Goal: Task Accomplishment & Management: Manage account settings

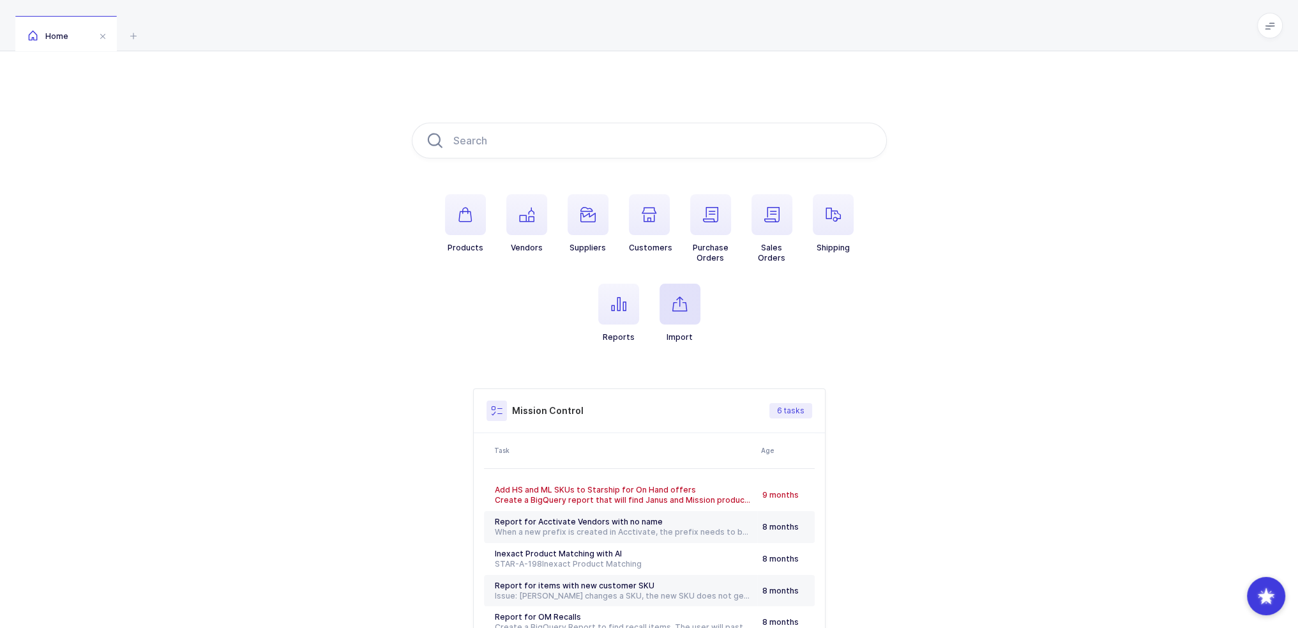
click at [692, 302] on span "button" at bounding box center [680, 304] width 41 height 41
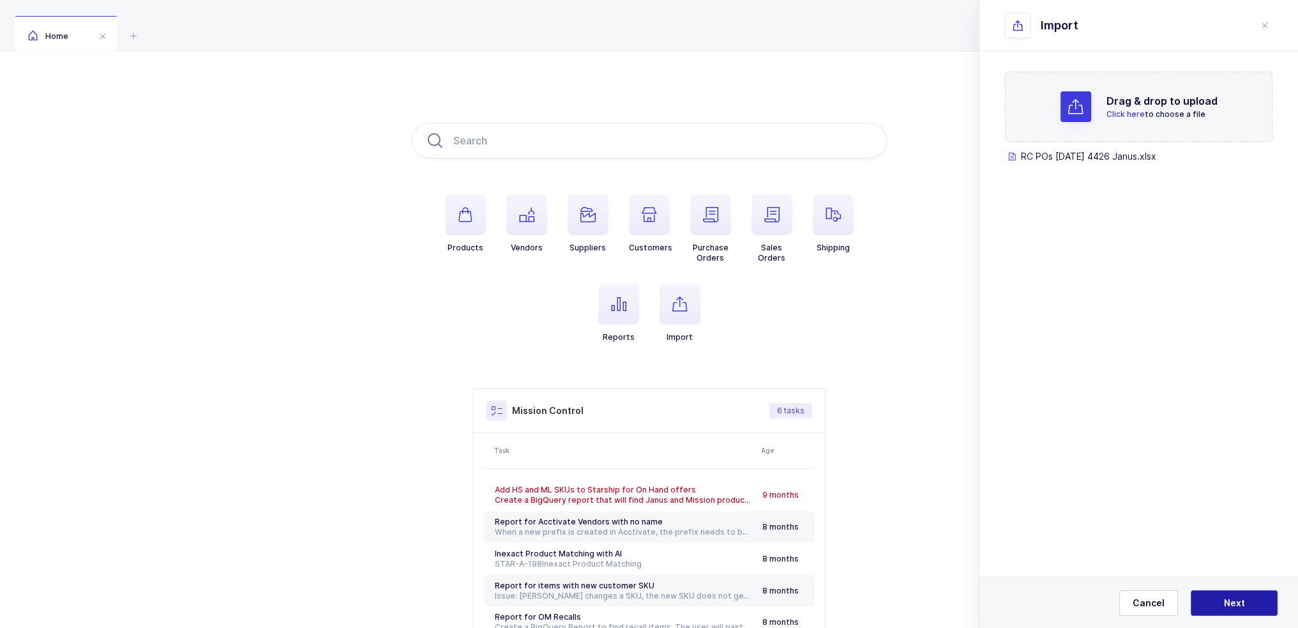
click at [1243, 600] on span "Next" at bounding box center [1234, 602] width 21 height 13
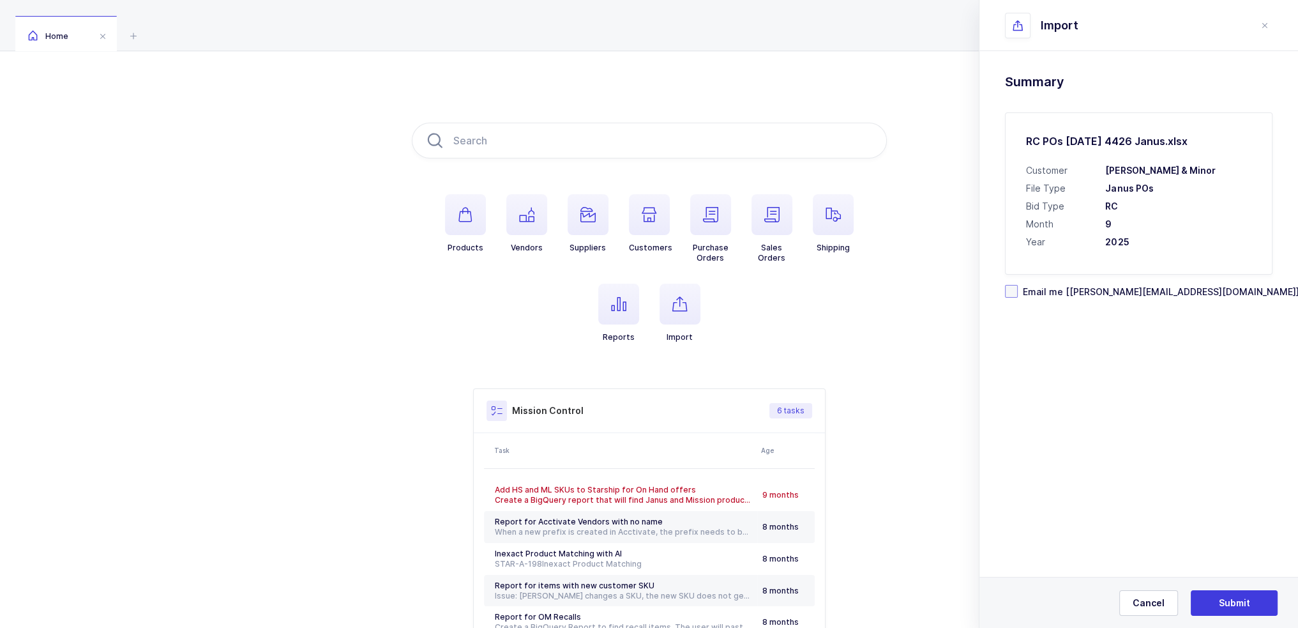
click at [1083, 290] on span "Email me [[PERSON_NAME][EMAIL_ADDRESS][DOMAIN_NAME]]" at bounding box center [1159, 291] width 282 height 12
click at [1018, 285] on input "Email me [[PERSON_NAME][EMAIL_ADDRESS][DOMAIN_NAME]]" at bounding box center [1018, 285] width 0 height 0
click at [1221, 593] on button "Submit" at bounding box center [1234, 603] width 87 height 26
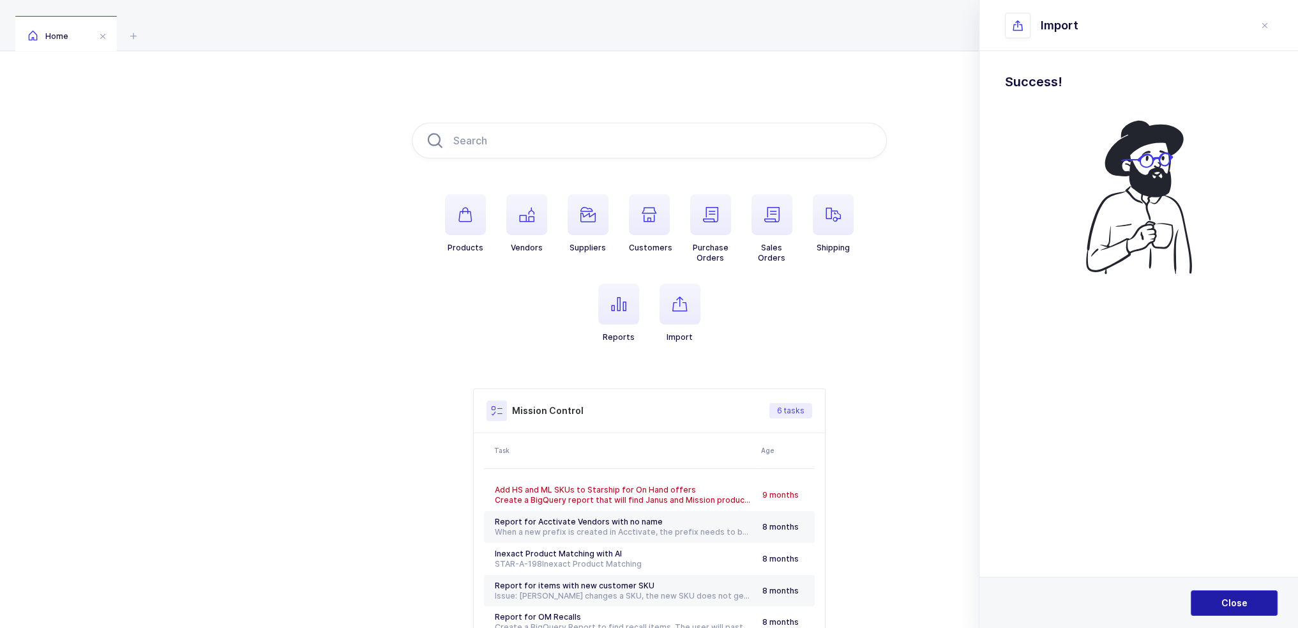
click at [1225, 591] on button "Close" at bounding box center [1234, 603] width 87 height 26
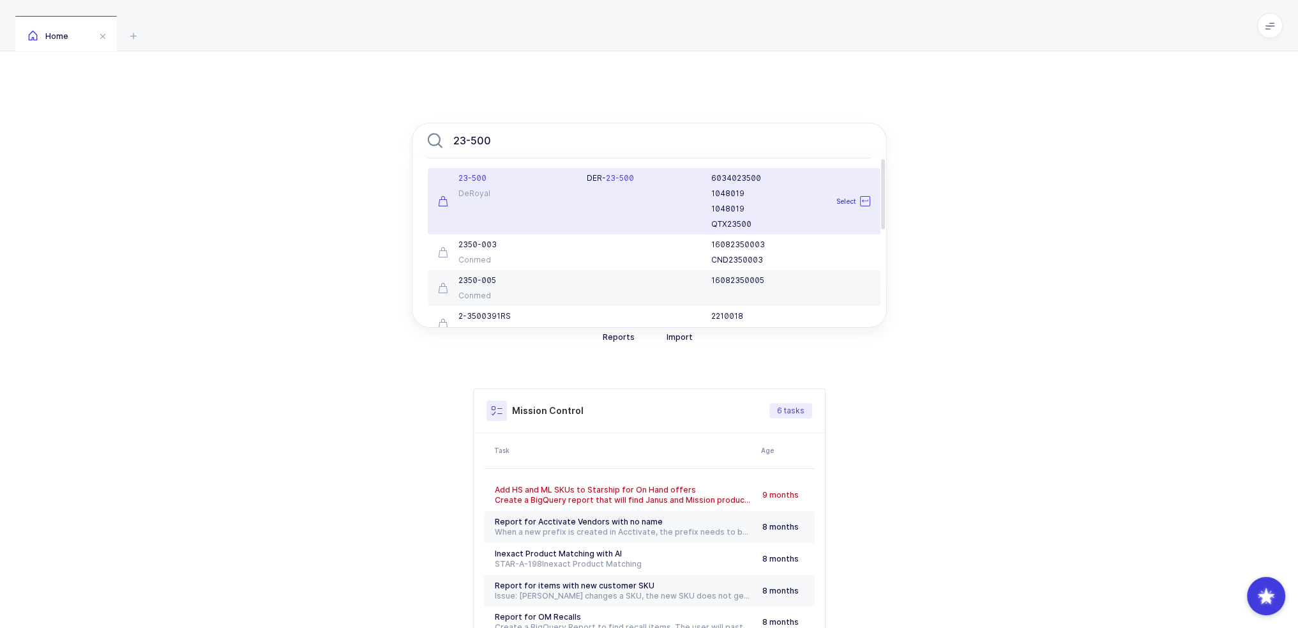
type input "23-500"
click at [488, 208] on div "23-500 DeRoyal" at bounding box center [504, 201] width 149 height 56
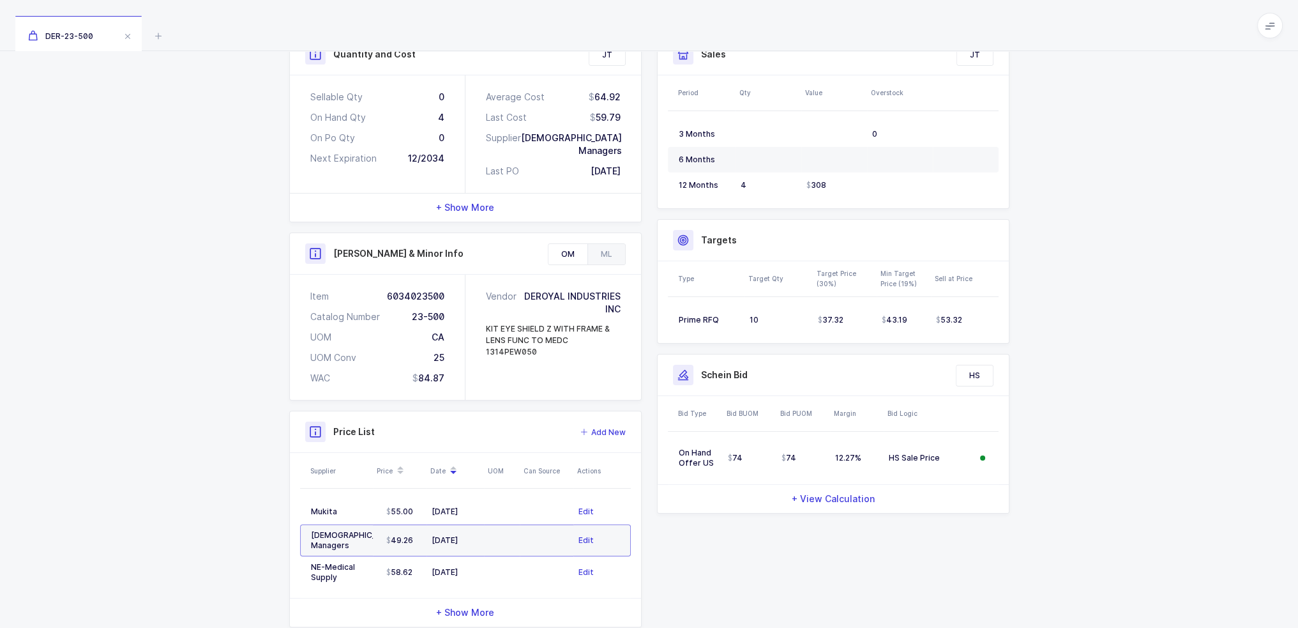
scroll to position [228, 0]
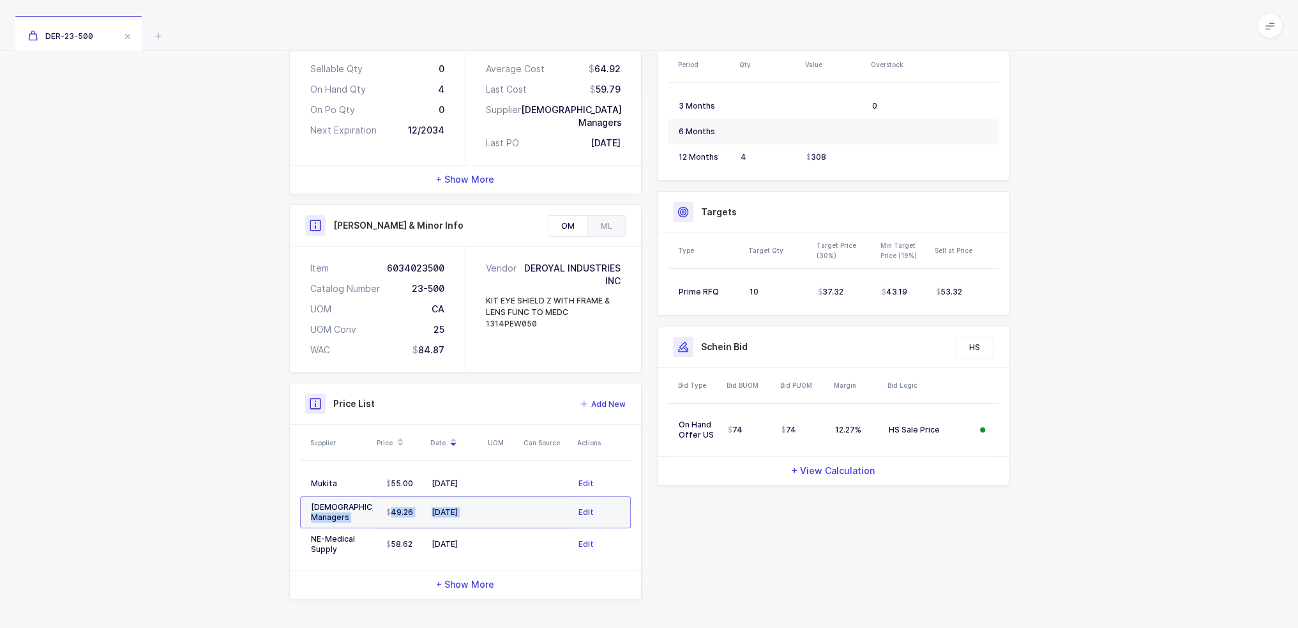
drag, startPoint x: 535, startPoint y: 512, endPoint x: 273, endPoint y: 512, distance: 261.8
click at [298, 512] on div "Supplier Price Date UOM Can Source Actions Mukita 55.00 09/02/2025 Edit Latin A…" at bounding box center [465, 497] width 351 height 145
click at [243, 503] on div "Quantity and Cost JT Sellable Qty 0 On Hand Qty 4 On Po Qty 0 Next Expiration 1…" at bounding box center [649, 307] width 1298 height 645
drag, startPoint x: 511, startPoint y: 517, endPoint x: 474, endPoint y: 509, distance: 38.0
click at [474, 509] on tr "Latin American Managers 49.26 07/09/2025 Edit" at bounding box center [465, 512] width 331 height 32
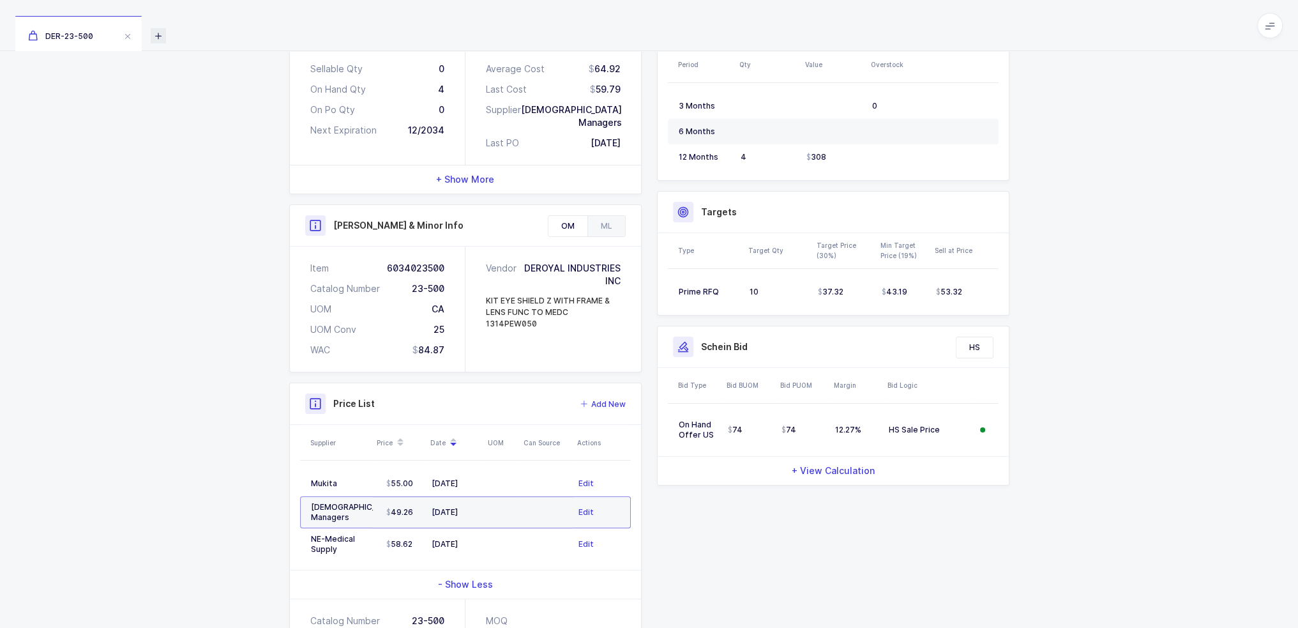
click at [158, 33] on icon at bounding box center [158, 35] width 15 height 15
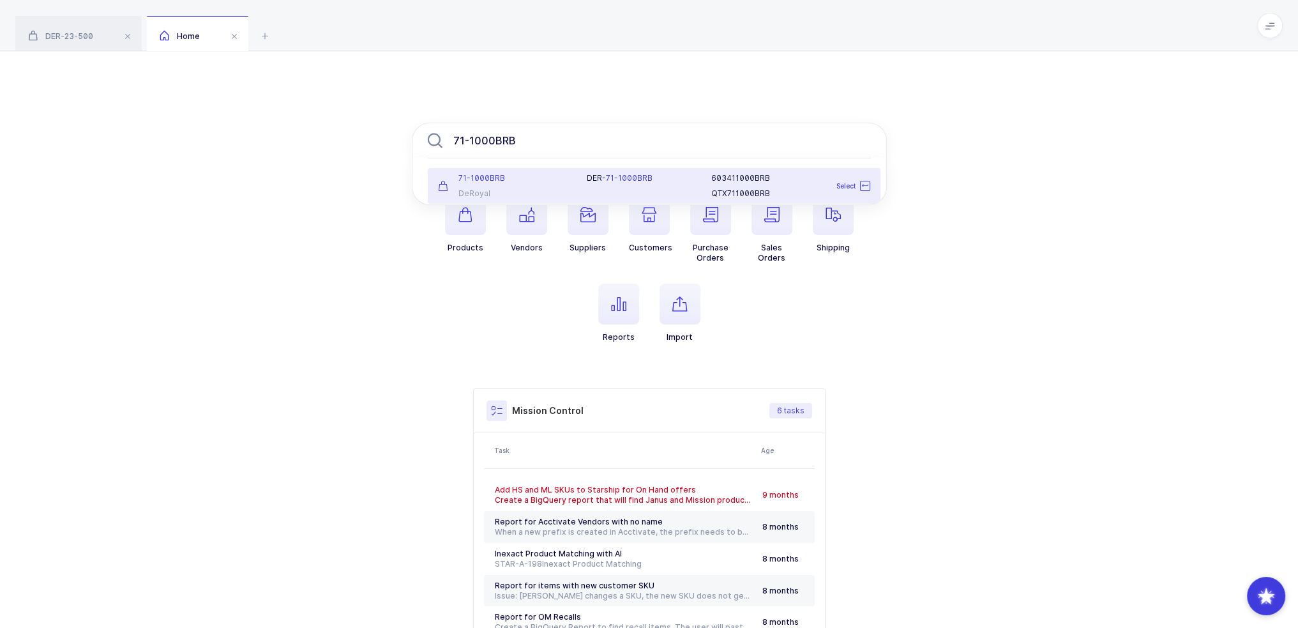
type input "71-1000BRB"
click at [268, 33] on icon at bounding box center [264, 35] width 15 height 15
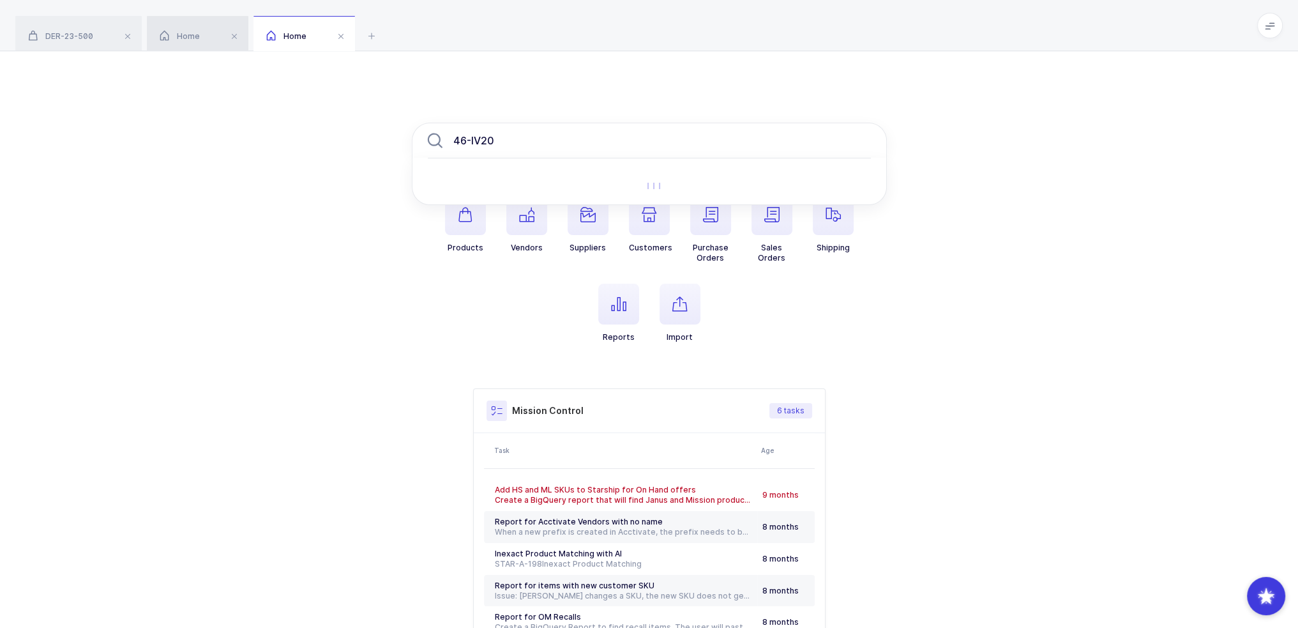
type input "46-IV20"
click at [215, 38] on div "Home" at bounding box center [198, 34] width 102 height 36
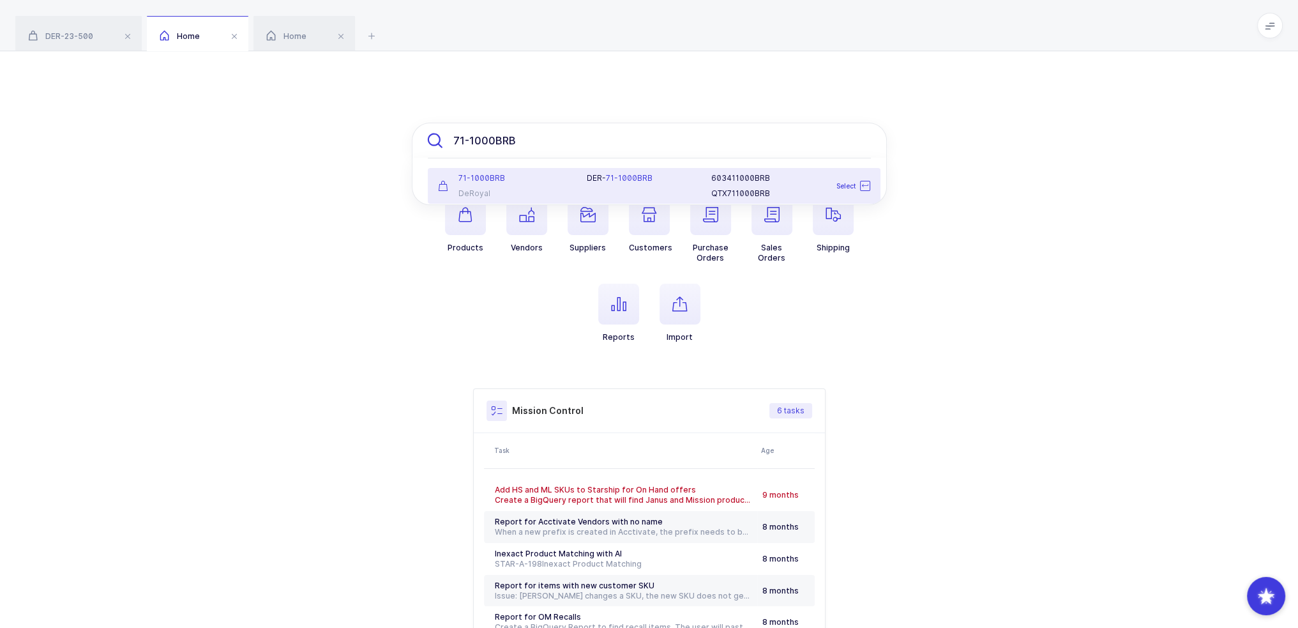
click at [545, 128] on input "71-1000BRB" at bounding box center [649, 141] width 475 height 36
click at [538, 189] on div "DeRoyal" at bounding box center [505, 193] width 134 height 10
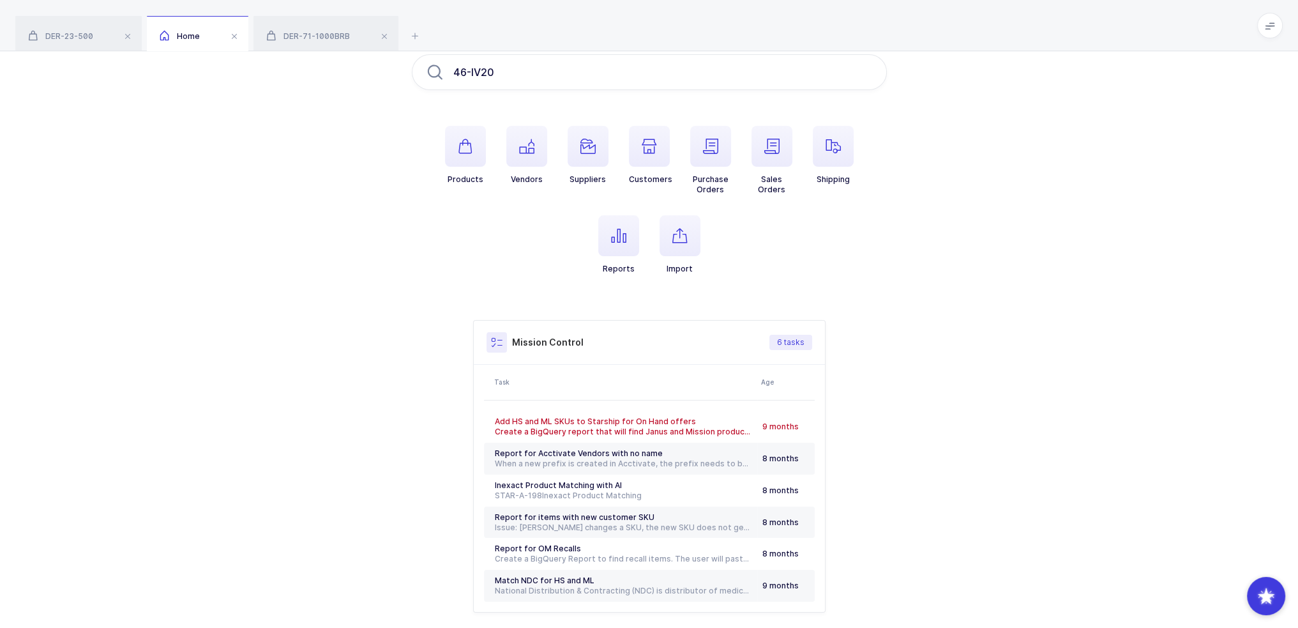
scroll to position [123, 0]
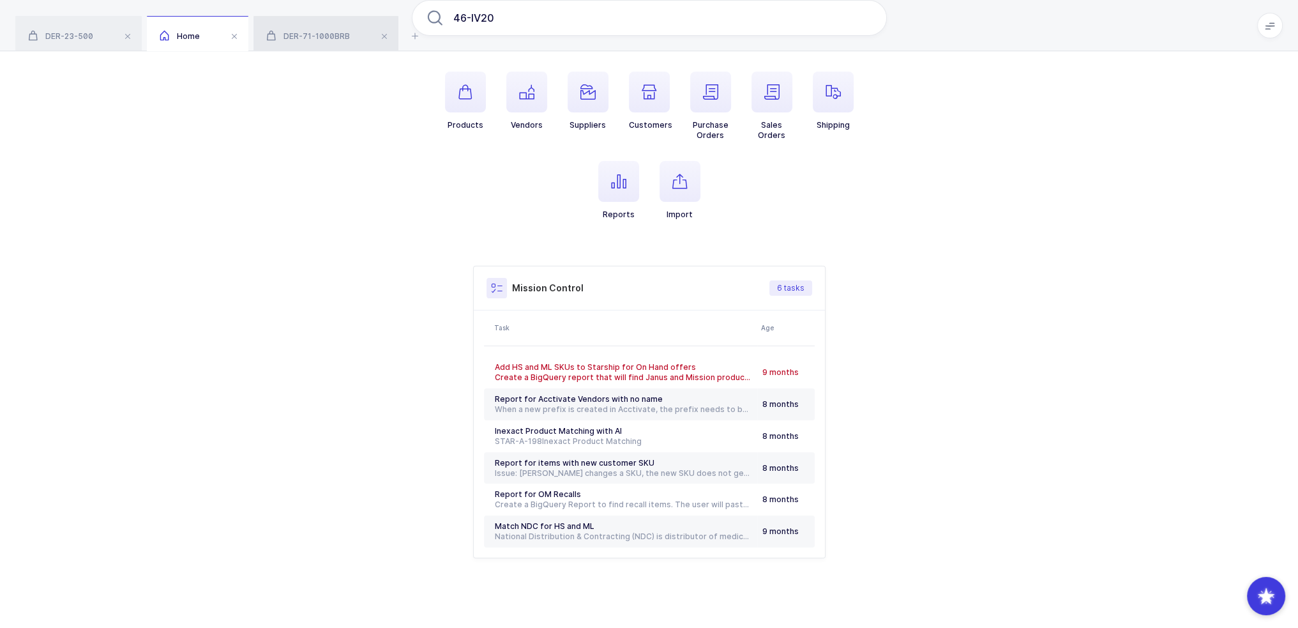
click at [328, 23] on div "DER-71-1000BRB" at bounding box center [326, 34] width 145 height 36
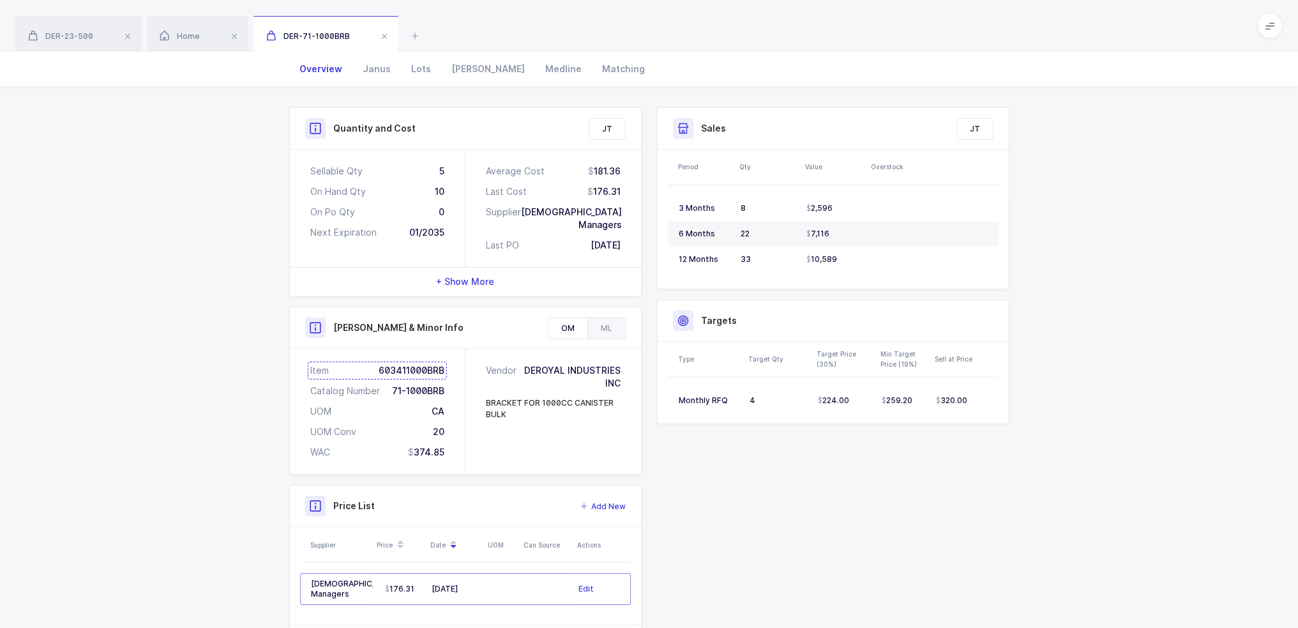
scroll to position [181, 0]
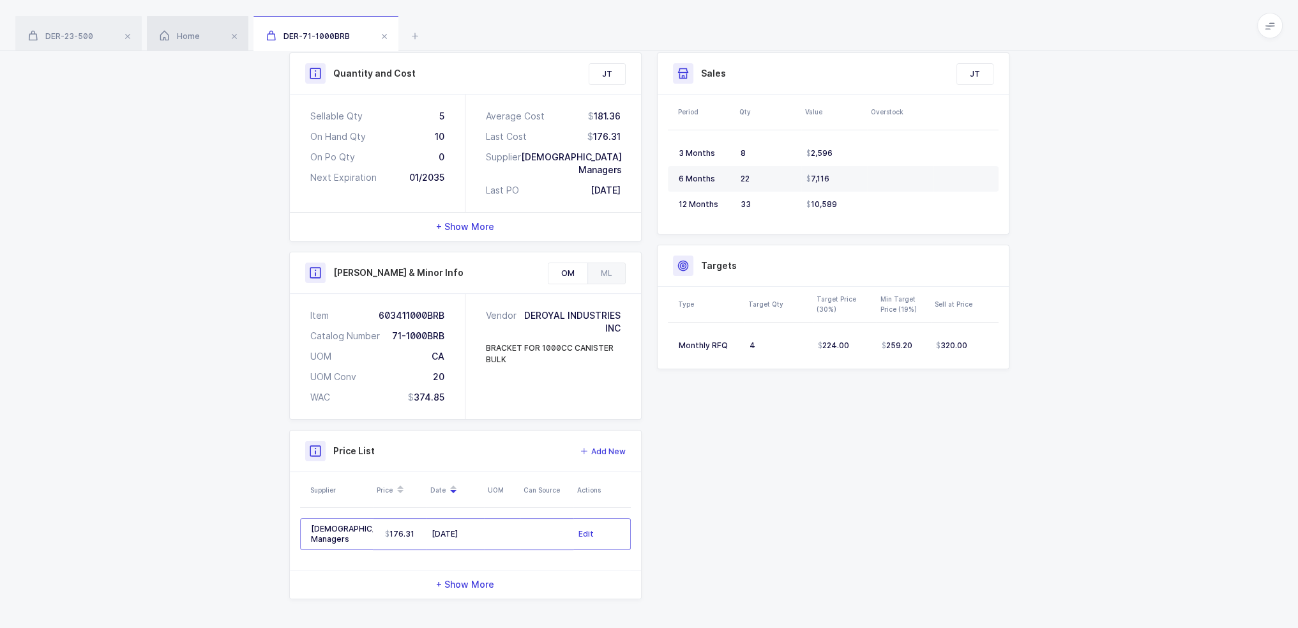
click at [165, 29] on div "Home" at bounding box center [198, 34] width 102 height 36
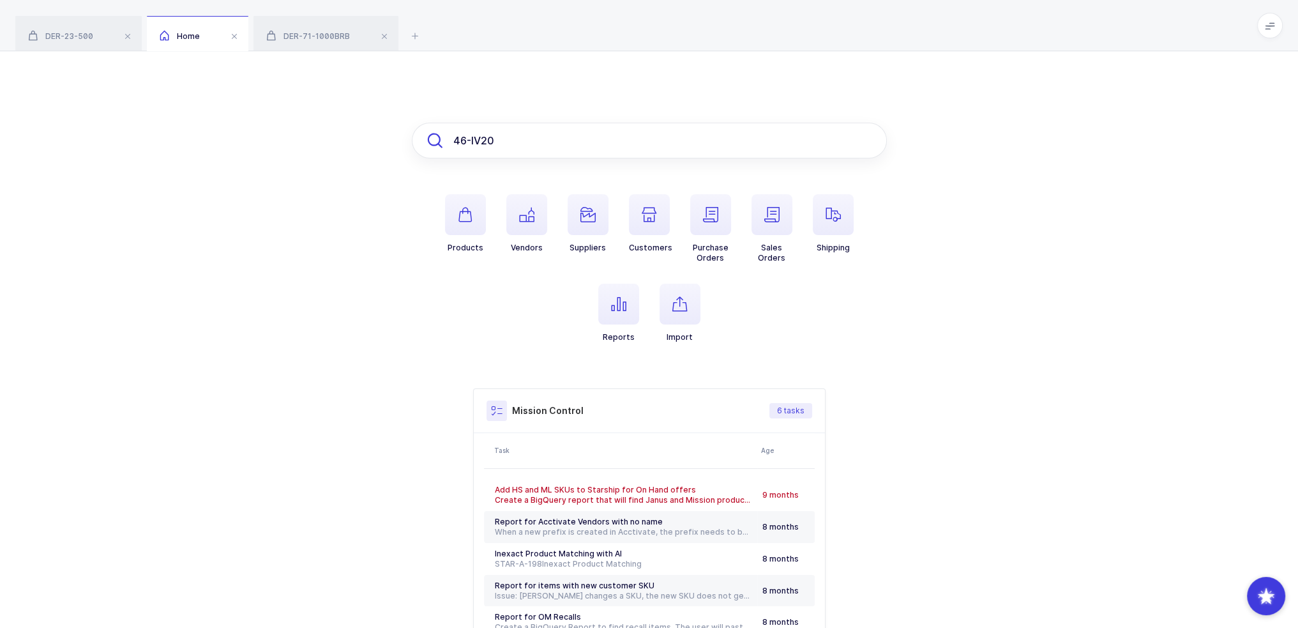
click at [524, 145] on input "46-IV20" at bounding box center [649, 141] width 475 height 36
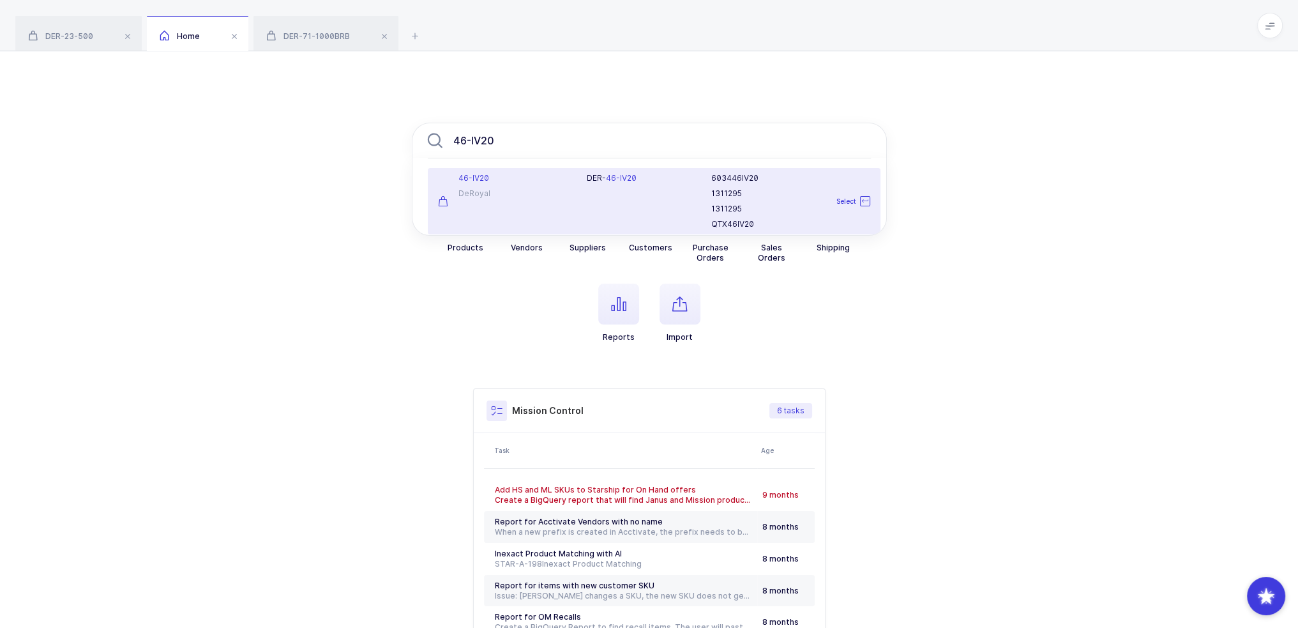
click at [523, 181] on div "46-IV20" at bounding box center [505, 178] width 134 height 10
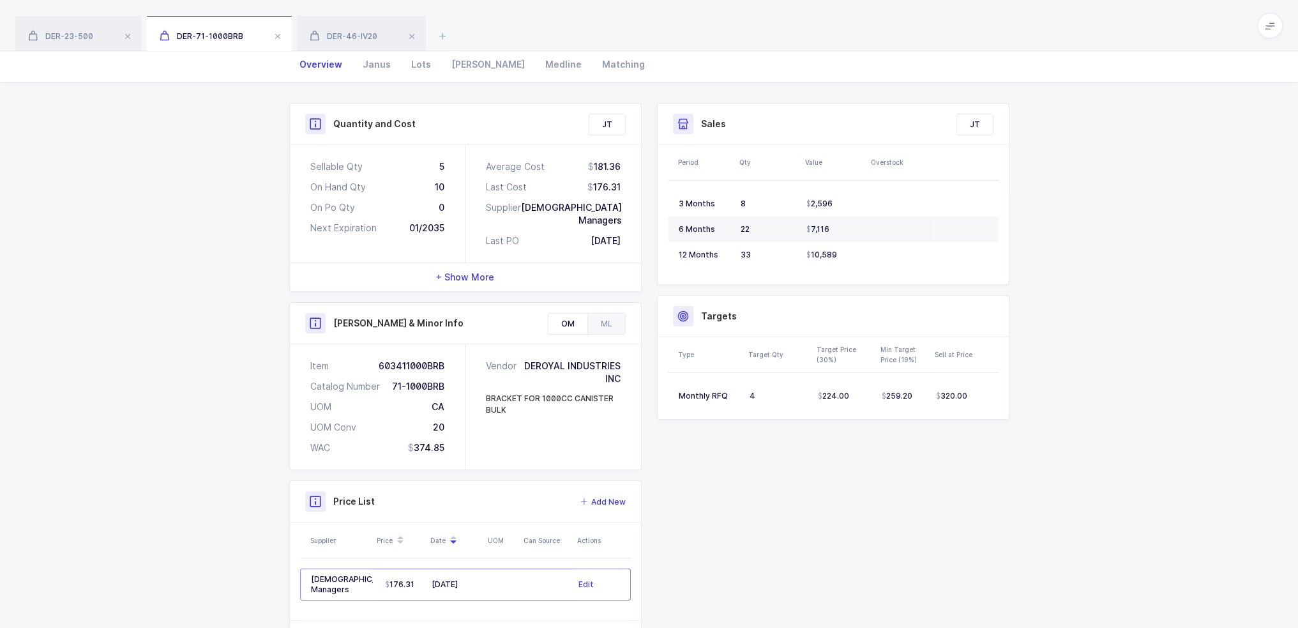
scroll to position [181, 0]
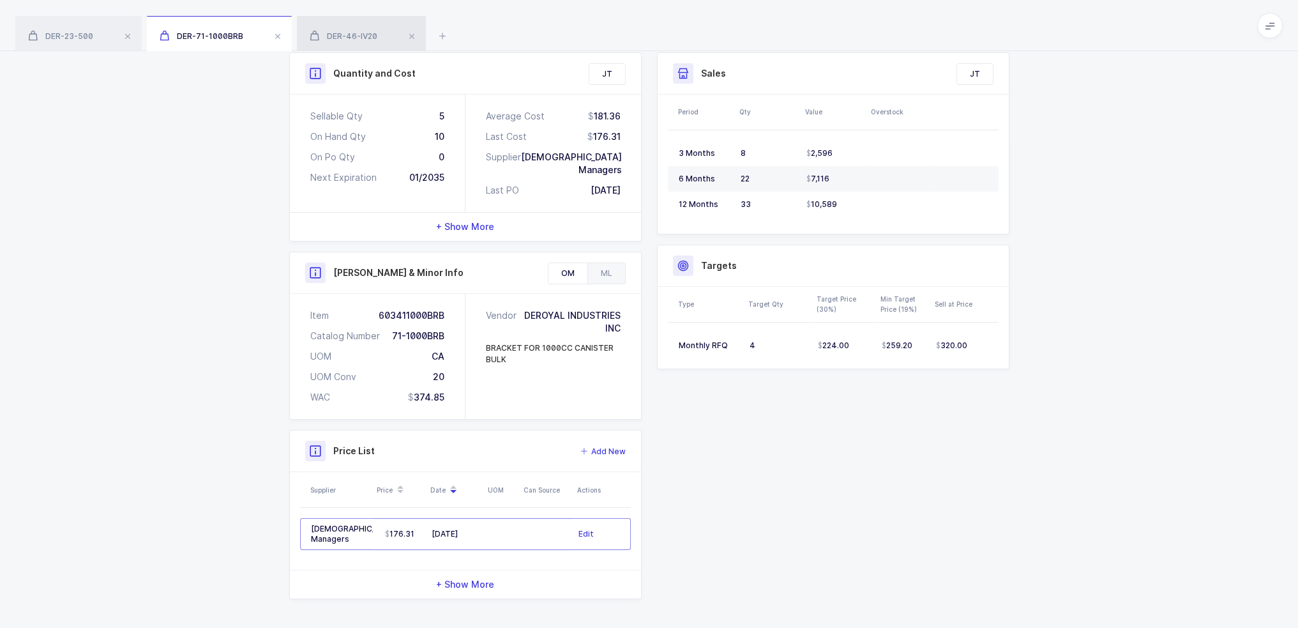
click at [347, 38] on span "DER-46-IV20" at bounding box center [344, 36] width 68 height 10
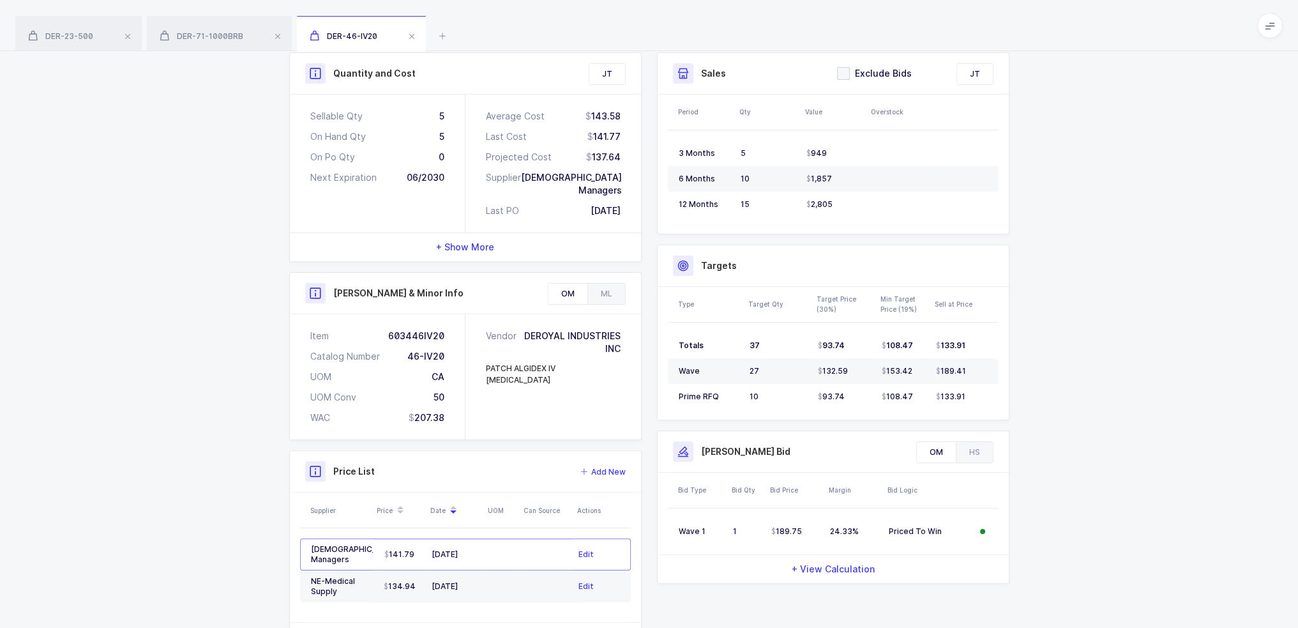
scroll to position [233, 0]
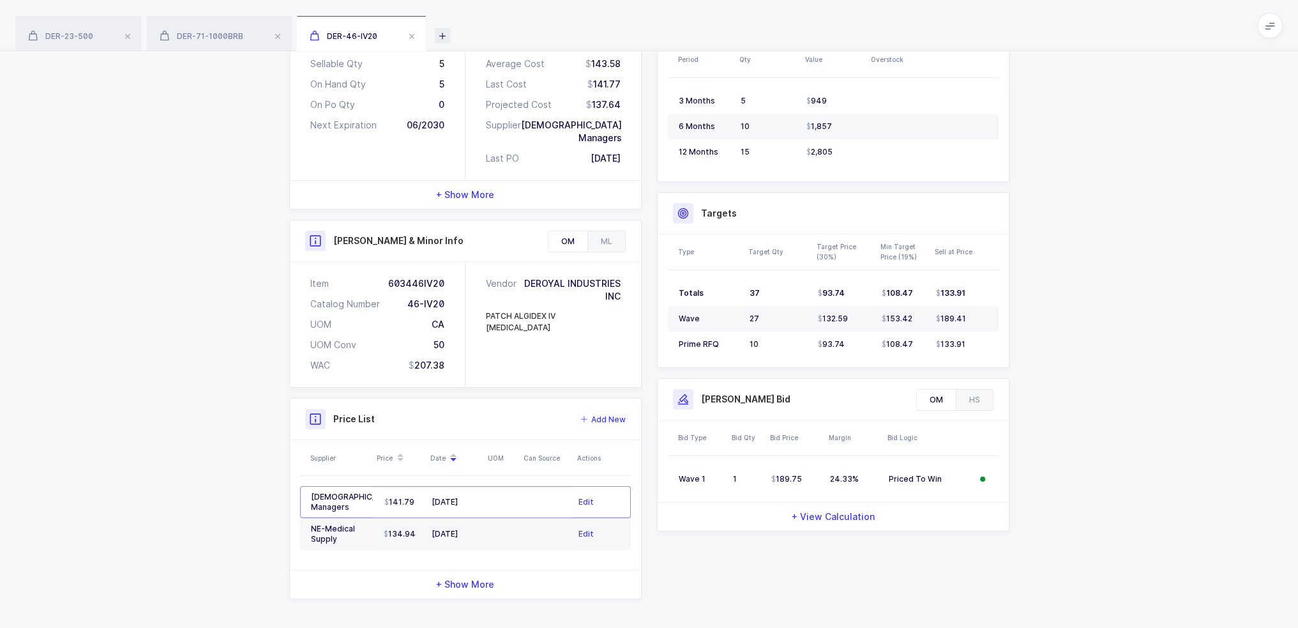
click at [447, 35] on icon at bounding box center [442, 35] width 15 height 15
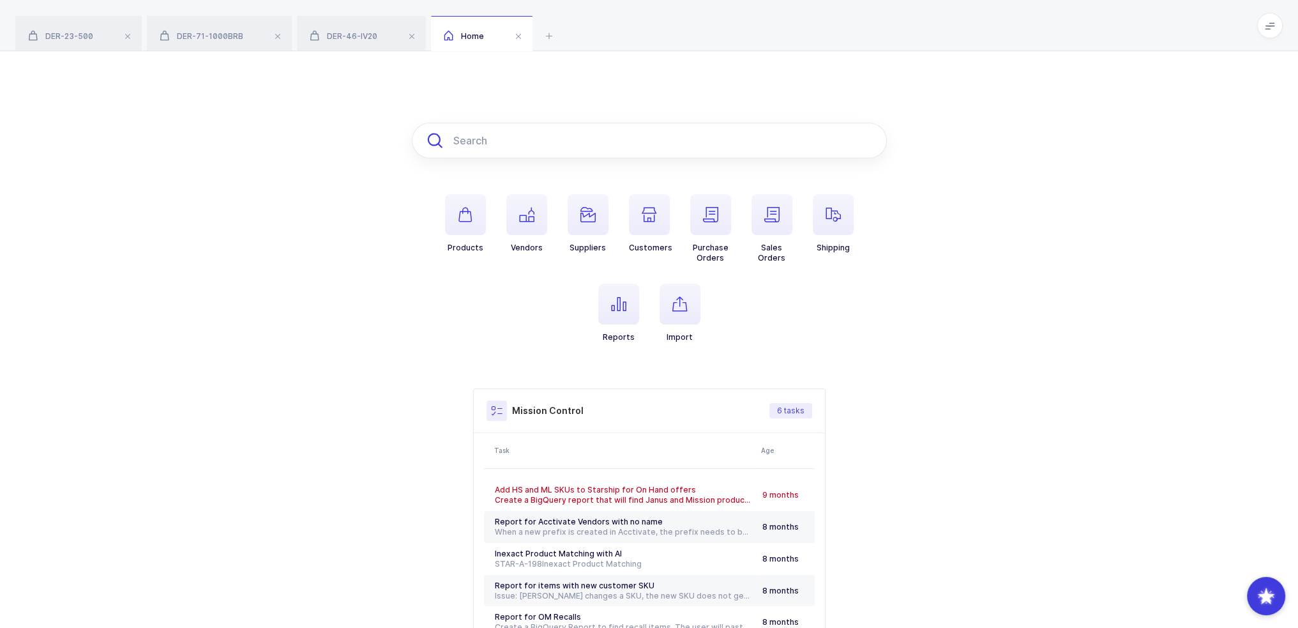
click at [513, 141] on input "text" at bounding box center [649, 141] width 475 height 36
paste input "0034000SE2"
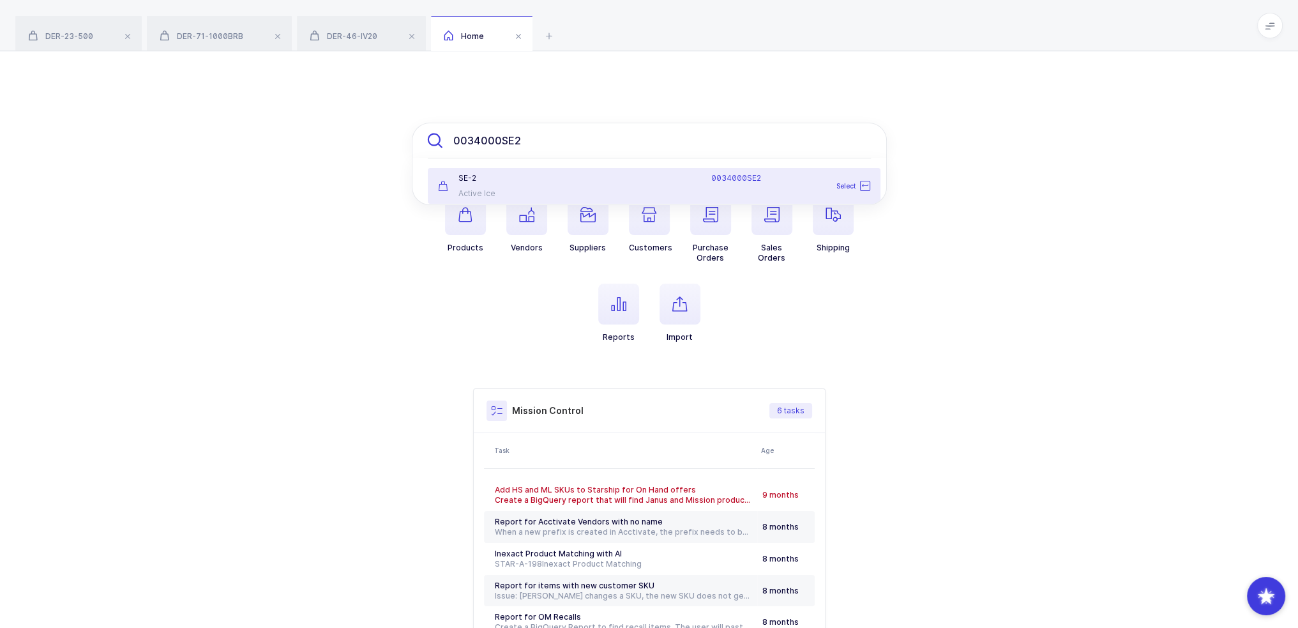
type input "0034000SE2"
click at [531, 186] on div "SE-2 Active Ice" at bounding box center [504, 186] width 149 height 26
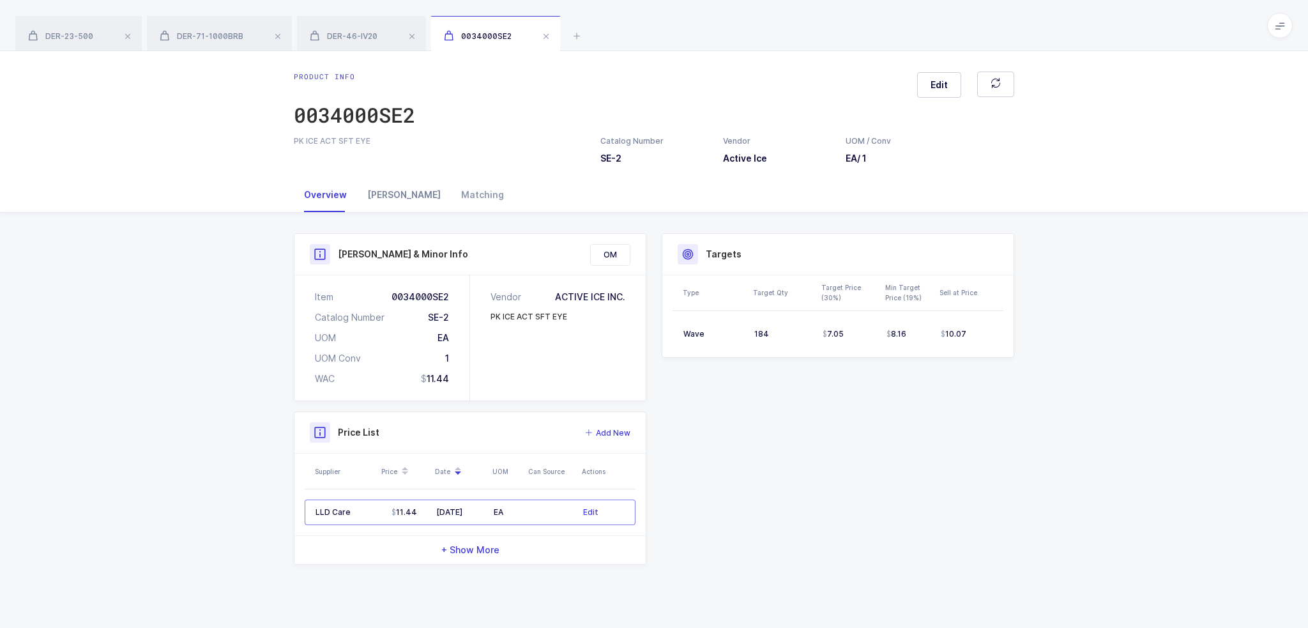
click at [375, 200] on div "Owens" at bounding box center [404, 195] width 94 height 34
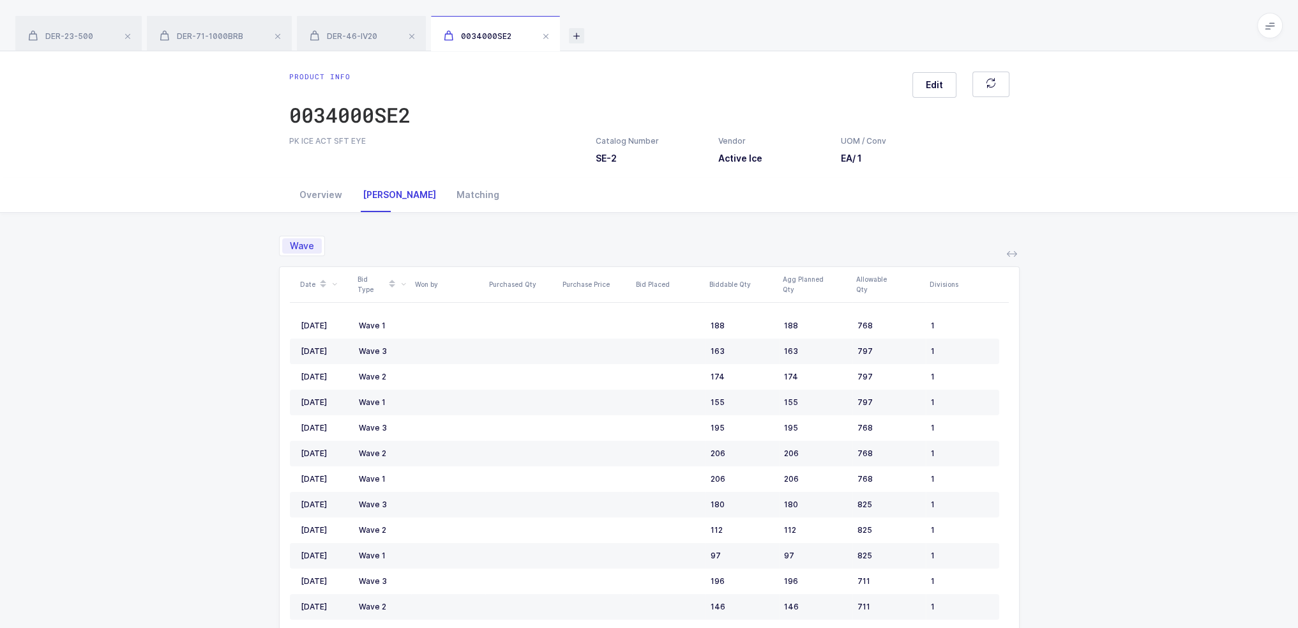
click at [573, 33] on icon at bounding box center [576, 35] width 15 height 15
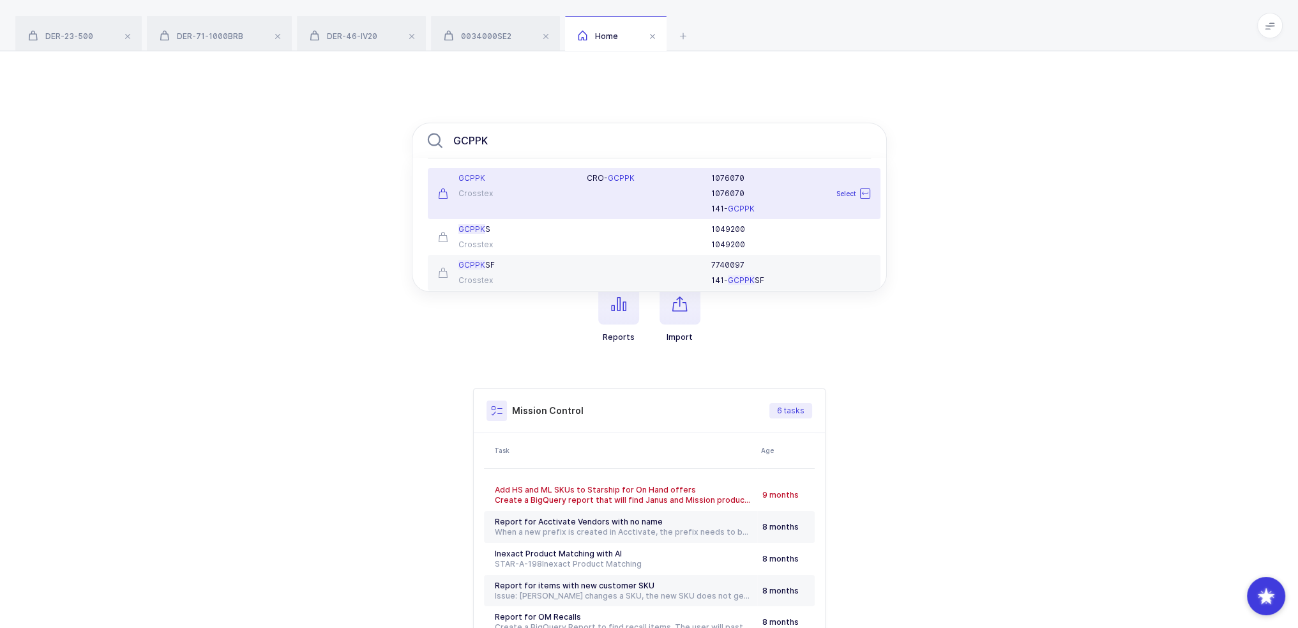
type input "GCPPK"
click at [534, 193] on div "Crosstex" at bounding box center [505, 193] width 134 height 10
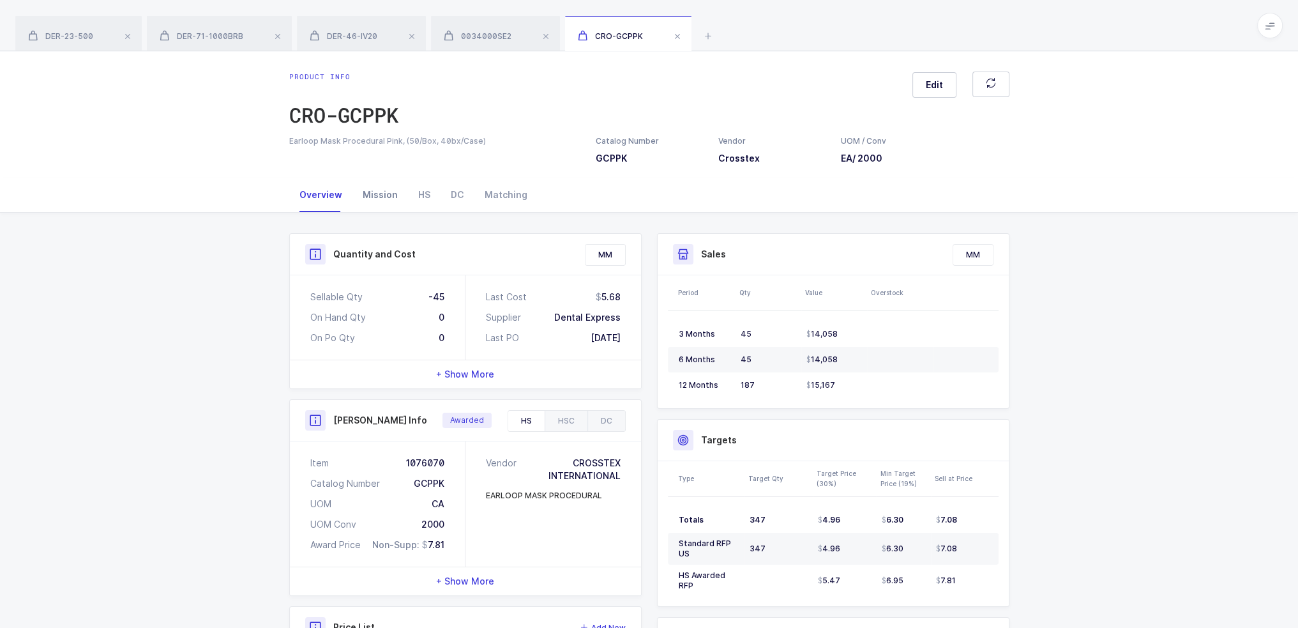
click at [384, 204] on div "Mission" at bounding box center [380, 195] width 56 height 34
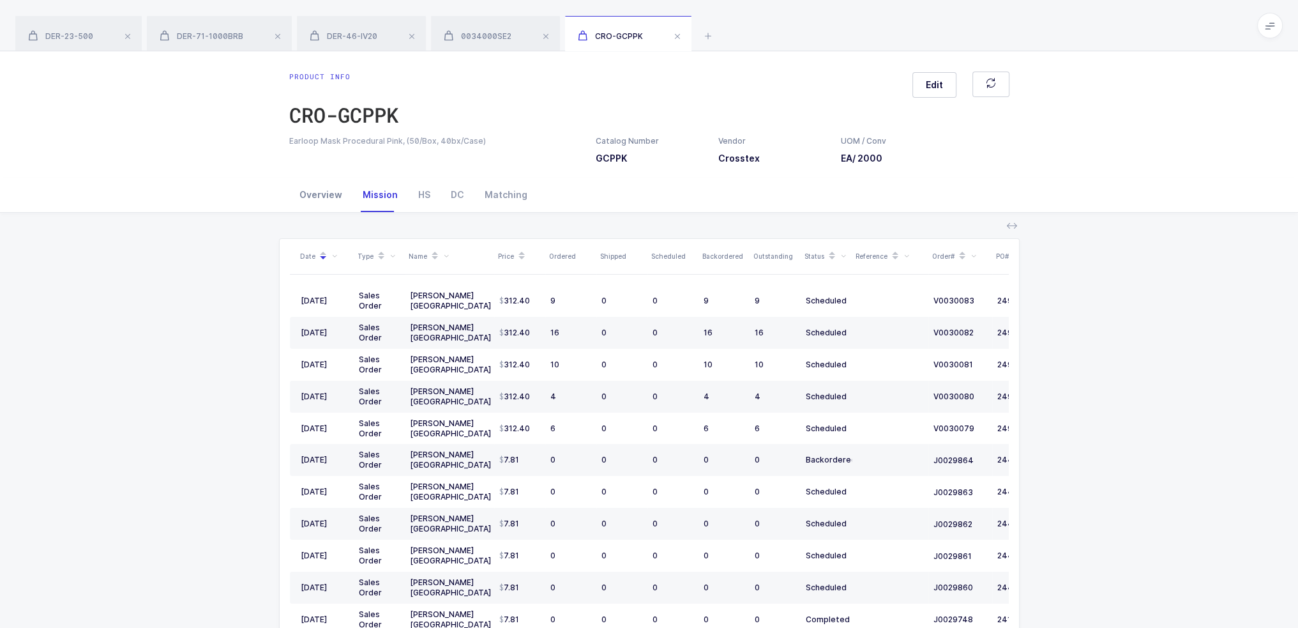
click at [323, 196] on div "Overview" at bounding box center [320, 195] width 63 height 34
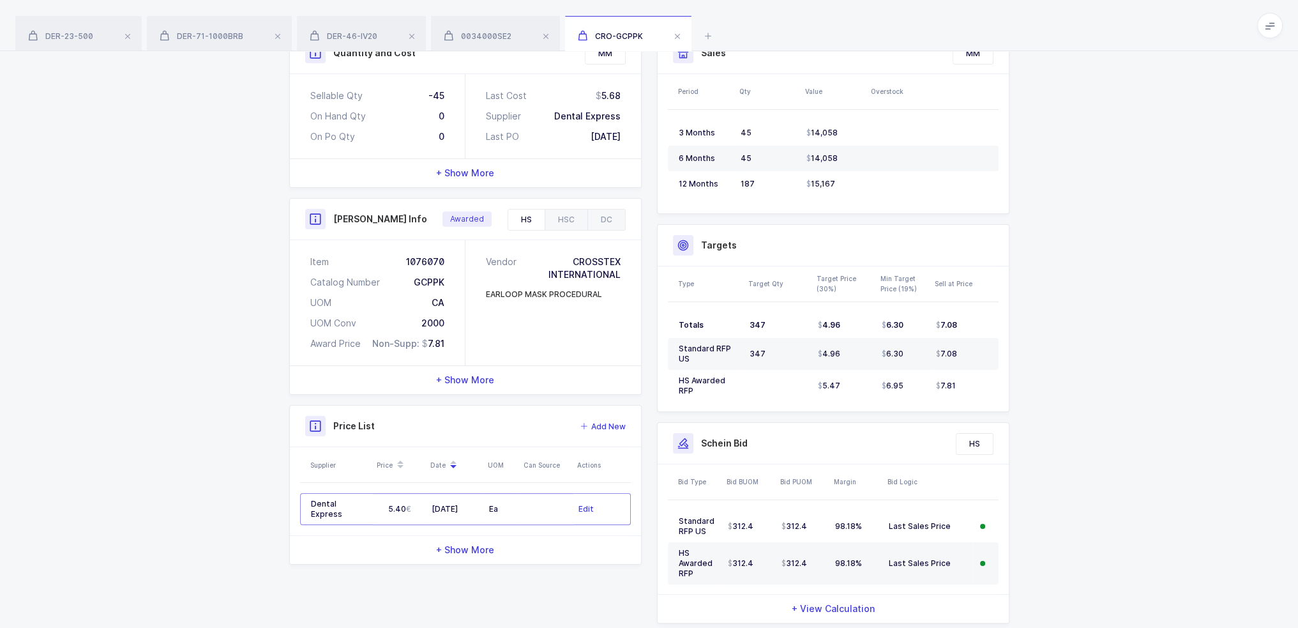
scroll to position [236, 0]
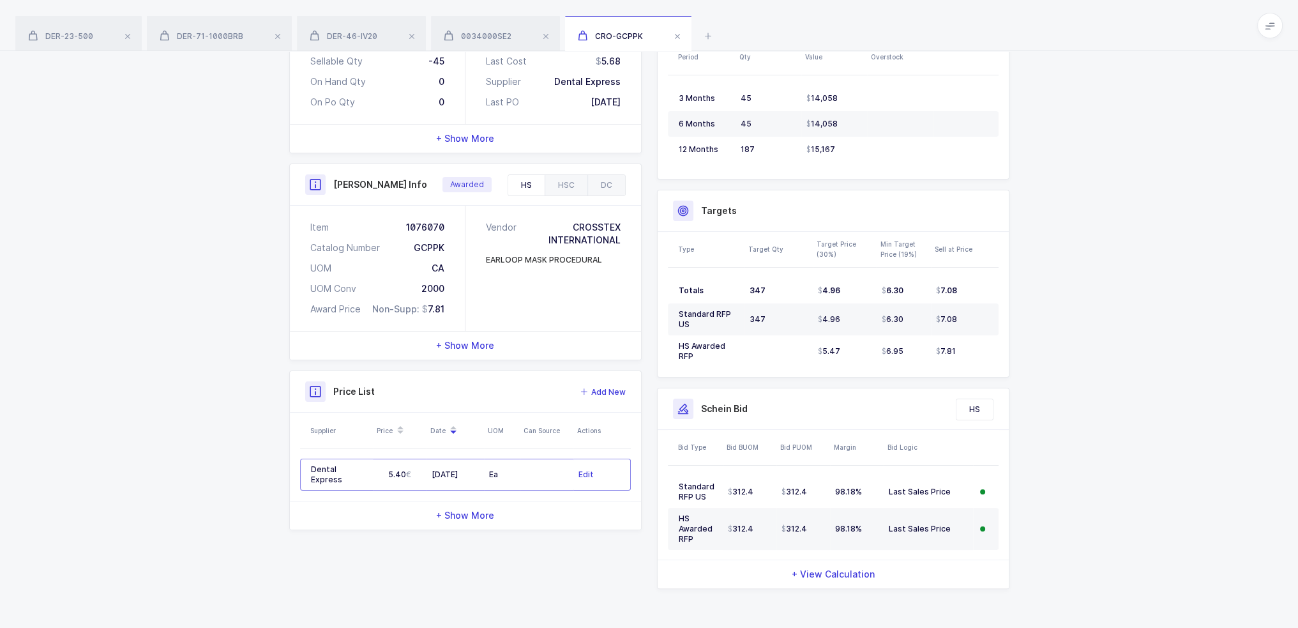
click at [460, 518] on span "+ Show More" at bounding box center [465, 515] width 58 height 13
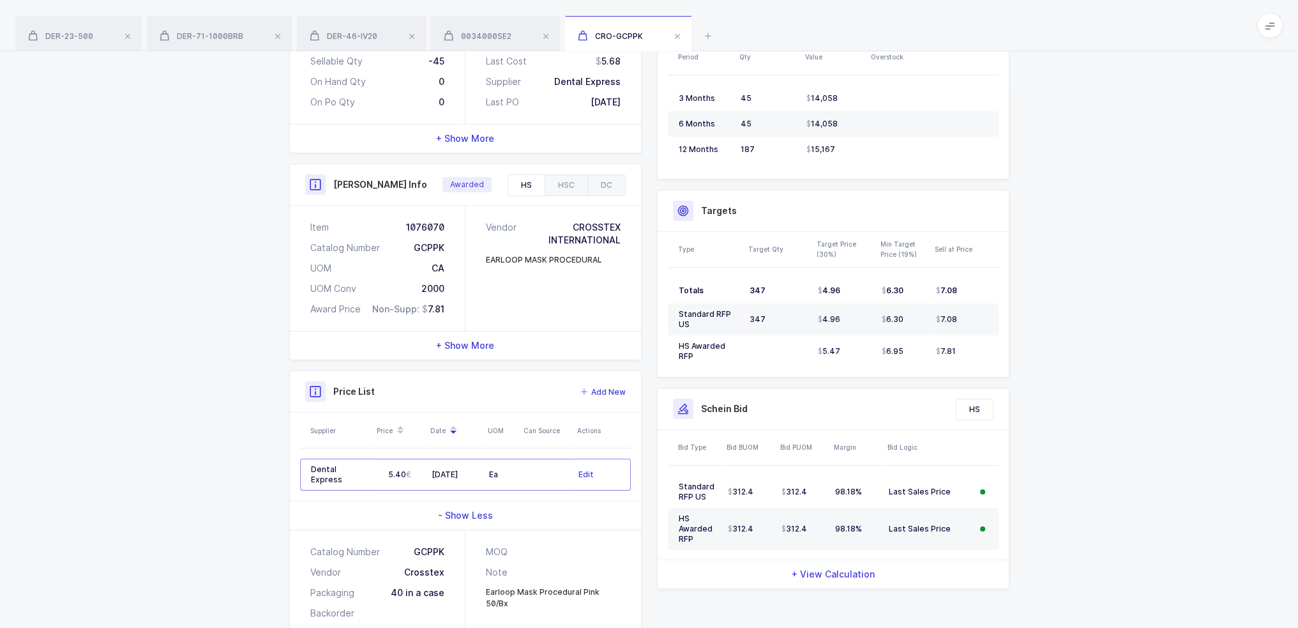
click at [460, 518] on span "- Show Less" at bounding box center [465, 515] width 55 height 13
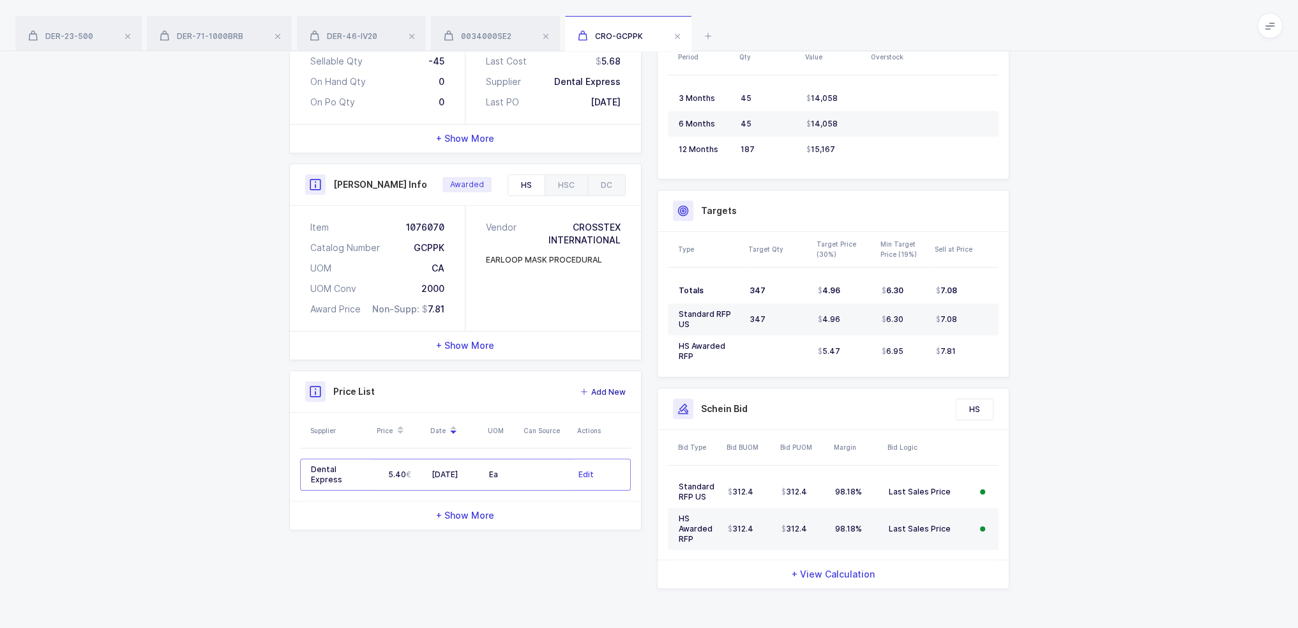
click at [609, 386] on span "Add New" at bounding box center [608, 392] width 34 height 13
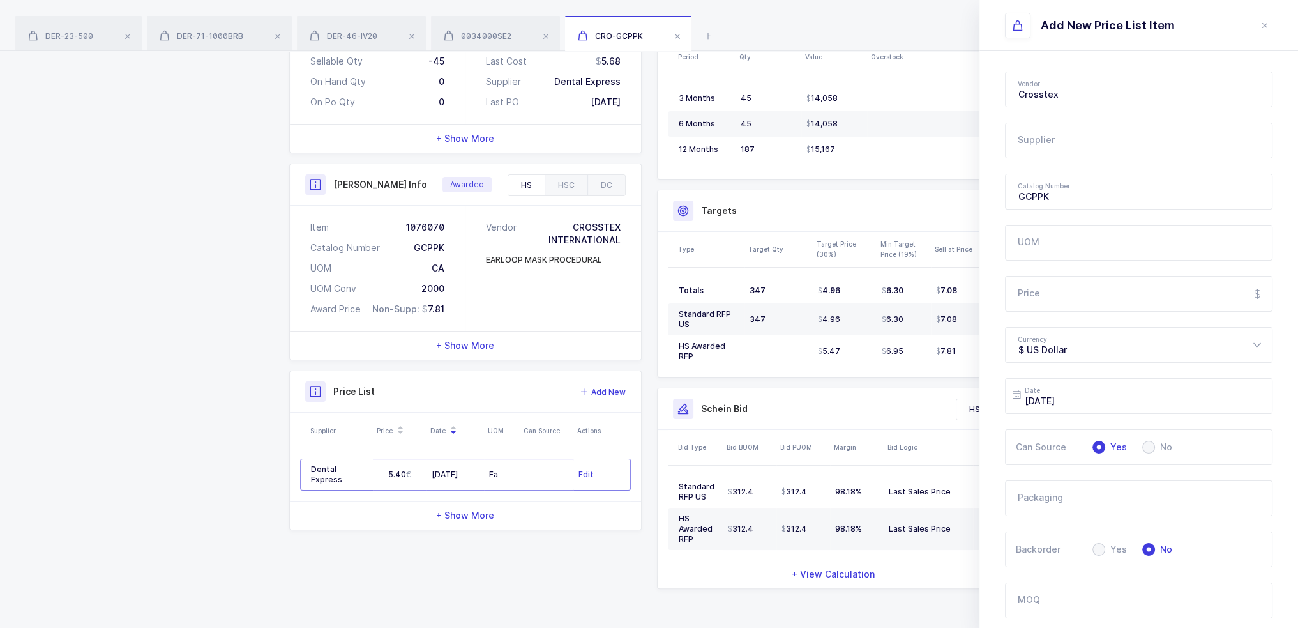
click at [1060, 149] on input "text" at bounding box center [1139, 141] width 268 height 36
click at [1065, 186] on span "Balmung Medical Handel" at bounding box center [1073, 183] width 109 height 11
type input "Balmung Medical Handel"
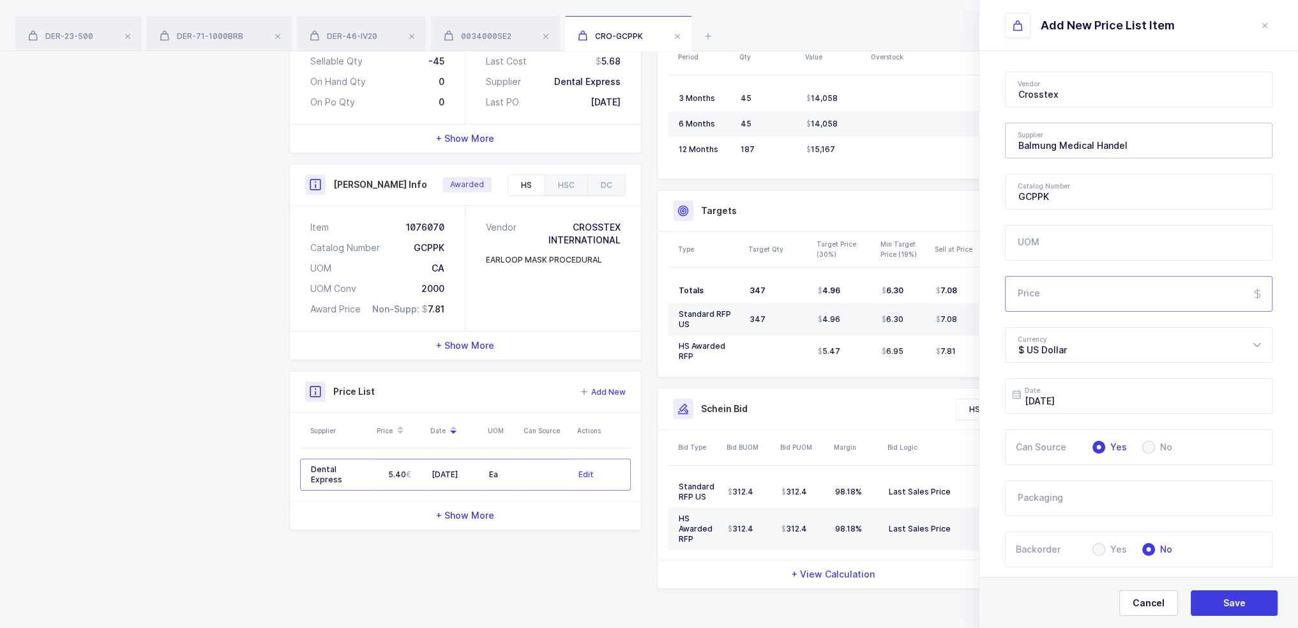
click at [1043, 294] on input "Price" at bounding box center [1139, 294] width 268 height 36
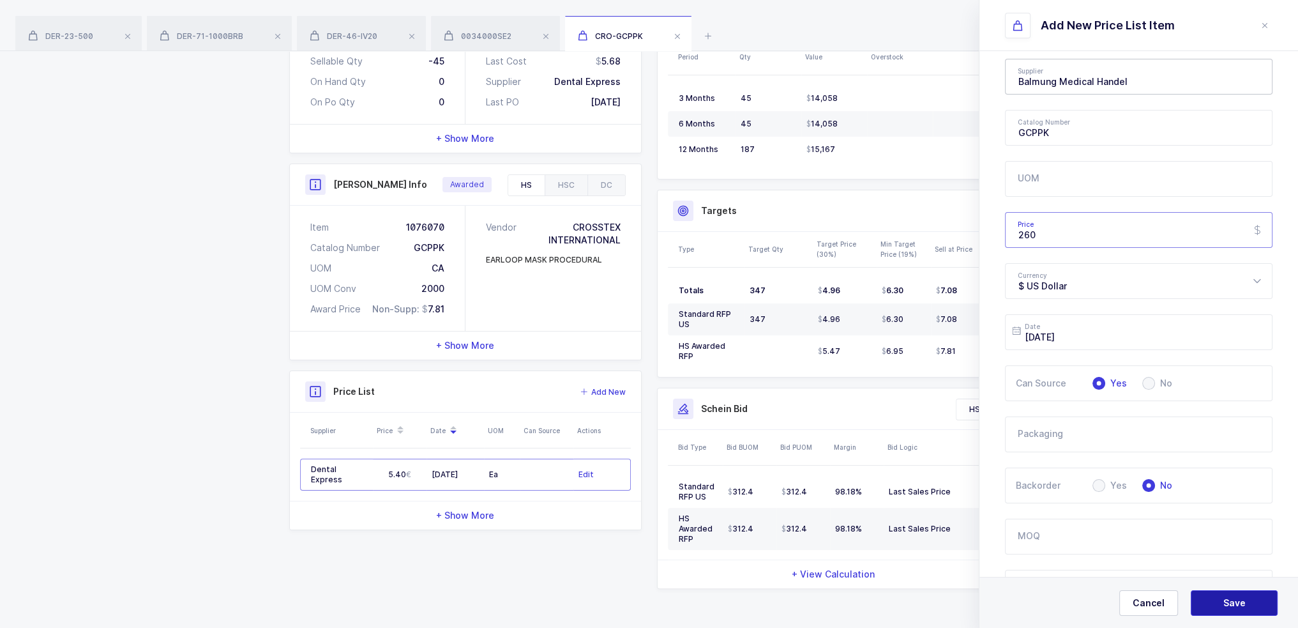
type input "260"
click at [1241, 602] on span "Save" at bounding box center [1235, 602] width 22 height 13
type input "$ US Dollar"
type input "2025-09-08"
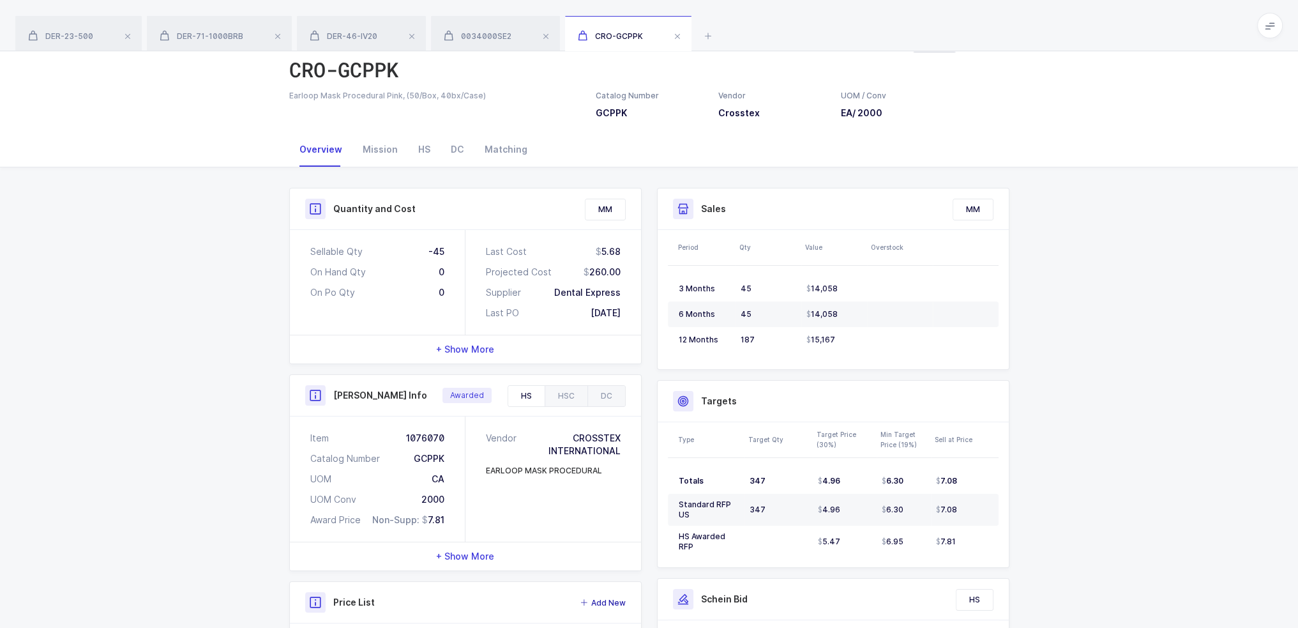
scroll to position [0, 0]
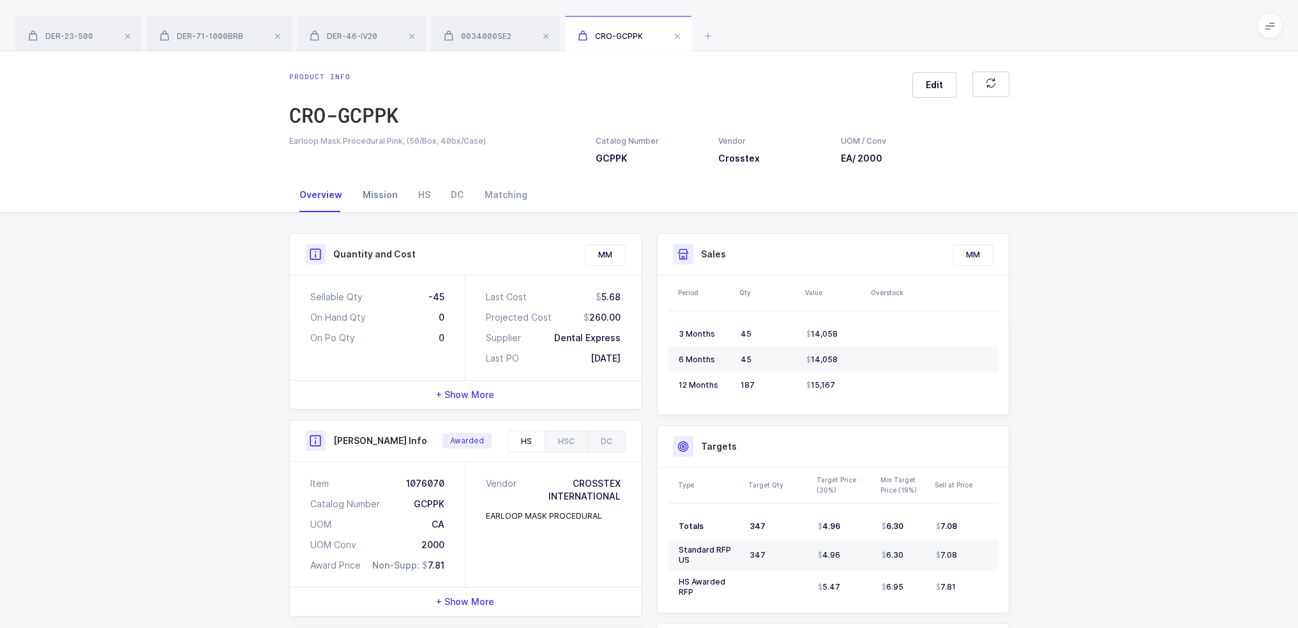
click at [375, 199] on div "Mission" at bounding box center [380, 195] width 56 height 34
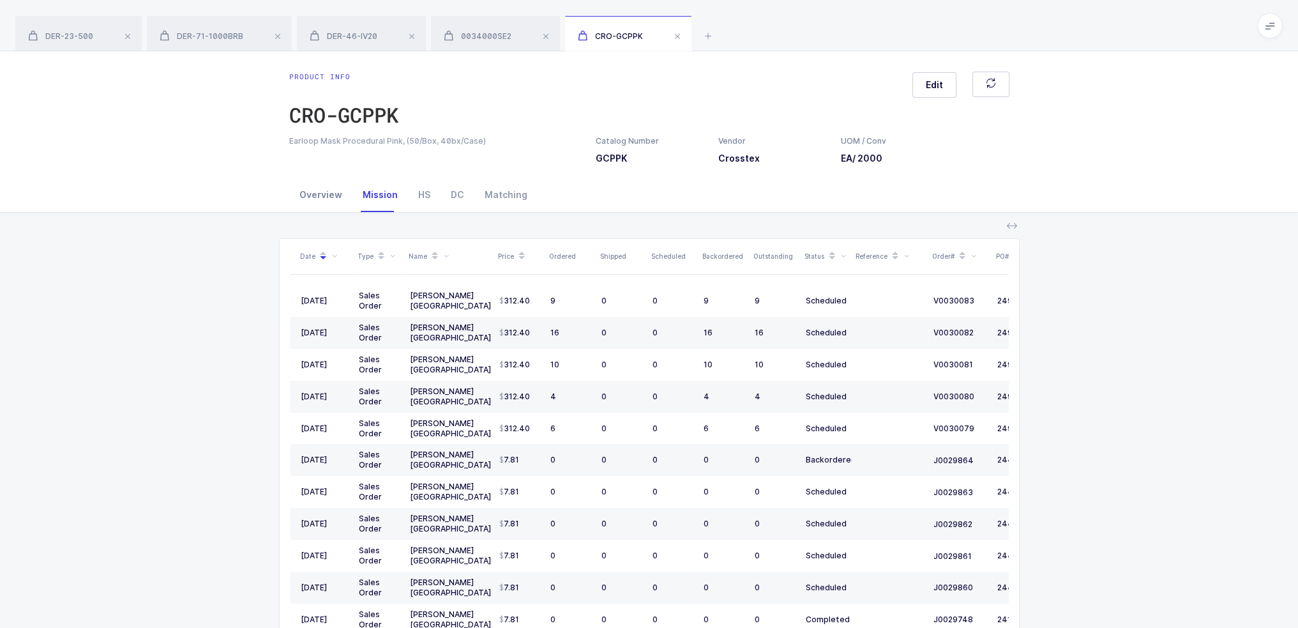
click at [307, 198] on div "Overview" at bounding box center [320, 195] width 63 height 34
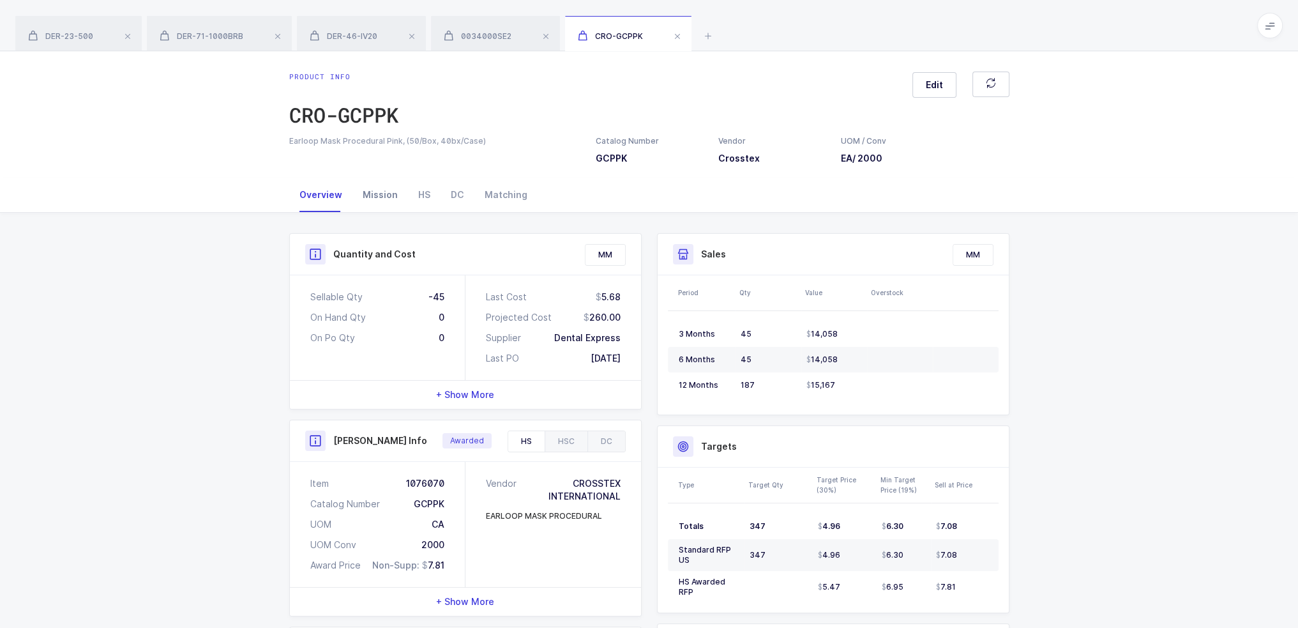
click at [391, 202] on div "Mission" at bounding box center [380, 195] width 56 height 34
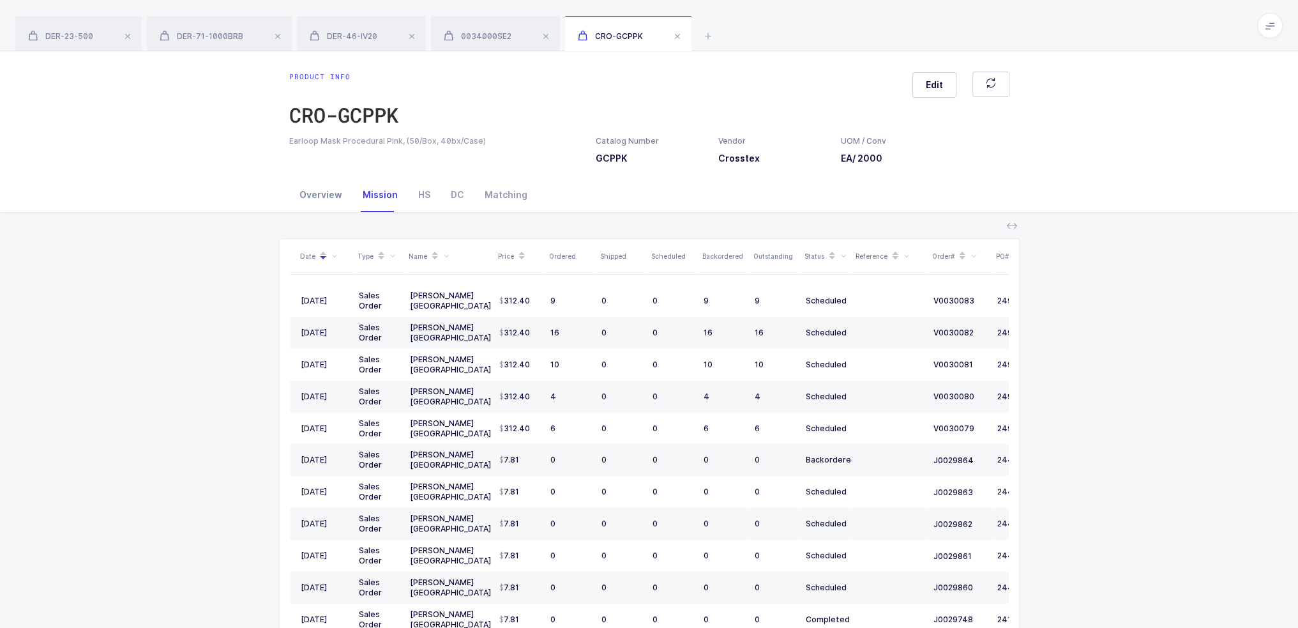
click at [319, 191] on div "Overview" at bounding box center [320, 195] width 63 height 34
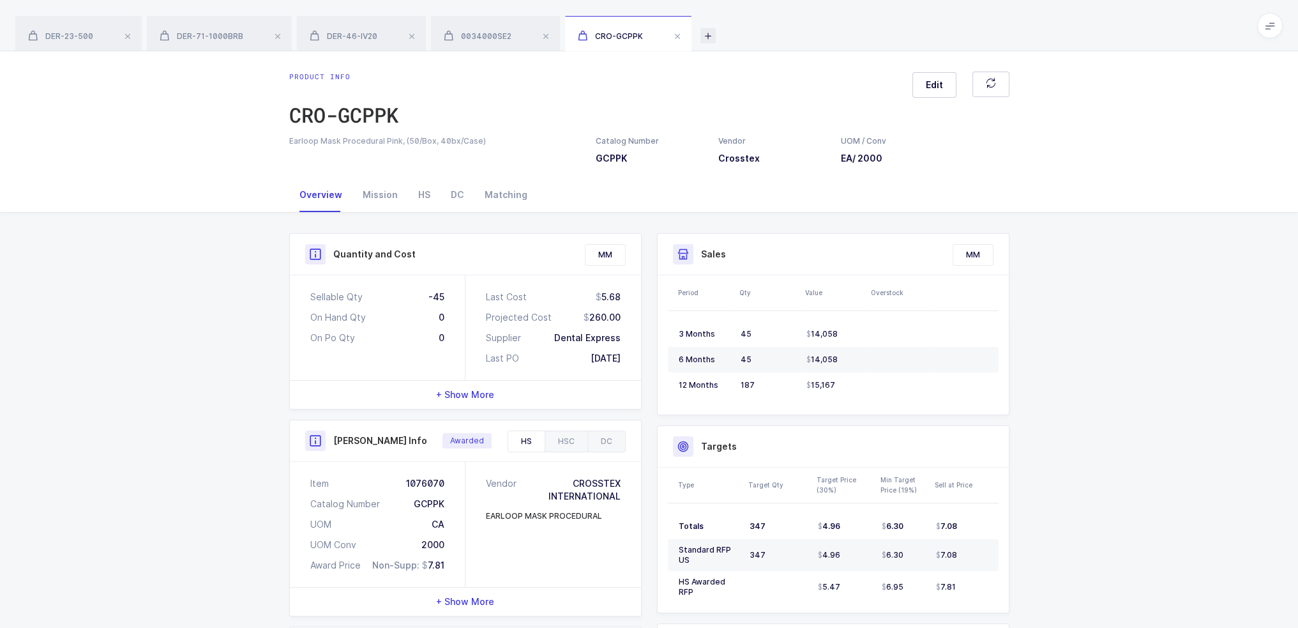
click at [714, 34] on icon at bounding box center [708, 35] width 15 height 15
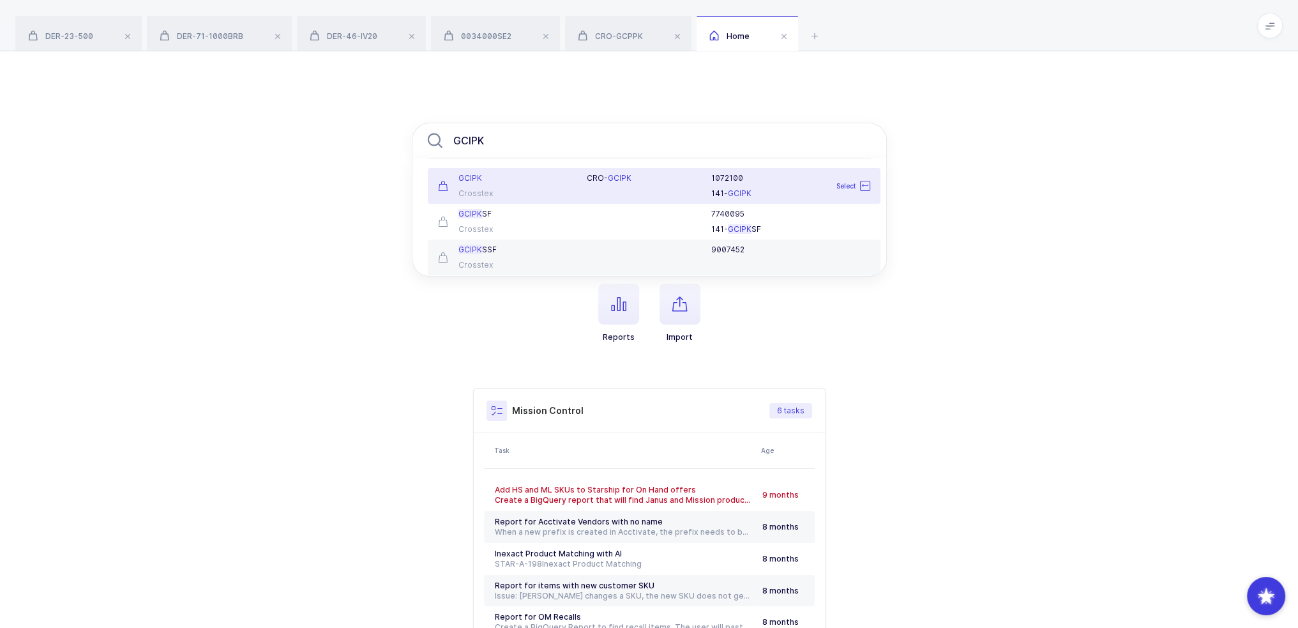
type input "GCIPK"
click at [529, 190] on div "Crosstex" at bounding box center [505, 193] width 134 height 10
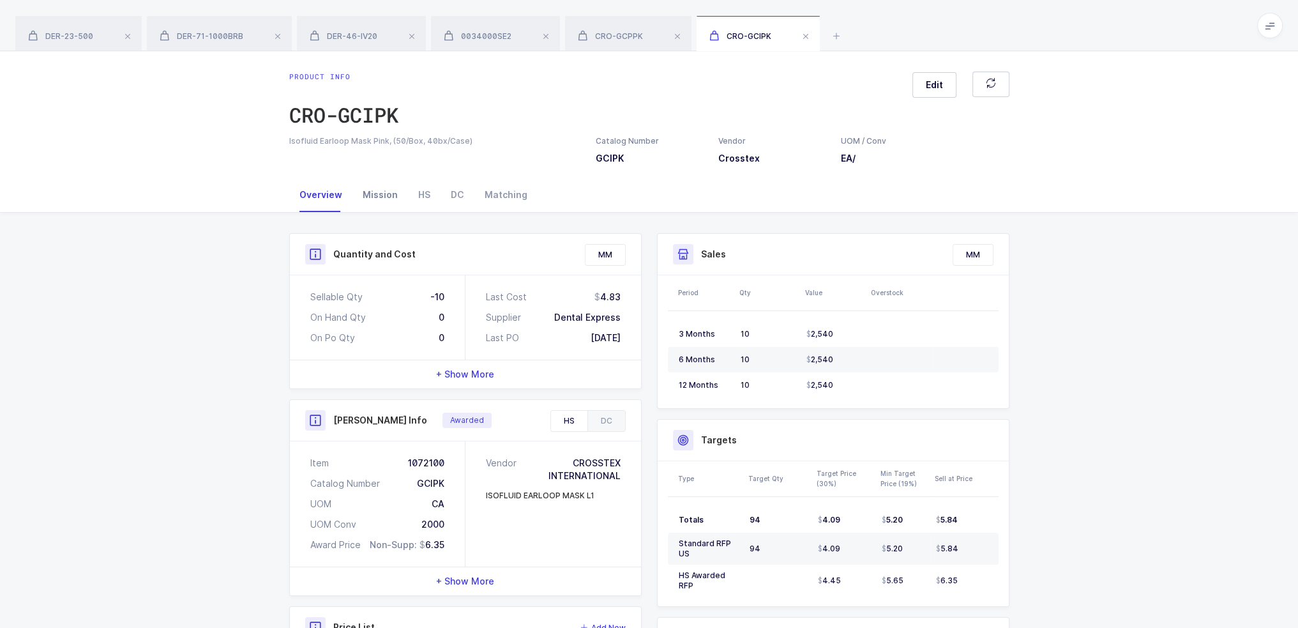
click at [379, 195] on div "Mission" at bounding box center [380, 195] width 56 height 34
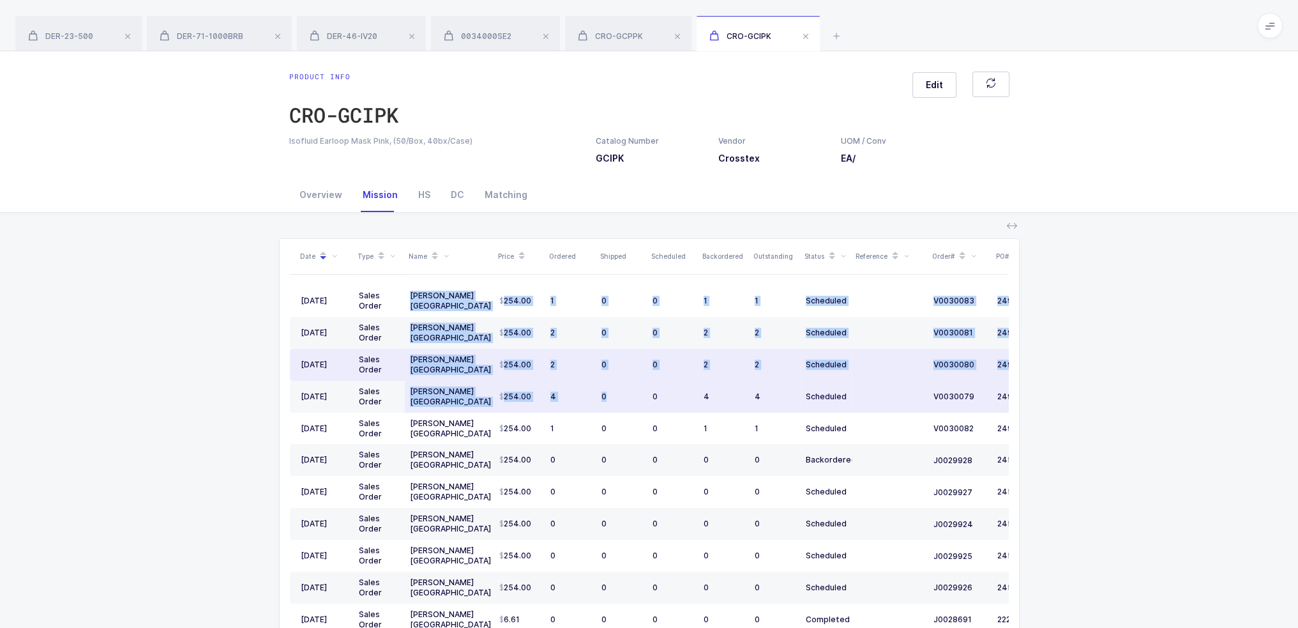
drag, startPoint x: 405, startPoint y: 298, endPoint x: 618, endPoint y: 398, distance: 234.5
click at [618, 393] on tbody "08/15/2025 Sales Order Henry Schein USA 254.00 1 0 0 1 1 Scheduled V0030083 249…" at bounding box center [692, 603] width 805 height 637
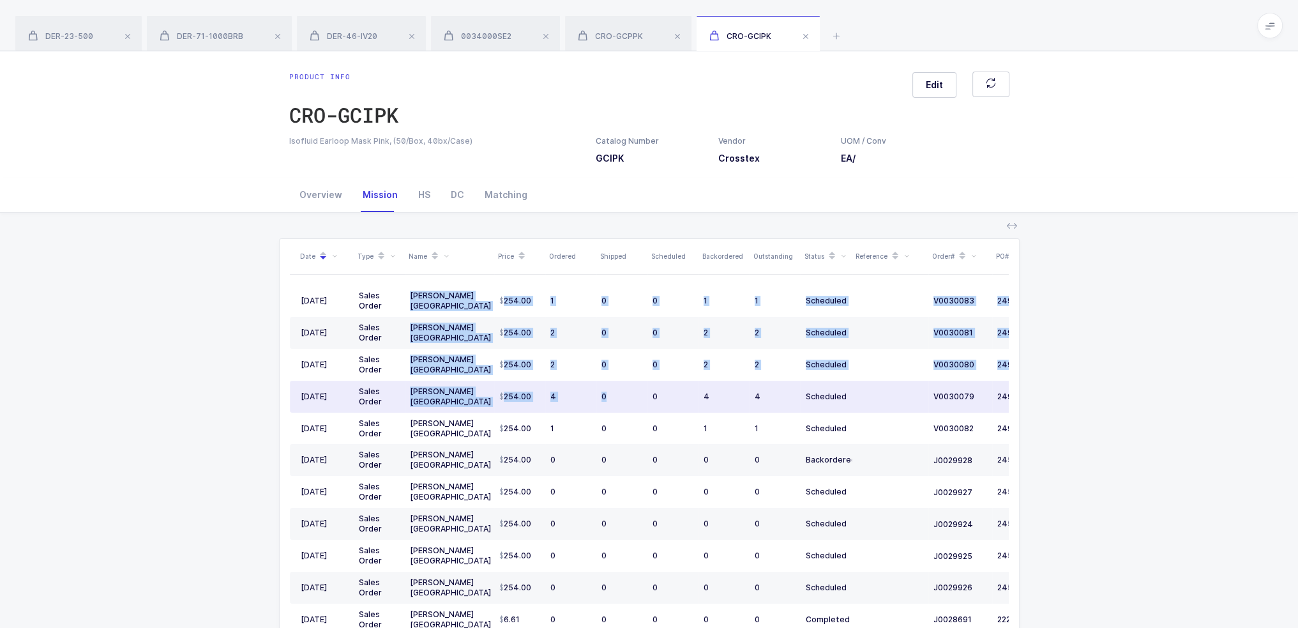
click at [618, 398] on div "0" at bounding box center [622, 396] width 41 height 10
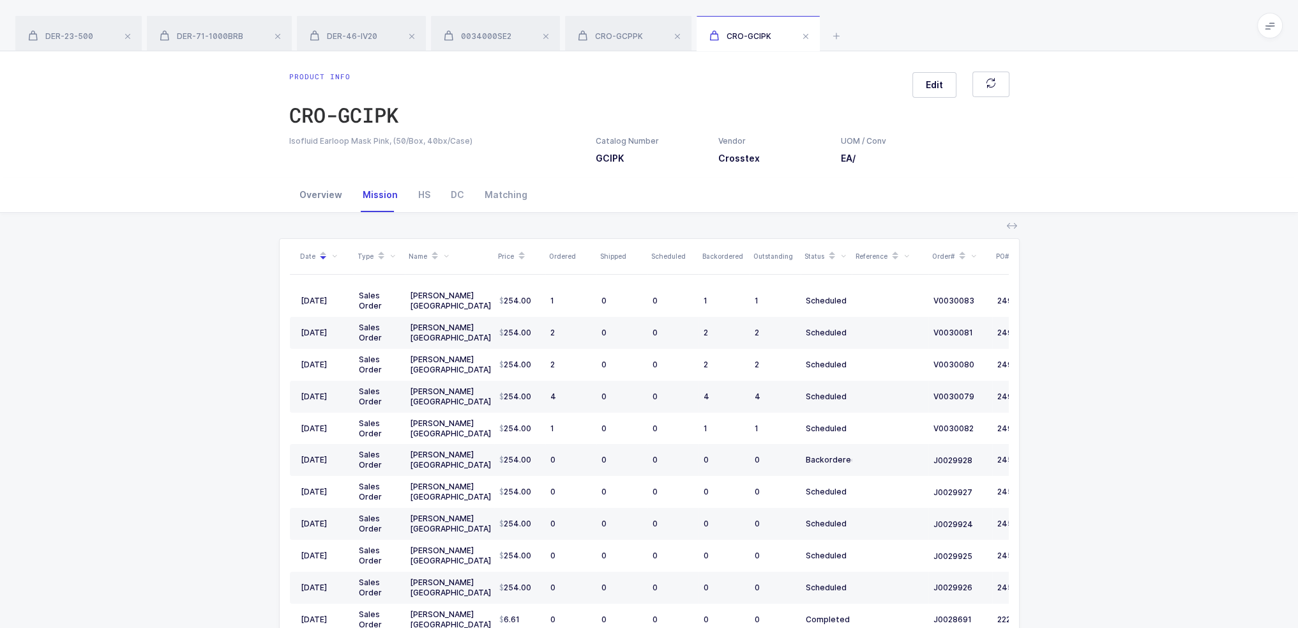
click at [312, 196] on div "Overview" at bounding box center [320, 195] width 63 height 34
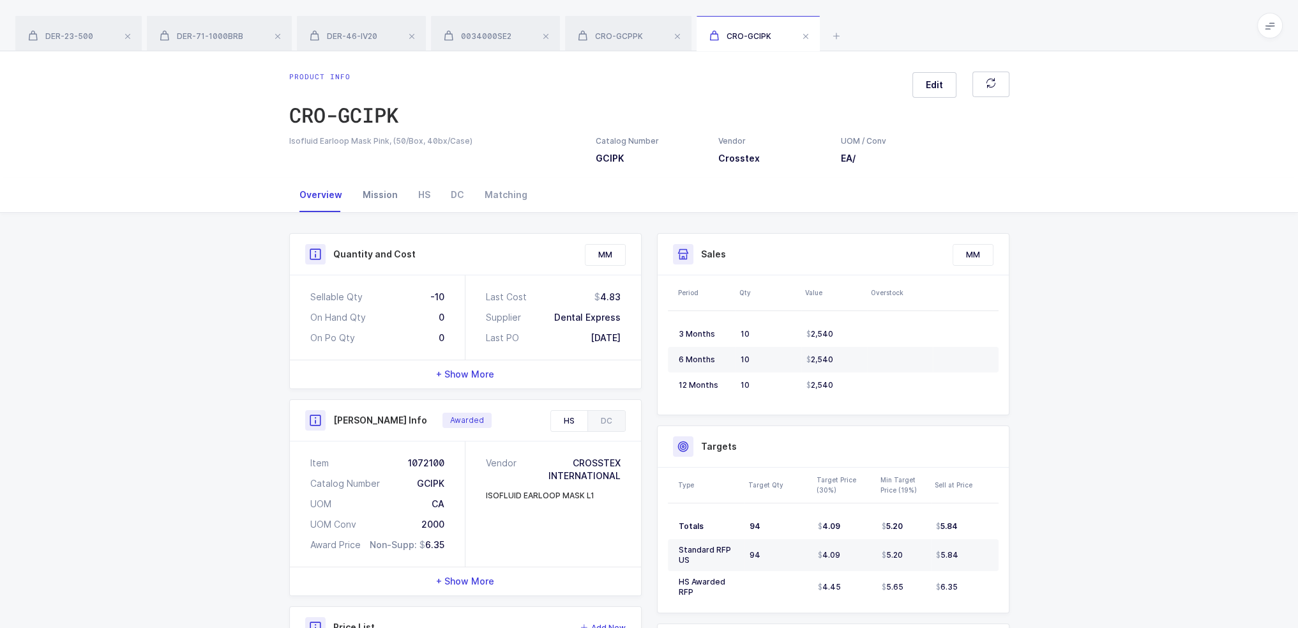
click at [394, 190] on div "Mission" at bounding box center [380, 195] width 56 height 34
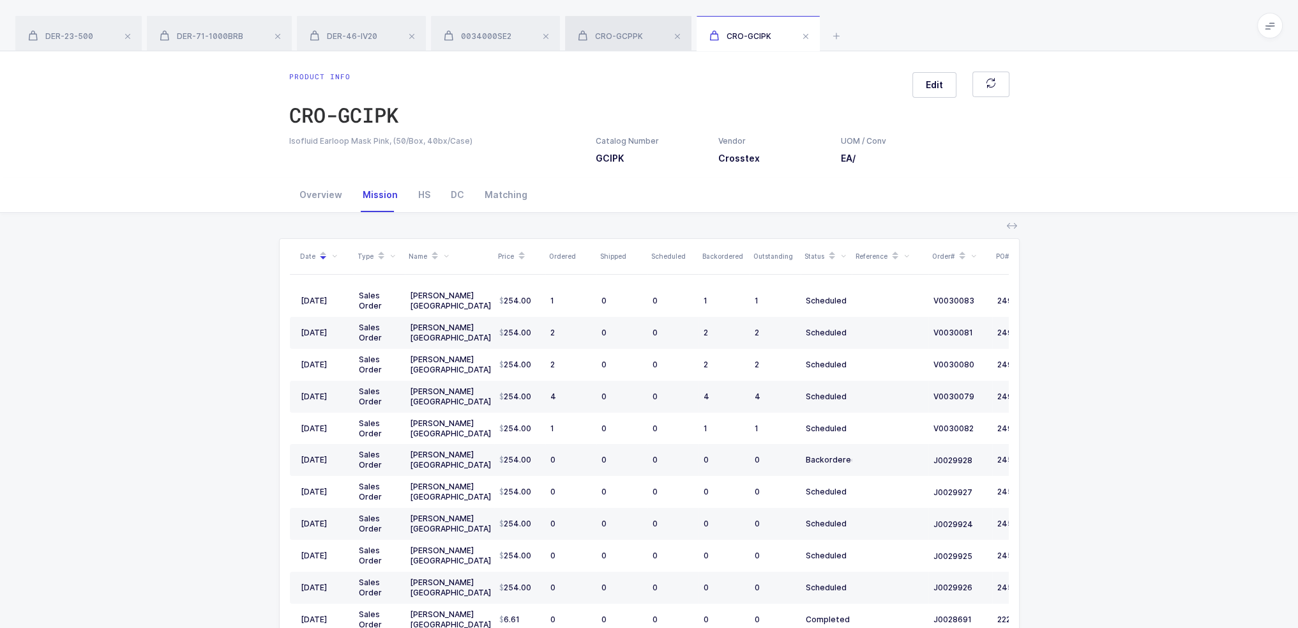
click at [603, 33] on span "CRO-GCPPK" at bounding box center [610, 36] width 65 height 10
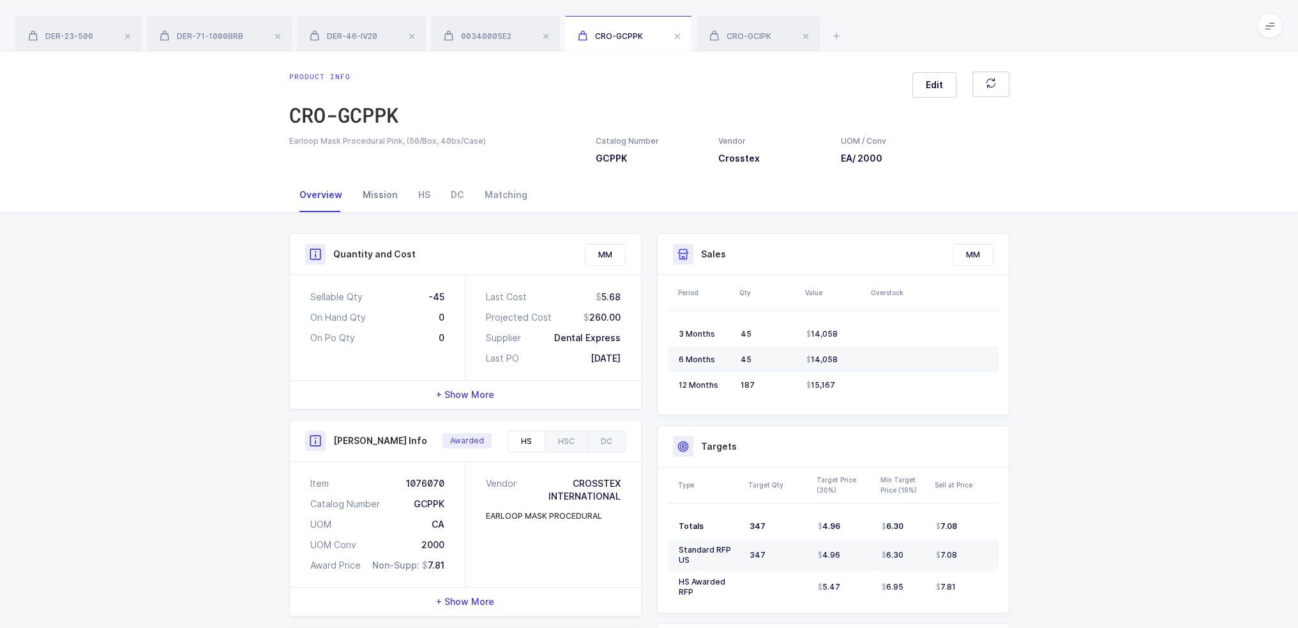
click at [375, 192] on div "Mission" at bounding box center [380, 195] width 56 height 34
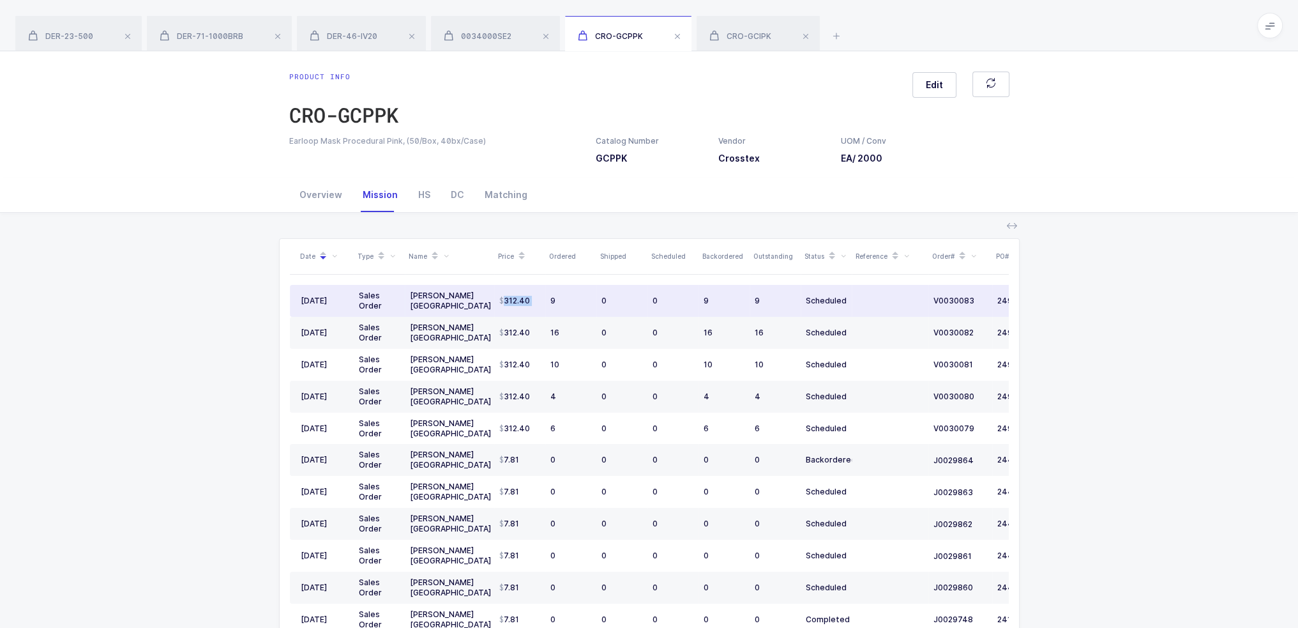
drag, startPoint x: 549, startPoint y: 299, endPoint x: 494, endPoint y: 299, distance: 54.9
click at [494, 299] on tr "08/15/2025 Sales Order Henry Schein USA 312.40 9 0 0 9 9 Scheduled V0030083 249…" at bounding box center [692, 301] width 805 height 32
click at [518, 305] on span "312.40" at bounding box center [514, 301] width 31 height 10
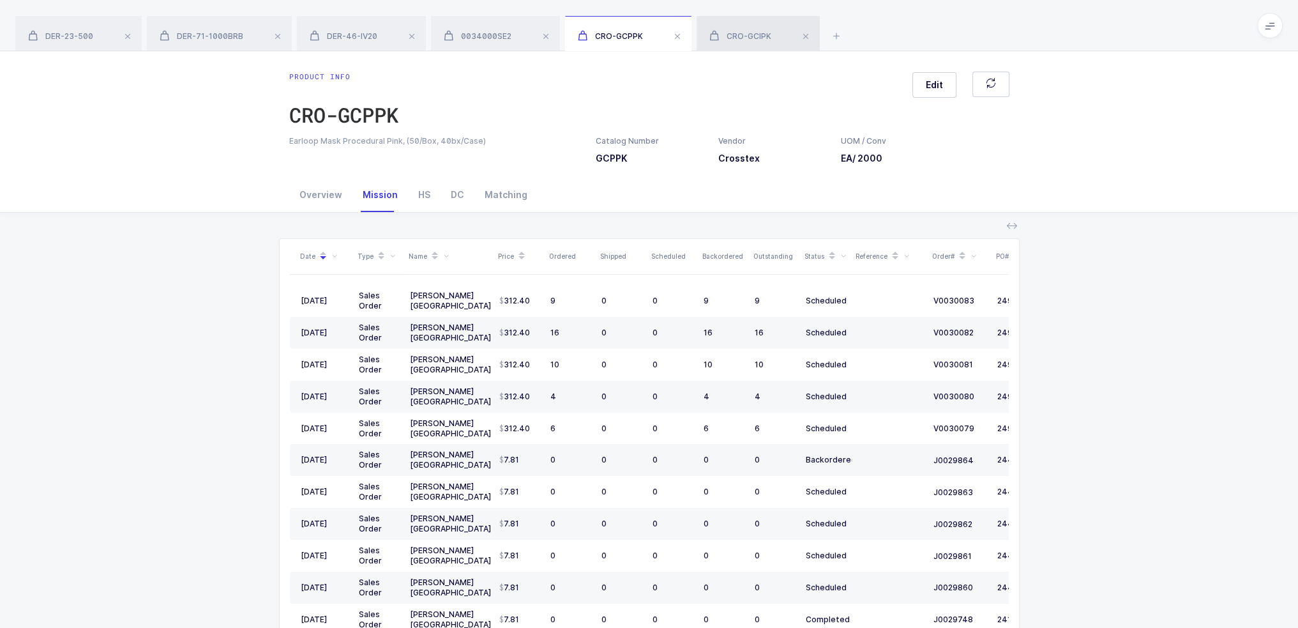
click at [762, 38] on span "CRO-GCIPK" at bounding box center [740, 36] width 62 height 10
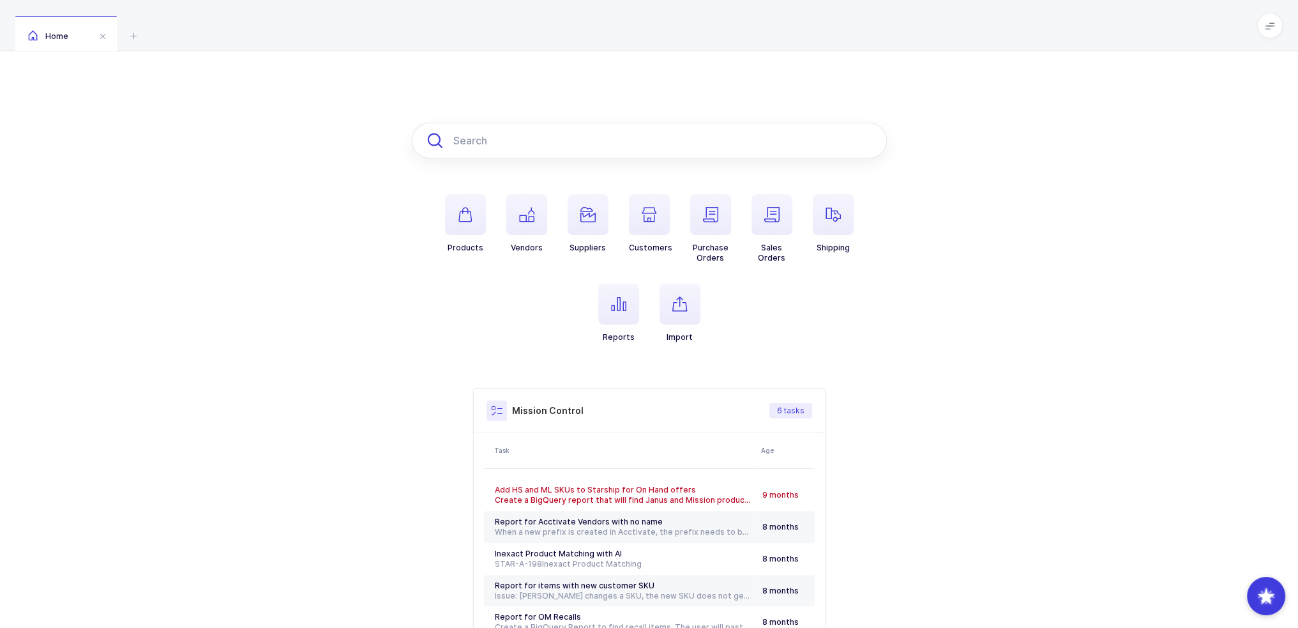
click at [568, 124] on input "text" at bounding box center [649, 141] width 475 height 36
paste input "GCPPK"
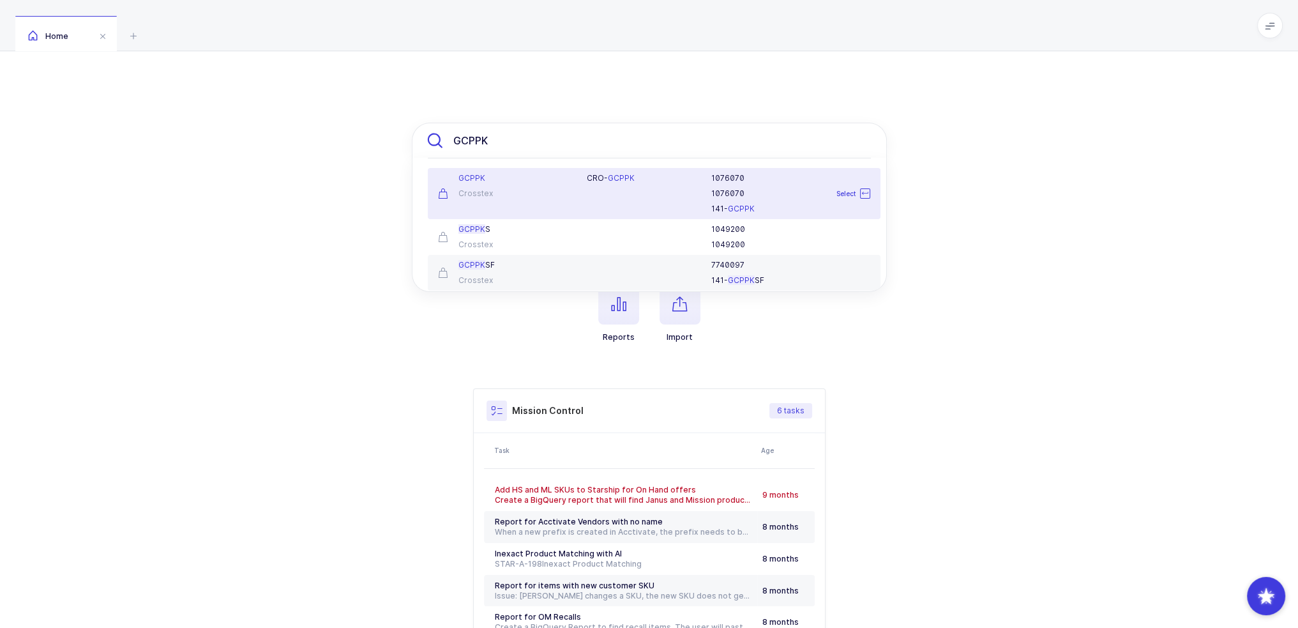
type input "GCPPK"
click at [531, 186] on div "GCPPK Crosstex" at bounding box center [504, 193] width 149 height 41
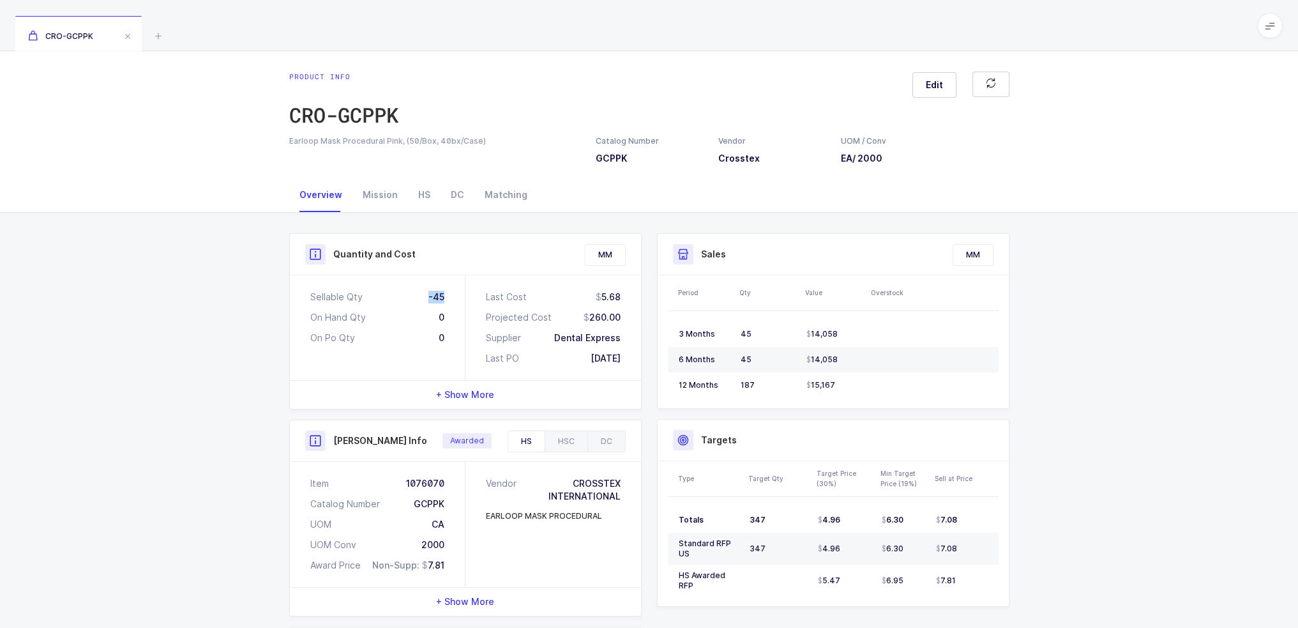
drag, startPoint x: 414, startPoint y: 298, endPoint x: 443, endPoint y: 293, distance: 28.5
click at [443, 293] on div "Sellable Qty -45" at bounding box center [377, 297] width 134 height 13
click at [445, 293] on div "Sellable Qty -45 On Hand Qty 0 On Po Qty 0" at bounding box center [378, 327] width 176 height 105
click at [380, 193] on div "Mission" at bounding box center [380, 195] width 56 height 34
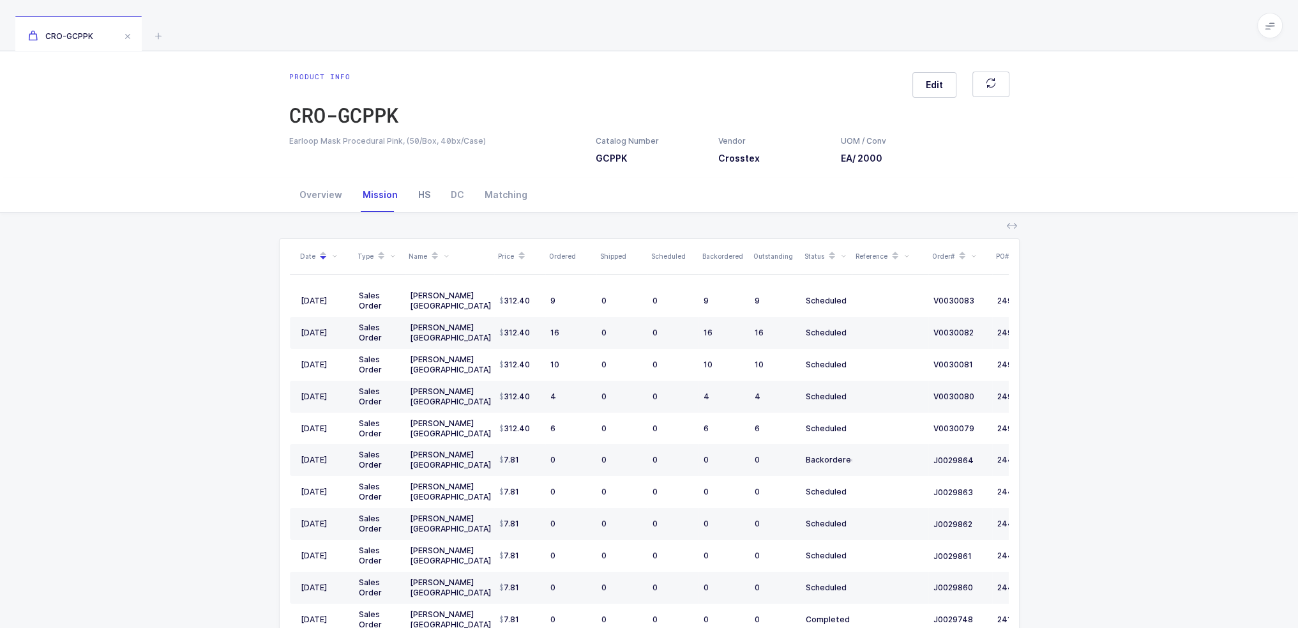
click at [420, 194] on div "HS" at bounding box center [424, 195] width 33 height 34
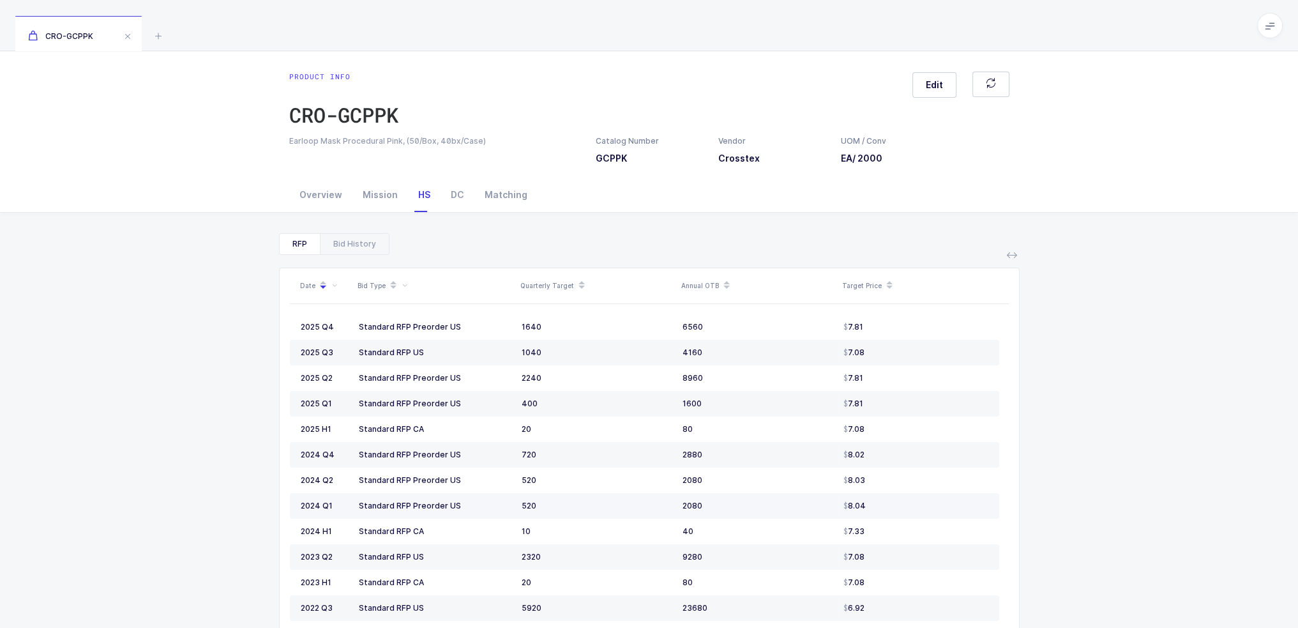
drag, startPoint x: 513, startPoint y: 331, endPoint x: 900, endPoint y: 501, distance: 422.6
click at [902, 497] on tbody "2025 Q4 Standard RFP Preorder US 1640 6560 7.81 2025 Q3 Standard RFP US 1040 41…" at bounding box center [644, 556] width 709 height 485
click at [900, 501] on div "8.04" at bounding box center [916, 506] width 145 height 10
drag, startPoint x: 895, startPoint y: 566, endPoint x: 493, endPoint y: 328, distance: 467.3
click at [493, 328] on tbody "2025 Q4 Standard RFP Preorder US 1640 6560 7.81 2025 Q3 Standard RFP US 1040 41…" at bounding box center [644, 556] width 709 height 485
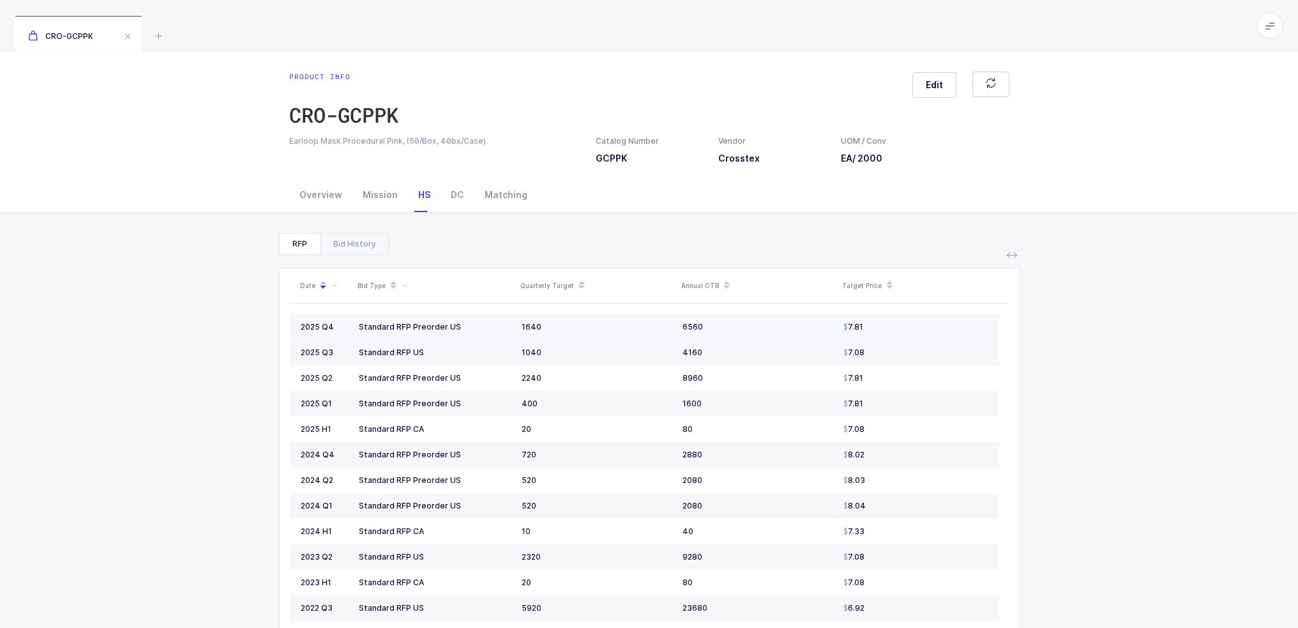
click at [493, 328] on div "Standard RFP Preorder US" at bounding box center [435, 327] width 153 height 10
drag, startPoint x: 341, startPoint y: 229, endPoint x: 343, endPoint y: 238, distance: 8.5
click at [342, 235] on div "RFP Bid History Date Bid Type Quarterly Target Annual OTB Target Price 2025 Q4 …" at bounding box center [649, 484] width 1278 height 542
click at [343, 238] on div "Bid History" at bounding box center [354, 244] width 69 height 20
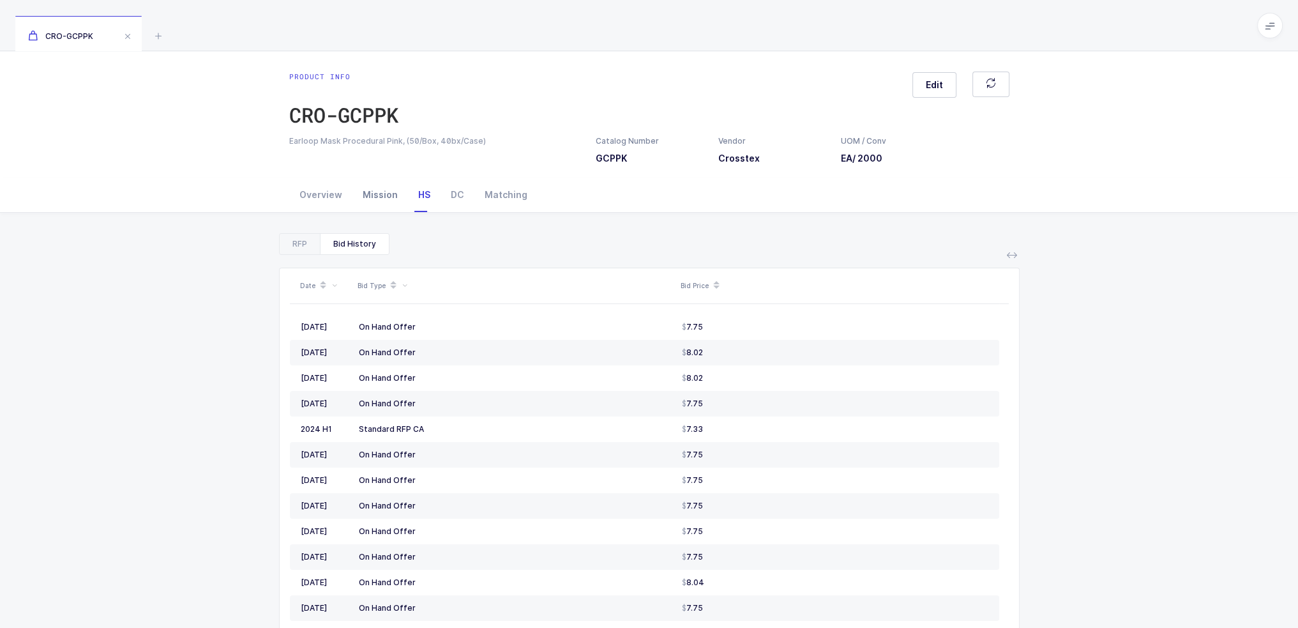
click at [352, 204] on div "Mission" at bounding box center [380, 195] width 56 height 34
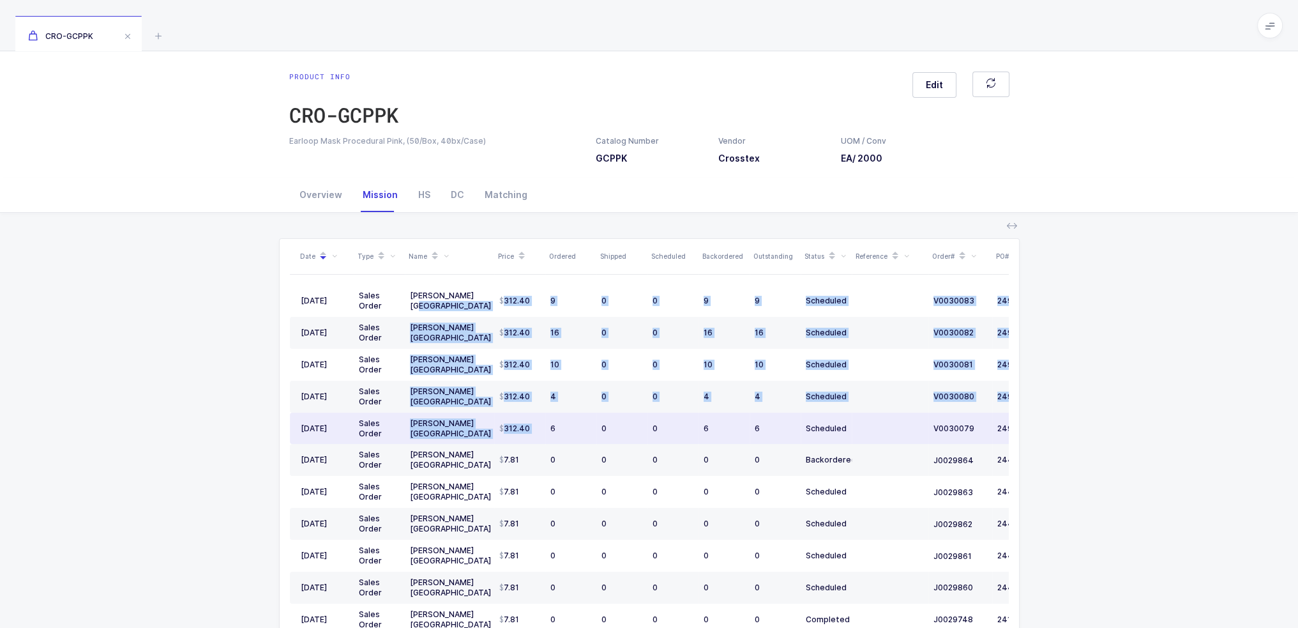
drag, startPoint x: 492, startPoint y: 298, endPoint x: 547, endPoint y: 423, distance: 136.7
click at [547, 423] on tbody "08/15/2025 Sales Order Henry Schein USA 312.40 9 0 0 9 9 Scheduled V0030083 249…" at bounding box center [692, 603] width 805 height 637
click at [547, 423] on td "6" at bounding box center [570, 429] width 51 height 32
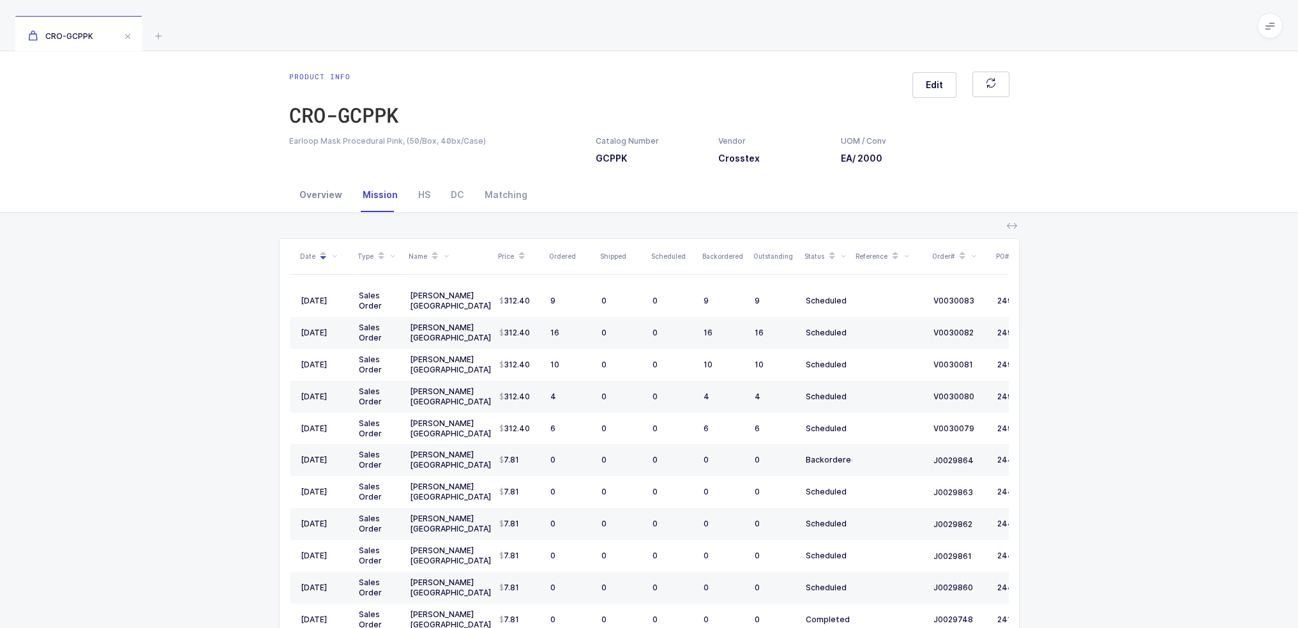
click at [315, 191] on div "Overview" at bounding box center [320, 195] width 63 height 34
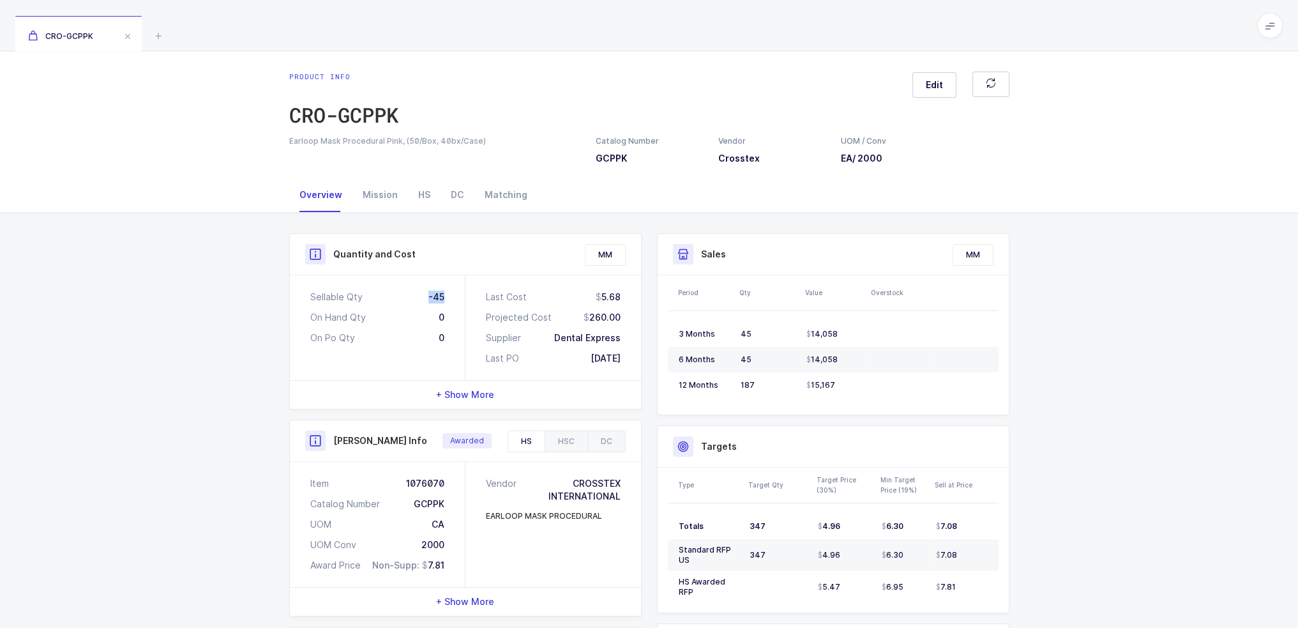
drag, startPoint x: 428, startPoint y: 293, endPoint x: 457, endPoint y: 293, distance: 28.7
click at [457, 293] on div "Sellable Qty -45 On Hand Qty 0 On Po Qty 0" at bounding box center [378, 327] width 176 height 105
click at [162, 35] on icon at bounding box center [158, 35] width 15 height 15
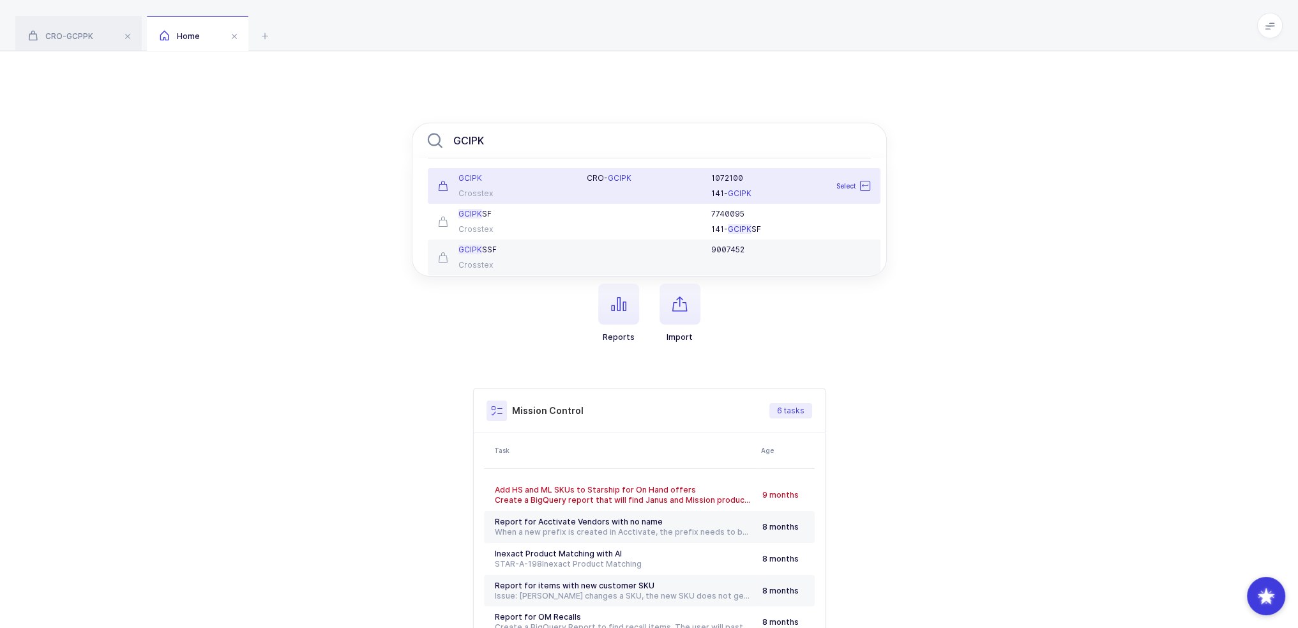
type input "GCIPK"
click at [503, 188] on div "Crosstex" at bounding box center [505, 193] width 134 height 10
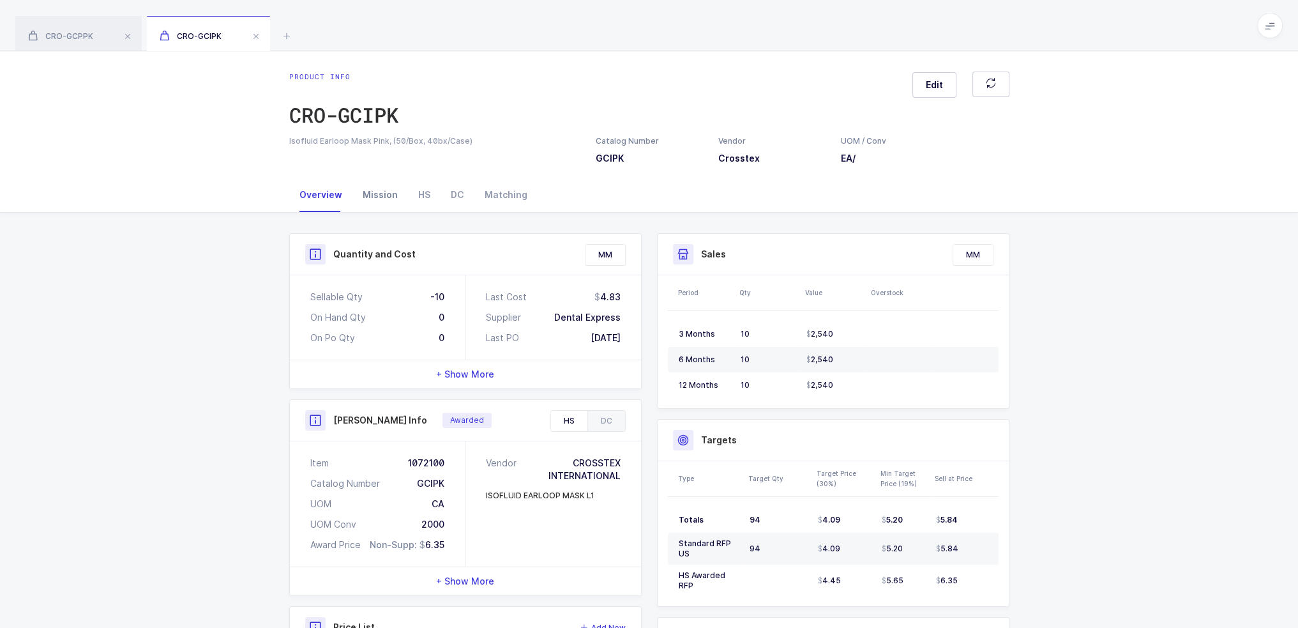
click at [381, 195] on div "Mission" at bounding box center [380, 195] width 56 height 34
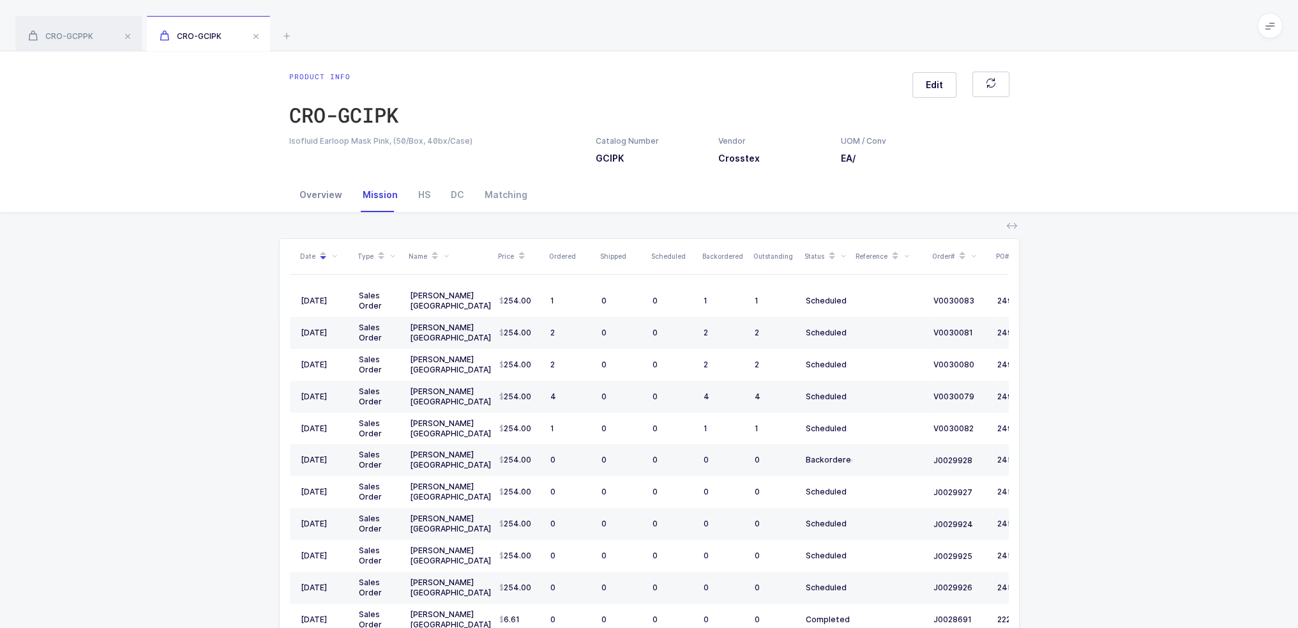
click at [326, 191] on div "Overview" at bounding box center [320, 195] width 63 height 34
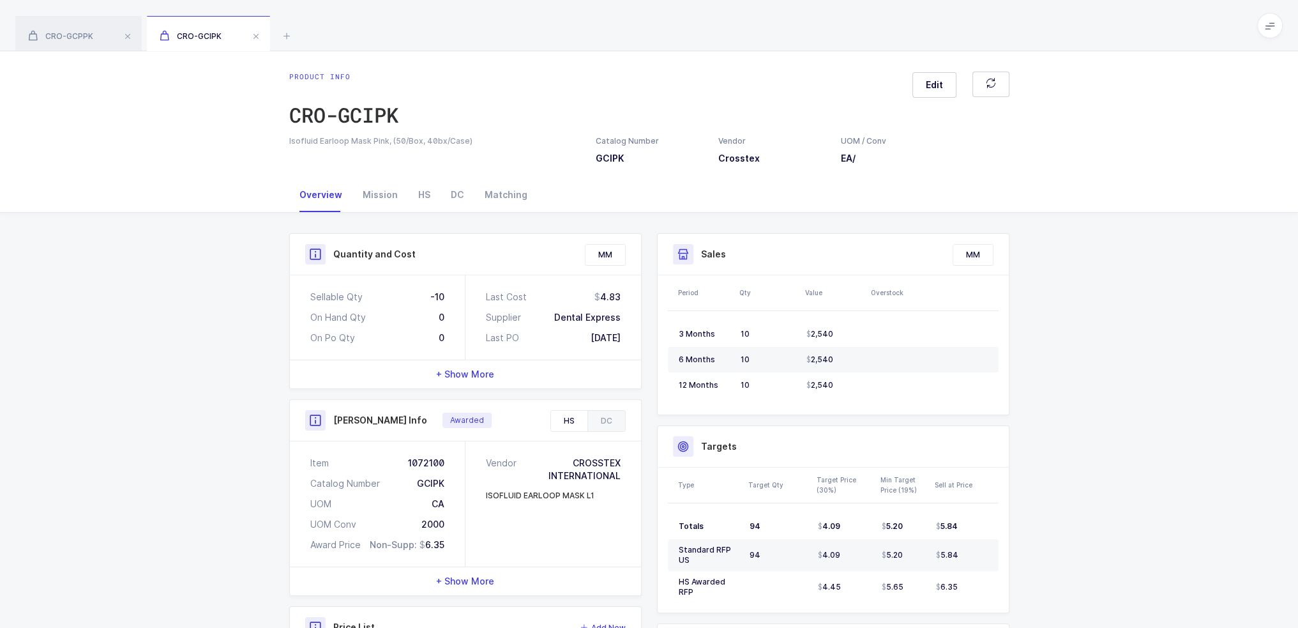
scroll to position [236, 0]
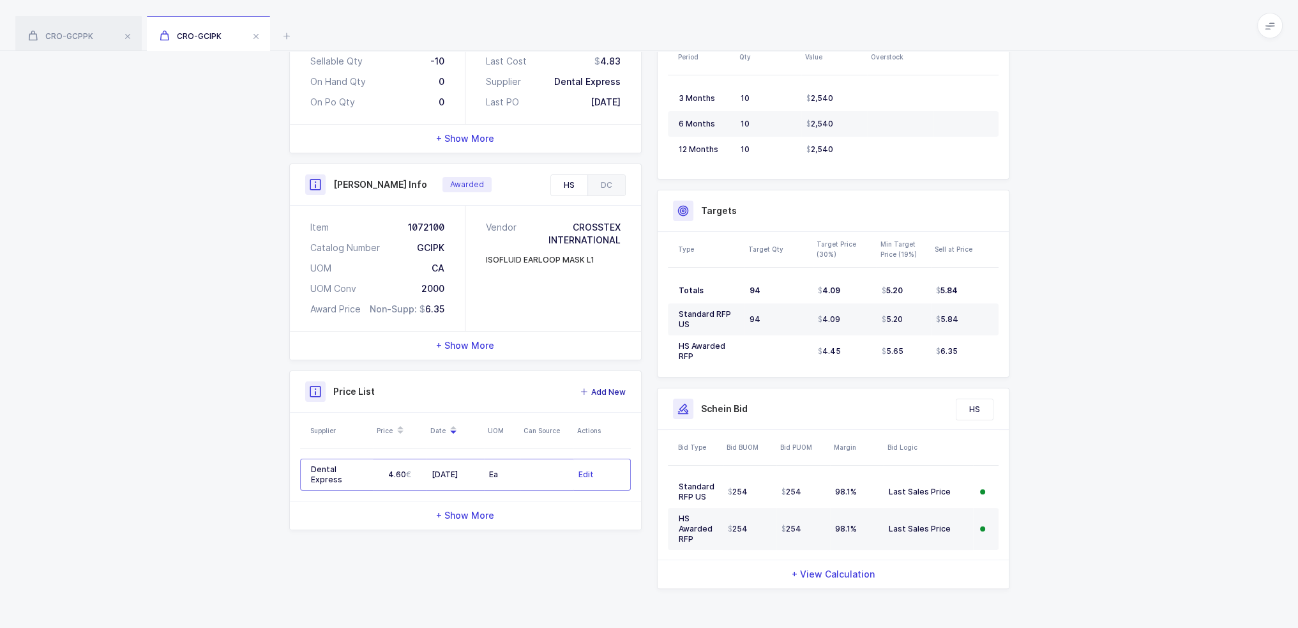
click at [607, 388] on span "Add New" at bounding box center [608, 392] width 34 height 13
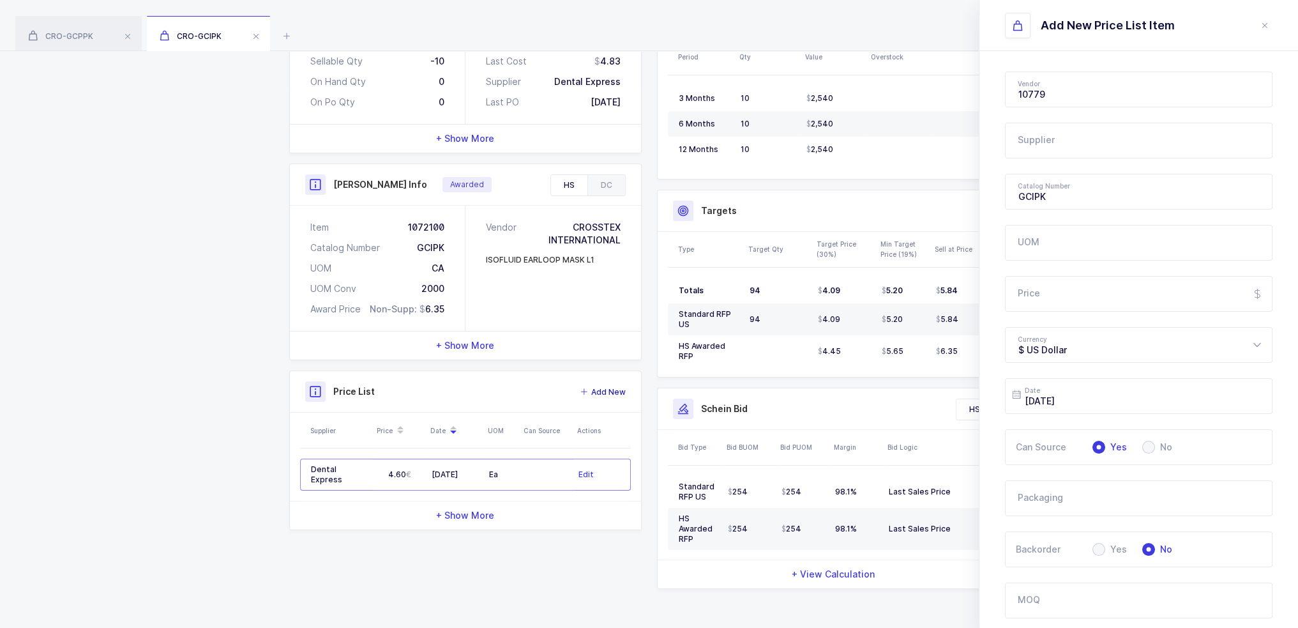
type input "Crosstex"
click at [1079, 146] on input "text" at bounding box center [1139, 141] width 268 height 36
click at [1082, 178] on span "Balmung Medical Handel" at bounding box center [1073, 183] width 109 height 11
type input "Balmung Medical Handel"
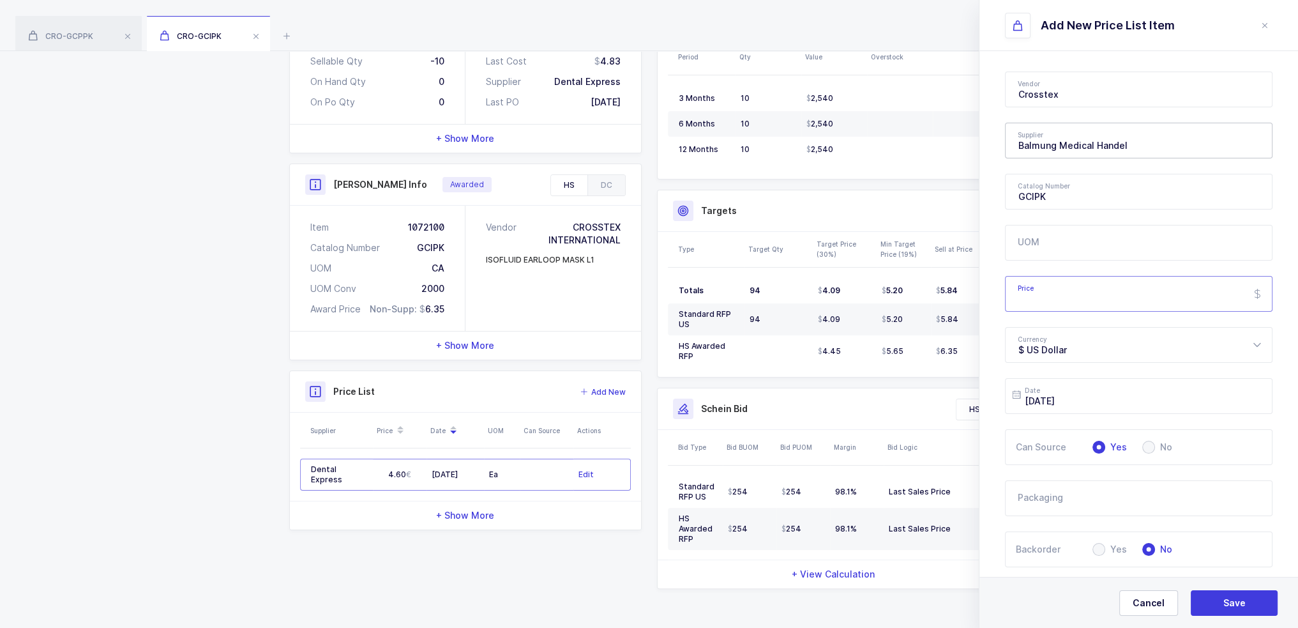
click at [1066, 297] on input "Price" at bounding box center [1139, 294] width 268 height 36
type input "198"
click at [1257, 607] on button "Save" at bounding box center [1234, 603] width 87 height 26
type input "$ US Dollar"
type input "[DATE]"
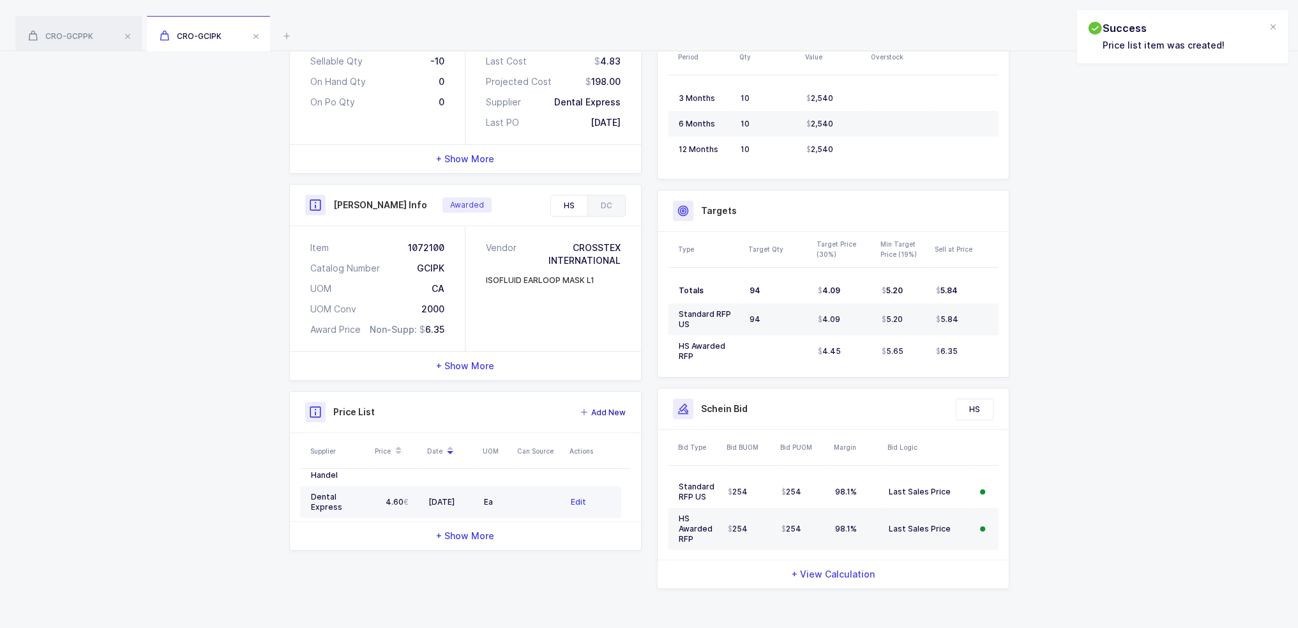
scroll to position [0, 0]
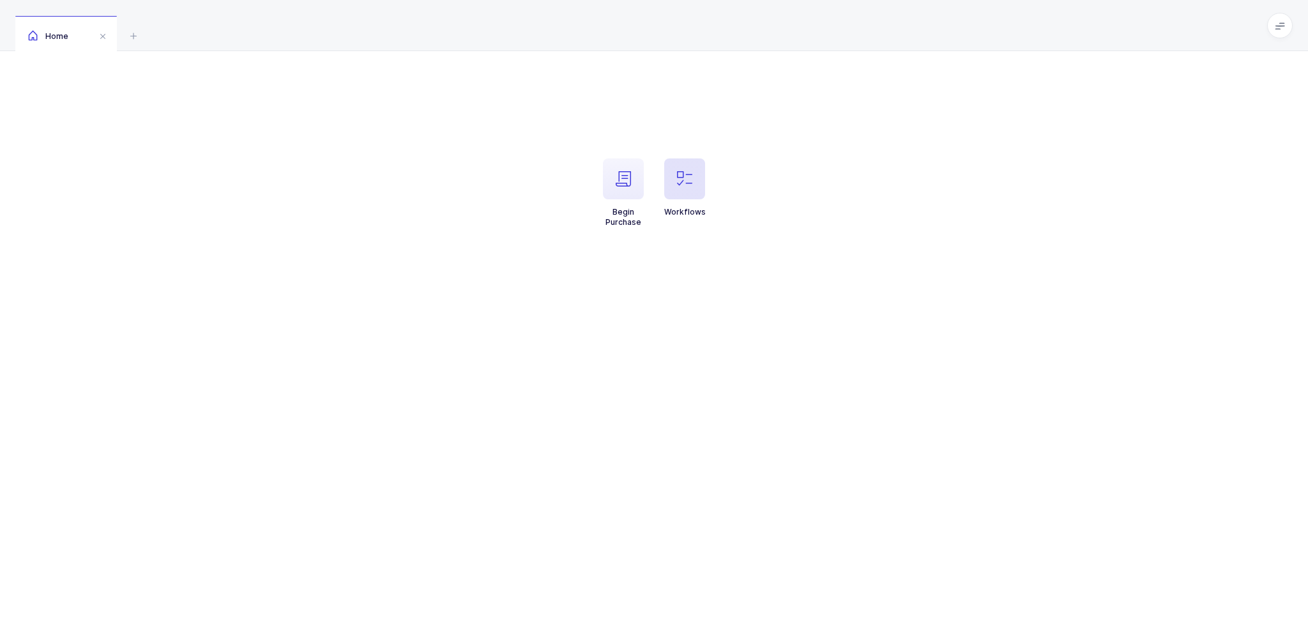
click at [697, 177] on span "button" at bounding box center [684, 178] width 41 height 41
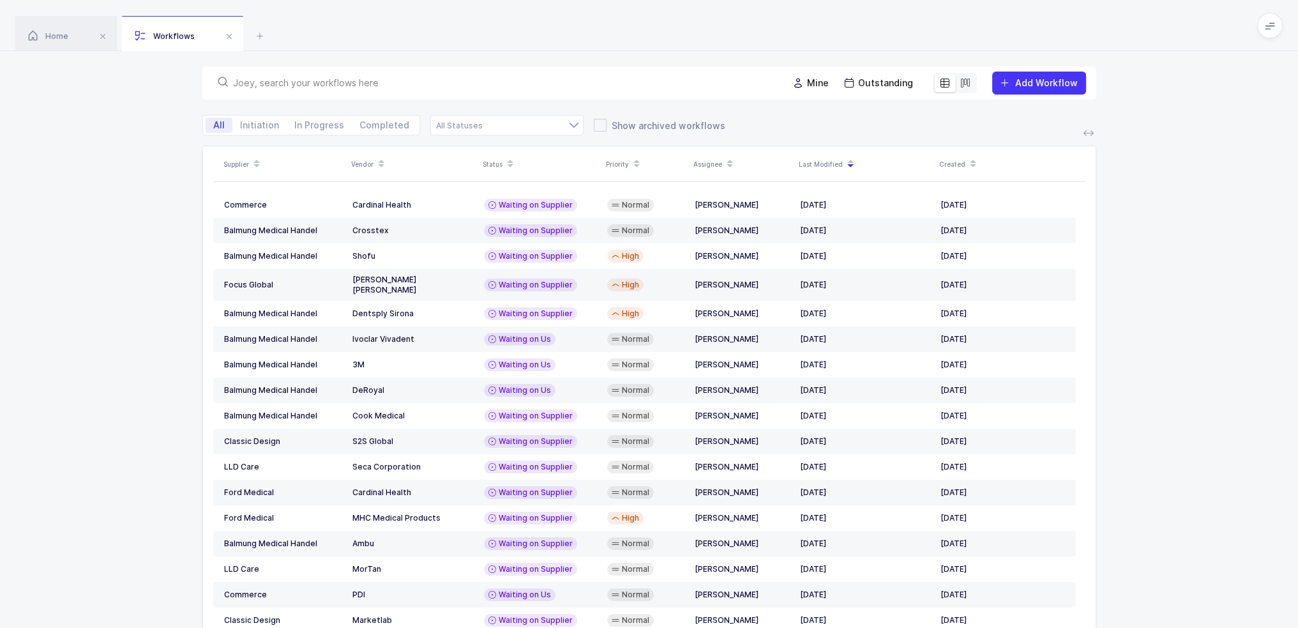
click at [430, 80] on input "text" at bounding box center [503, 83] width 540 height 13
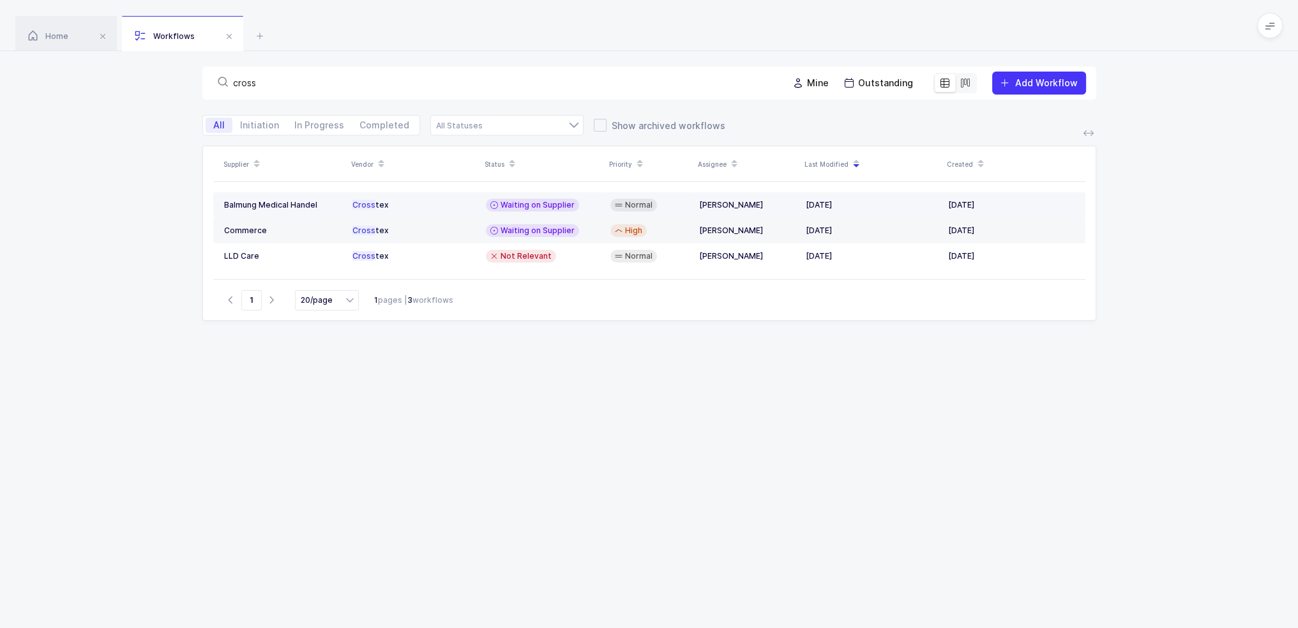
type input "cross"
click at [416, 204] on div "Cross tex" at bounding box center [413, 205] width 123 height 10
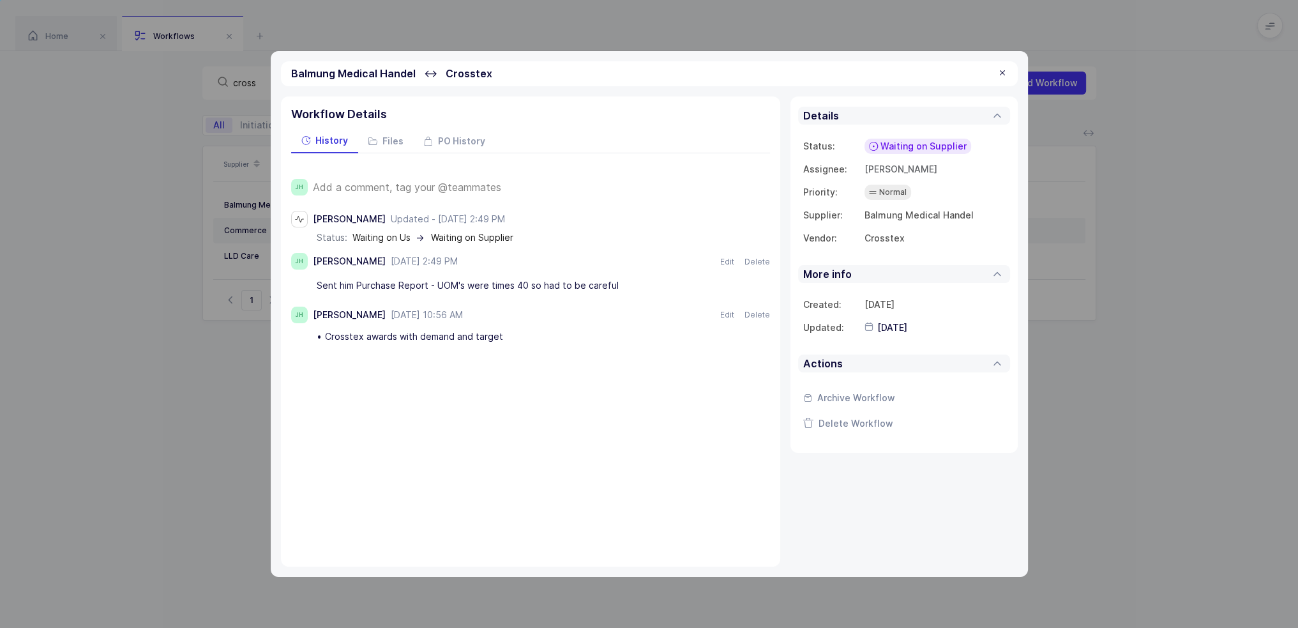
click at [390, 182] on span "Add a comment, tag your @teammates" at bounding box center [407, 186] width 188 height 11
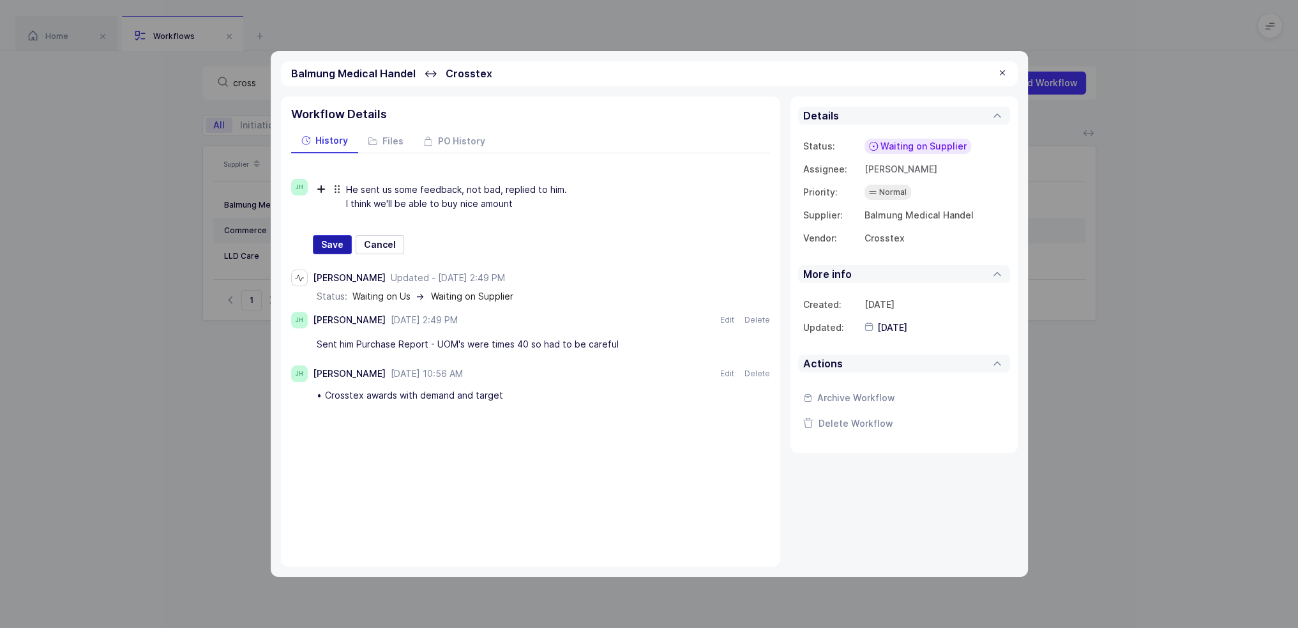
click at [324, 239] on span "Save" at bounding box center [332, 244] width 22 height 13
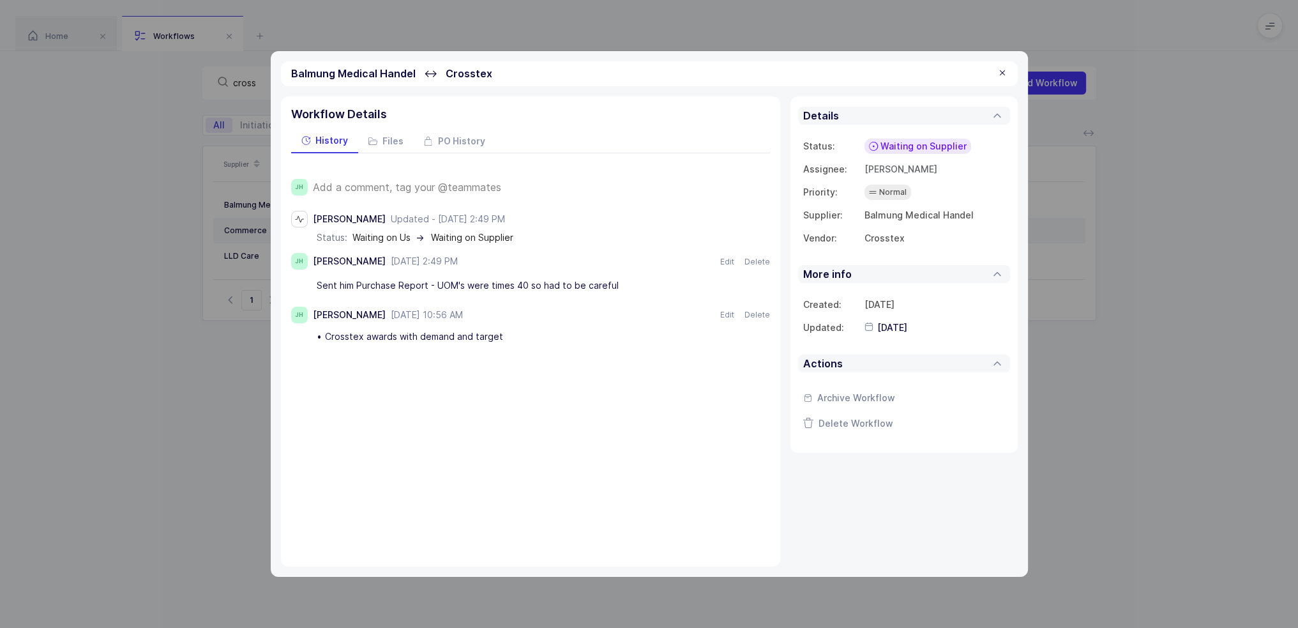
type input "[DATE]"
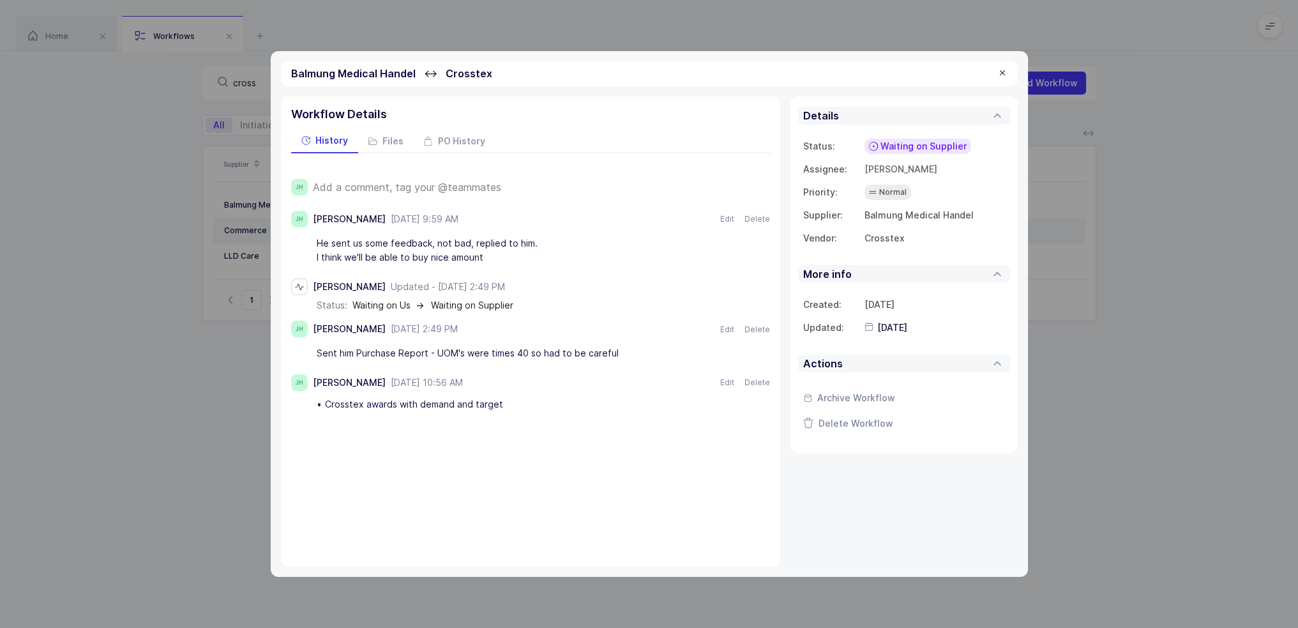
click at [1001, 75] on div at bounding box center [1002, 73] width 10 height 11
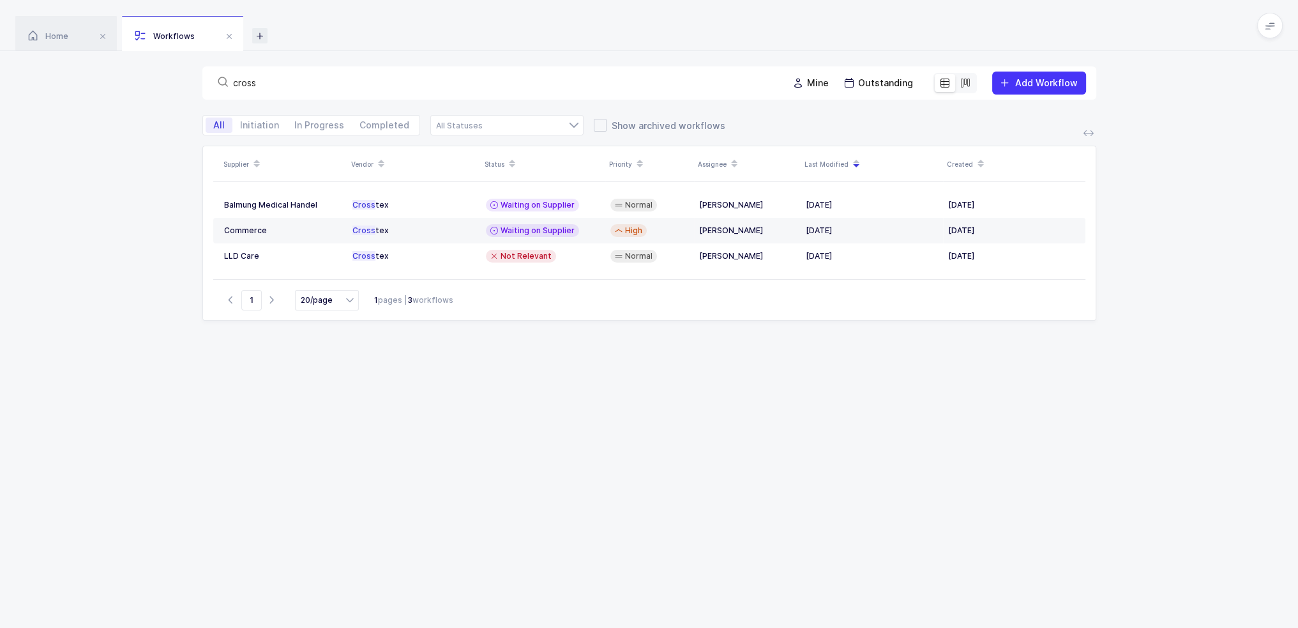
click at [266, 35] on icon at bounding box center [259, 35] width 15 height 15
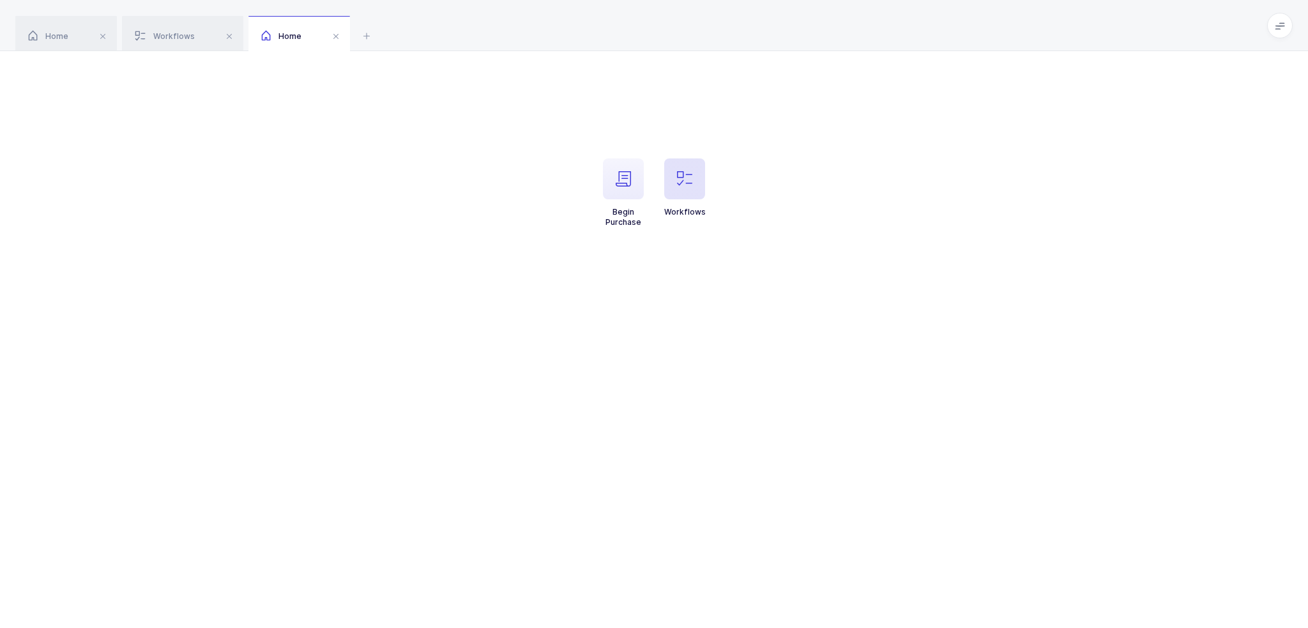
click at [679, 182] on icon "button" at bounding box center [684, 178] width 15 height 15
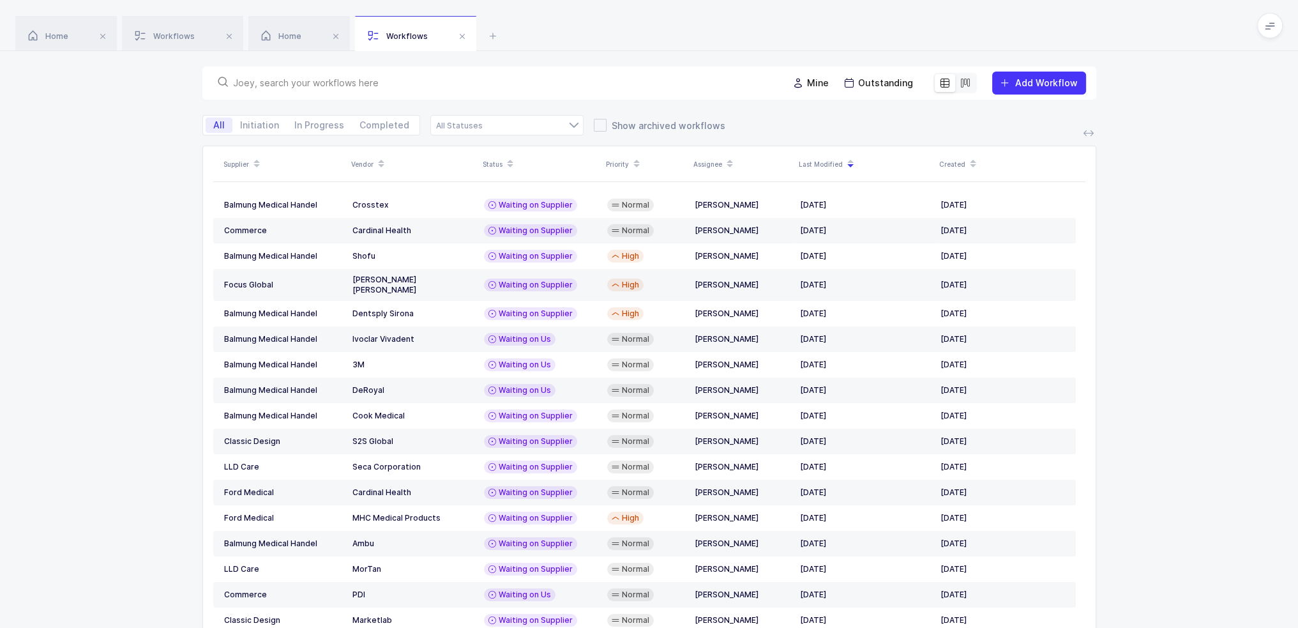
click at [542, 87] on input "text" at bounding box center [503, 83] width 540 height 13
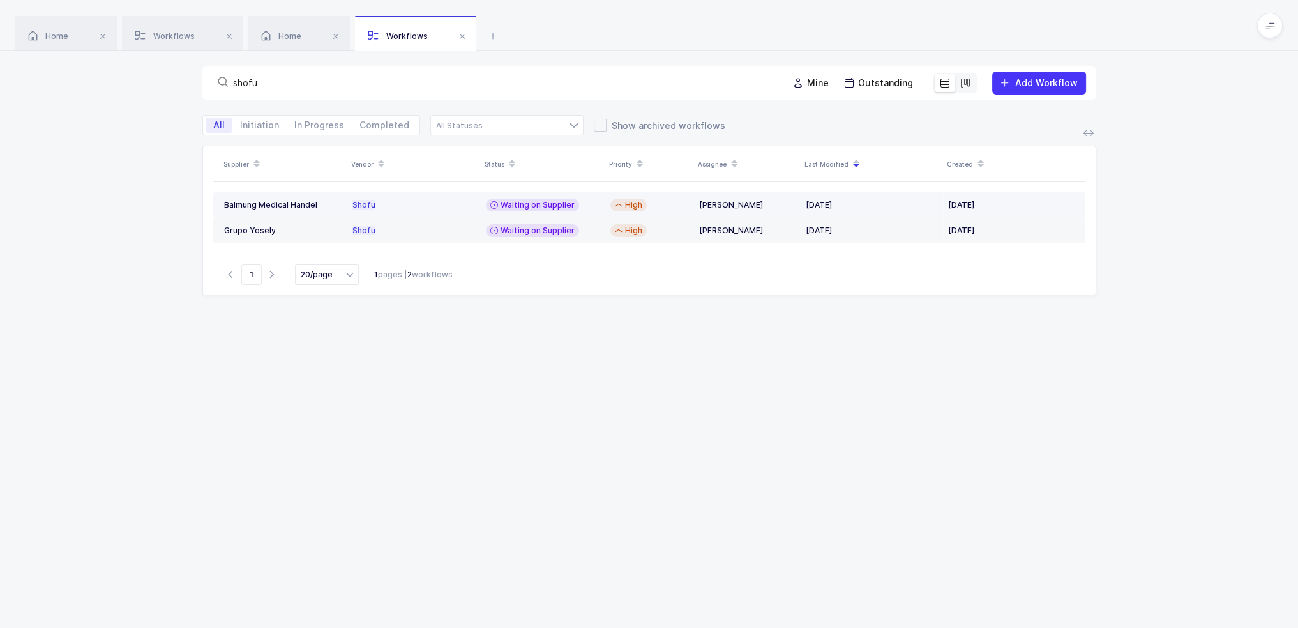
type input "shofu"
click at [462, 196] on td "Shofu" at bounding box center [413, 205] width 133 height 26
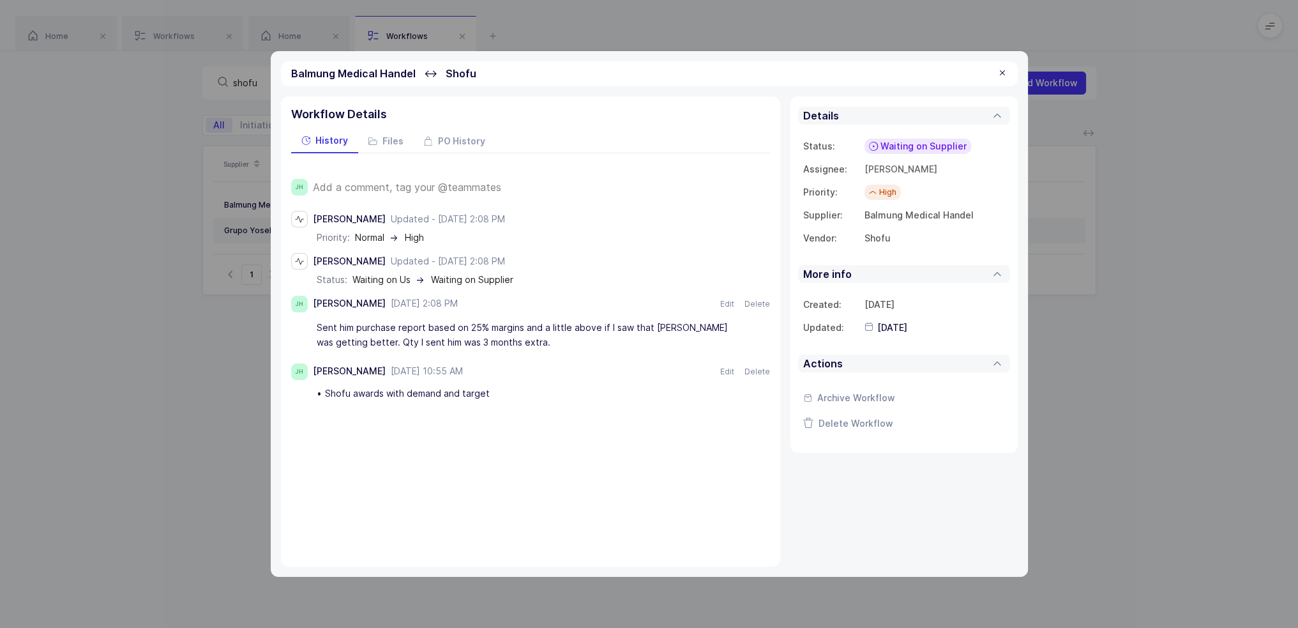
click at [376, 183] on span "Add a comment, tag your @teammates" at bounding box center [407, 186] width 188 height 11
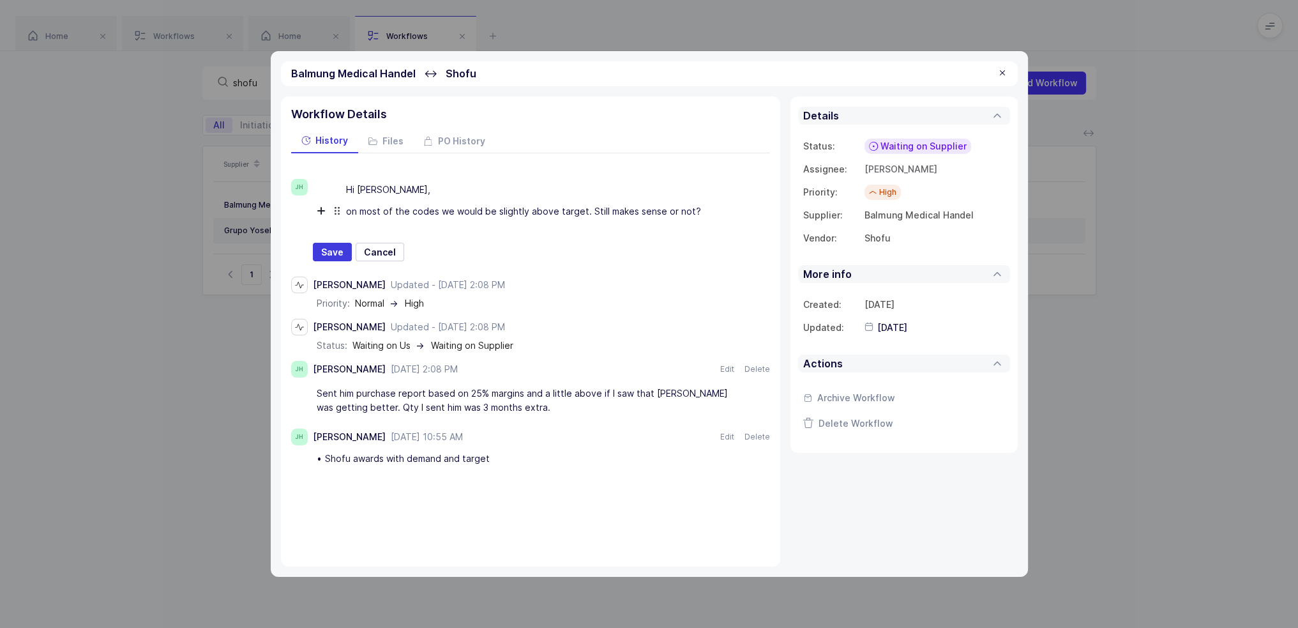
click at [722, 218] on div "on most of the codes we would be slightly above target. Still makes sense or no…" at bounding box center [553, 212] width 415 height 22
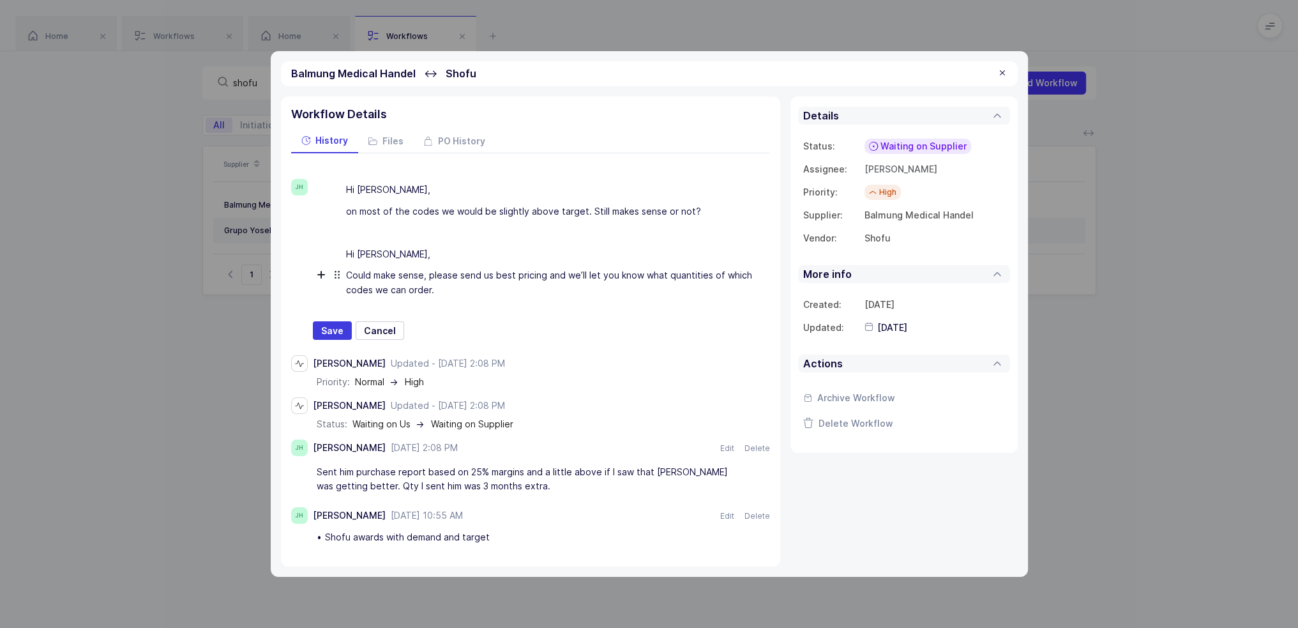
click at [455, 292] on div "Could make sense, please send us best pricing and we’ll let you know what quant…" at bounding box center [553, 283] width 415 height 36
click at [322, 328] on span "Save" at bounding box center [332, 330] width 22 height 13
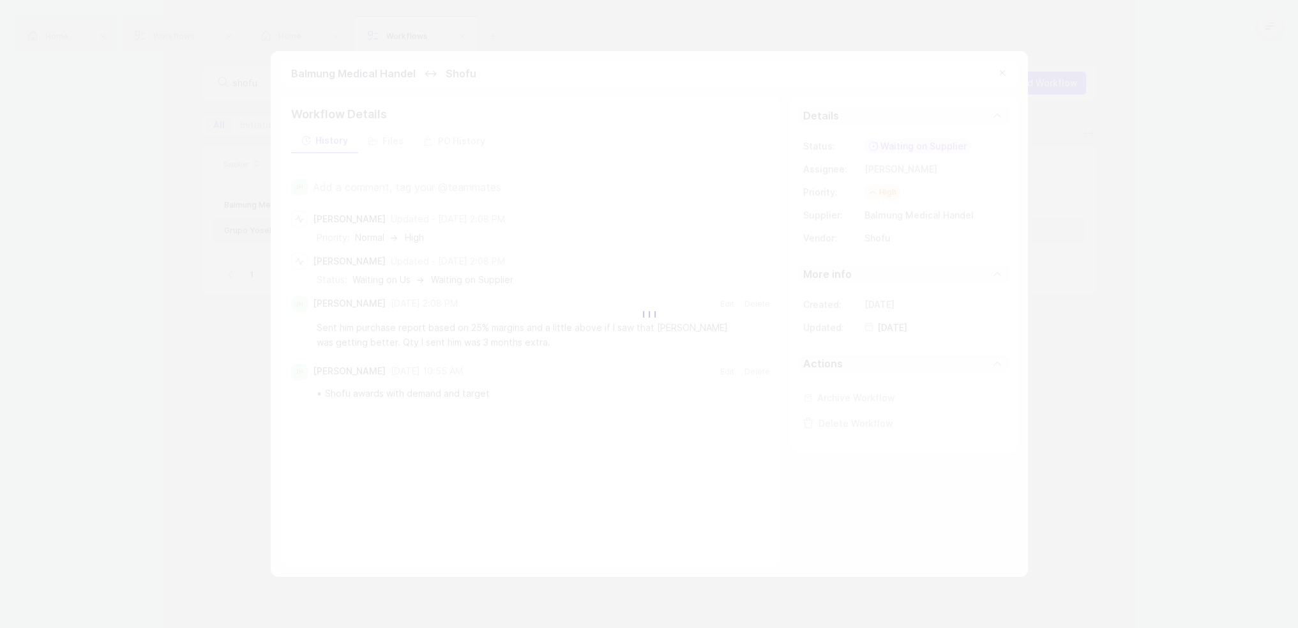
type input "2025-09-08"
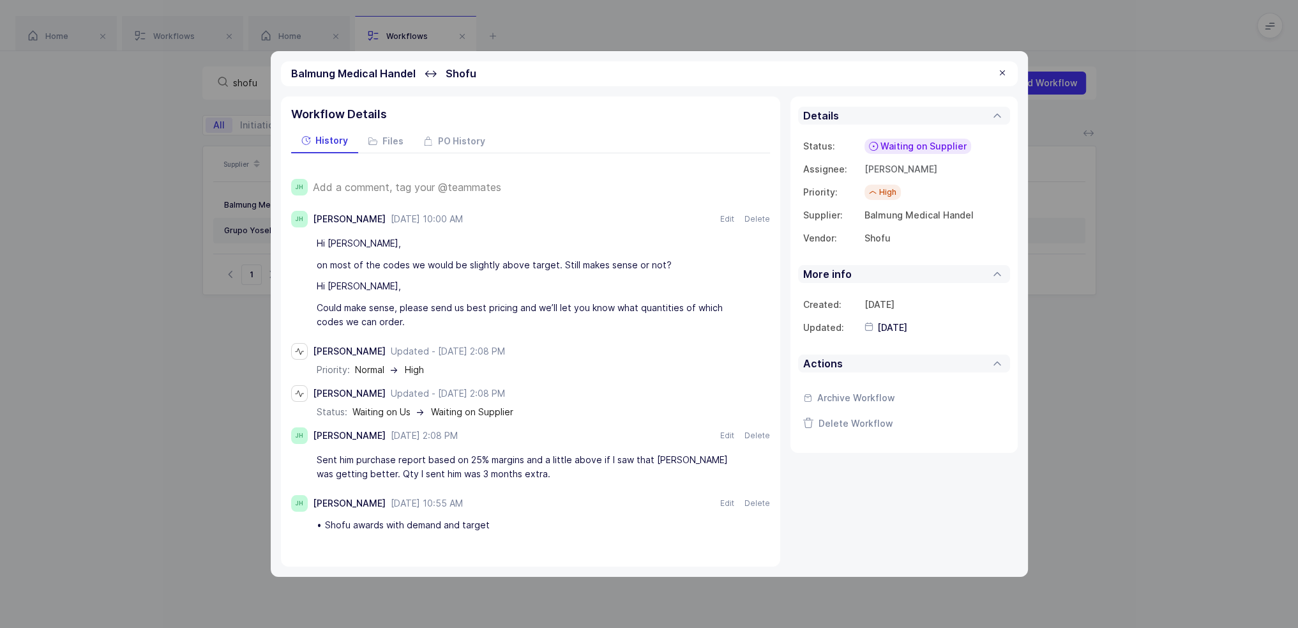
click at [1001, 73] on div at bounding box center [1002, 73] width 10 height 11
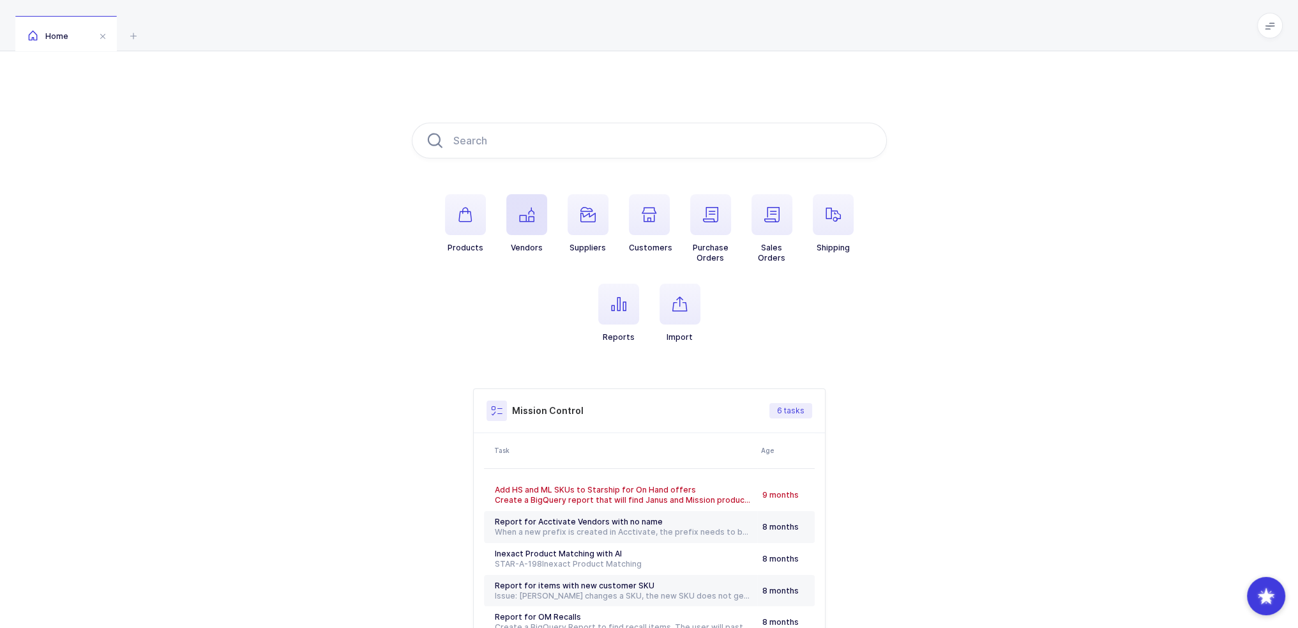
click at [527, 216] on icon "button" at bounding box center [526, 214] width 15 height 15
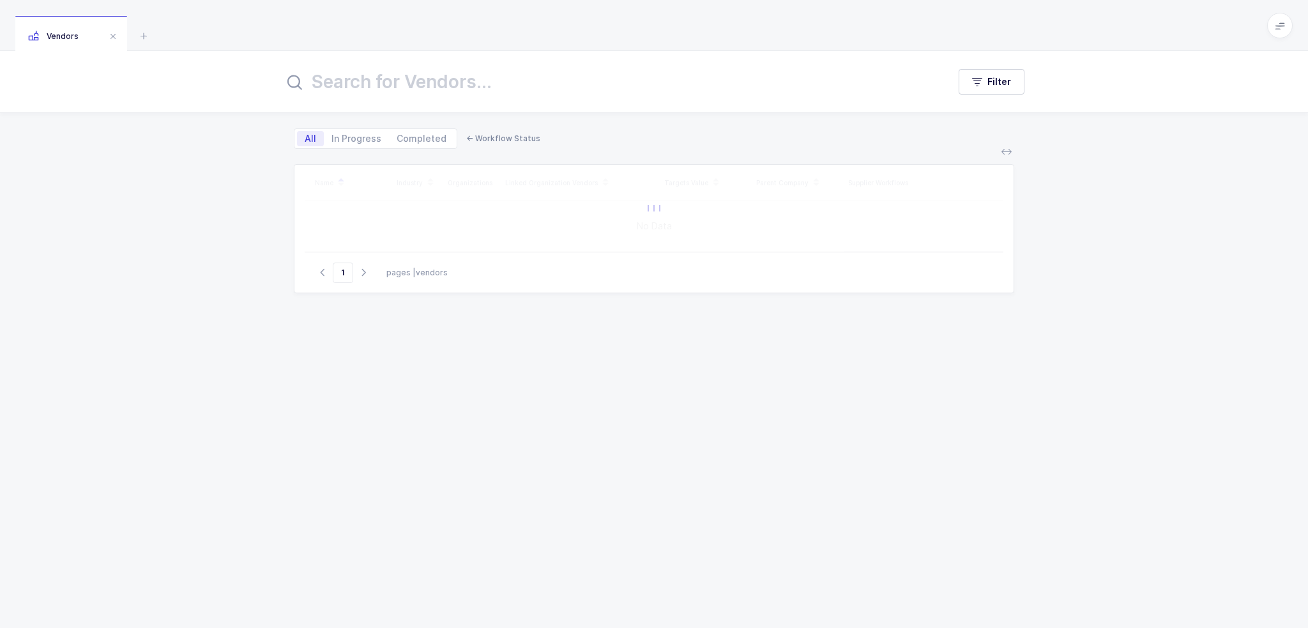
click at [492, 86] on input "text" at bounding box center [608, 81] width 649 height 31
type input "joerns"
click at [404, 345] on div "Name Industry Organizations Linked Organization Vendors Targets Value Parent Co…" at bounding box center [654, 380] width 720 height 433
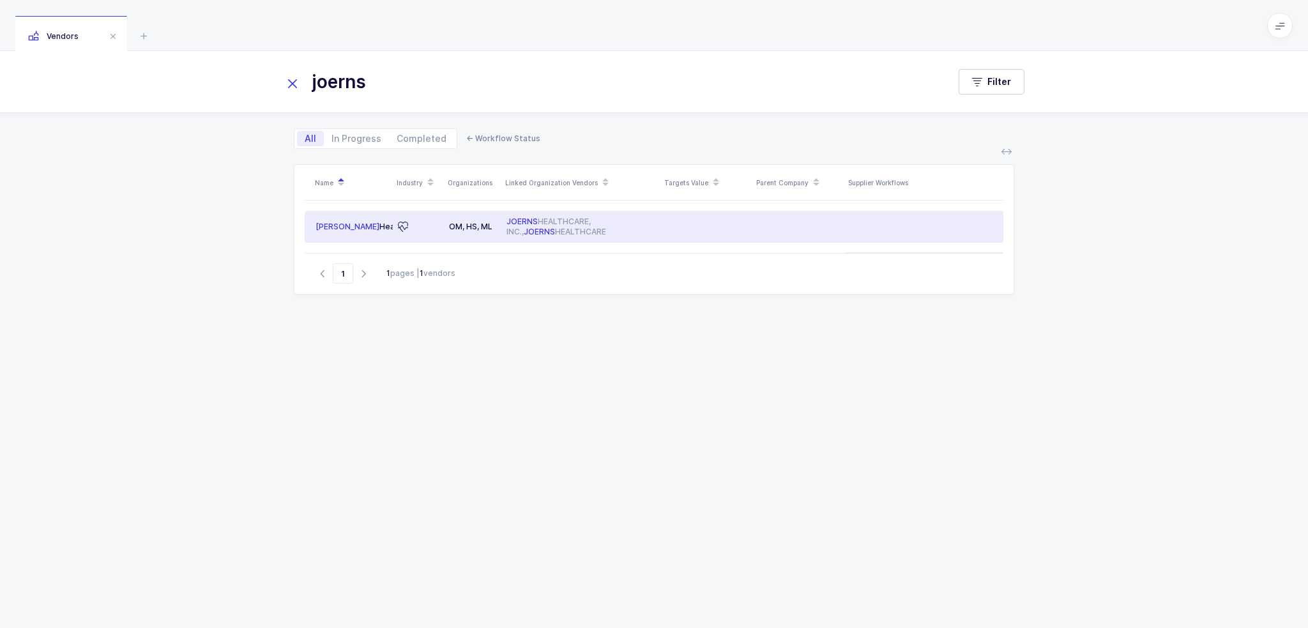
click at [590, 219] on div "JOERNS HEALTHCARE, INC., JOERNS HEALTHCARE" at bounding box center [580, 226] width 149 height 20
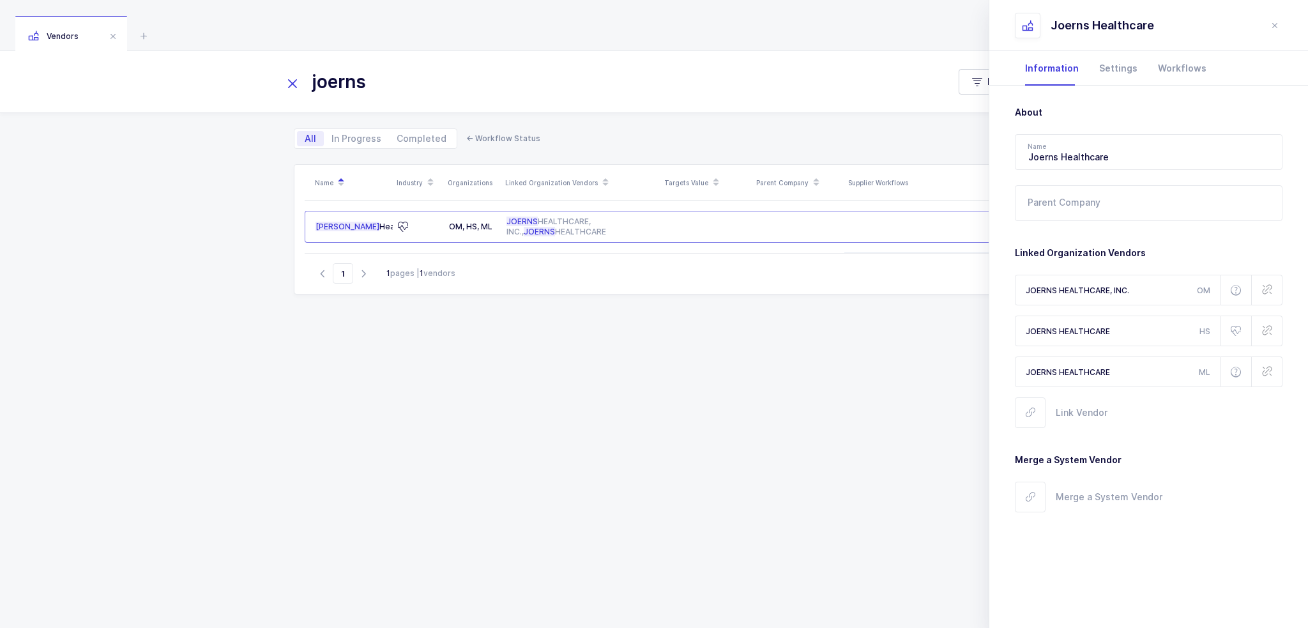
click at [1275, 33] on header "Joerns Healthcare" at bounding box center [1148, 25] width 319 height 51
click at [1275, 22] on icon "close drawer" at bounding box center [1274, 25] width 10 height 10
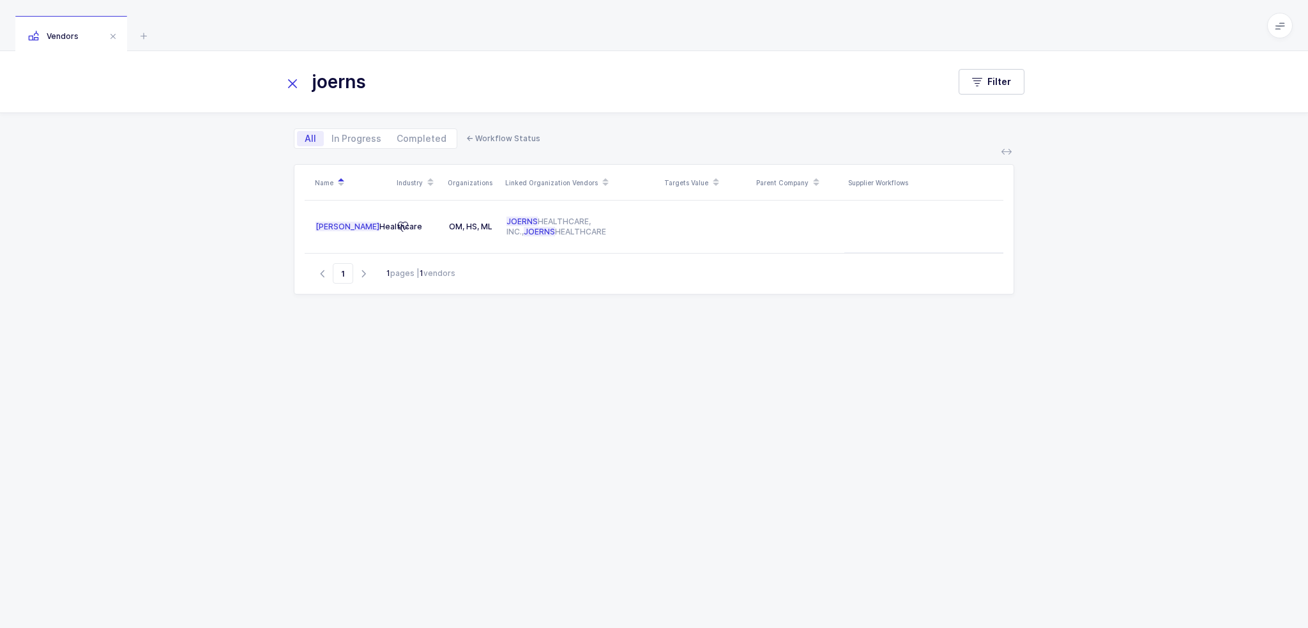
click at [132, 34] on div "Vendors" at bounding box center [73, 33] width 117 height 35
click at [137, 33] on icon at bounding box center [143, 35] width 15 height 15
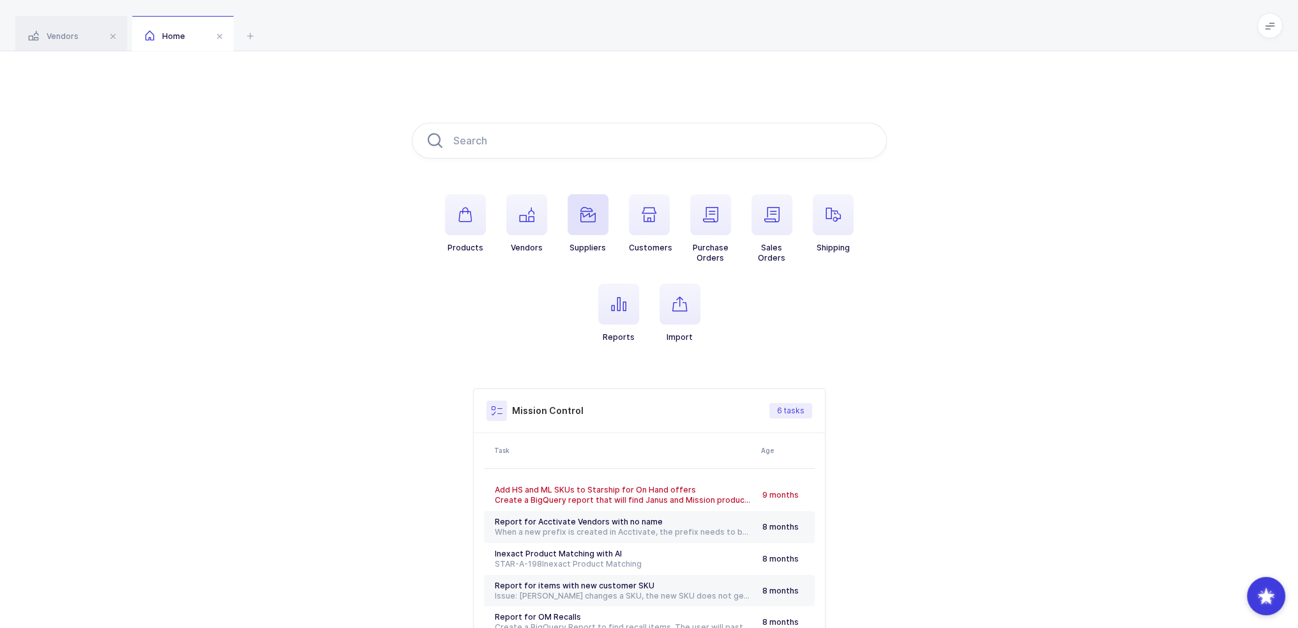
click at [579, 213] on span "button" at bounding box center [588, 214] width 41 height 41
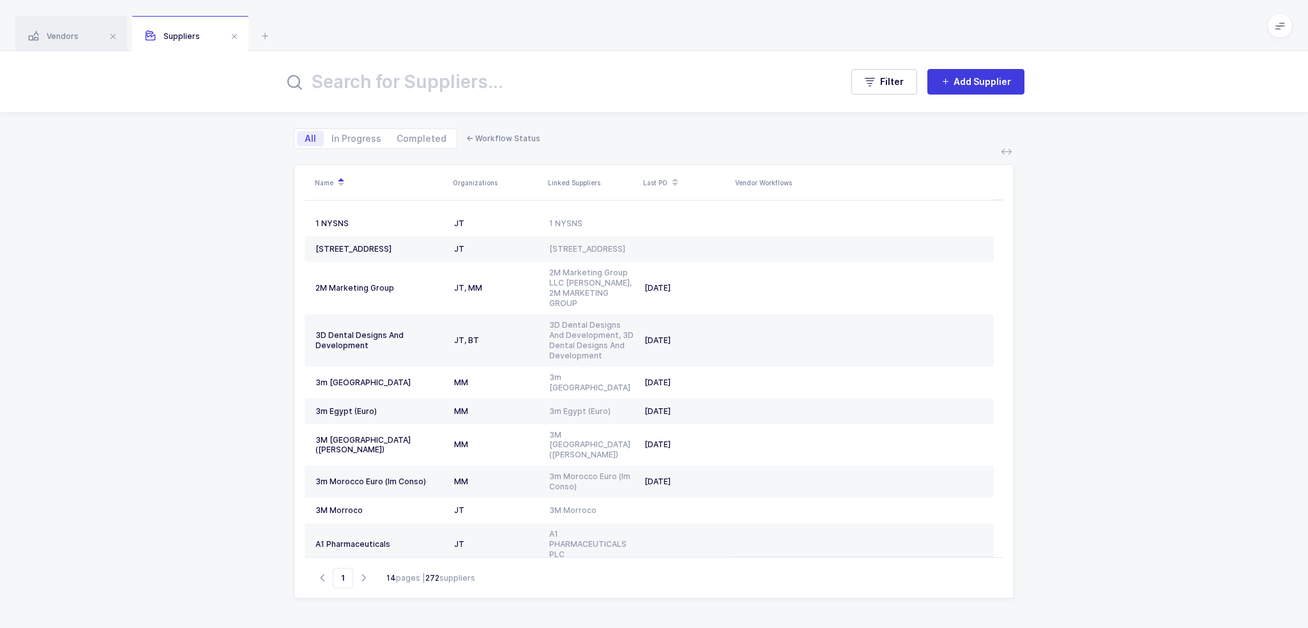
click at [424, 87] on input "text" at bounding box center [555, 81] width 542 height 31
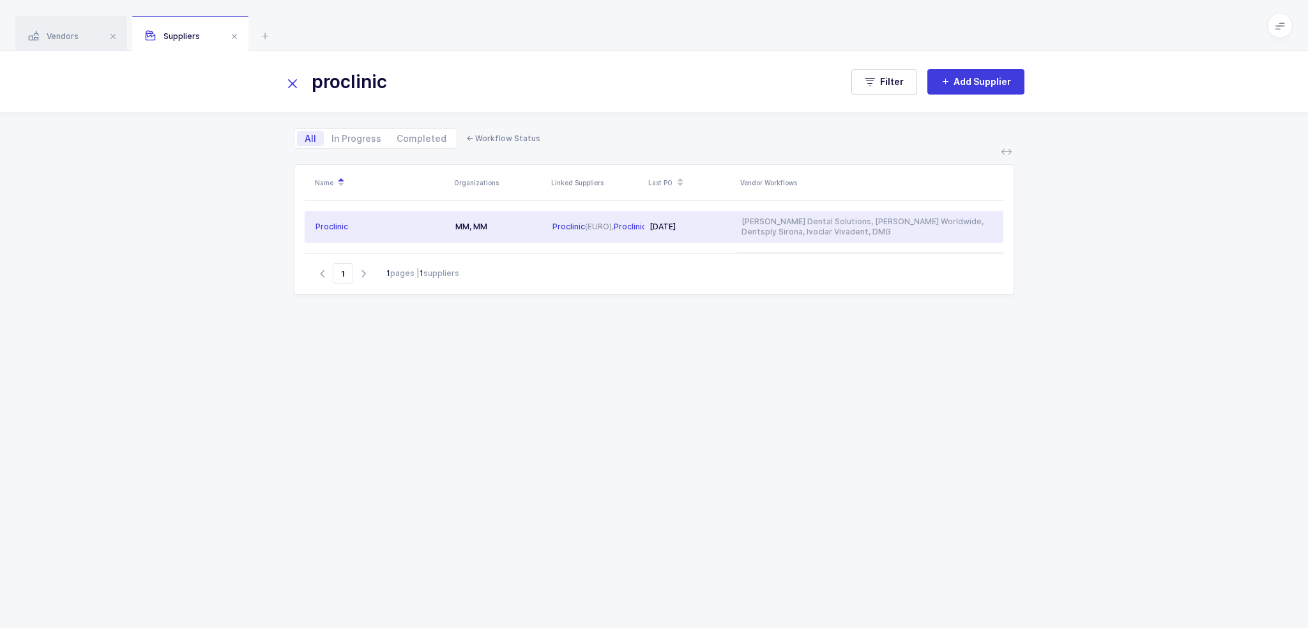
type input "proclinic"
click at [506, 238] on td "MM, MM" at bounding box center [498, 227] width 97 height 32
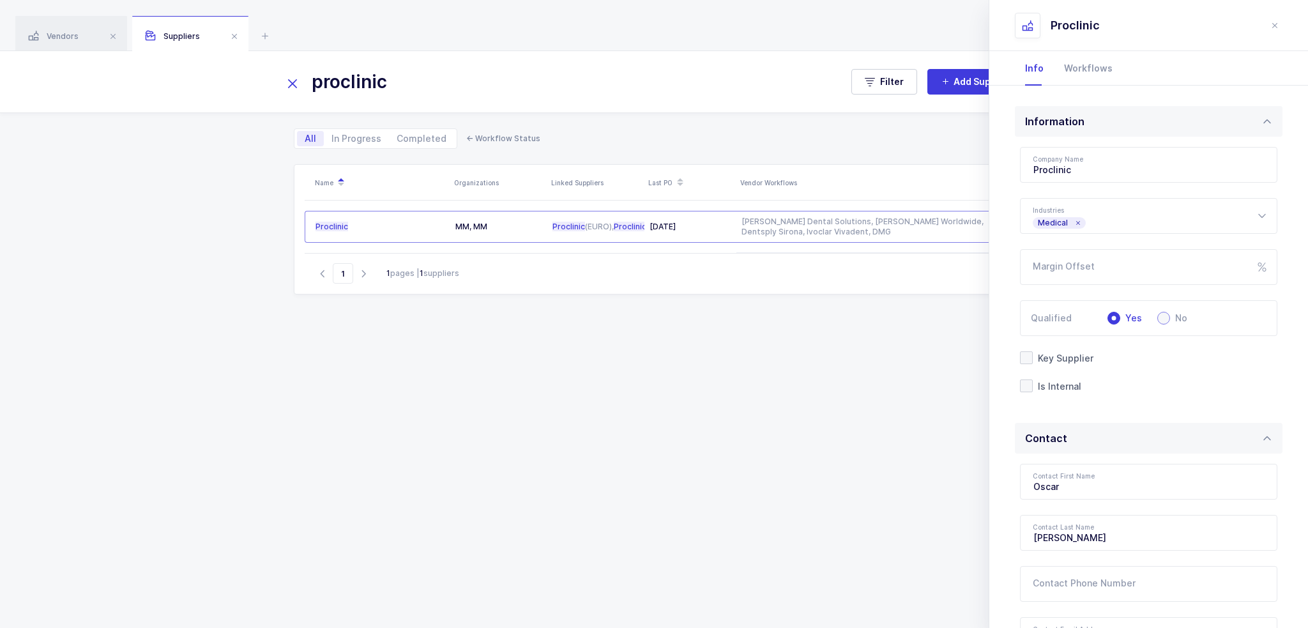
click at [1174, 315] on span "No" at bounding box center [1178, 318] width 17 height 9
click at [1170, 315] on input "No" at bounding box center [1163, 318] width 13 height 13
radio input "true"
radio input "false"
radio input "true"
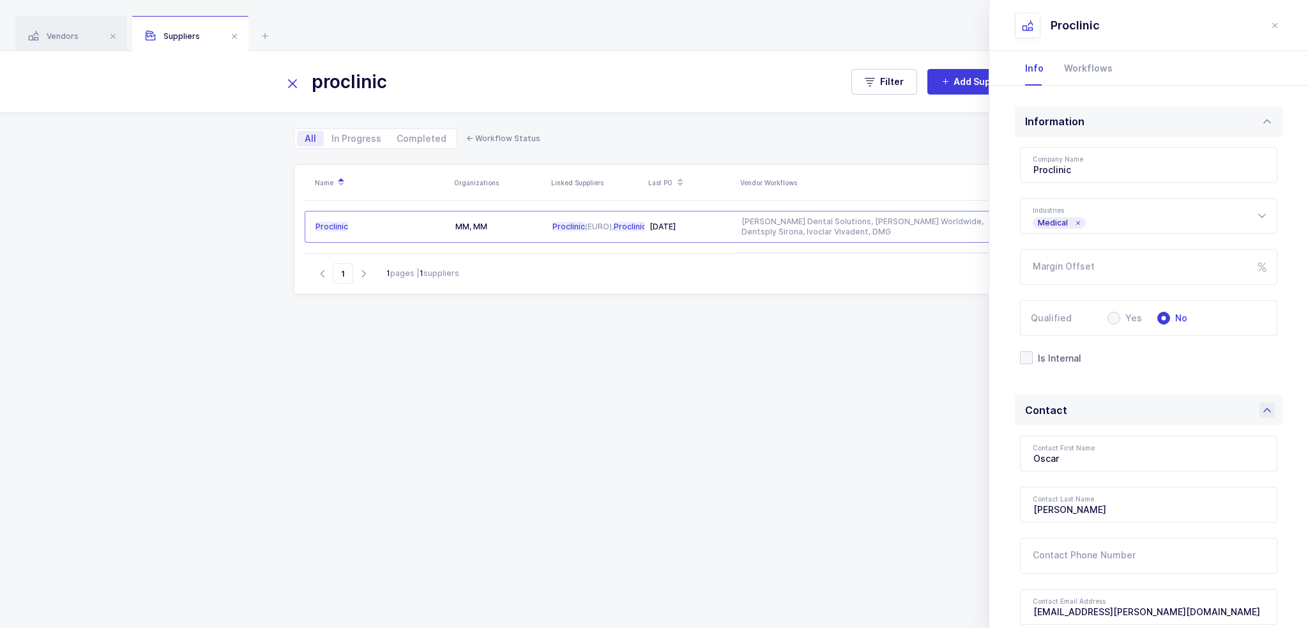
scroll to position [261, 0]
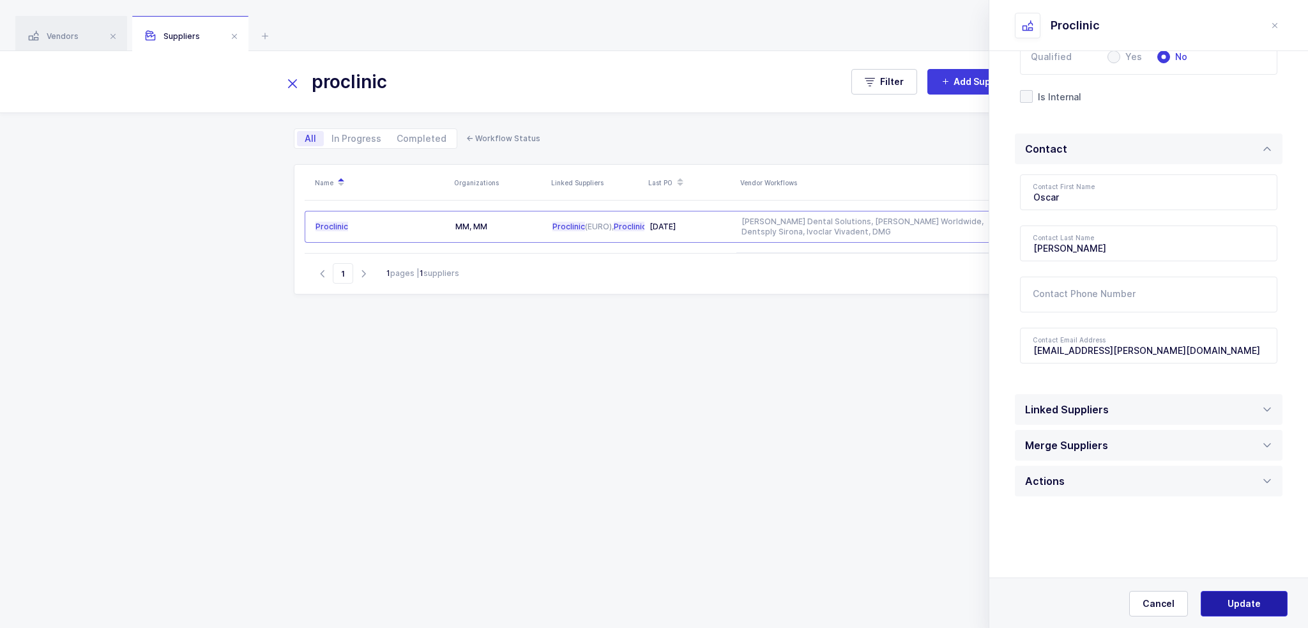
click at [1213, 593] on button "Update" at bounding box center [1244, 604] width 87 height 26
click at [1230, 599] on span "Yes, Update" at bounding box center [1244, 602] width 54 height 13
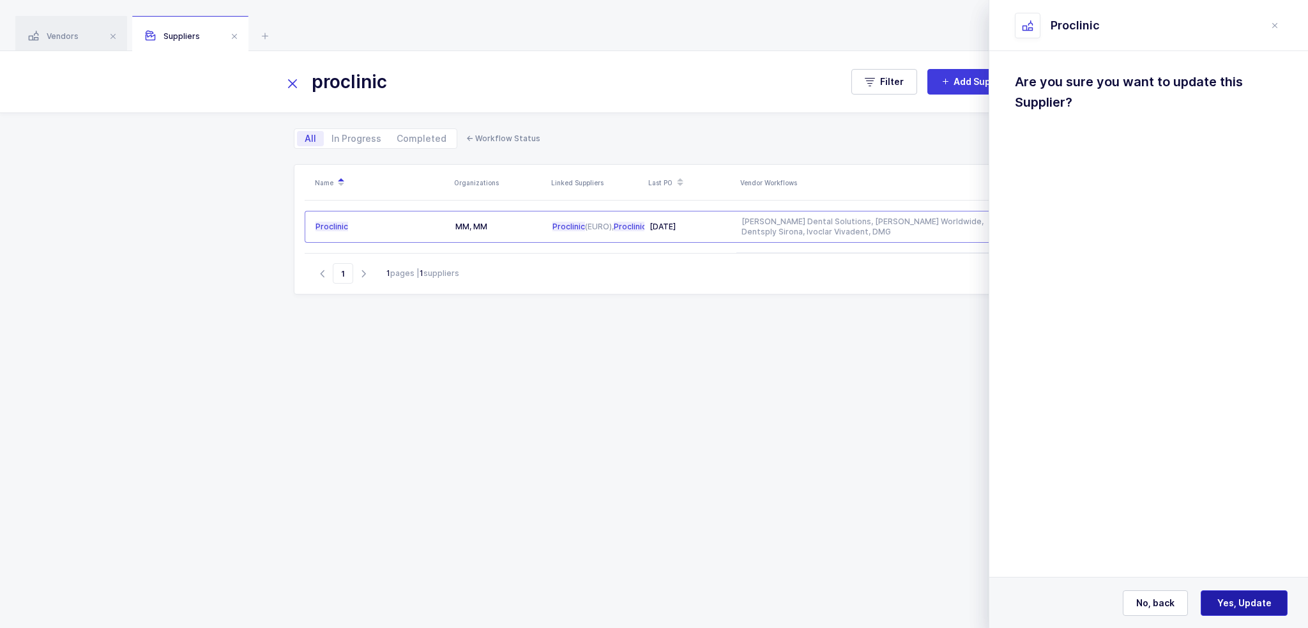
scroll to position [0, 0]
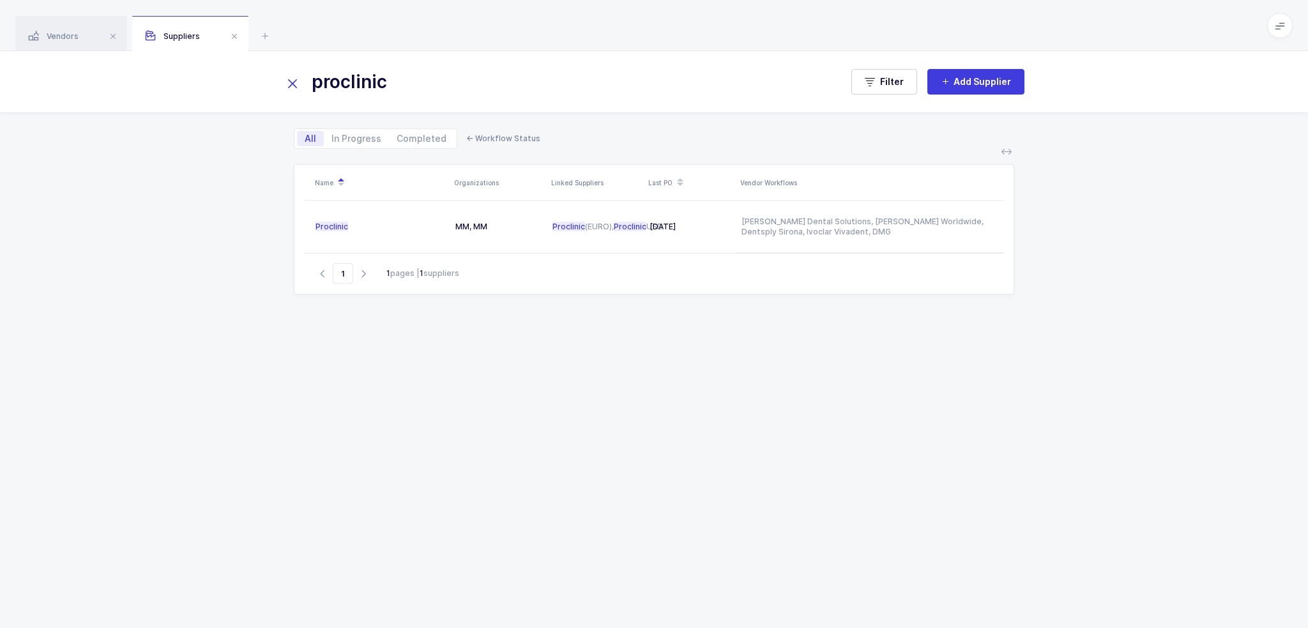
drag, startPoint x: 423, startPoint y: 96, endPoint x: 287, endPoint y: 100, distance: 136.1
click at [287, 100] on div "proclinic Filter Add Supplier" at bounding box center [654, 81] width 1308 height 61
type input "ambu"
click at [294, 84] on icon at bounding box center [293, 84] width 18 height 18
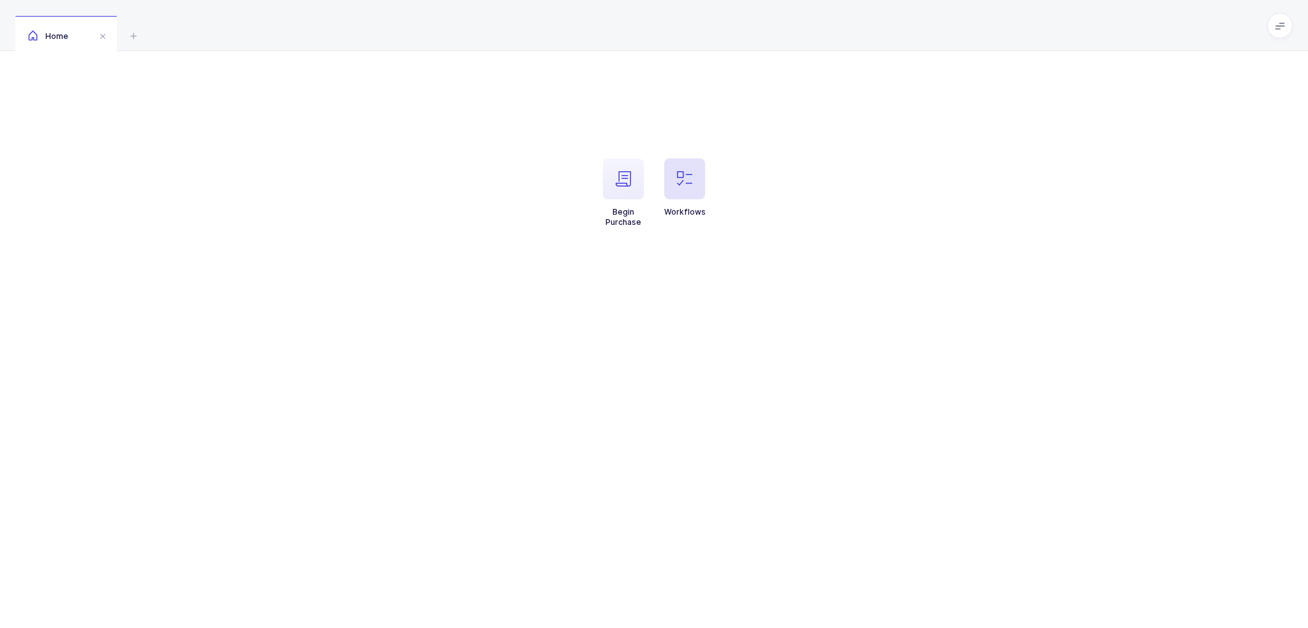
click at [692, 176] on icon "button" at bounding box center [684, 178] width 15 height 15
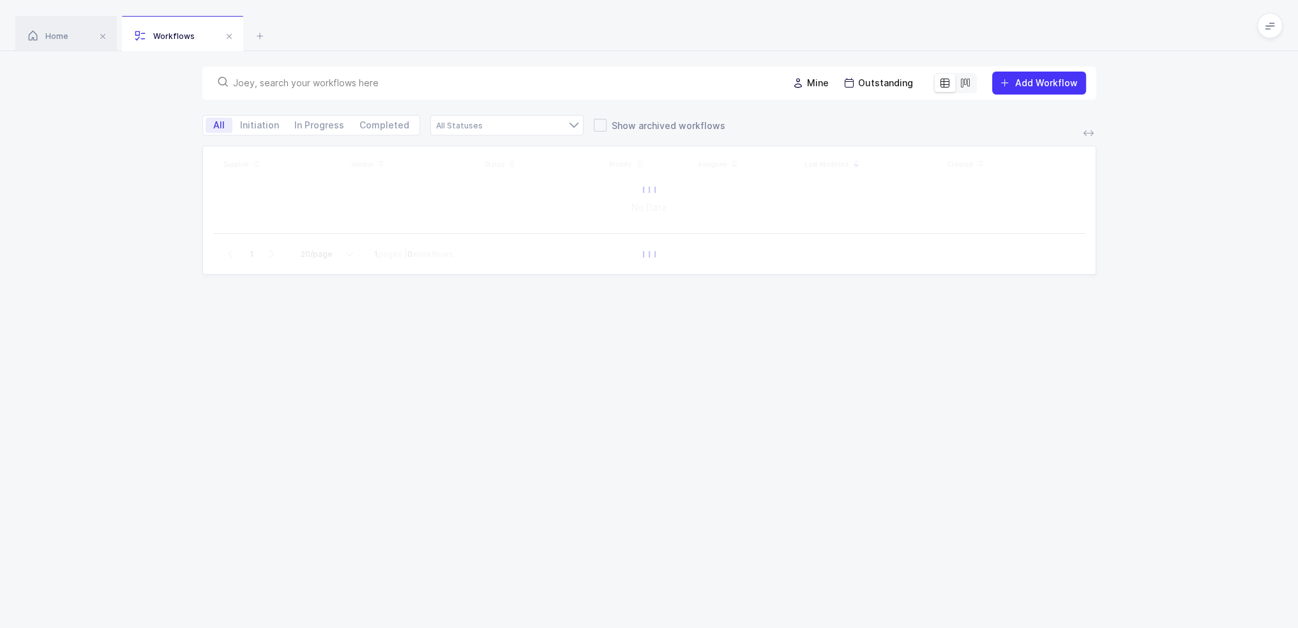
click at [363, 87] on input "text" at bounding box center [503, 83] width 540 height 13
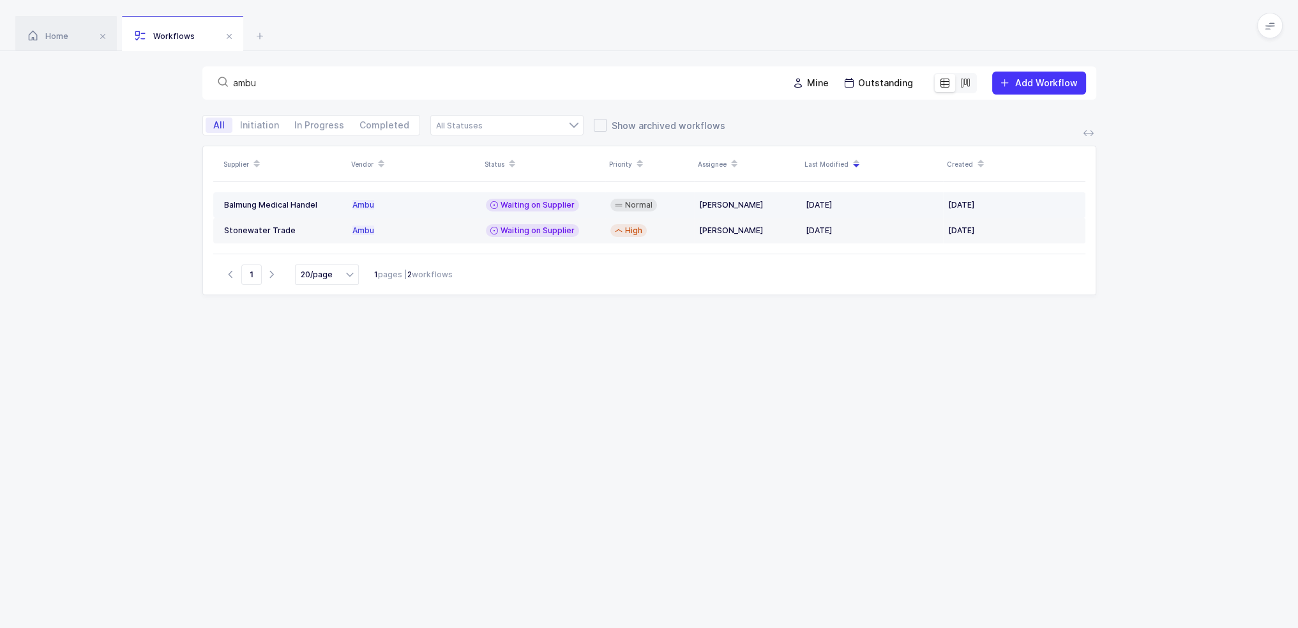
type input "ambu"
click at [573, 201] on div "Waiting on Supplier" at bounding box center [532, 205] width 93 height 13
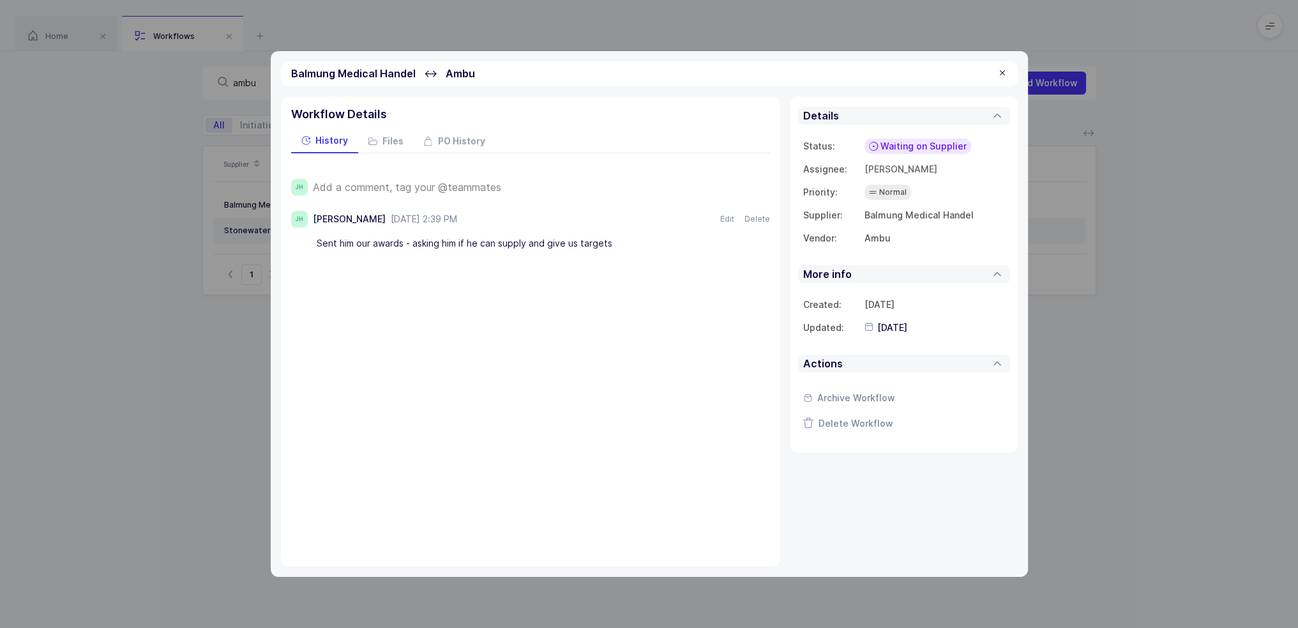
click at [456, 183] on span "Add a comment, tag your @teammates" at bounding box center [407, 186] width 188 height 11
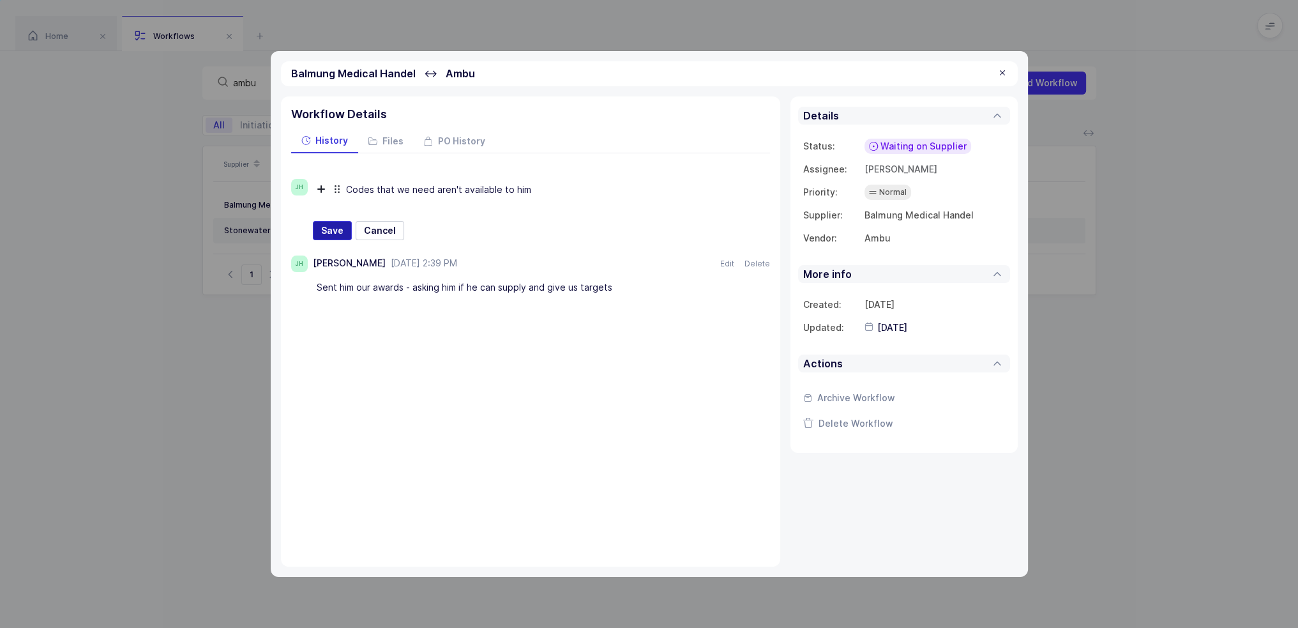
click at [338, 222] on button "Save" at bounding box center [332, 230] width 39 height 19
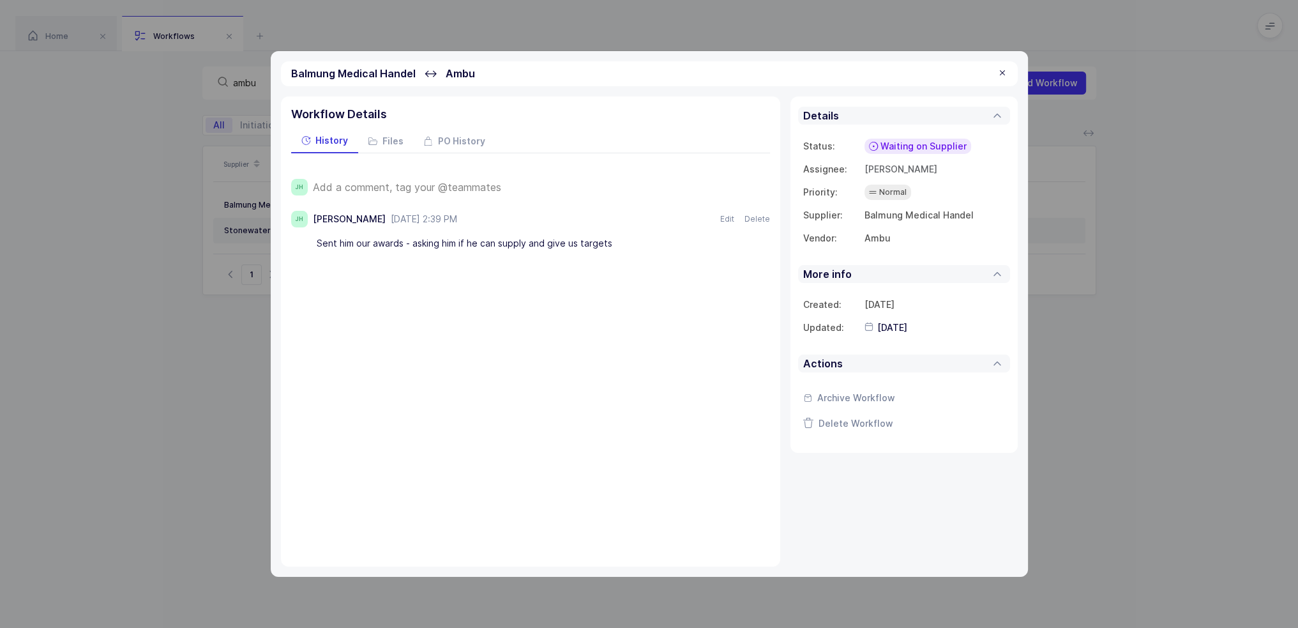
type input "[DATE]"
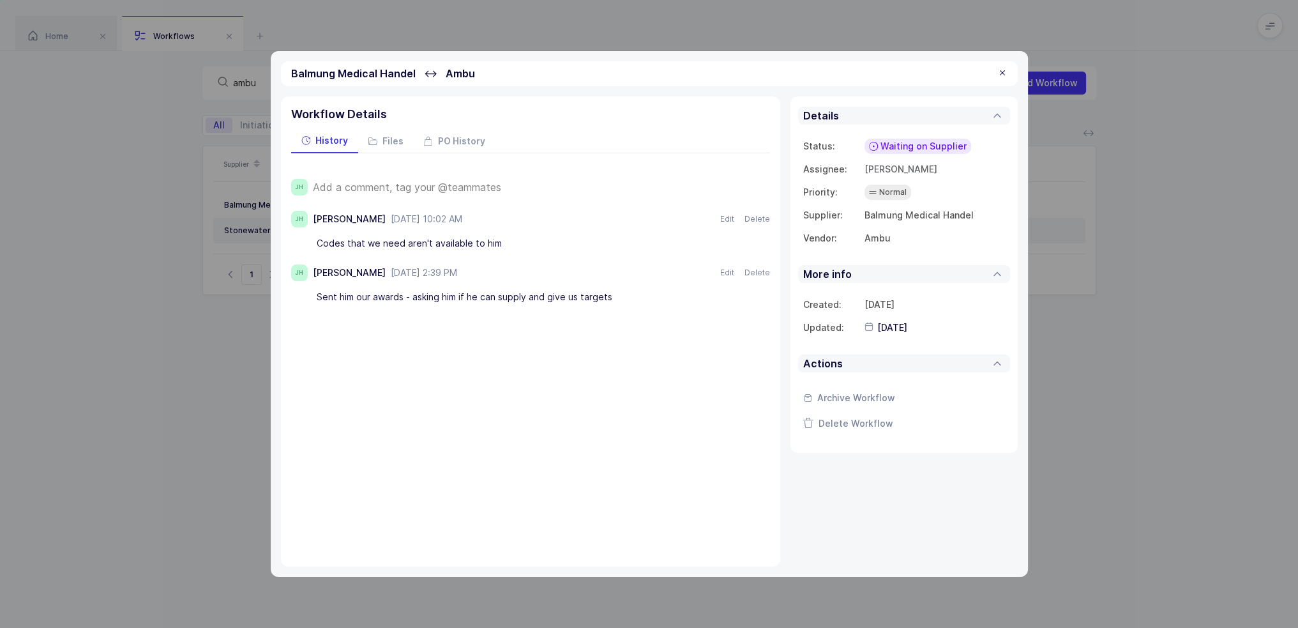
click at [897, 152] on span "Waiting on Supplier" at bounding box center [924, 146] width 86 height 13
click at [930, 283] on li "Not Relevant" at bounding box center [905, 288] width 124 height 20
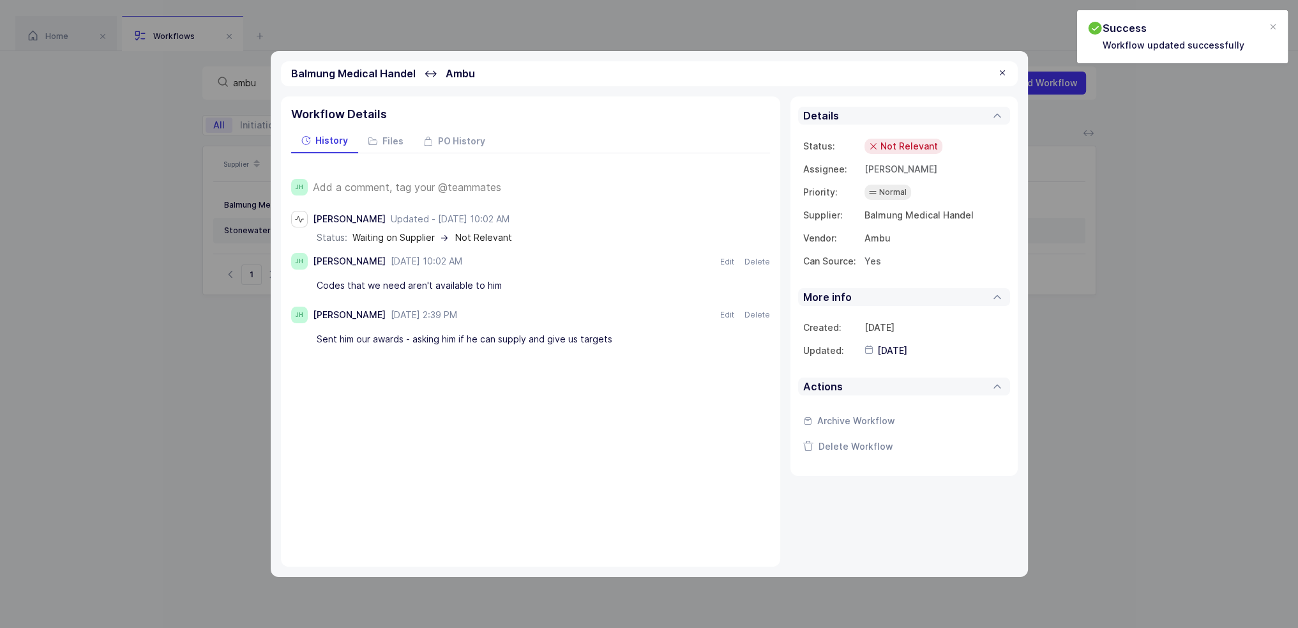
click at [880, 262] on div "Yes Yes No" at bounding box center [935, 261] width 140 height 13
click at [874, 265] on span "Yes" at bounding box center [873, 260] width 17 height 11
click at [802, 308] on div "No" at bounding box center [810, 313] width 112 height 20
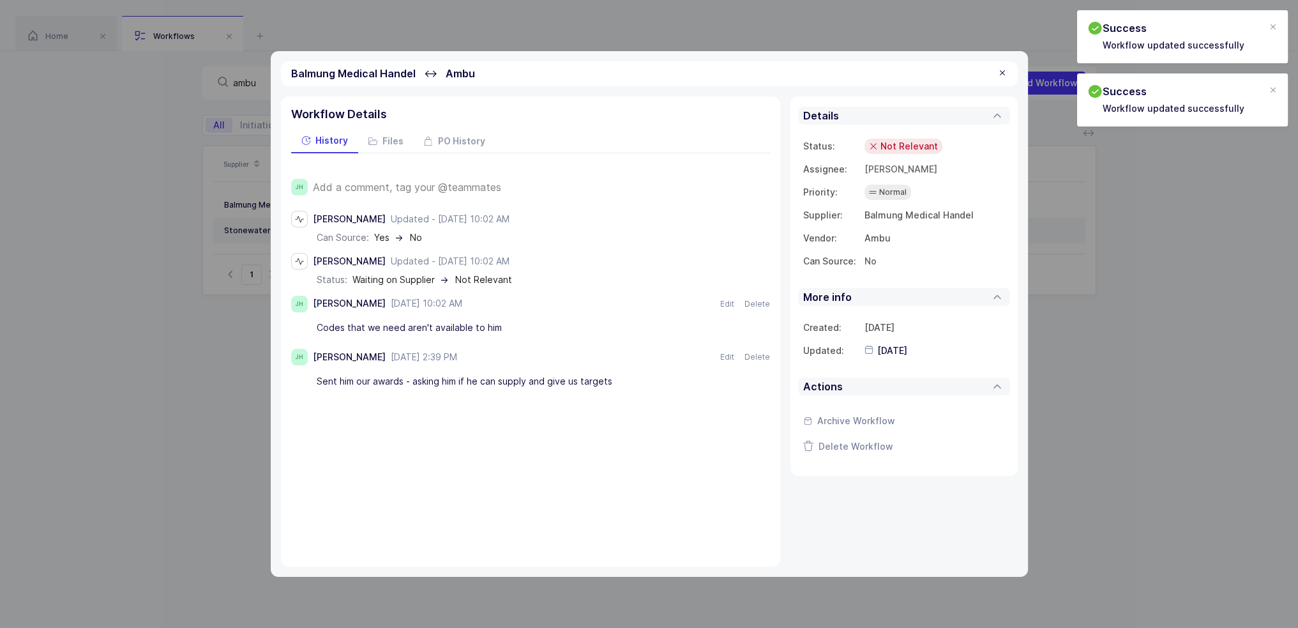
click at [1004, 79] on div at bounding box center [1002, 73] width 10 height 11
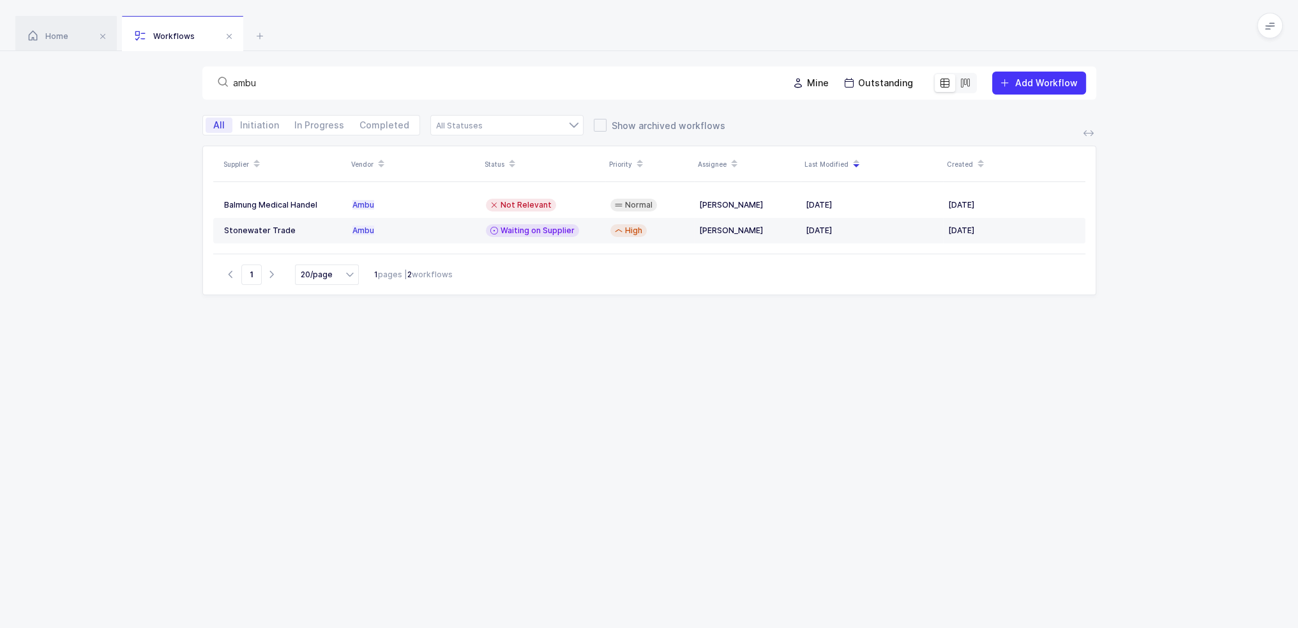
drag, startPoint x: 286, startPoint y: 79, endPoint x: 193, endPoint y: 82, distance: 93.3
click at [193, 82] on div "ambu Mine Outstanding Add Workflow" at bounding box center [649, 83] width 1298 height 64
click at [314, 76] on div "ambu" at bounding box center [495, 83] width 565 height 18
drag, startPoint x: 318, startPoint y: 78, endPoint x: 232, endPoint y: 81, distance: 85.6
click at [233, 81] on input "ambu" at bounding box center [503, 83] width 540 height 13
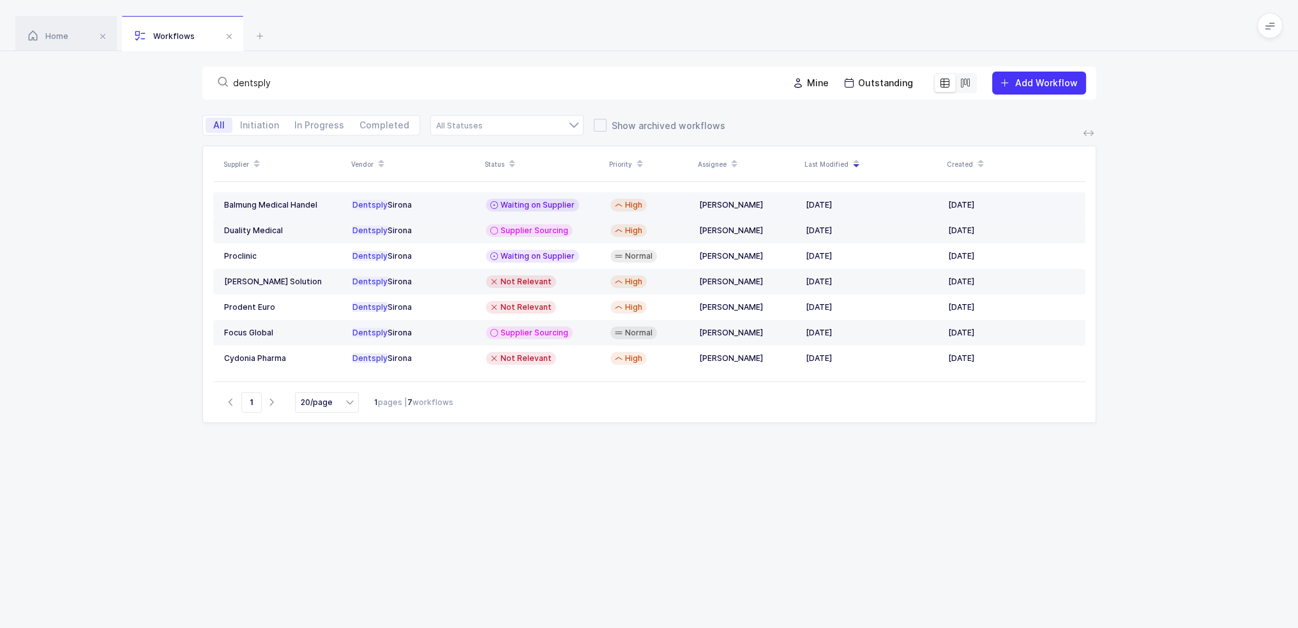
type input "dentsply"
click at [398, 203] on div "Dentsply Sirona" at bounding box center [413, 205] width 123 height 10
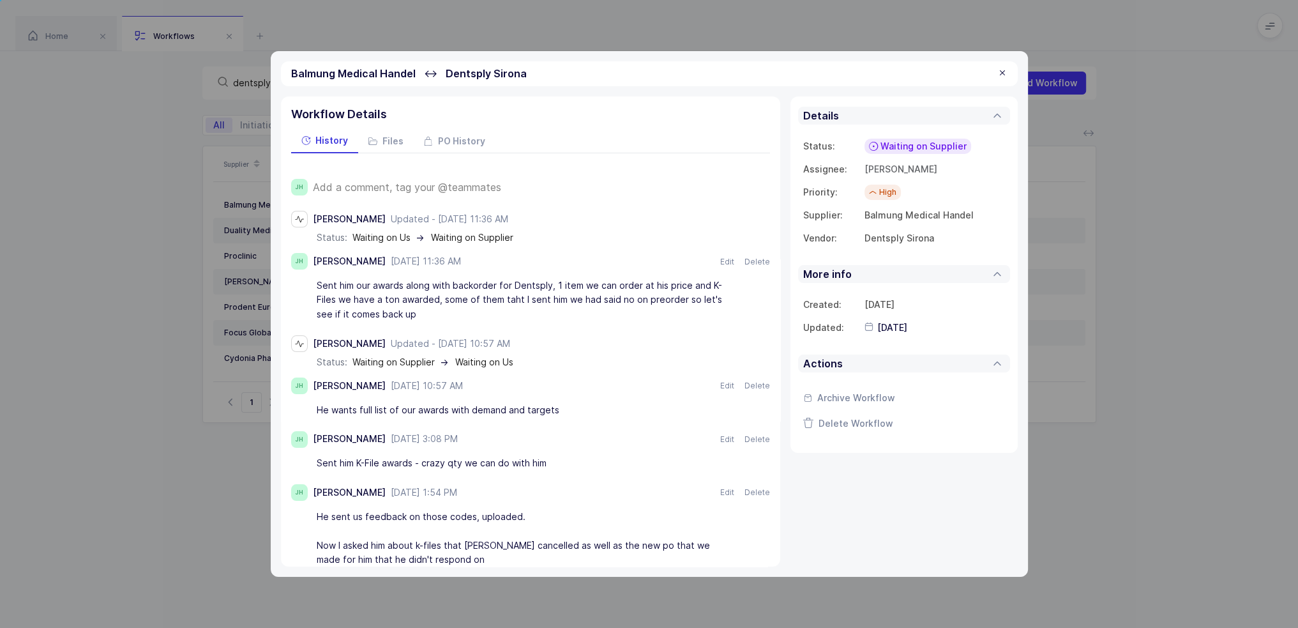
click at [417, 192] on span "Add a comment, tag your @teammates" at bounding box center [407, 186] width 188 height 11
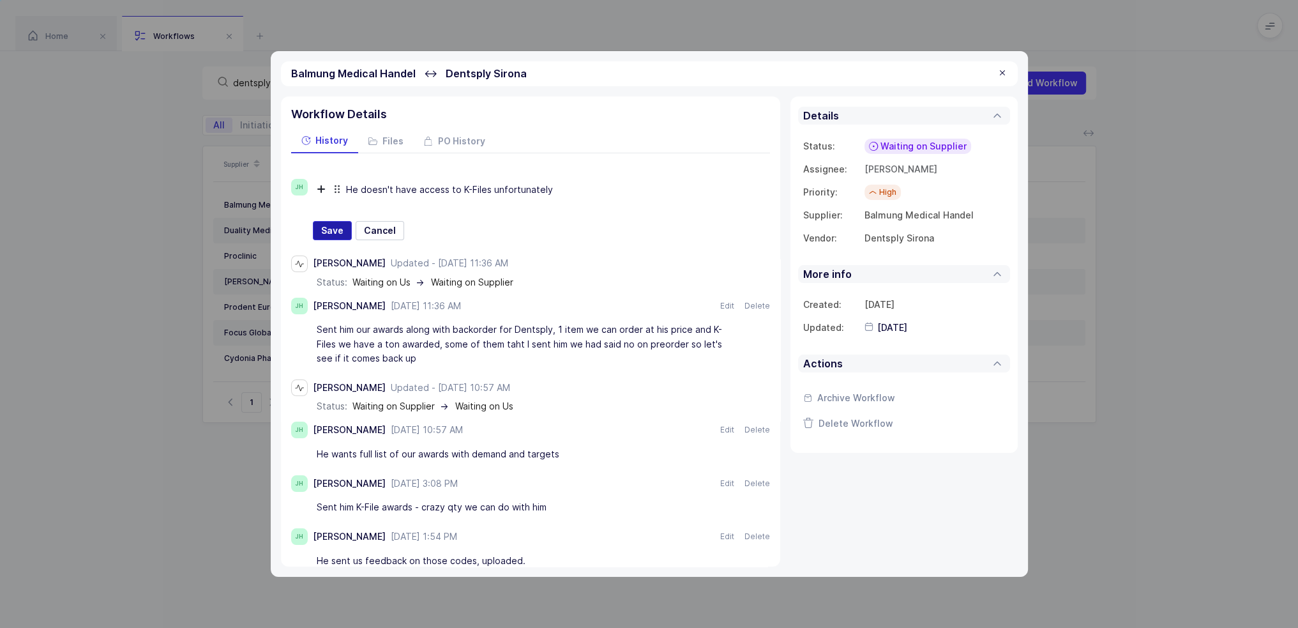
click at [340, 228] on span "Save" at bounding box center [332, 230] width 22 height 13
type input "2025-09-08"
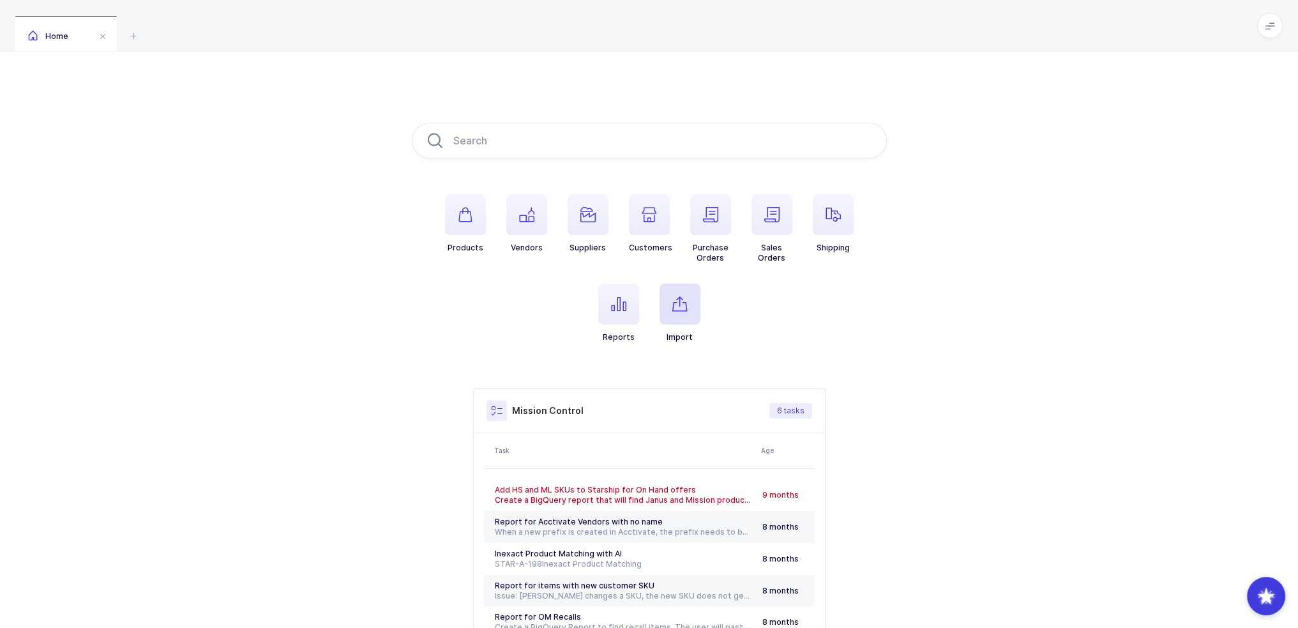
click at [676, 301] on icon "button" at bounding box center [679, 303] width 15 height 15
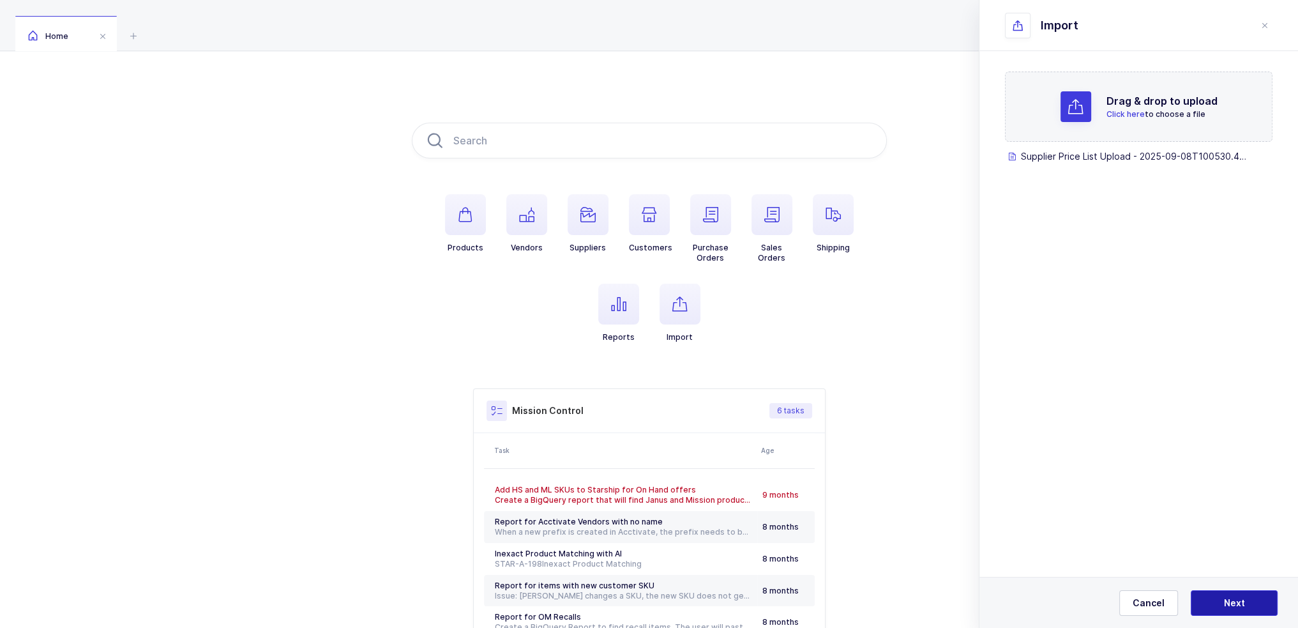
click at [1225, 596] on button "Next" at bounding box center [1234, 603] width 87 height 26
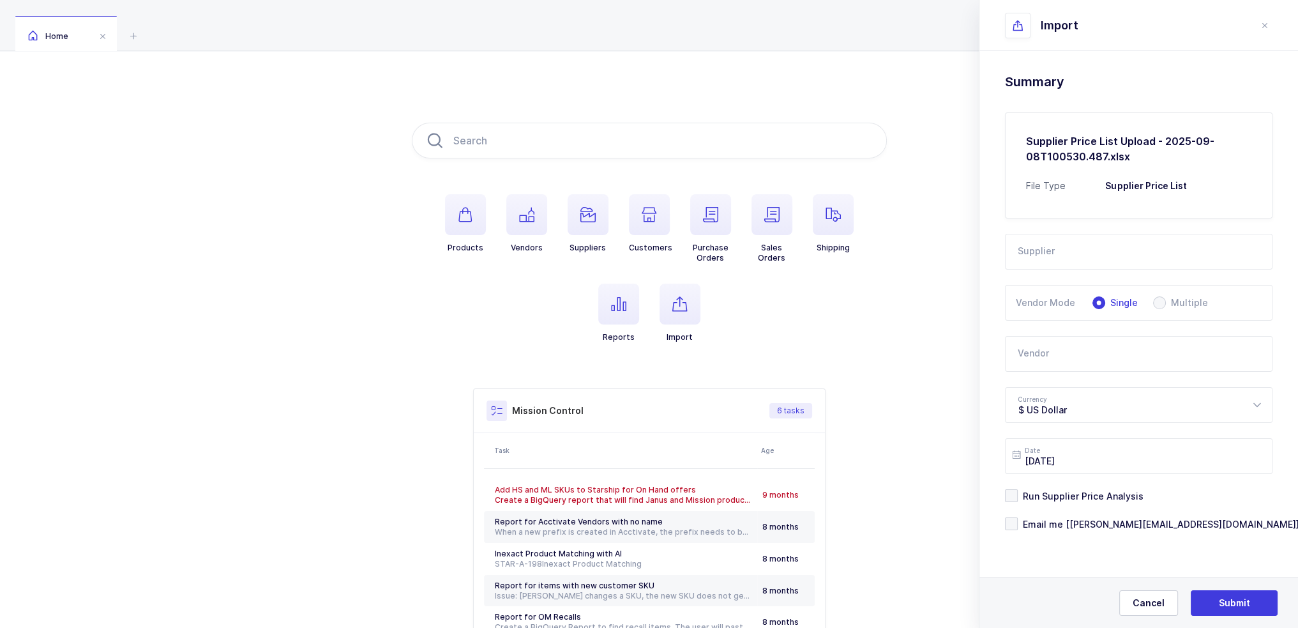
click at [1079, 261] on input "text" at bounding box center [1139, 252] width 268 height 36
click at [1068, 291] on span "Balmung Medical Handel" at bounding box center [1073, 294] width 109 height 11
type input "Balmung Medical Handel"
click at [1066, 351] on input "text" at bounding box center [1139, 354] width 268 height 36
click at [1053, 404] on li "Dentsply [PERSON_NAME] JT, MM, BT, OM, HS, HSC, ML, DC" at bounding box center [1144, 396] width 266 height 20
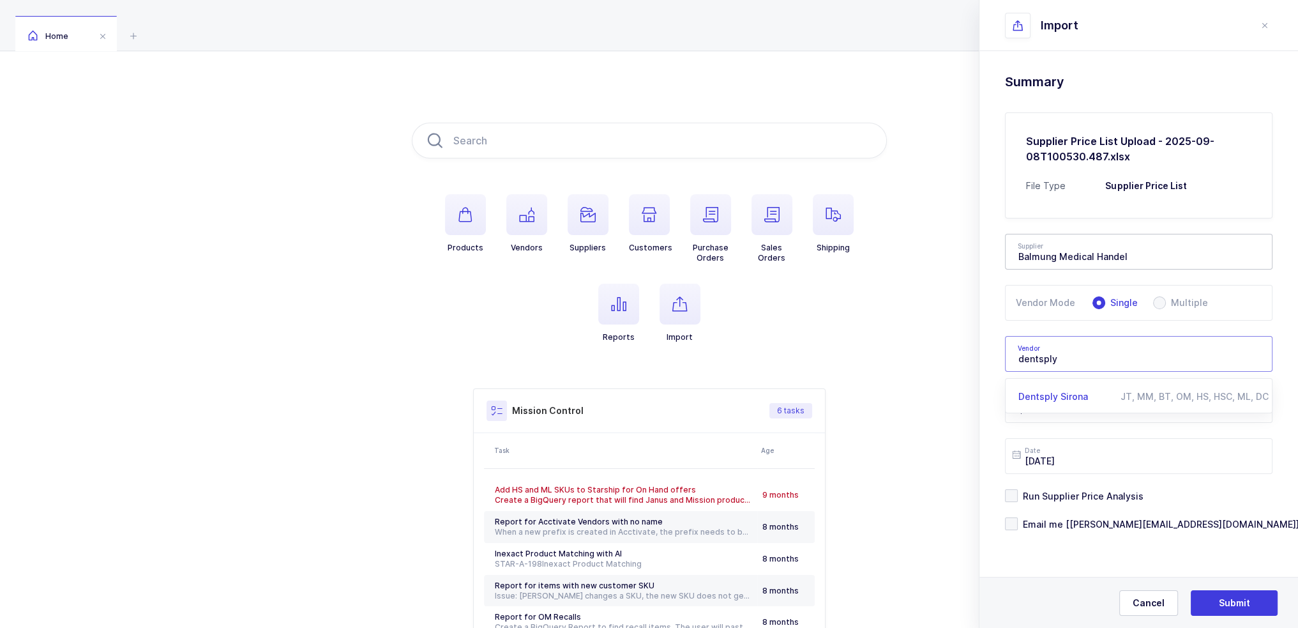
type input "Dentsply Sirona"
click at [1066, 492] on span "Run Supplier Price Analysis" at bounding box center [1081, 496] width 126 height 12
click at [1018, 489] on input "Run Supplier Price Analysis" at bounding box center [1018, 489] width 0 height 0
click at [1064, 496] on span "Run Supplier Price Analysis" at bounding box center [1081, 496] width 126 height 12
click at [1018, 489] on input "Run Supplier Price Analysis" at bounding box center [1018, 489] width 0 height 0
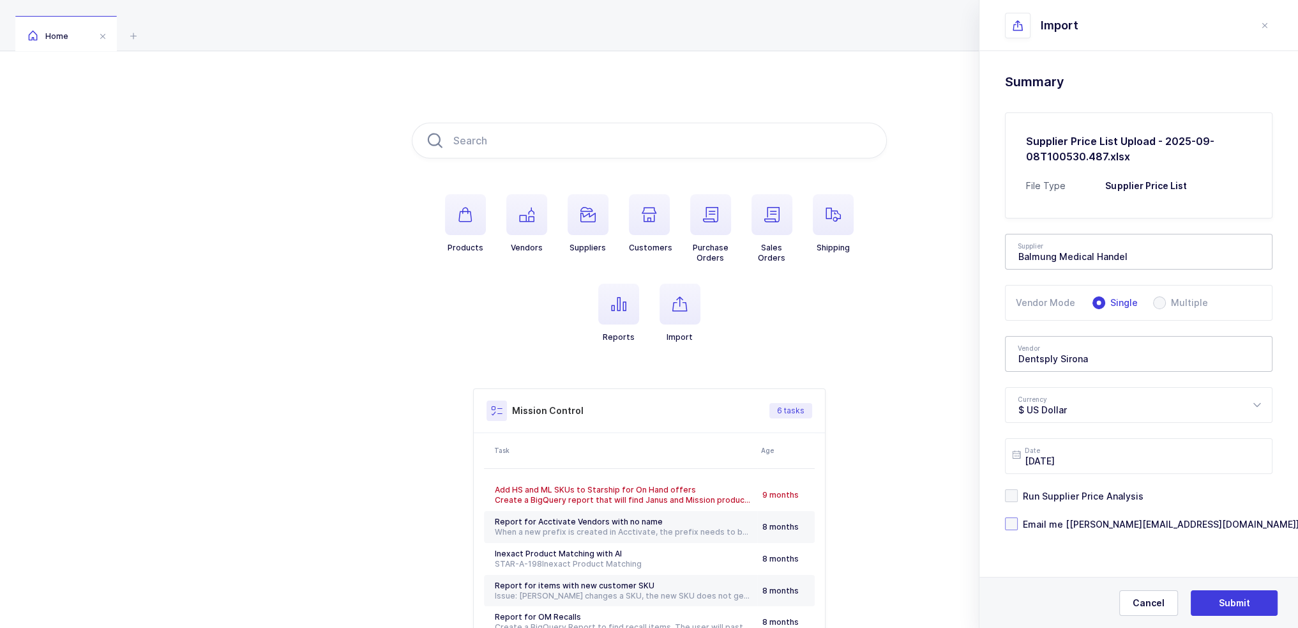
click at [1060, 526] on span "Email me [[PERSON_NAME][EMAIL_ADDRESS][DOMAIN_NAME]]" at bounding box center [1159, 524] width 282 height 12
click at [1018, 517] on input "Email me [[PERSON_NAME][EMAIL_ADDRESS][DOMAIN_NAME]]" at bounding box center [1018, 517] width 0 height 0
click at [1241, 601] on span "Submit" at bounding box center [1234, 602] width 31 height 13
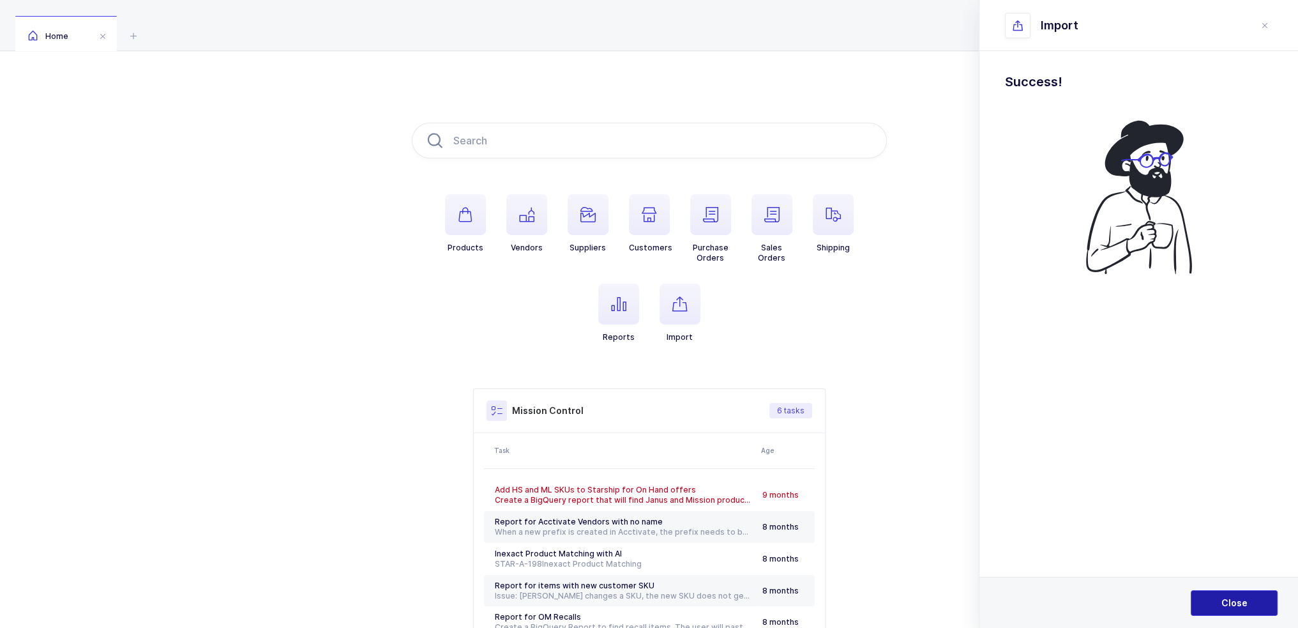
click at [1249, 607] on button "Close" at bounding box center [1234, 603] width 87 height 26
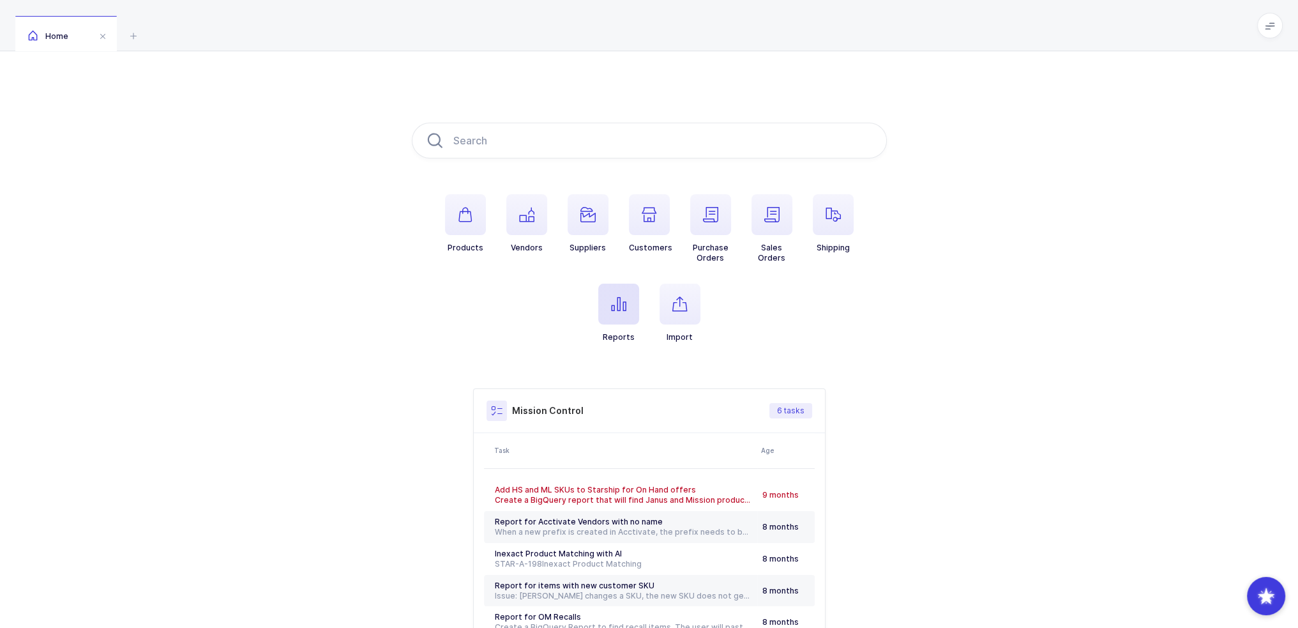
click at [607, 314] on span "button" at bounding box center [618, 304] width 41 height 41
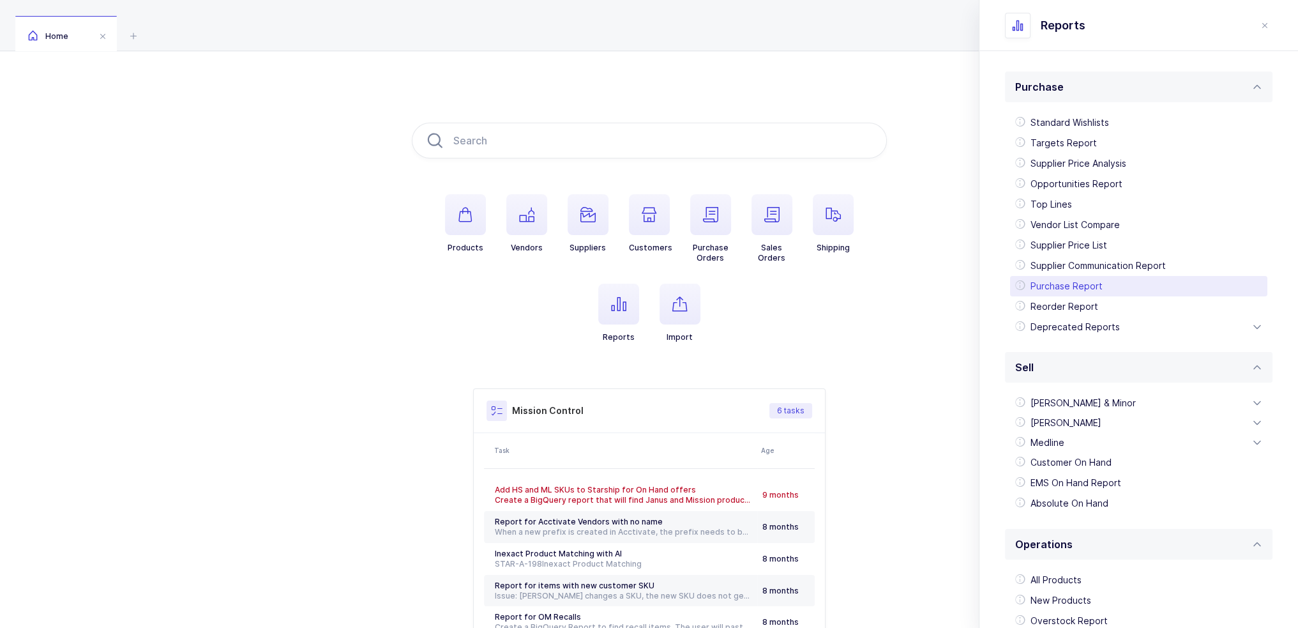
click at [1080, 285] on div "Purchase Report" at bounding box center [1138, 286] width 257 height 20
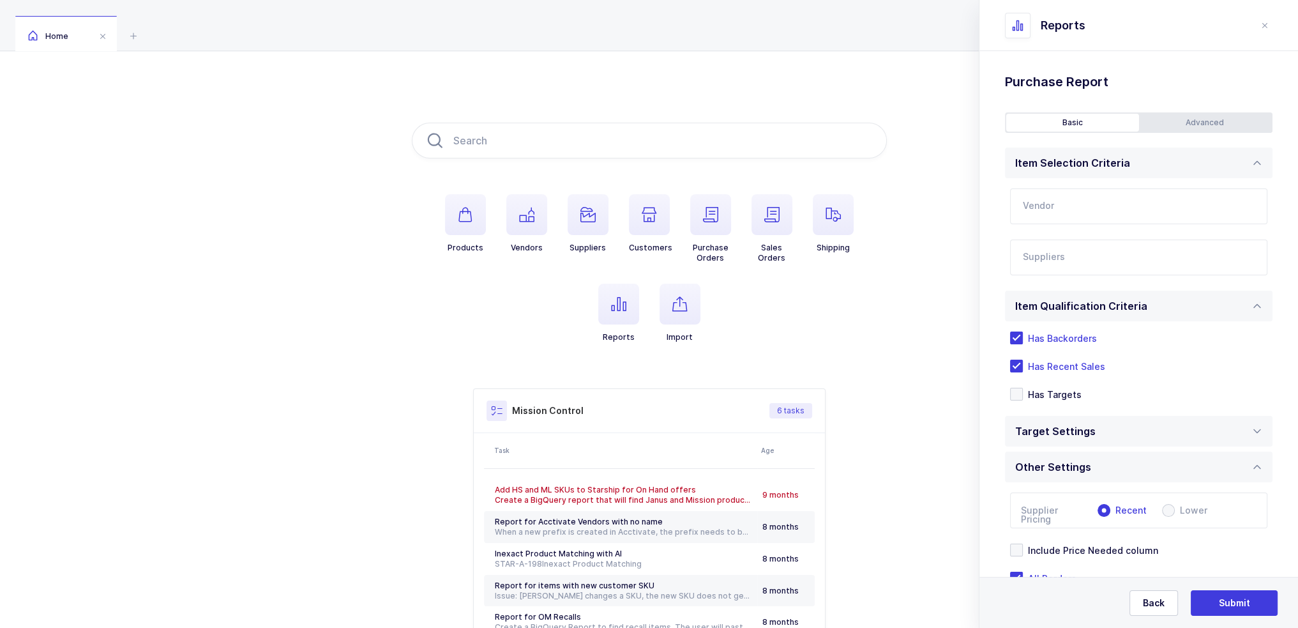
click at [1081, 207] on input "text" at bounding box center [1138, 206] width 257 height 36
click at [1102, 249] on div "Dentsply Sirona" at bounding box center [1123, 249] width 199 height 13
type input "Dentsply Sirona"
click at [1082, 269] on input "text" at bounding box center [1126, 261] width 206 height 17
type input "balmung"
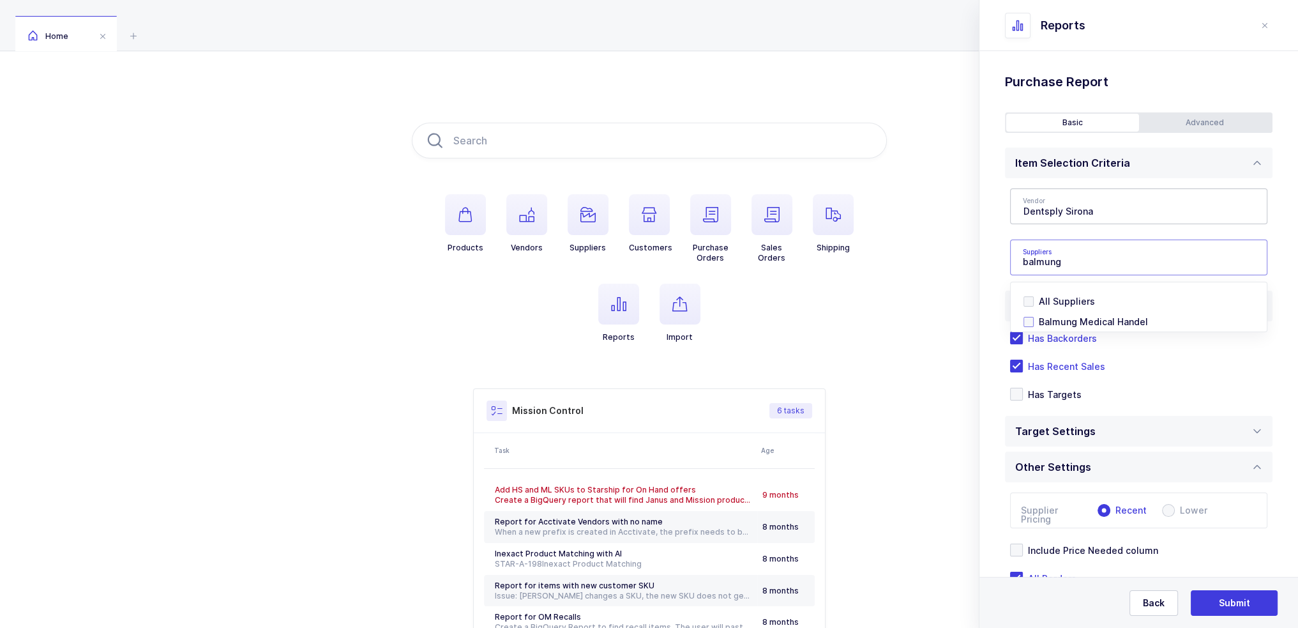
click at [1068, 325] on span "Balmung Medical Handel" at bounding box center [1093, 321] width 109 height 11
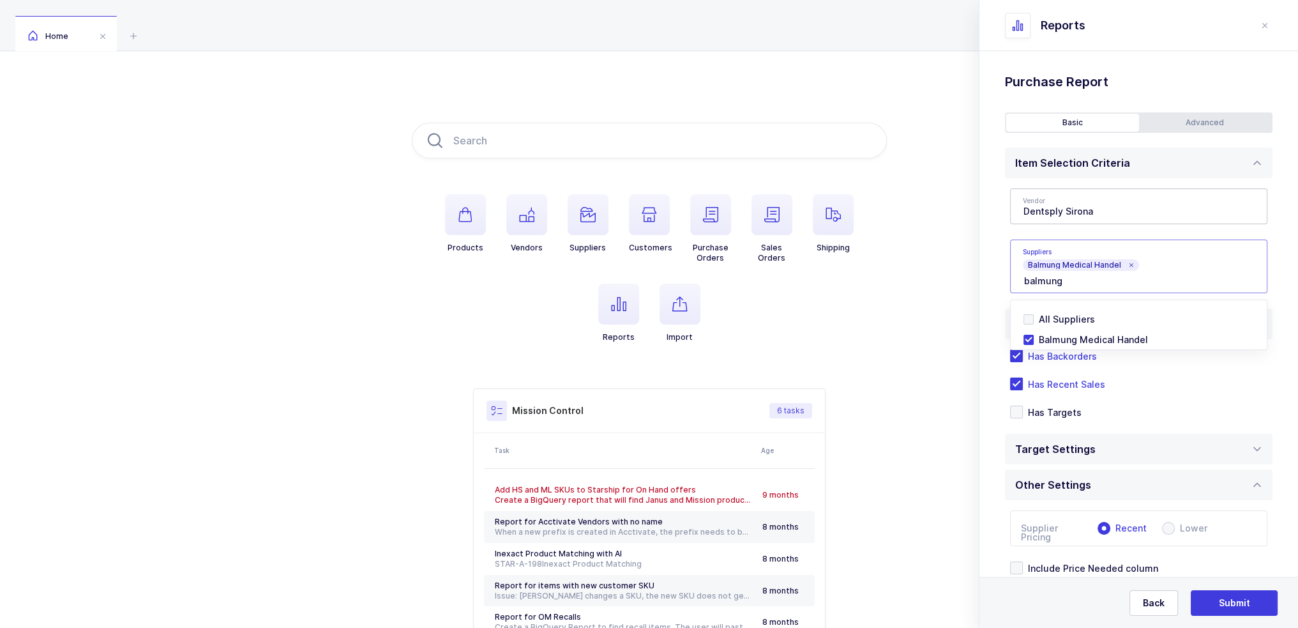
click at [990, 252] on div "Standard Wishlists Targets Report Supplier Price Analysis Opportunities Report …" at bounding box center [1139, 381] width 319 height 660
click at [1201, 117] on div "Advanced" at bounding box center [1205, 123] width 133 height 18
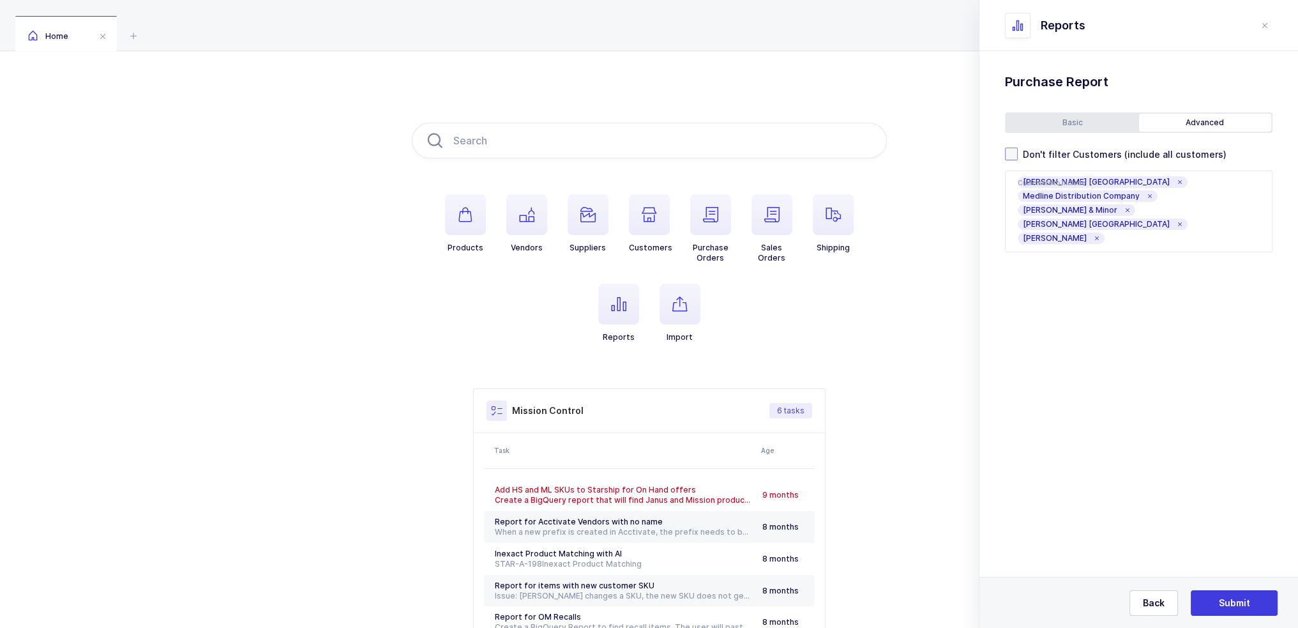
click at [1082, 155] on span "Don't filter Customers (include all customers)" at bounding box center [1122, 154] width 209 height 12
click at [1018, 148] on input "Don't filter Customers (include all customers)" at bounding box center [1018, 148] width 0 height 0
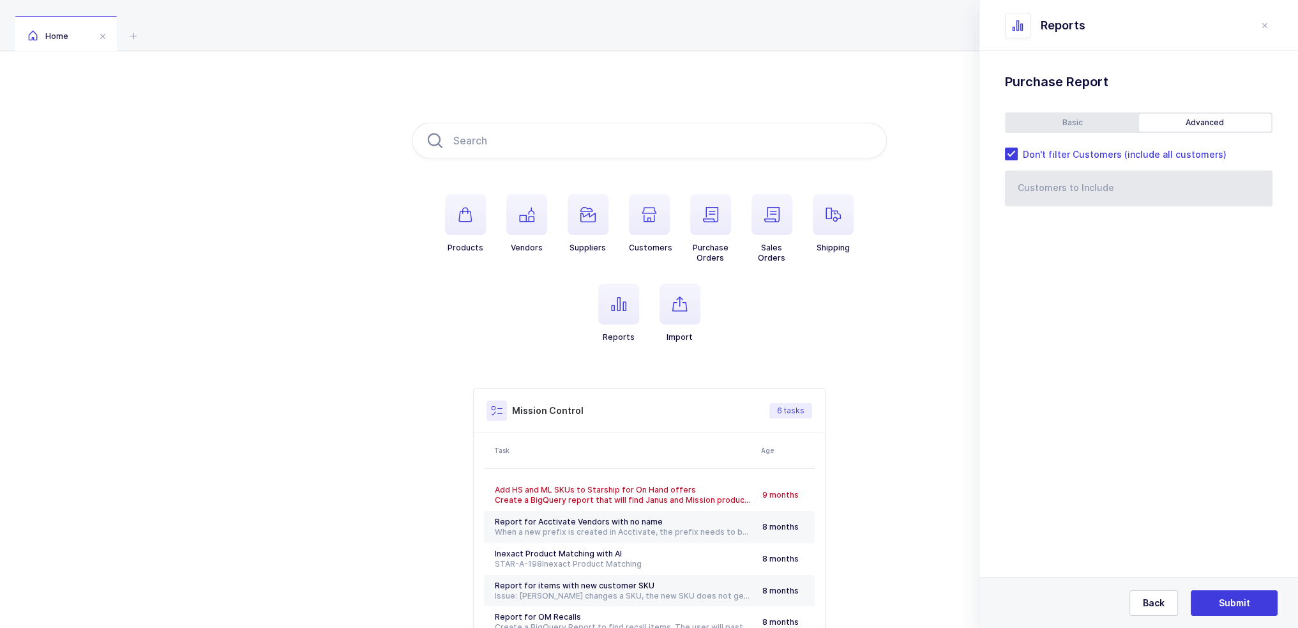
click at [1067, 121] on div "Basic" at bounding box center [1072, 123] width 133 height 18
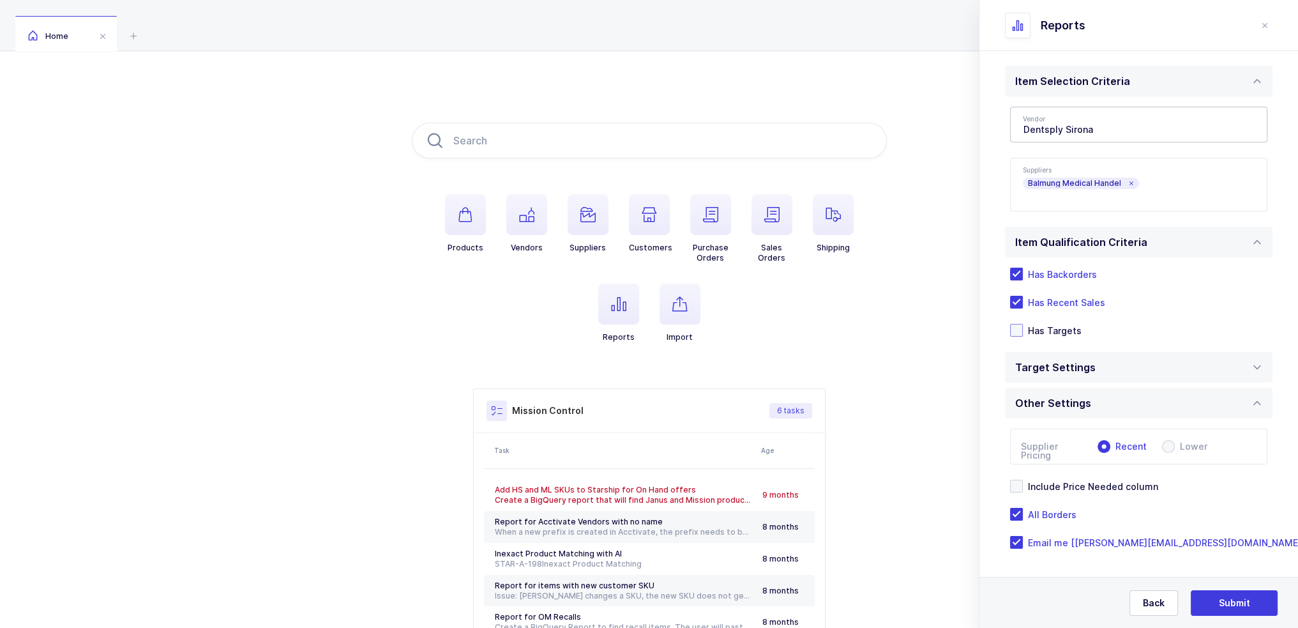
scroll to position [83, 0]
click at [1109, 362] on div "Target Settings" at bounding box center [1139, 366] width 268 height 31
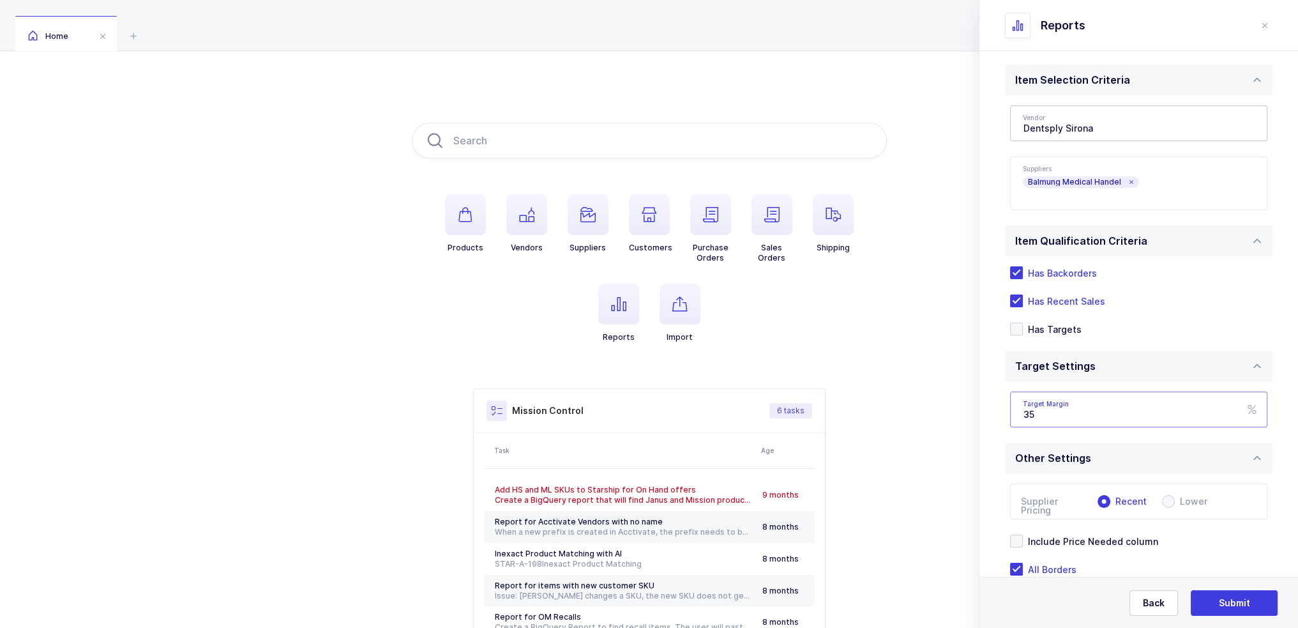
drag, startPoint x: 1071, startPoint y: 411, endPoint x: 1008, endPoint y: 411, distance: 62.6
click at [1008, 411] on div "Targets Type Owens RC Owens Wave Schein RFP US Schein RFP CA Schein Hybrid Sche…" at bounding box center [1139, 409] width 268 height 56
click at [997, 391] on div "Standard Wishlists Targets Report Supplier Price Analysis Opportunities Report …" at bounding box center [1139, 326] width 319 height 716
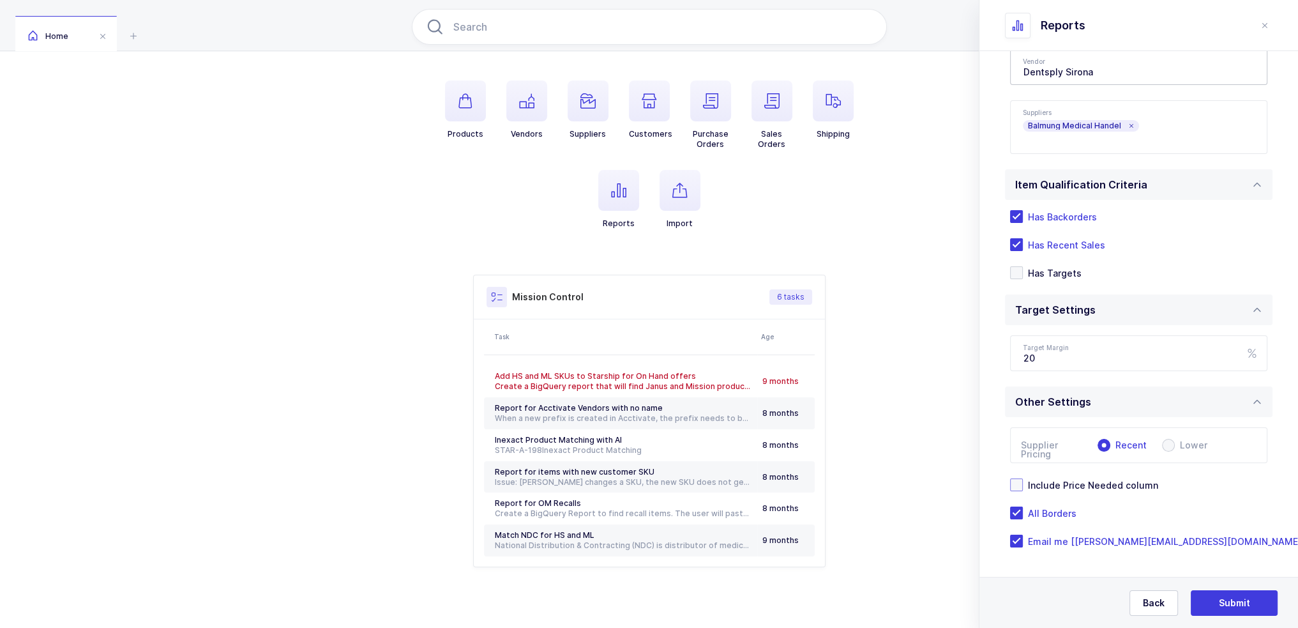
scroll to position [123, 0]
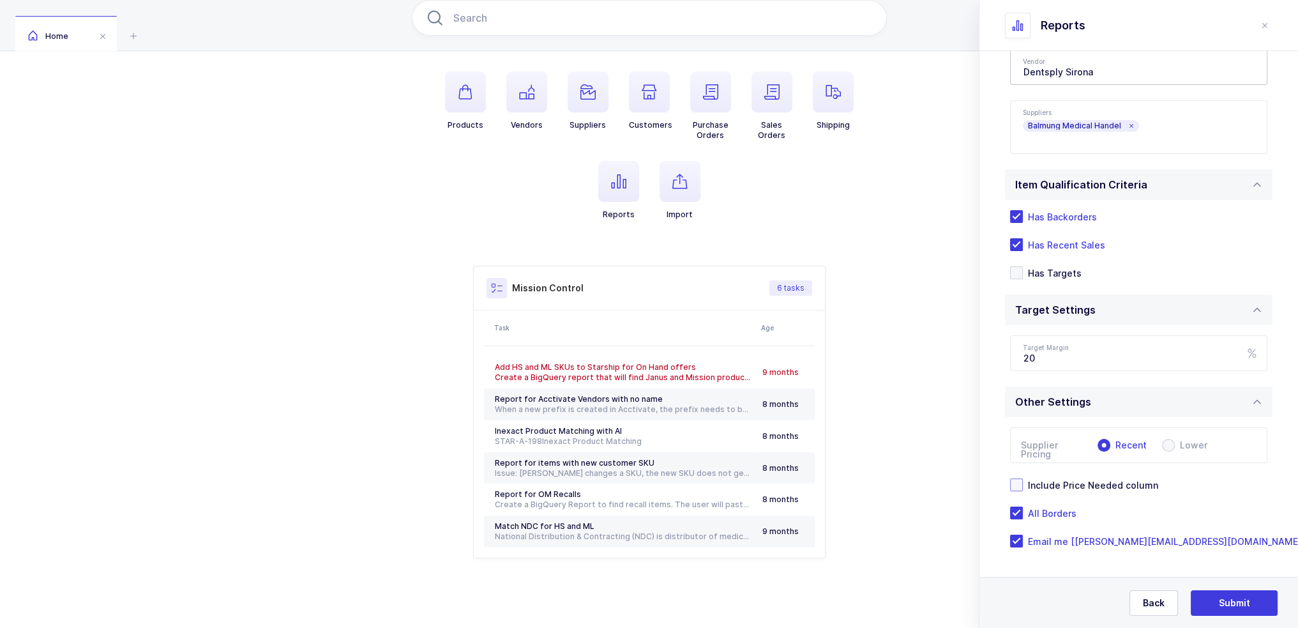
click at [1115, 481] on span "Include Price Needed column" at bounding box center [1090, 485] width 135 height 12
click at [1023, 478] on input "Include Price Needed column" at bounding box center [1023, 478] width 0 height 0
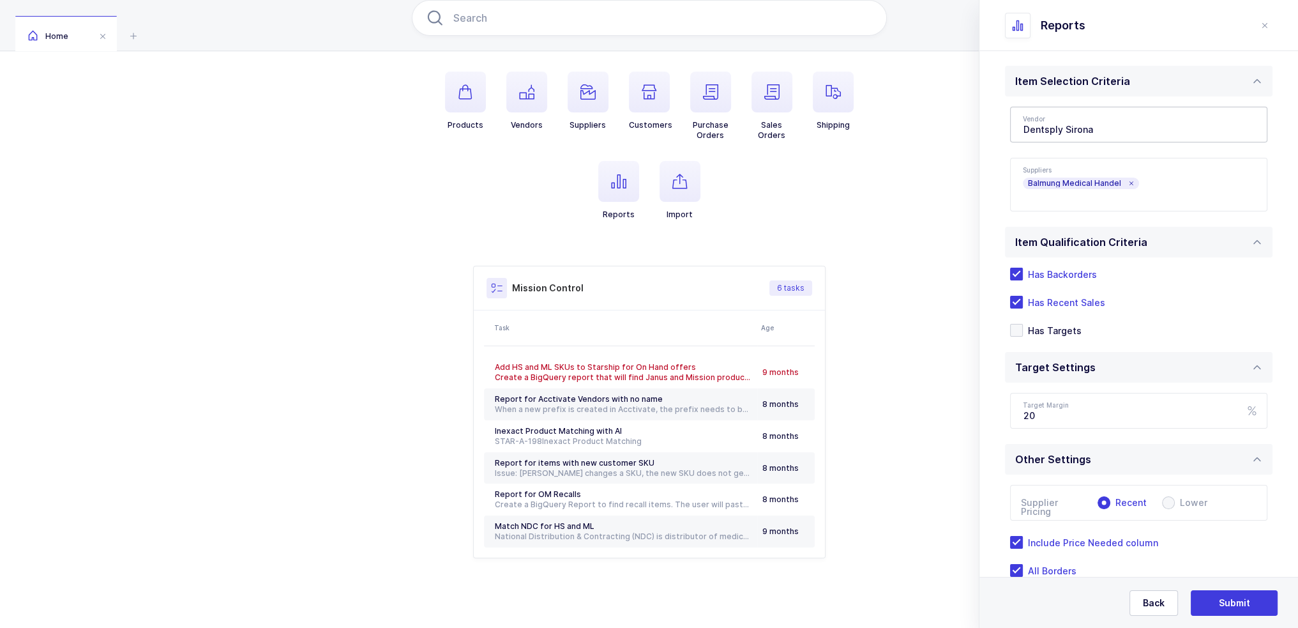
scroll to position [0, 0]
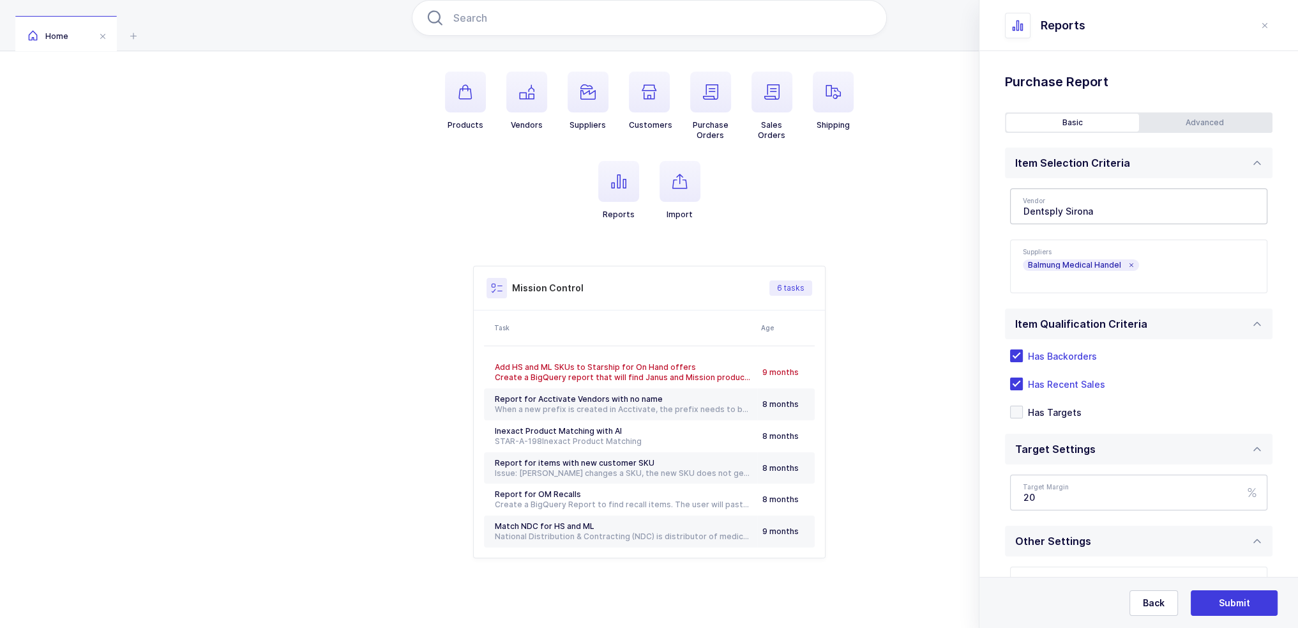
drag, startPoint x: 1077, startPoint y: 510, endPoint x: 1030, endPoint y: 501, distance: 47.6
click at [1030, 501] on div "Targets Type Owens RC Owens Wave Schein RFP US Schein RFP CA Schein Hybrid Sche…" at bounding box center [1139, 492] width 268 height 56
drag, startPoint x: 1040, startPoint y: 494, endPoint x: 997, endPoint y: 496, distance: 42.2
click at [997, 496] on div "Standard Wishlists Targets Report Supplier Price Analysis Opportunities Report …" at bounding box center [1139, 409] width 319 height 716
type input "21"
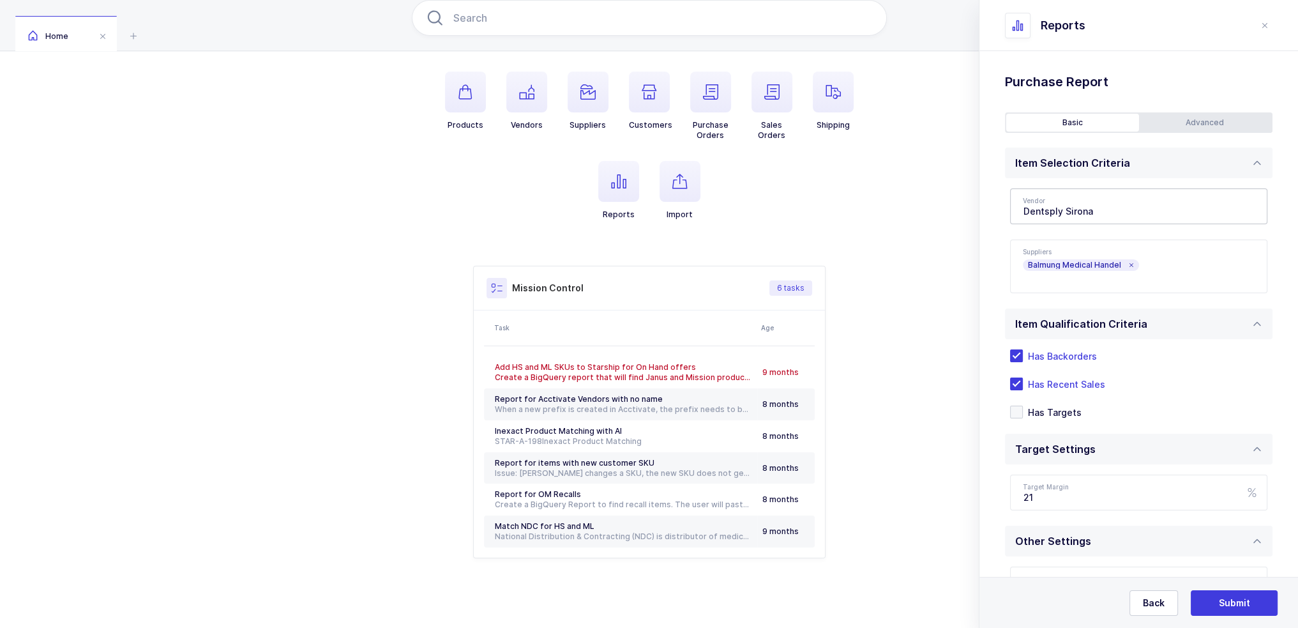
click at [998, 469] on div "Standard Wishlists Targets Report Supplier Price Analysis Opportunities Report …" at bounding box center [1139, 409] width 319 height 716
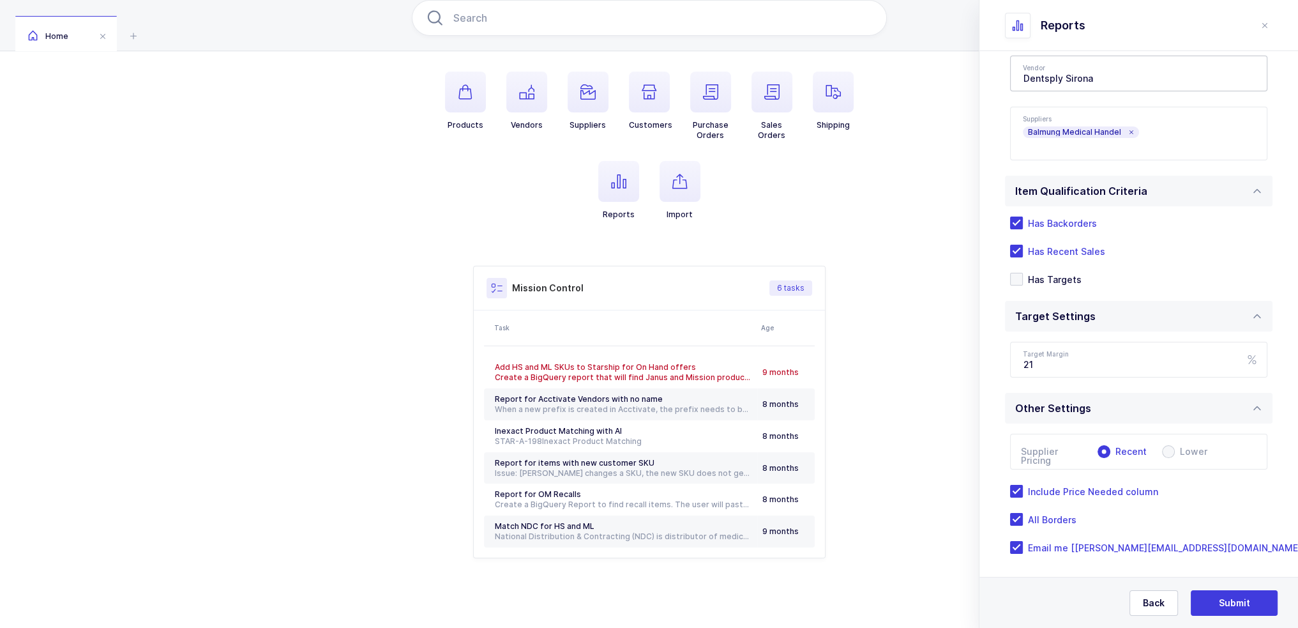
scroll to position [139, 0]
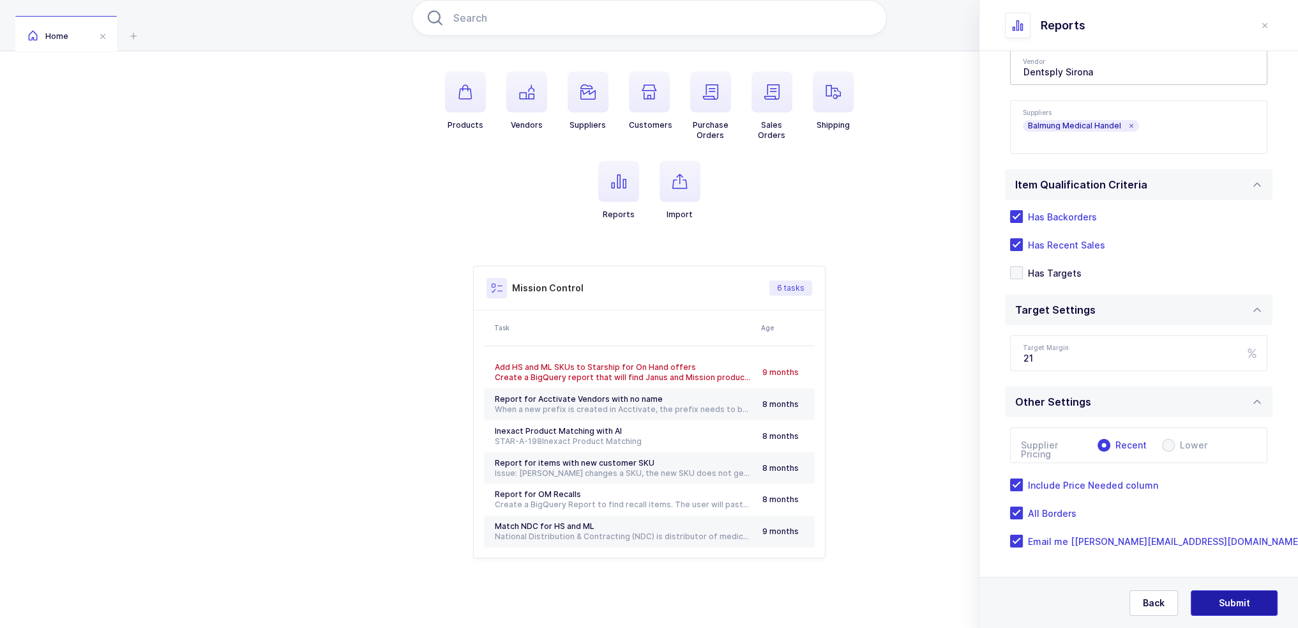
click at [1246, 600] on span "Submit" at bounding box center [1234, 602] width 31 height 13
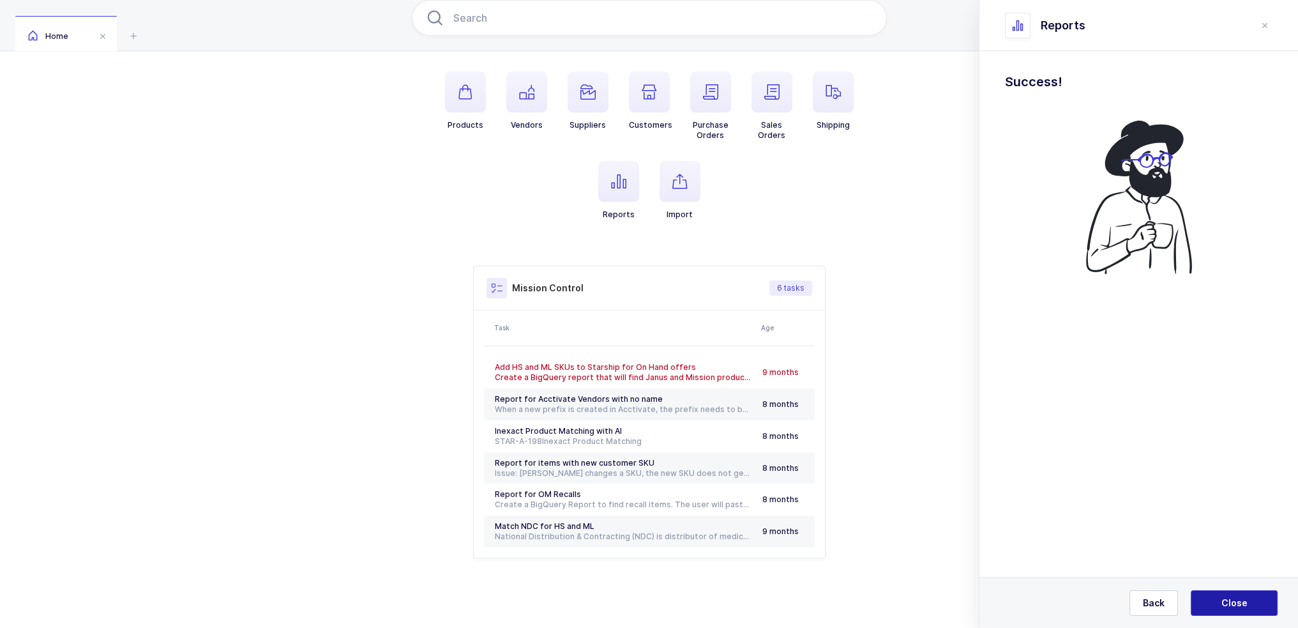
click at [1249, 602] on button "Close" at bounding box center [1234, 603] width 87 height 26
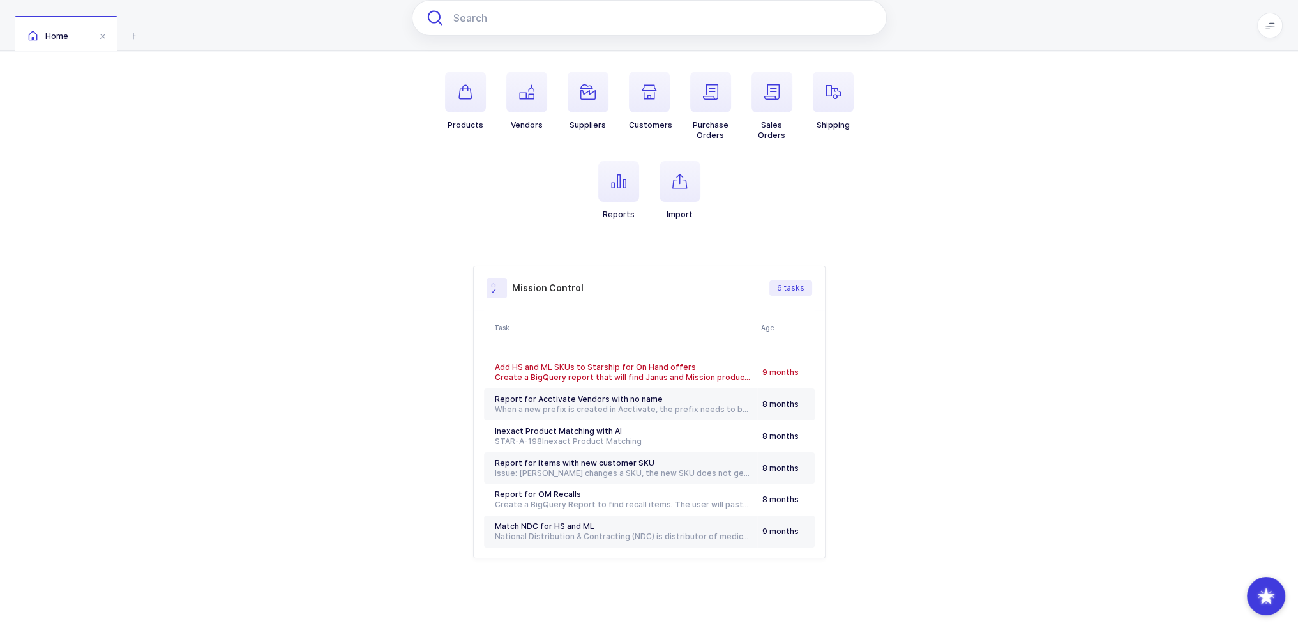
click at [547, 14] on input "text" at bounding box center [649, 18] width 475 height 36
paste input "678682"
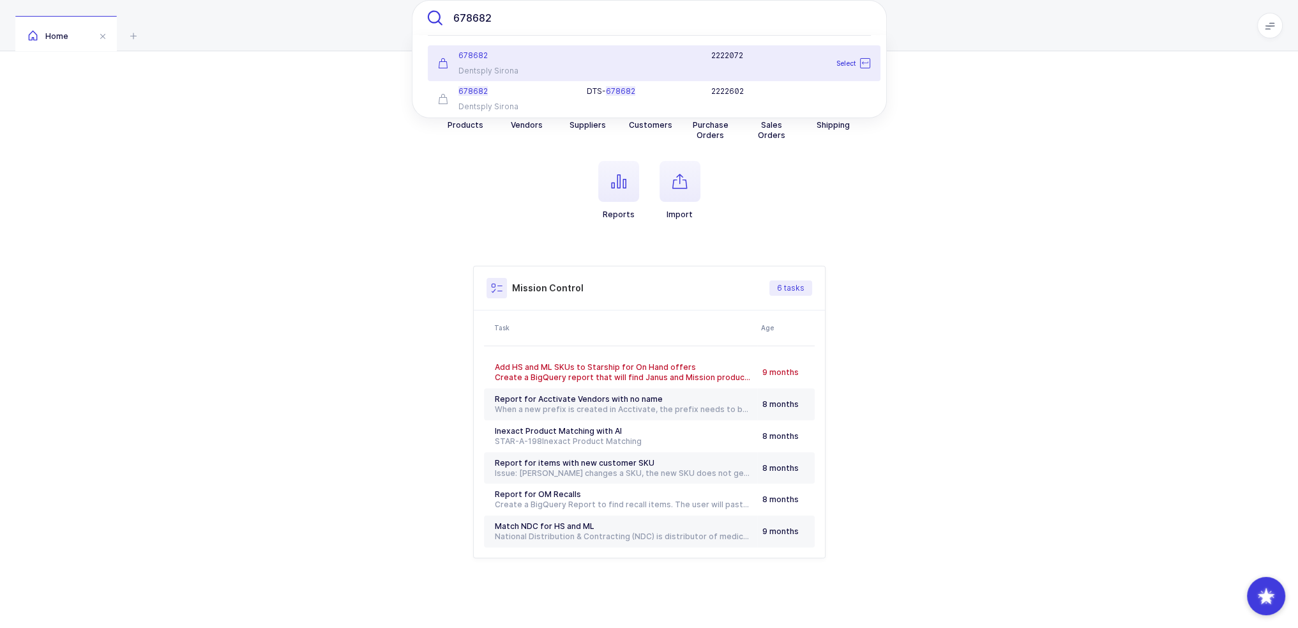
type input "678682"
click at [602, 61] on div "2222072" at bounding box center [728, 63] width 298 height 26
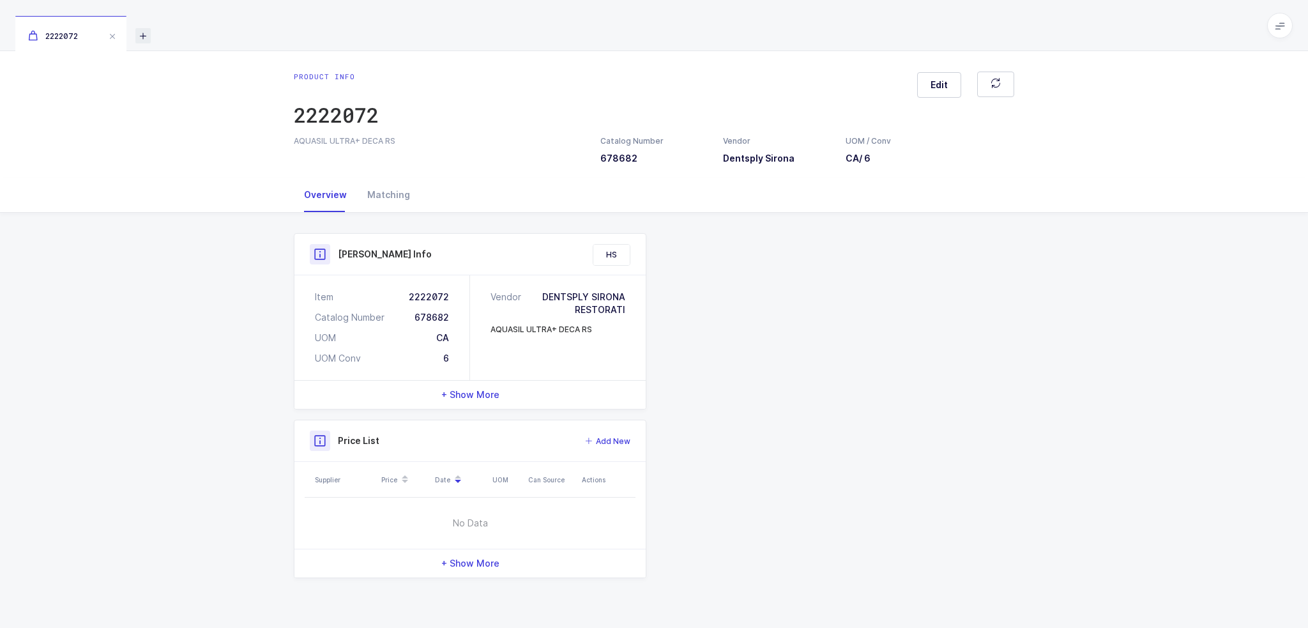
click at [148, 34] on icon at bounding box center [142, 35] width 15 height 15
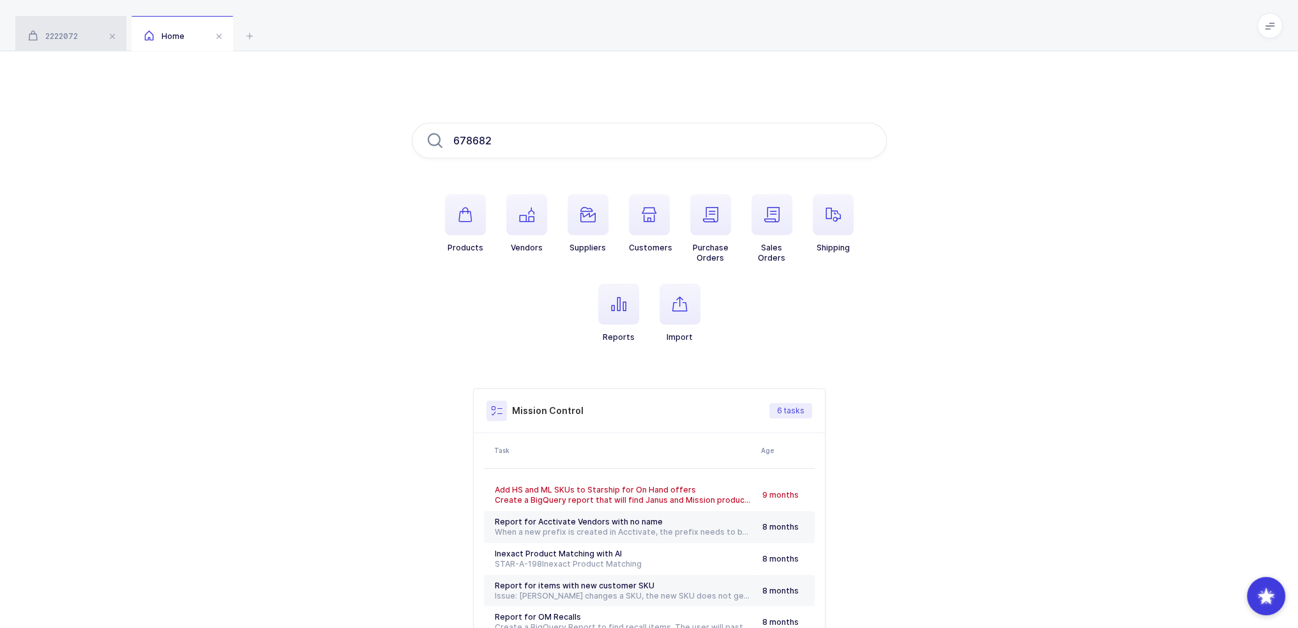
type input "678682"
click at [75, 37] on span "2222072" at bounding box center [53, 36] width 50 height 10
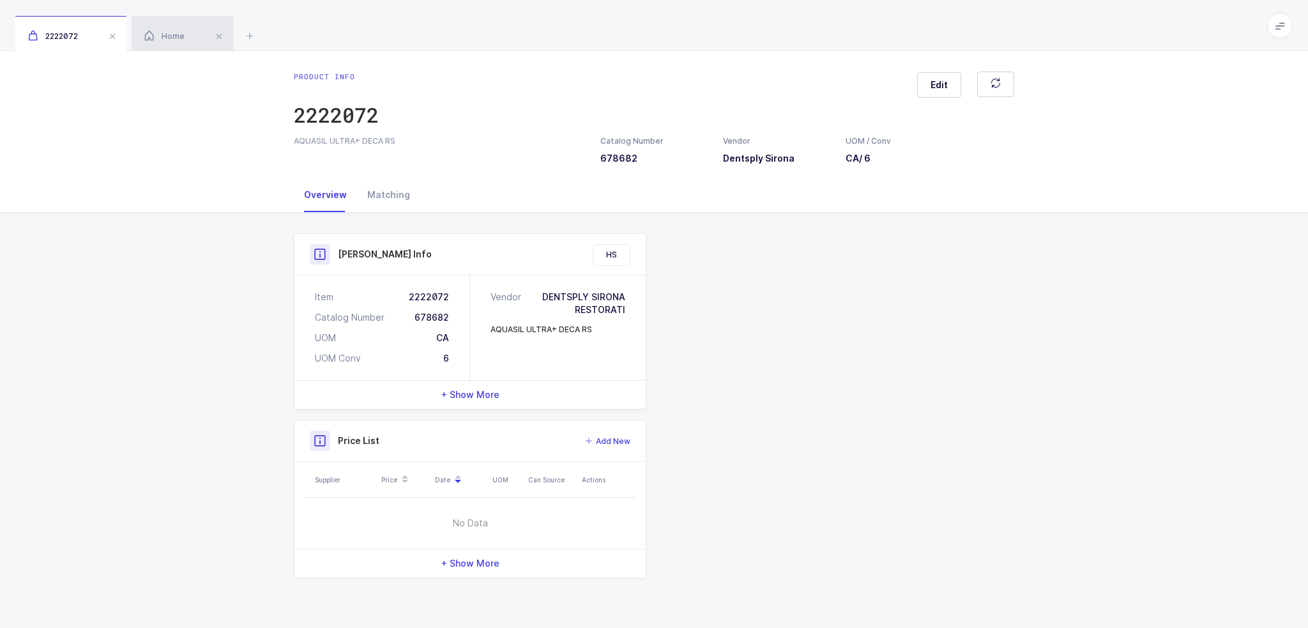
click at [153, 30] on icon at bounding box center [149, 35] width 10 height 11
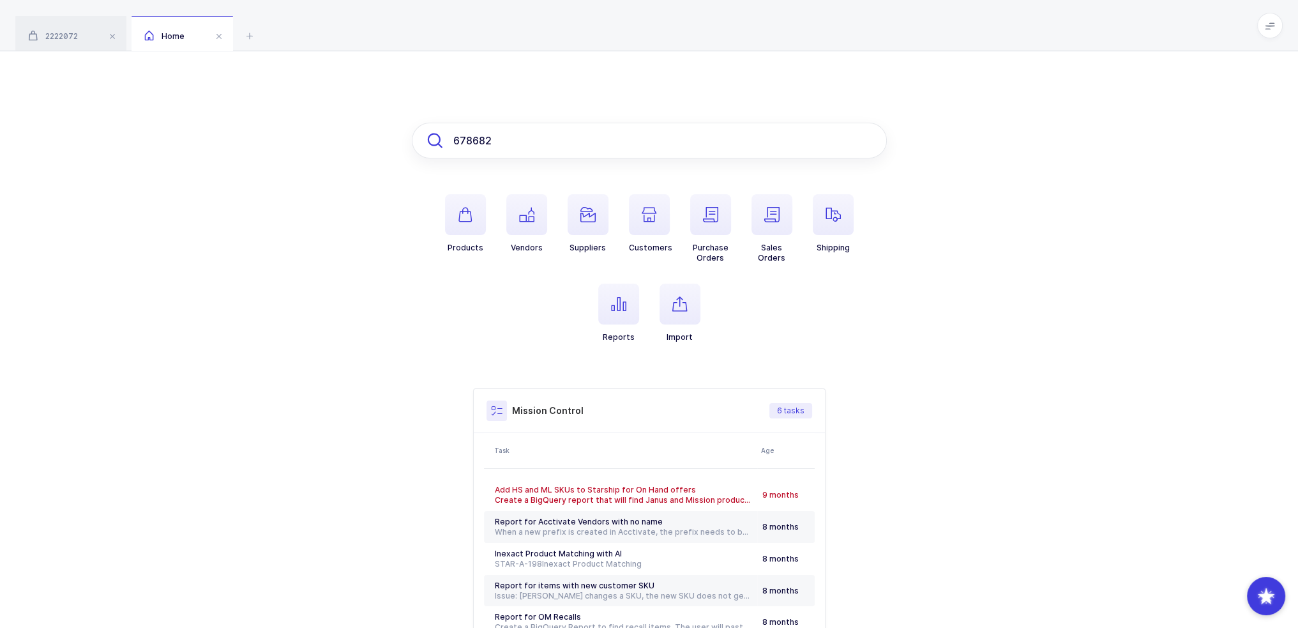
click at [534, 132] on input "678682" at bounding box center [649, 141] width 475 height 36
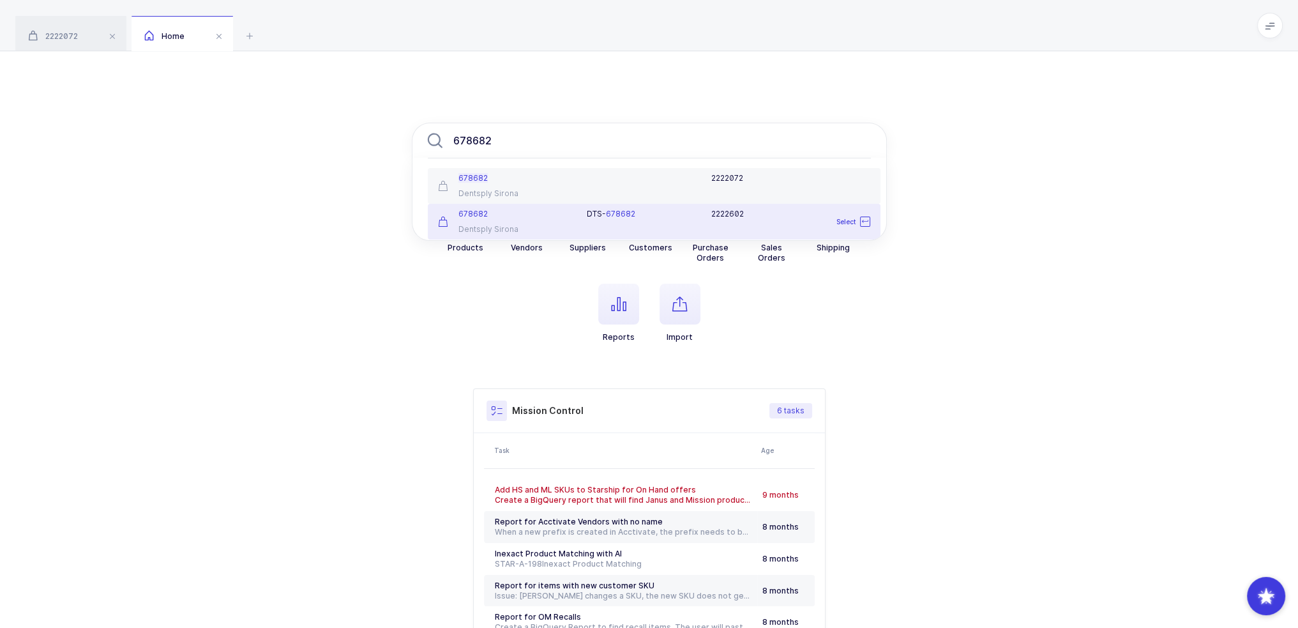
click at [559, 233] on div "Dentsply Sirona" at bounding box center [505, 229] width 134 height 10
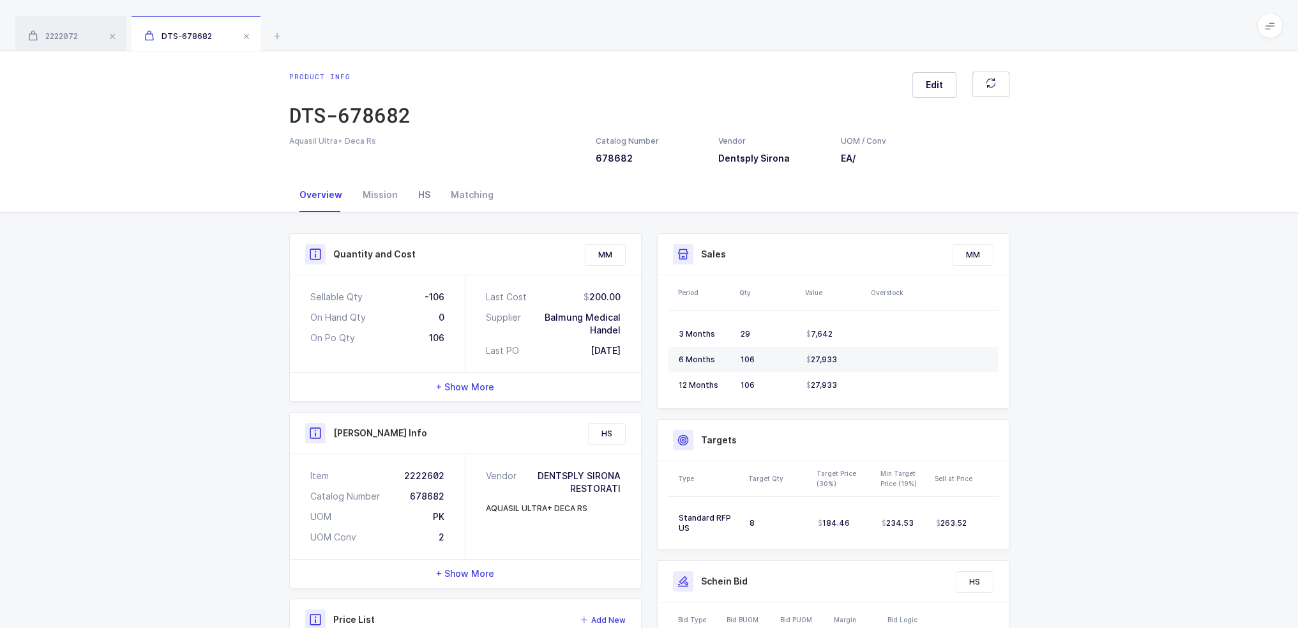
click at [427, 195] on div "HS" at bounding box center [424, 195] width 33 height 34
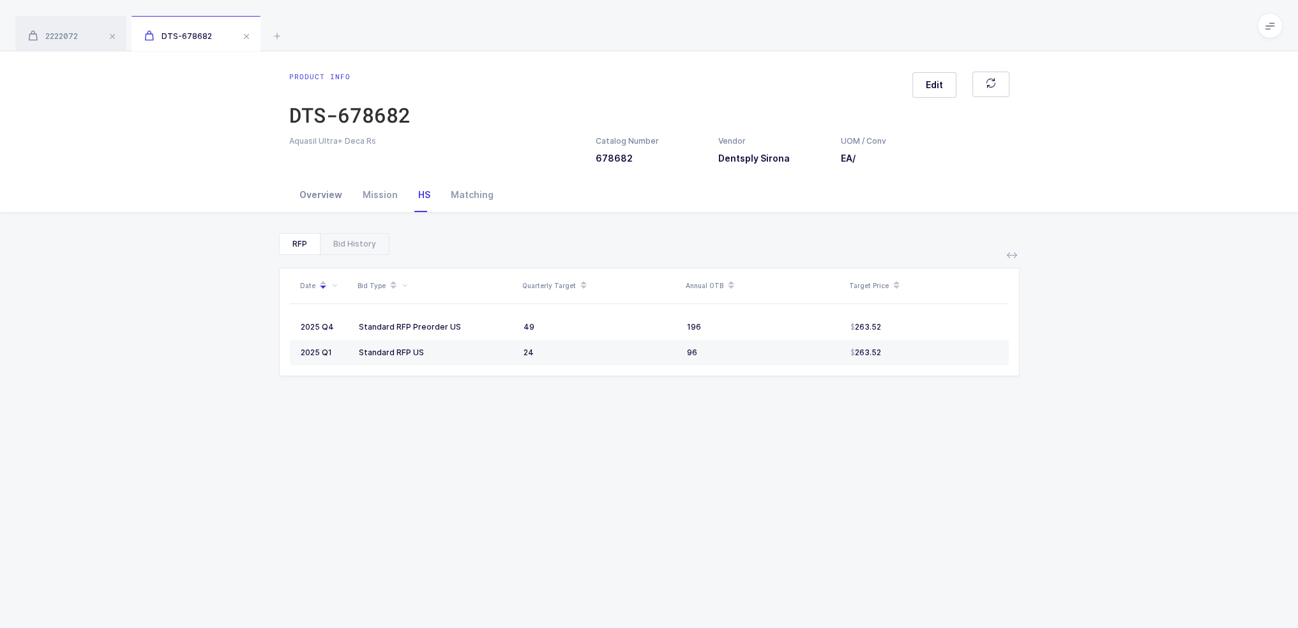
click at [322, 199] on div "Overview" at bounding box center [320, 195] width 63 height 34
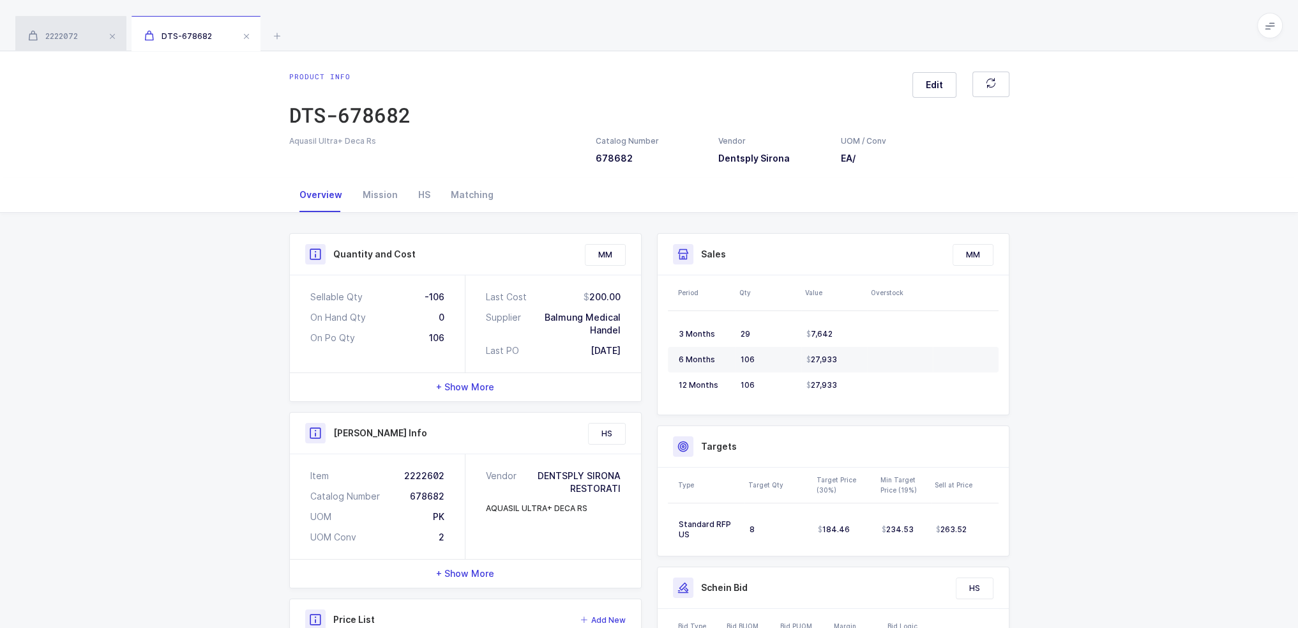
click at [63, 29] on div "2222072" at bounding box center [70, 34] width 111 height 36
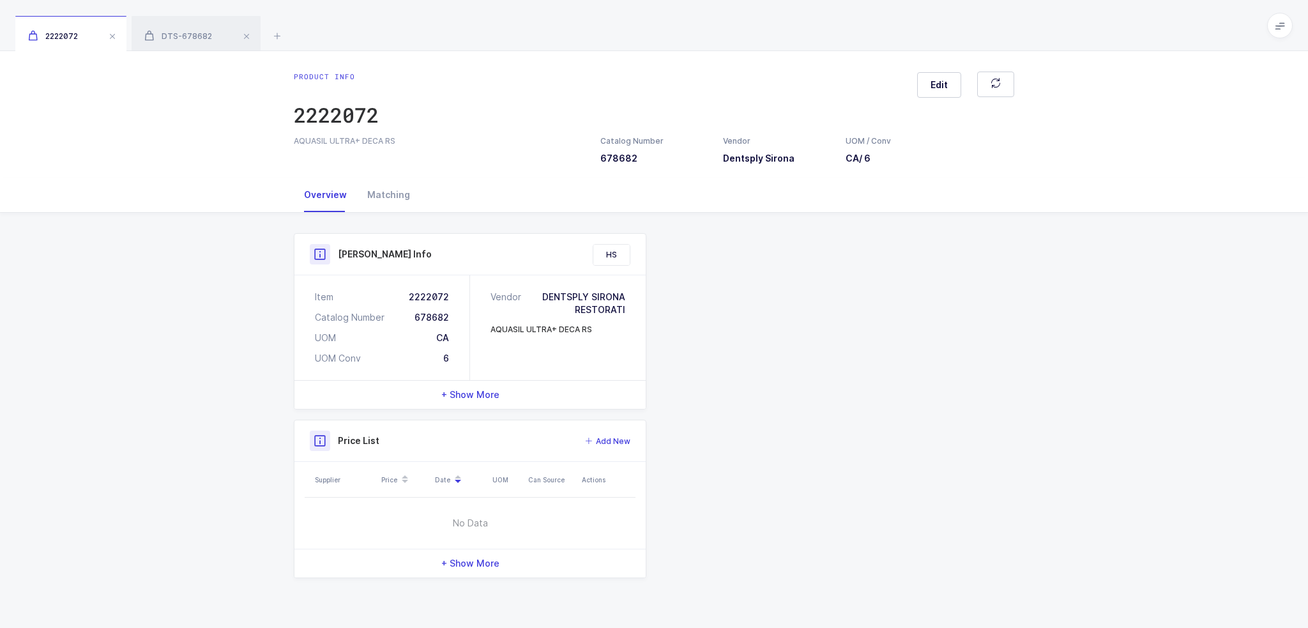
click at [477, 388] on span "+ Show More" at bounding box center [470, 394] width 58 height 13
click at [483, 397] on span "- Show Less" at bounding box center [465, 394] width 55 height 13
click at [217, 38] on div "DTS-678682" at bounding box center [196, 34] width 129 height 36
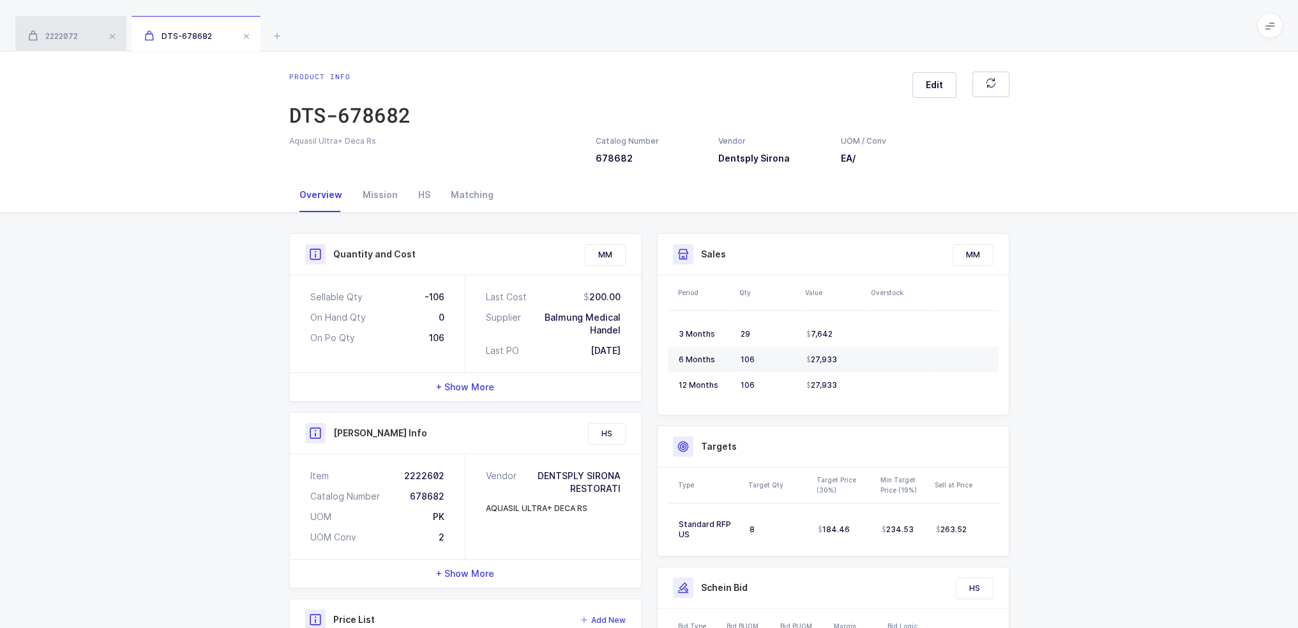
click at [93, 33] on div "2222072" at bounding box center [70, 34] width 111 height 36
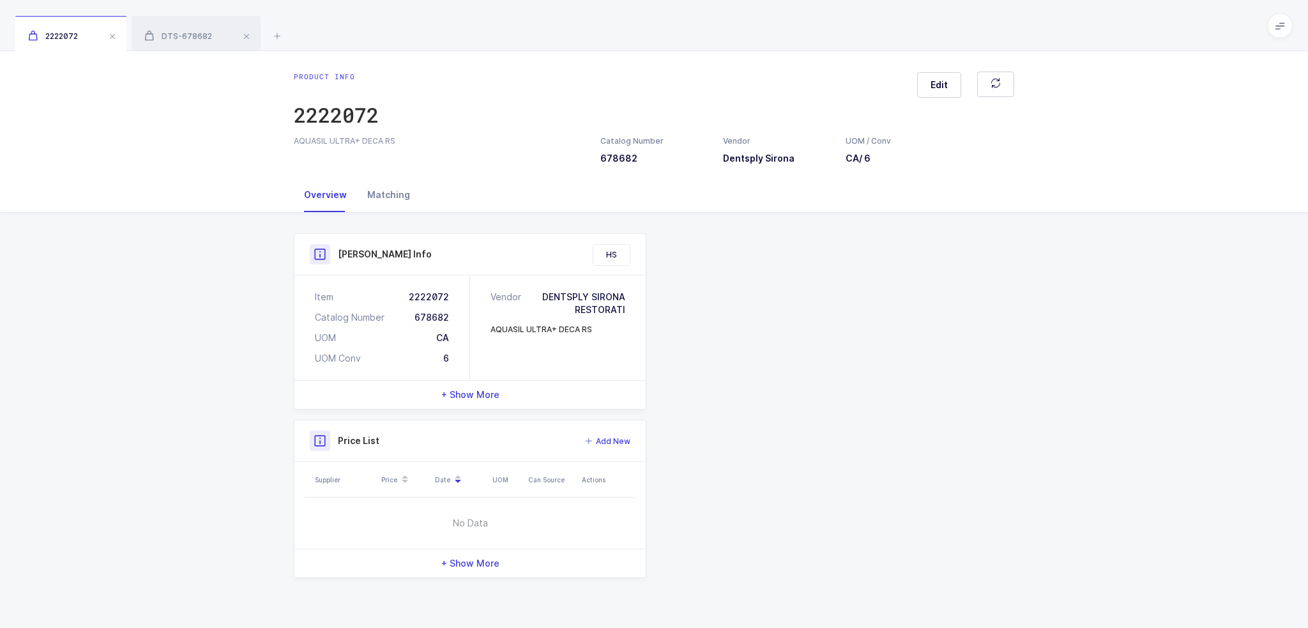
click at [392, 204] on div "Matching" at bounding box center [388, 195] width 63 height 34
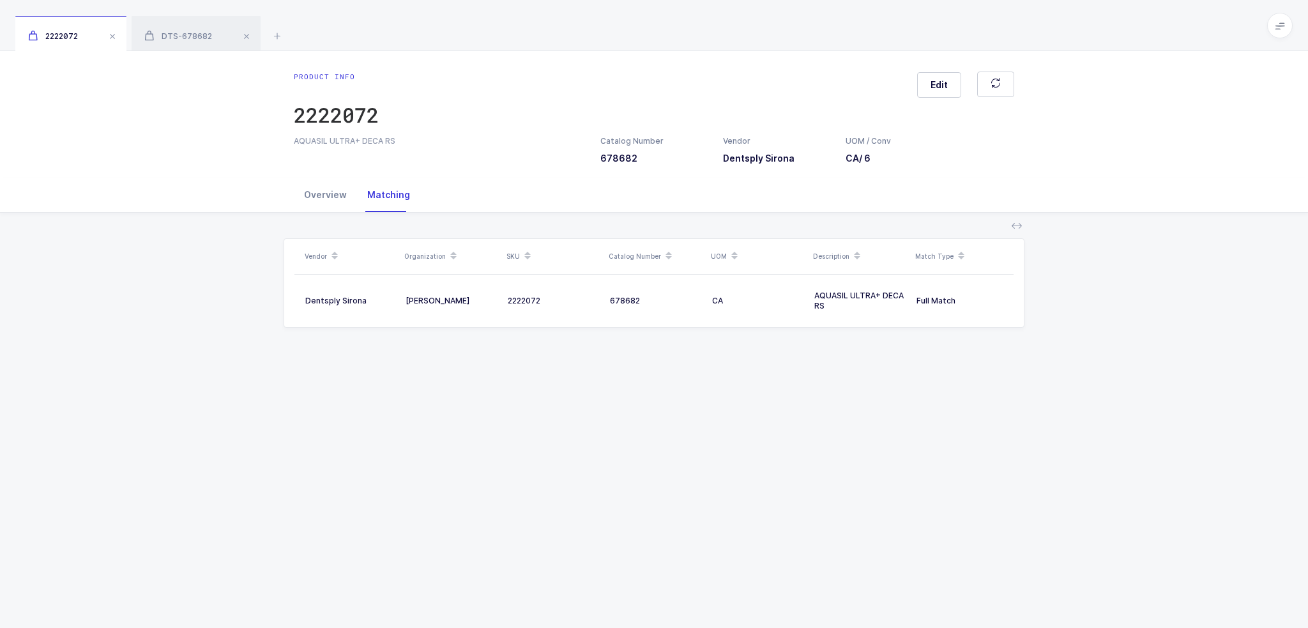
click at [341, 199] on div "Overview" at bounding box center [325, 195] width 63 height 34
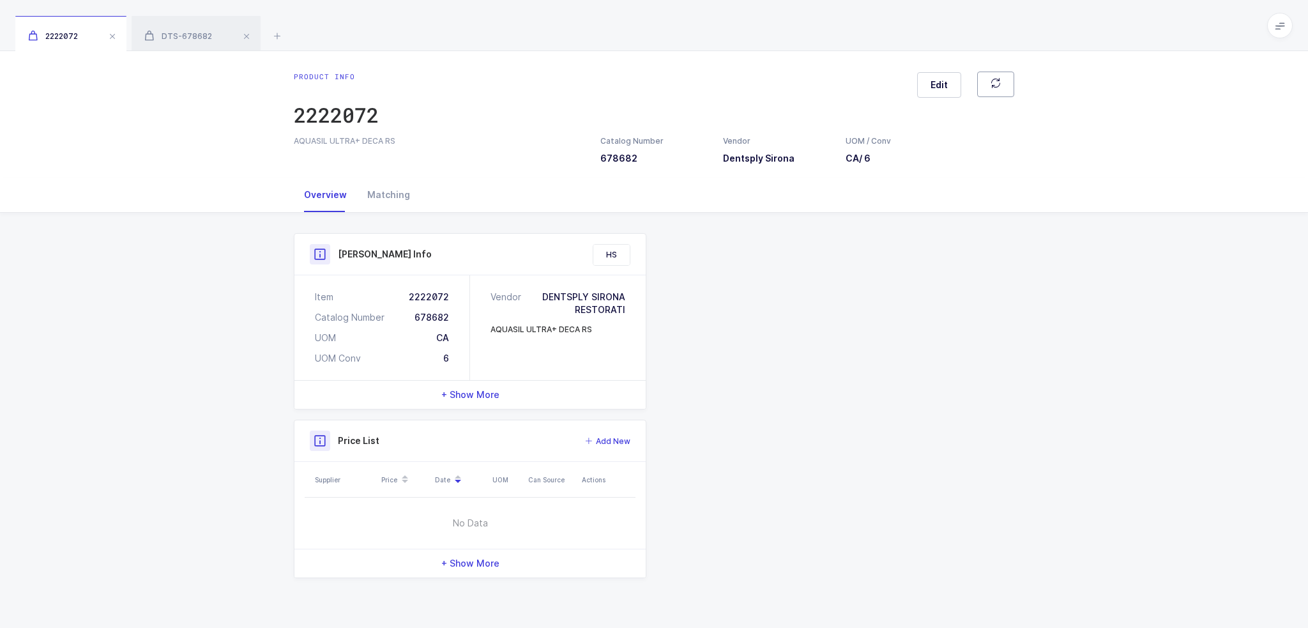
click at [1007, 77] on button "button" at bounding box center [995, 85] width 37 height 26
click at [197, 34] on span "DTS-678682" at bounding box center [178, 36] width 68 height 10
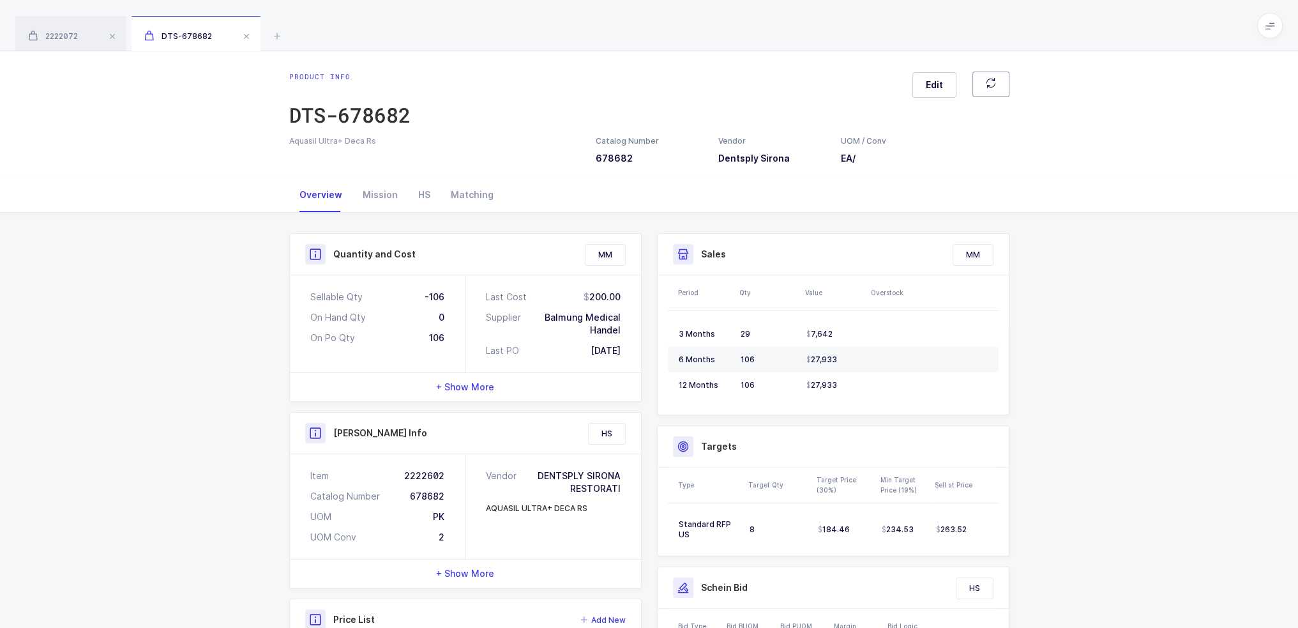
click at [996, 75] on button "button" at bounding box center [991, 85] width 37 height 26
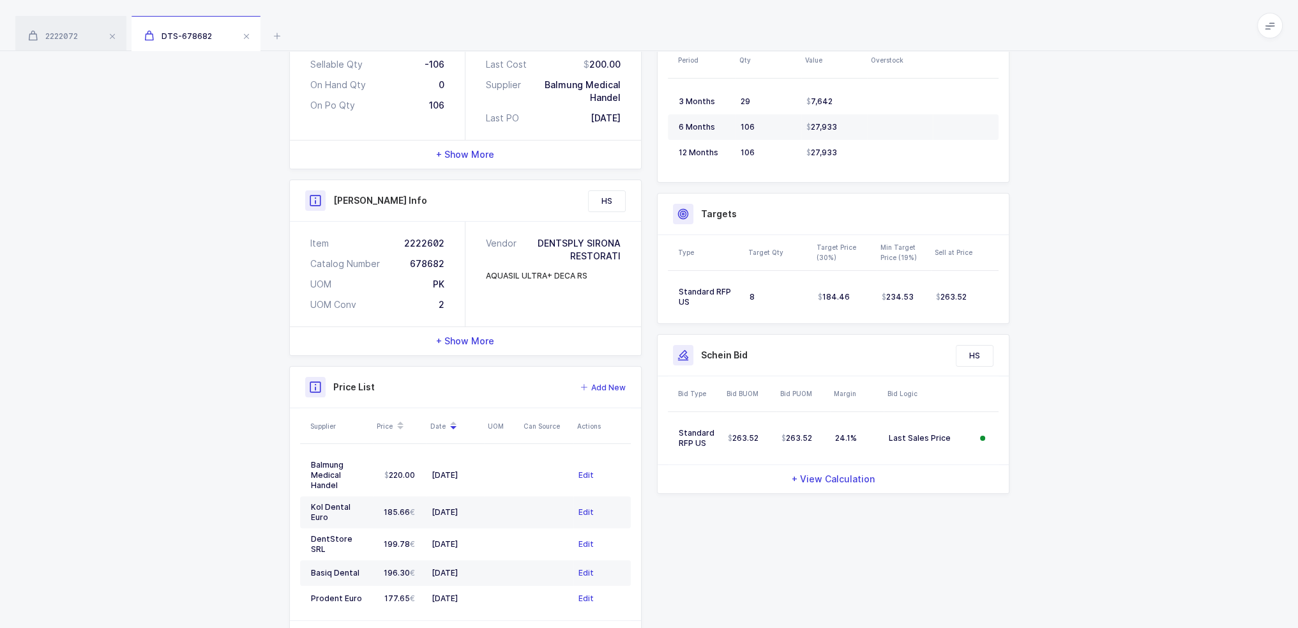
scroll to position [283, 0]
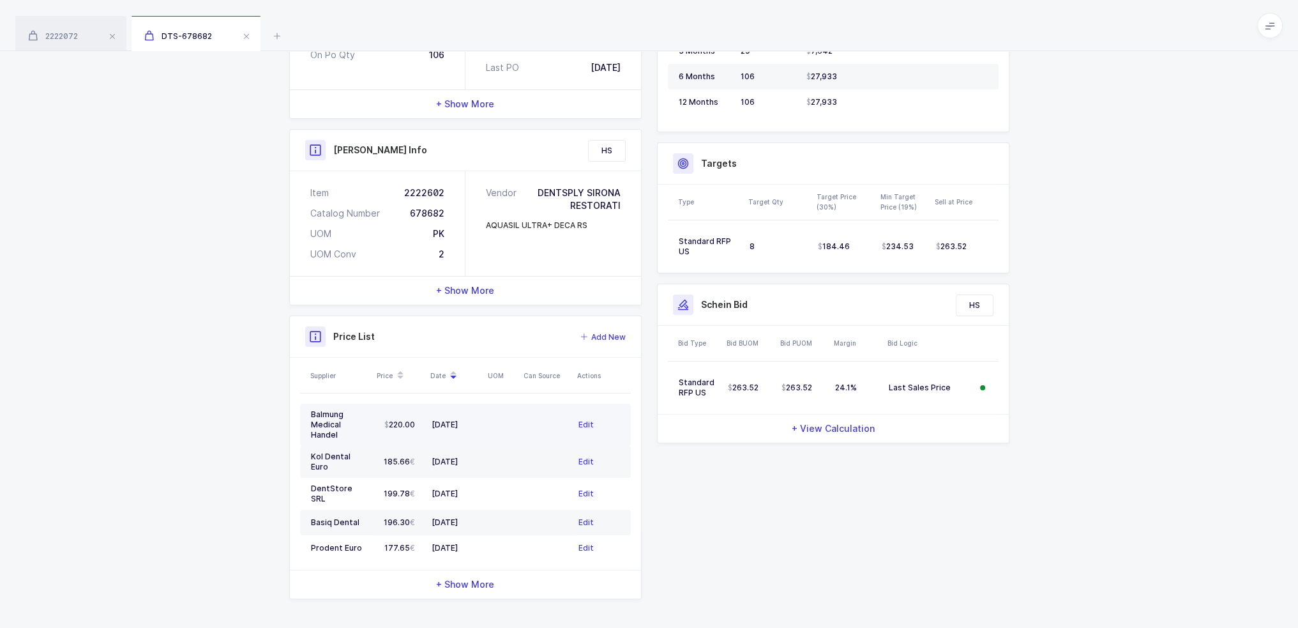
drag, startPoint x: 507, startPoint y: 418, endPoint x: 480, endPoint y: 414, distance: 27.8
click at [480, 414] on tr "Balmung Medical Handel 220.00 09/08/2025 Edit" at bounding box center [465, 425] width 331 height 42
click at [480, 414] on td "[DATE]" at bounding box center [455, 425] width 57 height 42
click at [497, 406] on td at bounding box center [502, 425] width 36 height 42
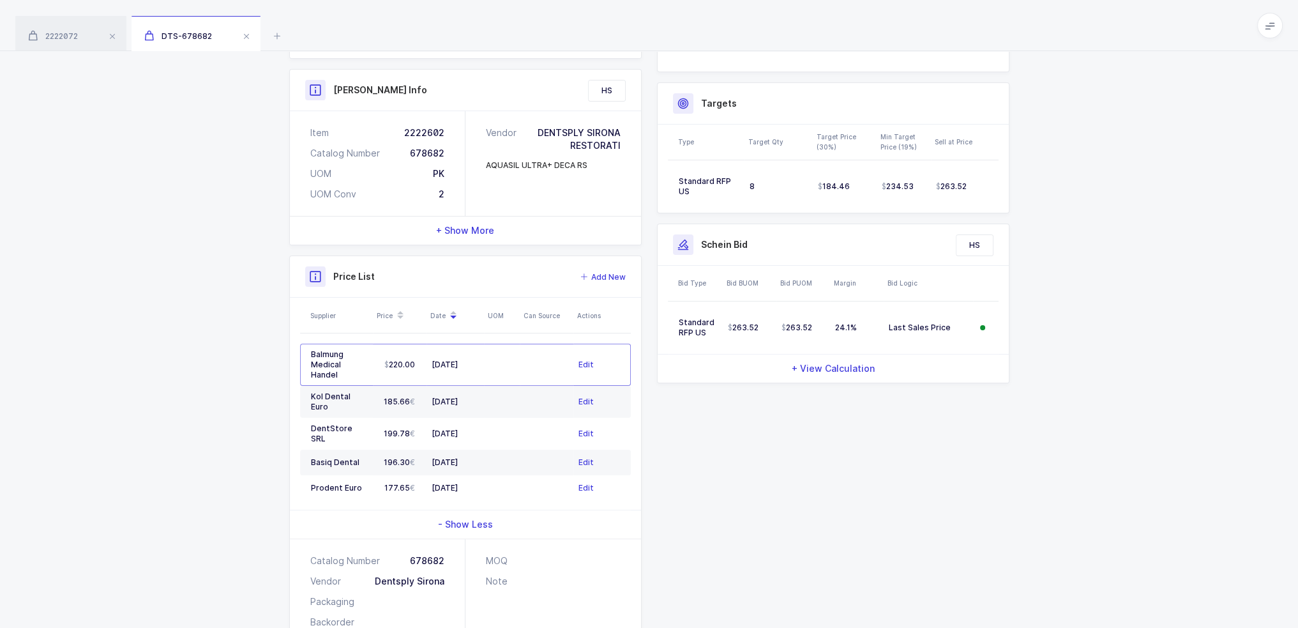
scroll to position [409, 0]
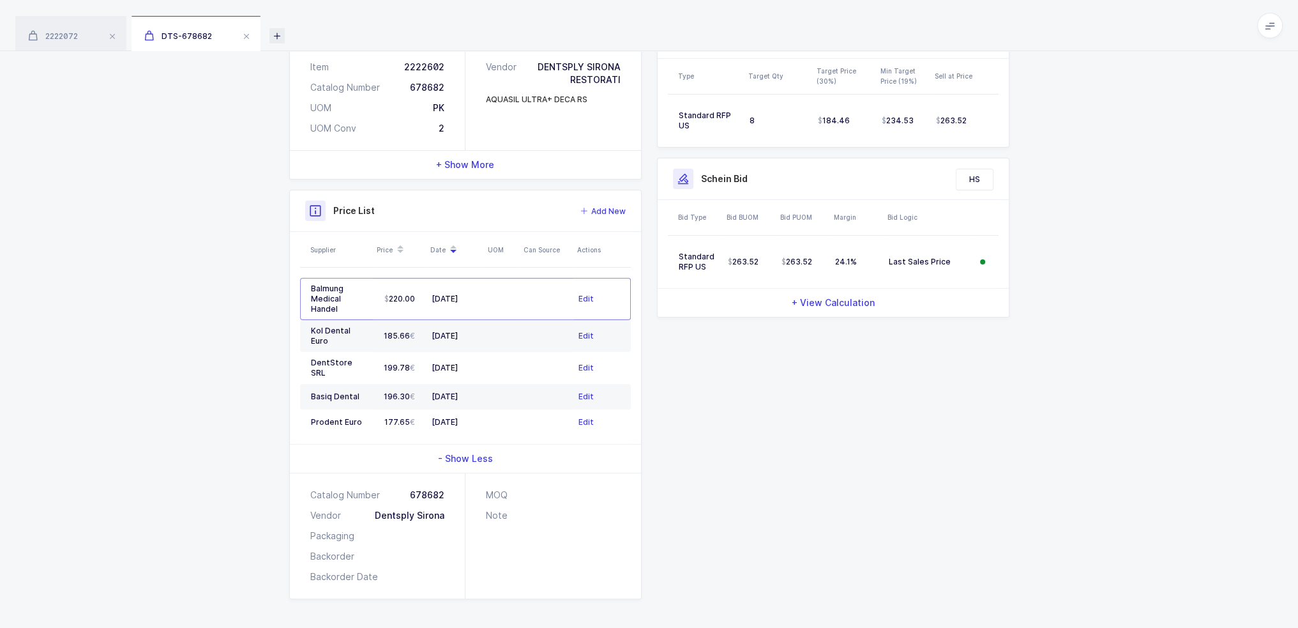
click at [271, 32] on icon at bounding box center [276, 35] width 15 height 15
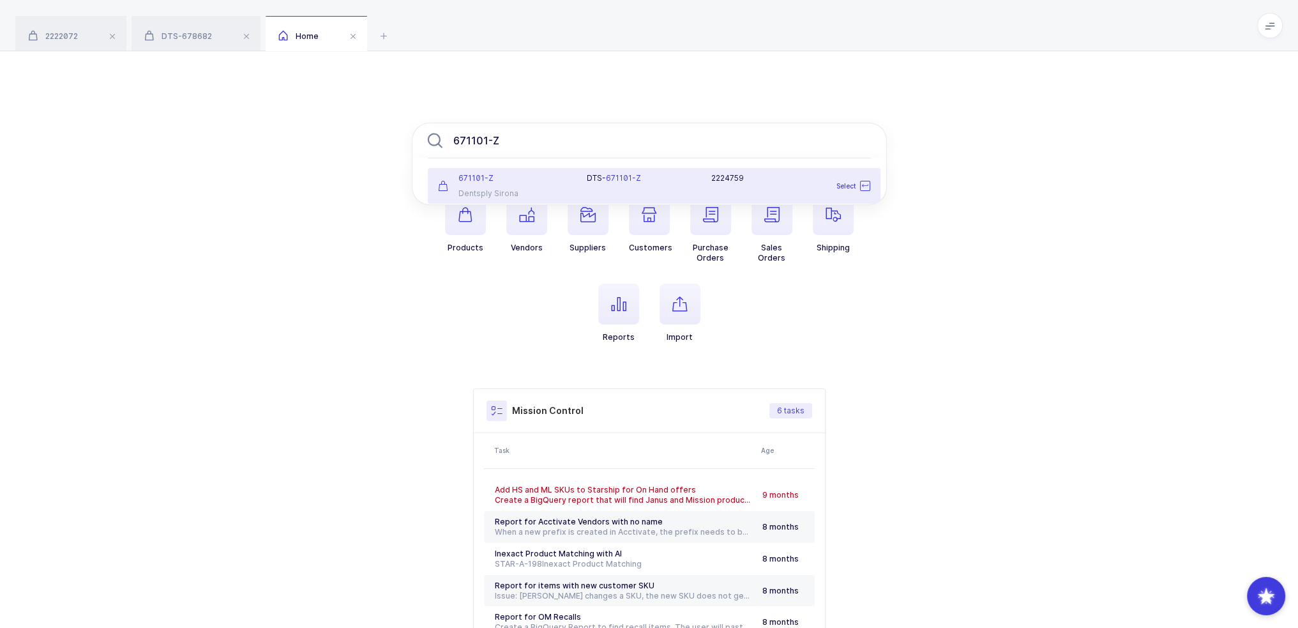
type input "671101-Z"
click at [535, 186] on div "671101-Z Dentsply Sirona" at bounding box center [504, 186] width 149 height 26
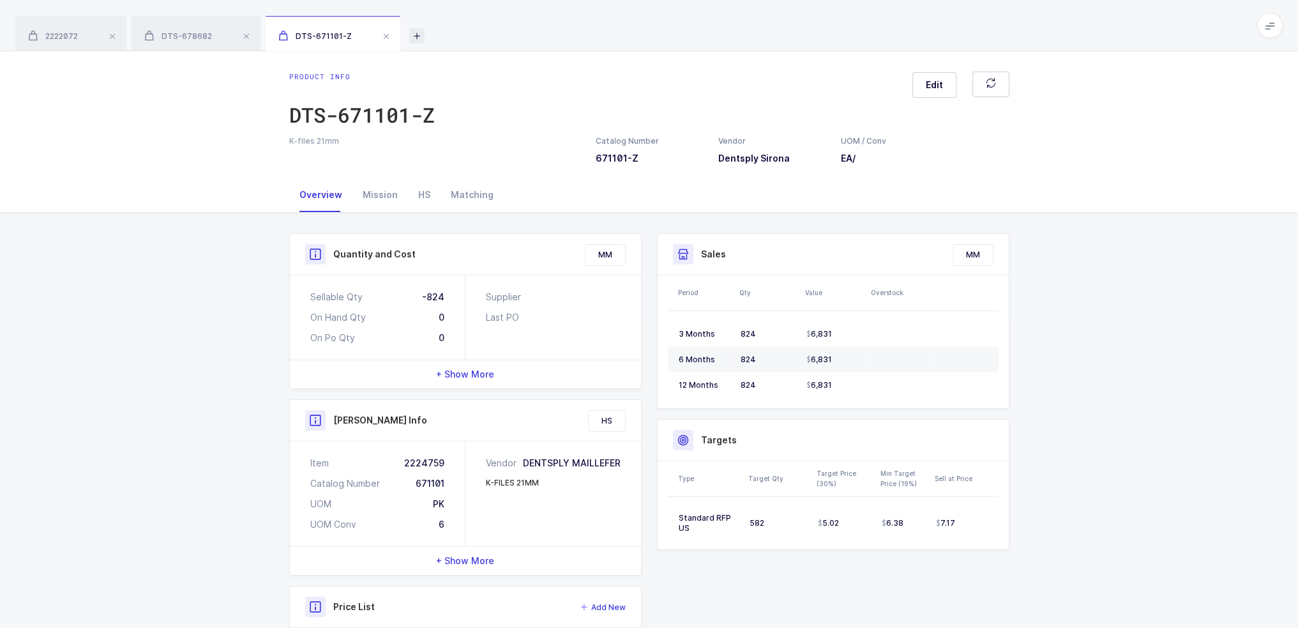
click at [421, 35] on icon at bounding box center [416, 35] width 15 height 15
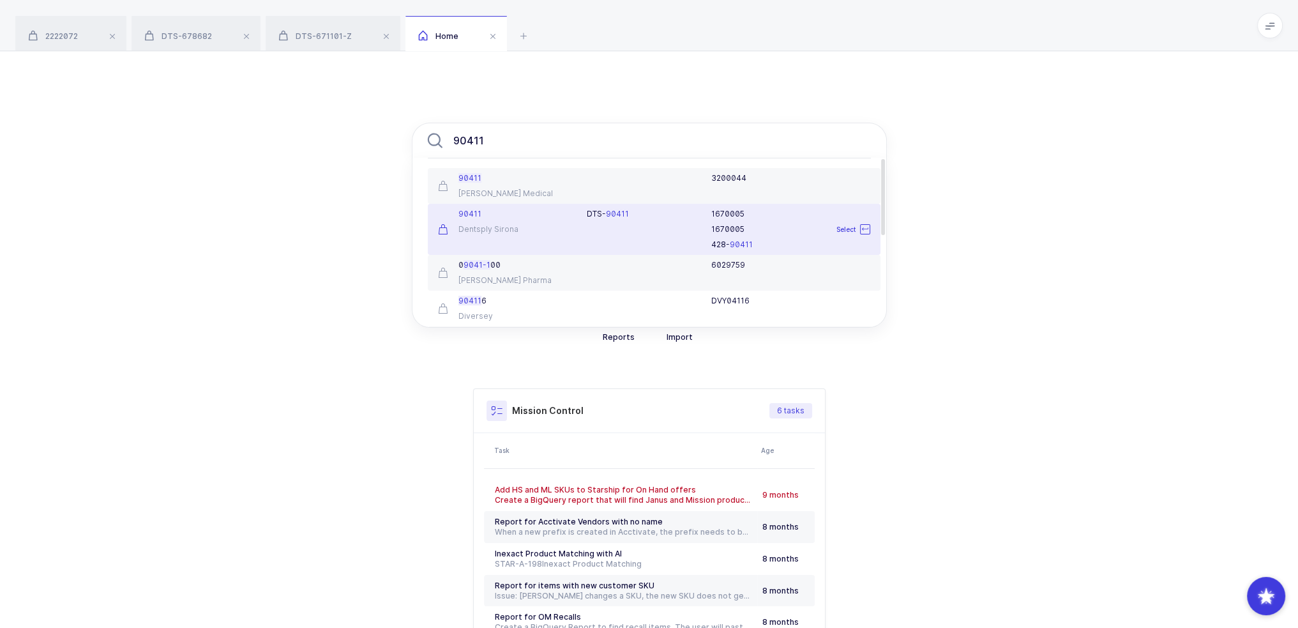
type input "90411"
click at [530, 221] on div "90411 Dentsply Sirona" at bounding box center [504, 229] width 149 height 41
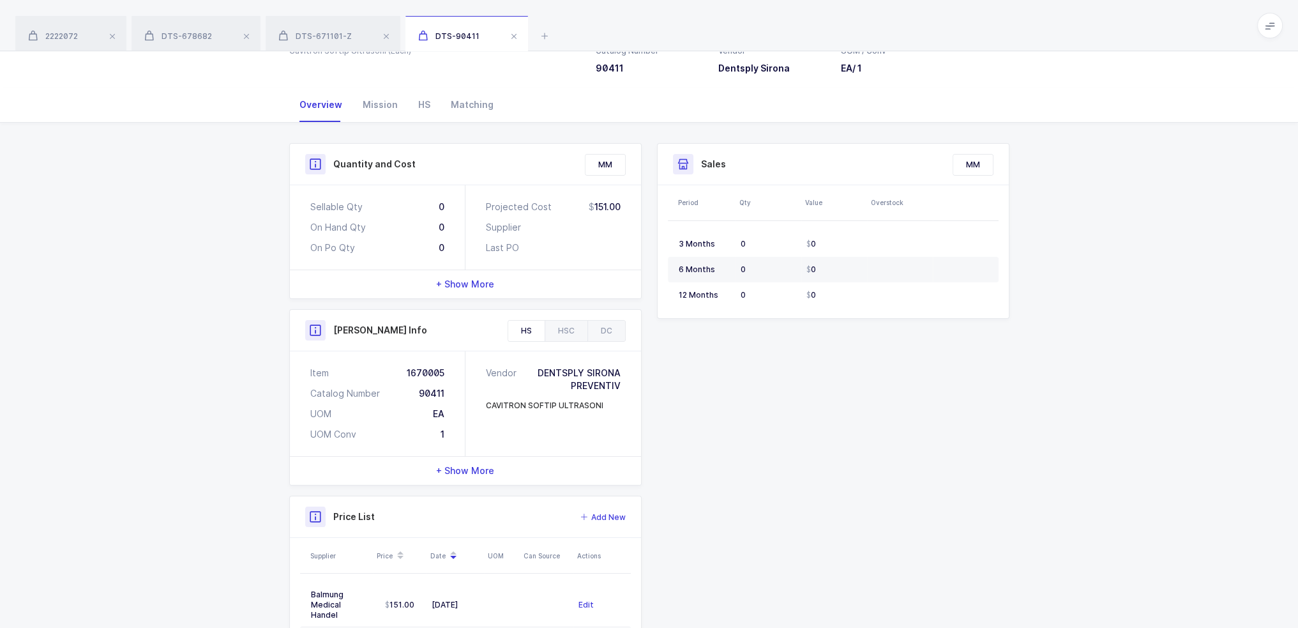
scroll to position [197, 0]
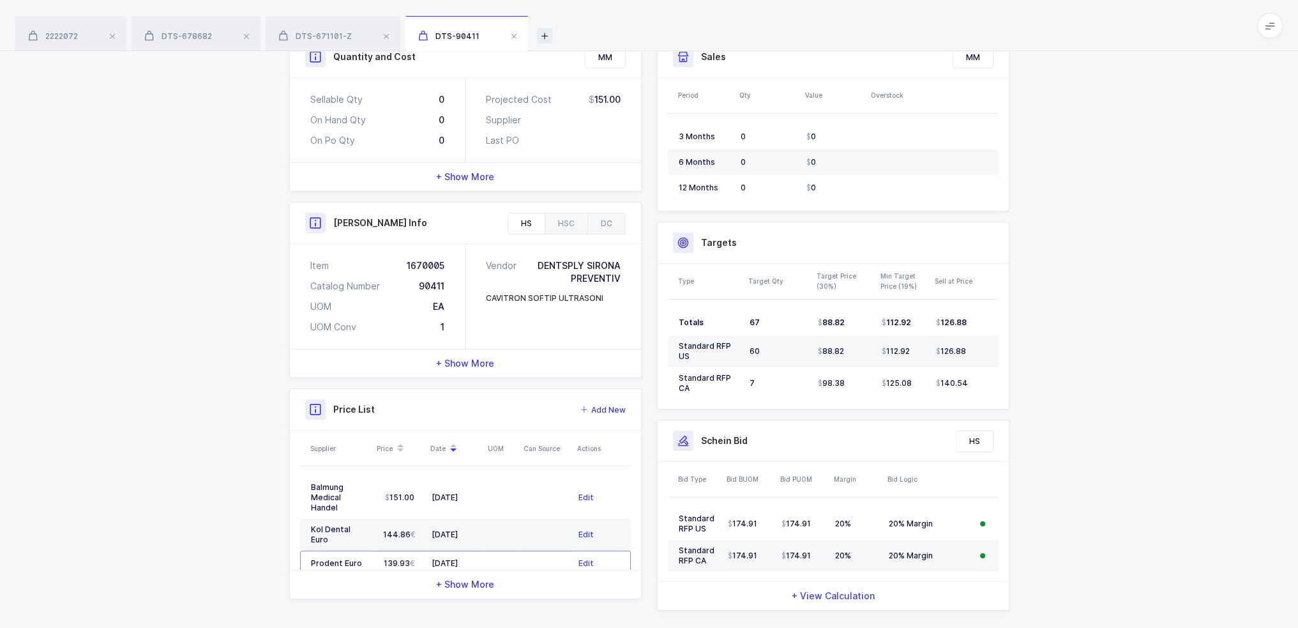
click at [547, 31] on icon at bounding box center [544, 35] width 15 height 15
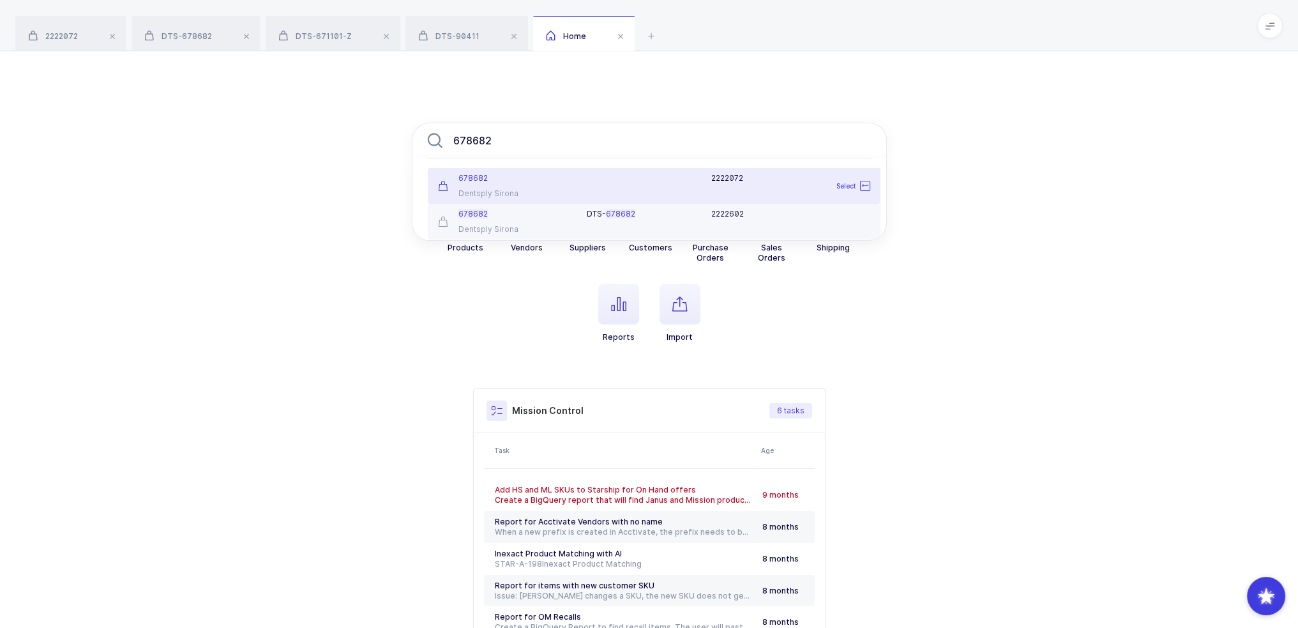
type input "678682"
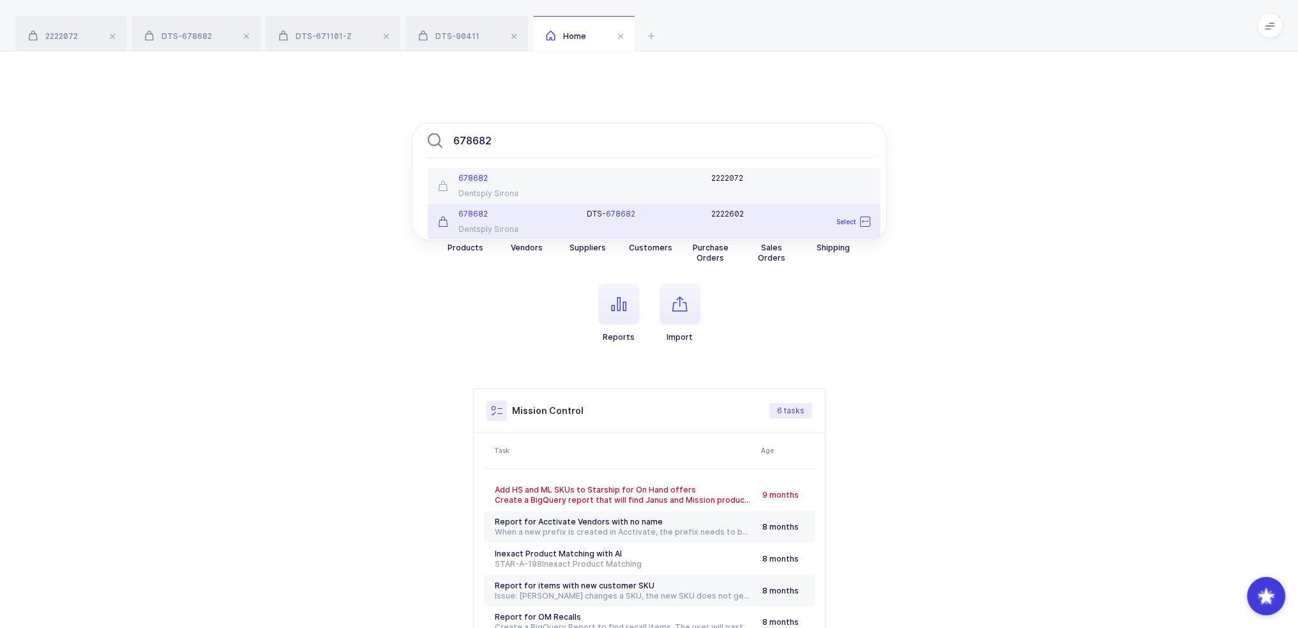
click at [536, 220] on div "678682 Dentsply Sirona" at bounding box center [504, 222] width 149 height 26
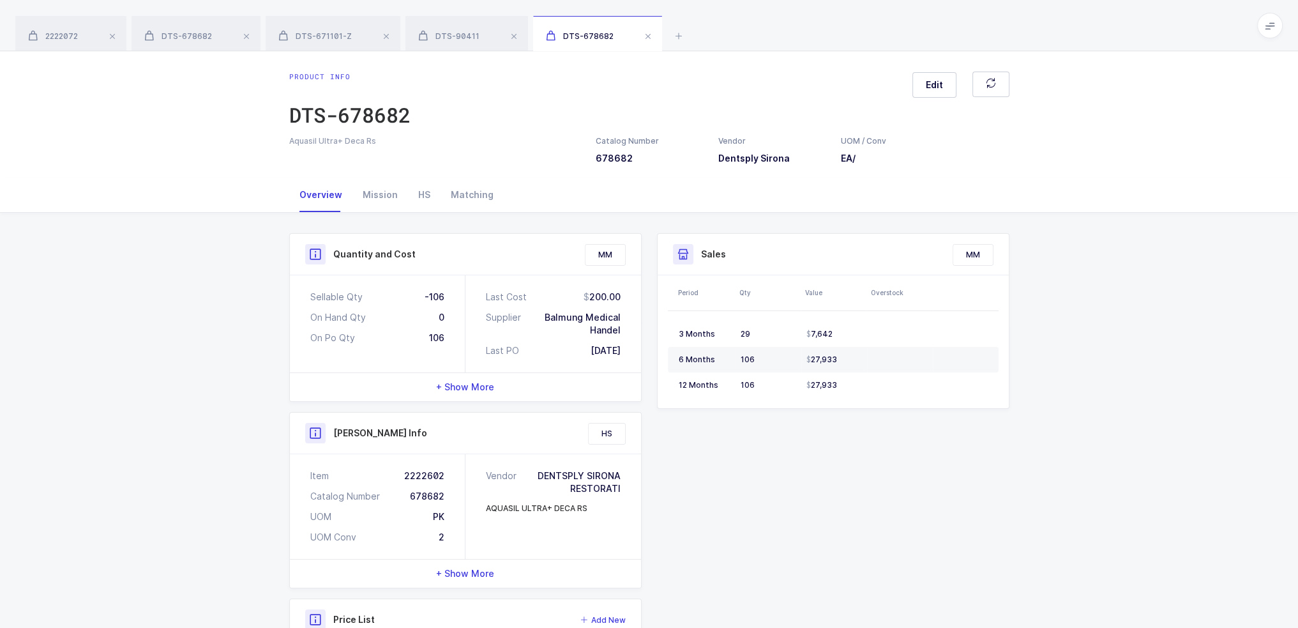
scroll to position [261, 0]
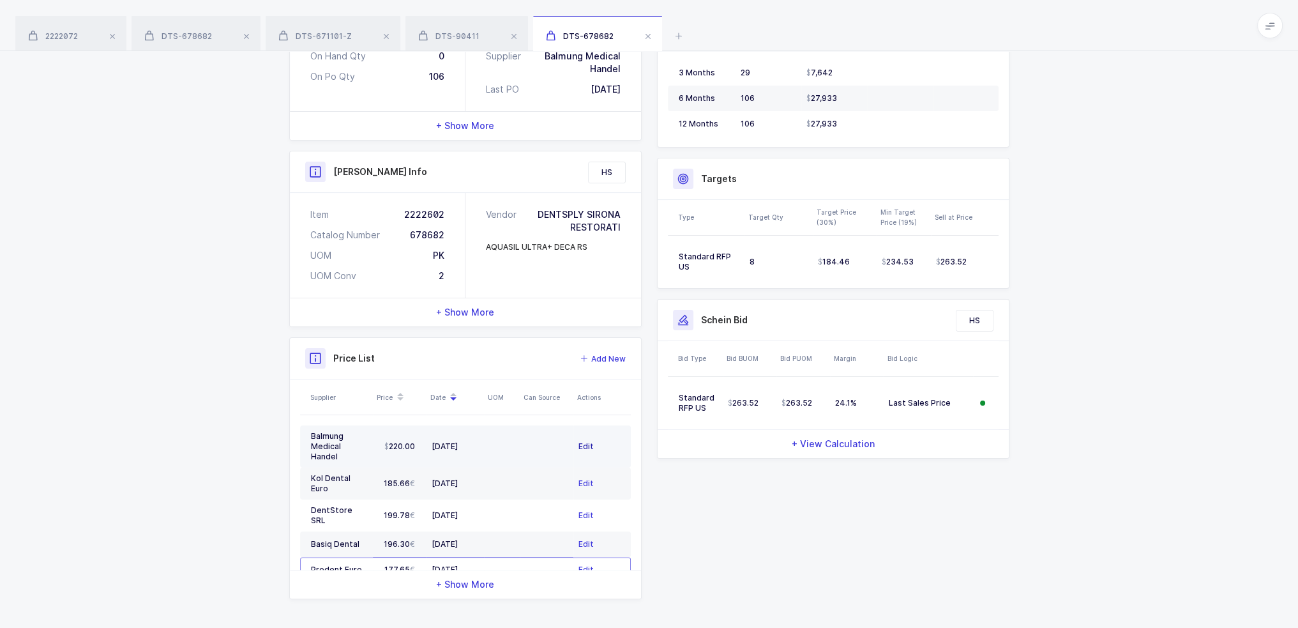
click at [580, 440] on span "Edit" at bounding box center [586, 446] width 15 height 13
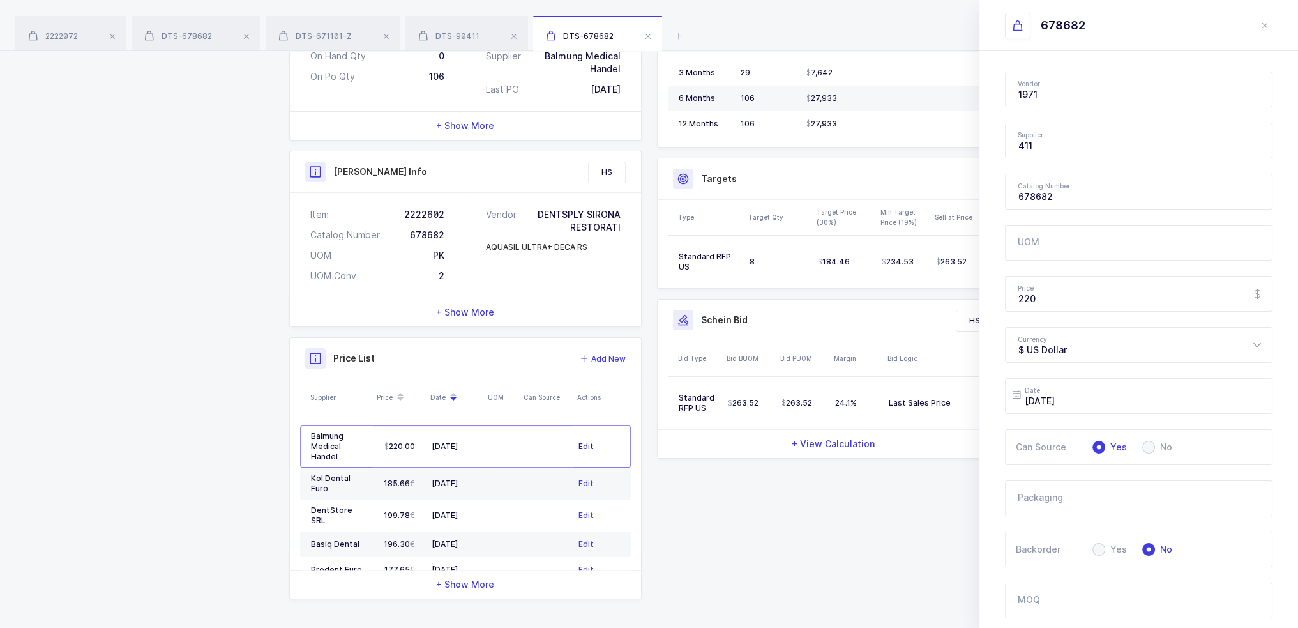
type input "Dentsply Sirona"
type input "Balmung Medical Handel"
drag, startPoint x: 1042, startPoint y: 305, endPoint x: 996, endPoint y: 300, distance: 46.9
click at [997, 301] on div "Vendor Dentsply Sirona 1073849 Ontario Limited ML 10GFedSupply ML 2XL Corporati…" at bounding box center [1139, 456] width 319 height 810
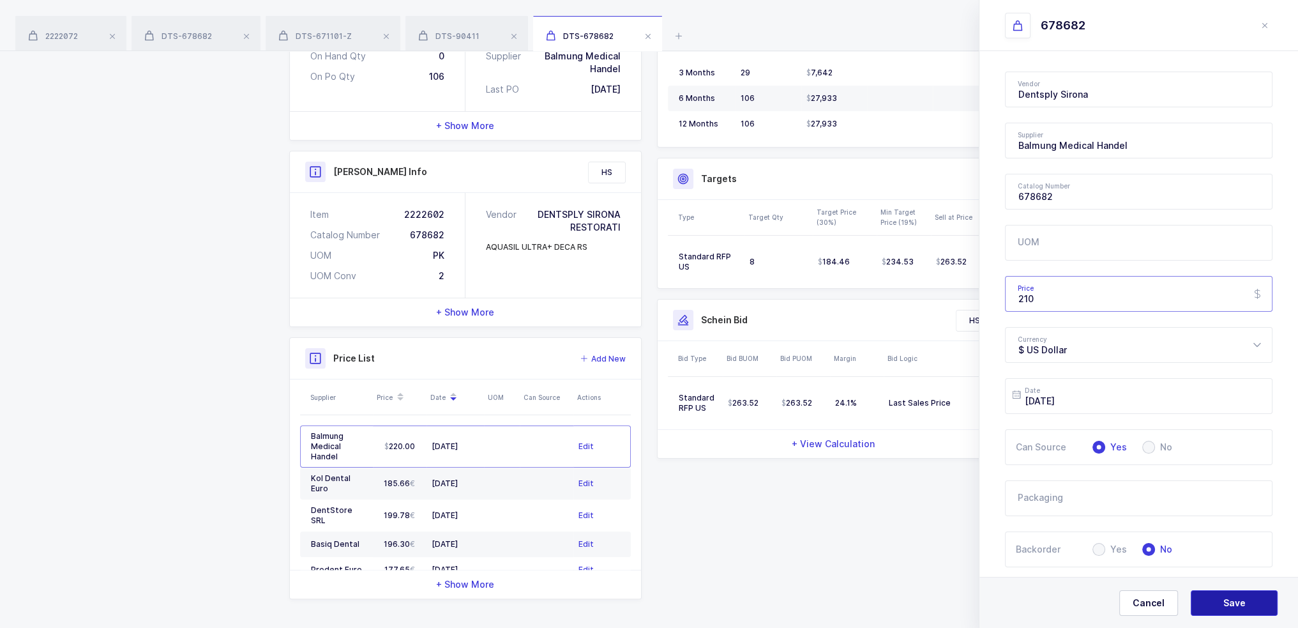
type input "210"
click at [1229, 603] on span "Save" at bounding box center [1235, 602] width 22 height 13
type input "$ US Dollar"
type input "[DATE]"
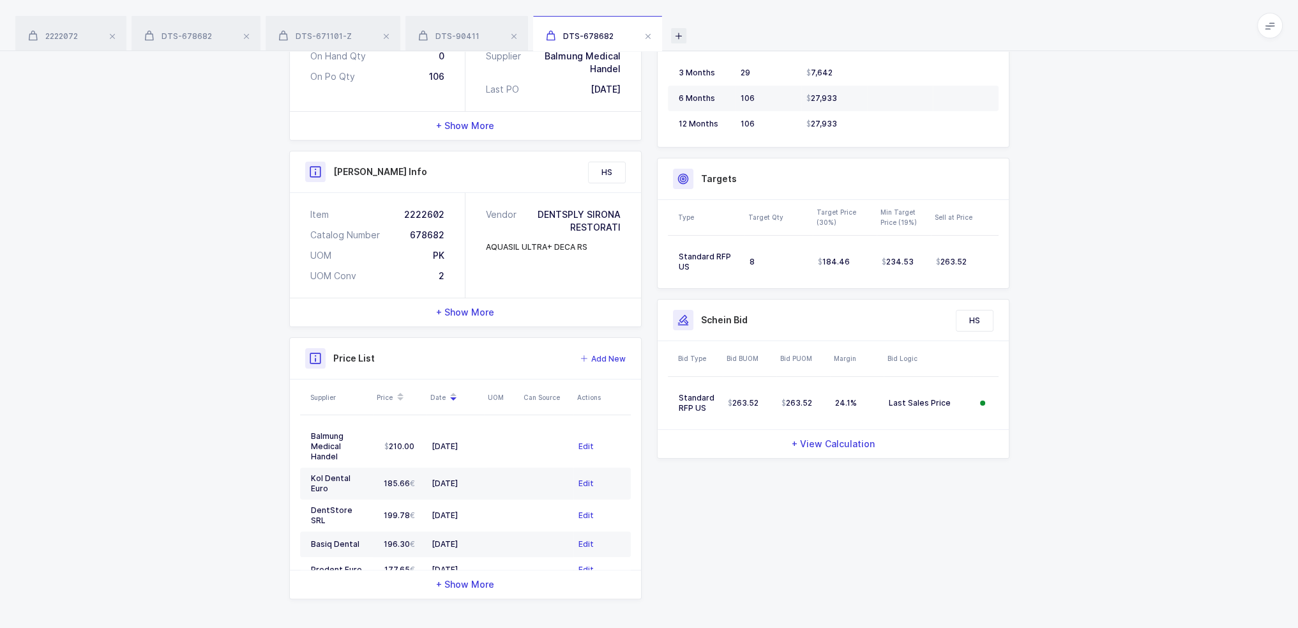
click at [674, 34] on icon at bounding box center [678, 35] width 15 height 15
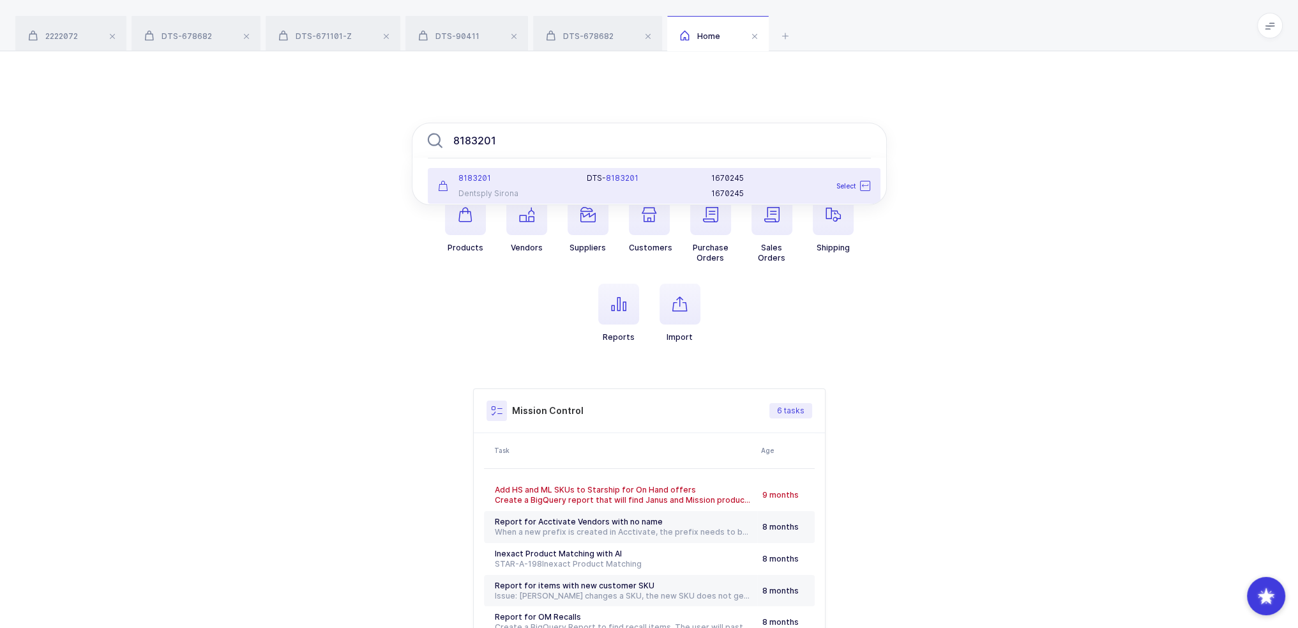
type input "8183201"
click at [531, 188] on div "Dentsply Sirona" at bounding box center [505, 193] width 134 height 10
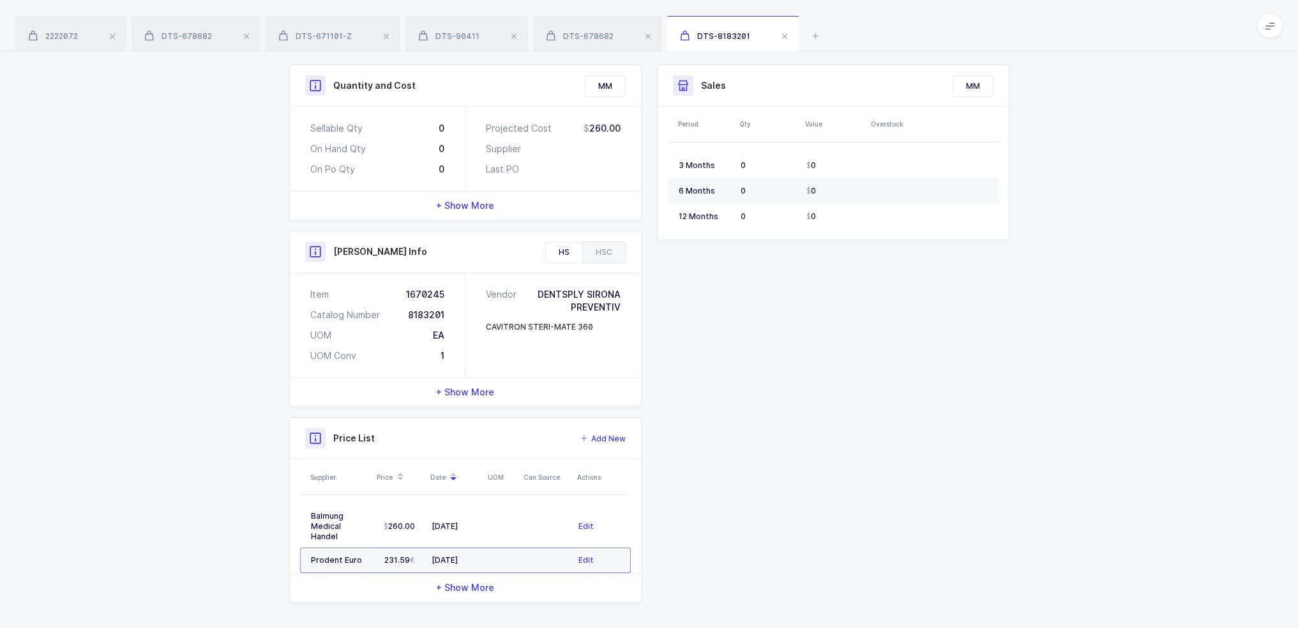
scroll to position [172, 0]
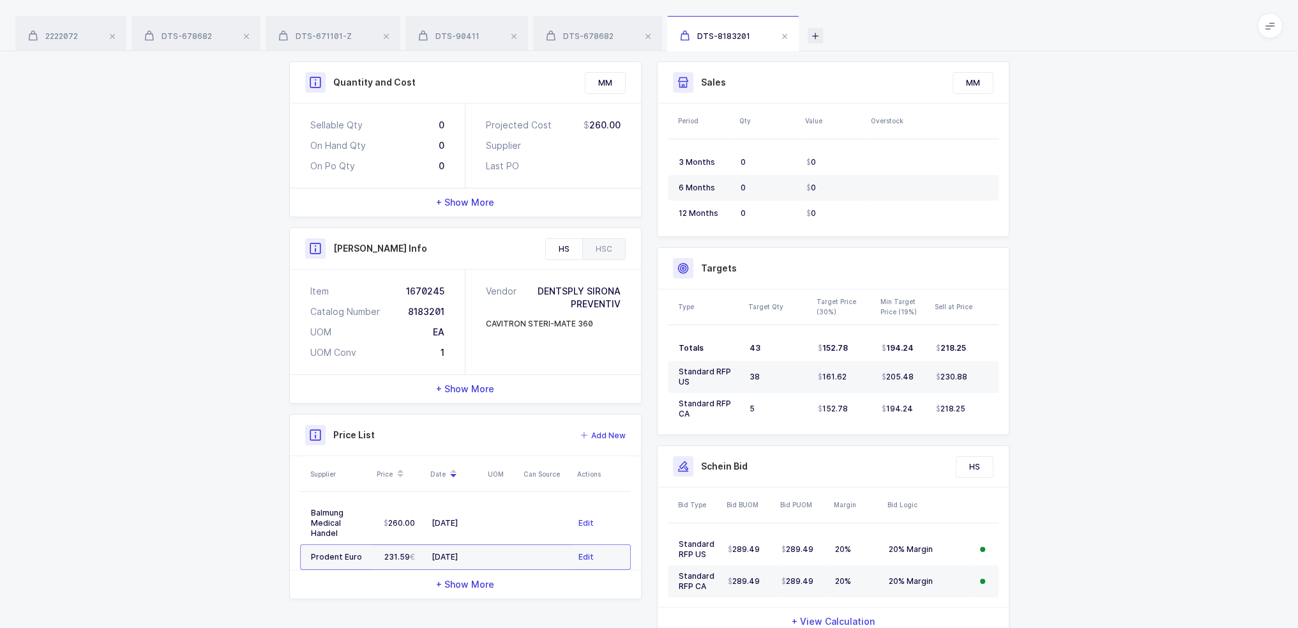
click at [808, 35] on icon at bounding box center [815, 35] width 15 height 15
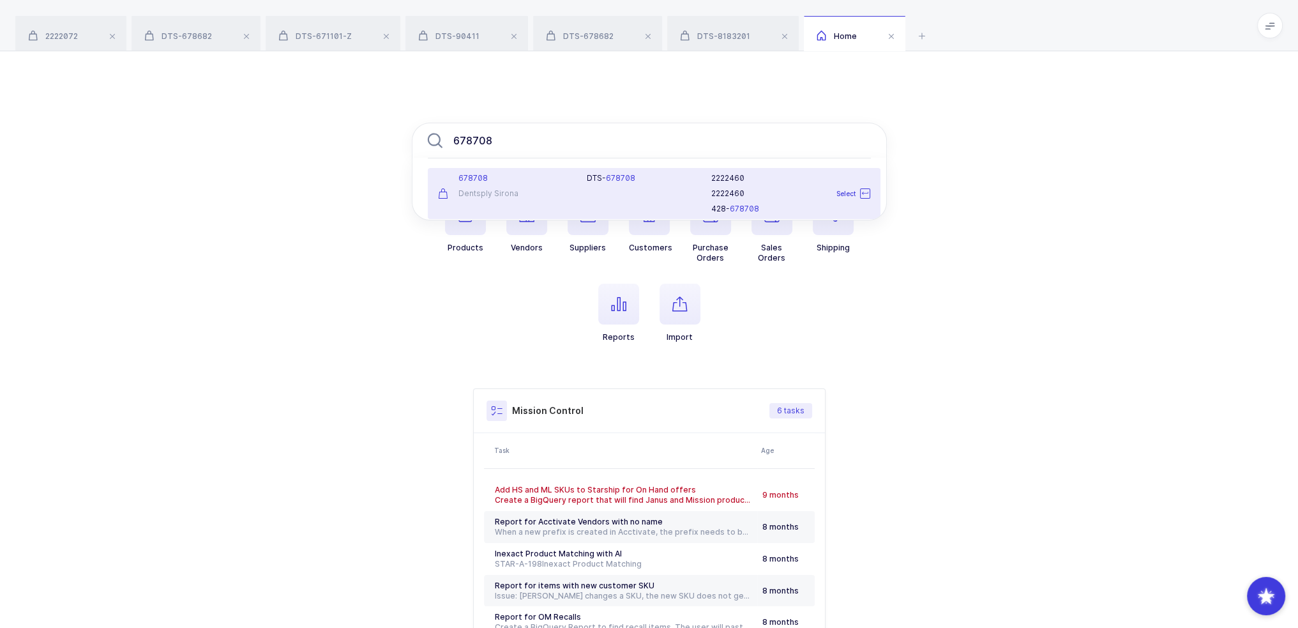
type input "678708"
click at [516, 192] on div "Dentsply Sirona" at bounding box center [505, 193] width 134 height 10
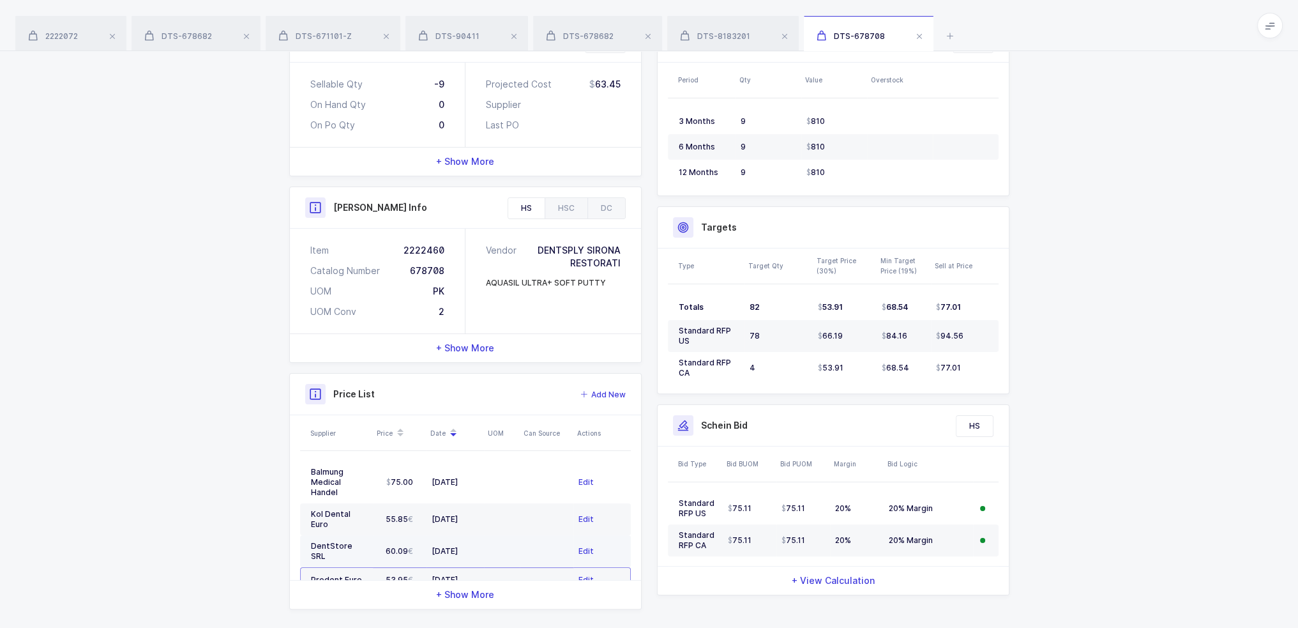
scroll to position [223, 0]
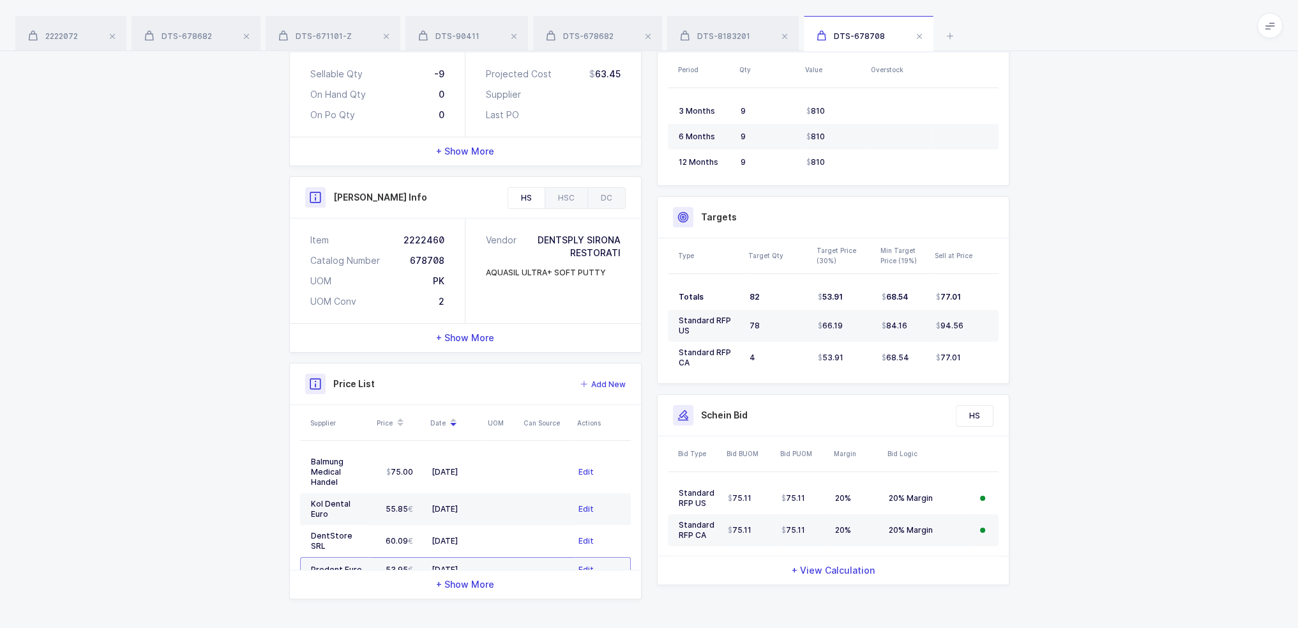
drag, startPoint x: 504, startPoint y: 542, endPoint x: 508, endPoint y: 565, distance: 22.7
click at [508, 565] on table "Balmung Medical Handel 75.00 09/08/2025 Edit Kol Dental Euro 55.85 03/24/2025 E…" at bounding box center [465, 517] width 331 height 152
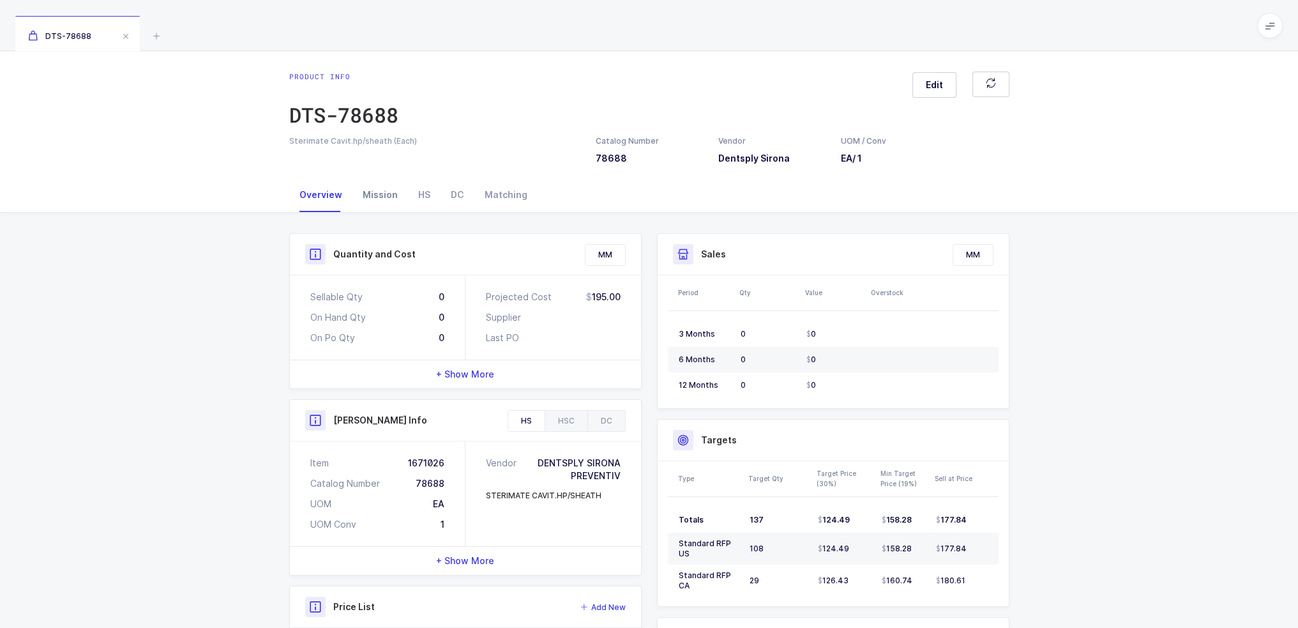
click at [388, 193] on div "Mission" at bounding box center [380, 195] width 56 height 34
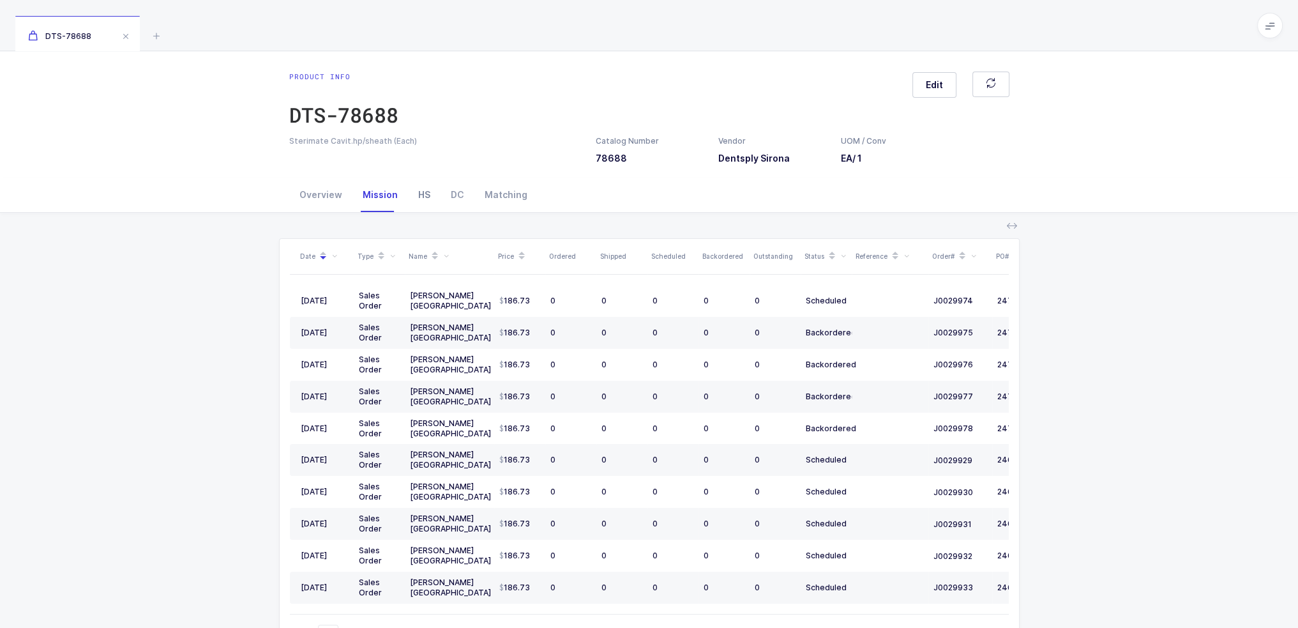
click at [415, 193] on div "HS" at bounding box center [424, 195] width 33 height 34
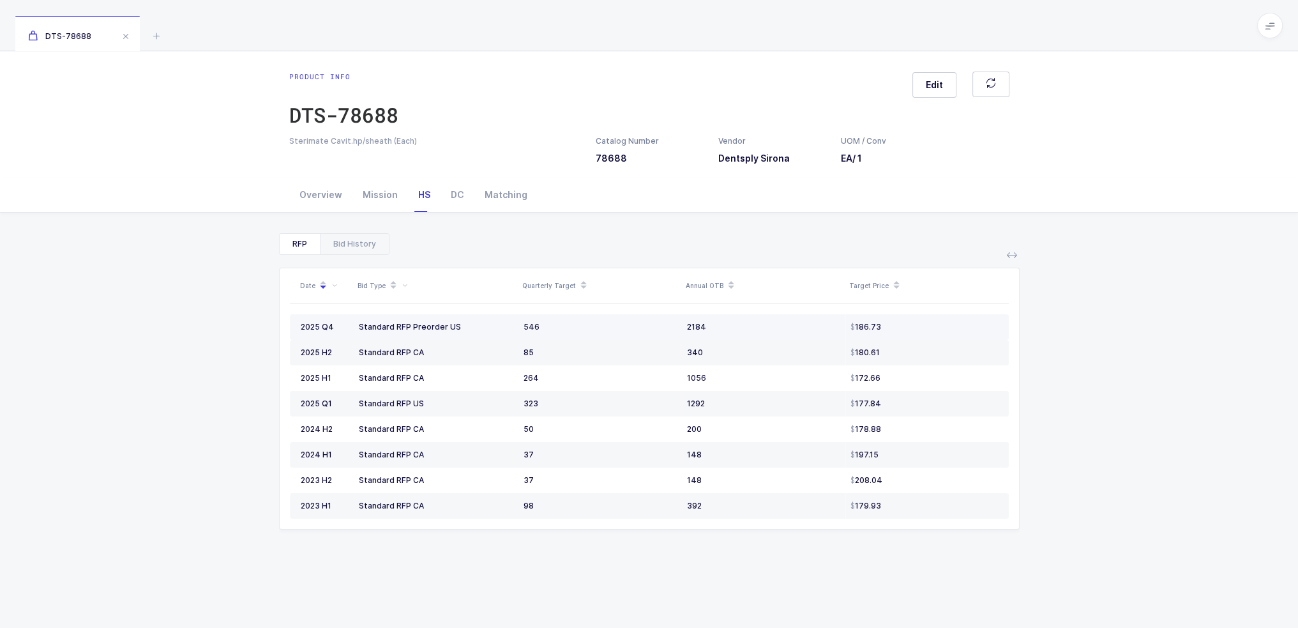
drag, startPoint x: 515, startPoint y: 331, endPoint x: 904, endPoint y: 326, distance: 389.6
click at [904, 326] on tr "2025 Q4 Standard RFP Preorder US 546 2184 186.73" at bounding box center [649, 327] width 719 height 26
click at [906, 326] on div "186.73" at bounding box center [925, 327] width 148 height 10
drag, startPoint x: 918, startPoint y: 326, endPoint x: 354, endPoint y: 326, distance: 564.5
click at [354, 326] on tr "2025 Q4 Standard RFP Preorder US 546 2184 186.73" at bounding box center [649, 327] width 719 height 26
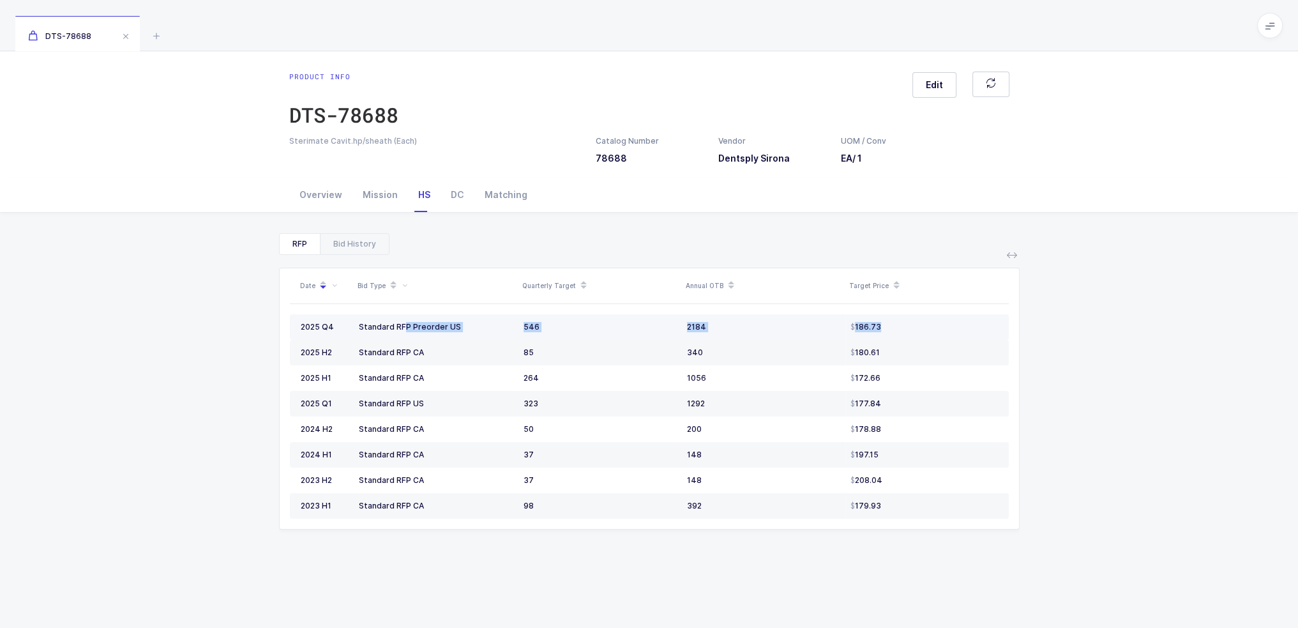
click at [354, 326] on td "Standard RFP Preorder US" at bounding box center [436, 327] width 165 height 26
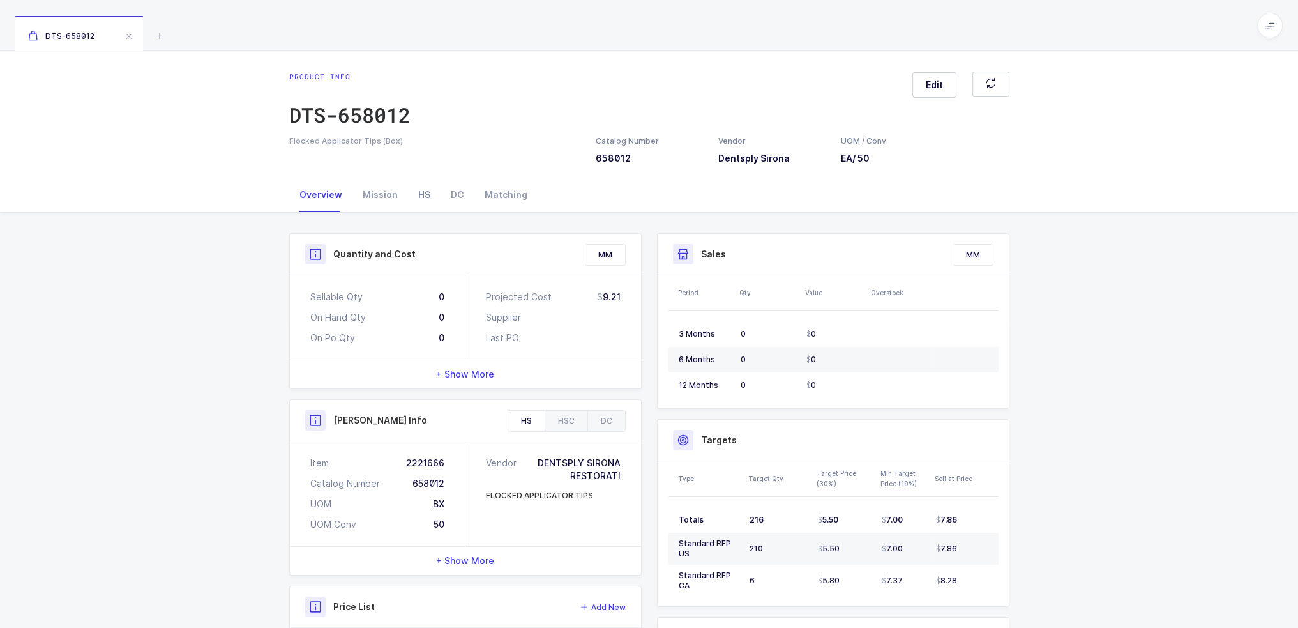
click at [410, 194] on div "HS" at bounding box center [424, 195] width 33 height 34
click at [419, 188] on div "HS" at bounding box center [424, 195] width 33 height 34
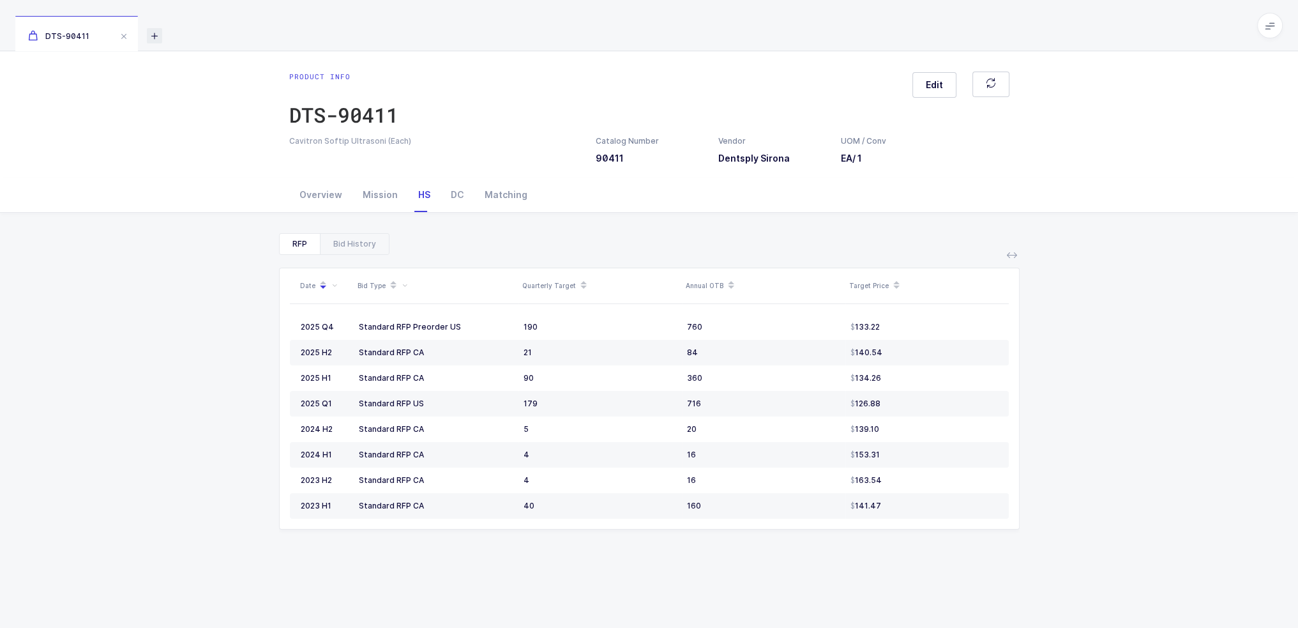
click at [156, 35] on icon at bounding box center [154, 35] width 15 height 15
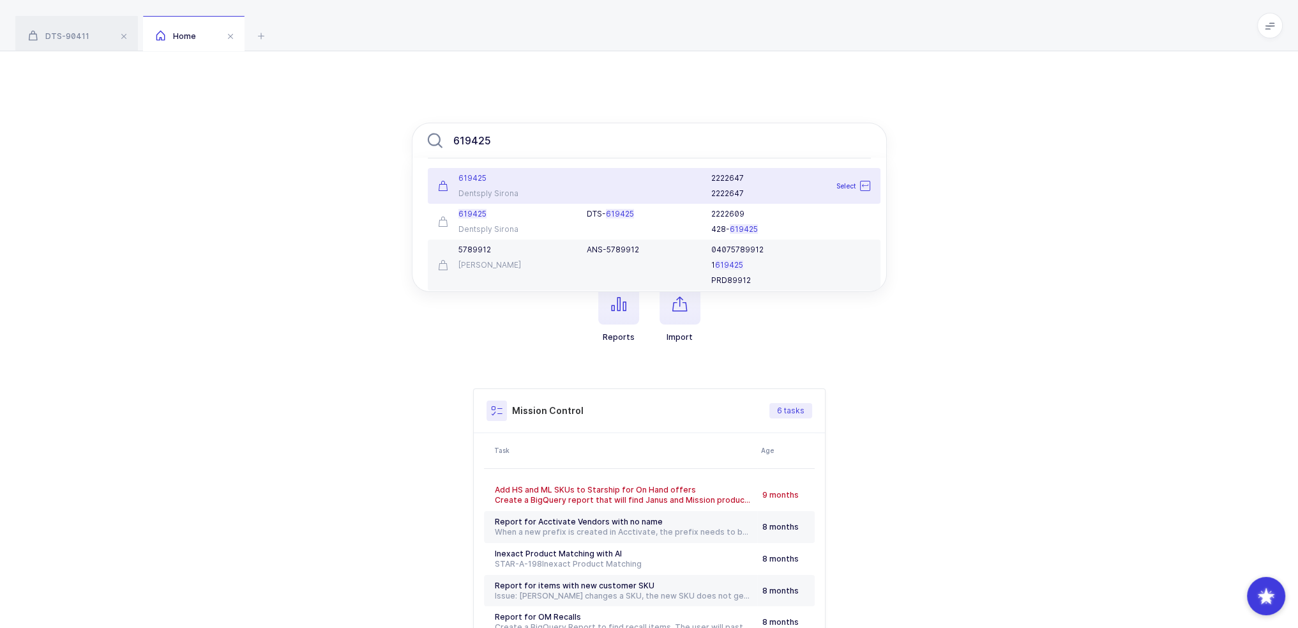
type input "619425"
click at [635, 190] on div at bounding box center [641, 186] width 125 height 26
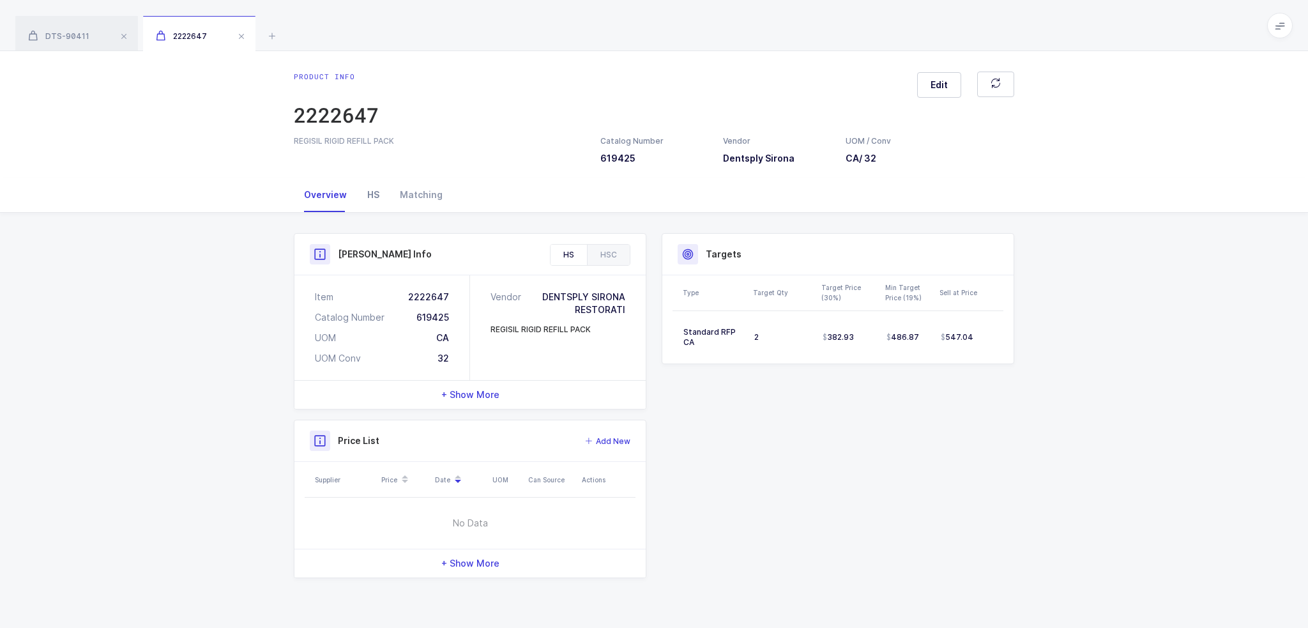
click at [373, 202] on div "HS" at bounding box center [373, 195] width 33 height 34
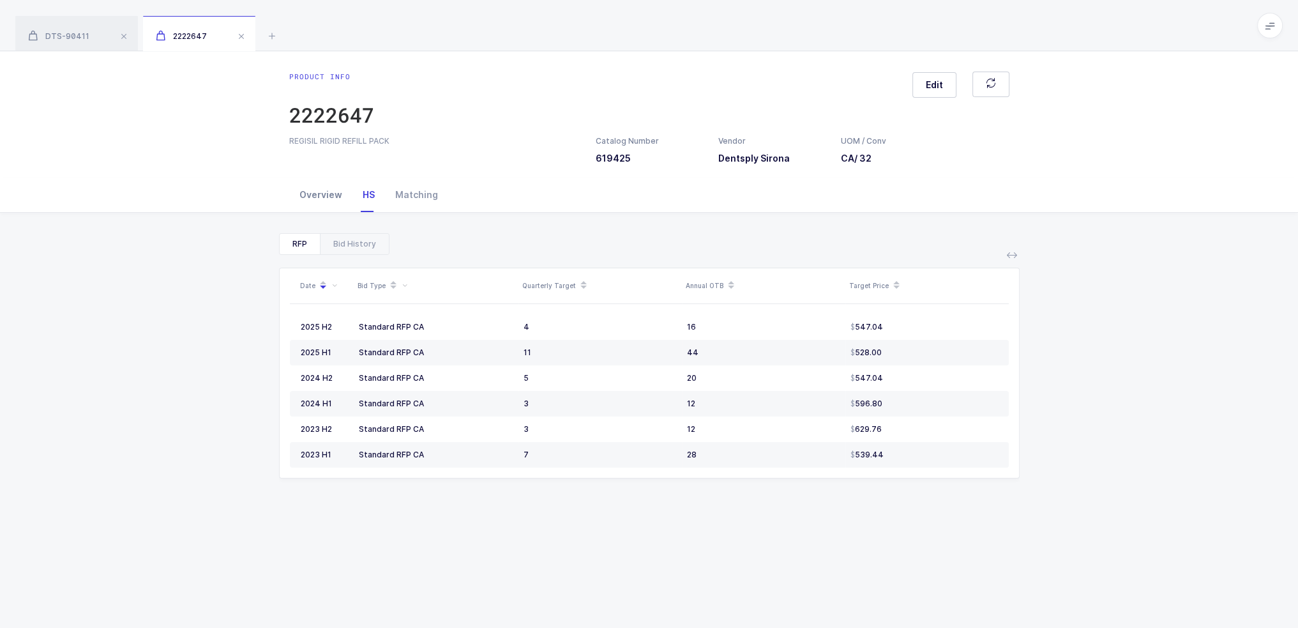
click at [322, 192] on div "Overview" at bounding box center [320, 195] width 63 height 34
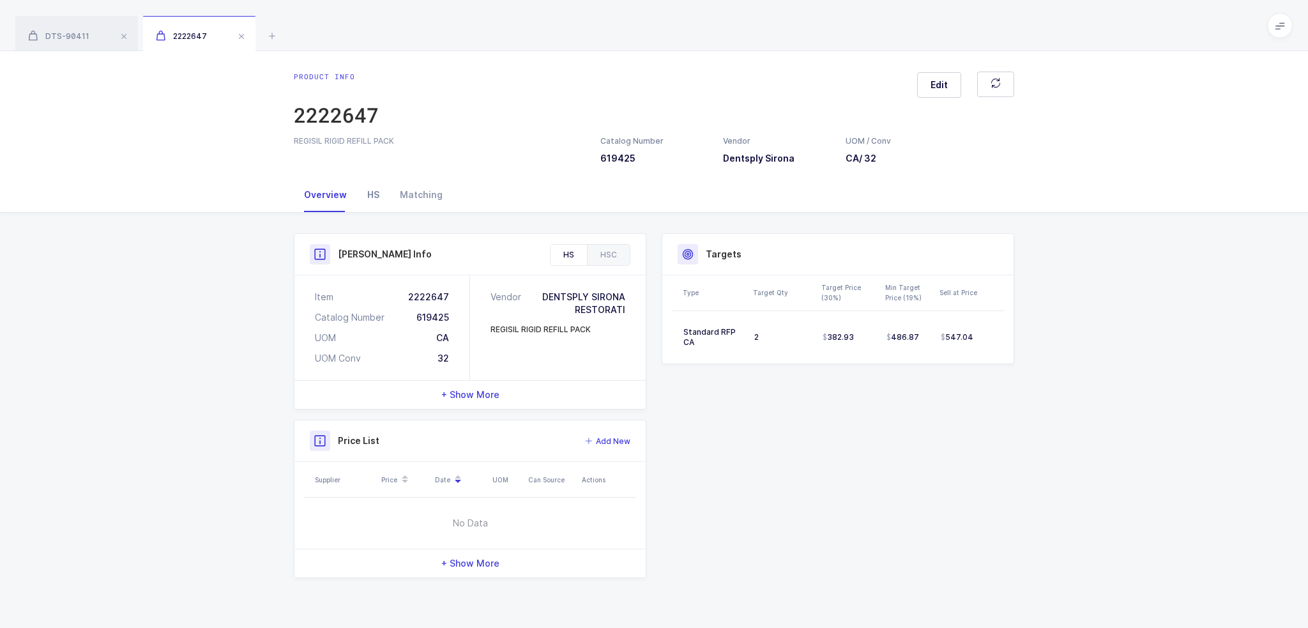
click at [367, 196] on div "HS" at bounding box center [373, 195] width 33 height 34
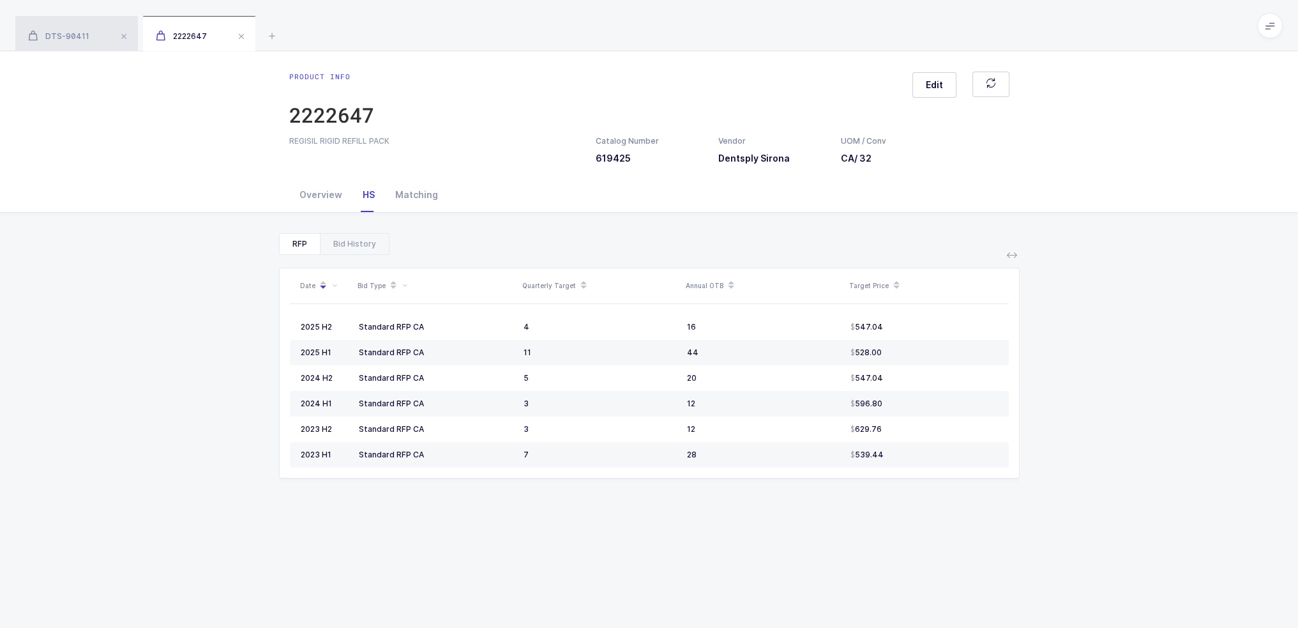
click at [64, 28] on div "DTS-90411" at bounding box center [76, 34] width 123 height 36
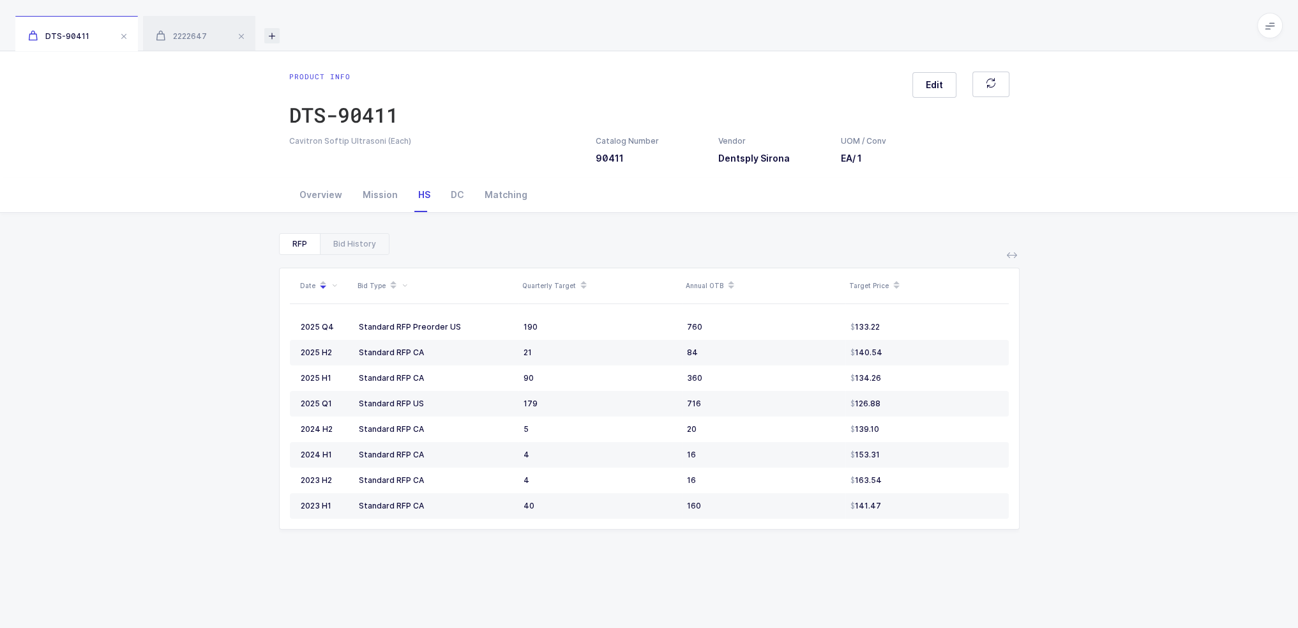
click at [273, 28] on icon at bounding box center [271, 35] width 15 height 15
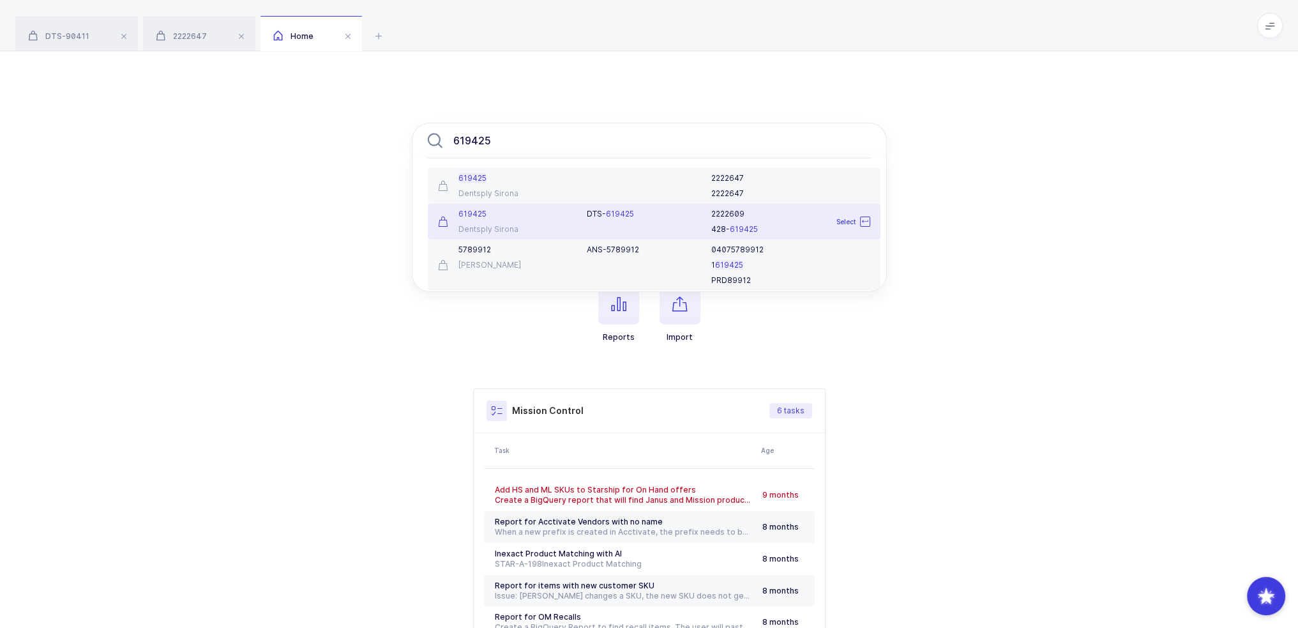
type input "619425"
click at [577, 222] on div "619425 Dentsply Sirona" at bounding box center [504, 222] width 149 height 26
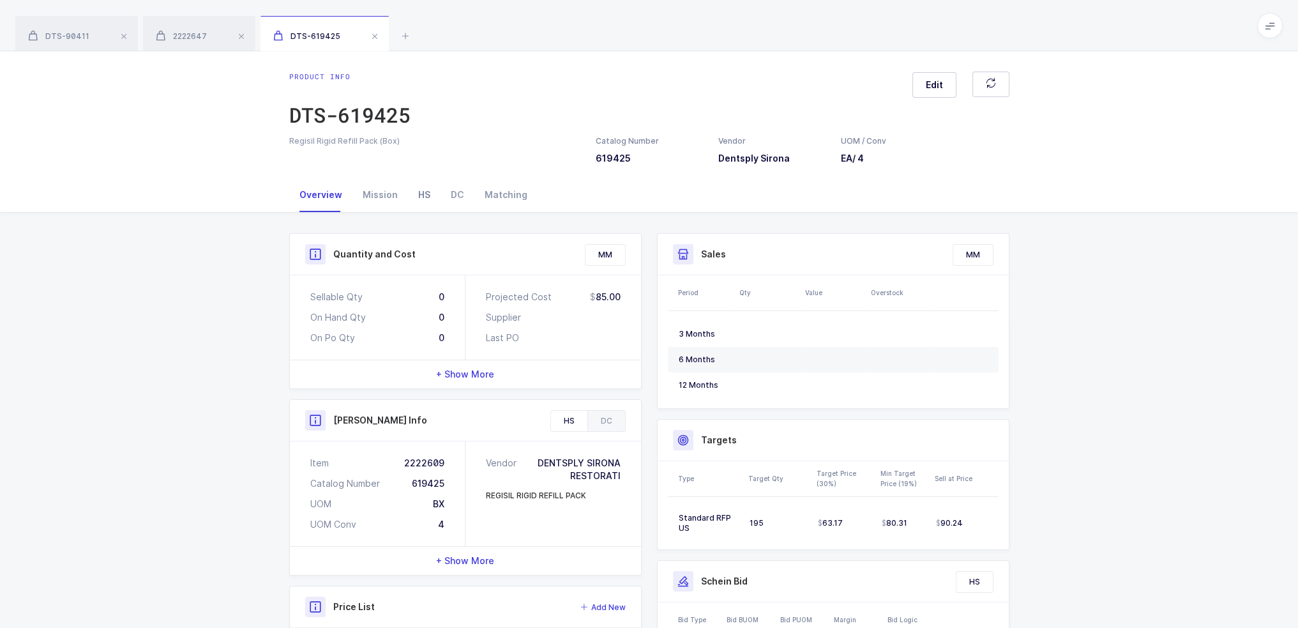
click at [424, 204] on div "HS" at bounding box center [424, 195] width 33 height 34
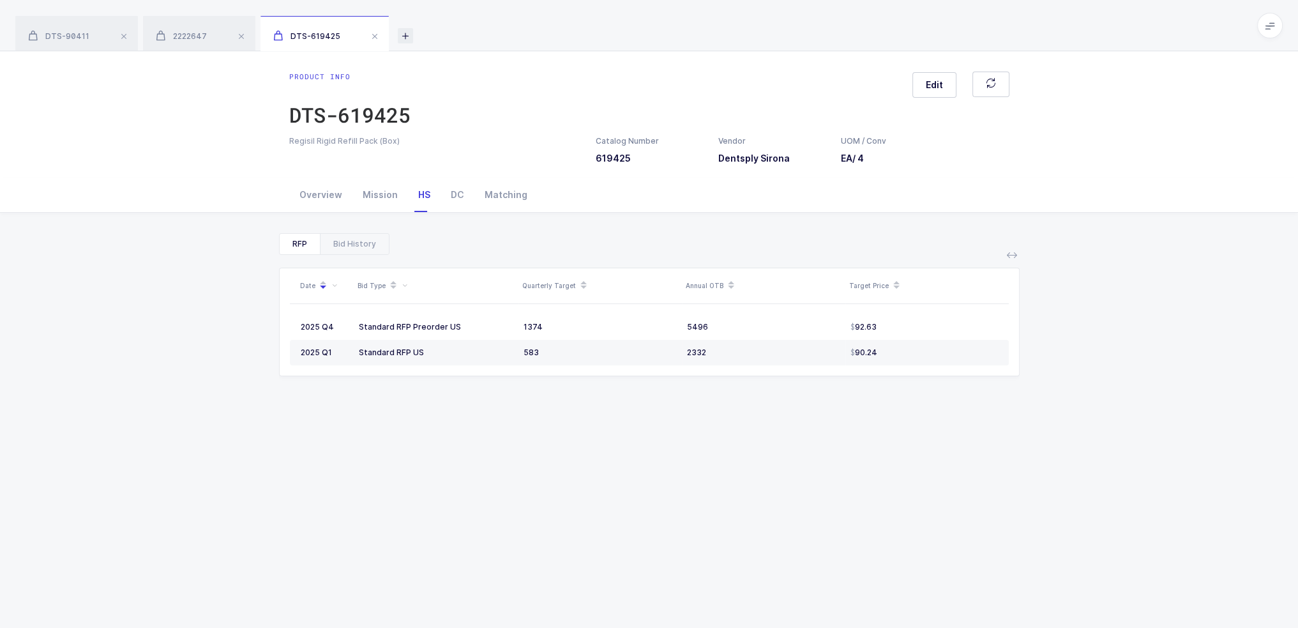
click at [402, 31] on icon at bounding box center [405, 35] width 15 height 15
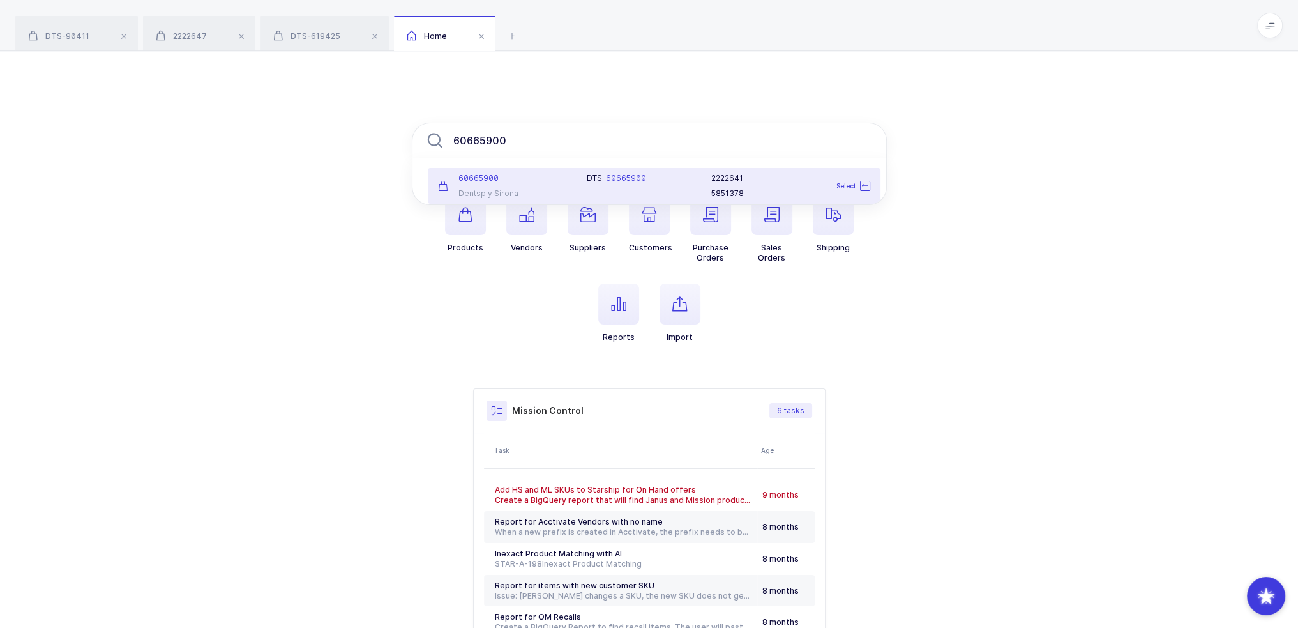
type input "60665900"
click at [537, 186] on div "60665900 Dentsply Sirona" at bounding box center [504, 186] width 149 height 26
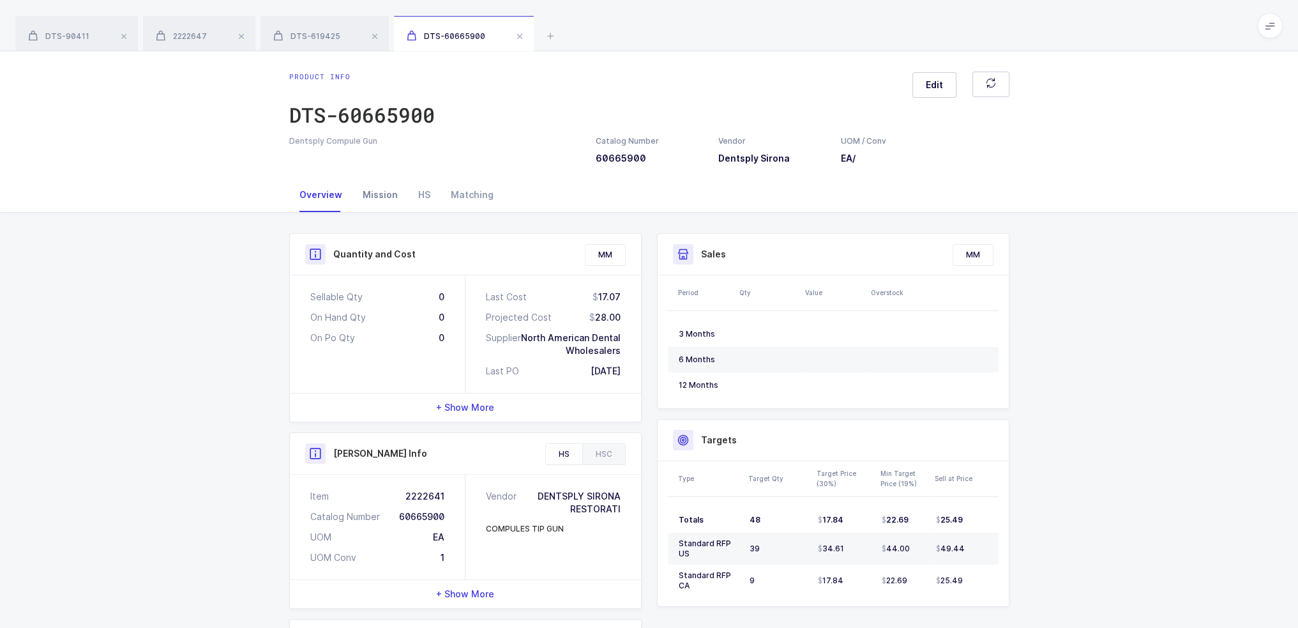
click at [379, 195] on div "Mission" at bounding box center [380, 195] width 56 height 34
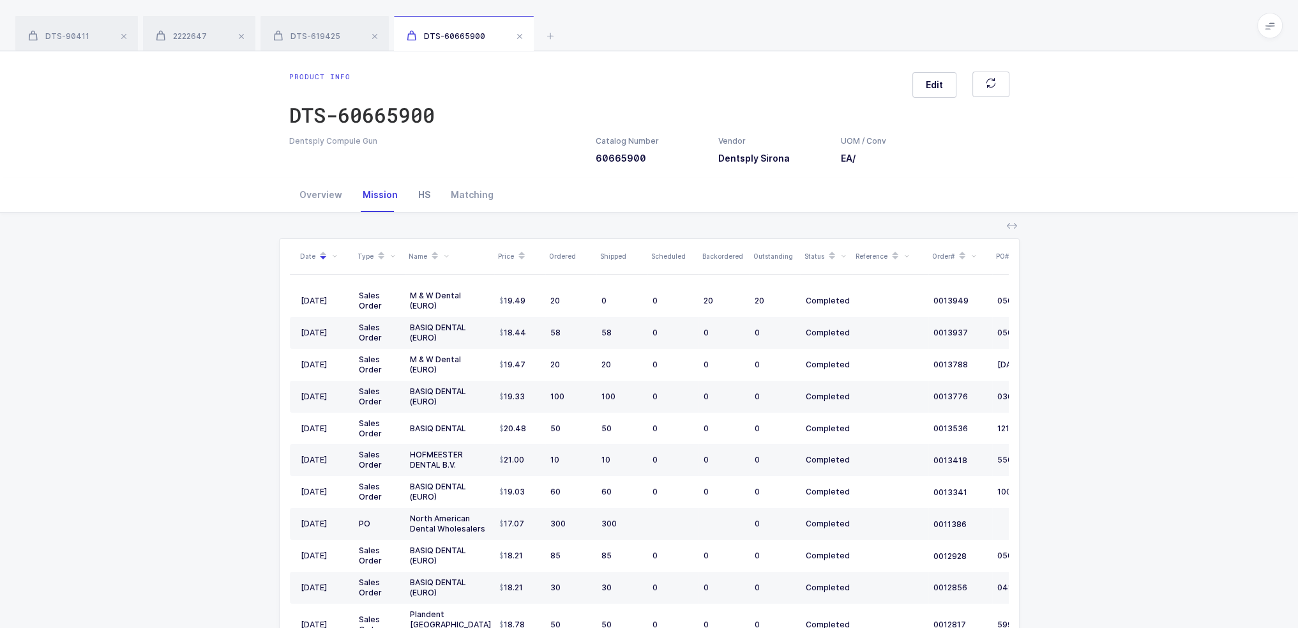
click at [427, 196] on div "HS" at bounding box center [424, 195] width 33 height 34
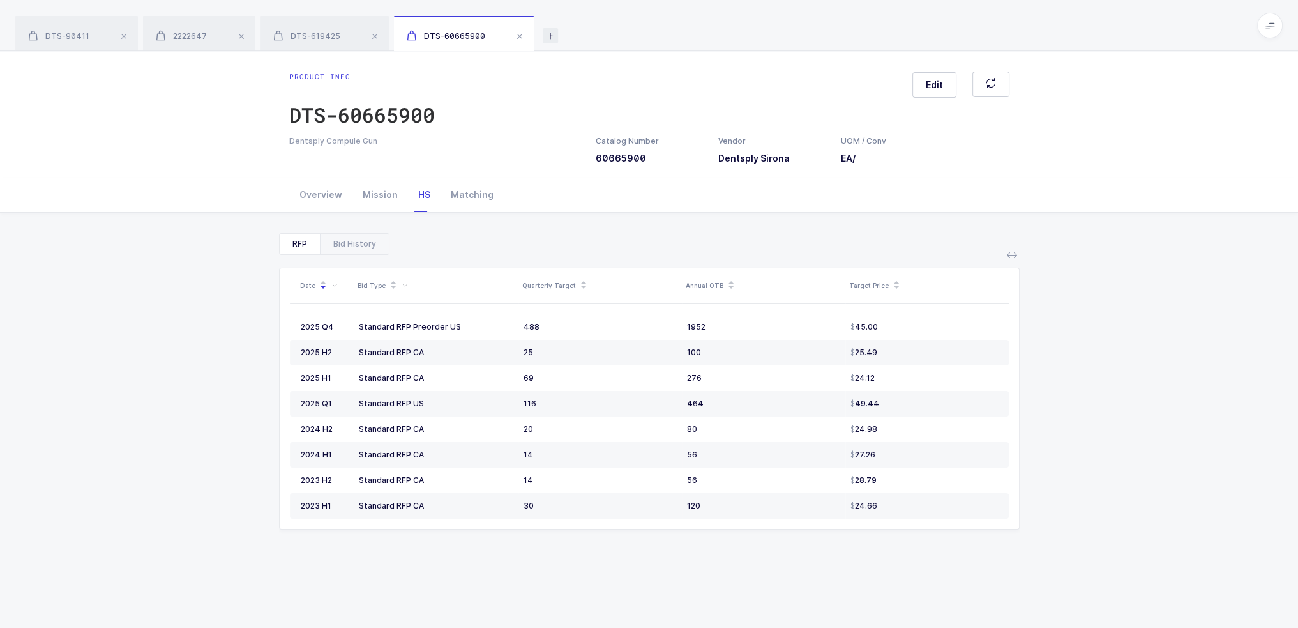
click at [543, 33] on icon at bounding box center [550, 35] width 15 height 15
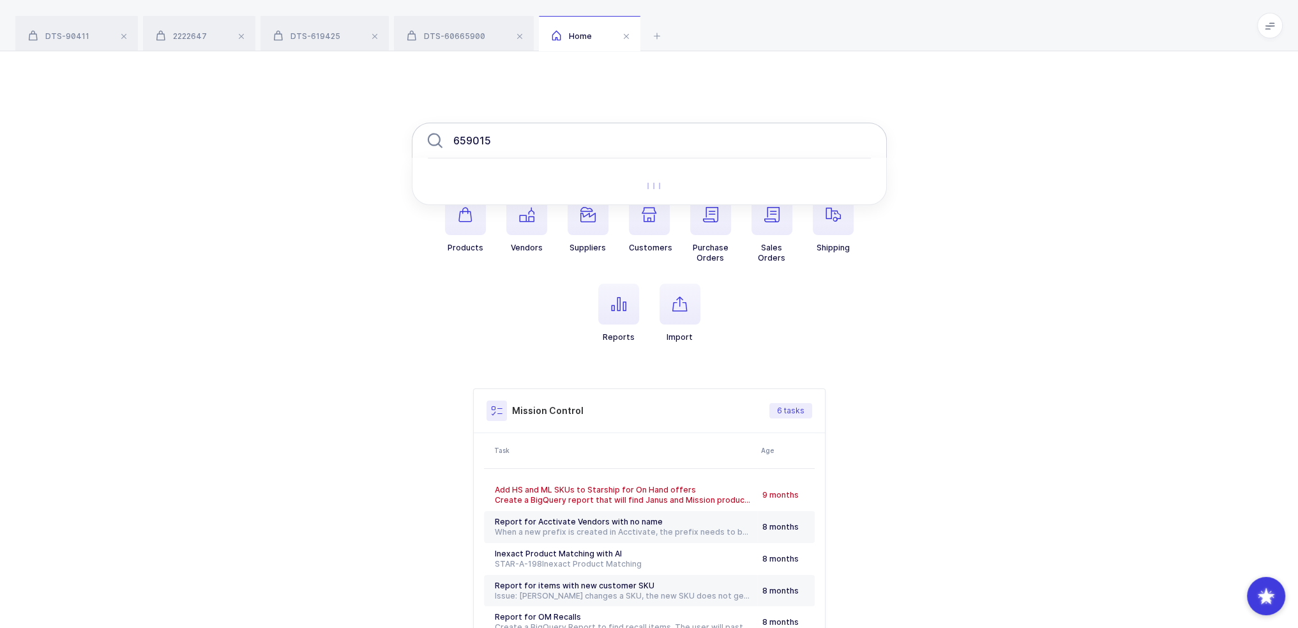
click at [574, 137] on input "659015" at bounding box center [649, 141] width 475 height 36
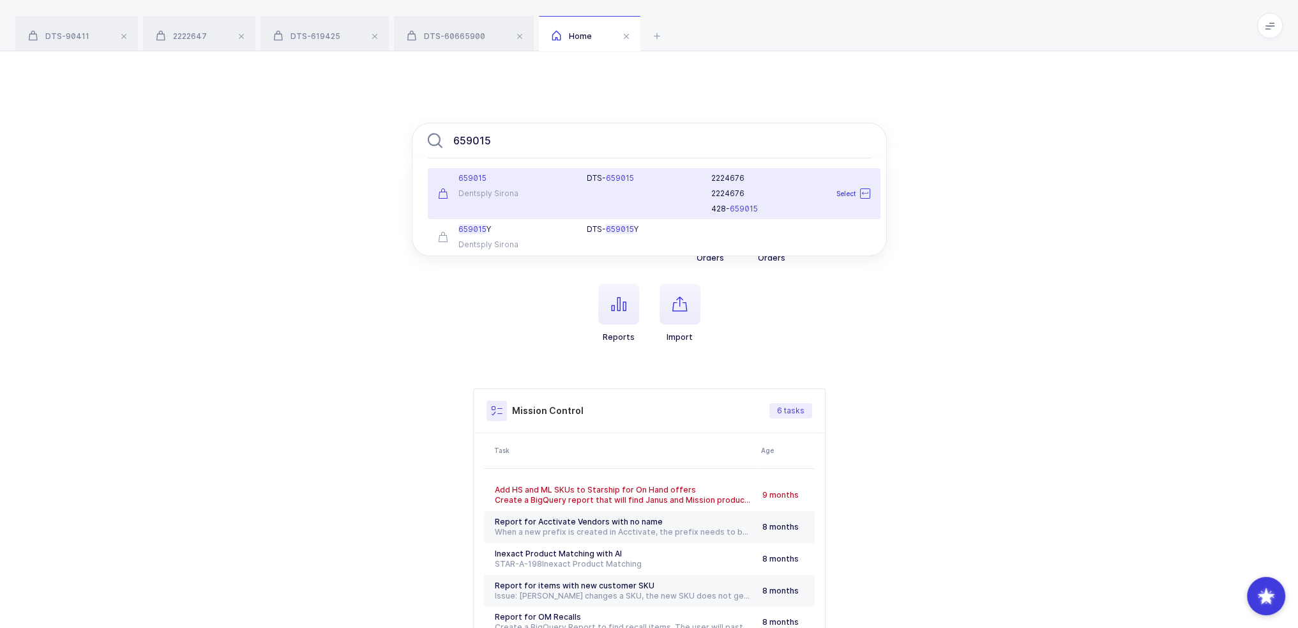
type input "659015"
click at [521, 192] on div "Dentsply Sirona" at bounding box center [505, 193] width 134 height 10
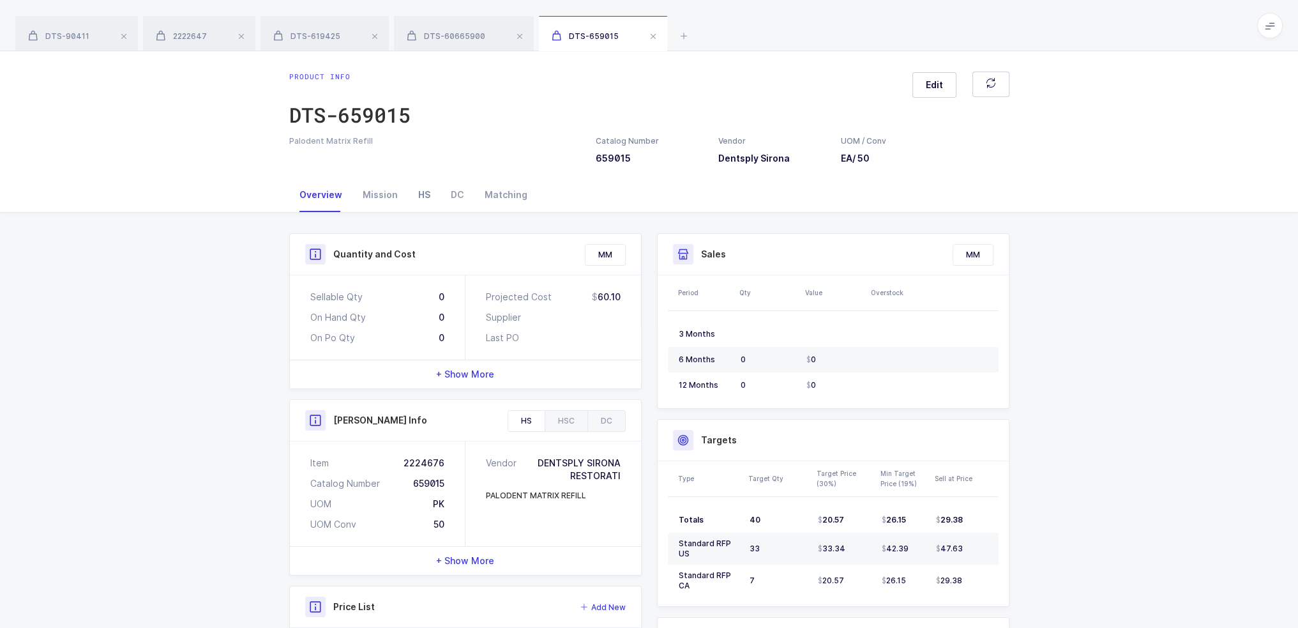
click at [414, 194] on div "HS" at bounding box center [424, 195] width 33 height 34
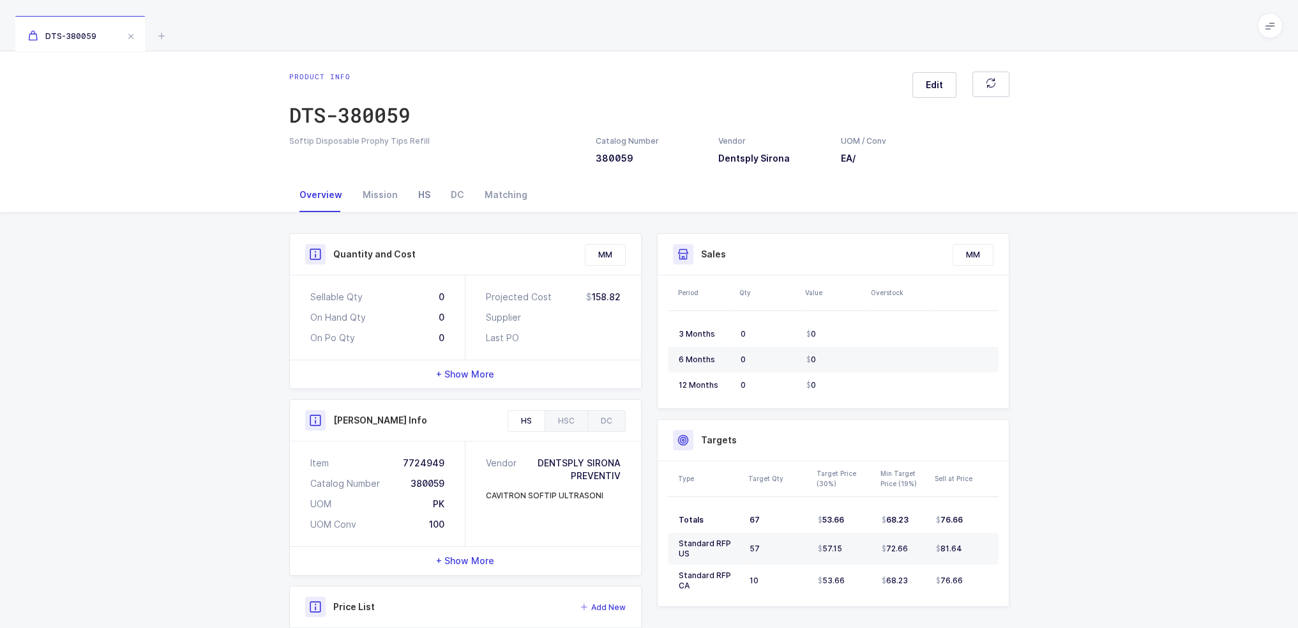
click at [425, 193] on div "HS" at bounding box center [424, 195] width 33 height 34
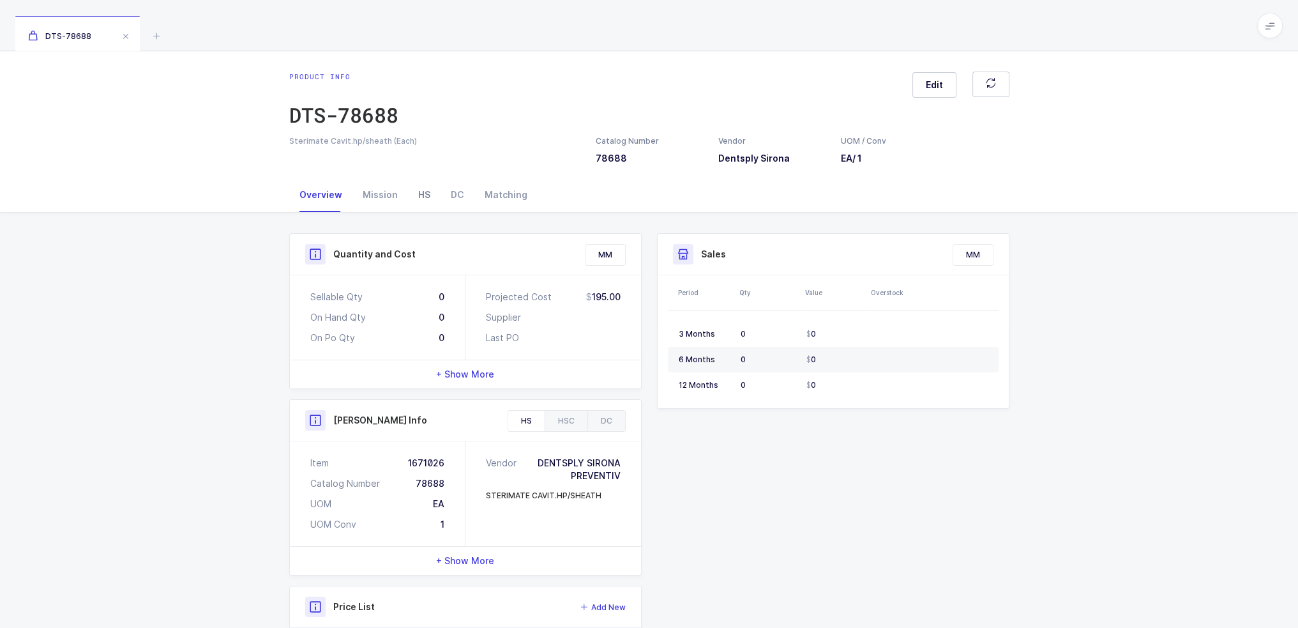
click at [441, 188] on div "DC" at bounding box center [458, 195] width 34 height 34
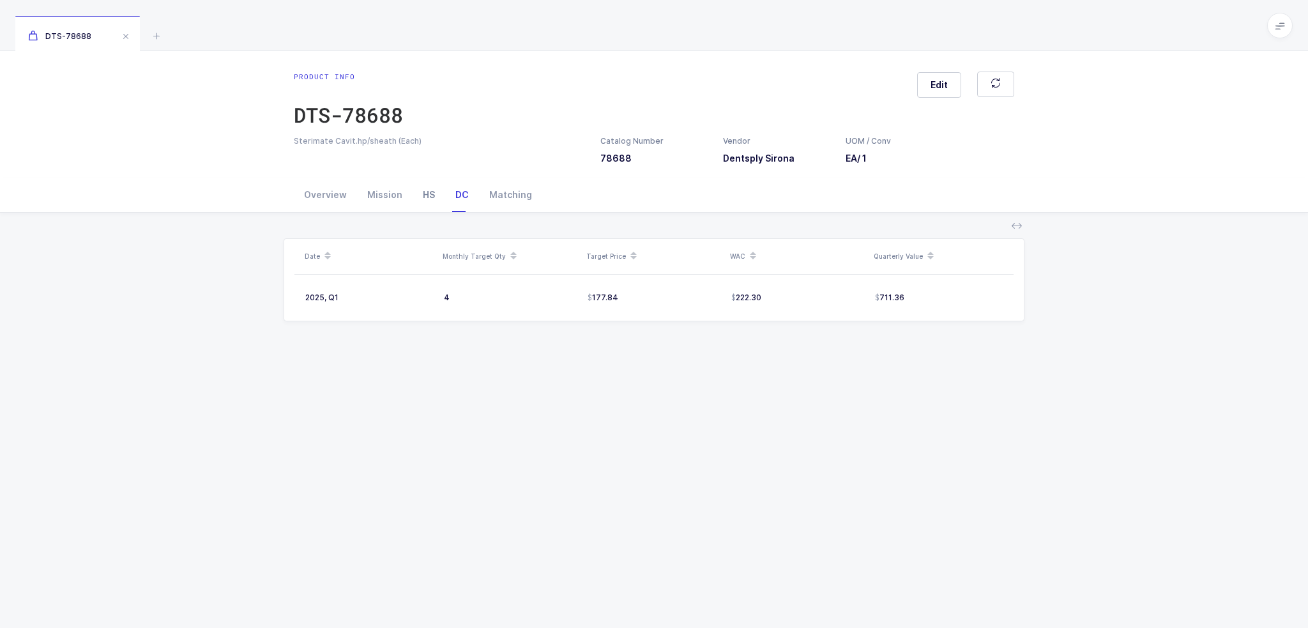
click at [425, 193] on div "HS" at bounding box center [429, 195] width 33 height 34
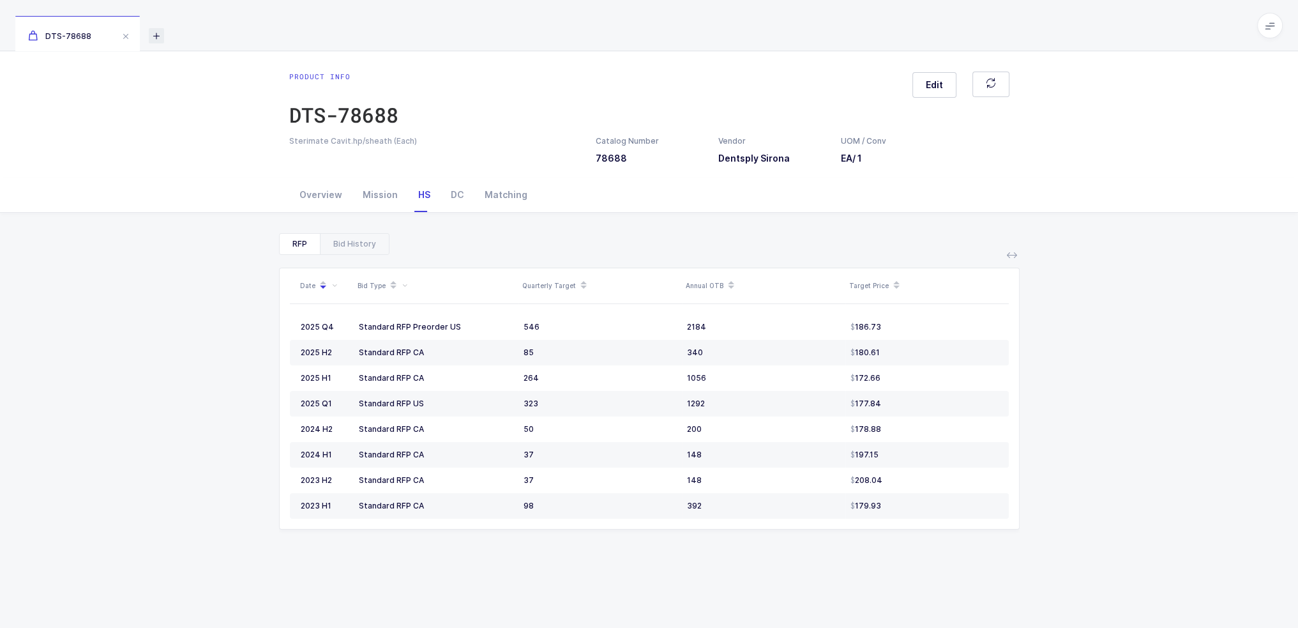
click at [161, 28] on icon at bounding box center [156, 35] width 15 height 15
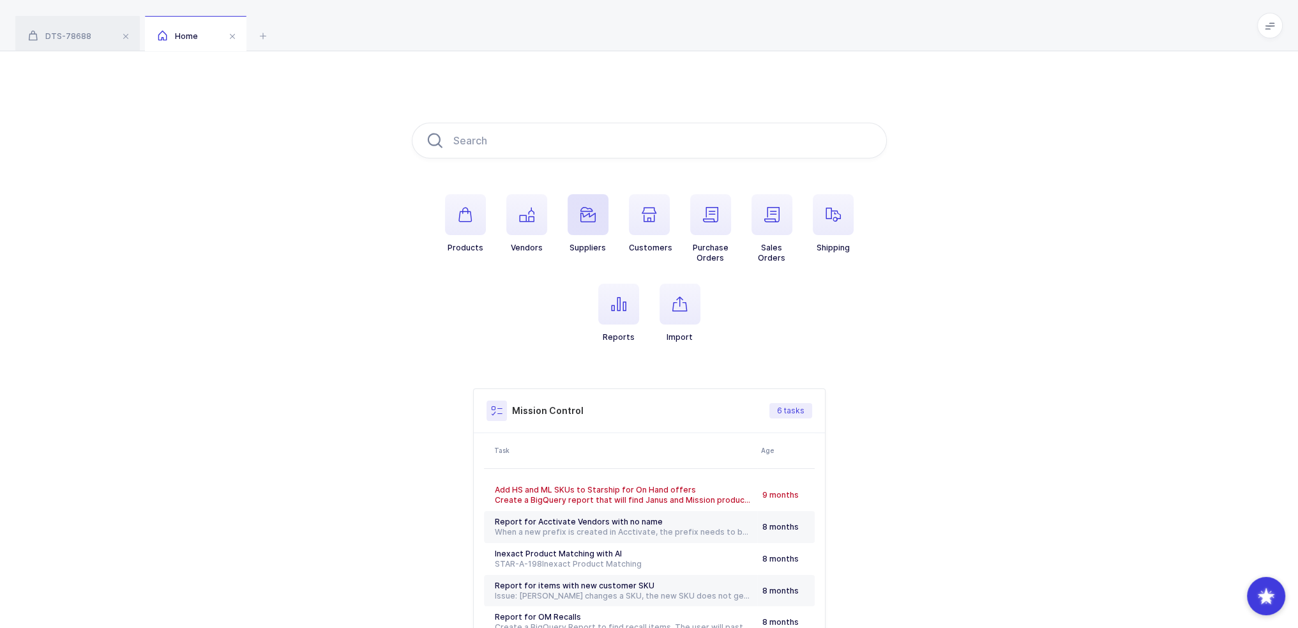
click at [584, 209] on icon "button" at bounding box center [587, 214] width 15 height 15
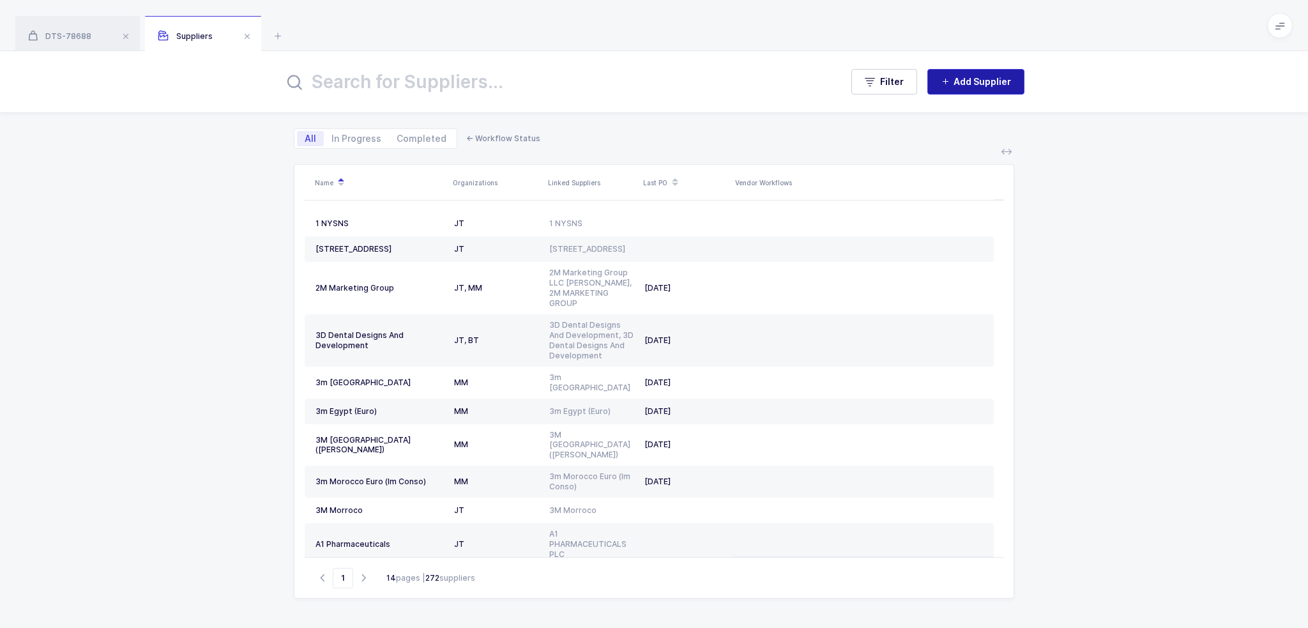
click at [998, 72] on button "Add Supplier" at bounding box center [975, 82] width 97 height 26
click at [1078, 167] on input "Company Name" at bounding box center [1148, 165] width 257 height 36
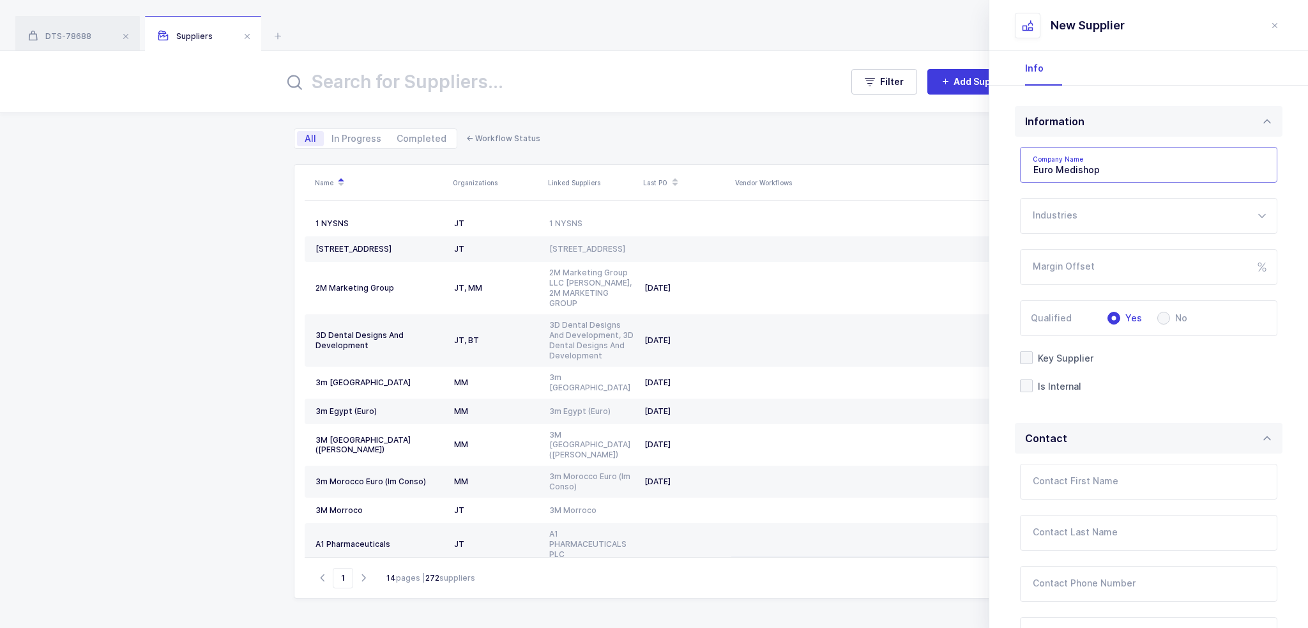
type input "Euro Medishop"
click at [1091, 222] on div at bounding box center [1133, 215] width 227 height 19
click at [1078, 204] on div at bounding box center [1148, 216] width 257 height 36
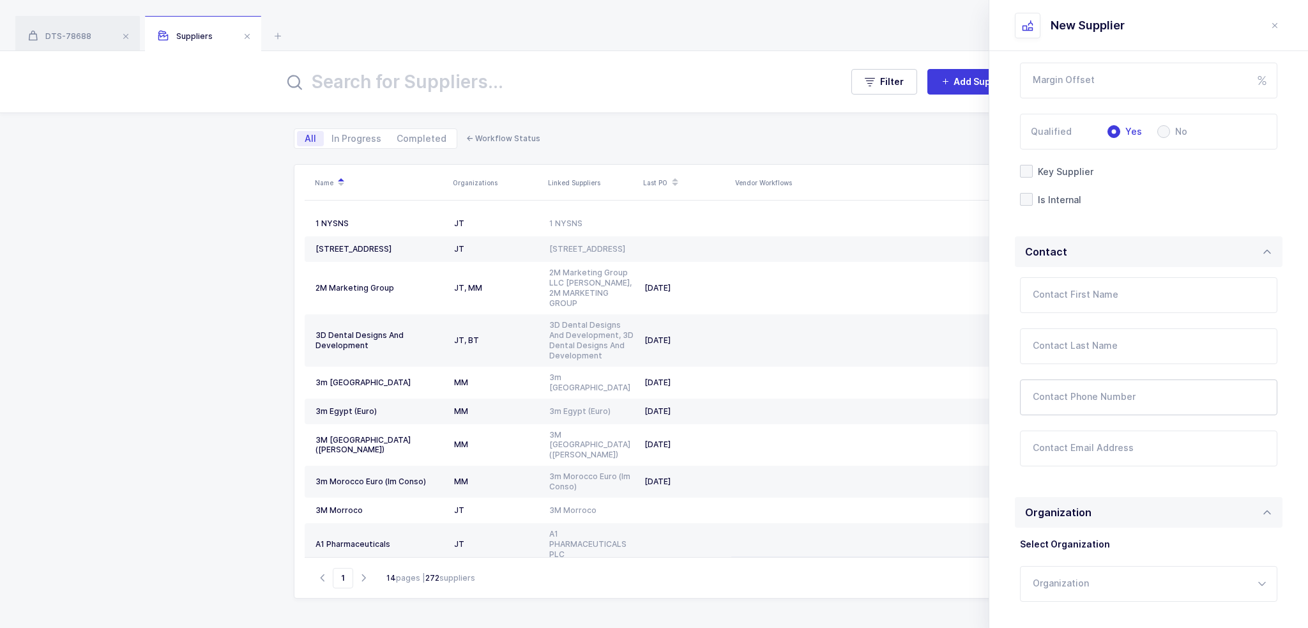
scroll to position [192, 0]
click at [1090, 291] on input "Contact First Name" at bounding box center [1148, 290] width 257 height 36
type input "[PERSON_NAME]"
click at [1113, 435] on input "Contact Email Address" at bounding box center [1148, 443] width 257 height 36
paste input "Hi [PERSON_NAME], [GEOGRAPHIC_DATA] to meet you! My name is [PERSON_NAME] and I…"
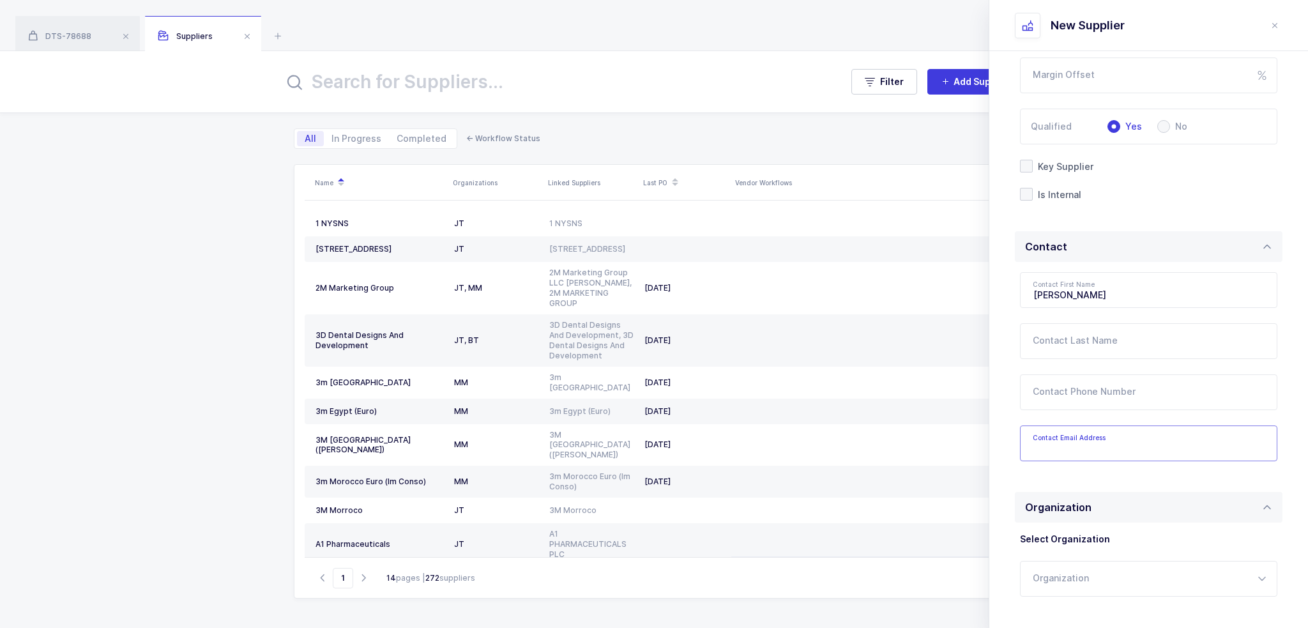
type input "Hi [PERSON_NAME], [GEOGRAPHIC_DATA] to meet you! My name is [PERSON_NAME] and I…"
click at [1075, 451] on input "Contact Email Address" at bounding box center [1148, 443] width 257 height 36
paste input "Hi [PERSON_NAME], [GEOGRAPHIC_DATA] to meet you! My name is [PERSON_NAME] and I…"
click at [1155, 437] on input "Hi [PERSON_NAME], [GEOGRAPHIC_DATA] to meet you! My name is [PERSON_NAME] and I…" at bounding box center [1148, 443] width 257 height 36
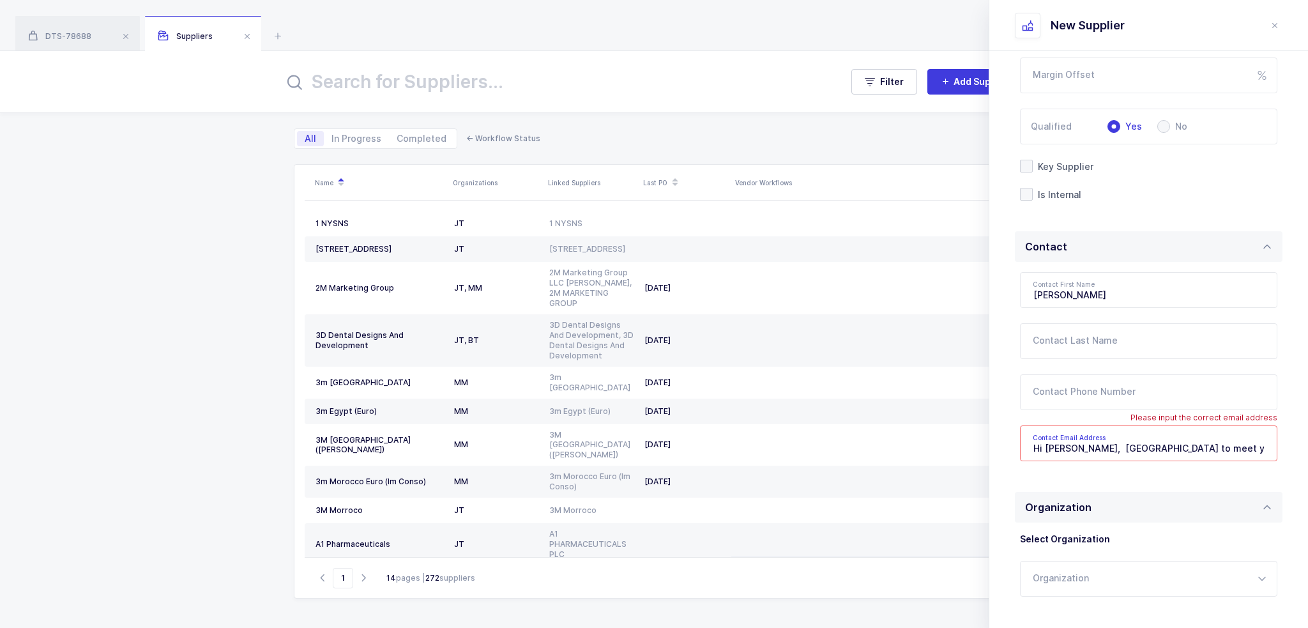
click at [1155, 437] on input "Hi [PERSON_NAME], [GEOGRAPHIC_DATA] to meet you! My name is [PERSON_NAME] and I…" at bounding box center [1148, 443] width 257 height 36
paste input "[EMAIL_ADDRESS][DOMAIN_NAME]"
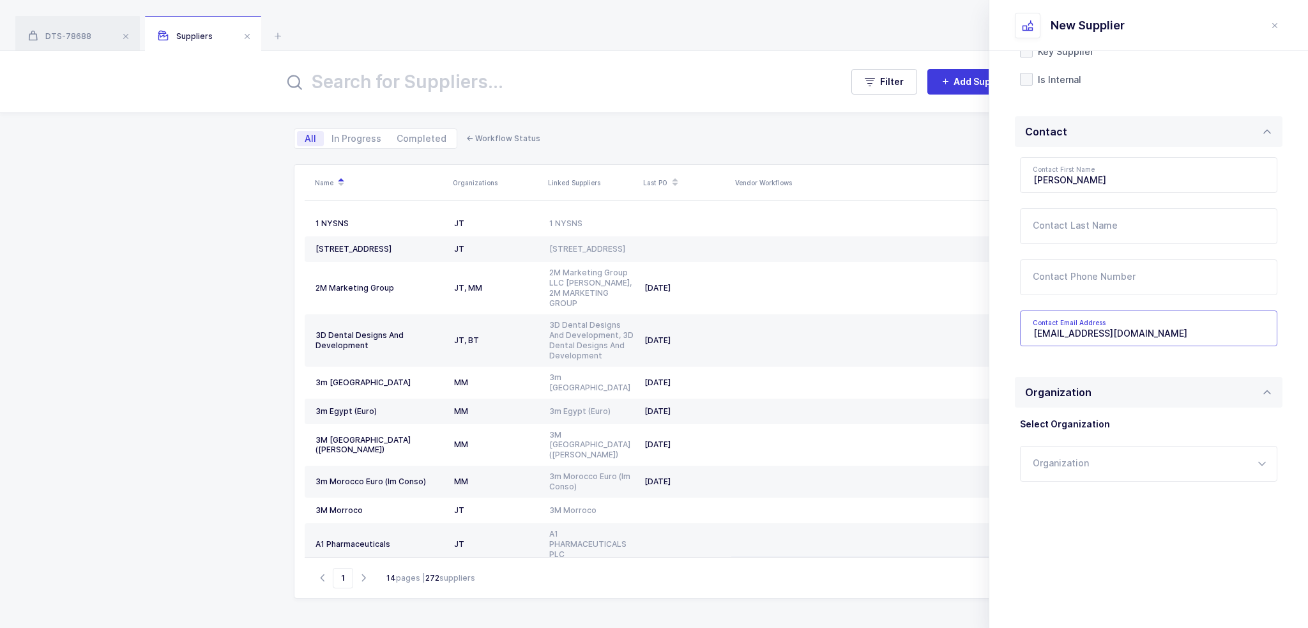
scroll to position [317, 0]
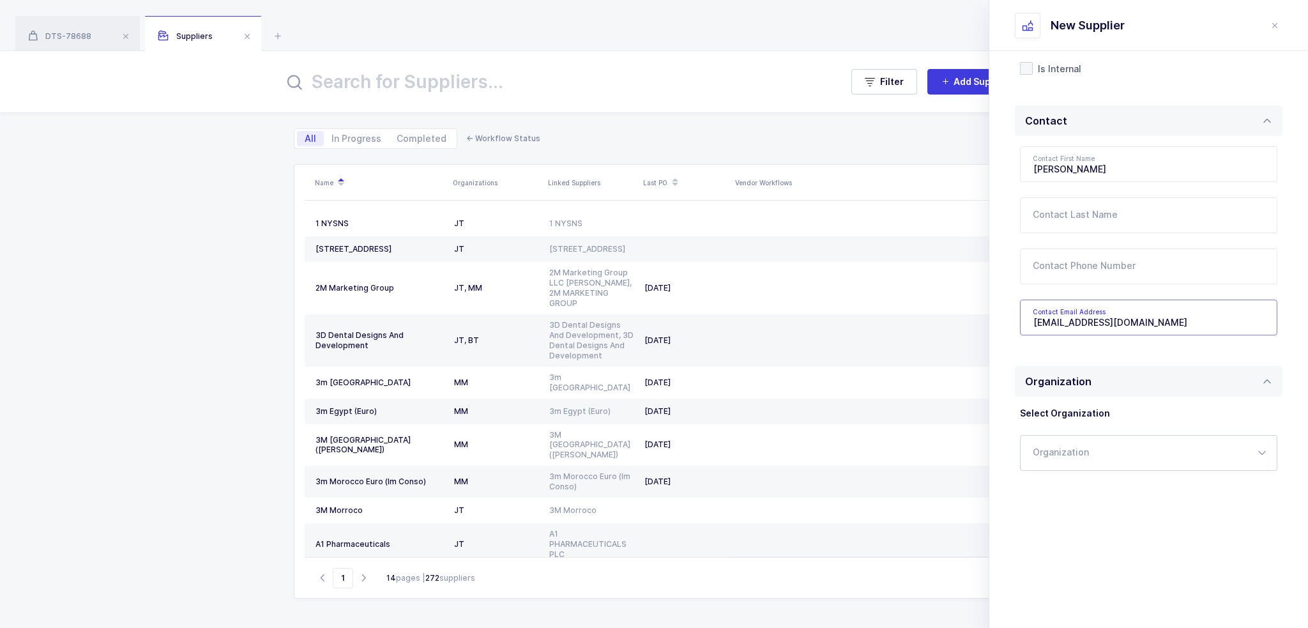
type input "[EMAIL_ADDRESS][DOMAIN_NAME]"
click at [1092, 458] on input "text" at bounding box center [1148, 453] width 257 height 36
click at [1049, 494] on li "JT" at bounding box center [1153, 495] width 255 height 20
type input "JT"
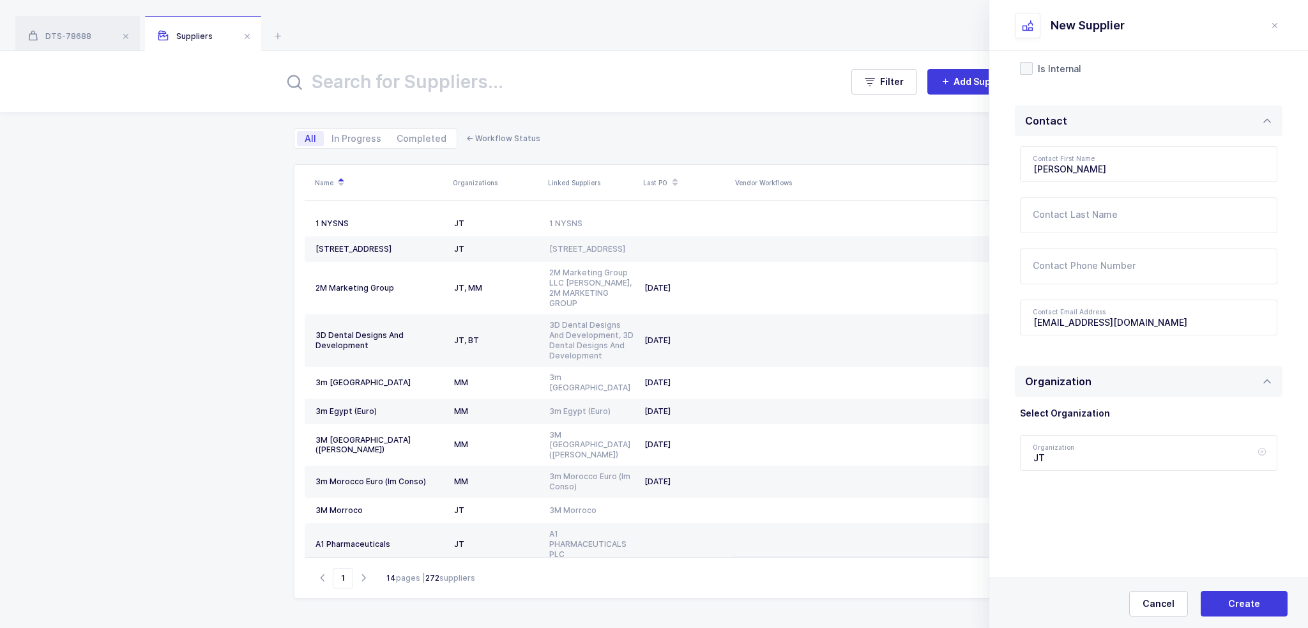
scroll to position [126, 0]
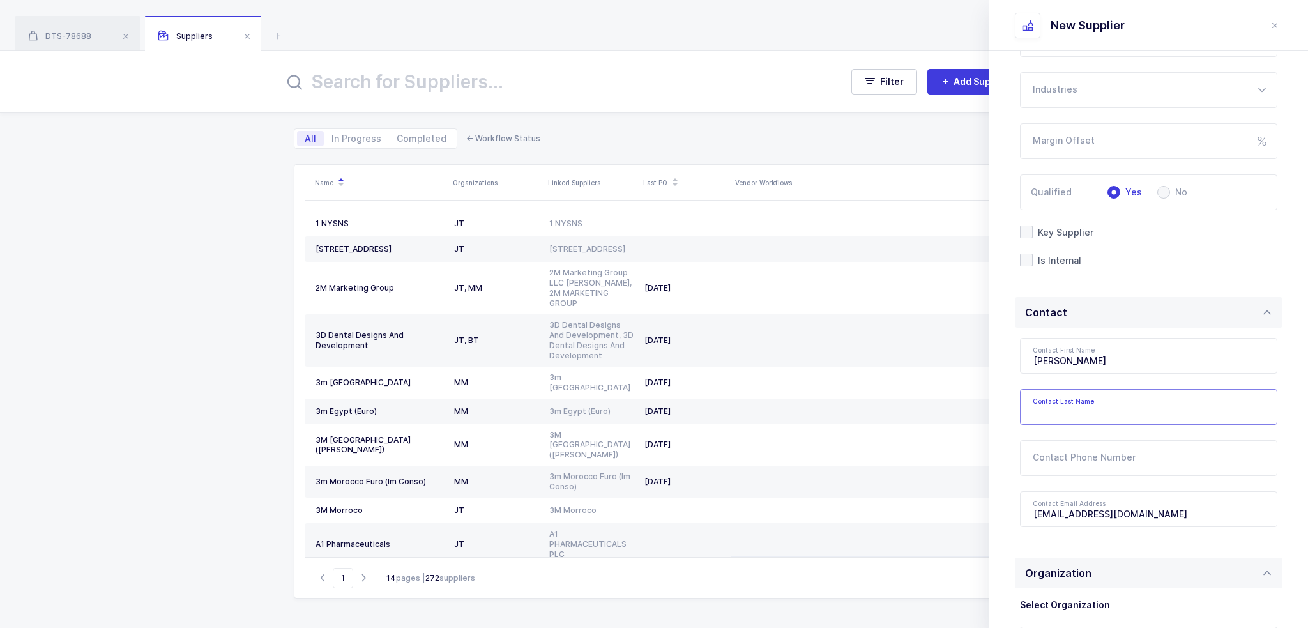
click at [1128, 405] on input "Contact Last Name" at bounding box center [1148, 407] width 257 height 36
click at [1057, 411] on input "Contact Last Name" at bounding box center [1148, 407] width 257 height 36
paste input "EDJOUROU"
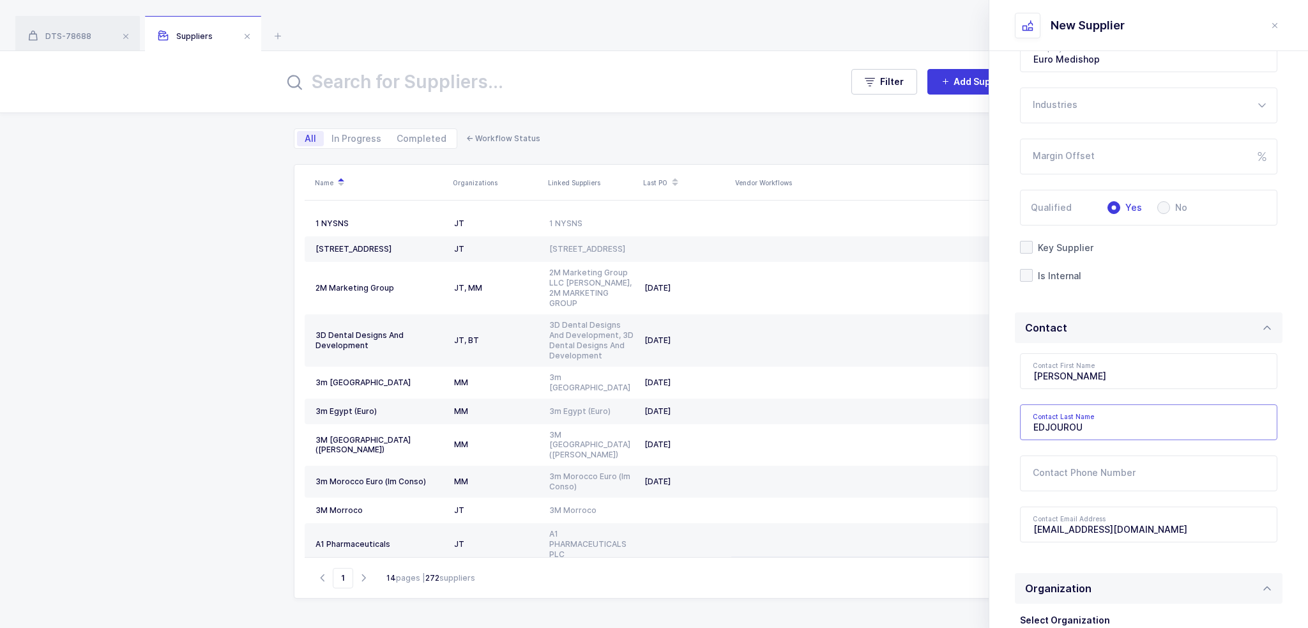
scroll to position [317, 0]
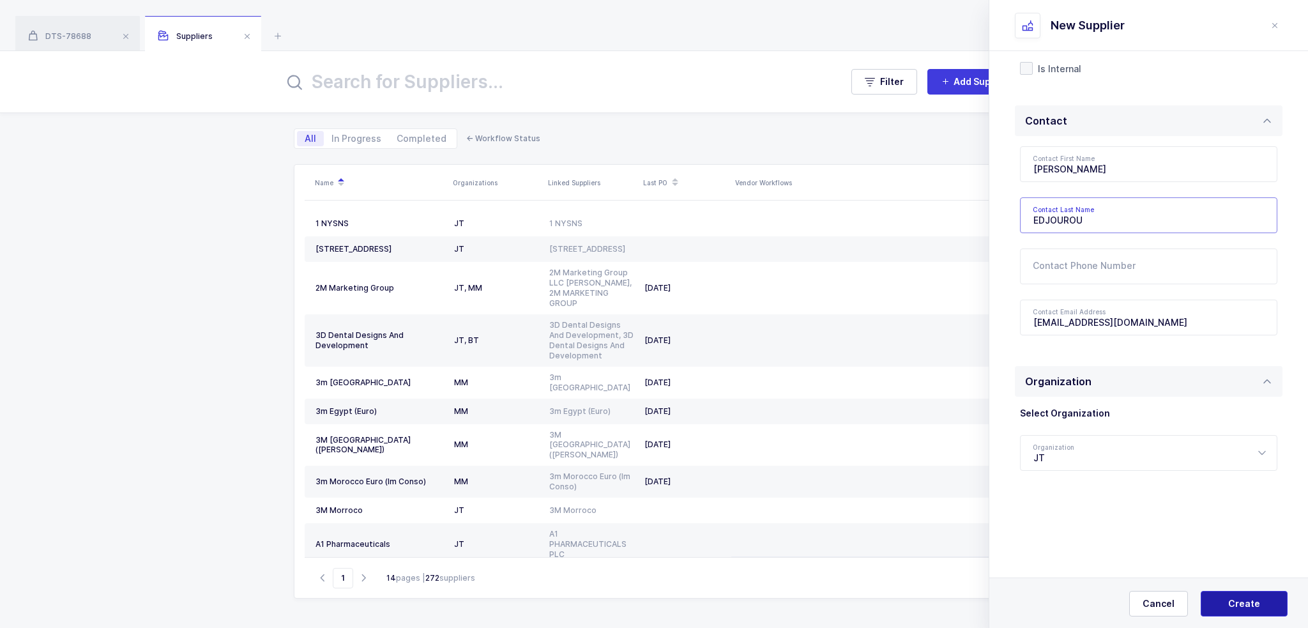
type input "EDJOUROU"
click at [1260, 609] on button "Create" at bounding box center [1244, 604] width 87 height 26
click at [1254, 598] on span "Yes, Create" at bounding box center [1244, 602] width 53 height 13
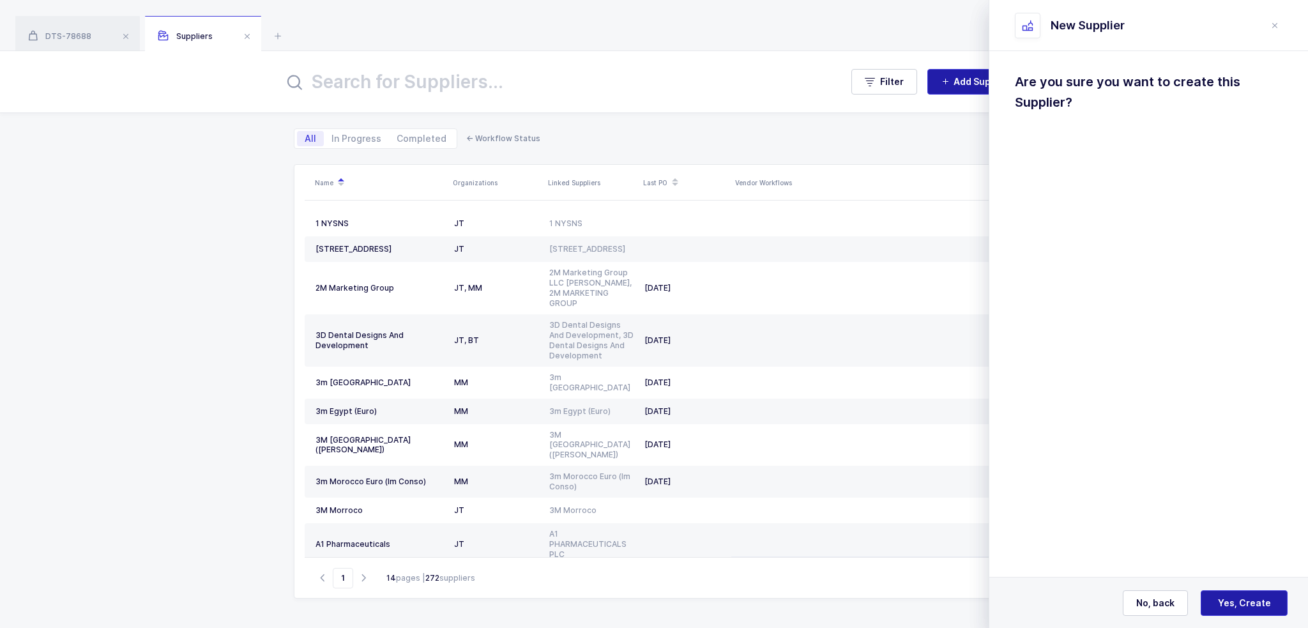
scroll to position [0, 0]
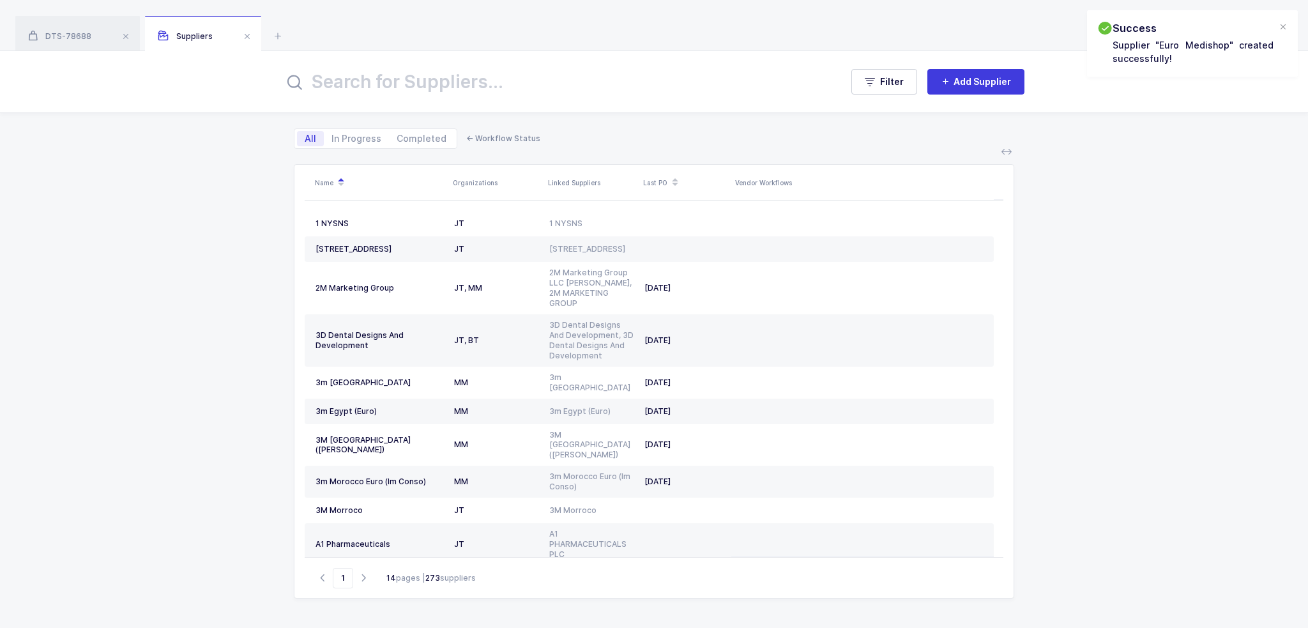
click at [456, 86] on input "text" at bounding box center [555, 81] width 542 height 31
type input "pierre"
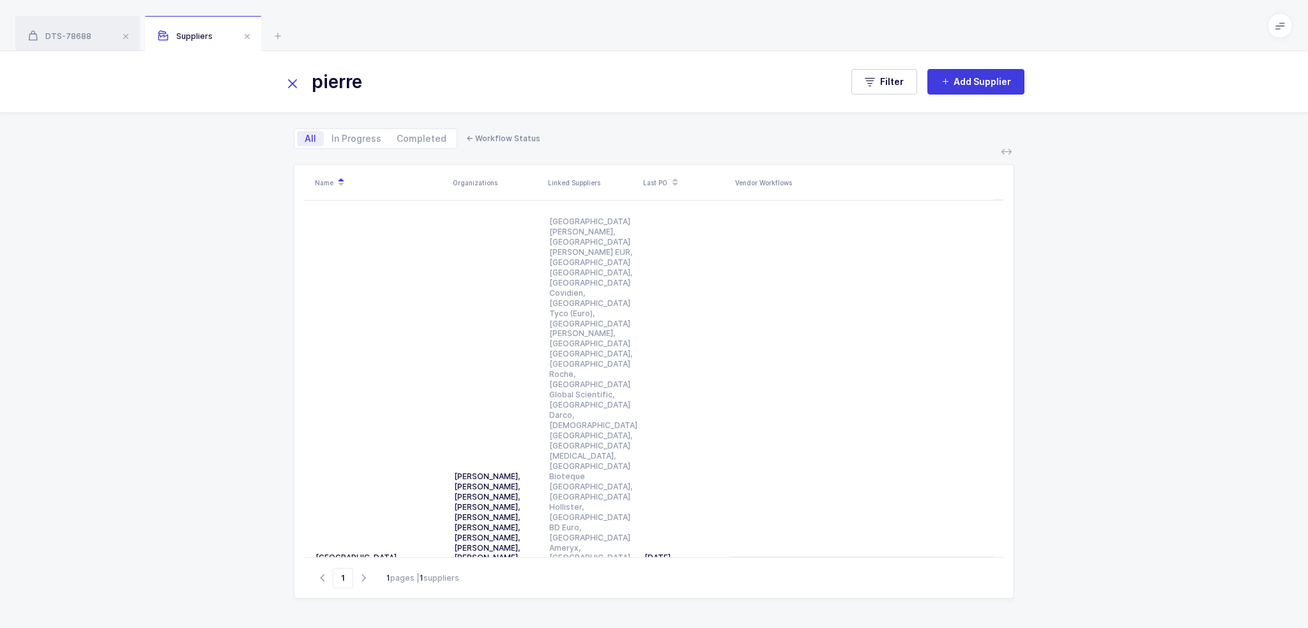
drag, startPoint x: 388, startPoint y: 80, endPoint x: 281, endPoint y: 82, distance: 106.7
click at [284, 82] on div "pierre" at bounding box center [562, 81] width 557 height 31
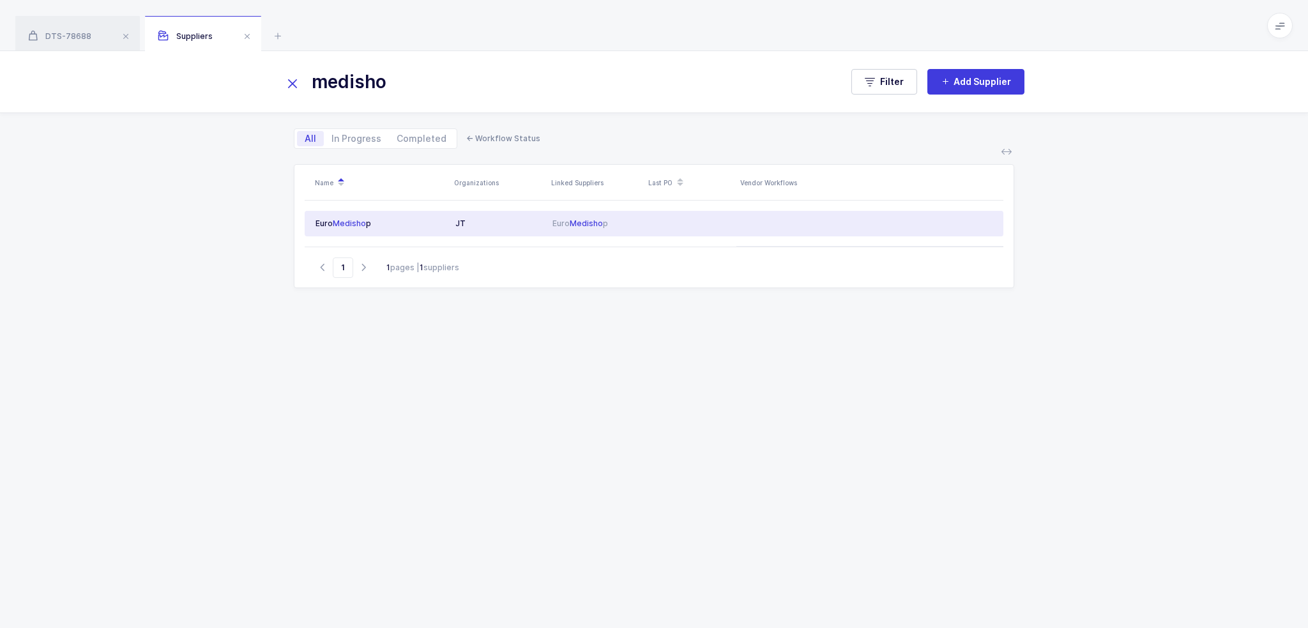
type input "medisho"
click at [590, 227] on span "Medisho" at bounding box center [586, 223] width 33 height 10
click at [1105, 69] on div "Workflows" at bounding box center [1088, 68] width 69 height 34
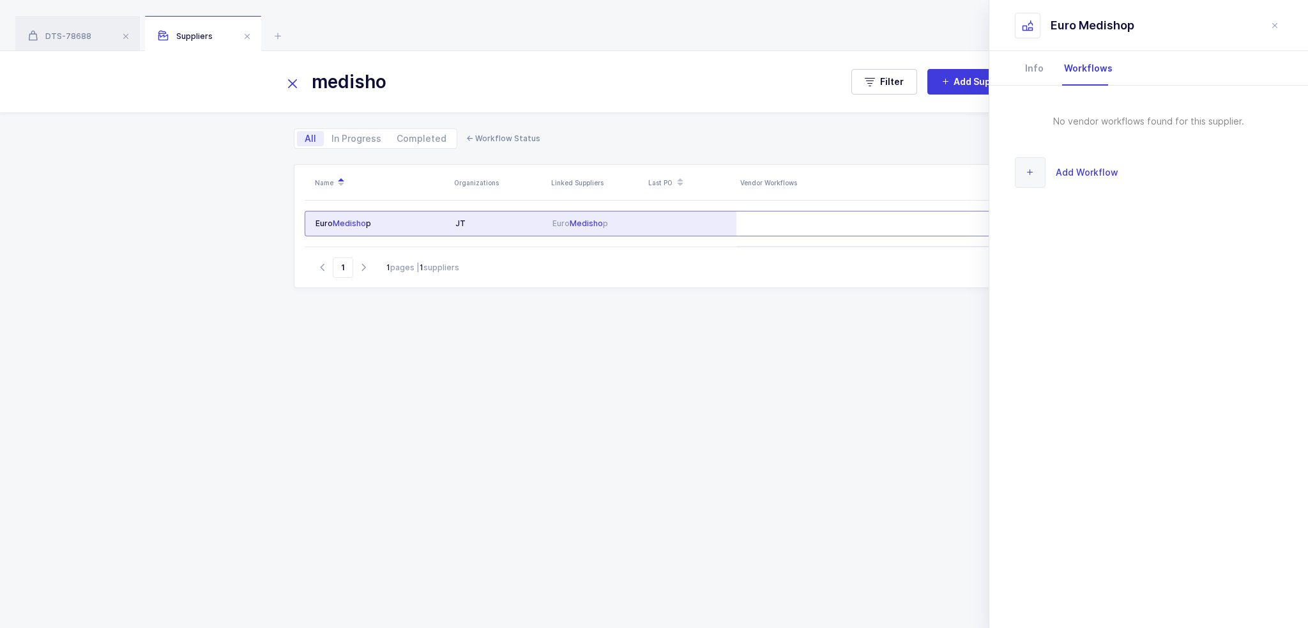
click at [1091, 171] on span "Add Workflow" at bounding box center [1087, 172] width 63 height 15
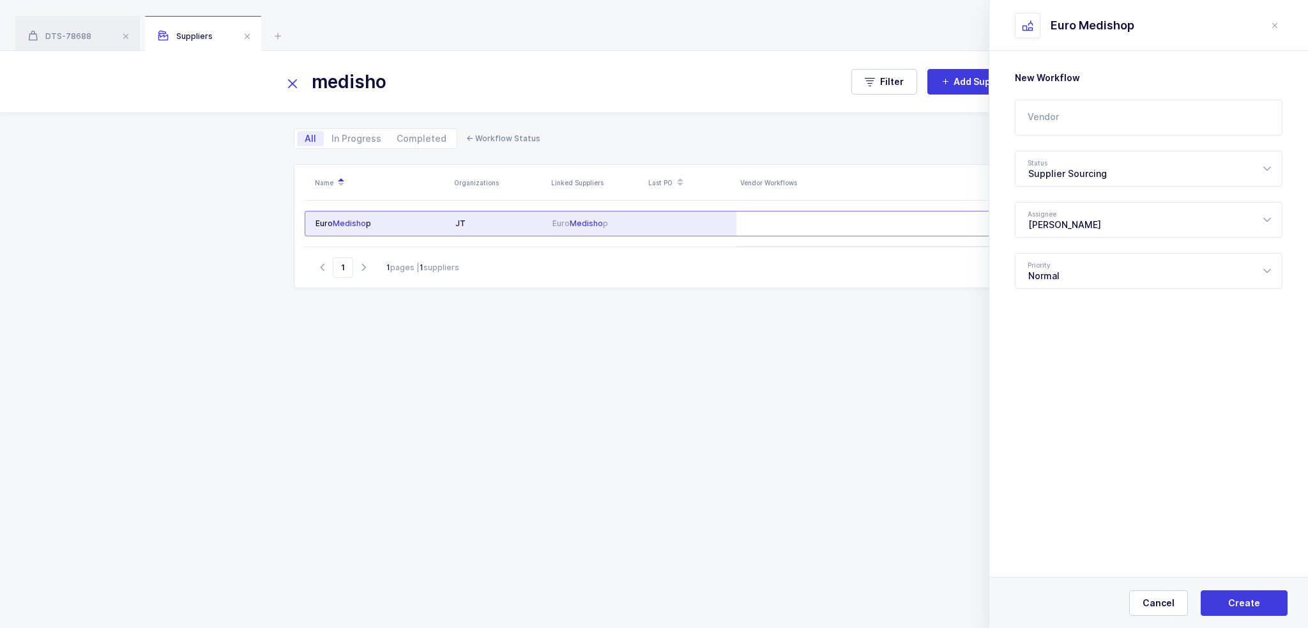
click at [1087, 120] on input "text" at bounding box center [1149, 118] width 268 height 36
click at [1059, 158] on span "Becton Dickinson" at bounding box center [1102, 160] width 148 height 11
type input "Becton Dickinson"
click at [1069, 169] on div "Supplier Sourcing" at bounding box center [1149, 169] width 268 height 36
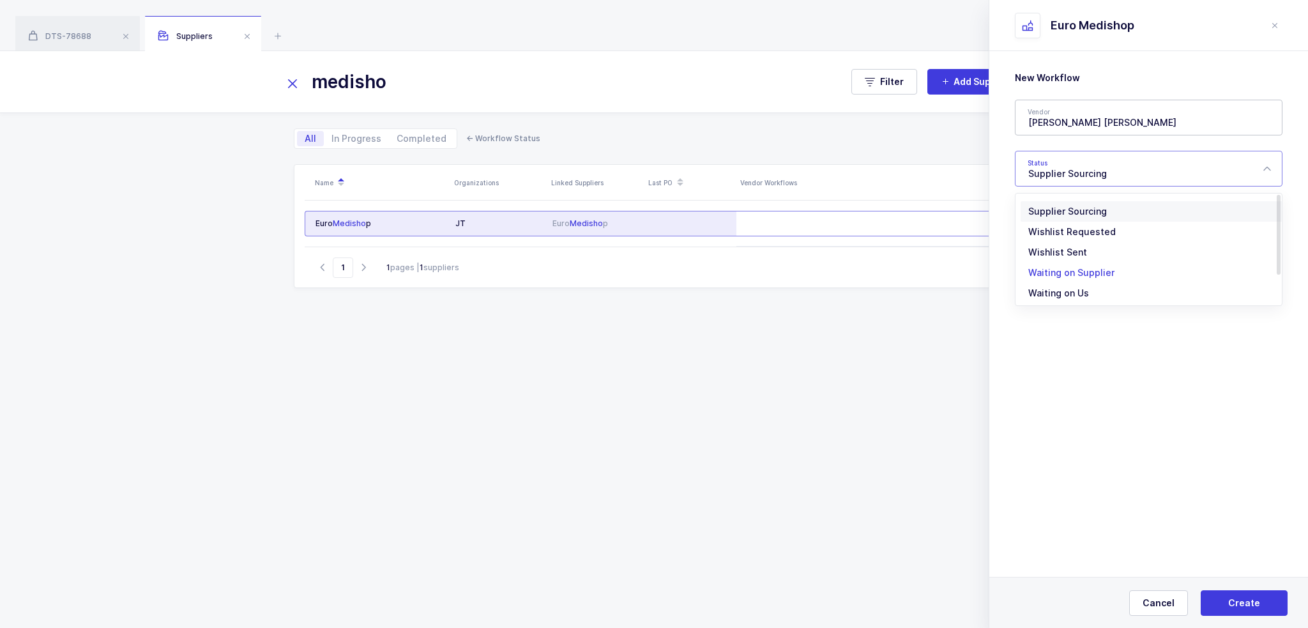
click at [1097, 273] on span "Waiting on Supplier" at bounding box center [1071, 272] width 86 height 11
type input "Waiting on Supplier"
click at [1095, 220] on input "text" at bounding box center [1149, 220] width 268 height 36
click at [1060, 268] on span "Tovi Abisror" at bounding box center [1064, 262] width 73 height 11
type input "Tovi Abisror"
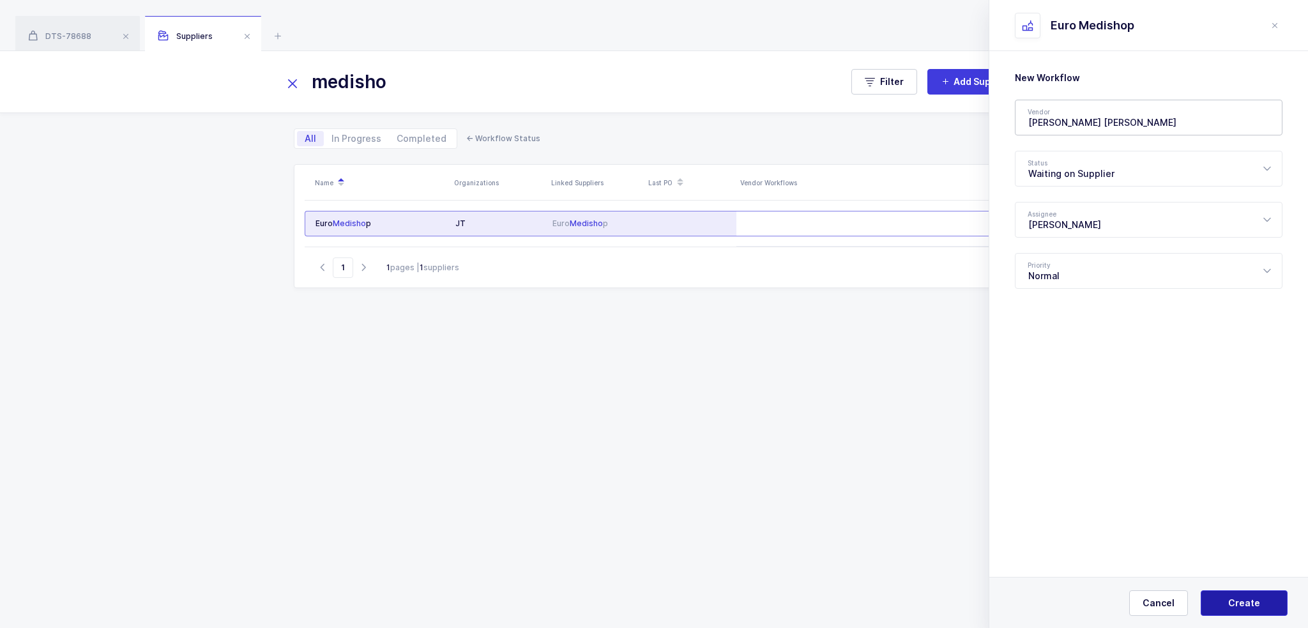
click at [1234, 605] on span "Create" at bounding box center [1244, 602] width 32 height 13
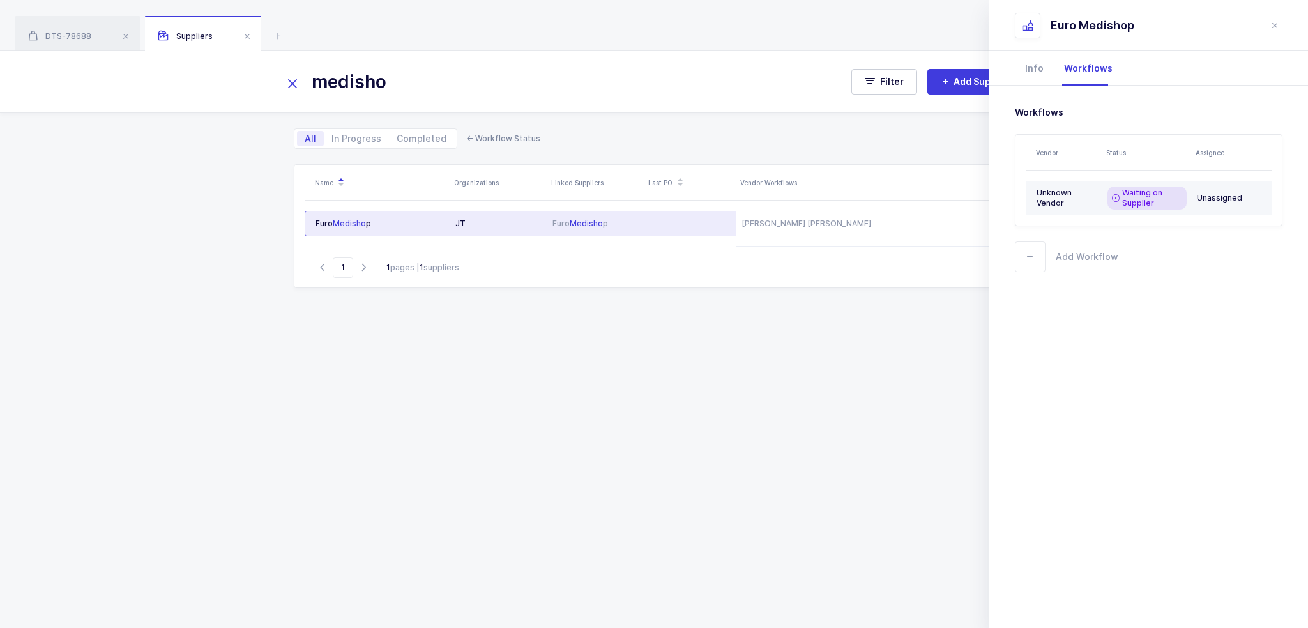
click at [1118, 196] on icon at bounding box center [1116, 198] width 8 height 10
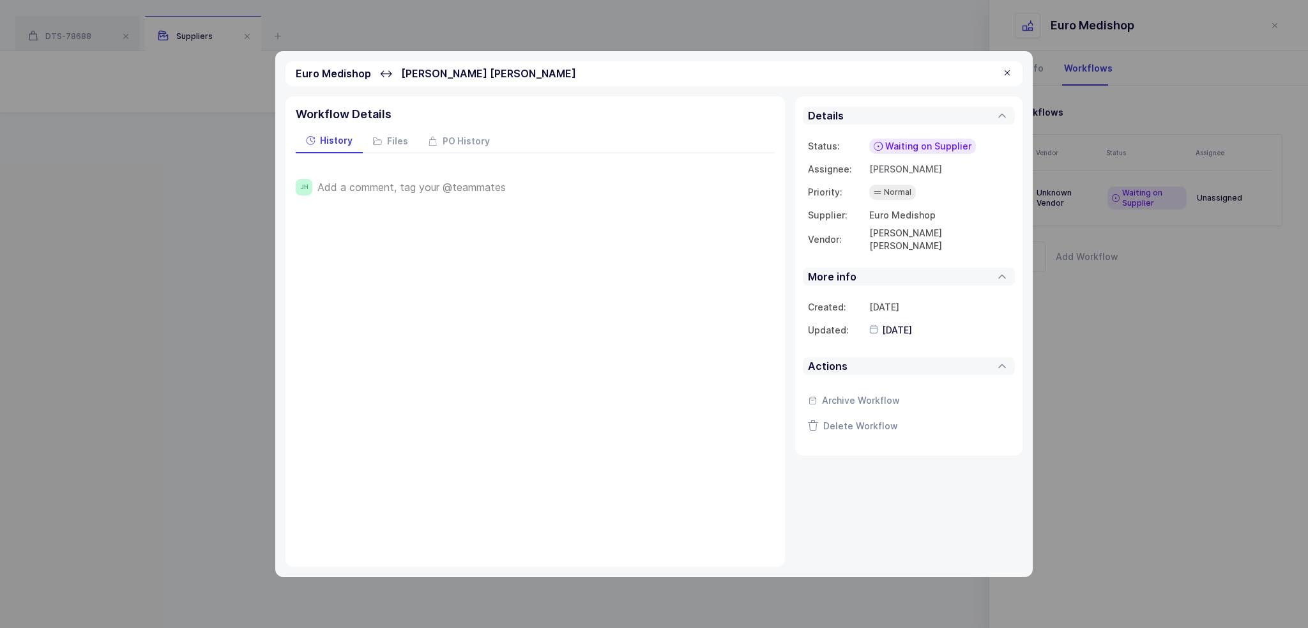
click at [469, 186] on span "Add a comment, tag your @teammates" at bounding box center [411, 186] width 188 height 11
click at [331, 238] on span "Save" at bounding box center [337, 244] width 22 height 13
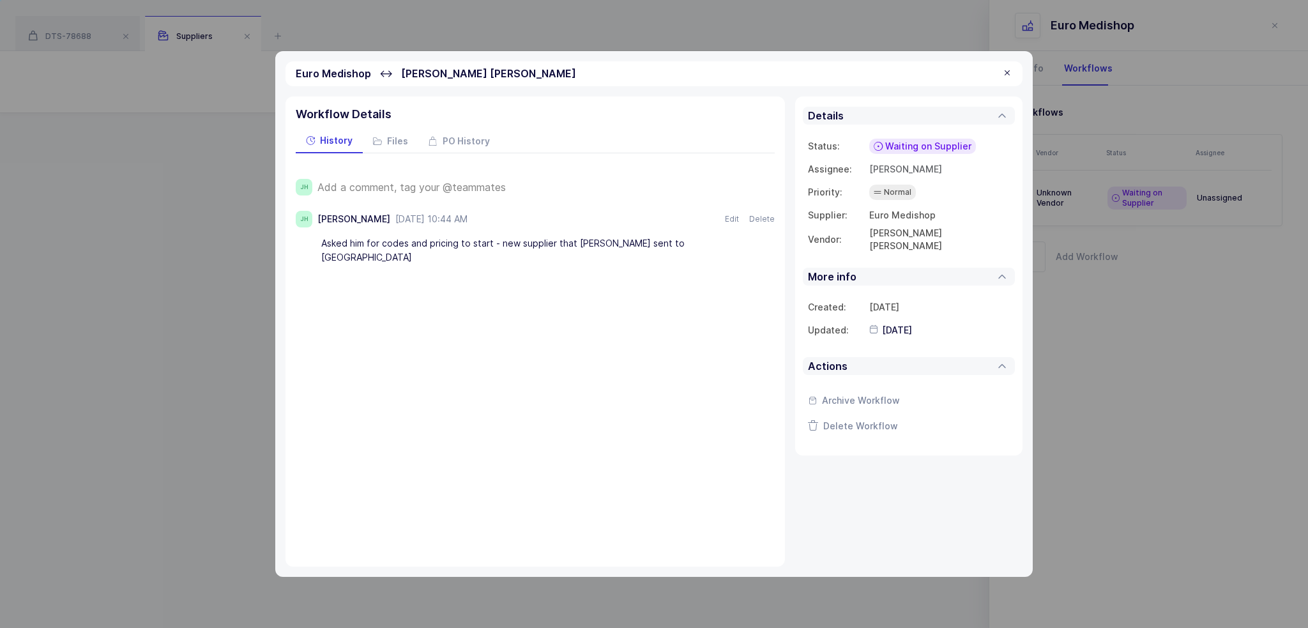
click at [1004, 73] on div at bounding box center [1007, 73] width 10 height 11
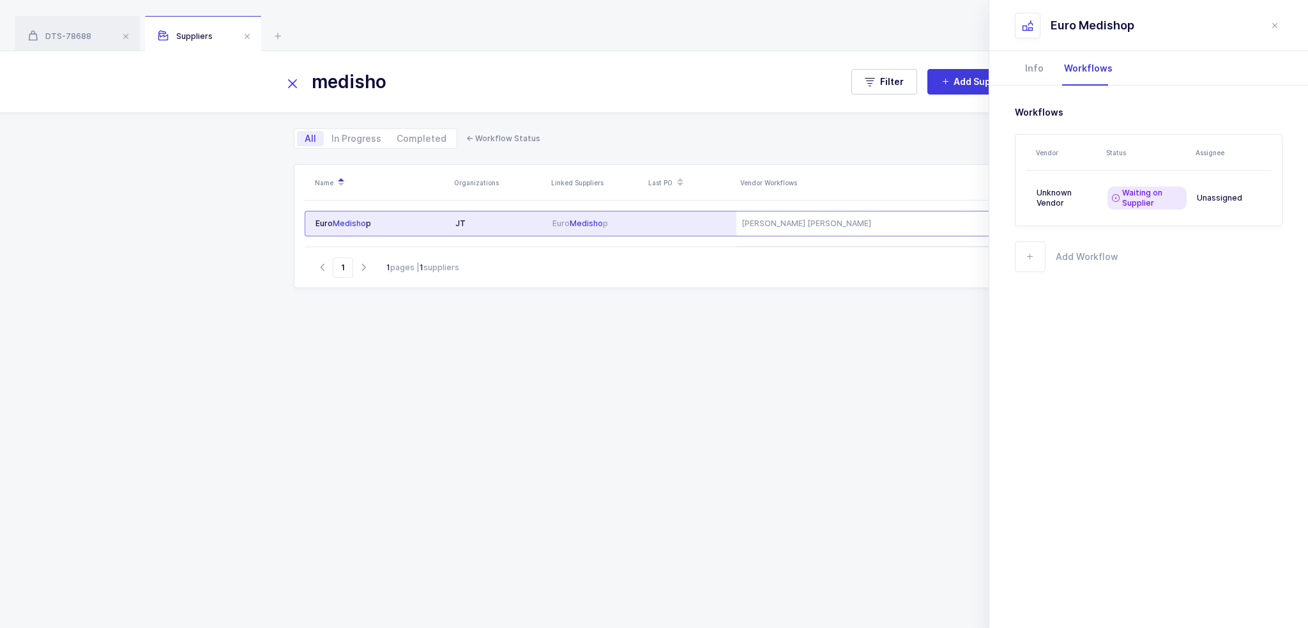
click at [291, 85] on icon at bounding box center [293, 84] width 18 height 18
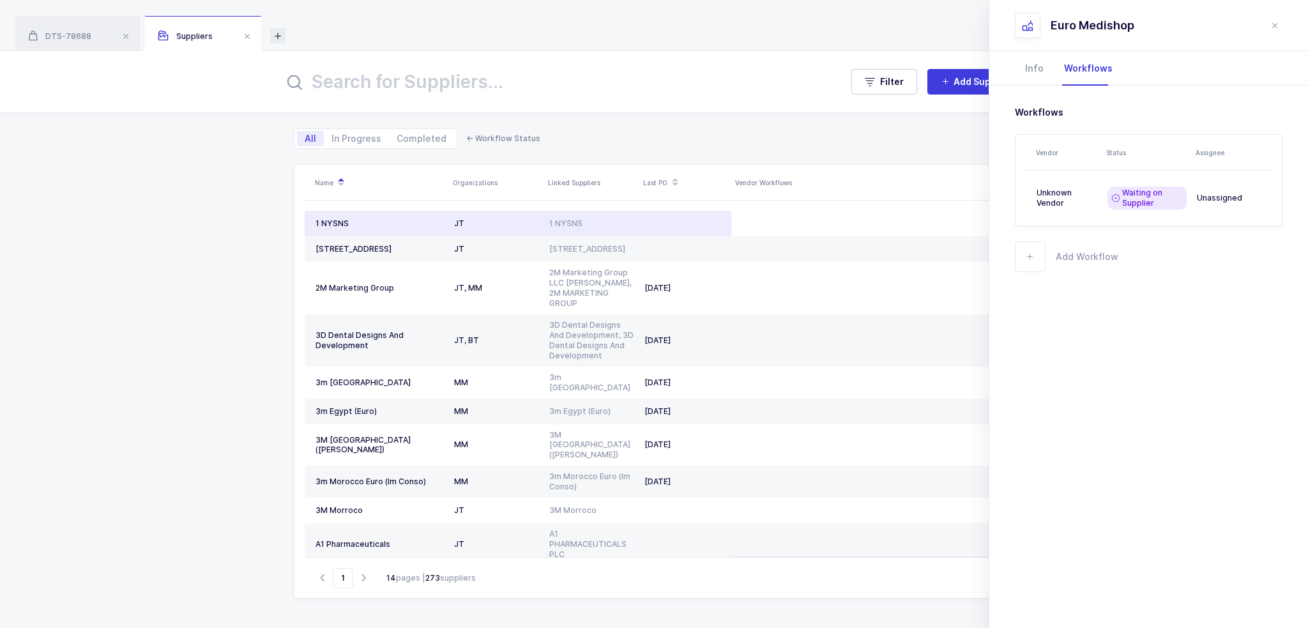
click at [271, 29] on icon at bounding box center [277, 35] width 15 height 15
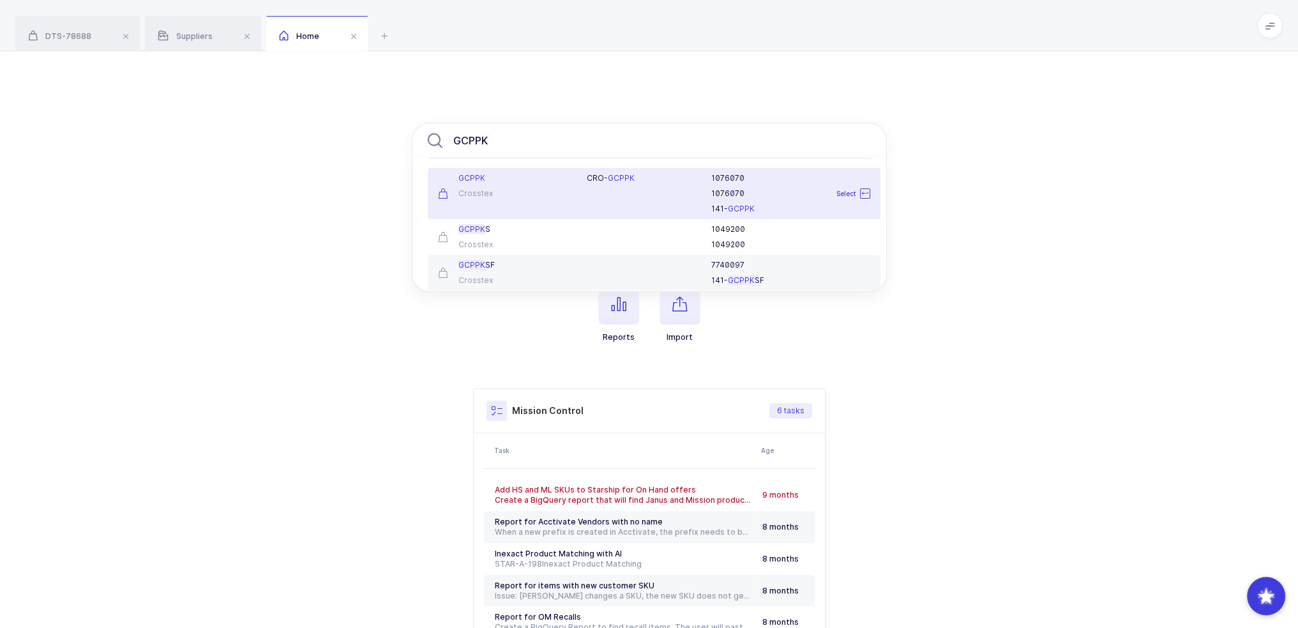
type input "GCPPK"
click at [648, 196] on div "CRO- GCPPK" at bounding box center [641, 193] width 125 height 41
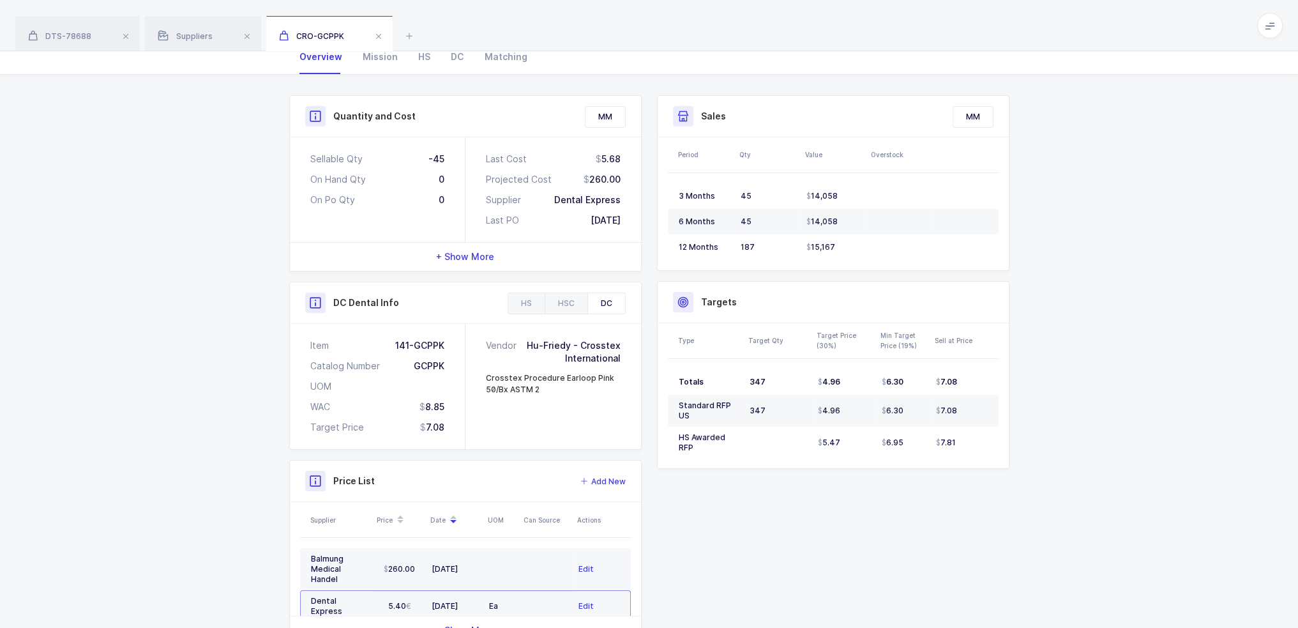
scroll to position [184, 0]
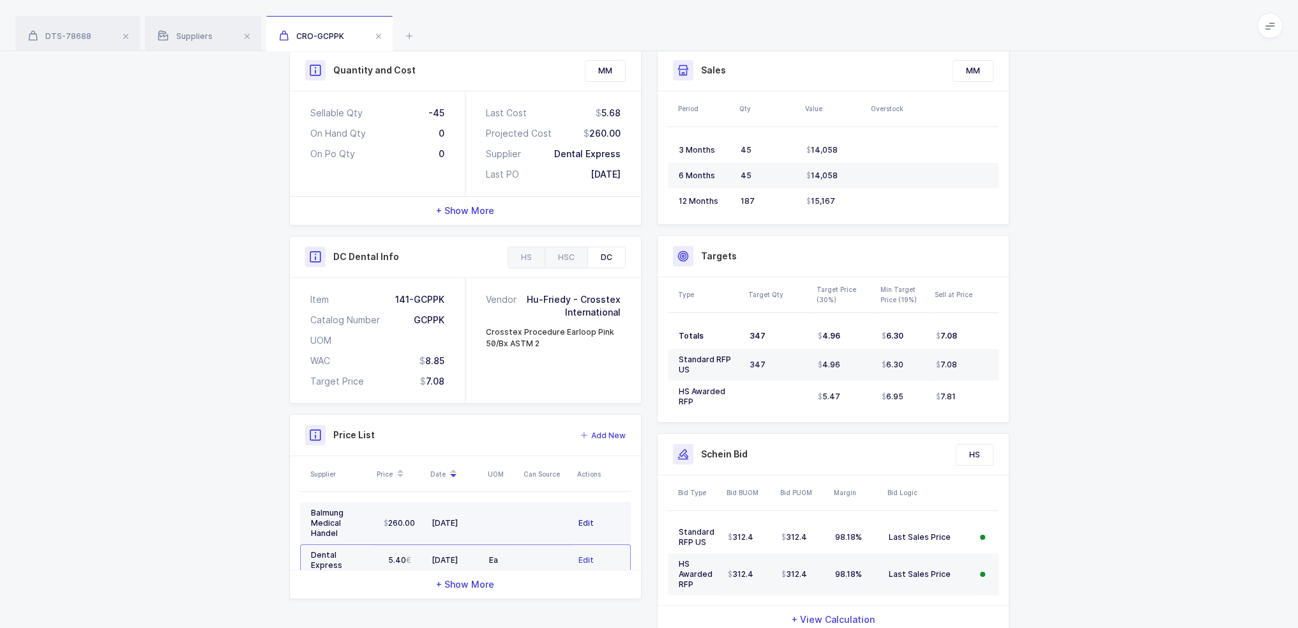
click at [588, 519] on span "Edit" at bounding box center [586, 523] width 15 height 13
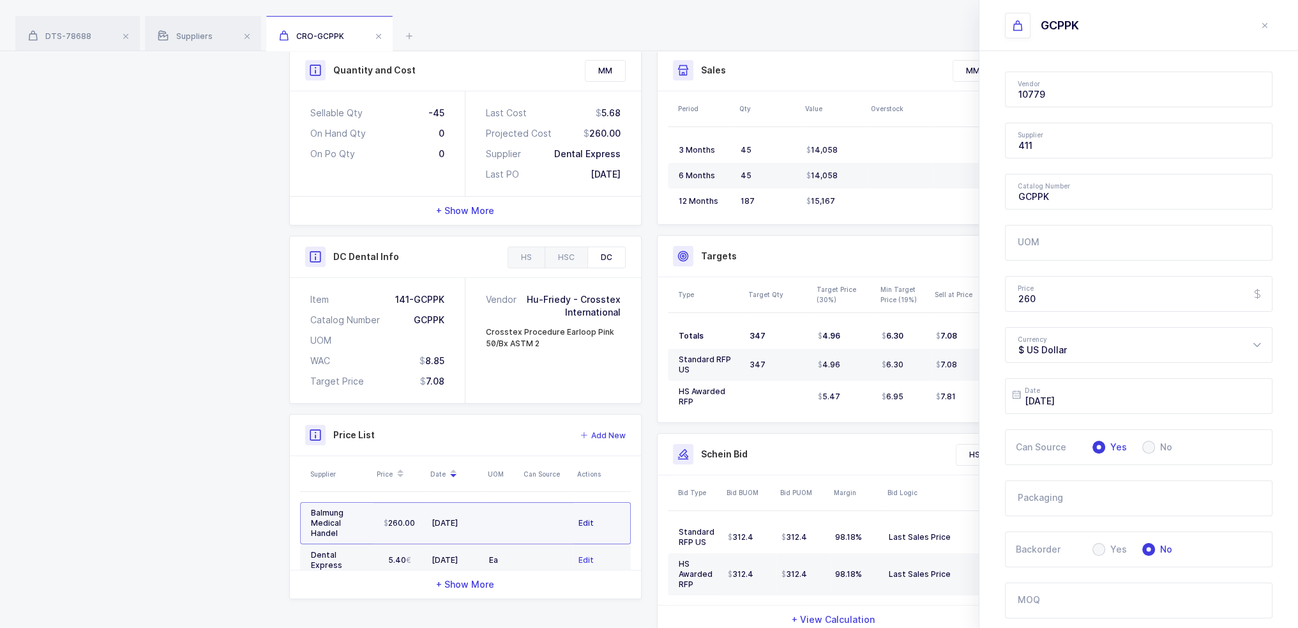
type input "Balmung Medical Handel"
type input "Crosstex"
drag, startPoint x: 1071, startPoint y: 306, endPoint x: 958, endPoint y: 301, distance: 113.1
click at [968, 301] on div "Quantity and Cost MM Sellable Qty -45 On Hand Qty 0 On Po Qty 0 Last Cost 5.68 …" at bounding box center [650, 346] width 736 height 595
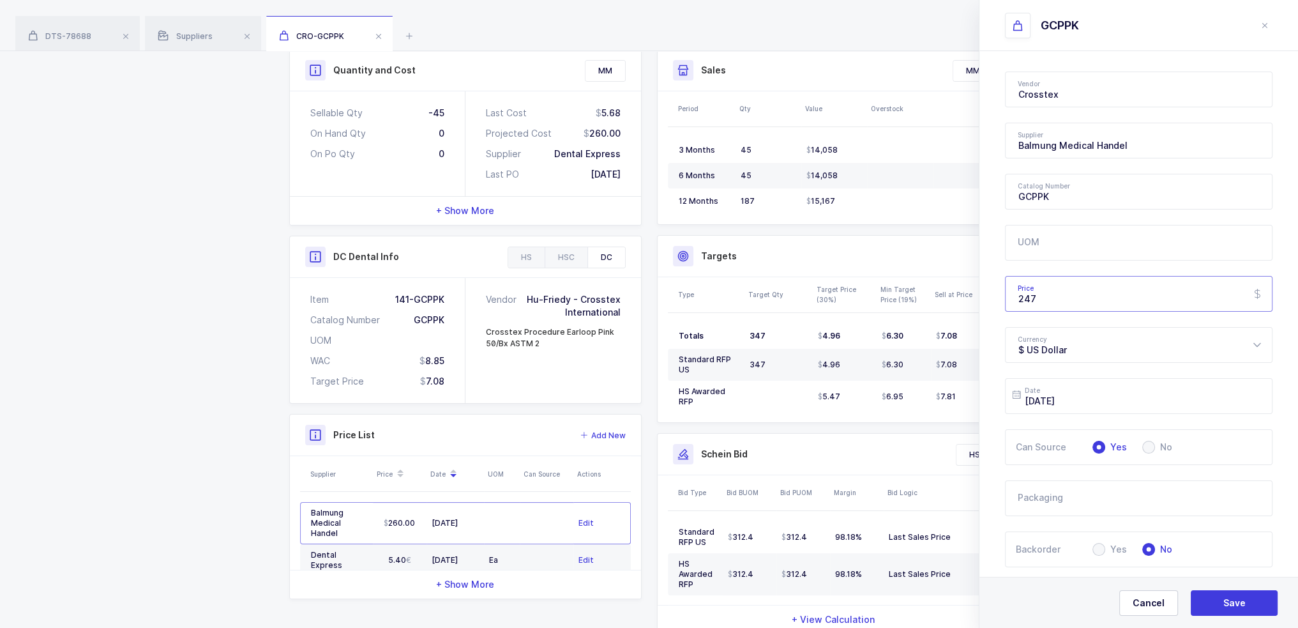
type input "247"
drag, startPoint x: 958, startPoint y: 301, endPoint x: 993, endPoint y: 365, distance: 72.9
click at [993, 365] on div "Vendor Crosstex 1073849 Ontario Limited ML 10GFedSupply ML 2XL Corporation ML 3…" at bounding box center [1139, 456] width 319 height 810
click at [1236, 600] on span "Save" at bounding box center [1235, 602] width 22 height 13
type input "$ US Dollar"
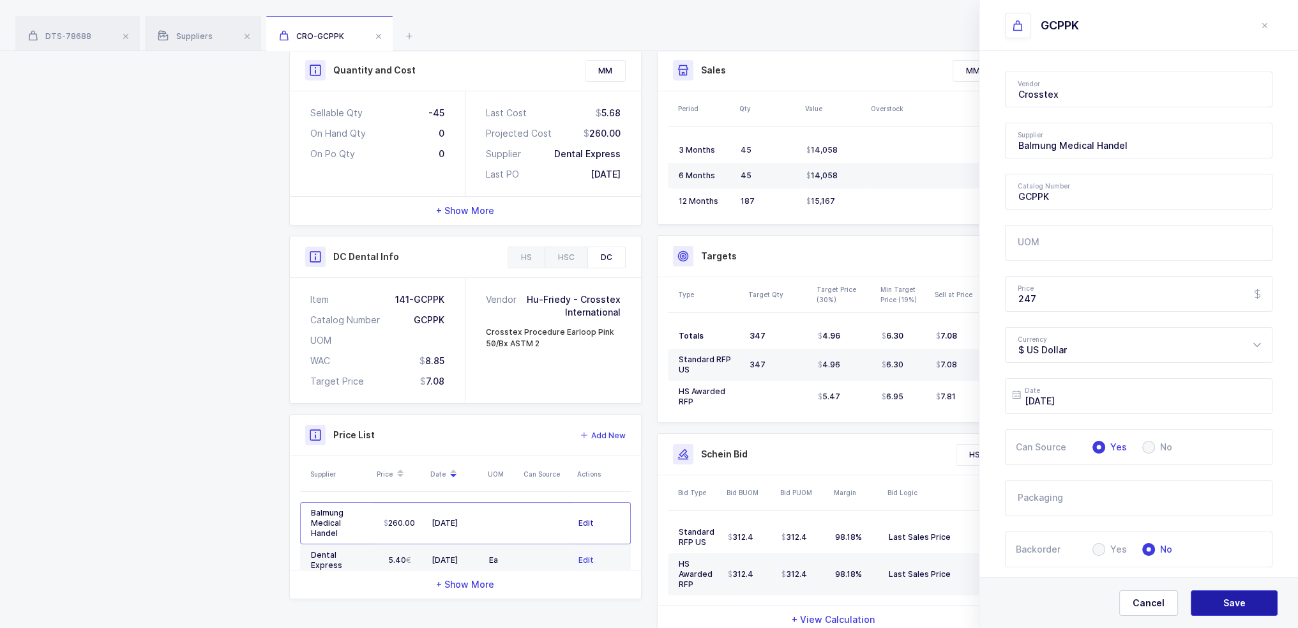
type input "2025-09-08"
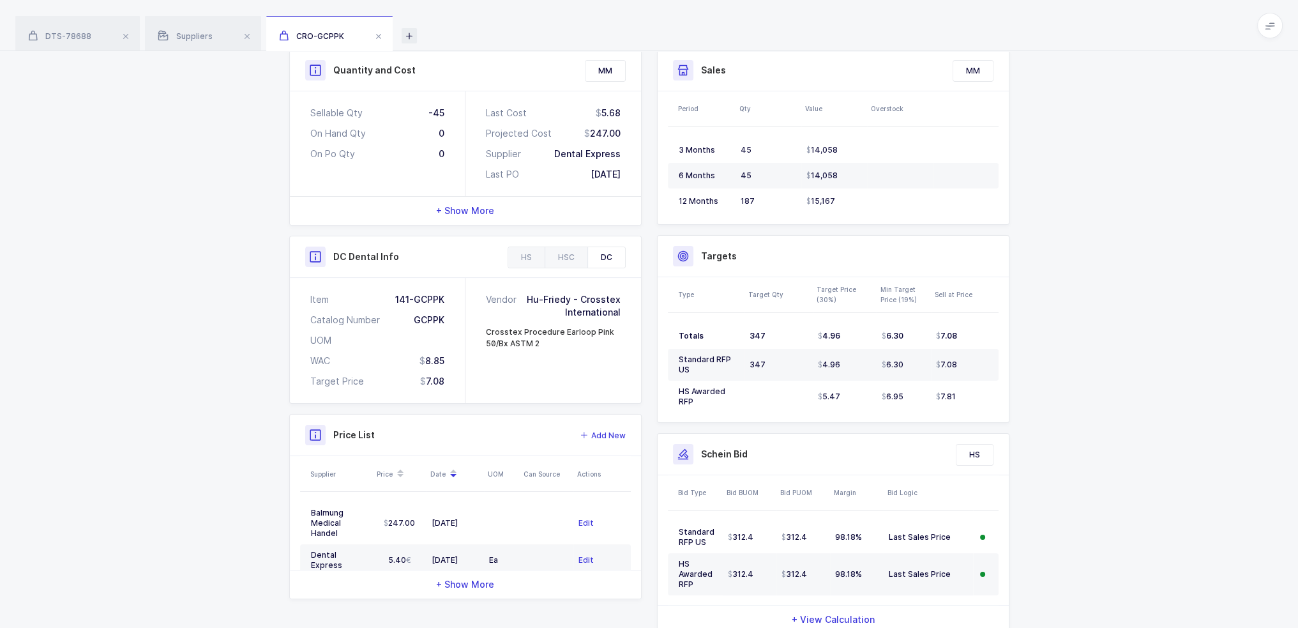
click at [414, 35] on icon at bounding box center [409, 35] width 15 height 15
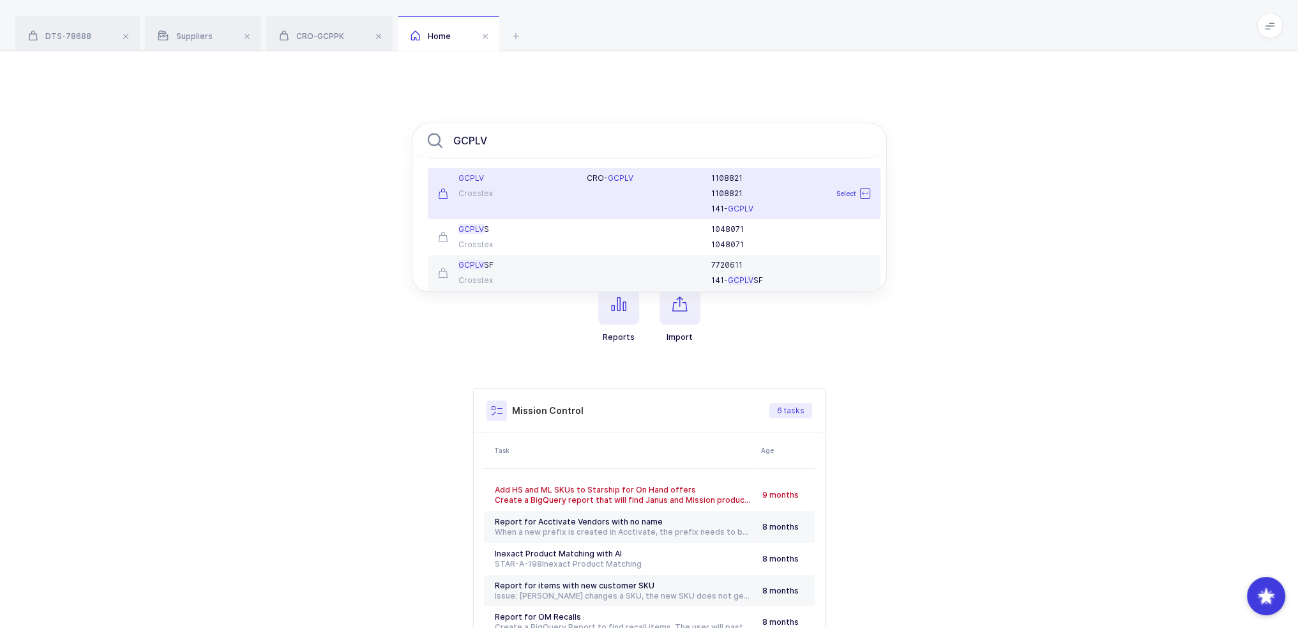
type input "GCPLV"
click at [561, 186] on div "GCPLV Crosstex" at bounding box center [504, 193] width 149 height 41
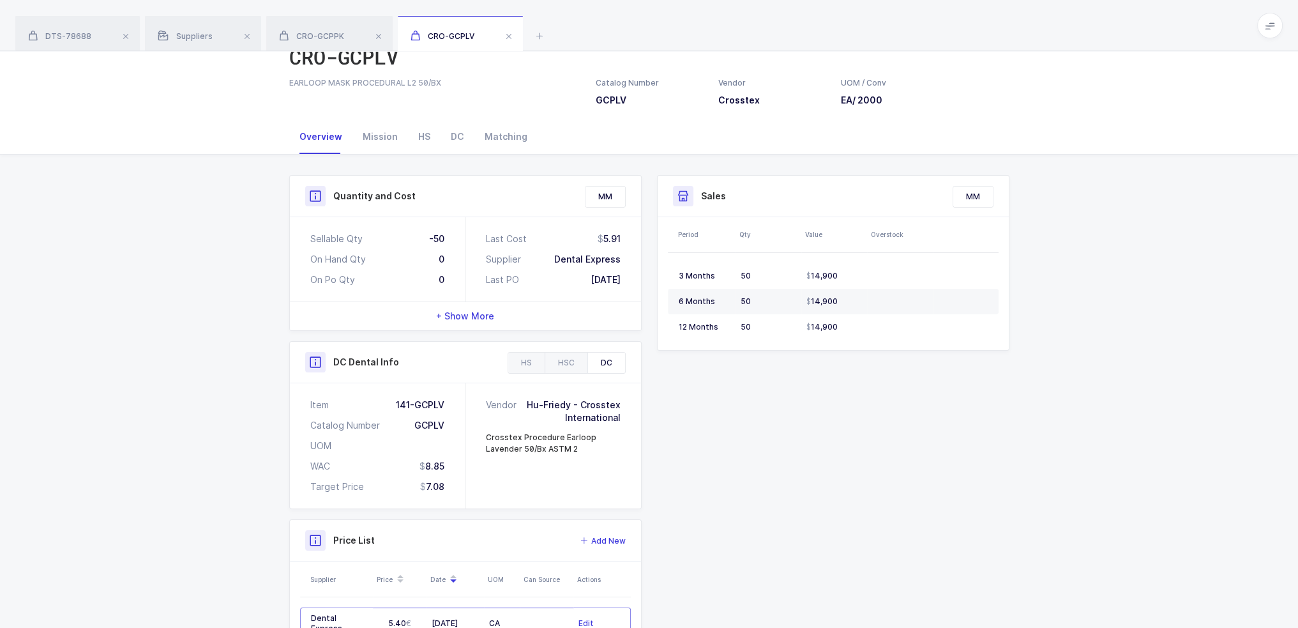
scroll to position [132, 0]
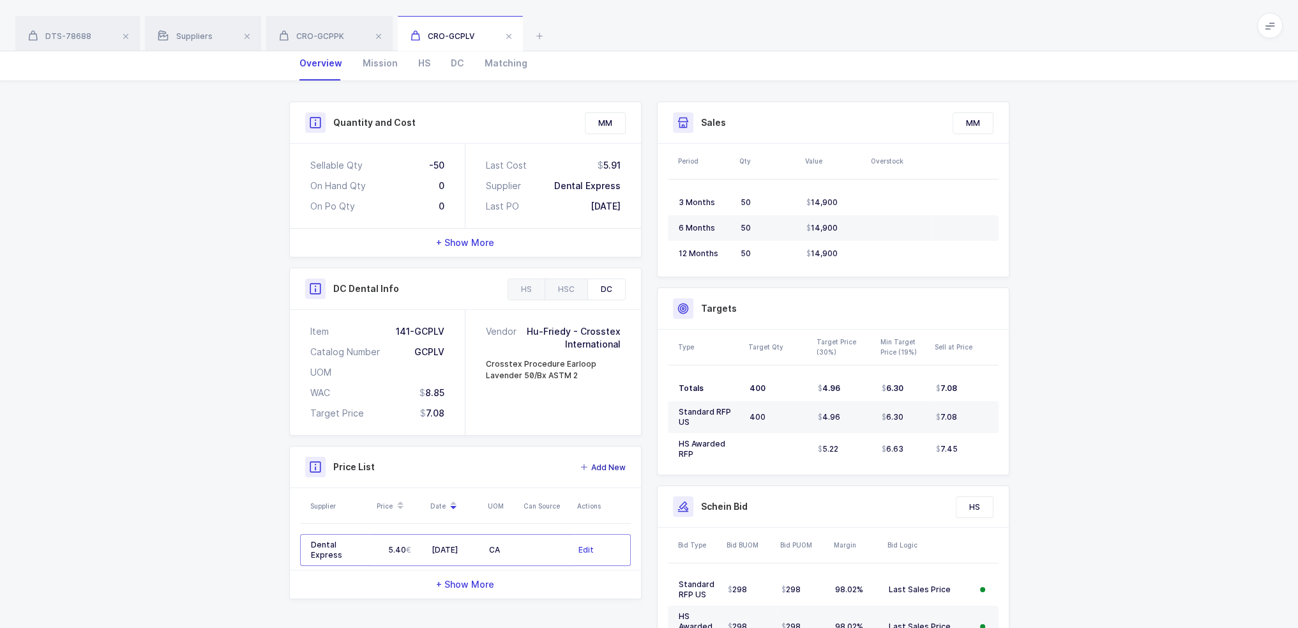
click at [605, 461] on span "Add New" at bounding box center [608, 467] width 34 height 13
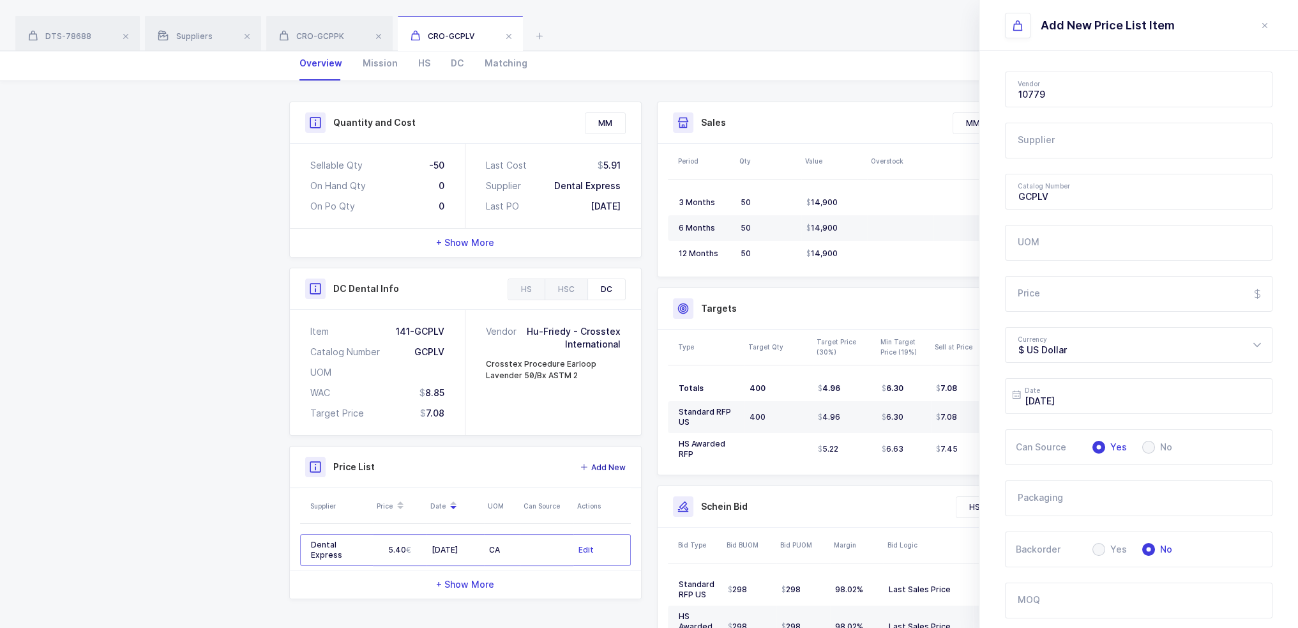
type input "Crosstex"
click at [1058, 140] on input "text" at bounding box center [1139, 141] width 268 height 36
click at [1068, 178] on span "Balmung Medical Handel" at bounding box center [1073, 183] width 109 height 11
type input "Balmung Medical Handel"
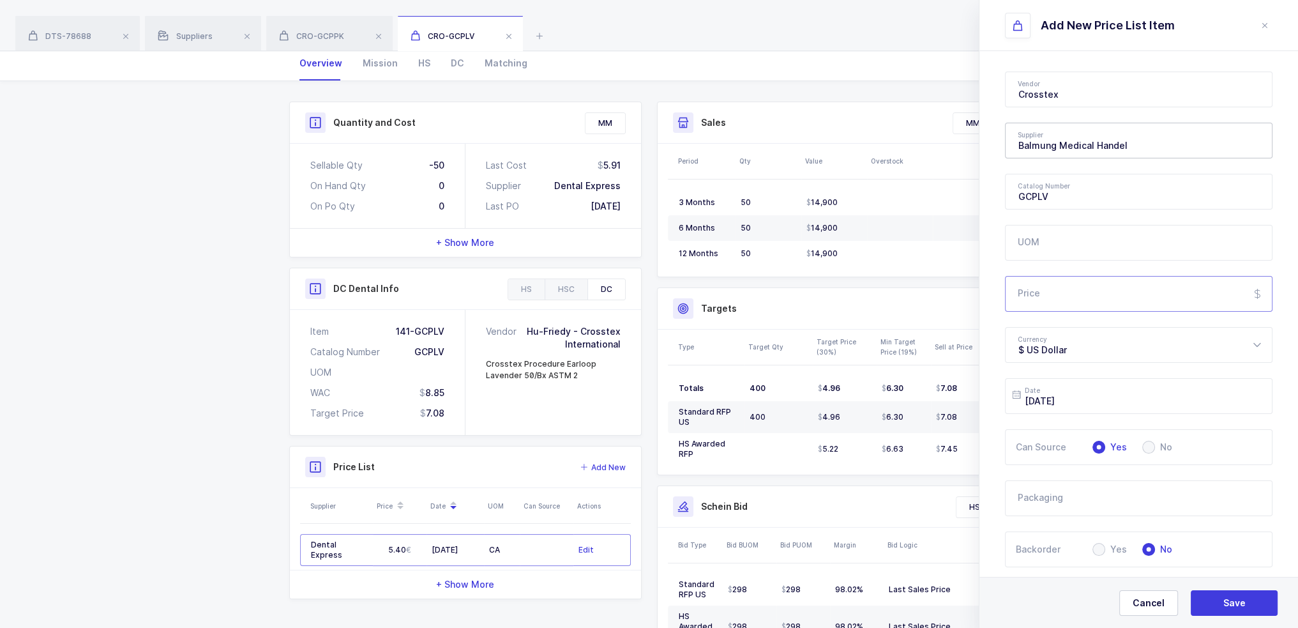
click at [1052, 287] on input "Price" at bounding box center [1139, 294] width 268 height 36
type input "257"
click at [1236, 603] on span "Save" at bounding box center [1235, 602] width 22 height 13
type input "$ US Dollar"
type input "2025-09-08"
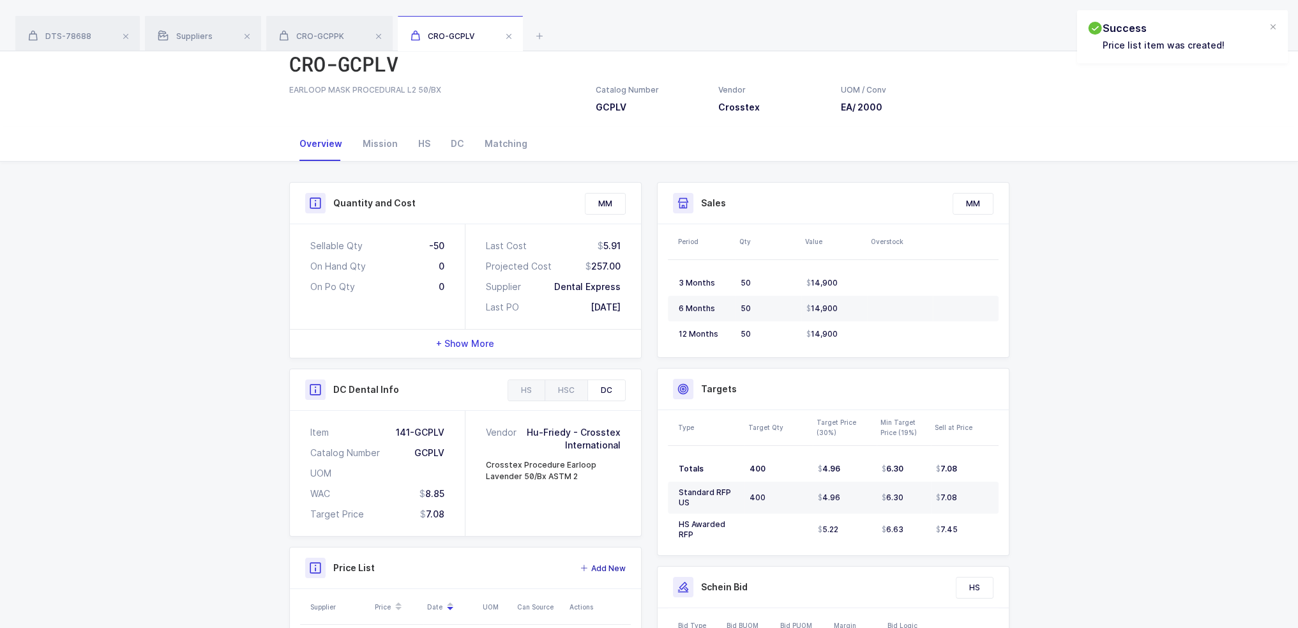
scroll to position [0, 0]
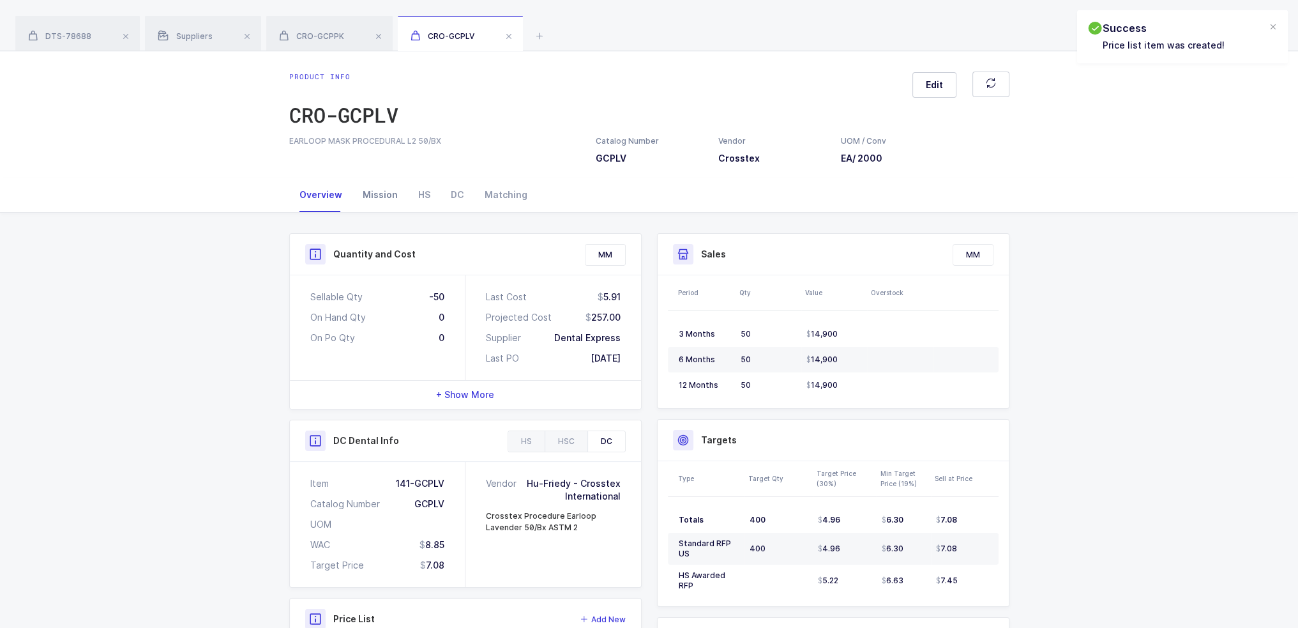
click at [383, 192] on div "Mission" at bounding box center [380, 195] width 56 height 34
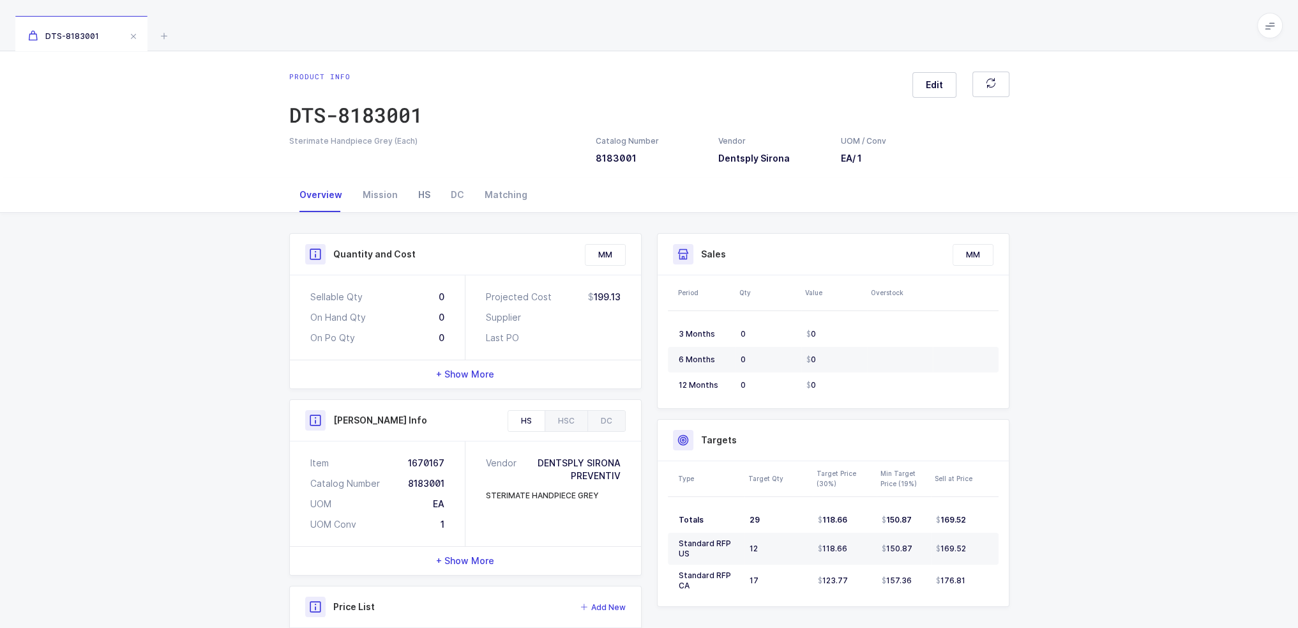
click at [434, 196] on div "HS" at bounding box center [424, 195] width 33 height 34
click at [427, 194] on div "HS" at bounding box center [424, 195] width 33 height 34
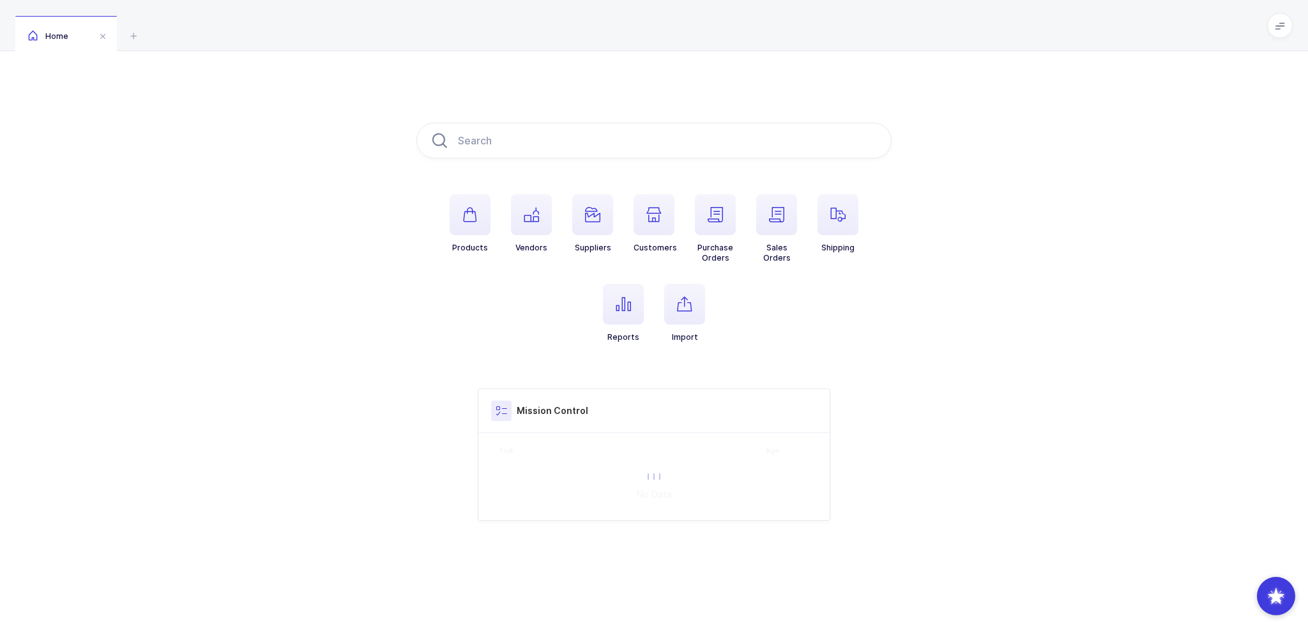
type input "619425"
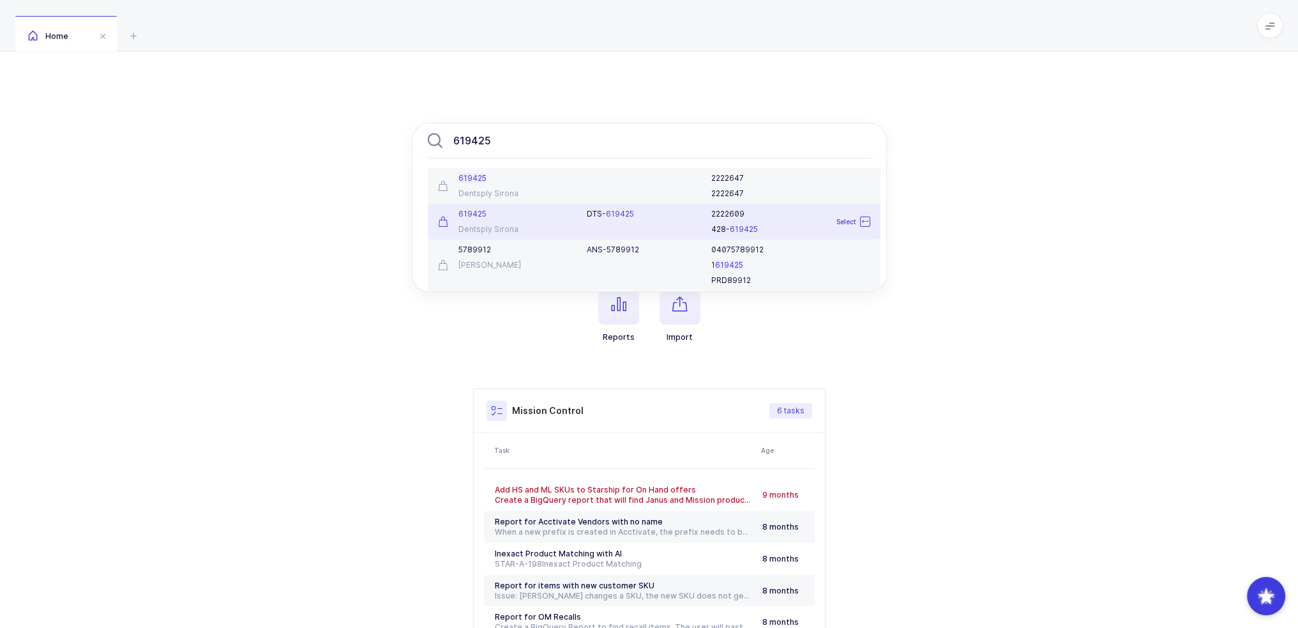
click at [570, 220] on div "619425 Dentsply Sirona" at bounding box center [504, 222] width 149 height 26
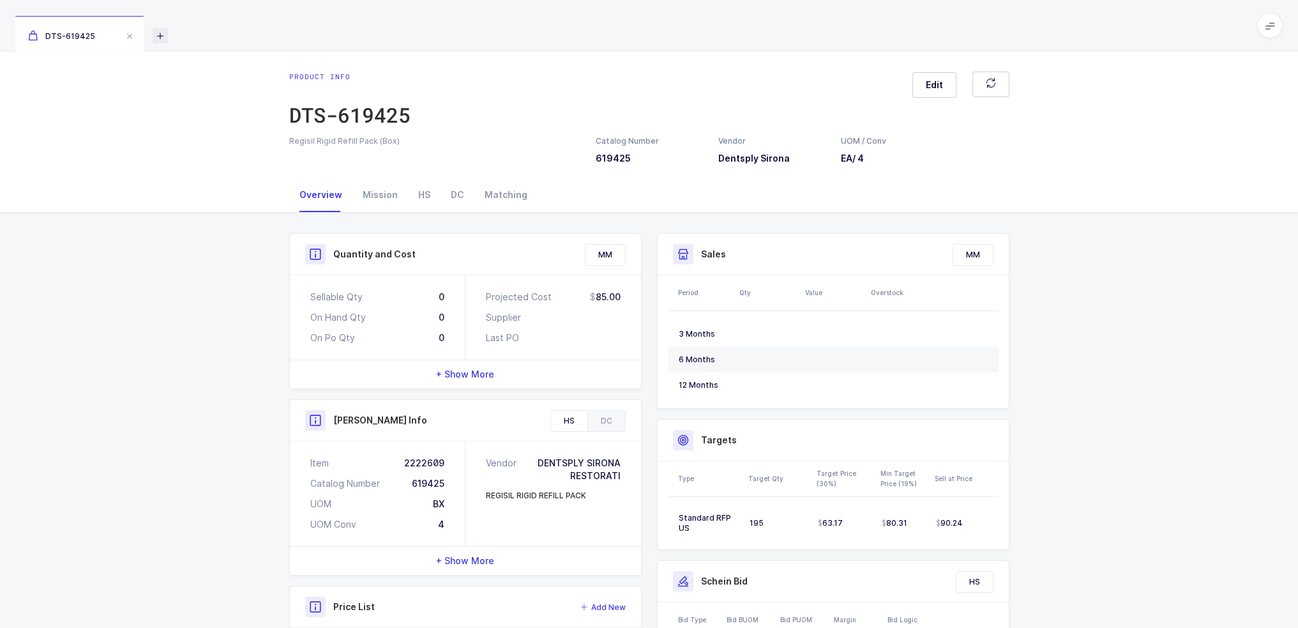
click at [160, 30] on icon at bounding box center [160, 35] width 15 height 15
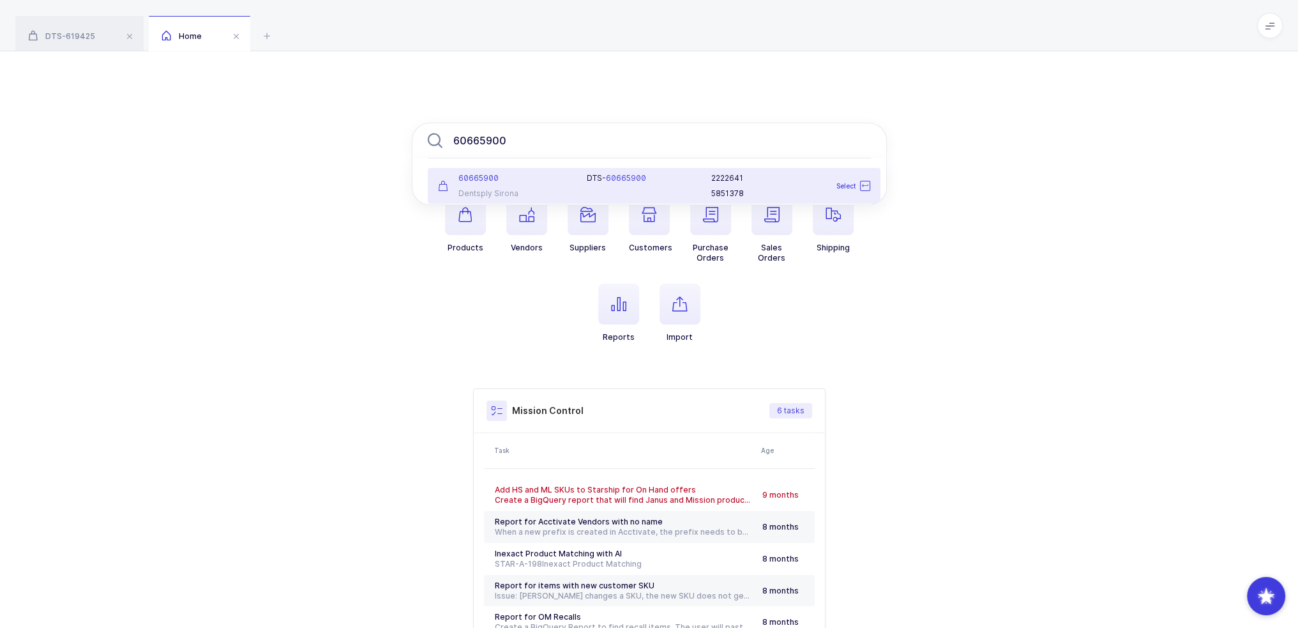
type input "60665900"
click at [619, 186] on div "DTS- 60665900" at bounding box center [641, 186] width 125 height 26
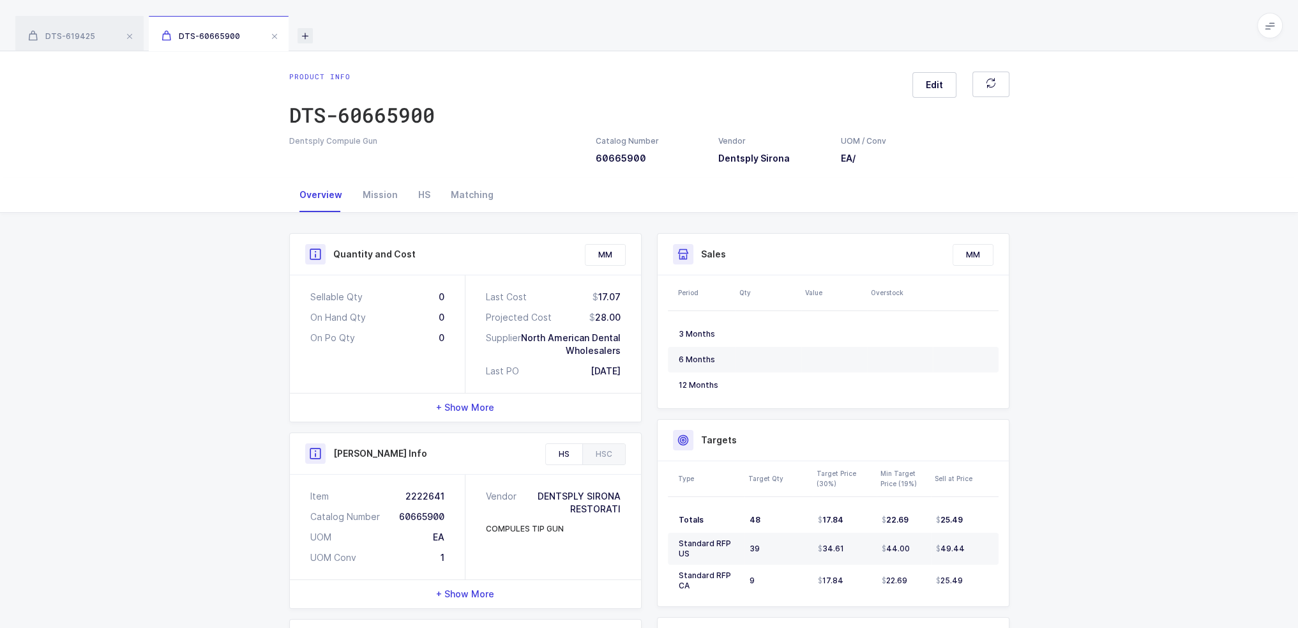
click at [304, 36] on icon at bounding box center [305, 35] width 15 height 15
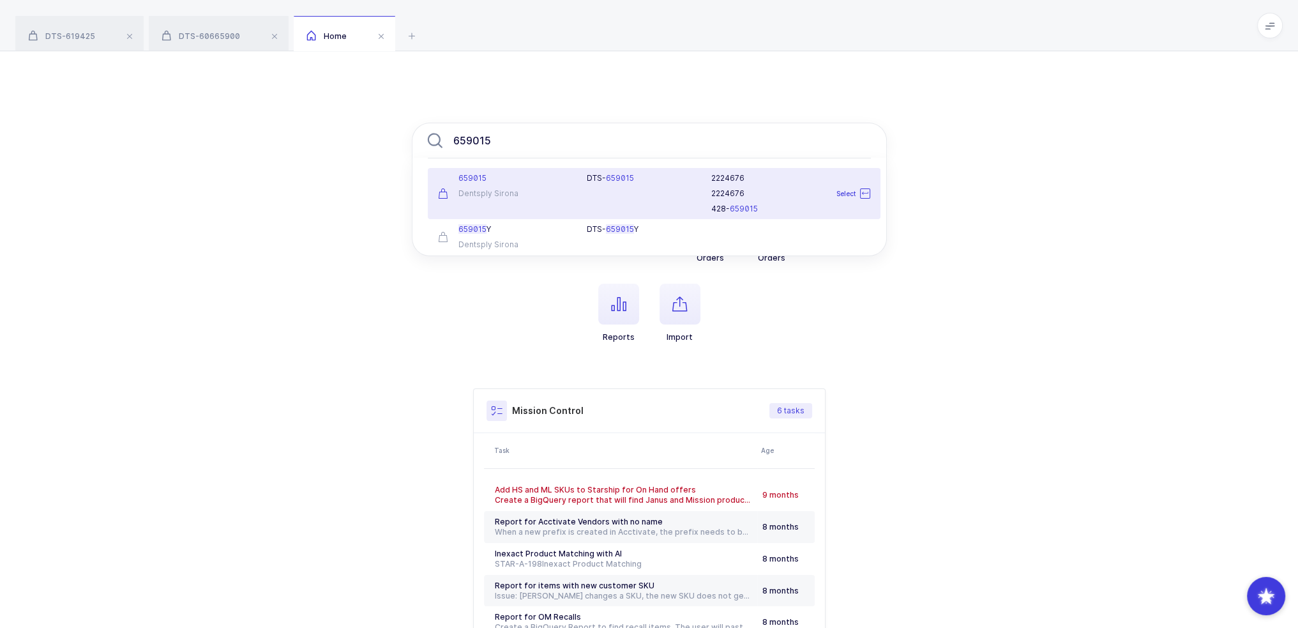
type input "659015"
click at [614, 187] on div "DTS- 659015" at bounding box center [641, 193] width 125 height 41
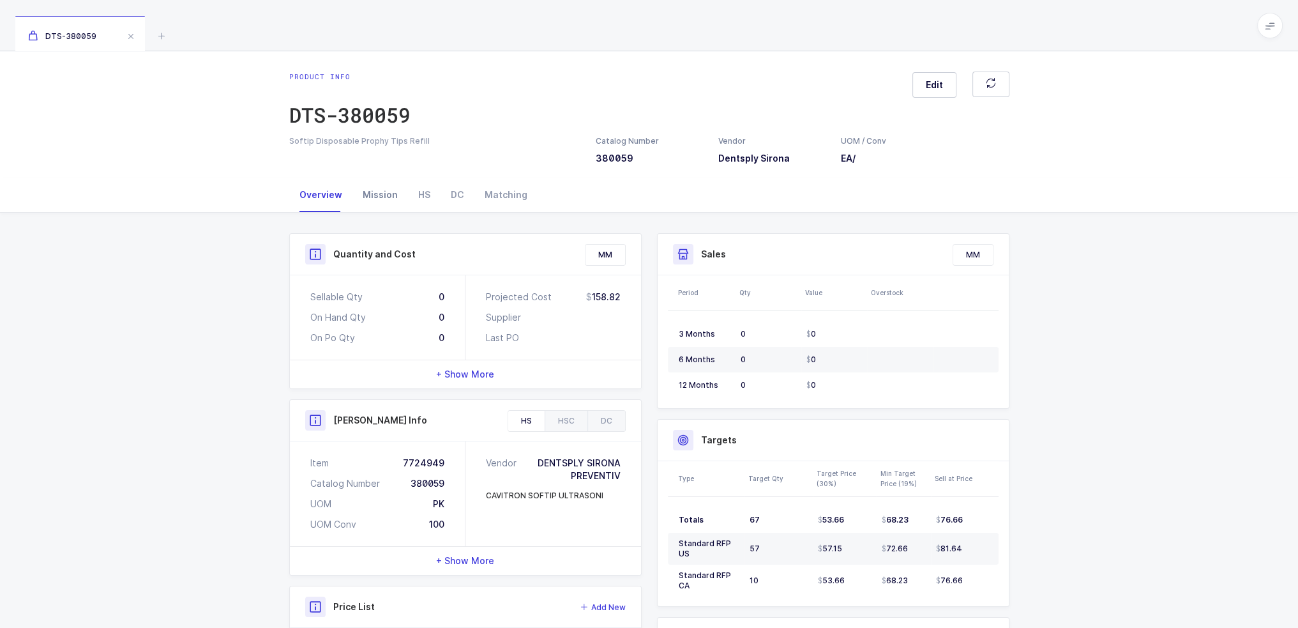
click at [377, 195] on div "Mission" at bounding box center [380, 195] width 56 height 34
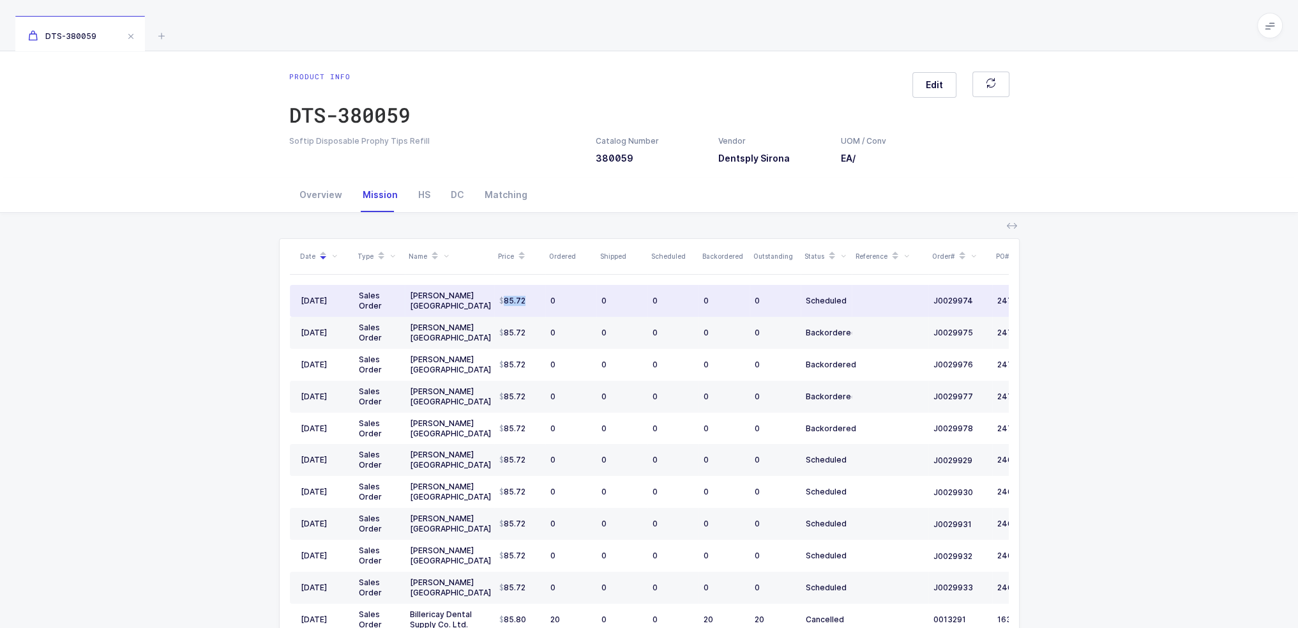
drag, startPoint x: 498, startPoint y: 302, endPoint x: 543, endPoint y: 303, distance: 44.7
click at [543, 303] on td "85.72" at bounding box center [519, 301] width 51 height 32
drag, startPoint x: 543, startPoint y: 303, endPoint x: 529, endPoint y: 299, distance: 13.9
click at [529, 299] on td "85.72" at bounding box center [519, 301] width 51 height 32
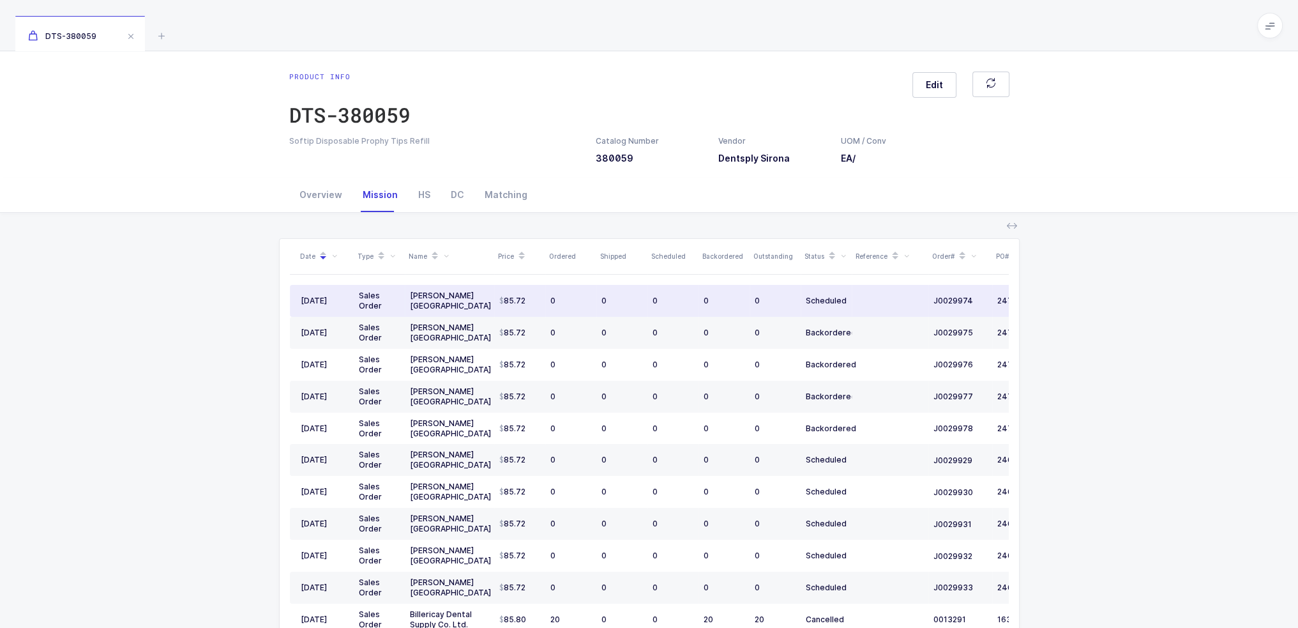
click at [529, 299] on div "85.72" at bounding box center [519, 301] width 41 height 10
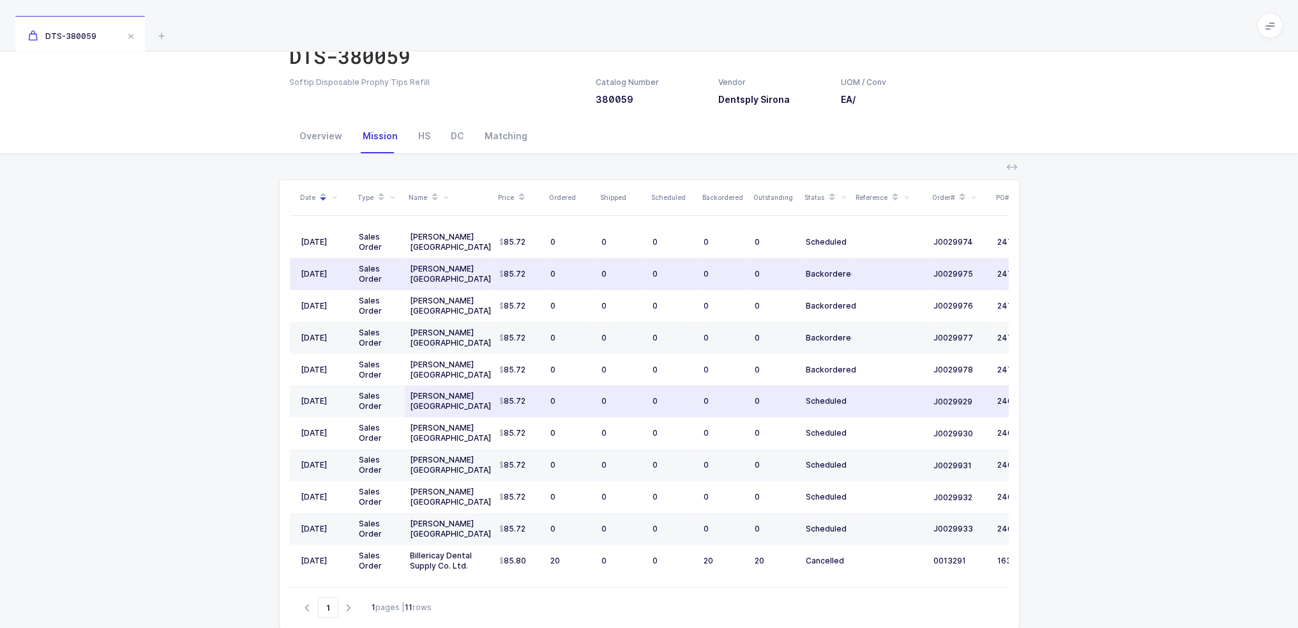
scroll to position [126, 0]
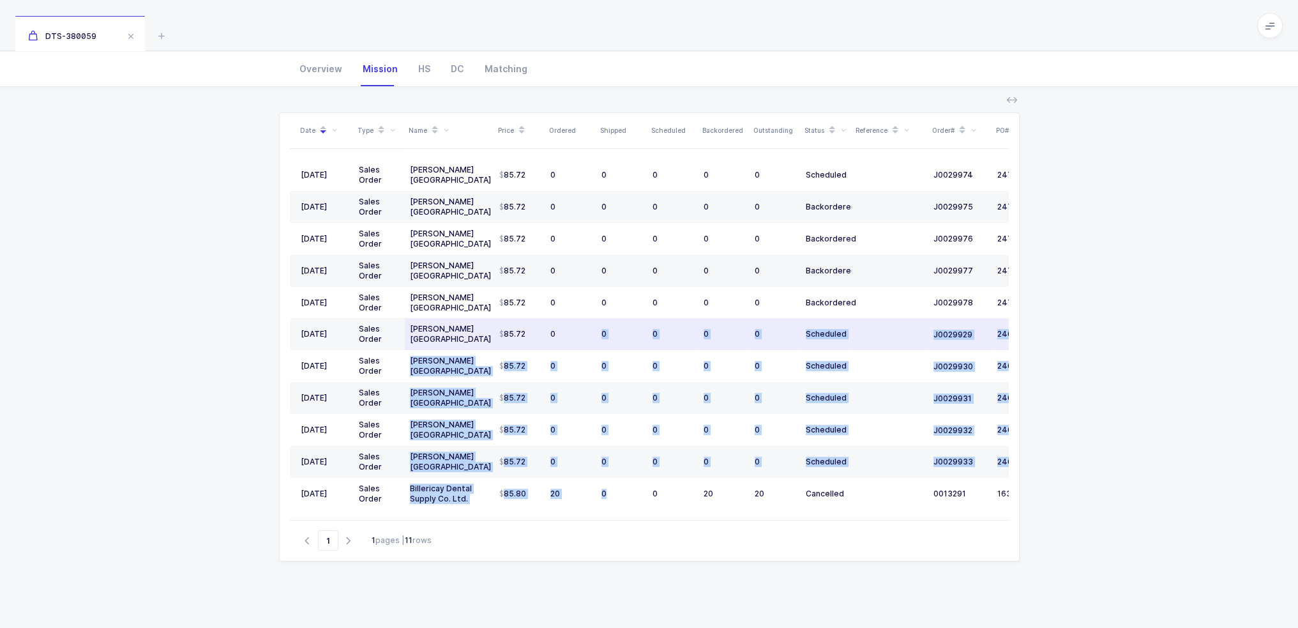
drag, startPoint x: 611, startPoint y: 499, endPoint x: 582, endPoint y: 328, distance: 174.3
click at [582, 328] on tbody "06/13/2025 Sales Order Henry Schein USA 85.72 0 0 0 0 0 Scheduled J0029974 2476…" at bounding box center [692, 334] width 805 height 351
click at [582, 329] on div "0" at bounding box center [570, 334] width 41 height 10
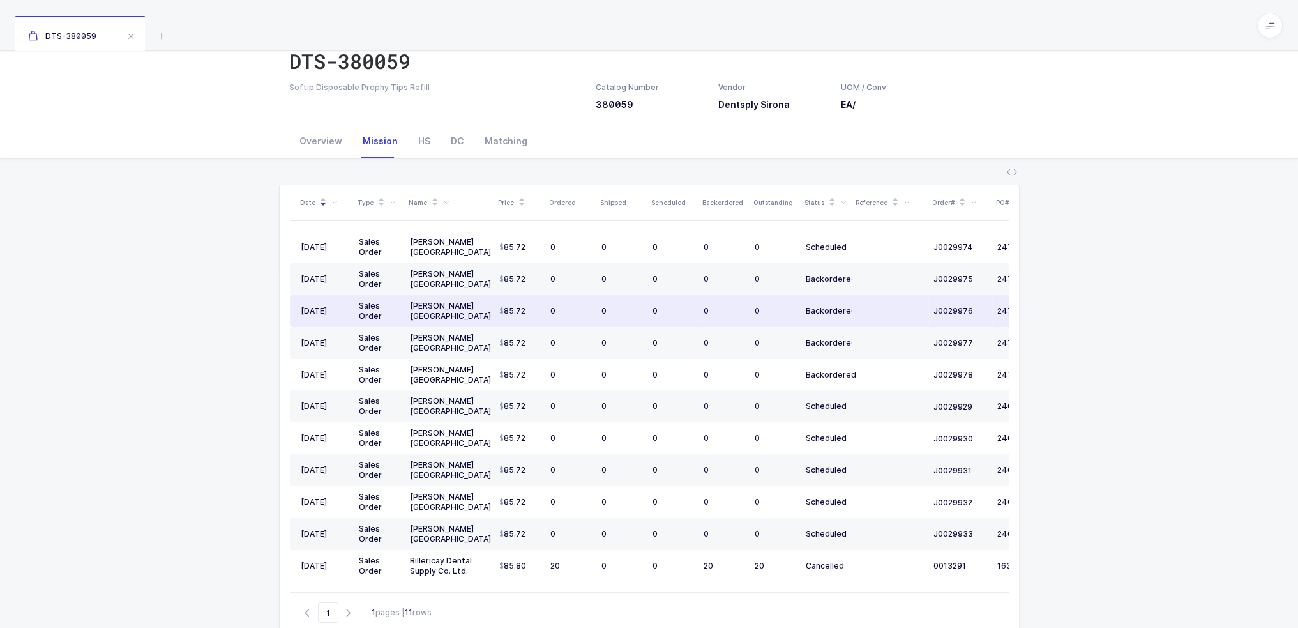
scroll to position [0, 0]
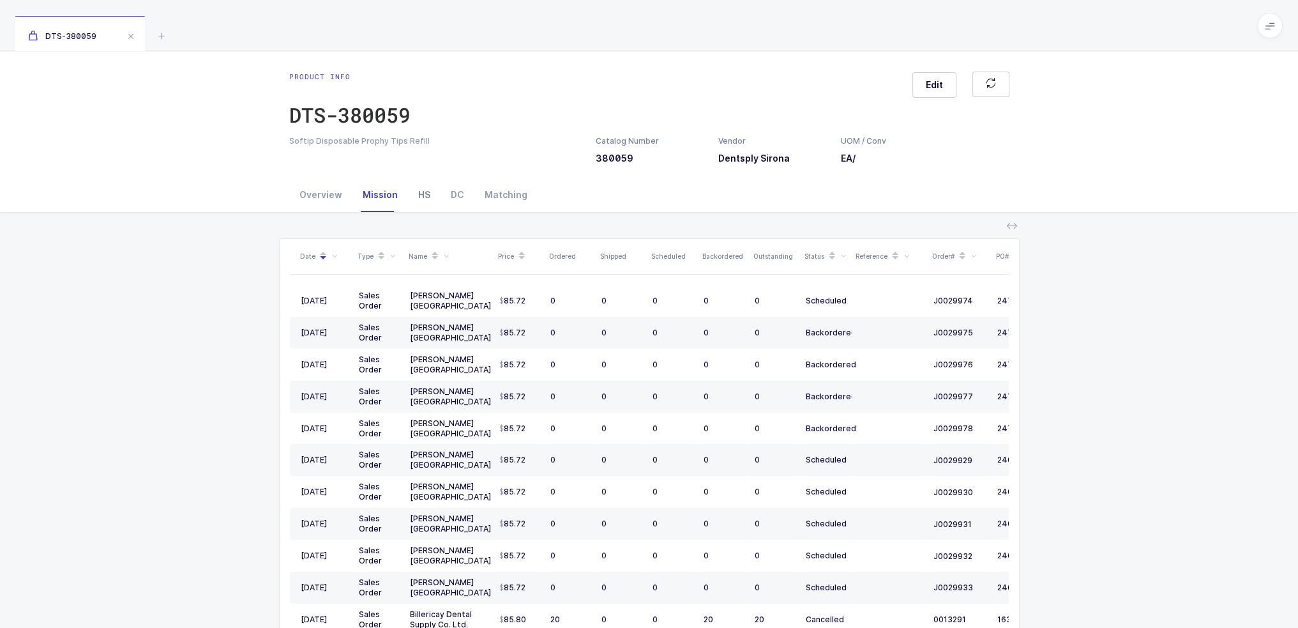
click at [414, 190] on div "HS" at bounding box center [424, 195] width 33 height 34
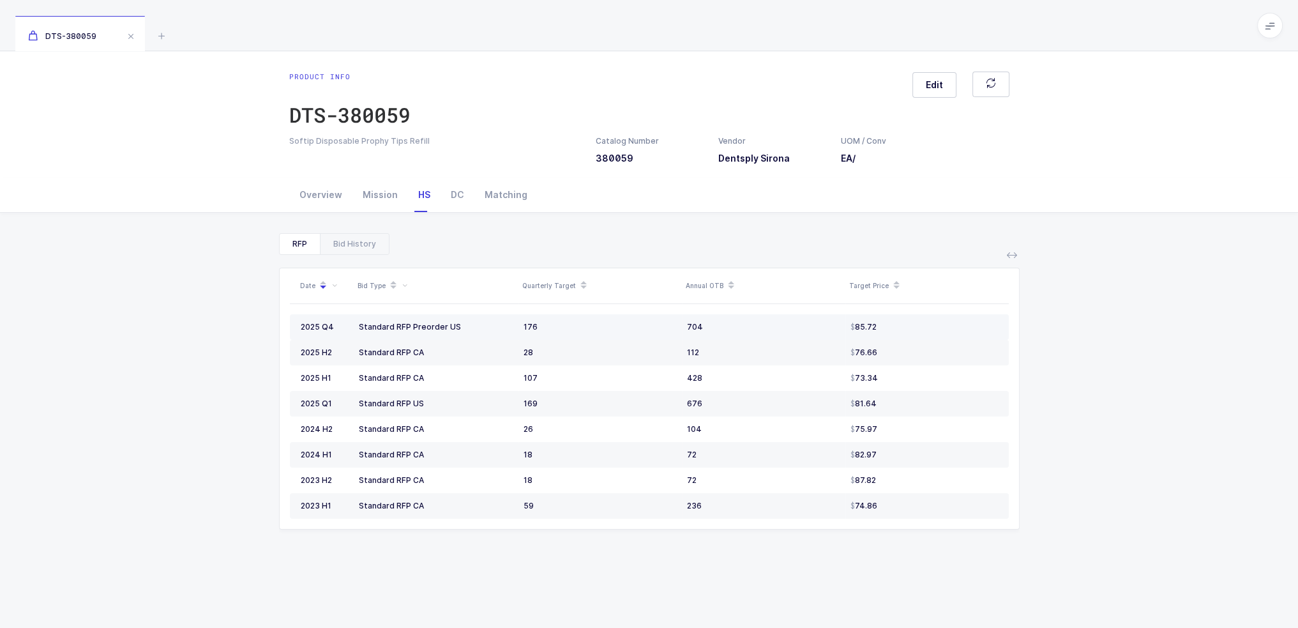
drag, startPoint x: 507, startPoint y: 329, endPoint x: 900, endPoint y: 322, distance: 392.8
click at [900, 322] on tr "2025 Q4 Standard RFP Preorder US 176 704 85.72" at bounding box center [649, 327] width 719 height 26
click at [900, 322] on div "85.72" at bounding box center [925, 327] width 148 height 10
drag, startPoint x: 908, startPoint y: 324, endPoint x: 630, endPoint y: 318, distance: 277.9
click at [656, 321] on tr "2025 Q4 Standard RFP Preorder US 176 704 85.72" at bounding box center [649, 327] width 719 height 26
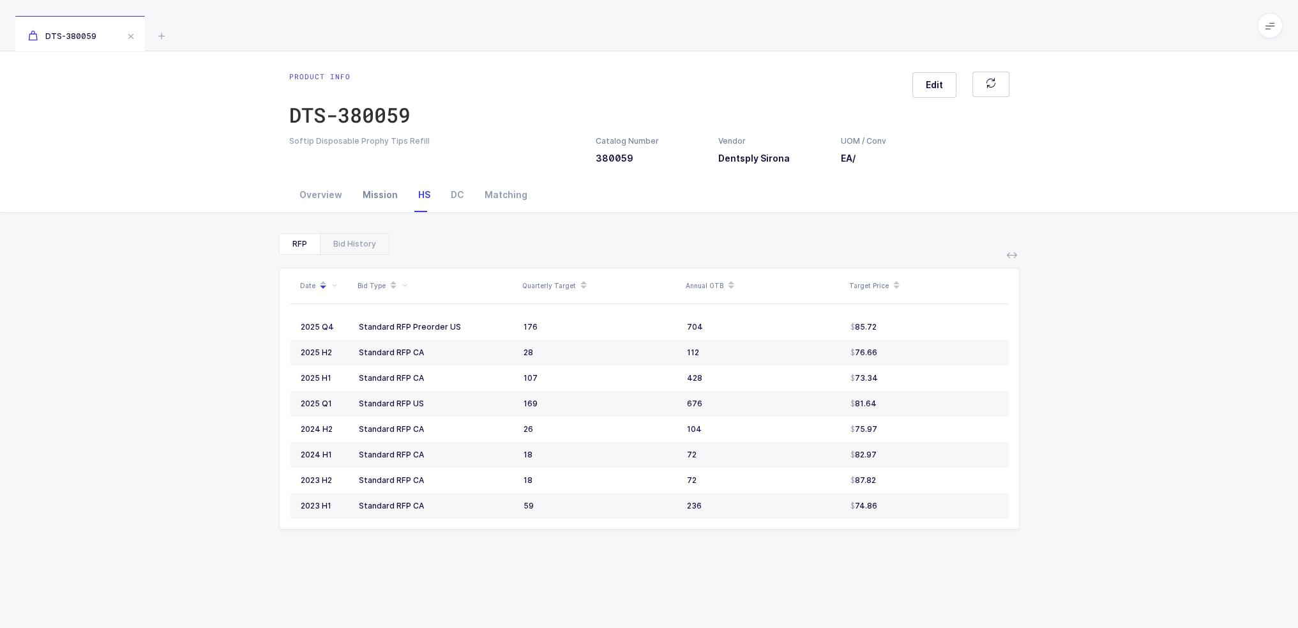
click at [367, 186] on div "Mission" at bounding box center [380, 195] width 56 height 34
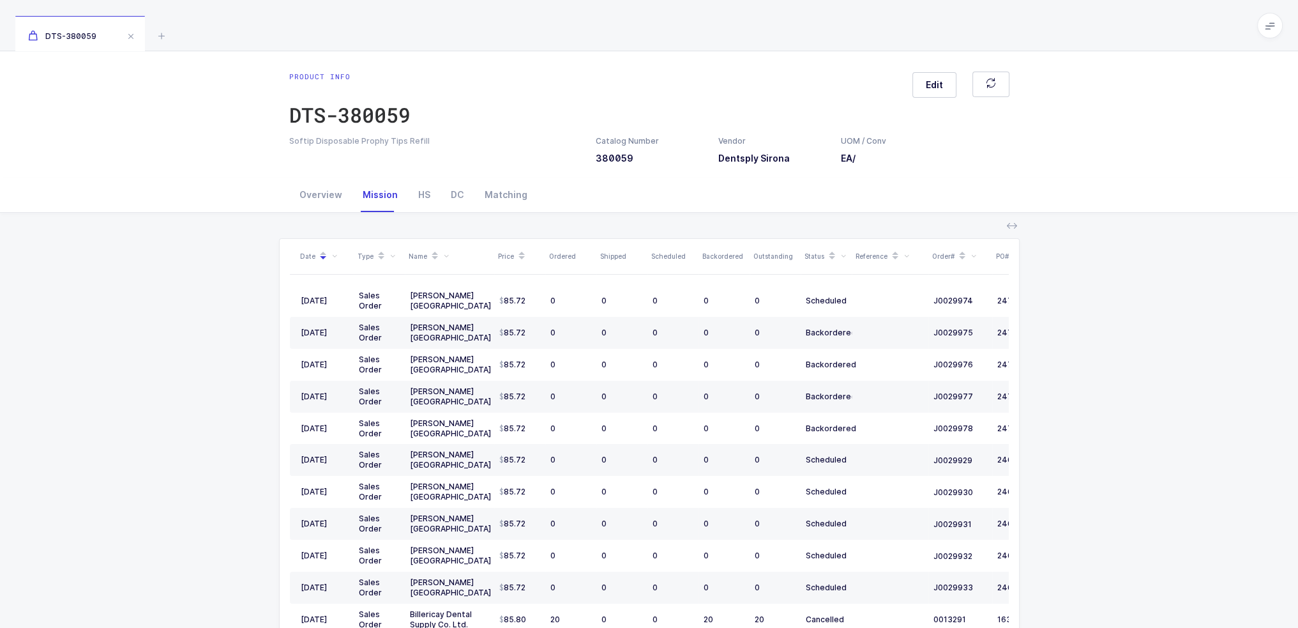
click at [398, 188] on div "Mission" at bounding box center [380, 195] width 56 height 34
click at [408, 189] on div "HS" at bounding box center [424, 195] width 33 height 34
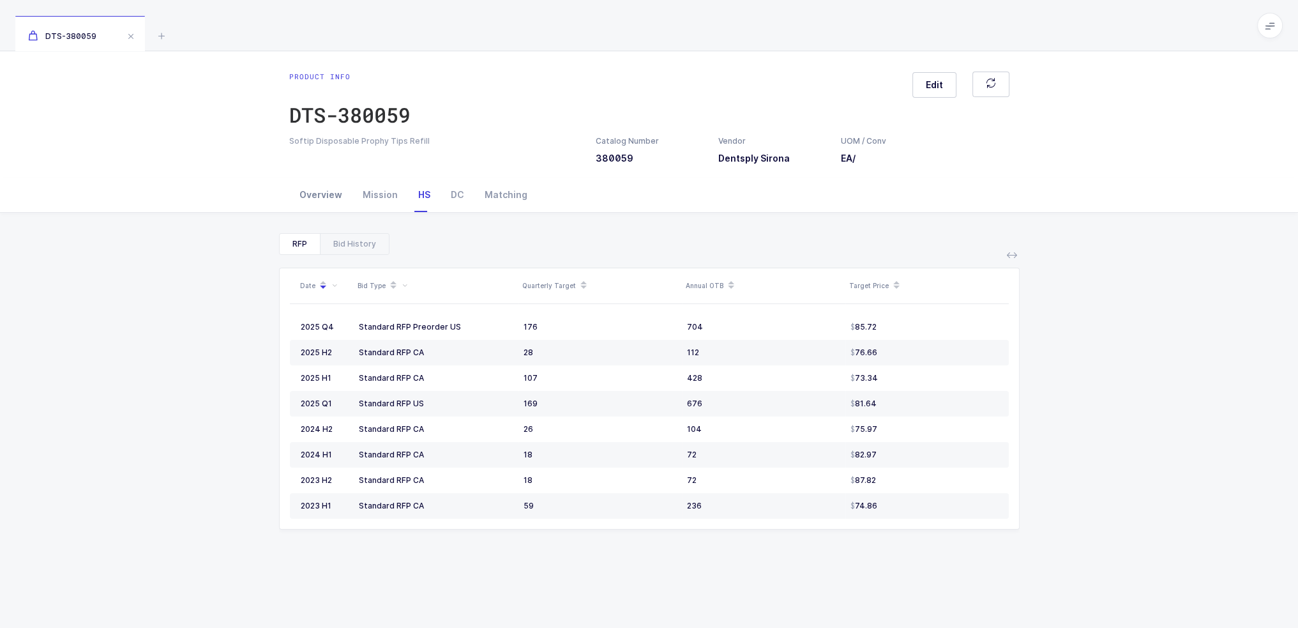
click at [298, 191] on div "Overview" at bounding box center [320, 195] width 63 height 34
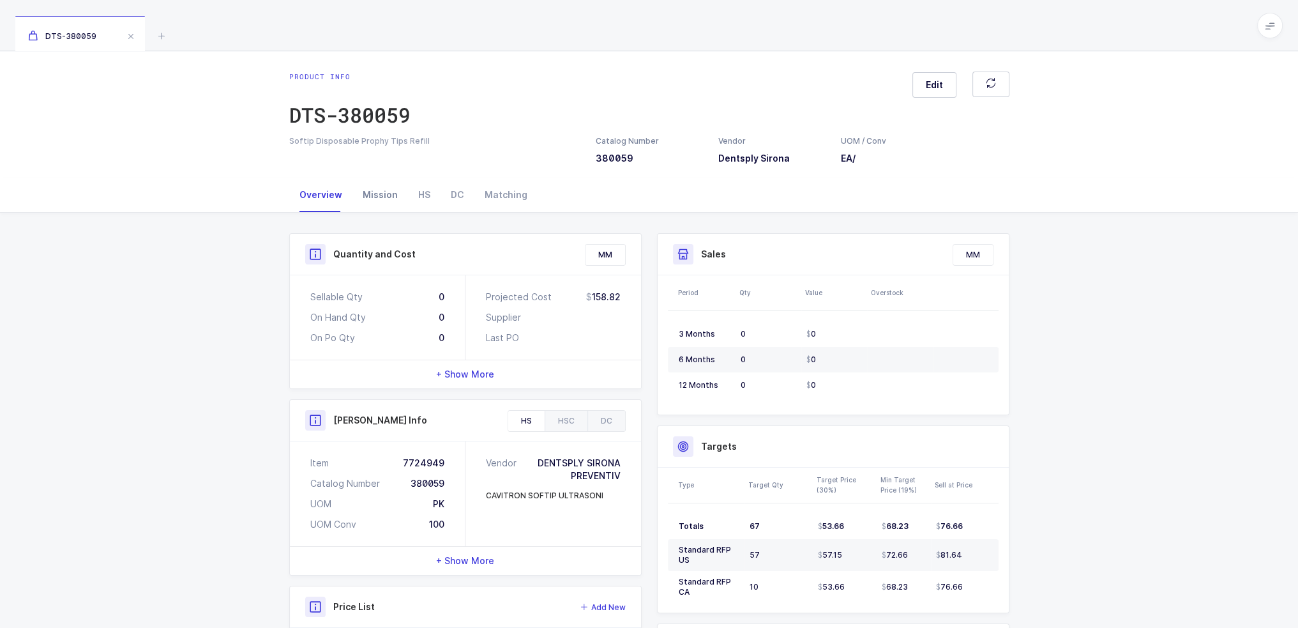
click at [389, 193] on div "Mission" at bounding box center [380, 195] width 56 height 34
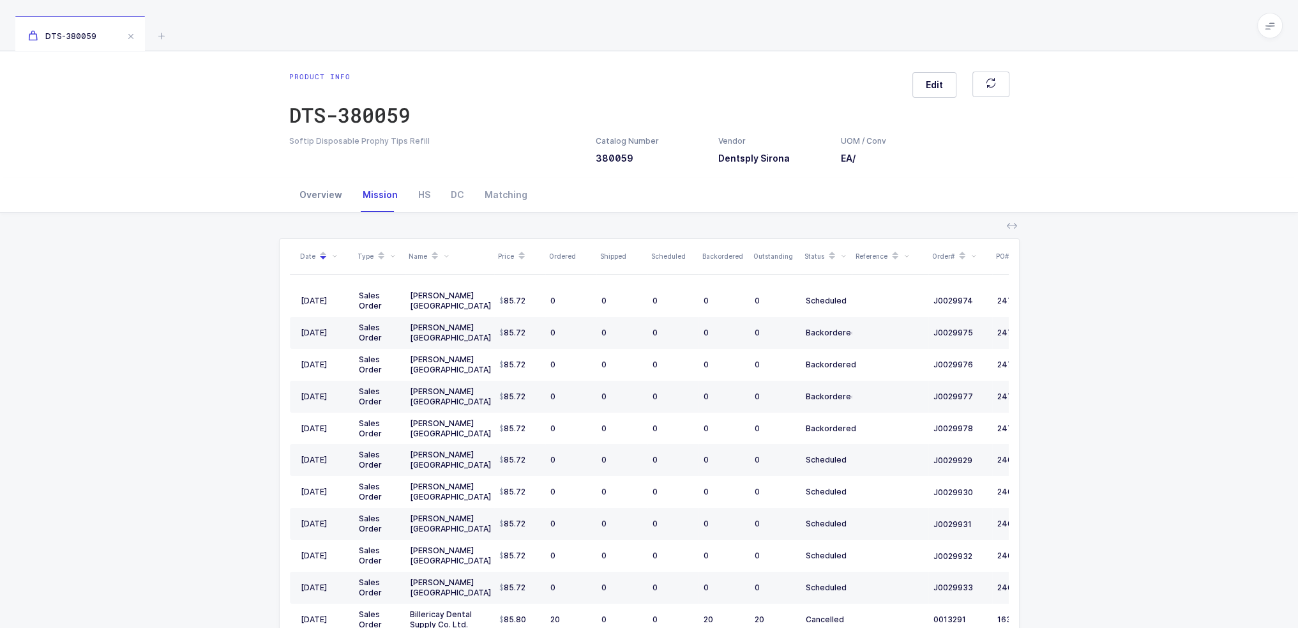
click at [330, 190] on div "Overview" at bounding box center [320, 195] width 63 height 34
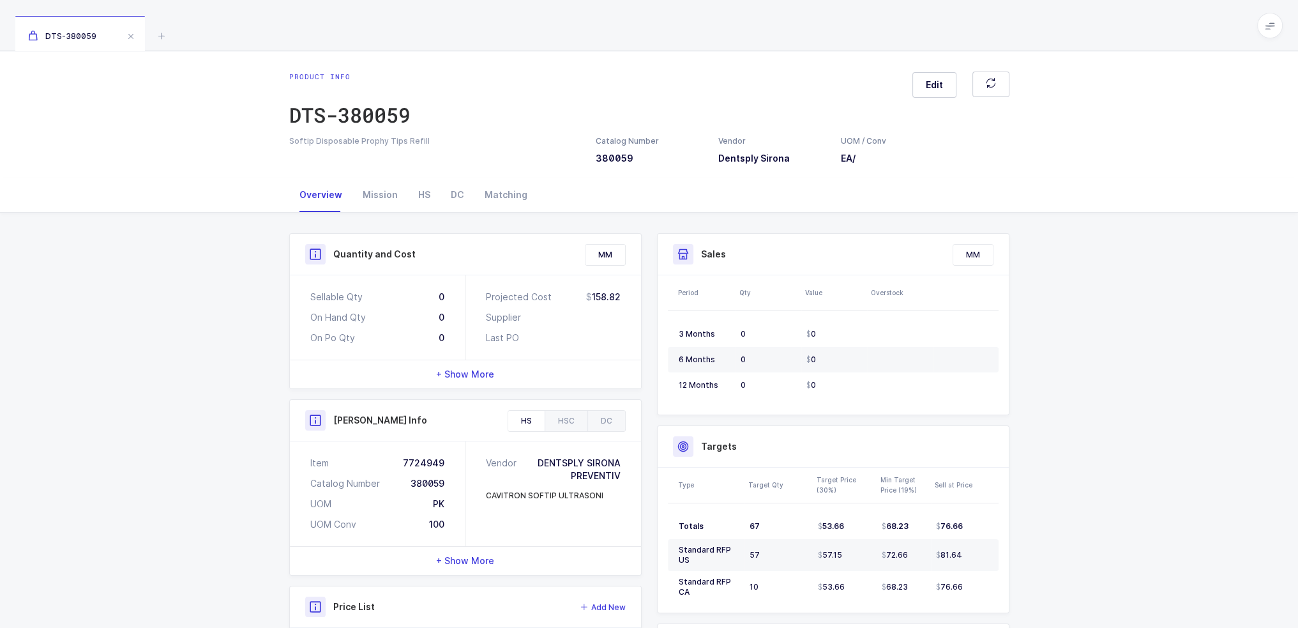
click at [508, 547] on div "+ Show More" at bounding box center [465, 561] width 351 height 28
click at [421, 193] on div "HS" at bounding box center [424, 195] width 33 height 34
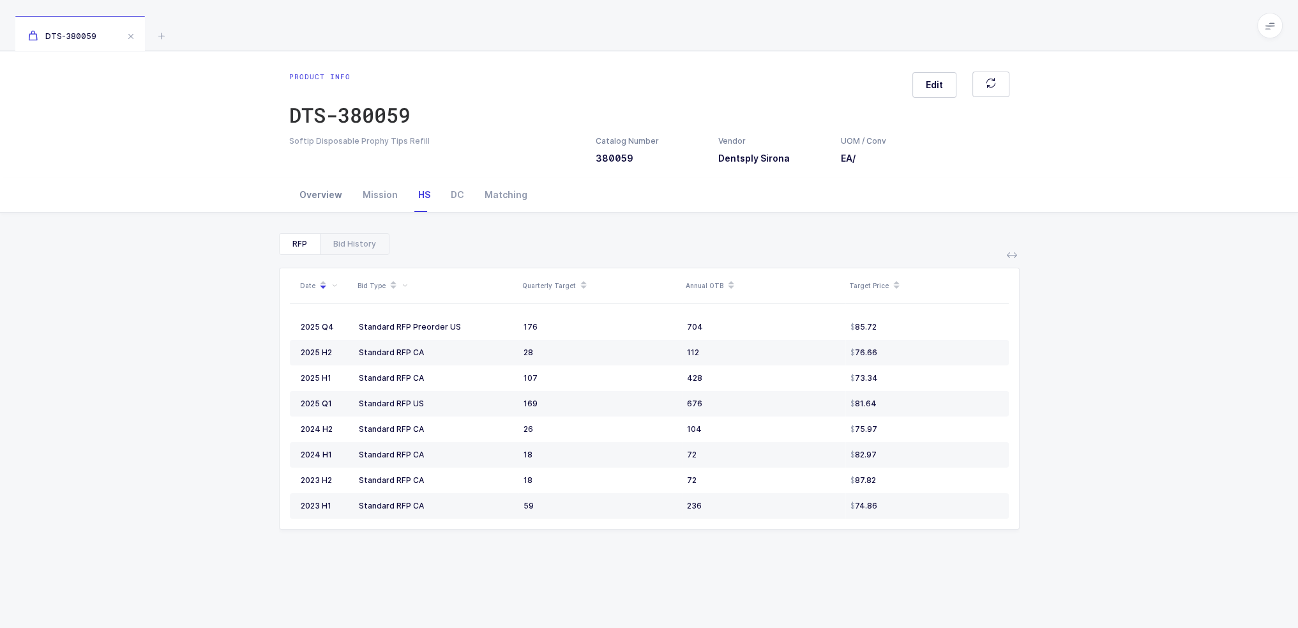
click at [325, 193] on div "Overview" at bounding box center [320, 195] width 63 height 34
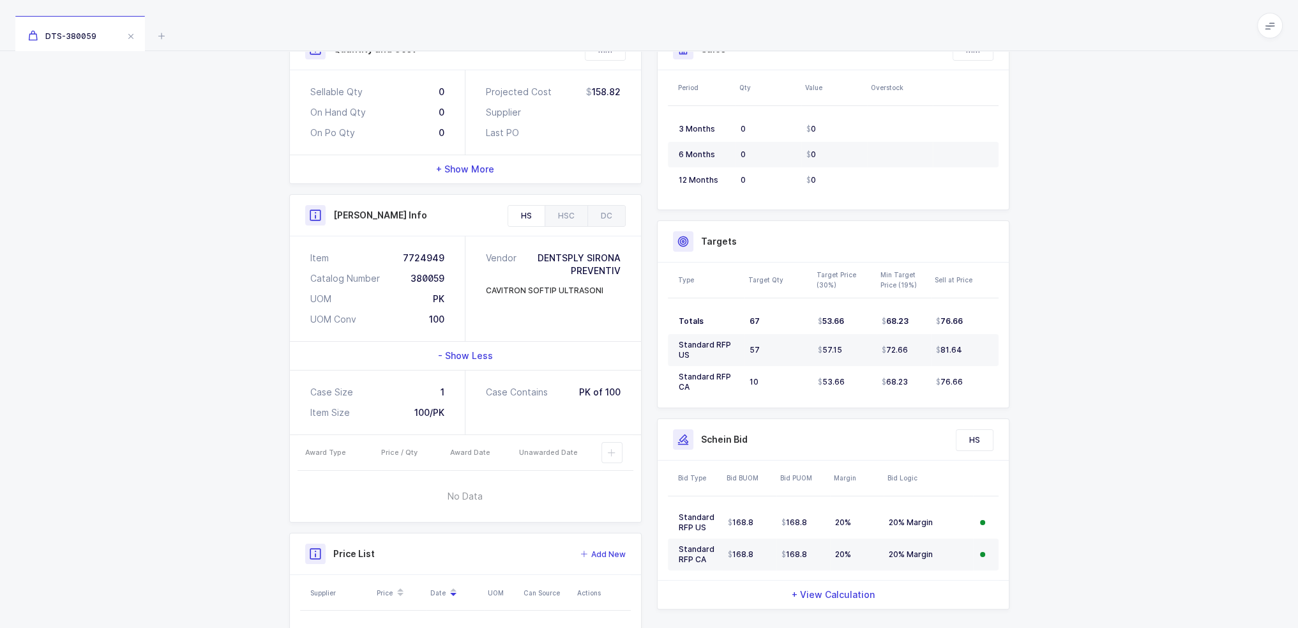
scroll to position [255, 0]
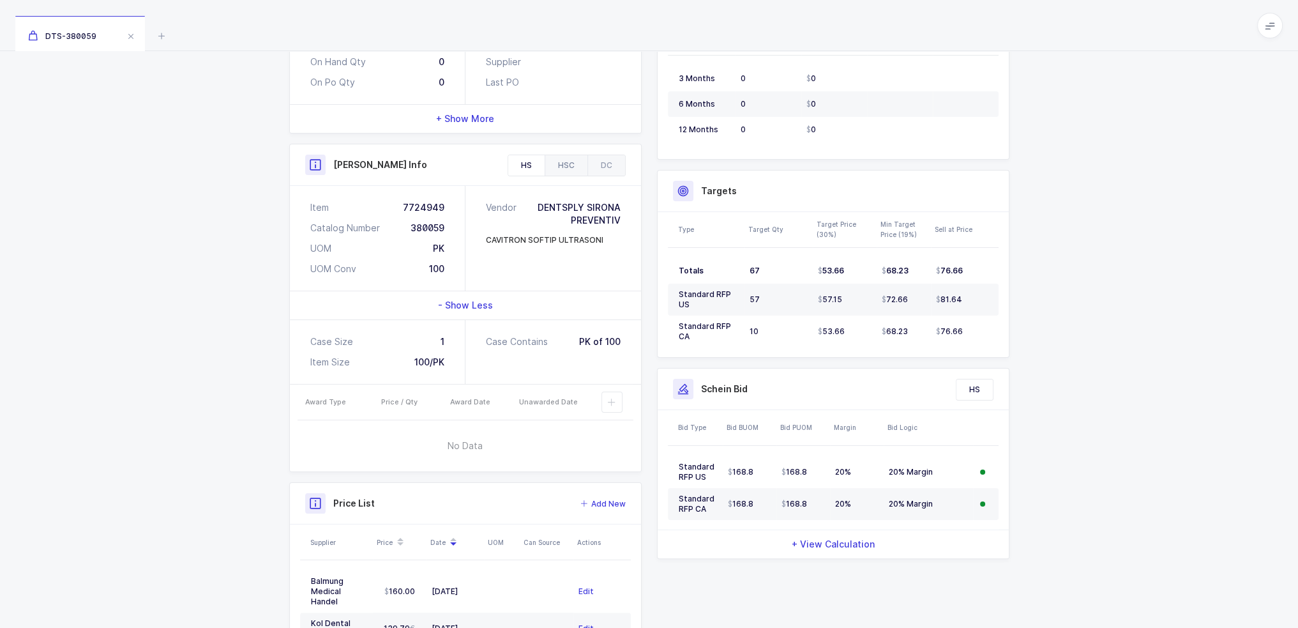
click at [565, 165] on div "HSC" at bounding box center [566, 165] width 43 height 20
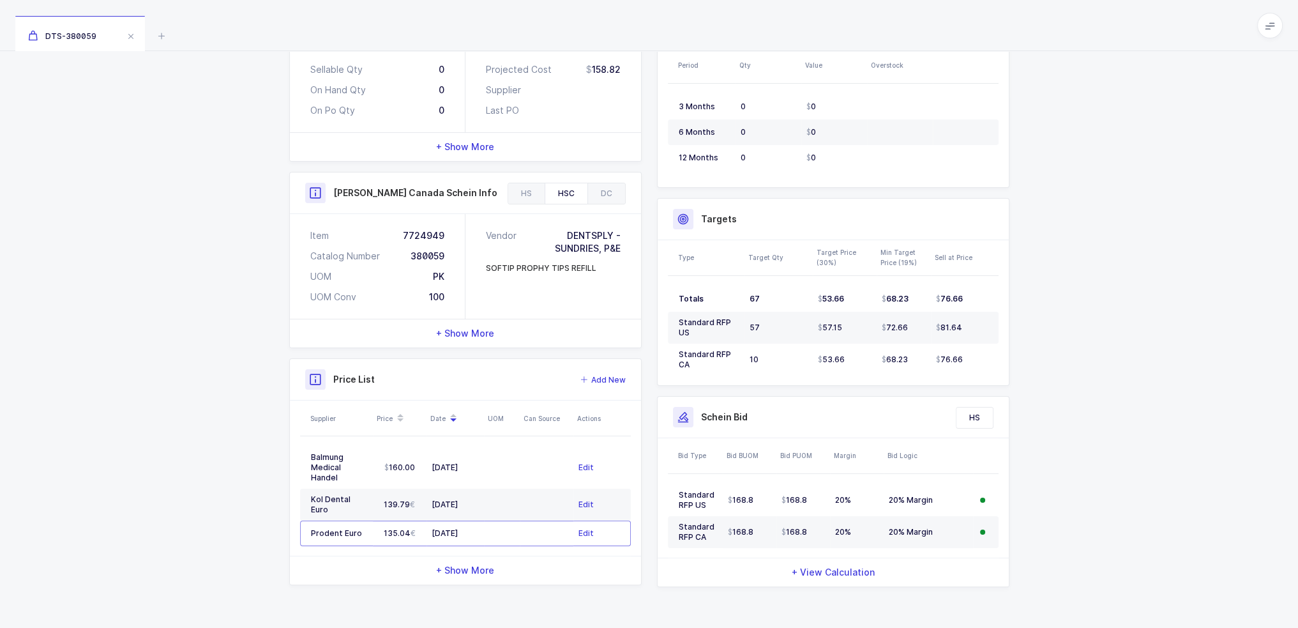
scroll to position [225, 0]
click at [608, 181] on div "Henry Canada Schein Info" at bounding box center [465, 195] width 351 height 42
click at [607, 193] on div "DC" at bounding box center [606, 195] width 38 height 20
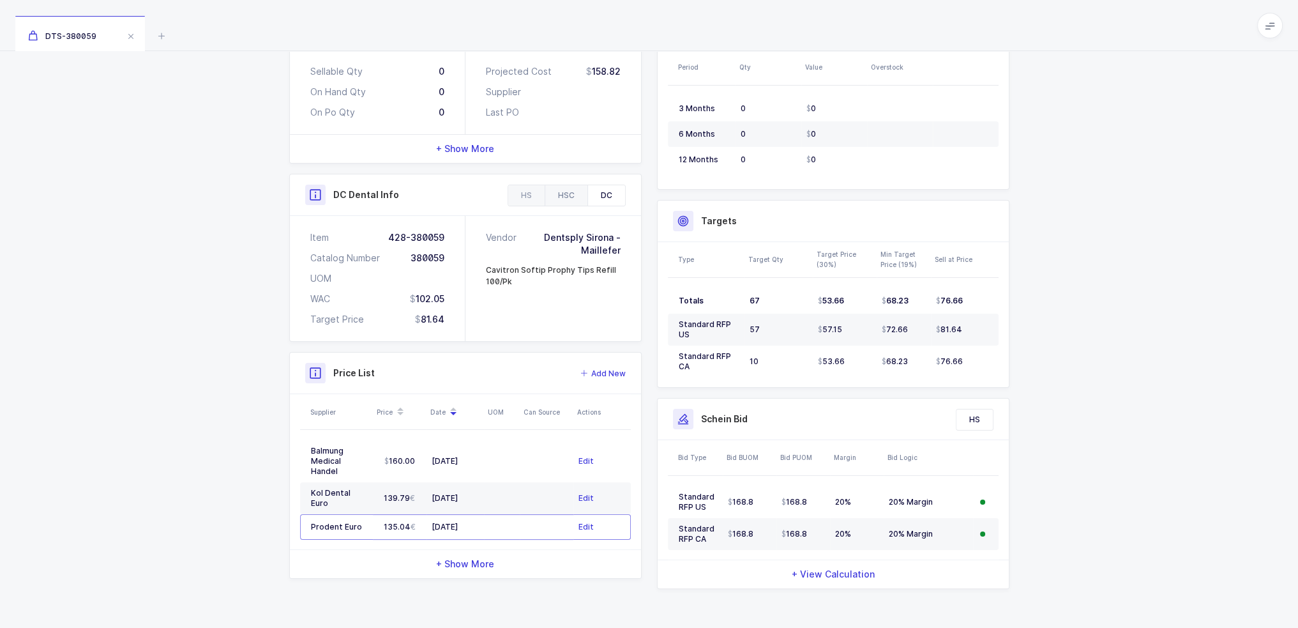
click at [553, 201] on div "HSC" at bounding box center [566, 195] width 43 height 20
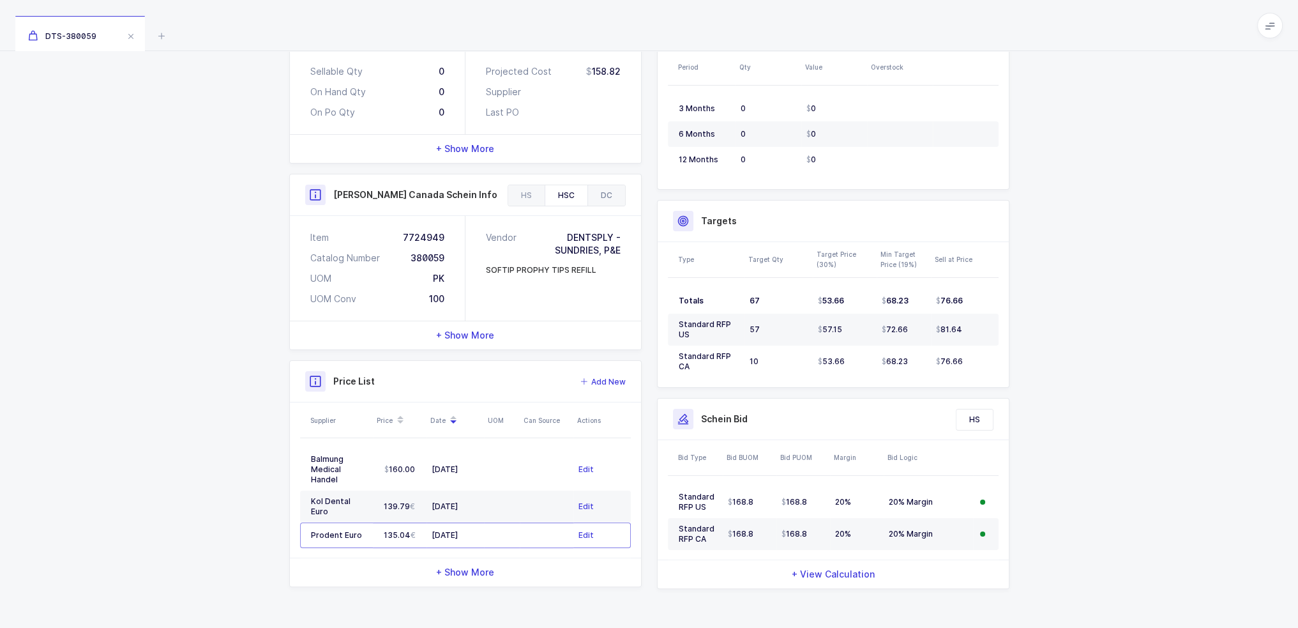
click at [603, 188] on div "DC" at bounding box center [606, 195] width 38 height 20
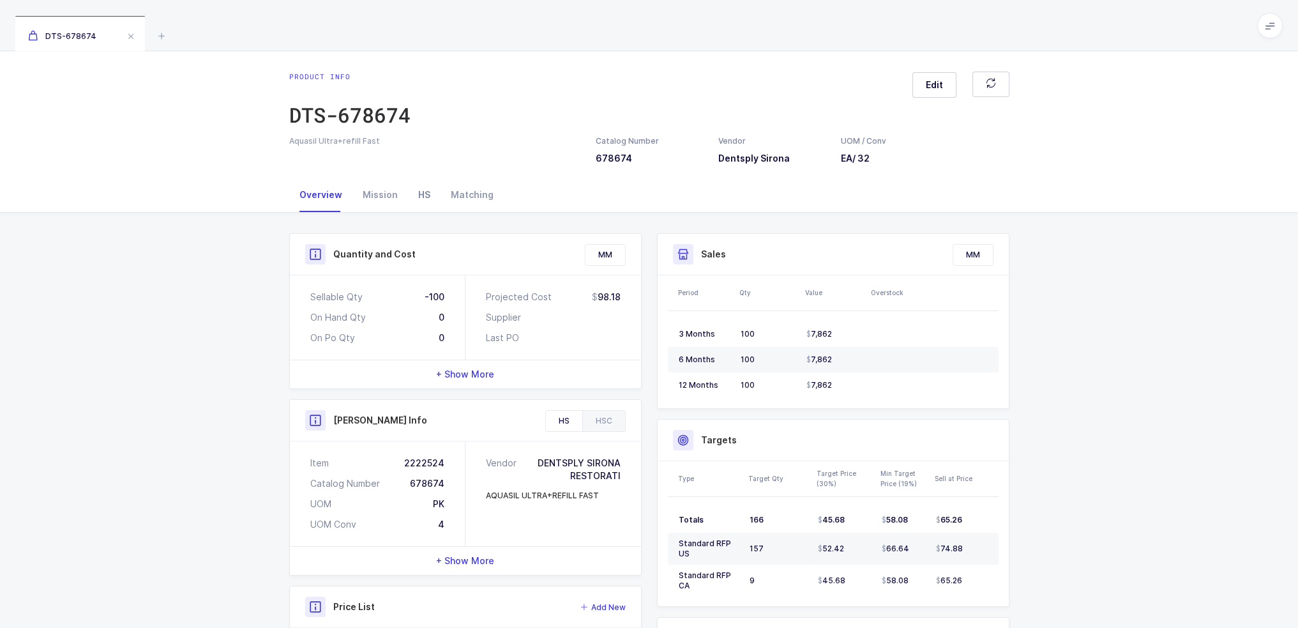
click at [418, 192] on div "HS" at bounding box center [424, 195] width 33 height 34
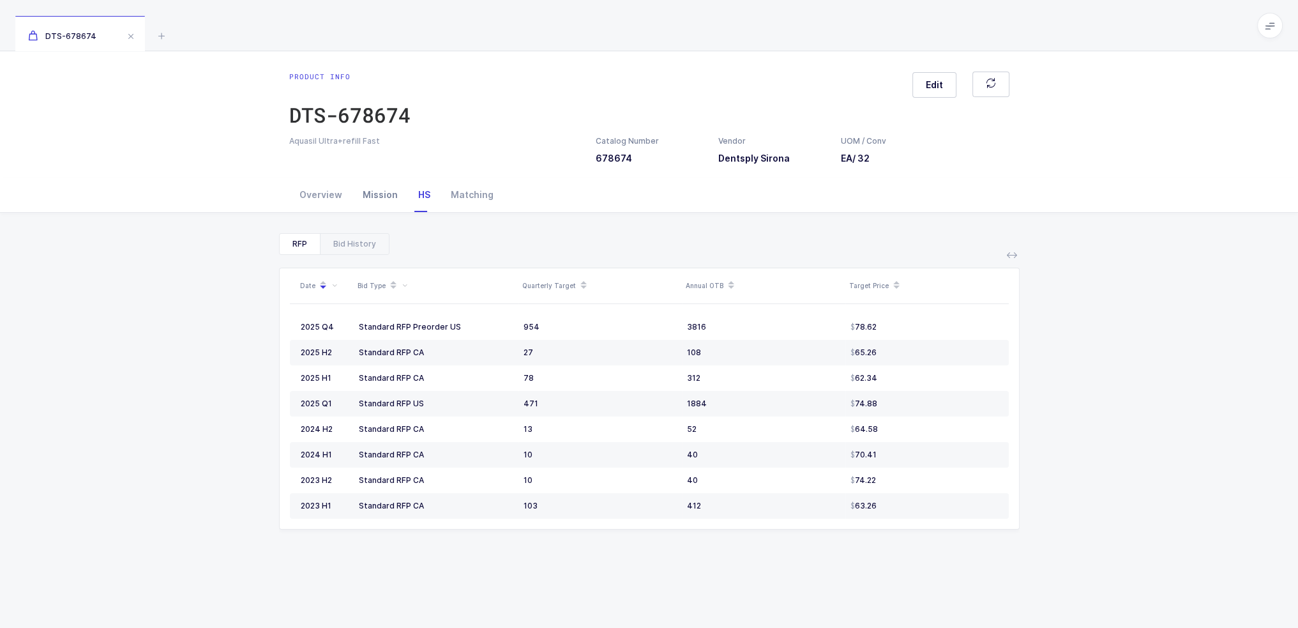
click at [381, 195] on div "Mission" at bounding box center [380, 195] width 56 height 34
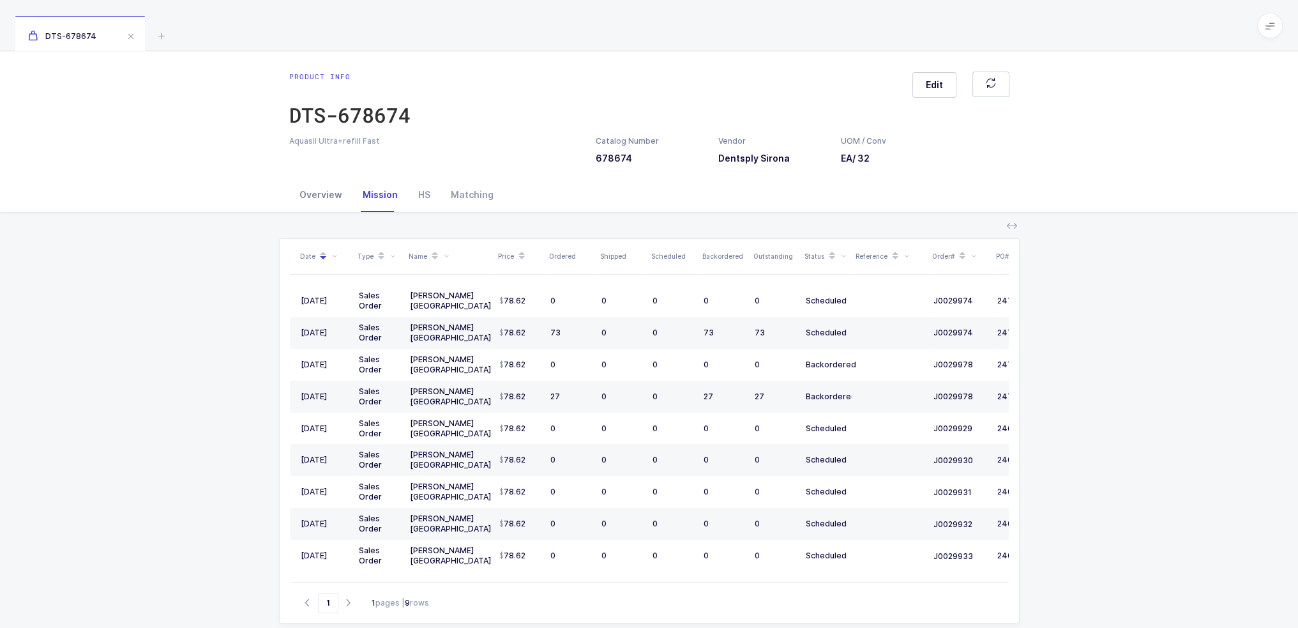
click at [321, 191] on div "Overview" at bounding box center [320, 195] width 63 height 34
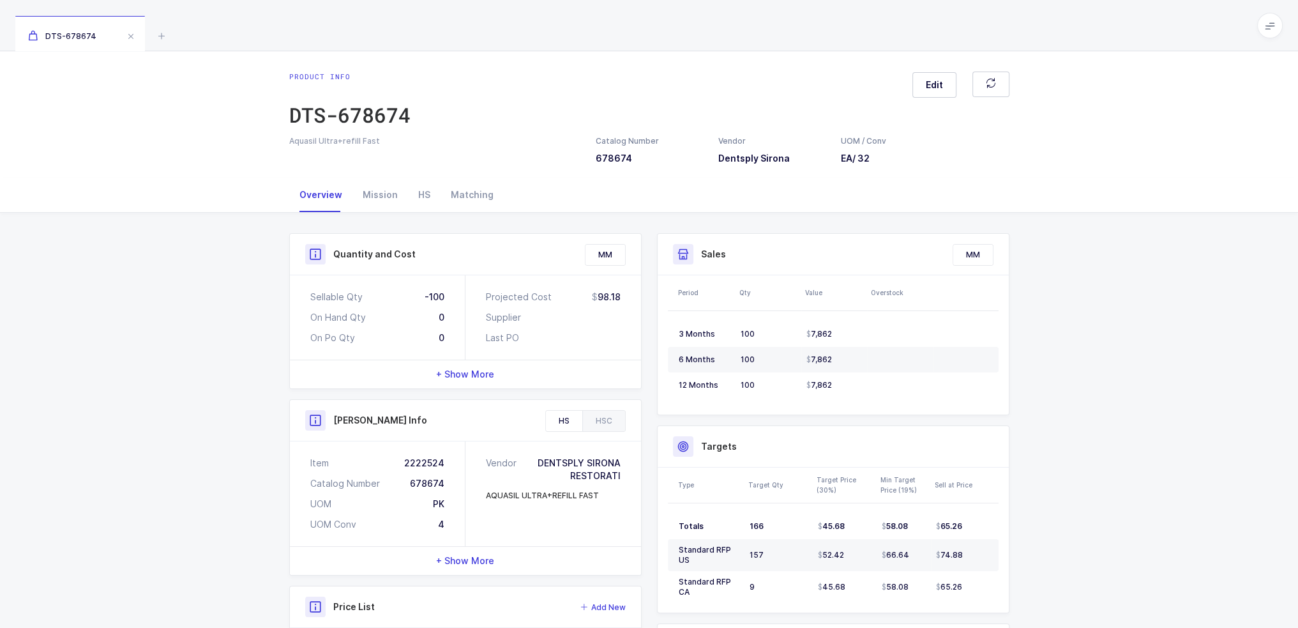
click at [476, 368] on span "+ Show More" at bounding box center [465, 374] width 58 height 13
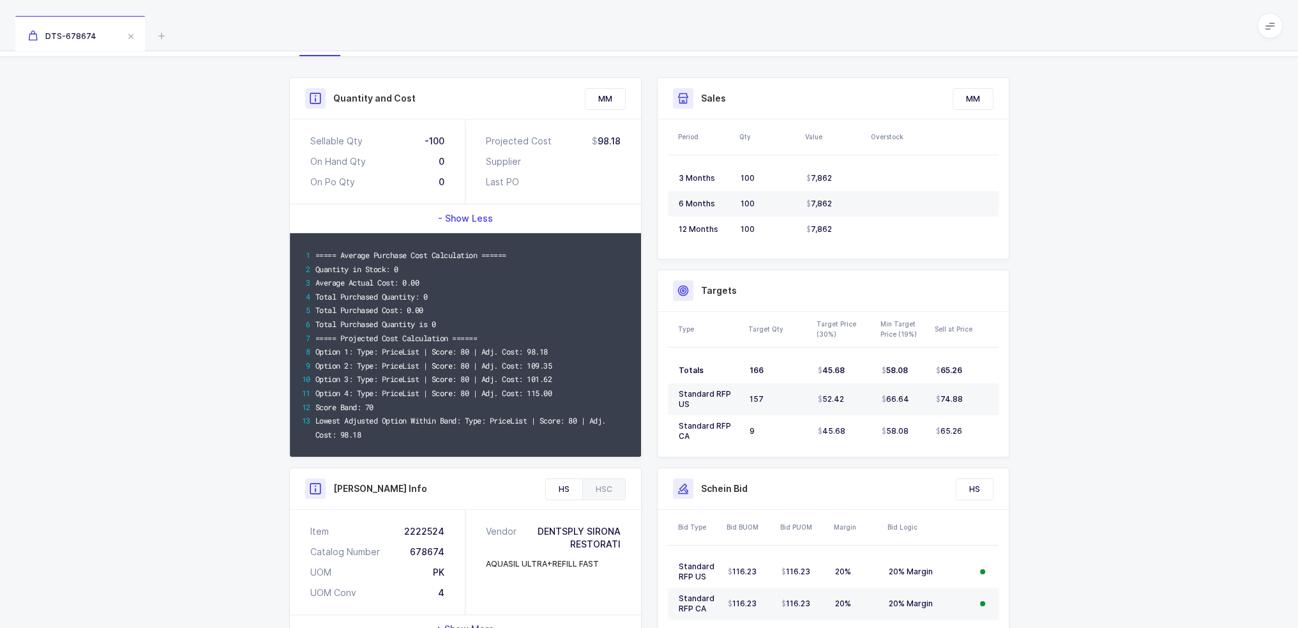
scroll to position [192, 0]
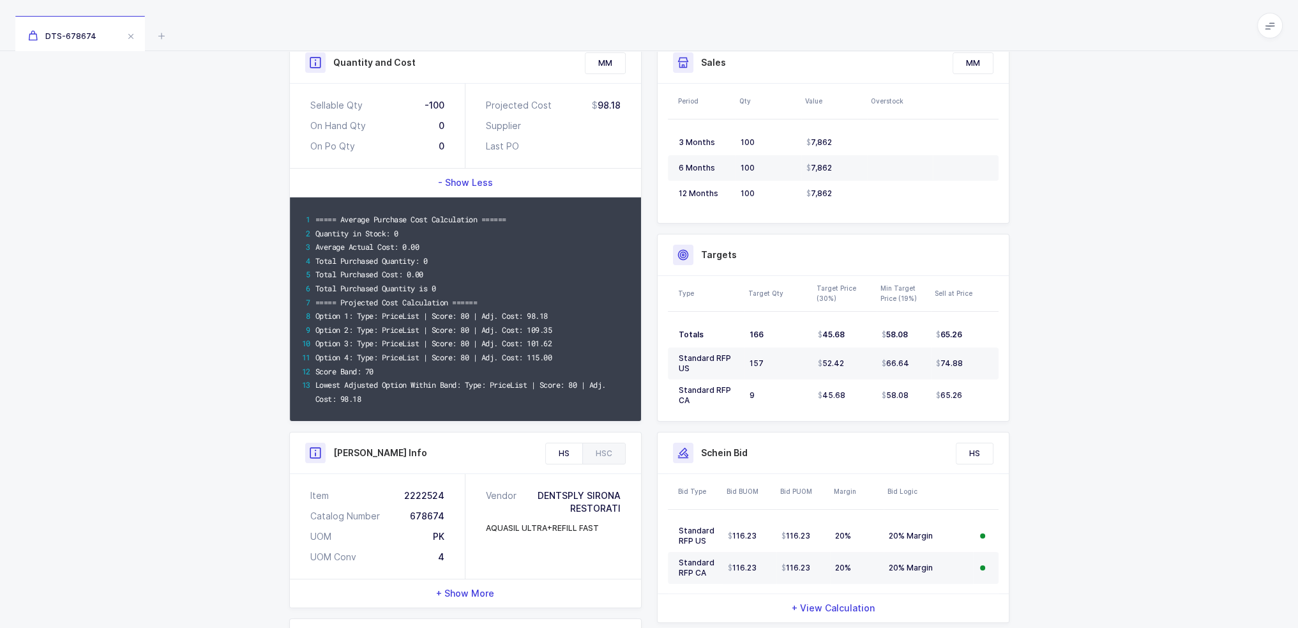
click at [489, 178] on span "- Show Less" at bounding box center [465, 182] width 55 height 13
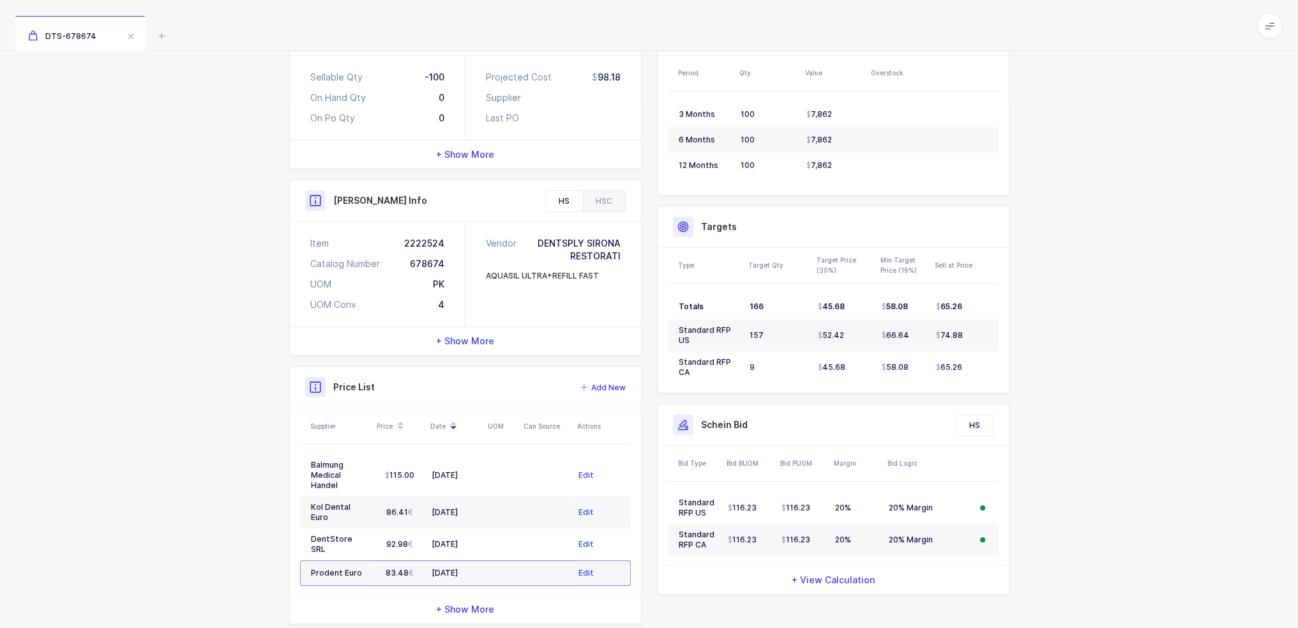
scroll to position [245, 0]
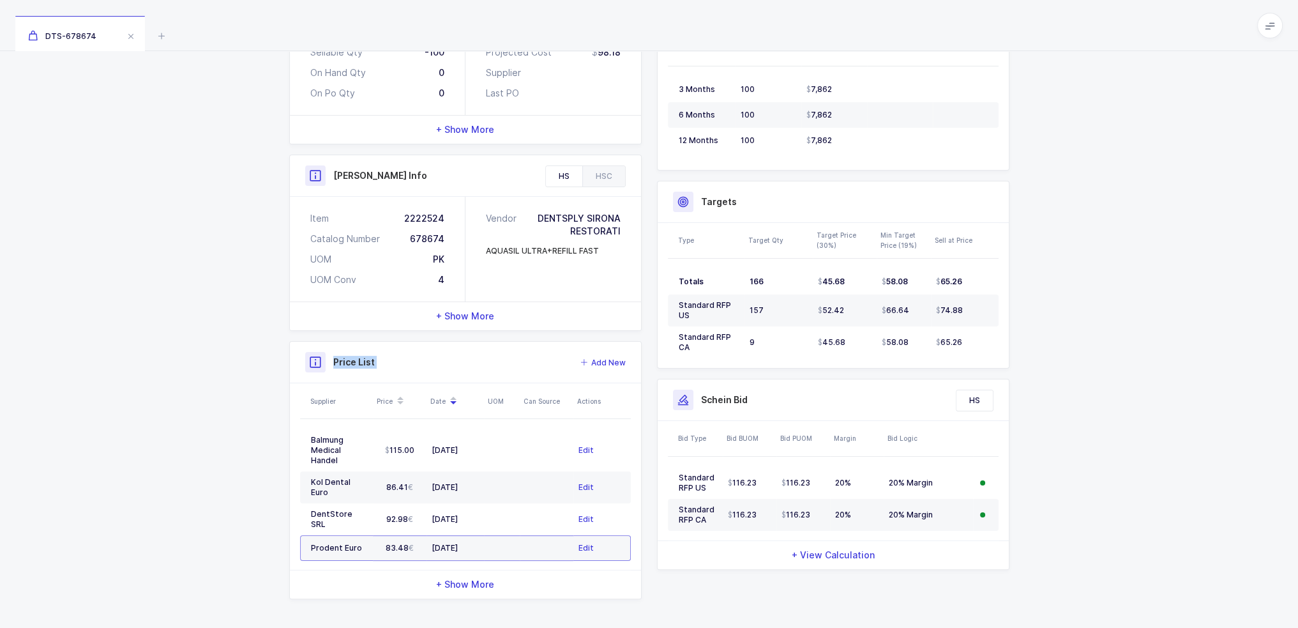
drag, startPoint x: 565, startPoint y: 541, endPoint x: 311, endPoint y: 352, distance: 316.2
click at [311, 352] on div "Price List Add New Supplier Price Date UOM Can Source Actions Balmung Medical H…" at bounding box center [465, 470] width 352 height 258
click at [311, 352] on div at bounding box center [315, 362] width 20 height 20
drag, startPoint x: 311, startPoint y: 352, endPoint x: 560, endPoint y: 547, distance: 316.6
click at [560, 547] on div "Price List Add New Supplier Price Date UOM Can Source Actions Balmung Medical H…" at bounding box center [465, 470] width 352 height 258
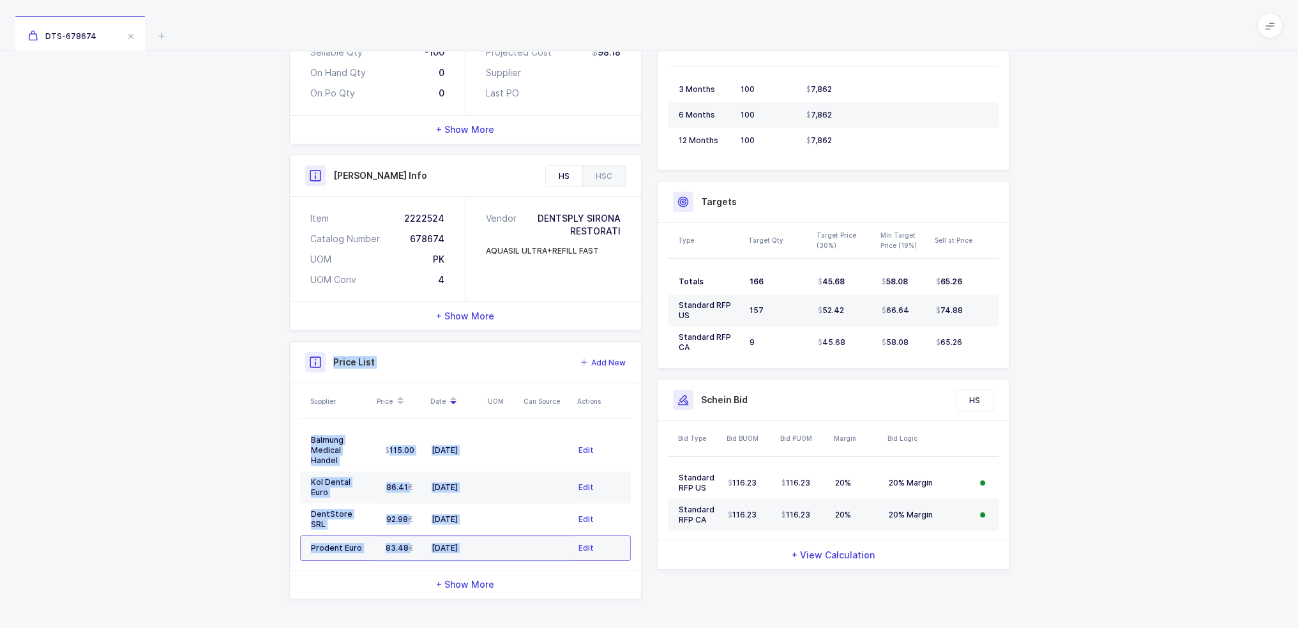
click at [560, 547] on div "Balmung Medical Handel 115.00 09/08/2025 Edit Kol Dental Euro 86.41 03/24/2025 …" at bounding box center [465, 494] width 331 height 151
drag, startPoint x: 560, startPoint y: 547, endPoint x: 318, endPoint y: 361, distance: 305.1
click at [318, 361] on div "Price List Add New Supplier Price Date UOM Can Source Actions Balmung Medical H…" at bounding box center [465, 470] width 352 height 258
click at [318, 361] on icon at bounding box center [315, 361] width 11 height 11
drag, startPoint x: 318, startPoint y: 361, endPoint x: 557, endPoint y: 535, distance: 295.3
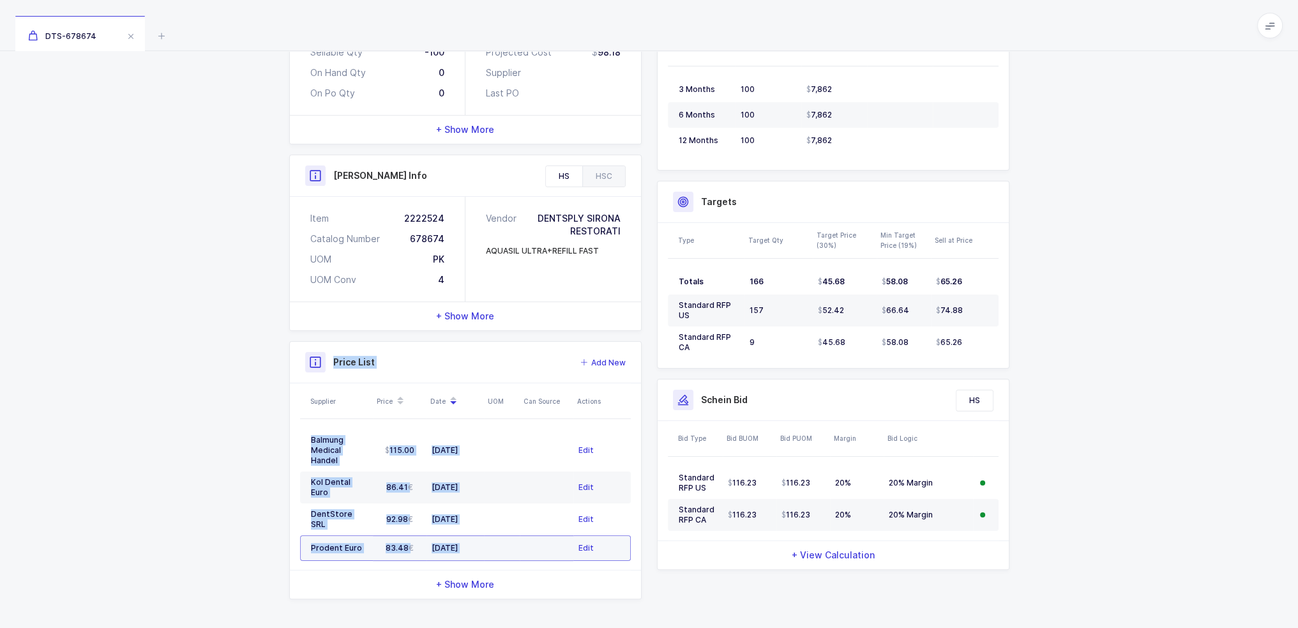
click at [557, 535] on div "Price List Add New Supplier Price Date UOM Can Source Actions Balmung Medical H…" at bounding box center [465, 470] width 352 height 258
click at [557, 535] on td at bounding box center [547, 548] width 54 height 26
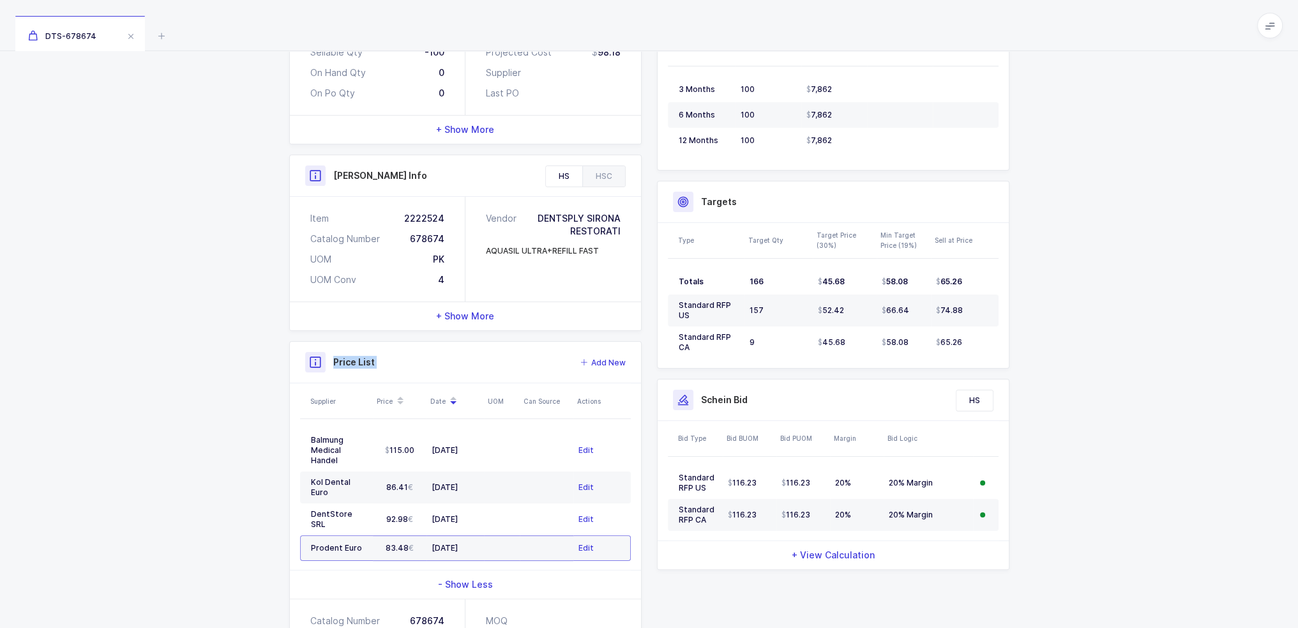
drag, startPoint x: 550, startPoint y: 542, endPoint x: 324, endPoint y: 358, distance: 291.4
click at [324, 358] on div "Price List Add New Supplier Price Date UOM Can Source Actions Balmung Medical H…" at bounding box center [465, 533] width 352 height 384
click at [324, 358] on div at bounding box center [315, 362] width 20 height 20
drag, startPoint x: 333, startPoint y: 356, endPoint x: 375, endPoint y: 360, distance: 42.3
click at [375, 360] on div "Price List Add New" at bounding box center [465, 362] width 321 height 20
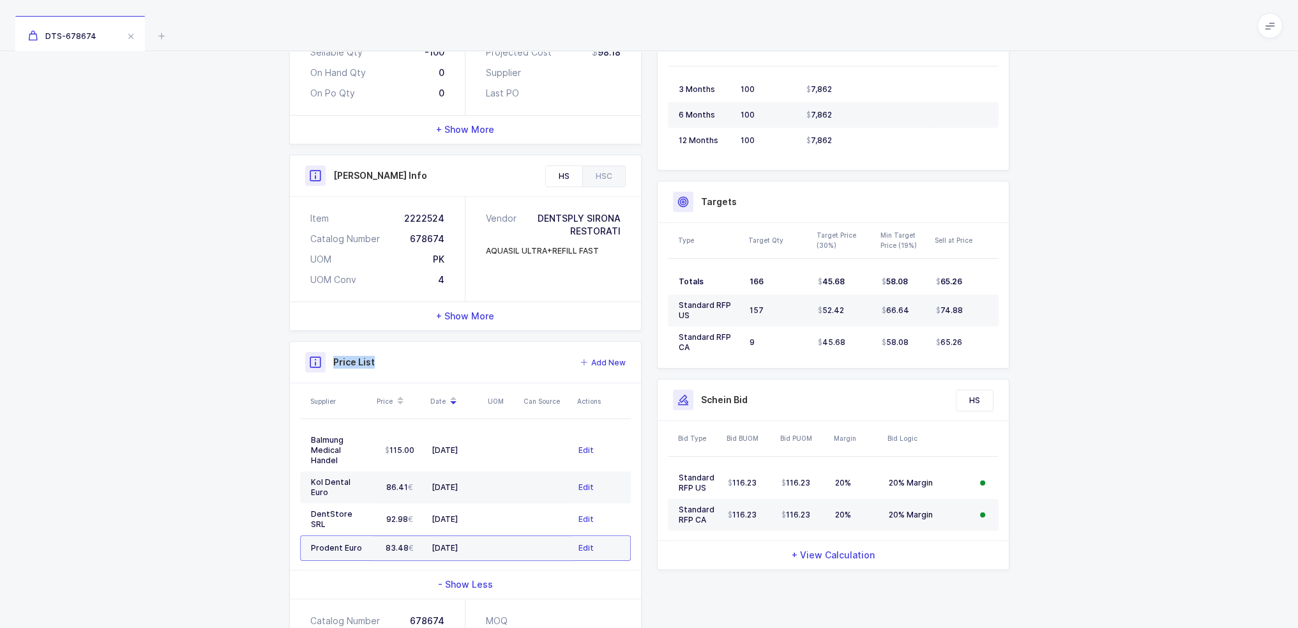
click at [375, 360] on div "Price List Add New" at bounding box center [465, 362] width 321 height 20
drag, startPoint x: 381, startPoint y: 359, endPoint x: 335, endPoint y: 365, distance: 47.0
click at [335, 365] on div "Price List Add New" at bounding box center [465, 362] width 321 height 20
click at [335, 365] on h3 "Price List" at bounding box center [354, 362] width 42 height 13
drag, startPoint x: 335, startPoint y: 365, endPoint x: 391, endPoint y: 364, distance: 56.8
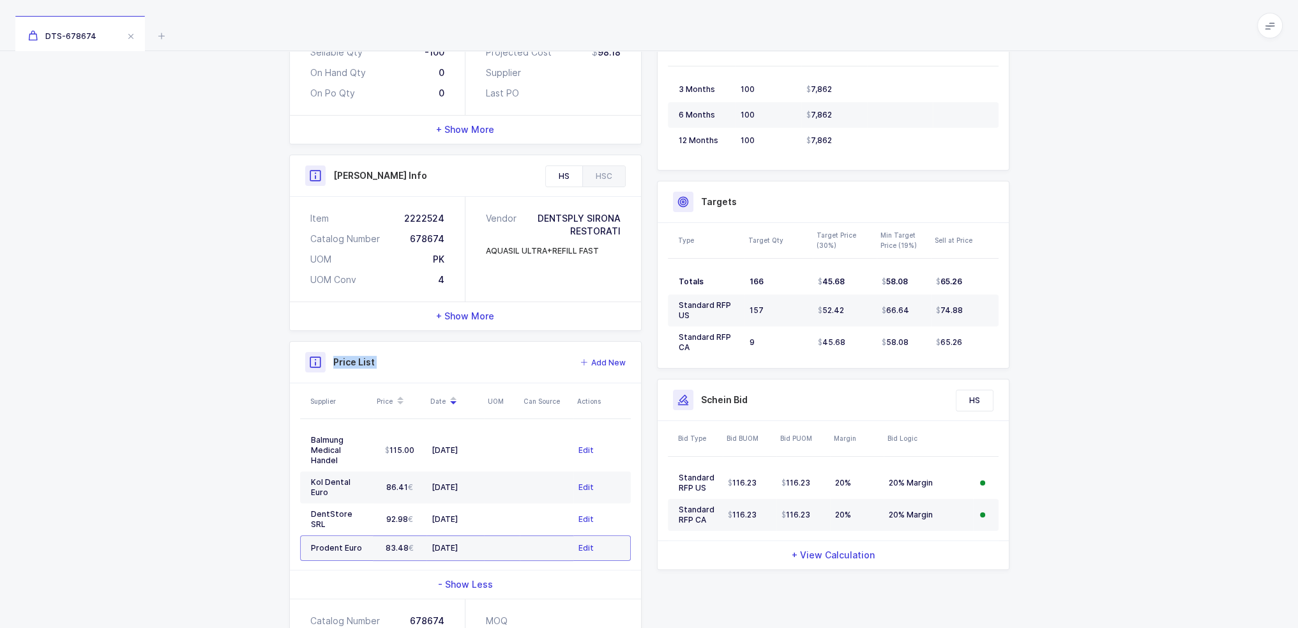
click at [391, 364] on div "Price List Add New" at bounding box center [465, 362] width 321 height 20
click at [392, 364] on div "Price List Add New" at bounding box center [465, 362] width 321 height 20
drag, startPoint x: 392, startPoint y: 364, endPoint x: 335, endPoint y: 364, distance: 57.5
click at [335, 364] on div "Price List Add New" at bounding box center [465, 362] width 321 height 20
click at [335, 364] on h3 "Price List" at bounding box center [354, 362] width 42 height 13
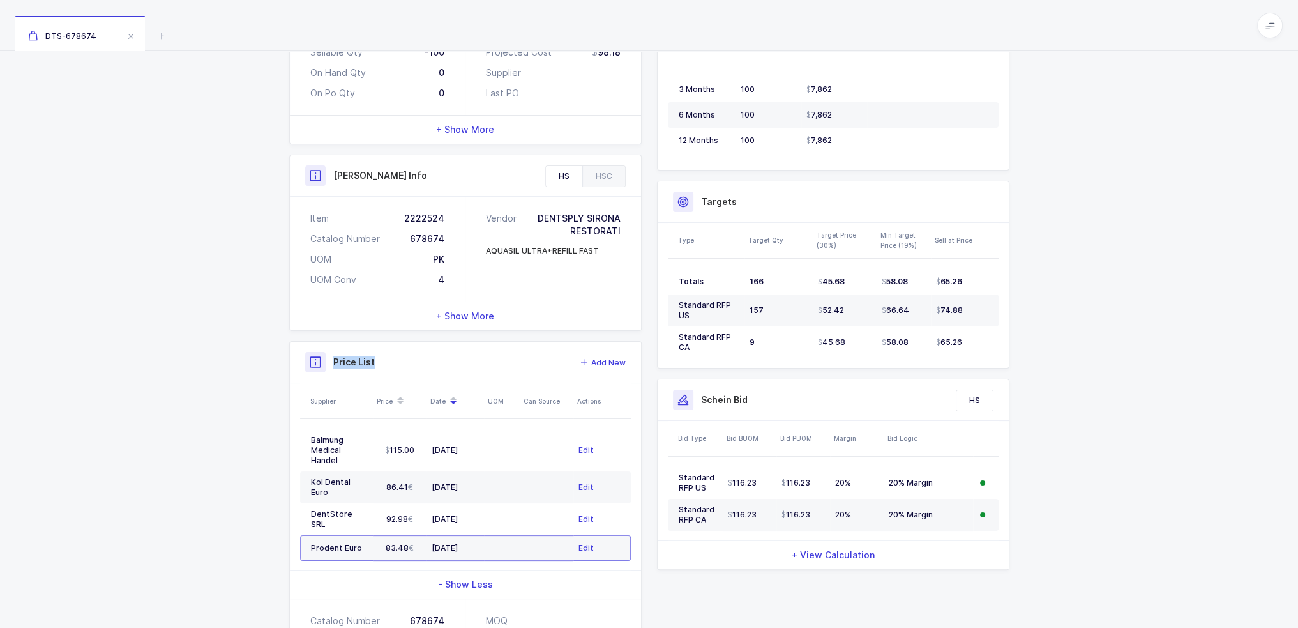
drag, startPoint x: 335, startPoint y: 364, endPoint x: 367, endPoint y: 360, distance: 32.8
click at [367, 360] on h3 "Price List" at bounding box center [354, 362] width 42 height 13
drag, startPoint x: 367, startPoint y: 360, endPoint x: 326, endPoint y: 363, distance: 41.6
click at [326, 363] on div "Price List Add New" at bounding box center [465, 362] width 321 height 20
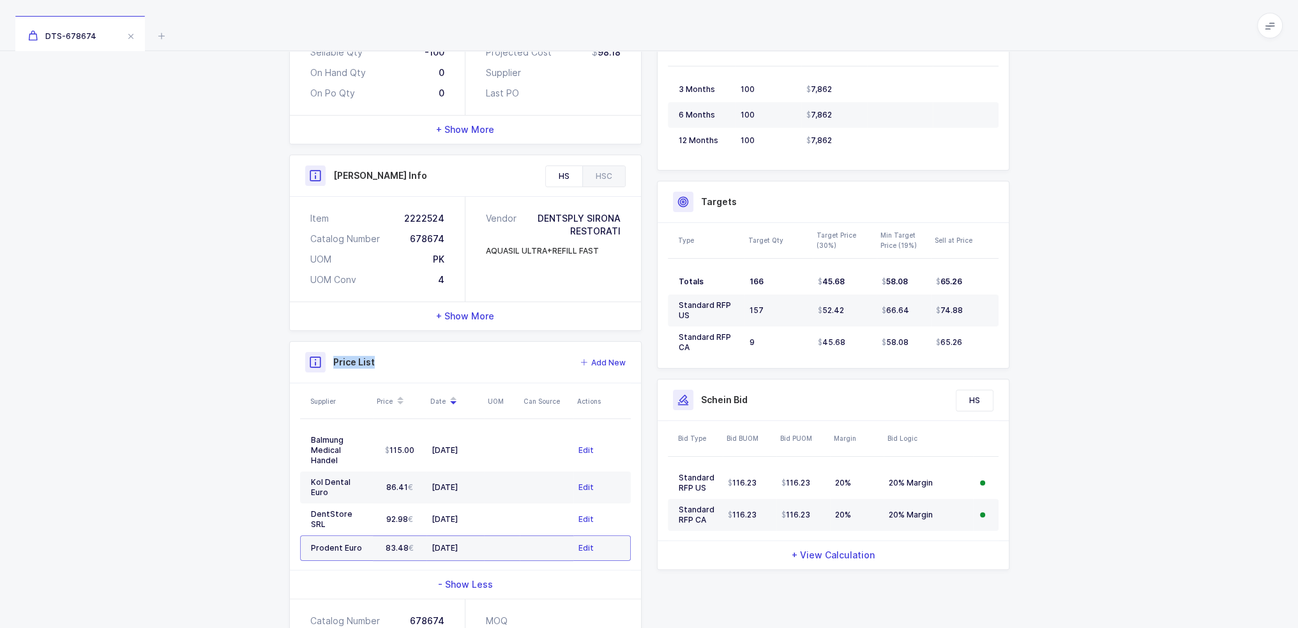
click at [326, 363] on div "Price List Add New" at bounding box center [465, 362] width 321 height 20
drag, startPoint x: 330, startPoint y: 362, endPoint x: 388, endPoint y: 365, distance: 58.2
click at [386, 365] on div "Price List Add New" at bounding box center [465, 362] width 321 height 20
click at [388, 365] on div "Price List Add New" at bounding box center [465, 362] width 321 height 20
drag, startPoint x: 388, startPoint y: 365, endPoint x: 338, endPoint y: 367, distance: 49.9
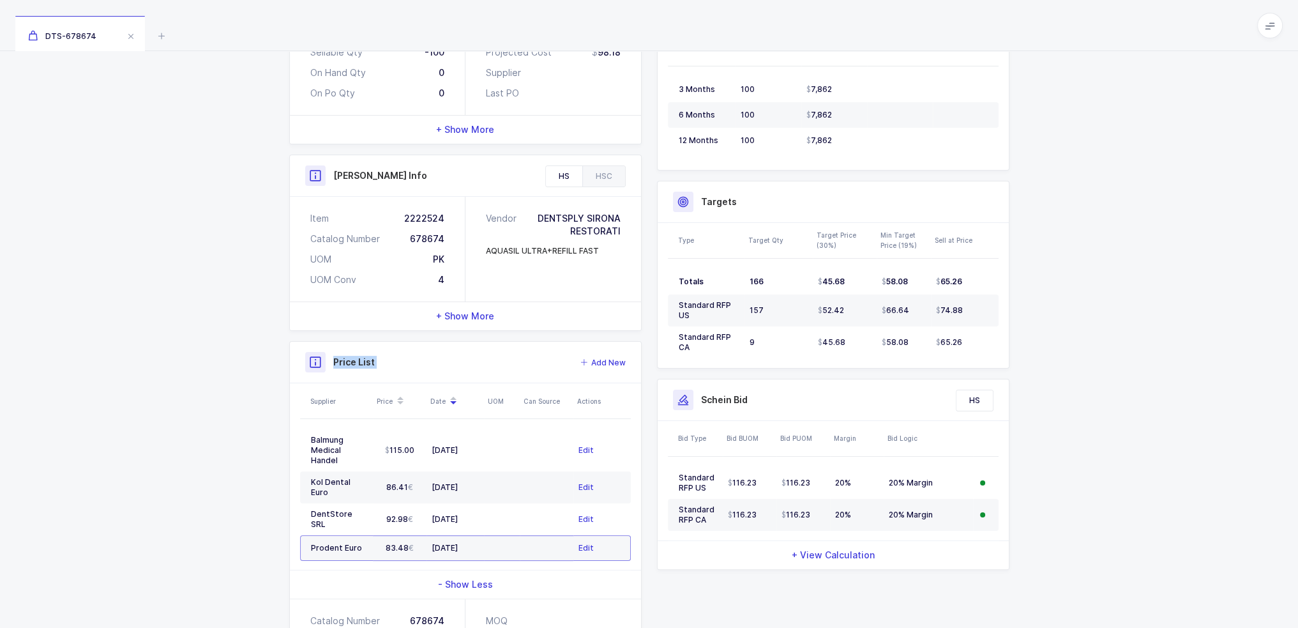
click at [338, 367] on div "Price List Add New" at bounding box center [465, 362] width 321 height 20
click at [336, 362] on h3 "Price List" at bounding box center [354, 362] width 42 height 13
drag, startPoint x: 336, startPoint y: 362, endPoint x: 396, endPoint y: 358, distance: 60.2
click at [396, 358] on div "Price List Add New" at bounding box center [465, 362] width 321 height 20
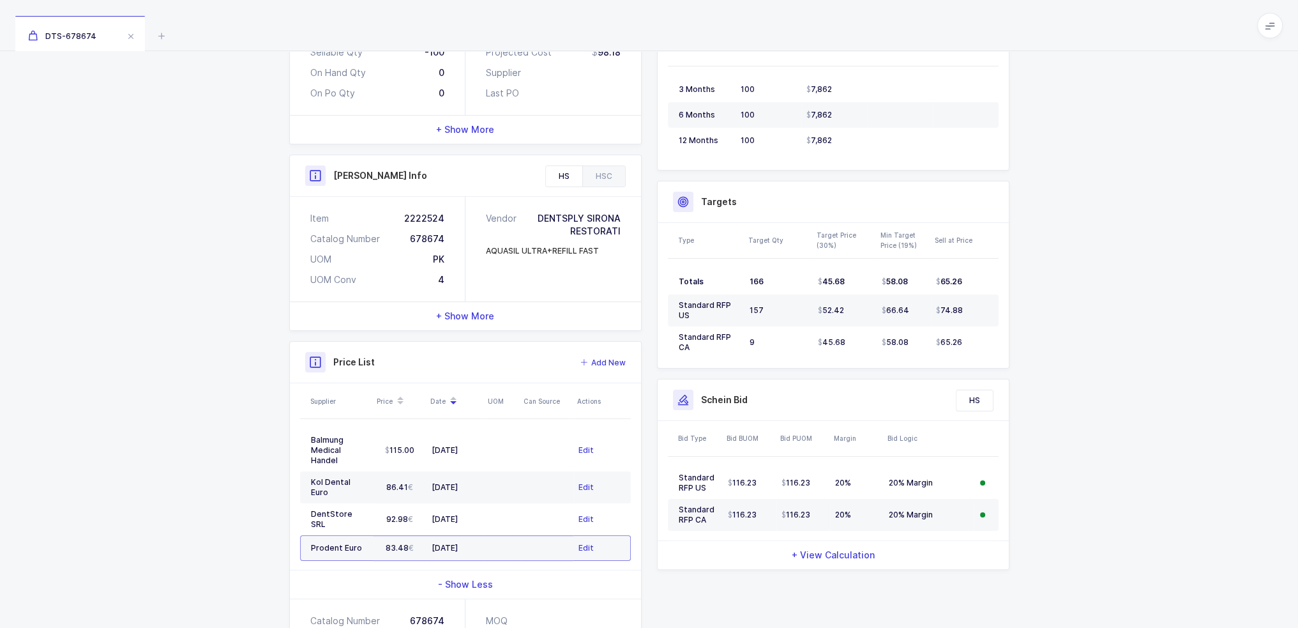
click at [394, 359] on div "Price List Add New" at bounding box center [465, 362] width 321 height 20
drag, startPoint x: 394, startPoint y: 359, endPoint x: 378, endPoint y: 362, distance: 16.3
click at [378, 362] on div "Price List Add New" at bounding box center [465, 362] width 321 height 20
drag, startPoint x: 384, startPoint y: 361, endPoint x: 370, endPoint y: 363, distance: 14.2
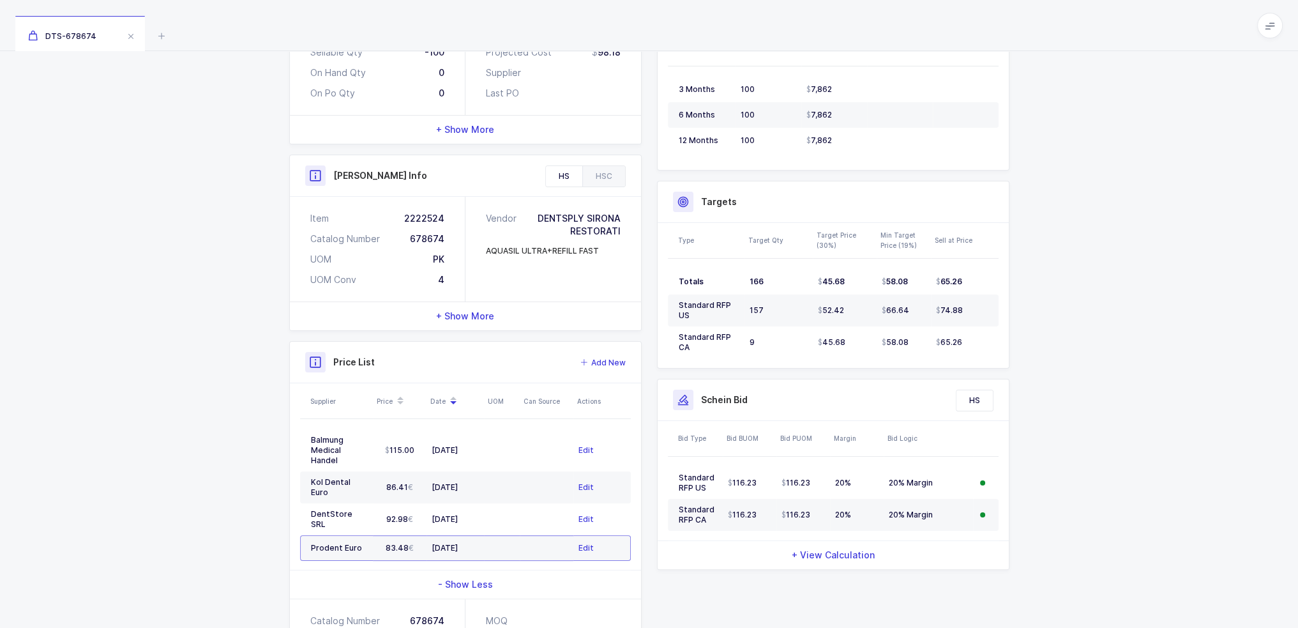
click at [384, 361] on div "Price List Add New" at bounding box center [465, 362] width 321 height 20
click at [368, 363] on h3 "Price List" at bounding box center [354, 362] width 42 height 13
click at [379, 360] on div "Price List Add New" at bounding box center [465, 362] width 321 height 20
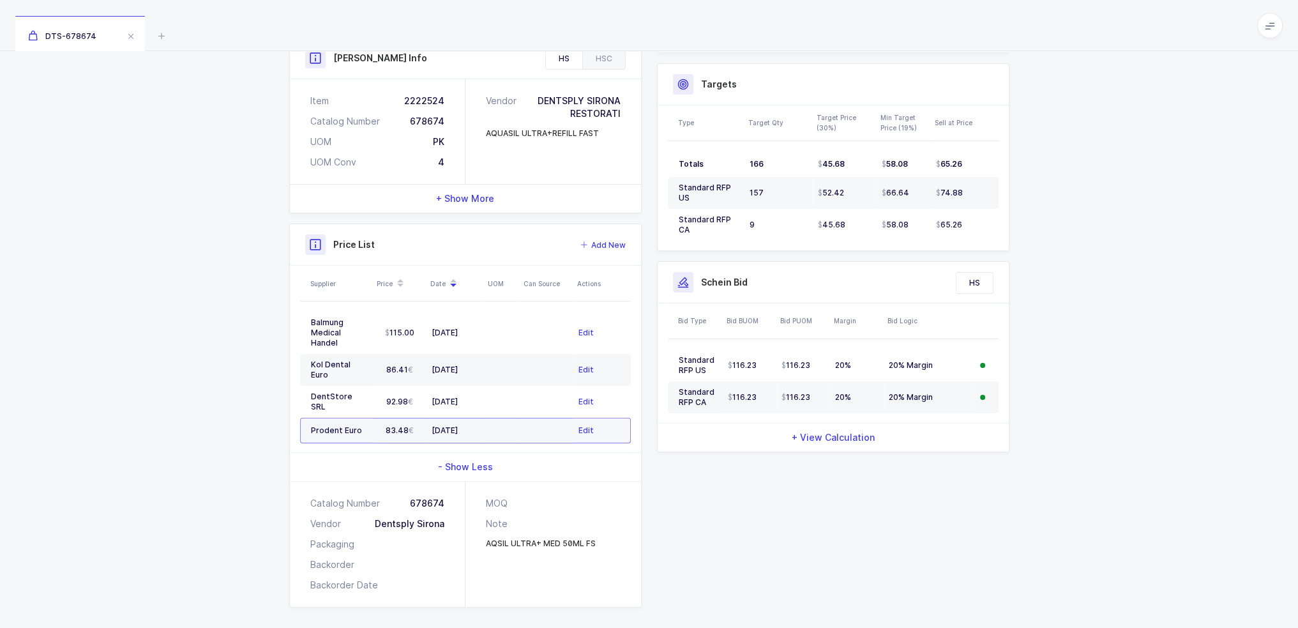
scroll to position [370, 0]
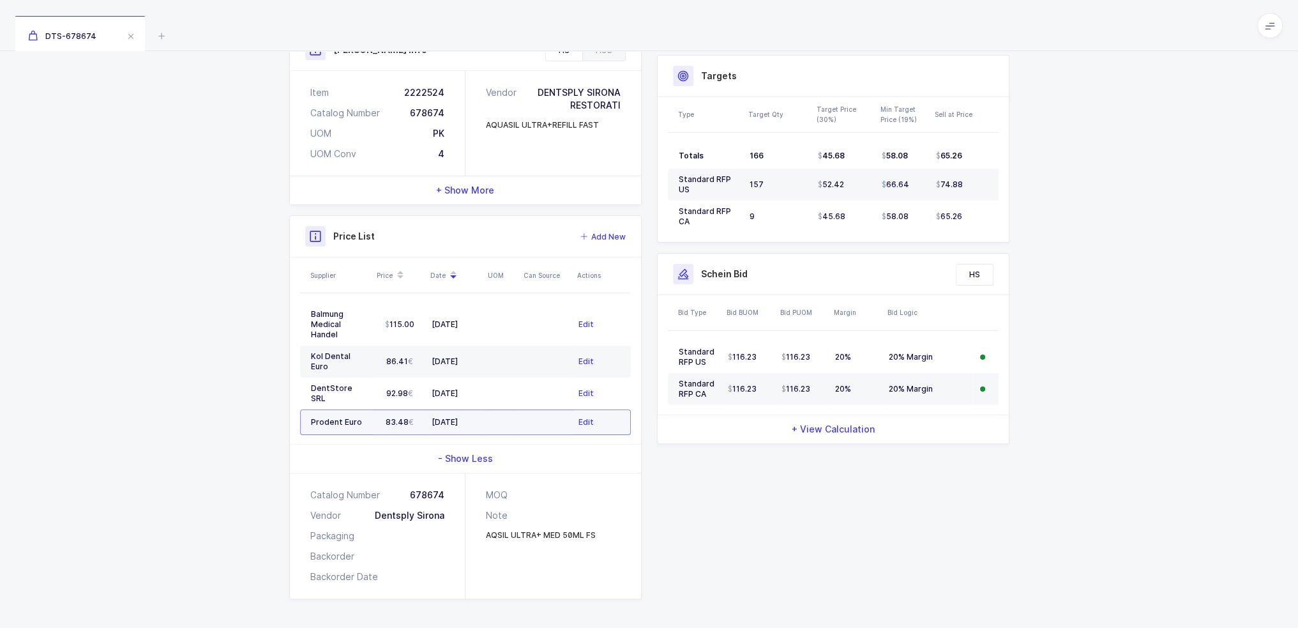
click at [525, 409] on td at bounding box center [547, 422] width 54 height 26
drag, startPoint x: 525, startPoint y: 397, endPoint x: 250, endPoint y: 223, distance: 325.3
click at [250, 223] on div "Quantity and Cost MM Sellable Qty -100 On Hand Qty 0 On Po Qty 0 Projected Cost…" at bounding box center [649, 235] width 1298 height 787
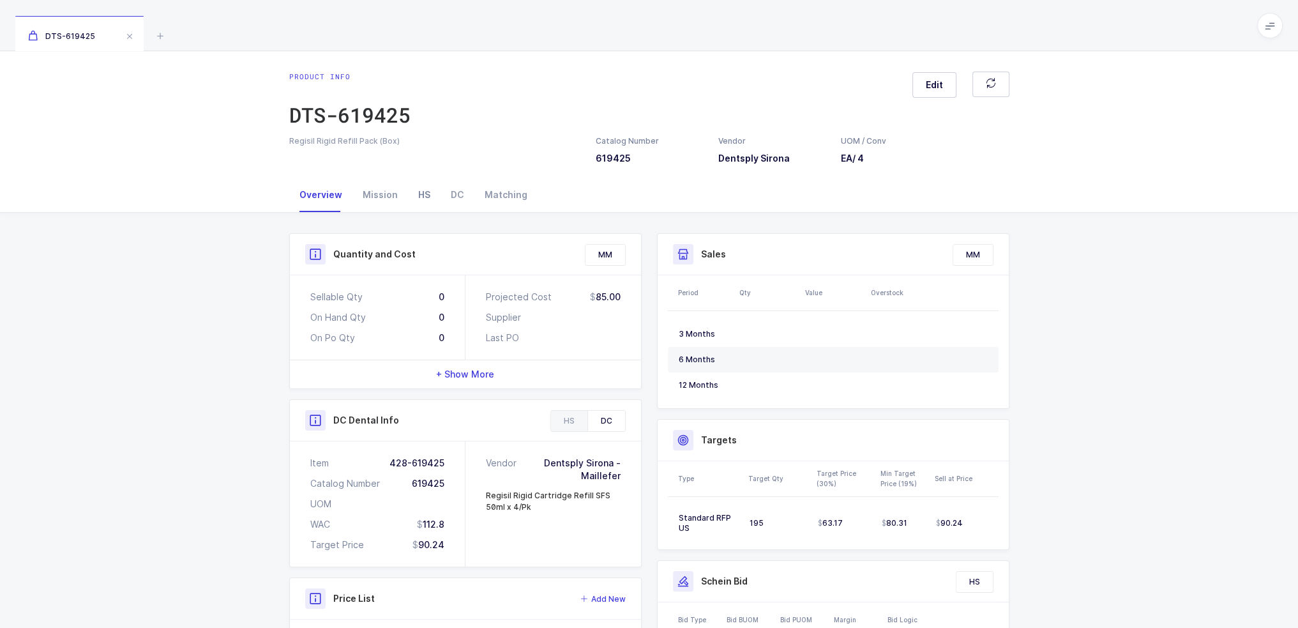
click at [419, 190] on div "HS" at bounding box center [424, 195] width 33 height 34
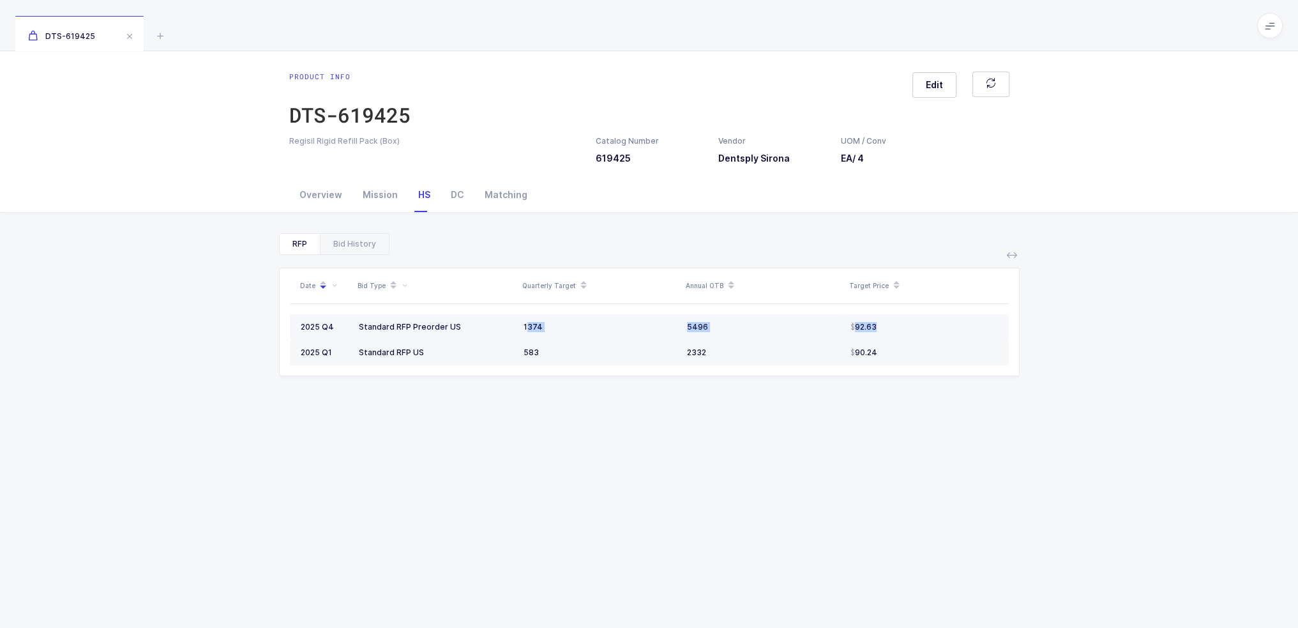
drag, startPoint x: 526, startPoint y: 328, endPoint x: 902, endPoint y: 322, distance: 375.5
click at [902, 322] on tr "2025 Q4 Standard RFP Preorder US 1374 5496 92.63" at bounding box center [649, 327] width 719 height 26
click at [902, 322] on div "92.63" at bounding box center [925, 327] width 148 height 10
drag, startPoint x: 914, startPoint y: 324, endPoint x: 731, endPoint y: 324, distance: 183.9
click at [732, 324] on tr "2025 Q4 Standard RFP Preorder US 1374 5496 92.63" at bounding box center [649, 327] width 719 height 26
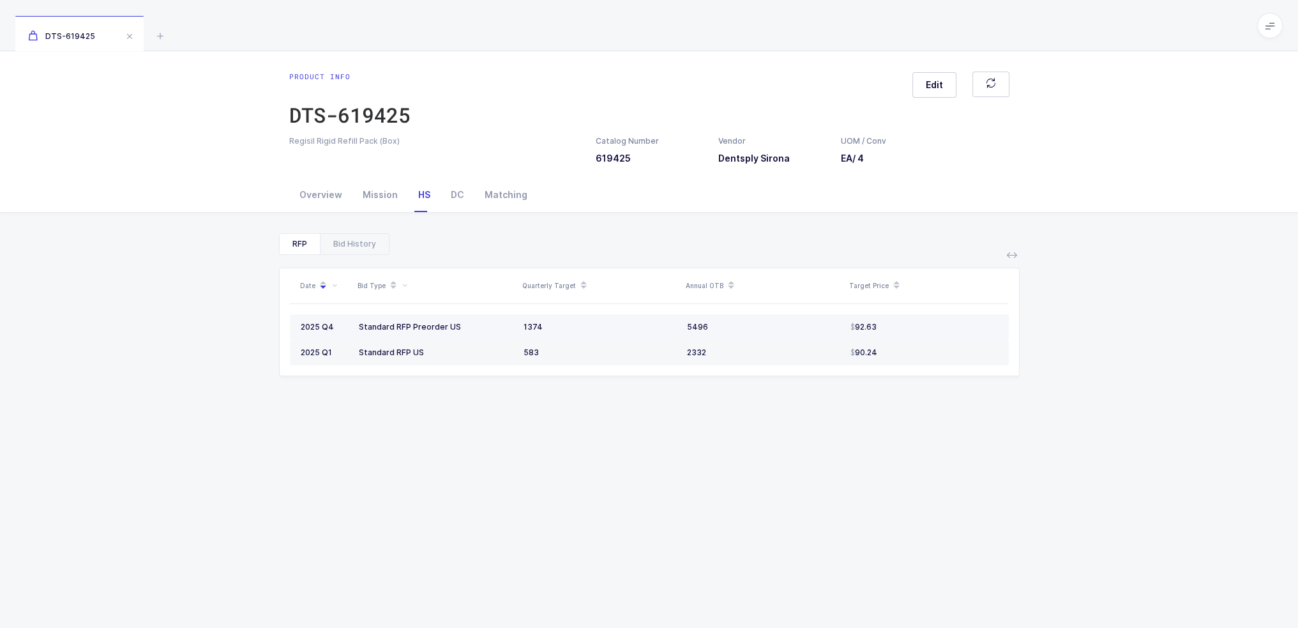
click at [848, 321] on td "92.63" at bounding box center [926, 327] width 163 height 26
drag, startPoint x: 909, startPoint y: 321, endPoint x: 565, endPoint y: 310, distance: 344.4
click at [620, 324] on tr "2025 Q4 Standard RFP Preorder US 1374 5496 92.63" at bounding box center [649, 327] width 719 height 26
click at [326, 193] on div "Overview" at bounding box center [320, 195] width 63 height 34
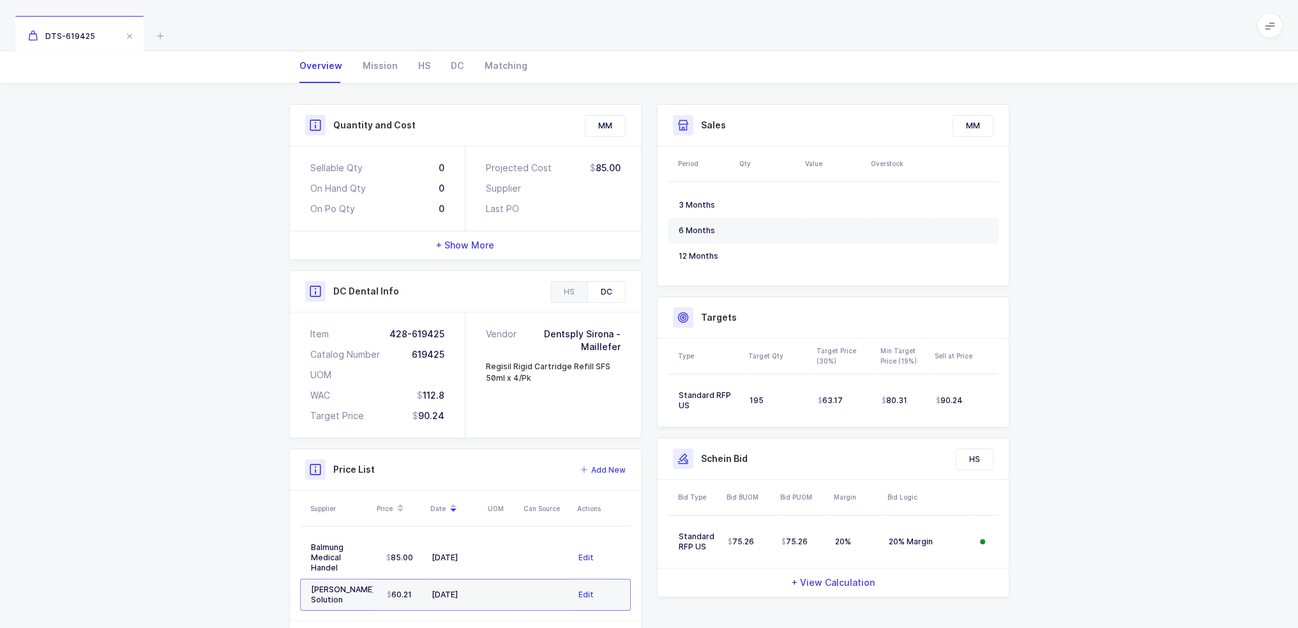
scroll to position [179, 0]
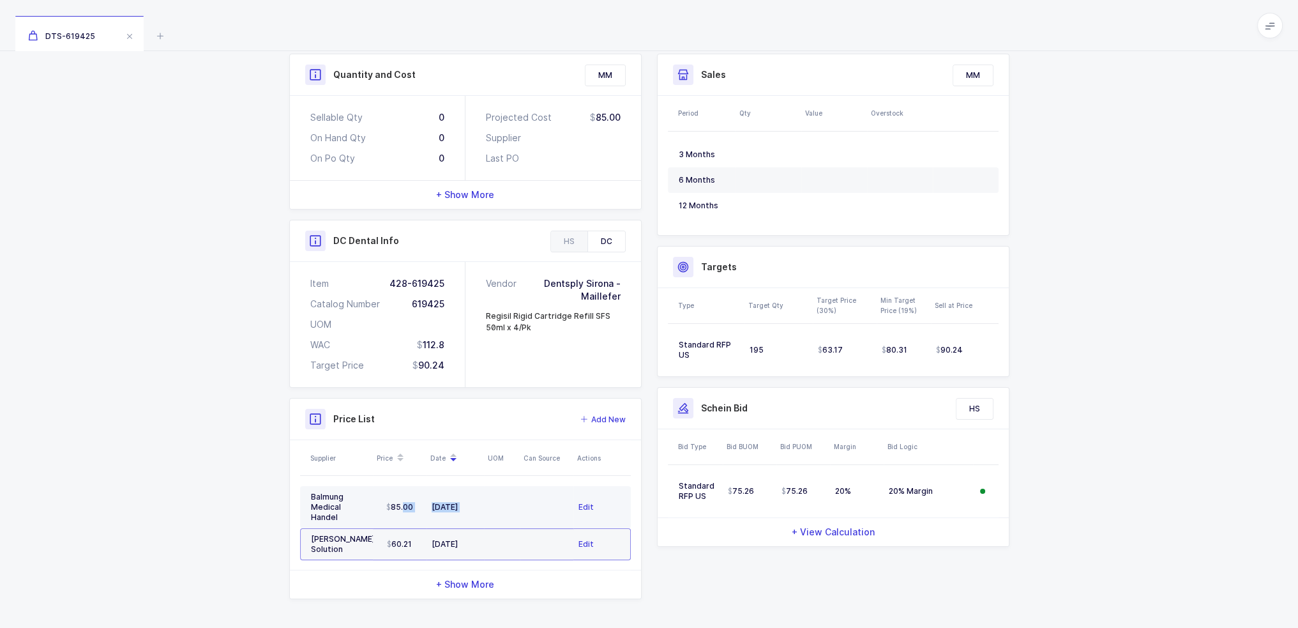
drag, startPoint x: 381, startPoint y: 499, endPoint x: 536, endPoint y: 493, distance: 154.7
click at [536, 493] on tr "Balmung Medical Handel 85.00 [DATE] Edit" at bounding box center [465, 507] width 331 height 42
click at [536, 493] on td at bounding box center [547, 507] width 54 height 42
click at [524, 501] on td at bounding box center [547, 507] width 54 height 42
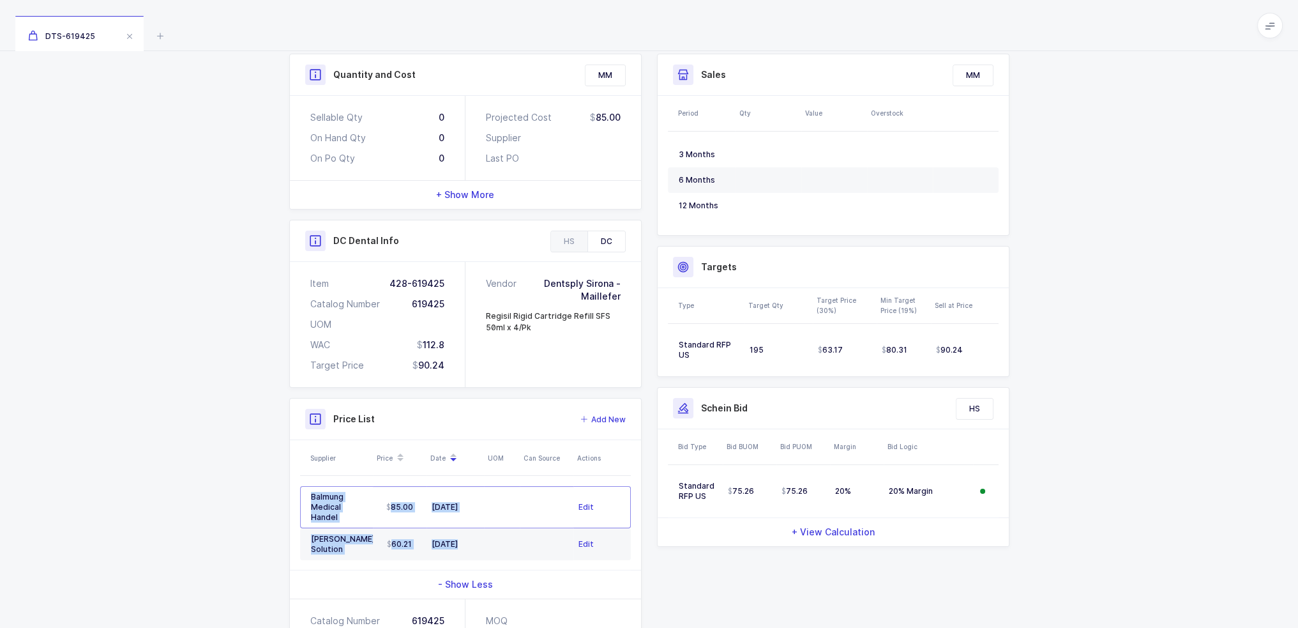
drag, startPoint x: 513, startPoint y: 526, endPoint x: 298, endPoint y: 528, distance: 215.9
click at [298, 528] on div "Supplier Price Date UOM Can Source Actions Balmung Medical Handel 85.00 [DATE] …" at bounding box center [465, 505] width 351 height 130
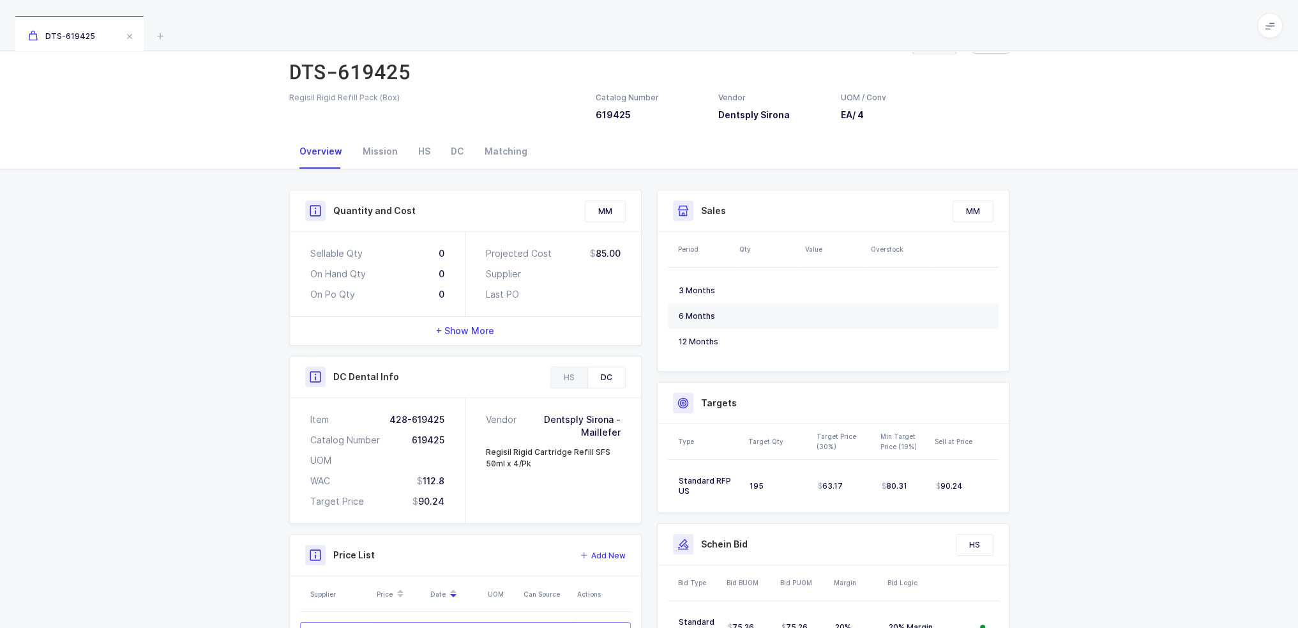
scroll to position [0, 0]
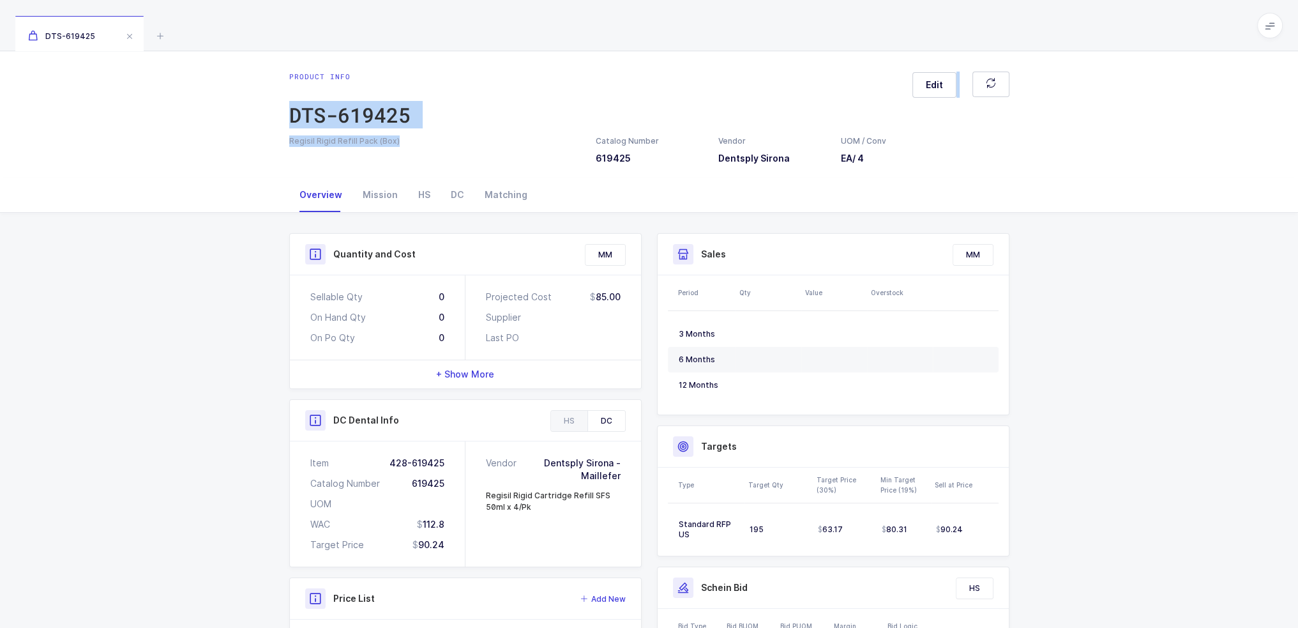
drag, startPoint x: 409, startPoint y: 148, endPoint x: 263, endPoint y: 120, distance: 148.2
click at [263, 120] on div "Product info DTS-619425 Edit Regisil Rigid Refill Pack (Box) Catalog Number 619…" at bounding box center [649, 114] width 1298 height 126
drag, startPoint x: 263, startPoint y: 120, endPoint x: 400, endPoint y: 135, distance: 138.1
click at [400, 135] on div "Product info DTS-619425 Edit Regisil Rigid Refill Pack (Box) Catalog Number 619…" at bounding box center [649, 114] width 1298 height 126
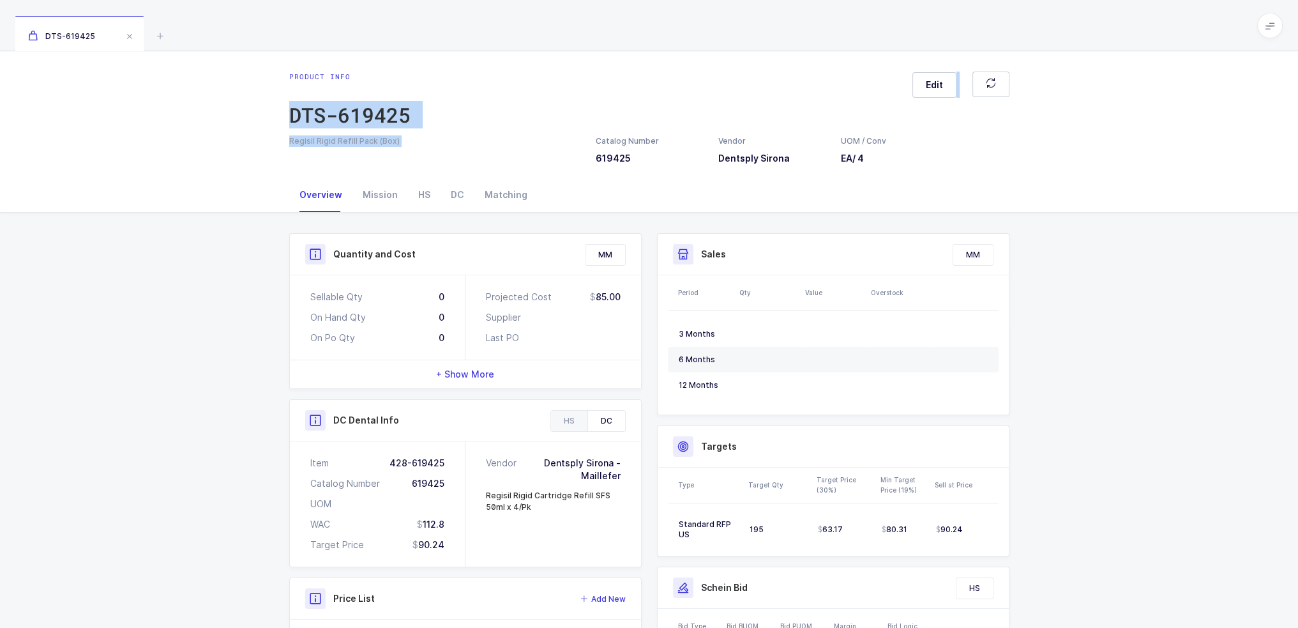
click at [401, 135] on div "Regisil Rigid Refill Pack (Box)" at bounding box center [434, 140] width 291 height 11
drag, startPoint x: 413, startPoint y: 137, endPoint x: 282, endPoint y: 113, distance: 132.5
click at [282, 113] on div "Product info DTS-619425 Edit Regisil Rigid Refill Pack (Box) Catalog Number 619…" at bounding box center [649, 118] width 741 height 93
drag, startPoint x: 282, startPoint y: 113, endPoint x: 414, endPoint y: 142, distance: 135.3
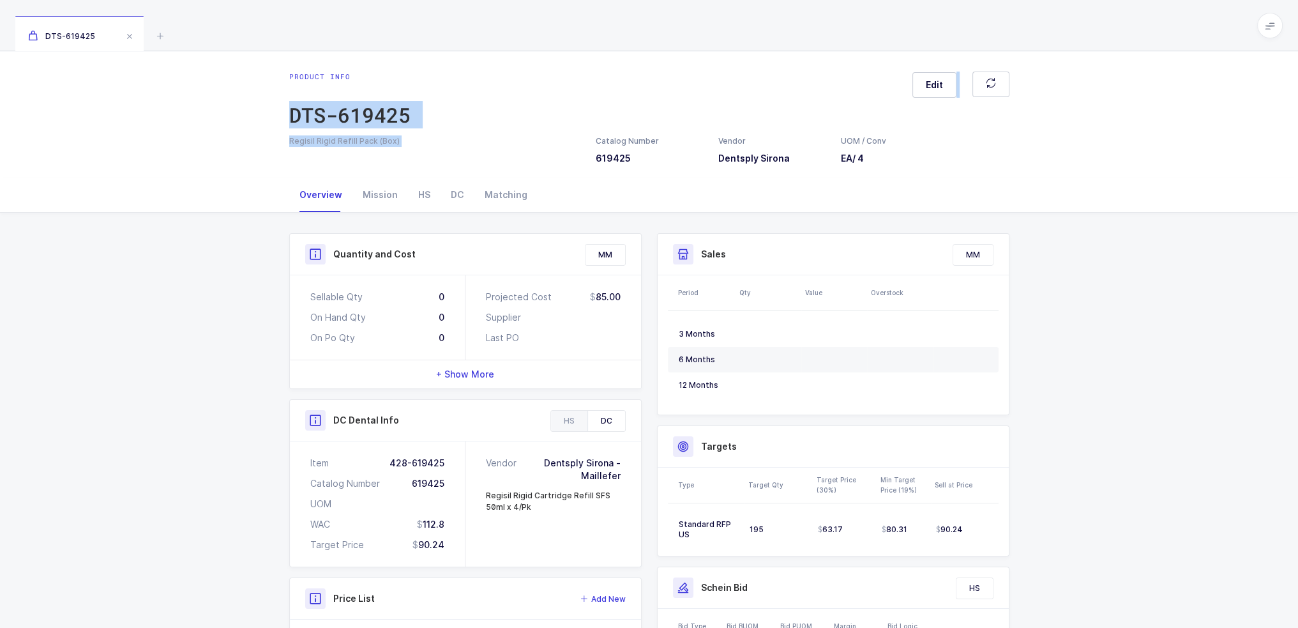
click at [412, 141] on div "Product info DTS-619425 Edit Regisil Rigid Refill Pack (Box) Catalog Number 619…" at bounding box center [649, 118] width 741 height 93
click at [414, 142] on div "Regisil Rigid Refill Pack (Box)" at bounding box center [434, 140] width 291 height 11
drag, startPoint x: 467, startPoint y: 148, endPoint x: 444, endPoint y: 38, distance: 112.2
click at [444, 38] on div "DTS-619425 Product info DTS-619425 Edit Regisil Rigid Refill Pack (Box) Catalog…" at bounding box center [649, 467] width 1298 height 935
click at [444, 38] on div "DTS-619425" at bounding box center [649, 25] width 1298 height 51
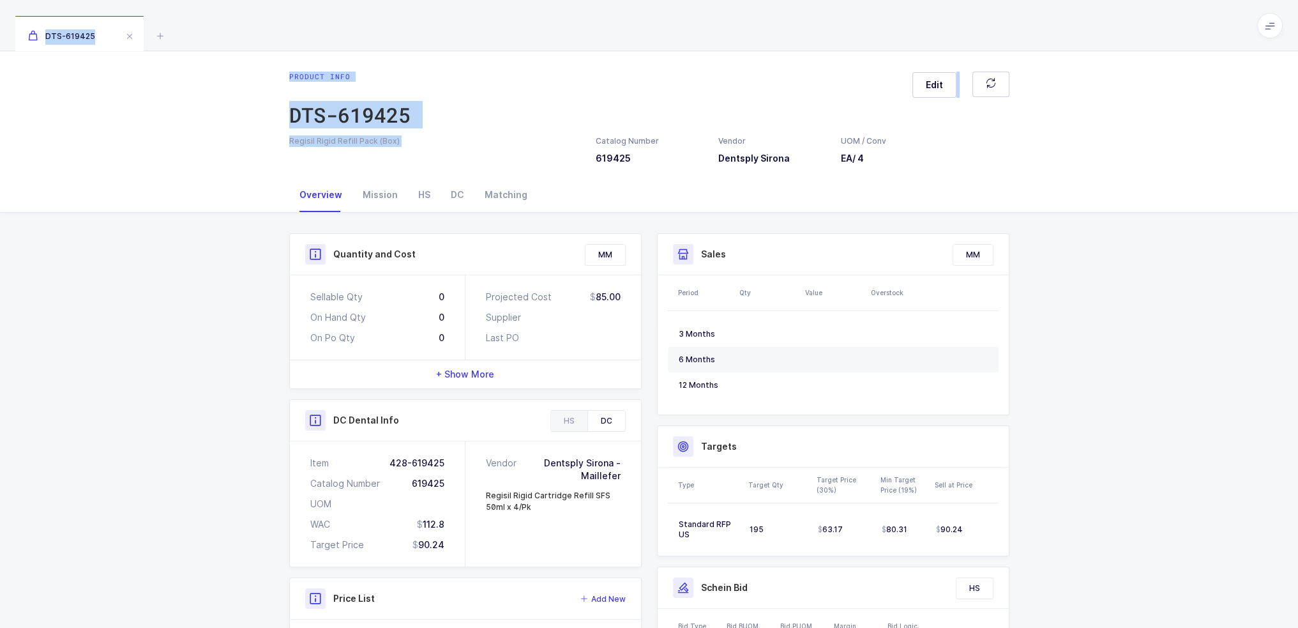
drag, startPoint x: 444, startPoint y: 38, endPoint x: 455, endPoint y: 160, distance: 123.1
click at [455, 160] on div "DTS-619425 Product info DTS-619425 Edit Regisil Rigid Refill Pack (Box) Catalog…" at bounding box center [649, 467] width 1298 height 935
click at [455, 160] on div "Regisil Rigid Refill Pack (Box) Catalog Number 619425 Vendor Dentsply Sirona UO…" at bounding box center [650, 149] width 736 height 29
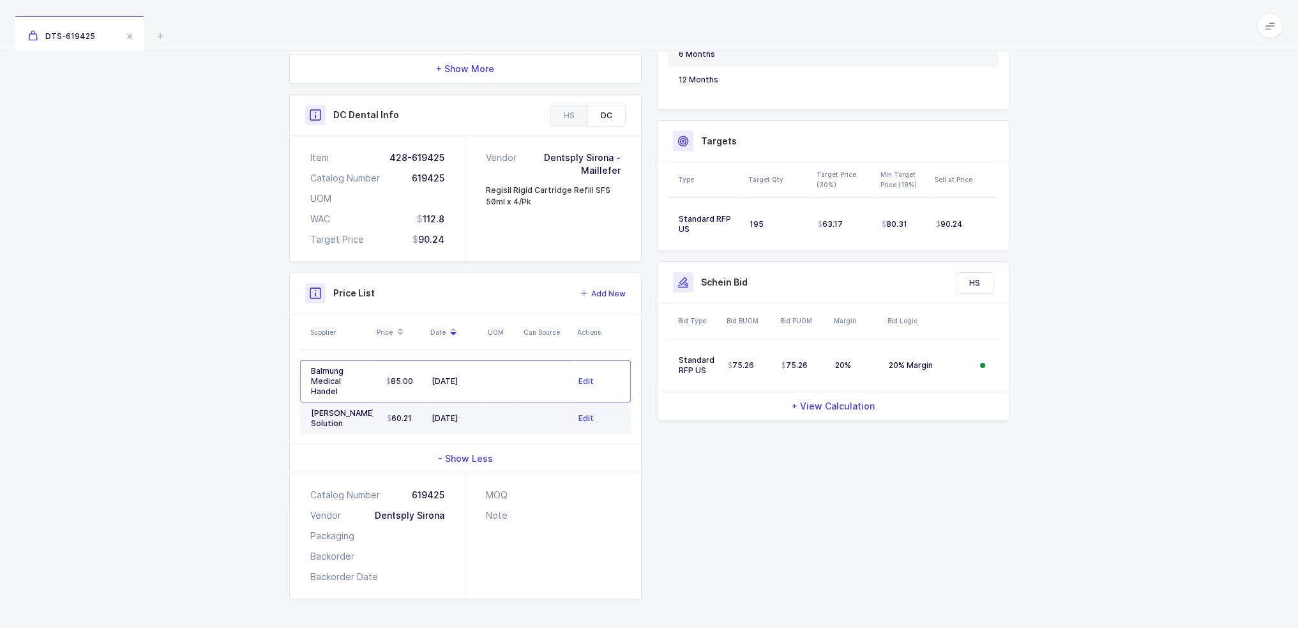
click at [480, 402] on td "[DATE]" at bounding box center [455, 418] width 57 height 32
click at [693, 482] on div "Quantity and Cost MM Sellable Qty 0 On Hand Qty 0 On Po Qty 0 Projected Cost 85…" at bounding box center [650, 263] width 736 height 671
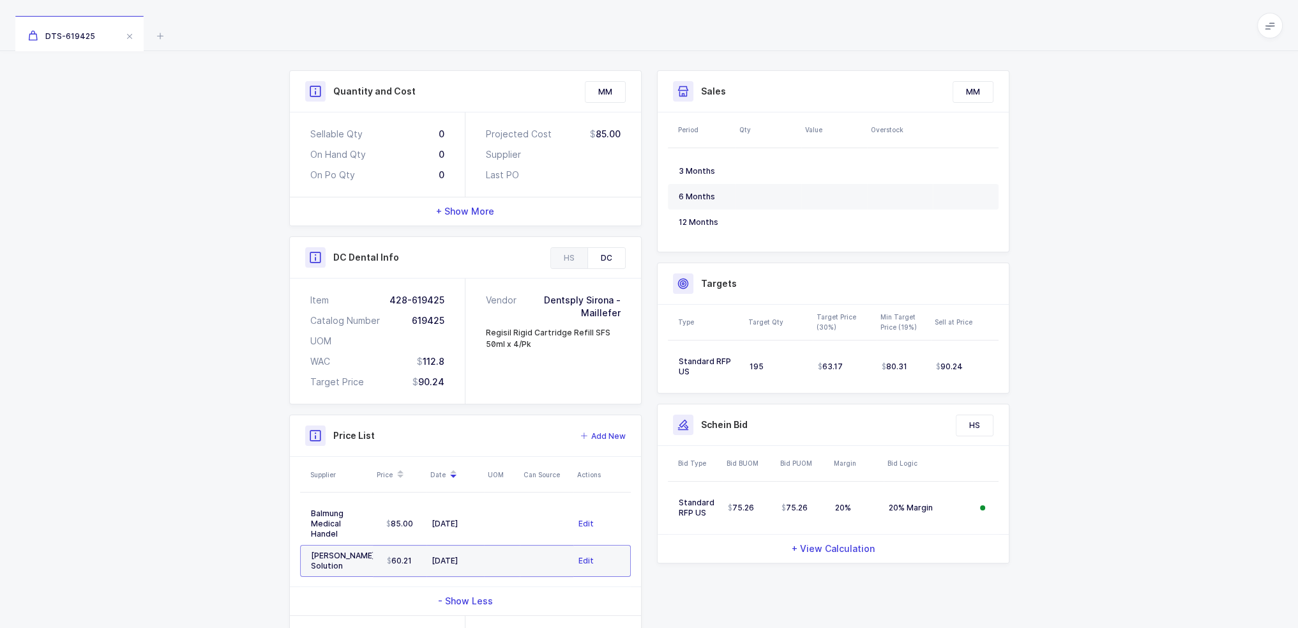
scroll to position [178, 0]
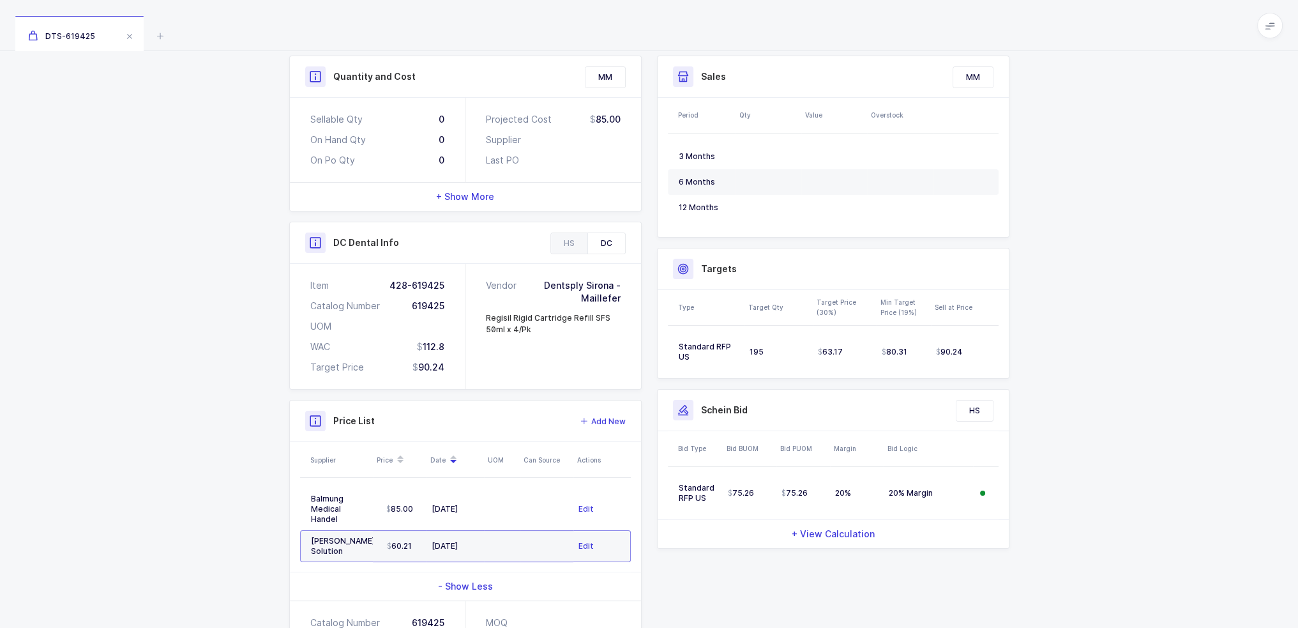
click at [678, 568] on div "Quantity and Cost MM Sellable Qty 0 On Hand Qty 0 On Po Qty 0 Projected Cost 85…" at bounding box center [650, 391] width 736 height 671
click at [549, 579] on div "- Show Less" at bounding box center [465, 586] width 351 height 28
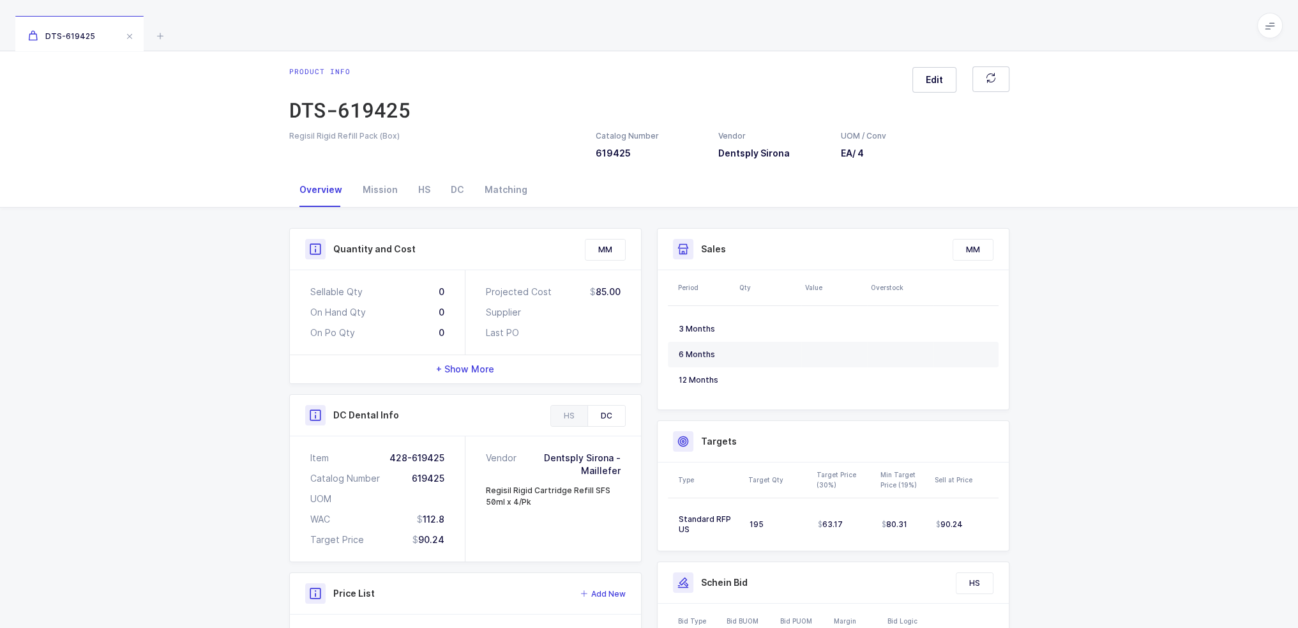
scroll to position [0, 0]
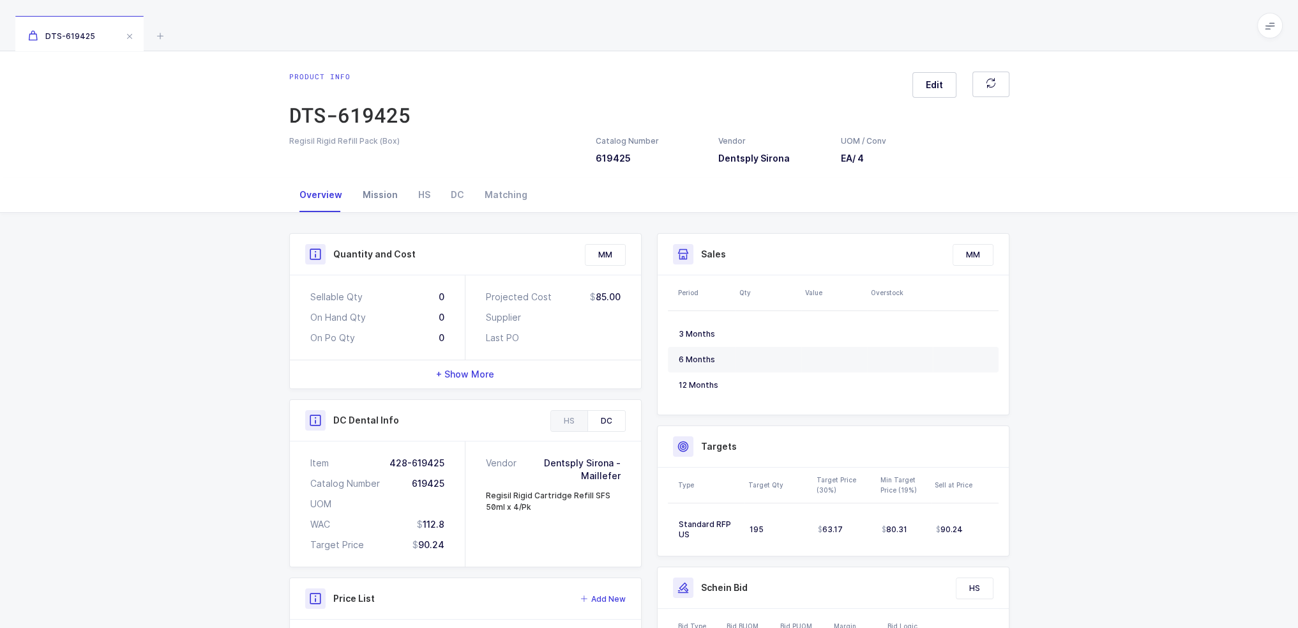
click at [389, 201] on div "Mission" at bounding box center [380, 195] width 56 height 34
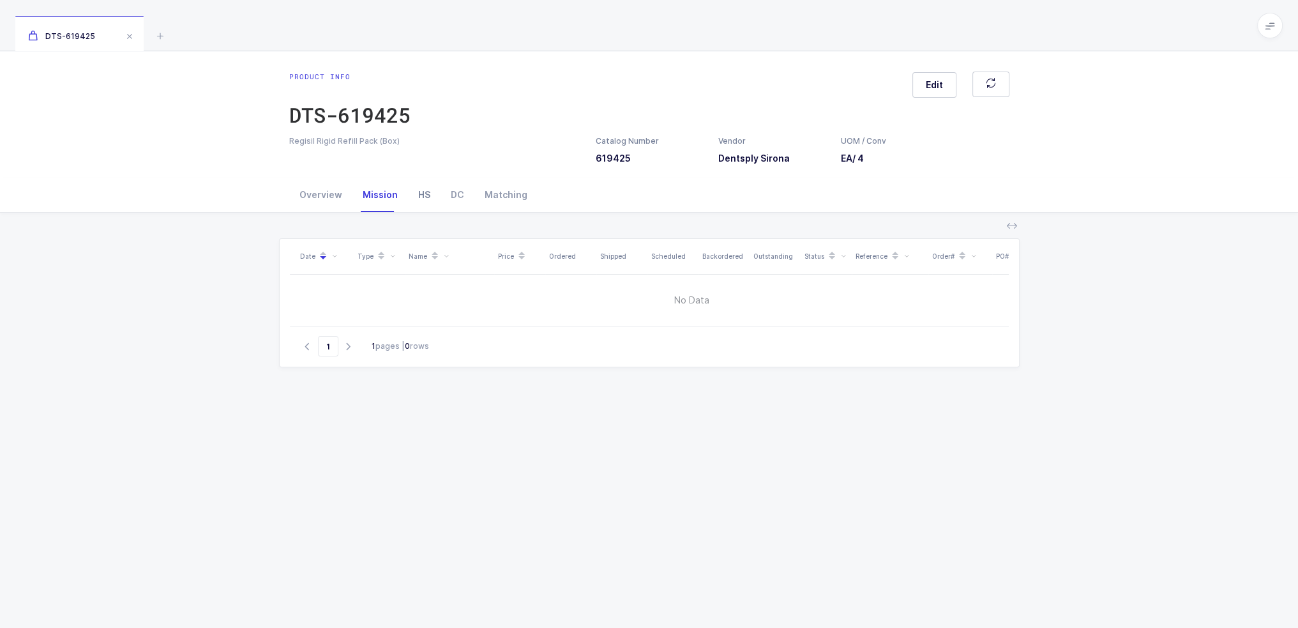
click at [417, 193] on div "HS" at bounding box center [424, 195] width 33 height 34
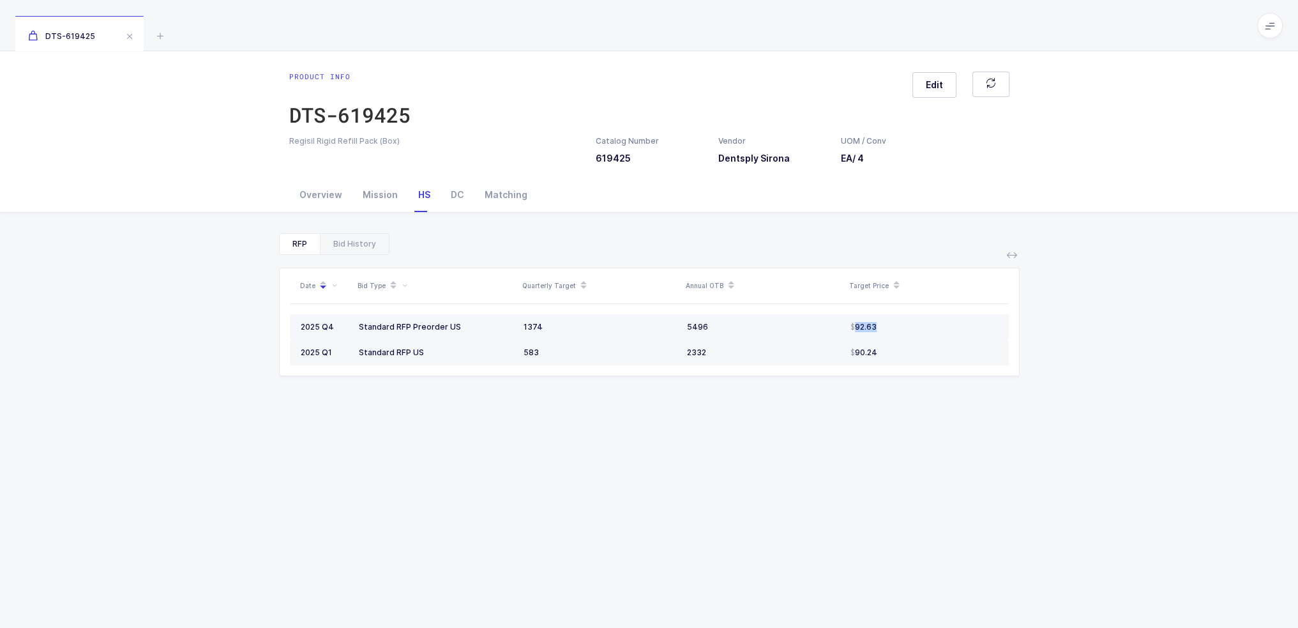
drag, startPoint x: 856, startPoint y: 322, endPoint x: 912, endPoint y: 324, distance: 55.6
click at [912, 324] on div "92.63" at bounding box center [925, 327] width 148 height 10
click at [335, 188] on div "Overview" at bounding box center [320, 195] width 63 height 34
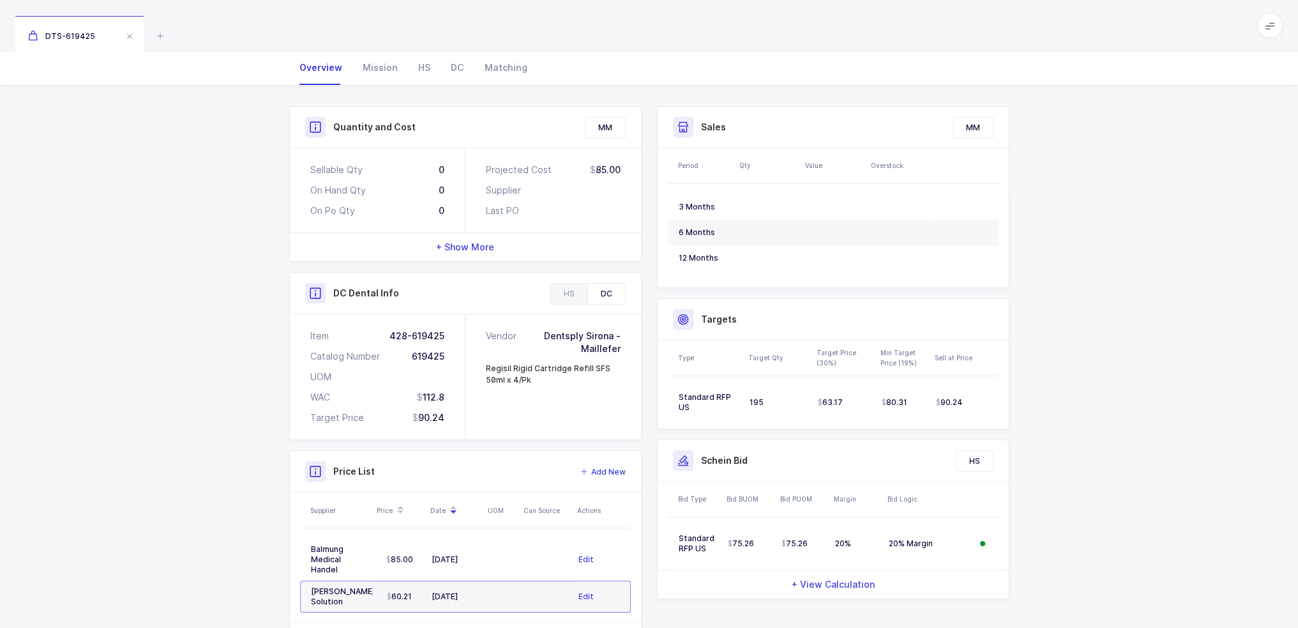
scroll to position [128, 0]
click at [562, 285] on div "HS" at bounding box center [569, 293] width 36 height 20
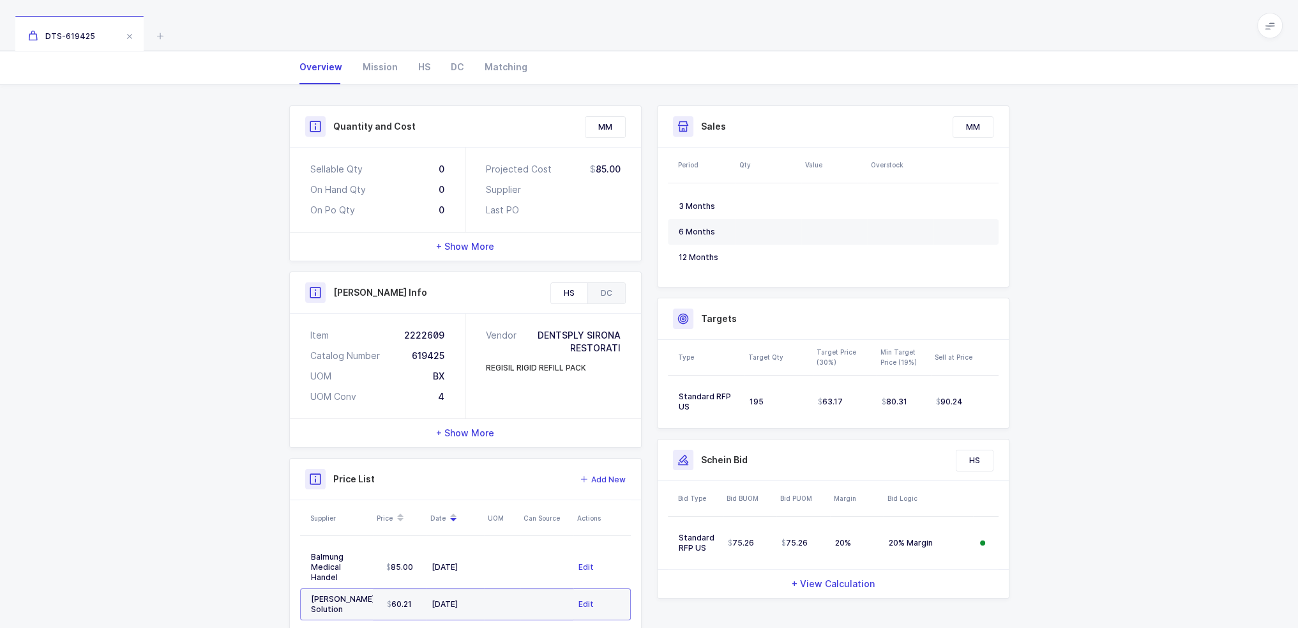
click at [610, 298] on div "DC" at bounding box center [606, 293] width 38 height 20
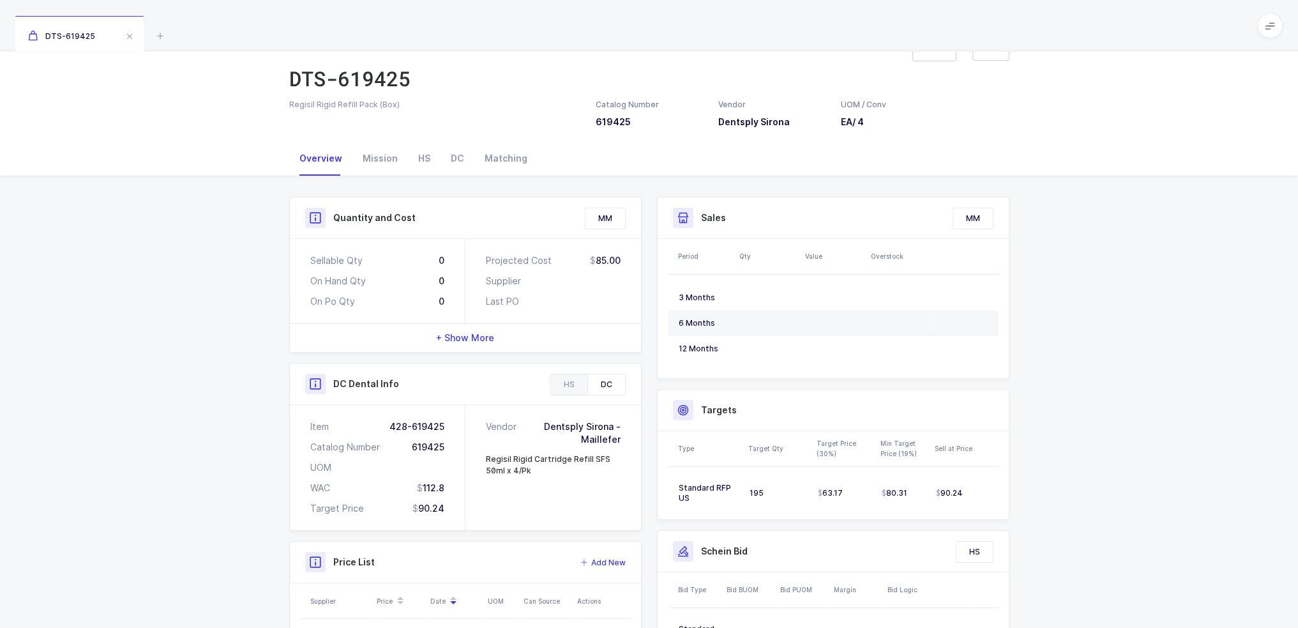
scroll to position [0, 0]
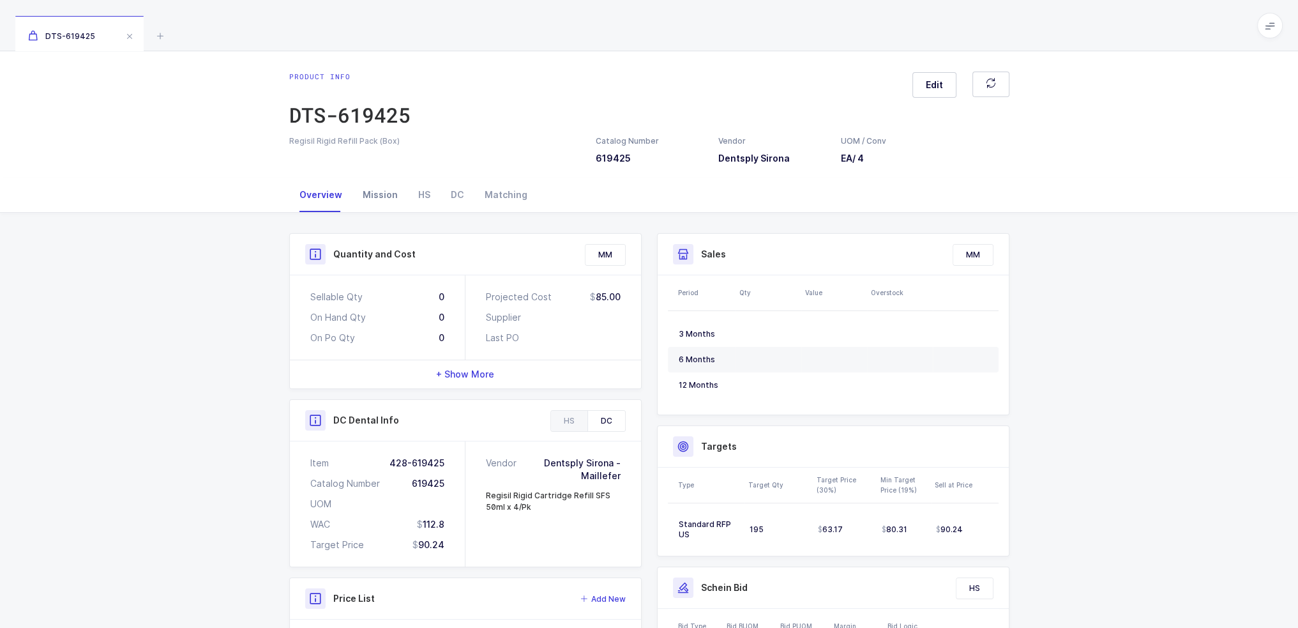
click at [381, 199] on div "Mission" at bounding box center [380, 195] width 56 height 34
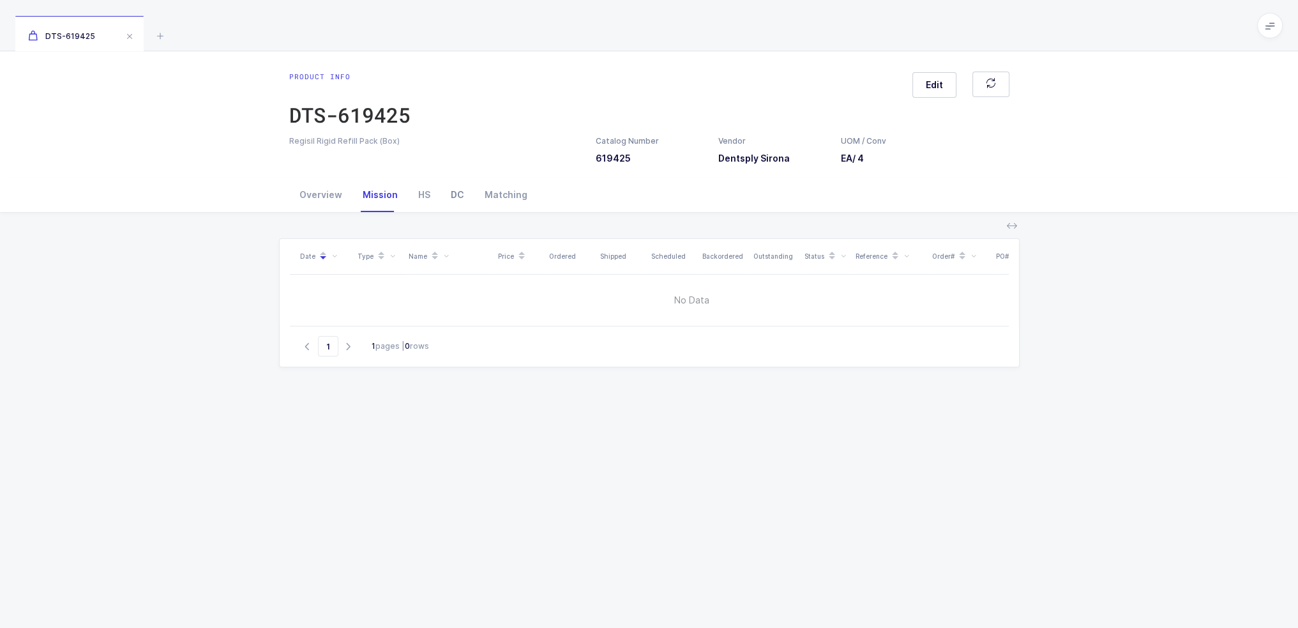
click at [444, 194] on div "DC" at bounding box center [458, 195] width 34 height 34
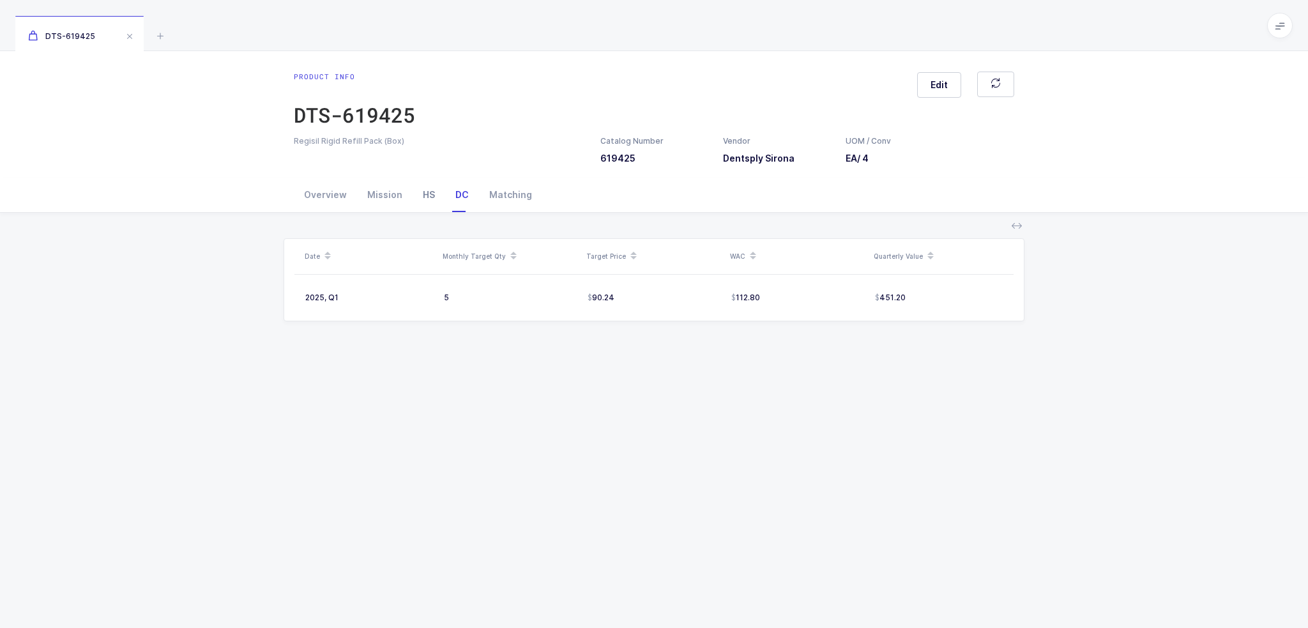
click at [430, 195] on div "HS" at bounding box center [429, 195] width 33 height 34
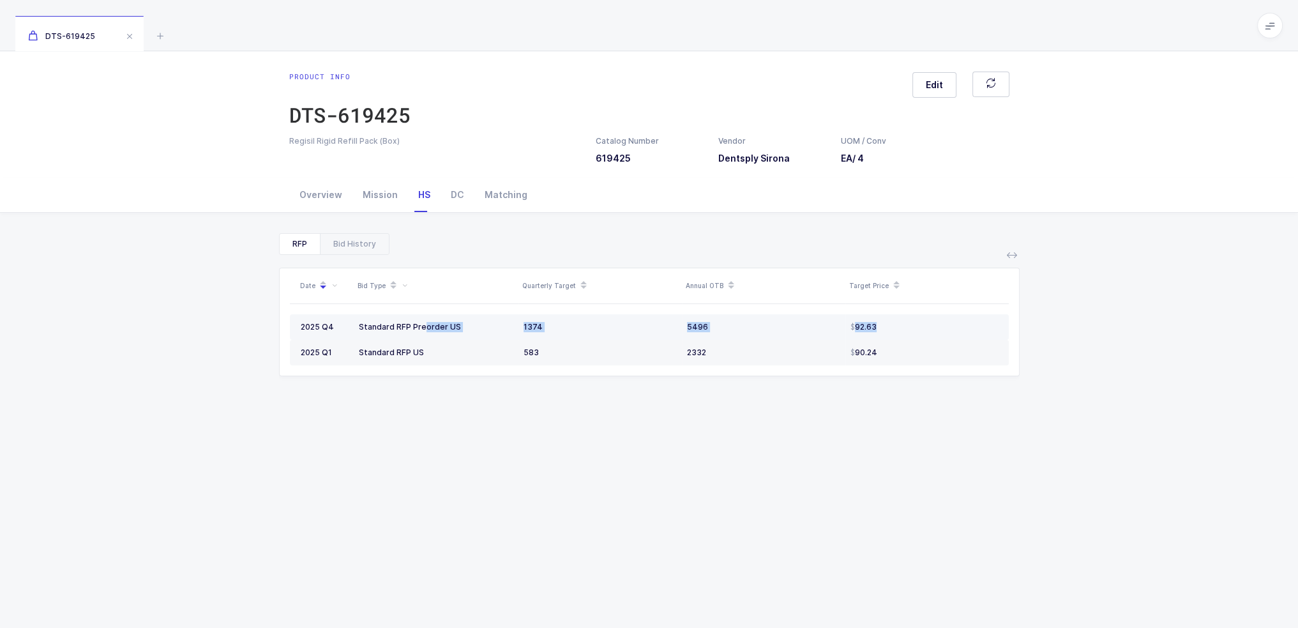
drag, startPoint x: 379, startPoint y: 326, endPoint x: 923, endPoint y: 318, distance: 544.1
click at [923, 318] on tr "2025 Q4 Standard RFP Preorder US 1374 5496 92.63" at bounding box center [649, 327] width 719 height 26
click at [922, 320] on td "92.63" at bounding box center [926, 327] width 163 height 26
drag, startPoint x: 922, startPoint y: 320, endPoint x: 296, endPoint y: 332, distance: 626.6
click at [296, 332] on tr "2025 Q4 Standard RFP Preorder US 1374 5496 92.63" at bounding box center [649, 327] width 719 height 26
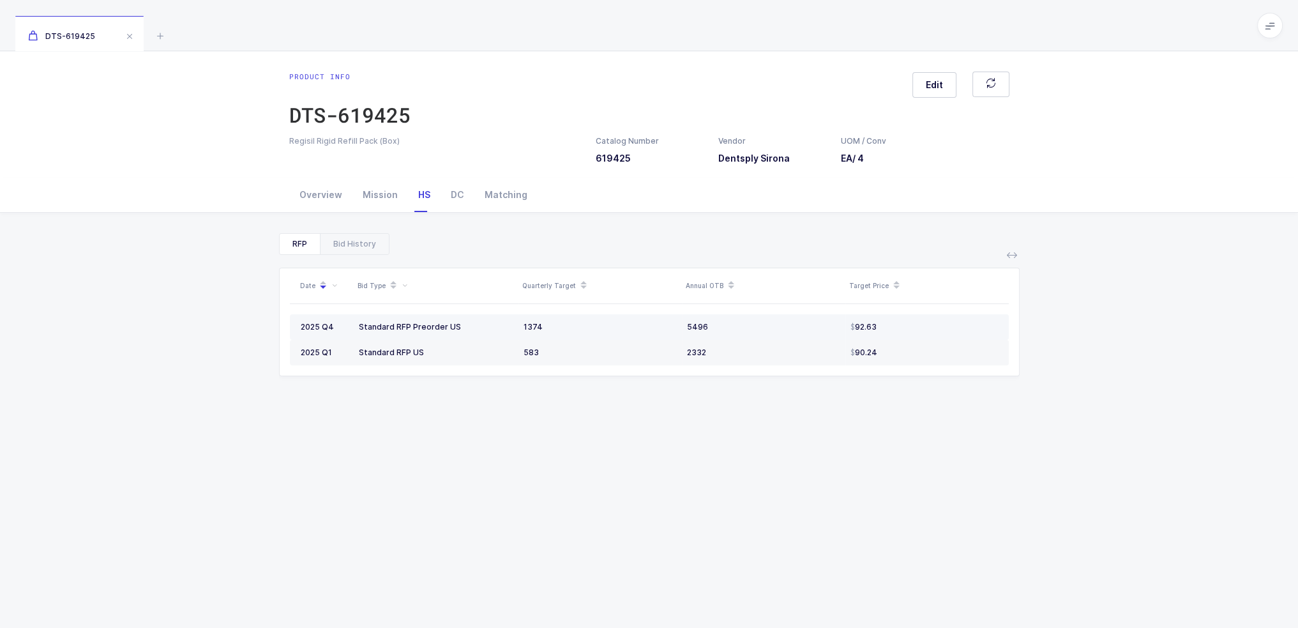
click at [296, 332] on td "2025 Q4" at bounding box center [322, 327] width 64 height 26
drag, startPoint x: 298, startPoint y: 331, endPoint x: 917, endPoint y: 329, distance: 618.8
click at [917, 329] on tr "2025 Q4 Standard RFP Preorder US 1374 5496 92.63" at bounding box center [649, 327] width 719 height 26
click at [917, 329] on div "92.63" at bounding box center [925, 327] width 148 height 10
drag, startPoint x: 917, startPoint y: 329, endPoint x: 303, endPoint y: 329, distance: 614.3
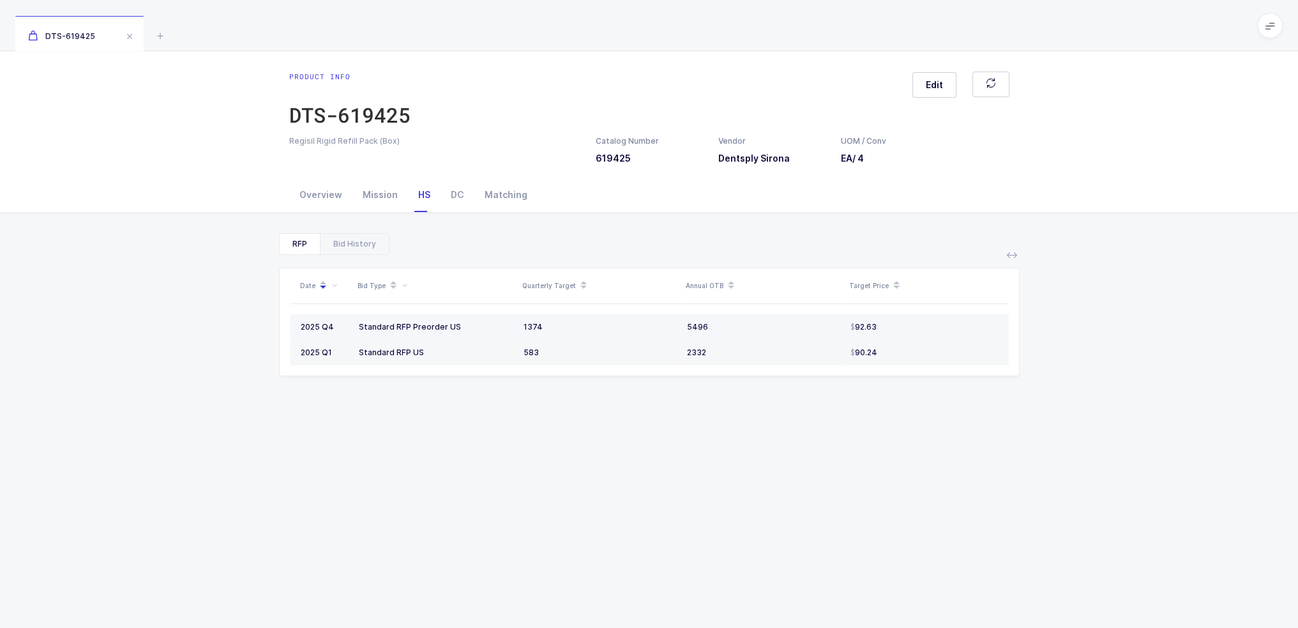
click at [300, 331] on tr "2025 Q4 Standard RFP Preorder US 1374 5496 92.63" at bounding box center [649, 327] width 719 height 26
click at [303, 329] on span "2025 Q4" at bounding box center [317, 327] width 33 height 10
drag, startPoint x: 303, startPoint y: 329, endPoint x: 893, endPoint y: 330, distance: 590.7
click at [893, 330] on tr "2025 Q4 Standard RFP Preorder US 1374 5496 92.63" at bounding box center [649, 327] width 719 height 26
click at [893, 330] on div "92.63" at bounding box center [925, 327] width 148 height 10
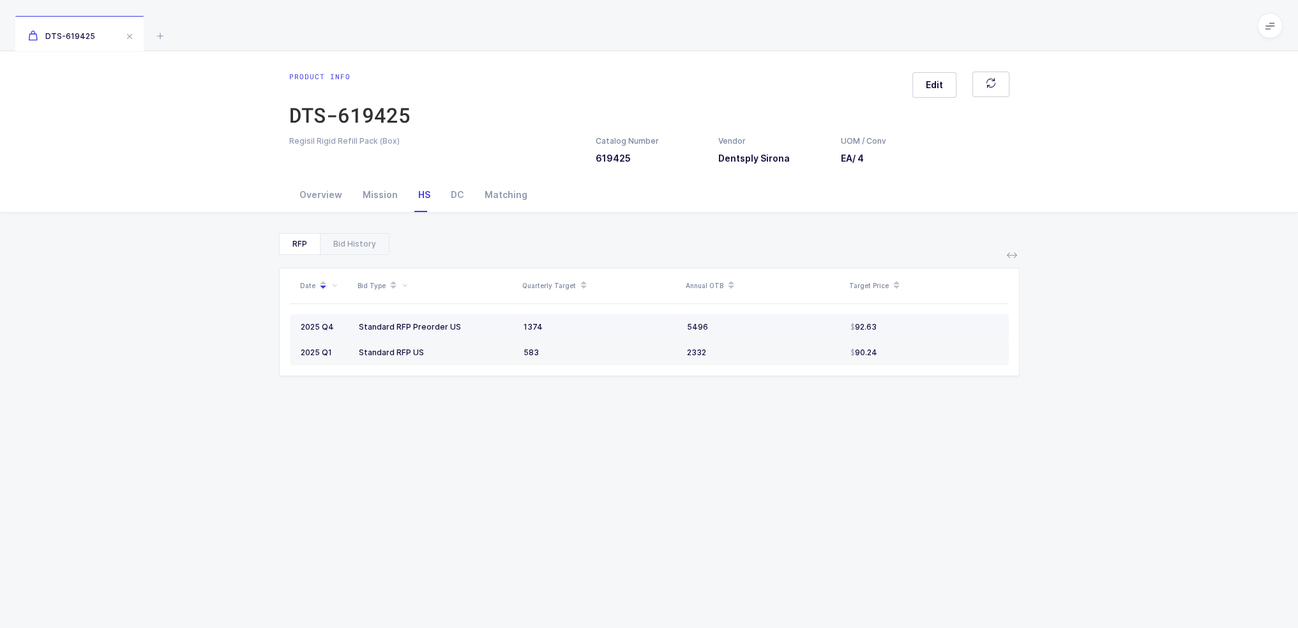
drag, startPoint x: 894, startPoint y: 330, endPoint x: 298, endPoint y: 329, distance: 596.4
click at [298, 329] on tr "2025 Q4 Standard RFP Preorder US 1374 5496 92.63" at bounding box center [649, 327] width 719 height 26
click at [298, 329] on td "2025 Q4" at bounding box center [322, 327] width 64 height 26
drag, startPoint x: 298, startPoint y: 329, endPoint x: 894, endPoint y: 331, distance: 596.4
click at [894, 331] on tr "2025 Q4 Standard RFP Preorder US 1374 5496 92.63" at bounding box center [649, 327] width 719 height 26
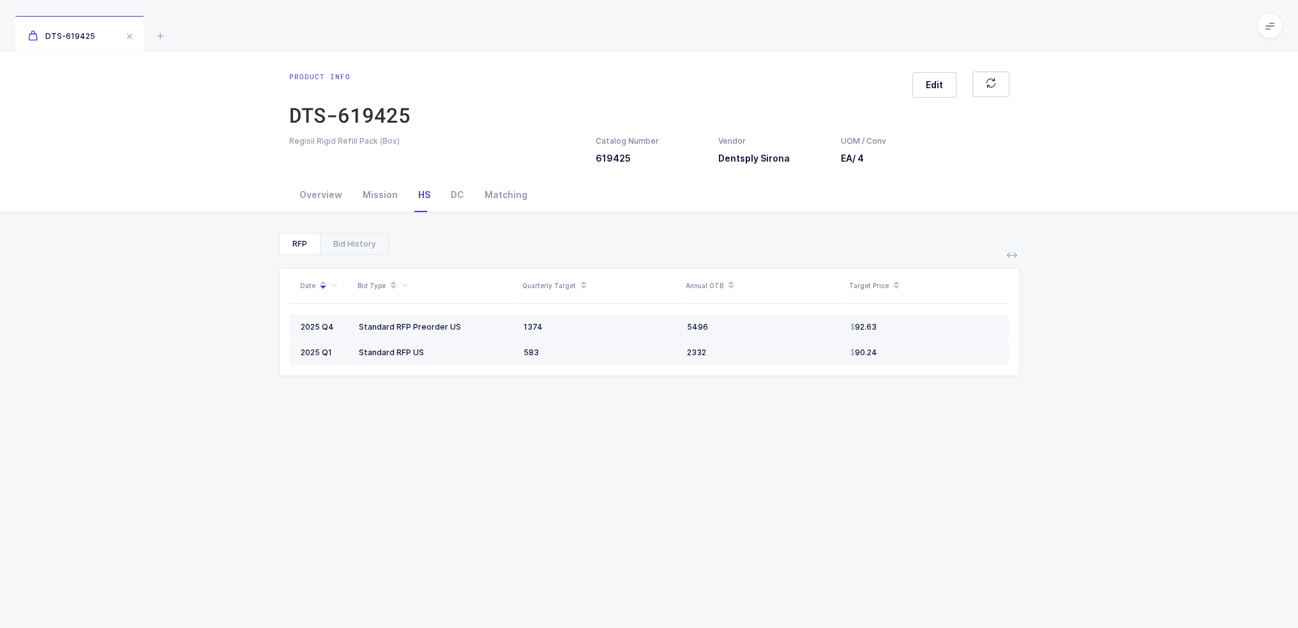
click at [894, 331] on div "92.63" at bounding box center [925, 327] width 148 height 10
drag, startPoint x: 902, startPoint y: 329, endPoint x: 562, endPoint y: 328, distance: 339.7
click at [562, 328] on tr "2025 Q4 Standard RFP Preorder US 1374 5496 92.63" at bounding box center [649, 327] width 719 height 26
click at [562, 328] on div "1374" at bounding box center [600, 327] width 153 height 10
click at [531, 328] on div "1374" at bounding box center [600, 327] width 153 height 10
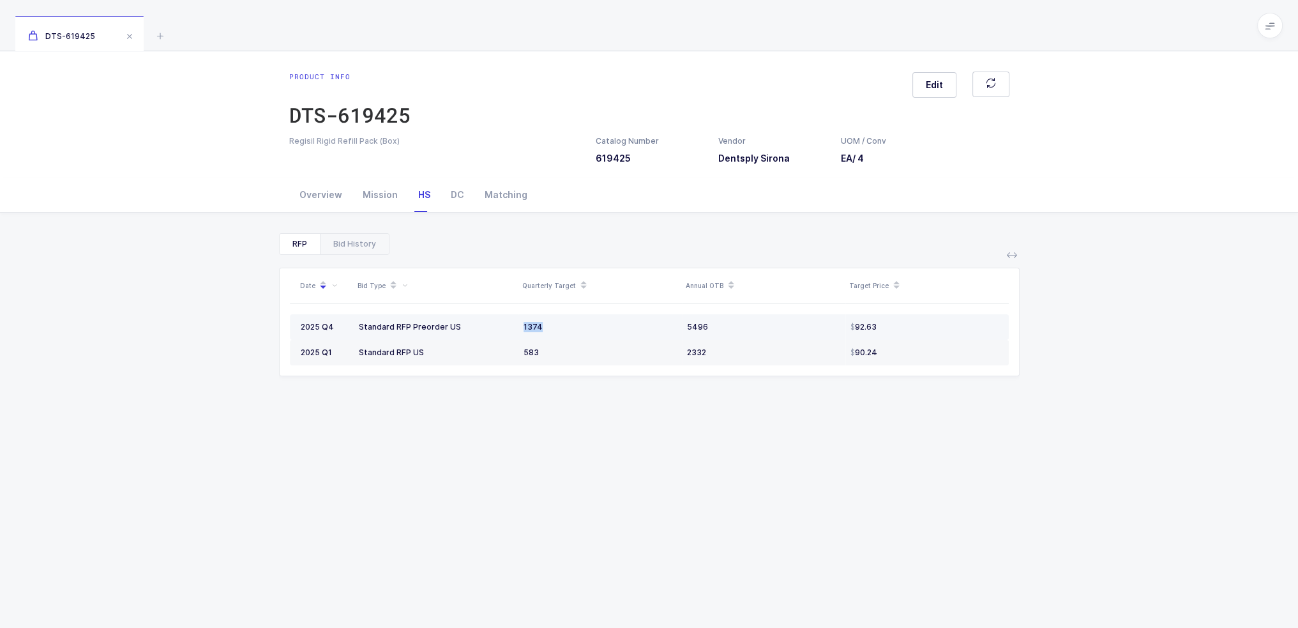
click at [531, 328] on div "1374" at bounding box center [600, 327] width 153 height 10
click at [540, 326] on div "1374" at bounding box center [600, 327] width 153 height 10
drag, startPoint x: 948, startPoint y: 329, endPoint x: 938, endPoint y: 332, distance: 10.1
click at [938, 332] on td "92.63" at bounding box center [926, 327] width 163 height 26
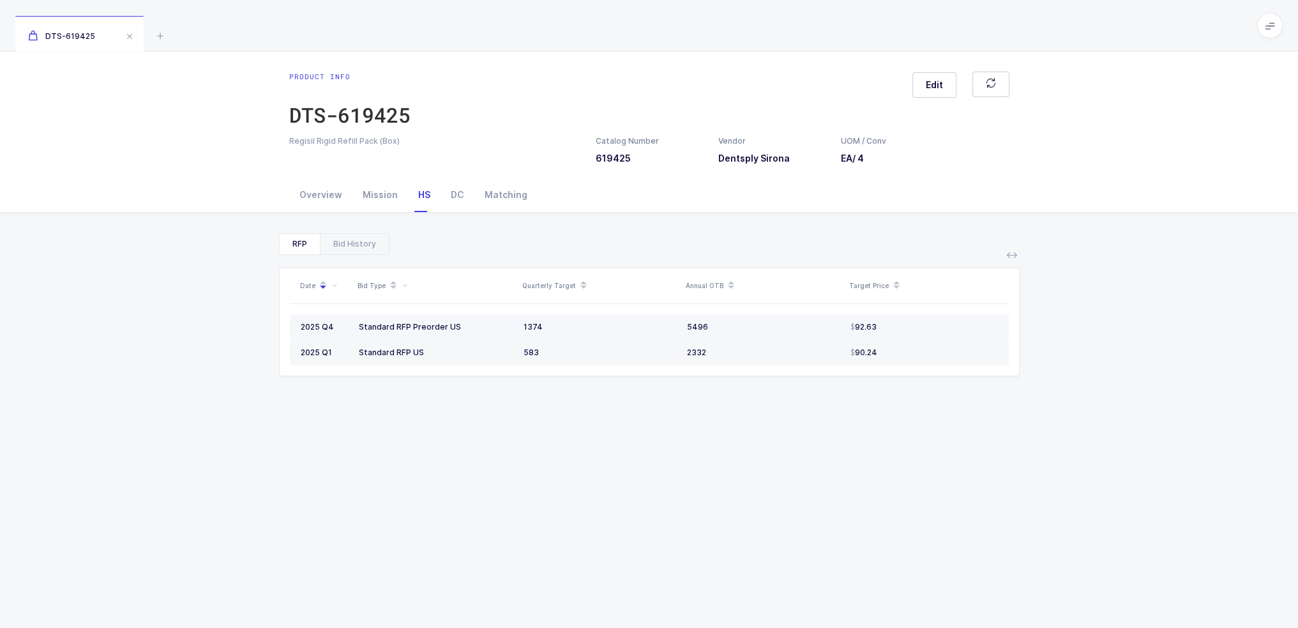
drag, startPoint x: 938, startPoint y: 332, endPoint x: 950, endPoint y: 320, distance: 16.7
click at [950, 320] on td "92.63" at bounding box center [926, 327] width 163 height 26
drag, startPoint x: 938, startPoint y: 327, endPoint x: 938, endPoint y: 244, distance: 83.0
click at [938, 244] on div "RFP Bid History Date Bid Type Quarterly Target Annual OTB Target Price 2025 Q4 …" at bounding box center [649, 478] width 741 height 490
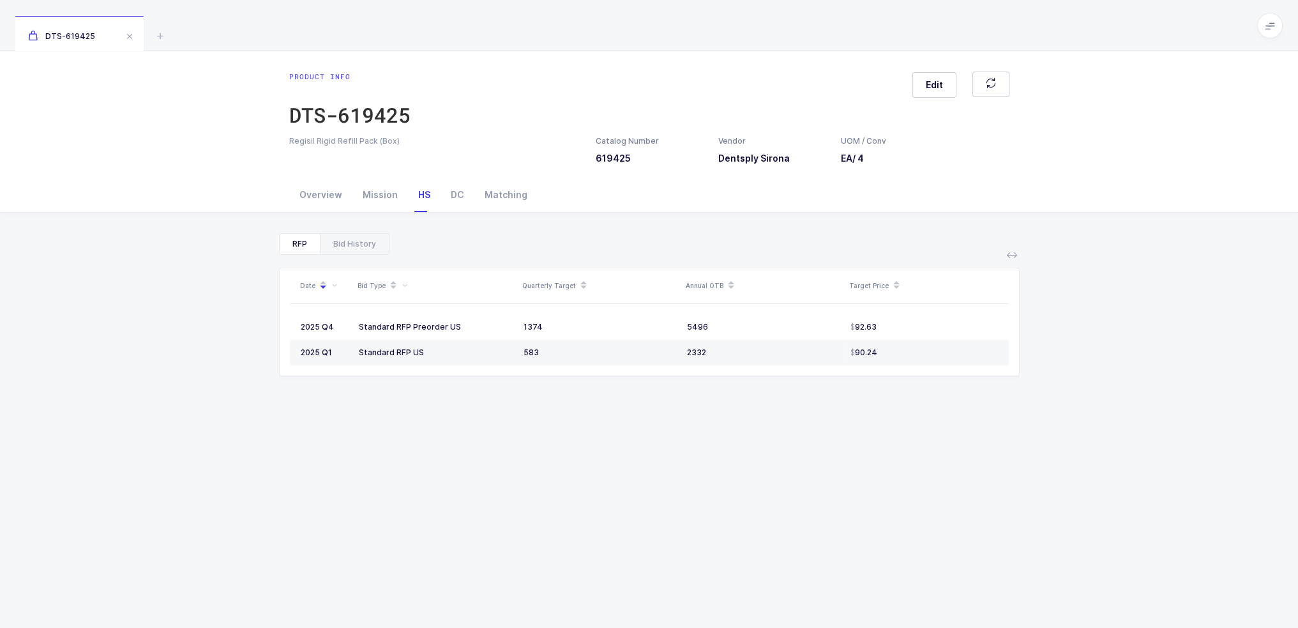
click at [938, 244] on div "RFP Bid History" at bounding box center [649, 244] width 741 height 22
drag, startPoint x: 941, startPoint y: 228, endPoint x: 937, endPoint y: 425, distance: 197.4
click at [937, 425] on div "RFP Bid History Date Bid Type Quarterly Target Annual OTB Target Price 2025 Q4 …" at bounding box center [649, 484] width 1278 height 542
click at [937, 425] on div "Date Bid Type Quarterly Target Annual OTB Target Price 2025 Q4 Standard RFP Pre…" at bounding box center [649, 489] width 741 height 469
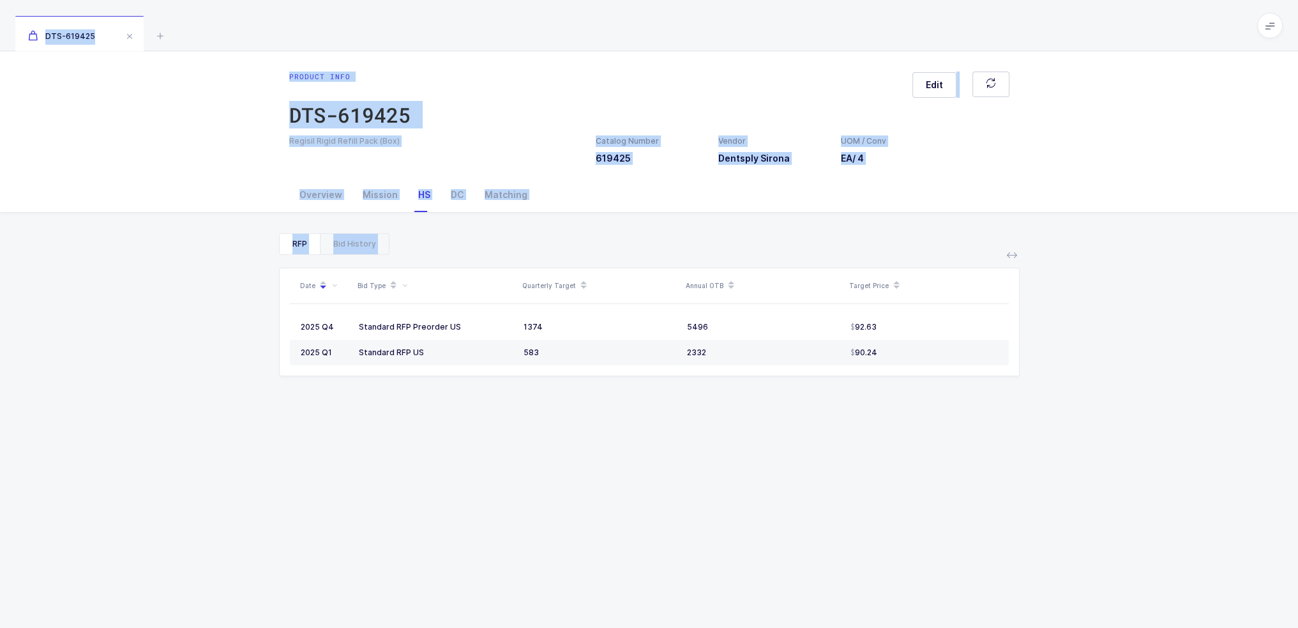
drag, startPoint x: 934, startPoint y: 432, endPoint x: 851, endPoint y: 29, distance: 412.0
click at [851, 29] on div "DTS-619425 Product info DTS-619425 Edit Regisil Rigid Refill Pack (Box) Catalog…" at bounding box center [649, 377] width 1298 height 754
click at [851, 29] on div "DTS-619425" at bounding box center [649, 25] width 1298 height 51
drag, startPoint x: 851, startPoint y: 29, endPoint x: 891, endPoint y: 452, distance: 425.3
click at [891, 452] on div "DTS-619425 Product info DTS-619425 Edit Regisil Rigid Refill Pack (Box) Catalog…" at bounding box center [649, 377] width 1298 height 754
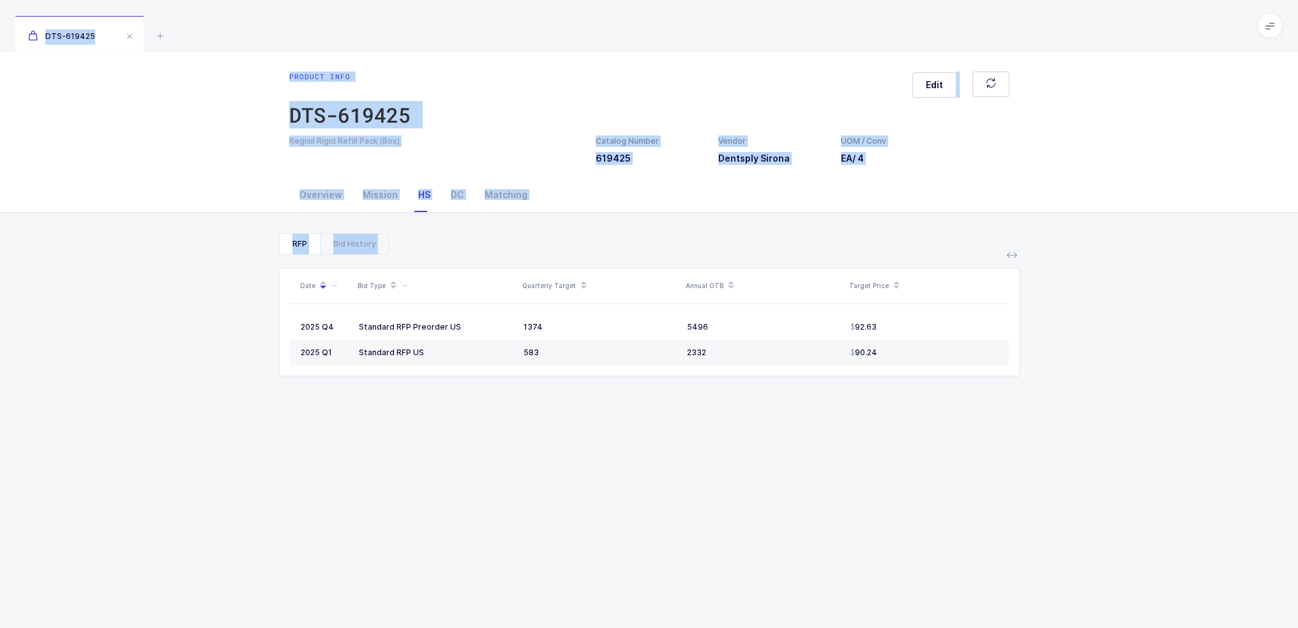
click at [891, 452] on div "Date Bid Type Quarterly Target Annual OTB Target Price 2025 Q4 Standard RFP Pre…" at bounding box center [649, 489] width 741 height 469
drag, startPoint x: 891, startPoint y: 452, endPoint x: 784, endPoint y: 33, distance: 432.4
click at [784, 33] on div "DTS-619425 Product info DTS-619425 Edit Regisil Rigid Refill Pack (Box) Catalog…" at bounding box center [649, 377] width 1298 height 754
click at [784, 33] on div "DTS-619425" at bounding box center [649, 25] width 1298 height 51
drag, startPoint x: 784, startPoint y: 33, endPoint x: 820, endPoint y: 392, distance: 360.7
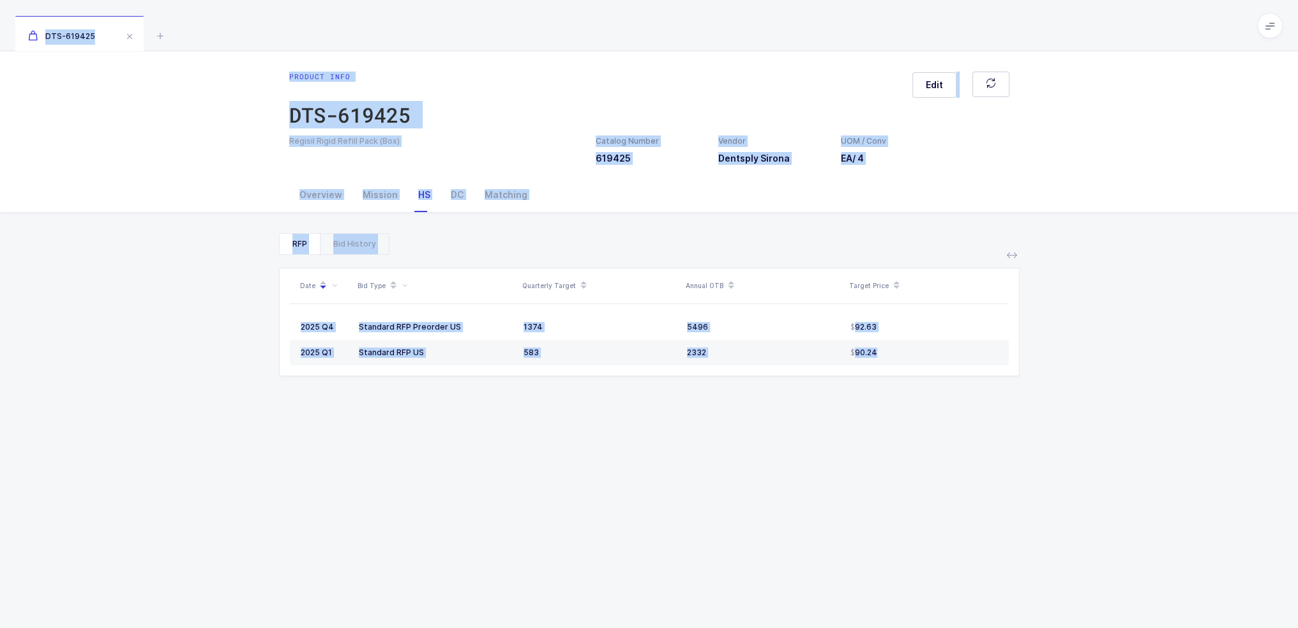
click at [821, 366] on div "DTS-619425 Product info DTS-619425 Edit Regisil Rigid Refill Pack (Box) Catalog…" at bounding box center [649, 377] width 1298 height 754
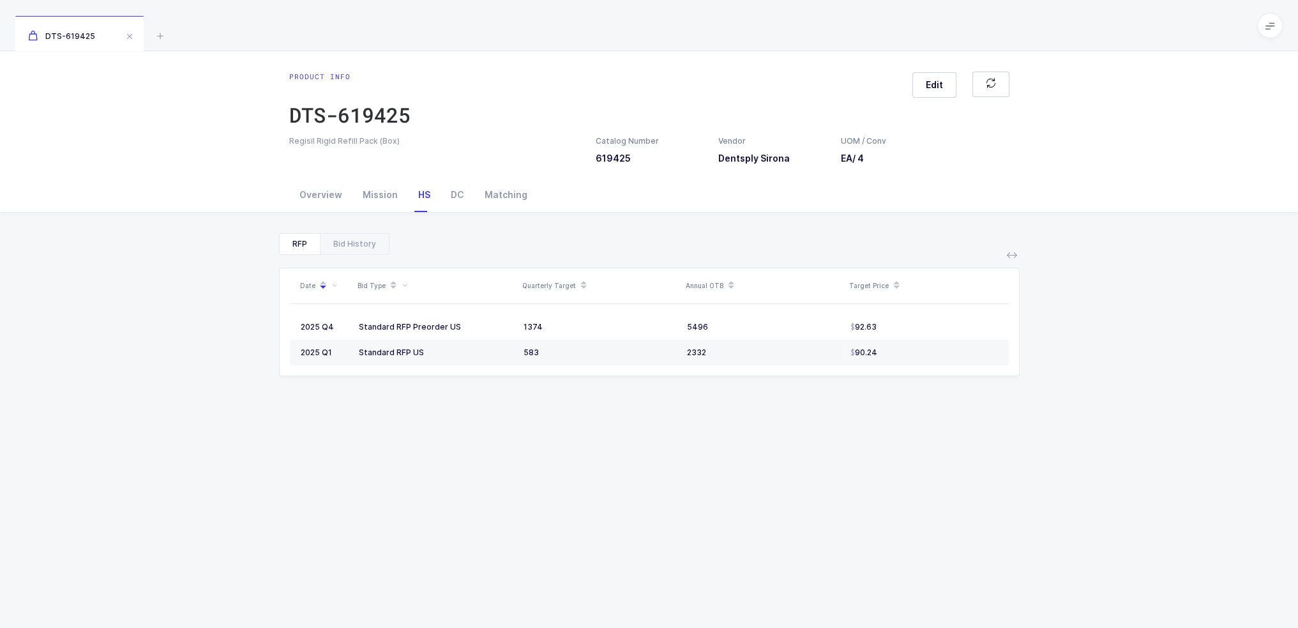
click at [822, 409] on div "Date Bid Type Quarterly Target Annual OTB Target Price 2025 Q4 Standard RFP Pre…" at bounding box center [649, 489] width 741 height 469
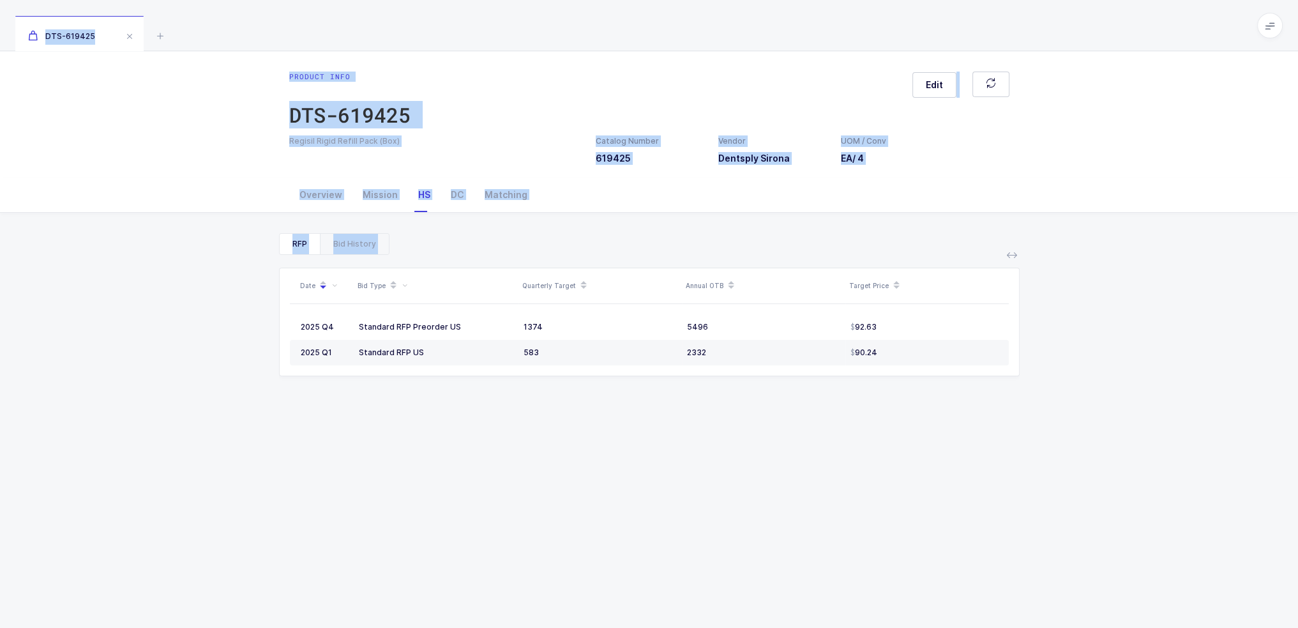
drag, startPoint x: 851, startPoint y: 427, endPoint x: 847, endPoint y: 15, distance: 411.9
click at [847, 15] on div "DTS-619425 Product info DTS-619425 Edit Regisil Rigid Refill Pack (Box) Catalog…" at bounding box center [649, 377] width 1298 height 754
click at [847, 15] on div "DTS-619425" at bounding box center [649, 25] width 1298 height 51
drag, startPoint x: 847, startPoint y: 15, endPoint x: 918, endPoint y: 466, distance: 456.4
click at [918, 466] on div "DTS-619425 Product info DTS-619425 Edit Regisil Rigid Refill Pack (Box) Catalog…" at bounding box center [649, 377] width 1298 height 754
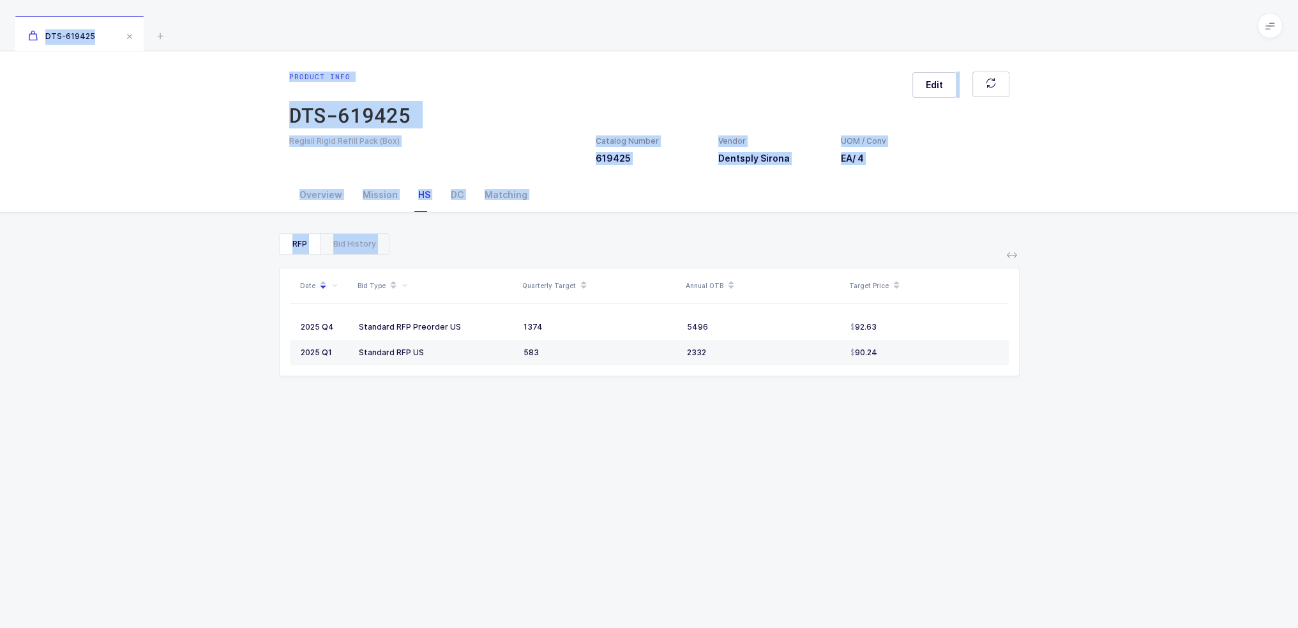
click at [918, 466] on div "Date Bid Type Quarterly Target Annual OTB Target Price 2025 Q4 Standard RFP Pre…" at bounding box center [649, 489] width 741 height 469
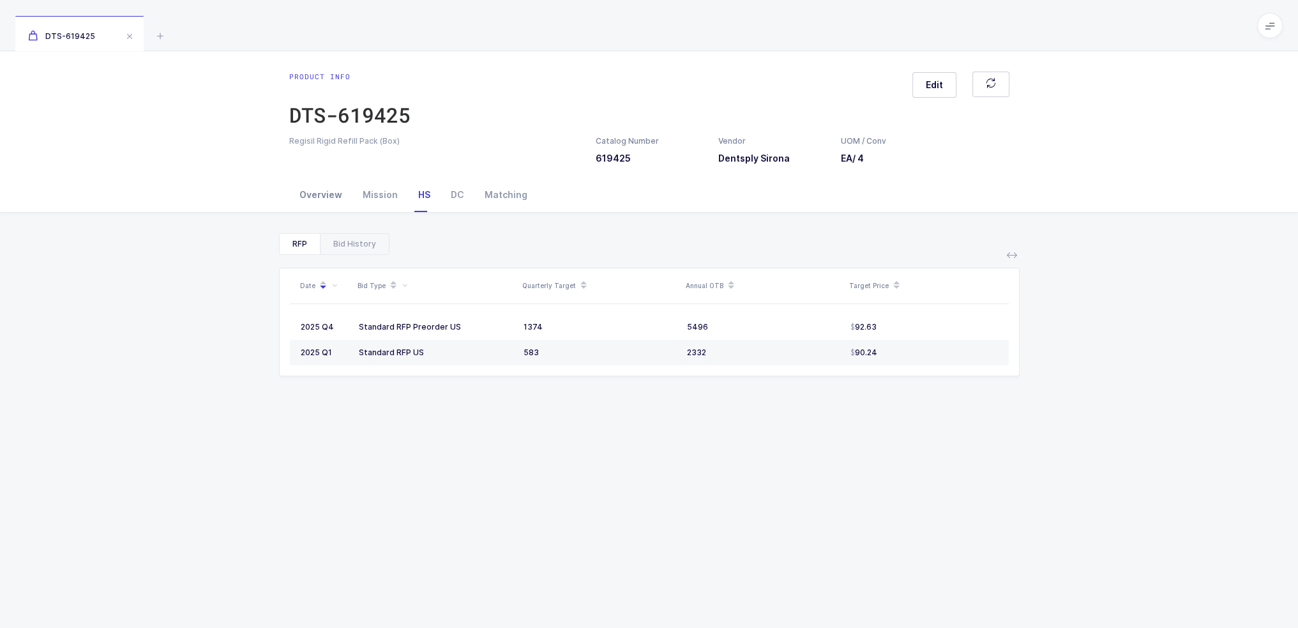
click at [340, 201] on div "Overview" at bounding box center [320, 195] width 63 height 34
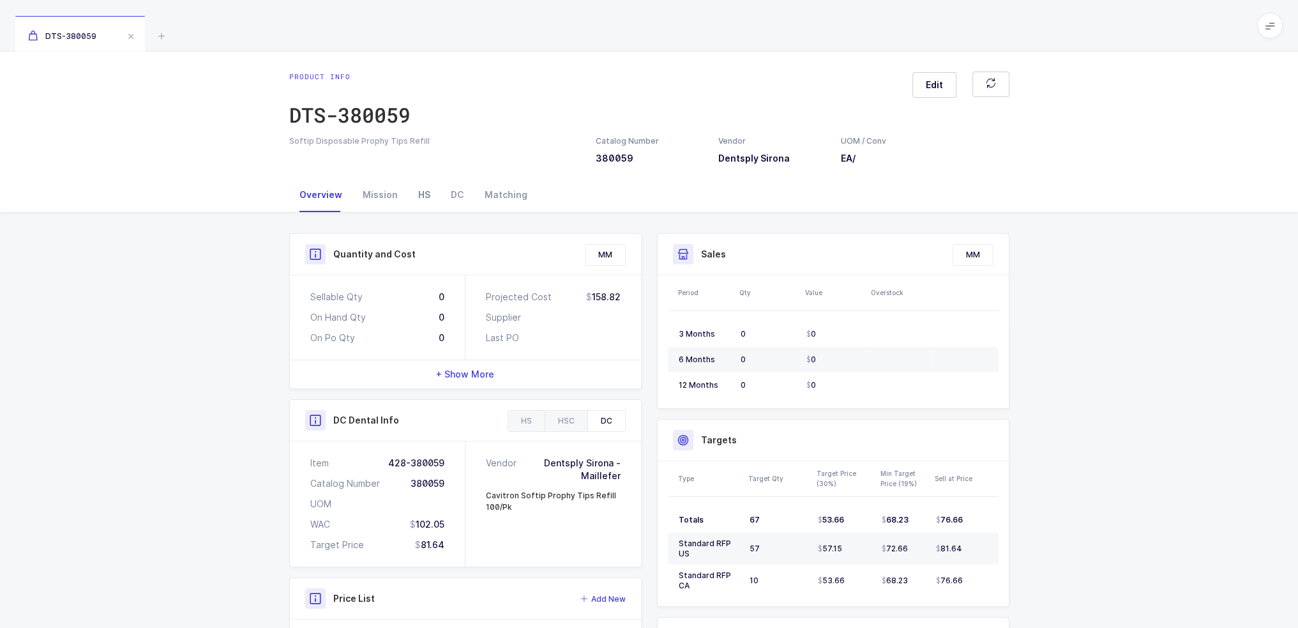
click at [404, 188] on div "Mission" at bounding box center [380, 195] width 56 height 34
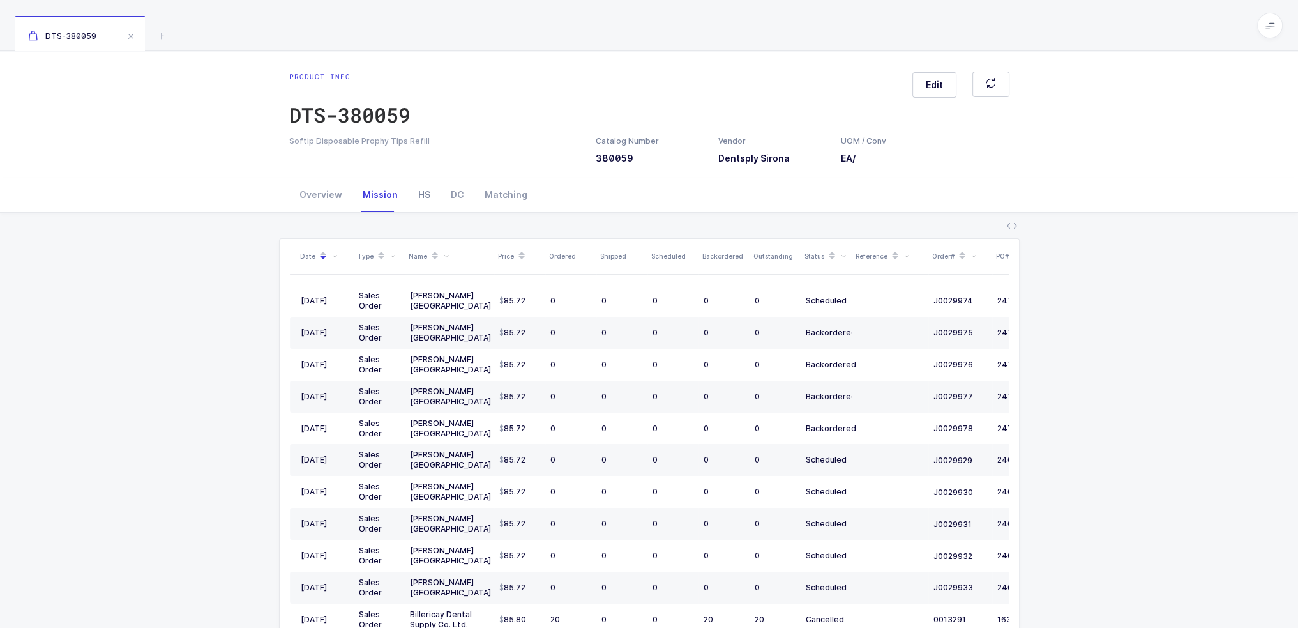
click at [409, 192] on div "HS" at bounding box center [424, 195] width 33 height 34
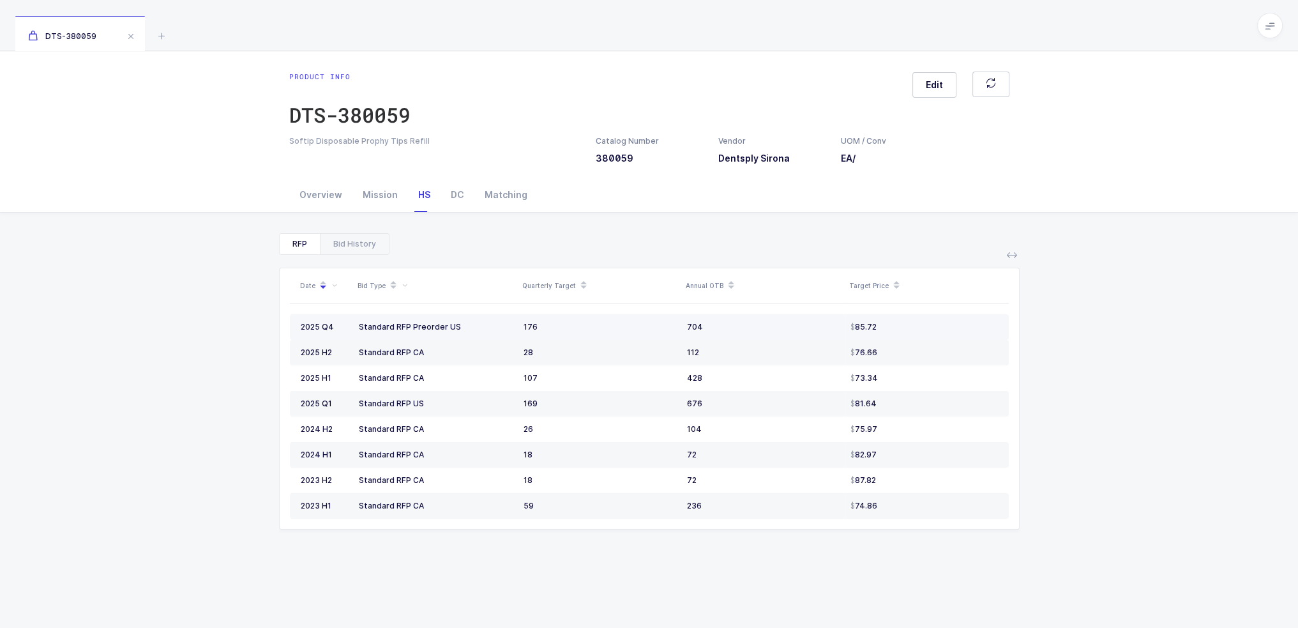
drag, startPoint x: 881, startPoint y: 332, endPoint x: 893, endPoint y: 328, distance: 13.3
click at [893, 328] on td "85.72" at bounding box center [926, 327] width 163 height 26
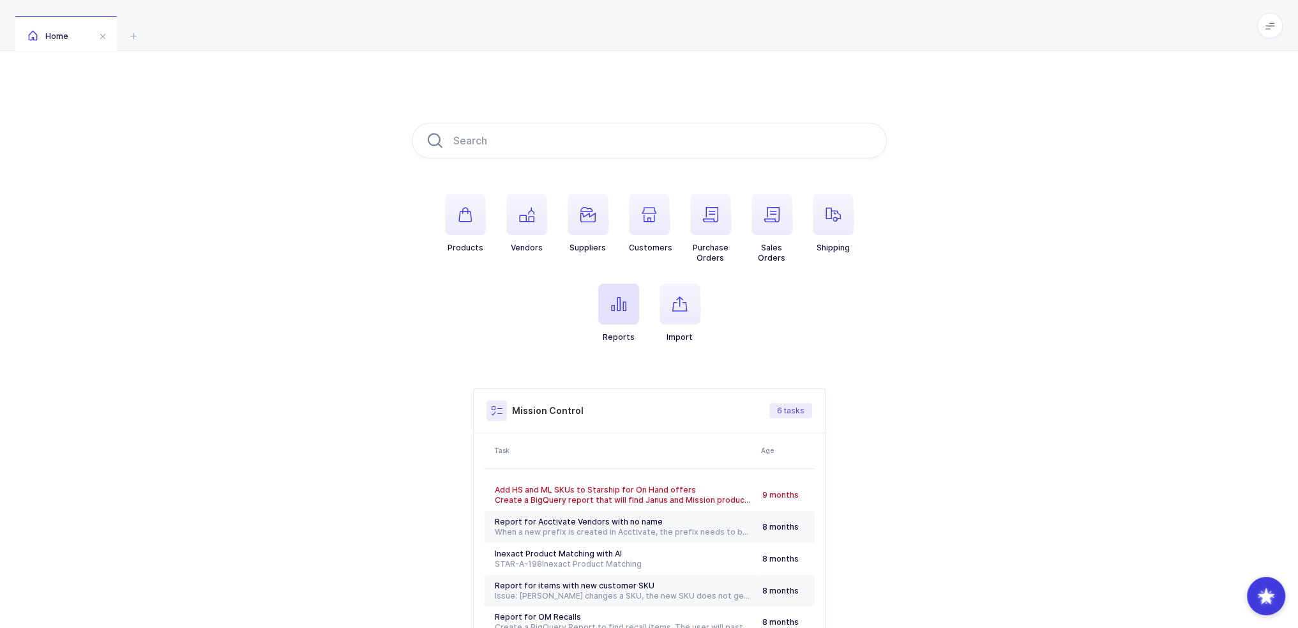
click at [613, 308] on icon "button" at bounding box center [618, 303] width 15 height 15
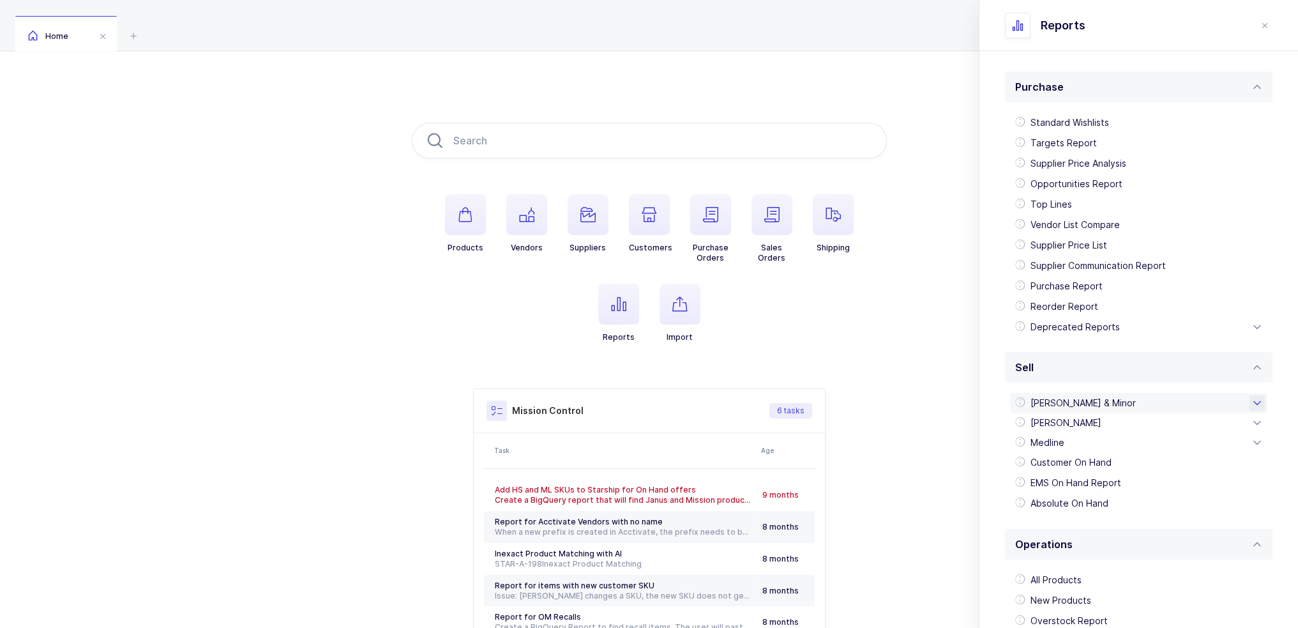
click at [1077, 402] on div "[PERSON_NAME] & Minor" at bounding box center [1138, 403] width 257 height 20
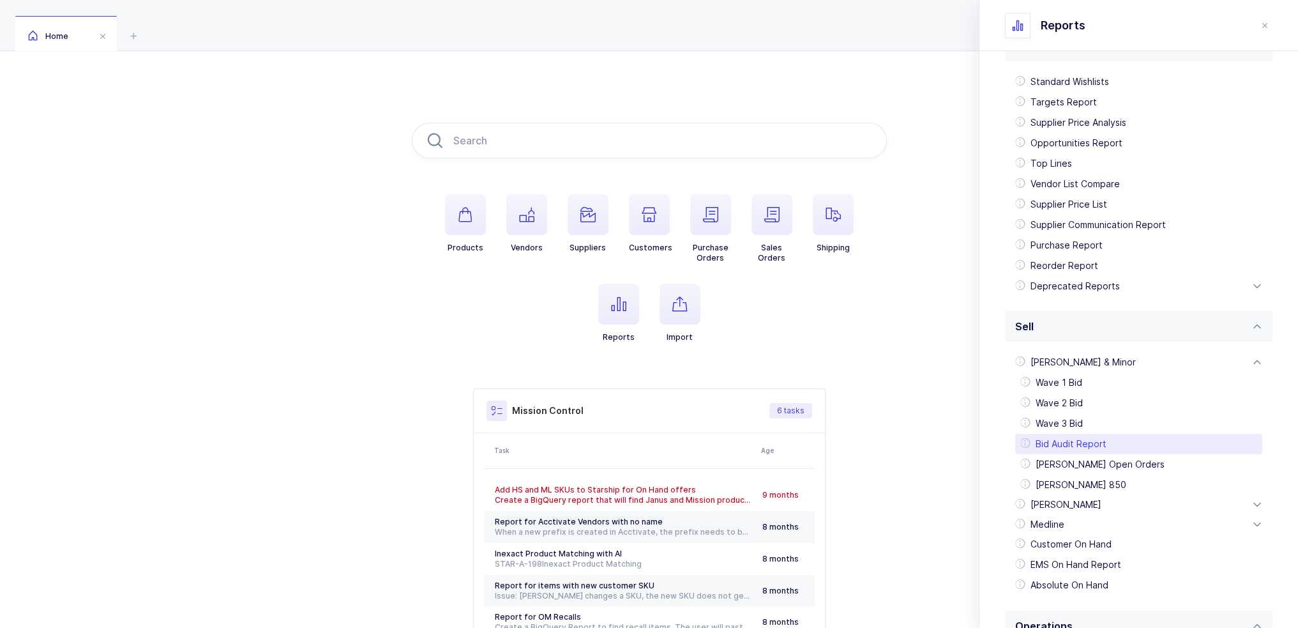
scroll to position [64, 0]
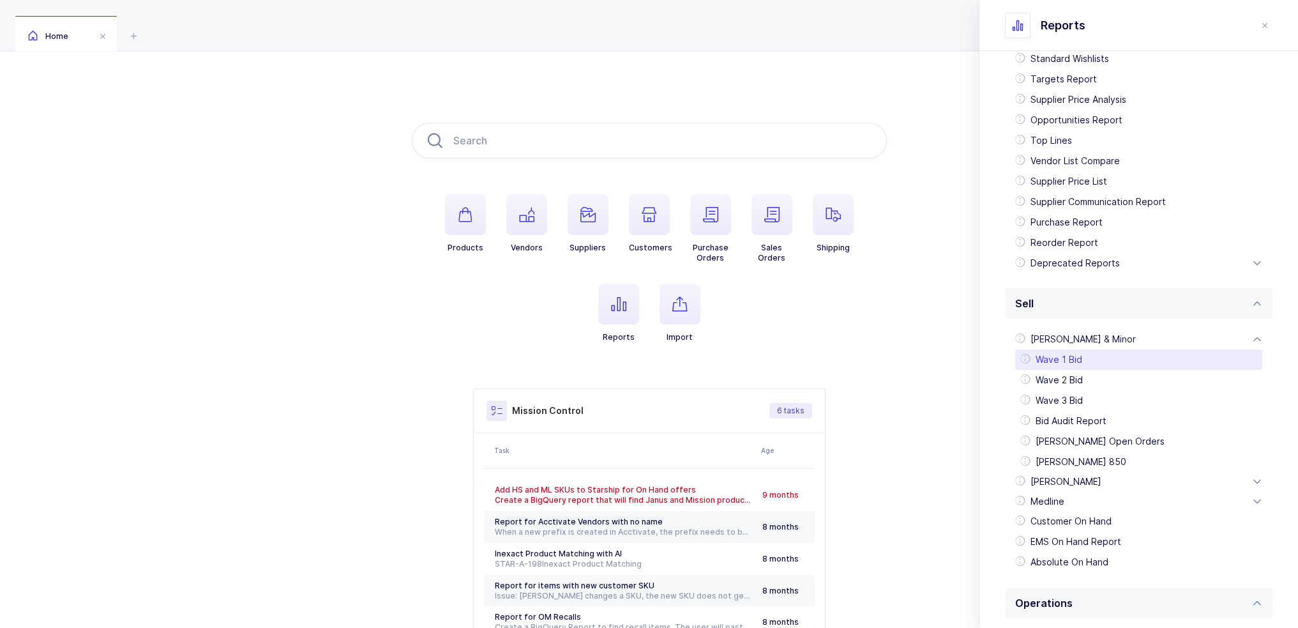
click at [1072, 357] on div "Wave 1 Bid" at bounding box center [1138, 359] width 247 height 20
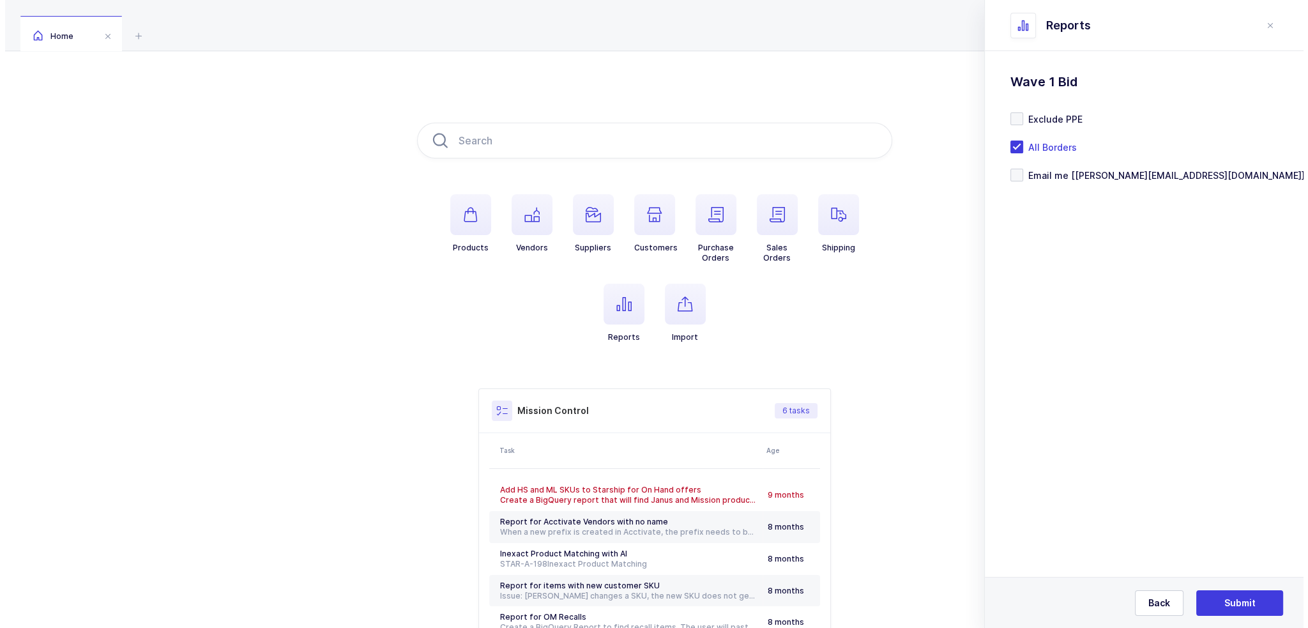
scroll to position [0, 0]
drag, startPoint x: 1068, startPoint y: 77, endPoint x: 1008, endPoint y: 78, distance: 60.0
click at [1008, 78] on h1 "Wave 1 Bid" at bounding box center [1139, 82] width 268 height 20
drag, startPoint x: 1008, startPoint y: 78, endPoint x: 1089, endPoint y: 80, distance: 81.8
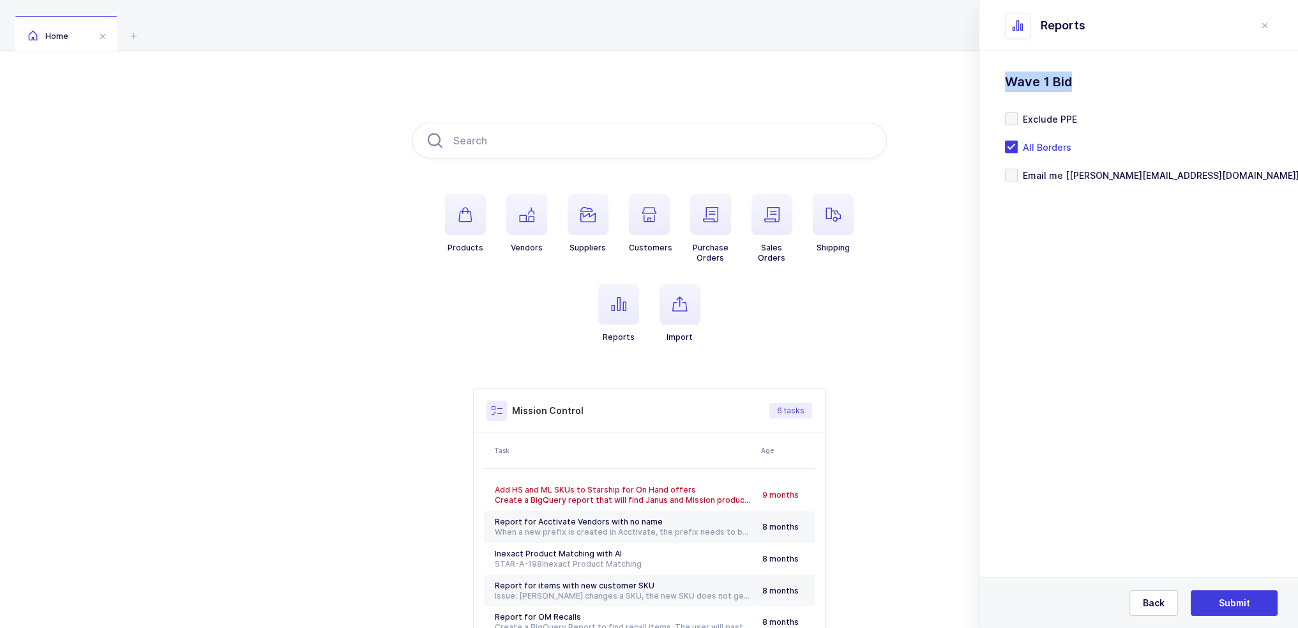
click at [1089, 80] on h1 "Wave 1 Bid" at bounding box center [1139, 82] width 268 height 20
click at [1059, 172] on span "Email me [[PERSON_NAME][EMAIL_ADDRESS][DOMAIN_NAME]]" at bounding box center [1159, 175] width 282 height 12
click at [1018, 169] on input "Email me [[PERSON_NAME][EMAIL_ADDRESS][DOMAIN_NAME]]" at bounding box center [1018, 169] width 0 height 0
drag, startPoint x: 1156, startPoint y: 209, endPoint x: 1121, endPoint y: 209, distance: 35.1
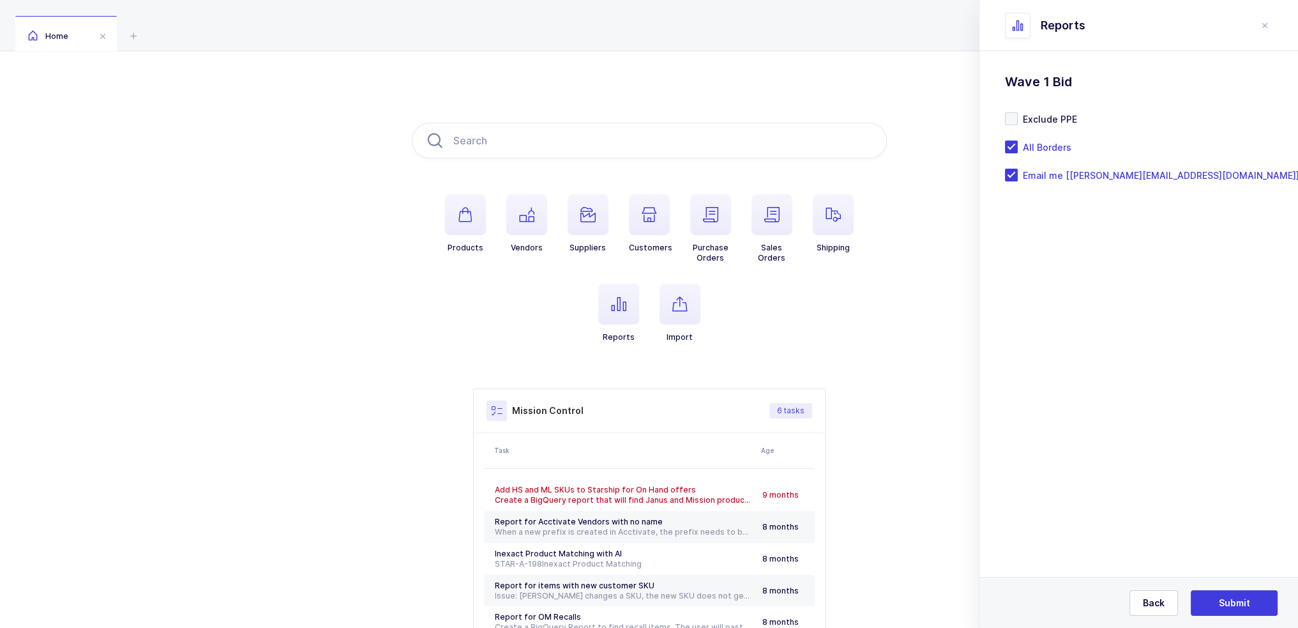
click at [1126, 208] on div "Standard Wishlists Targets Report Supplier Price Analysis Opportunities Report …" at bounding box center [1139, 159] width 319 height 217
click at [1051, 79] on h1 "Wave 1 Bid" at bounding box center [1139, 82] width 268 height 20
click at [1065, 77] on h1 "Wave 1 Bid" at bounding box center [1139, 82] width 268 height 20
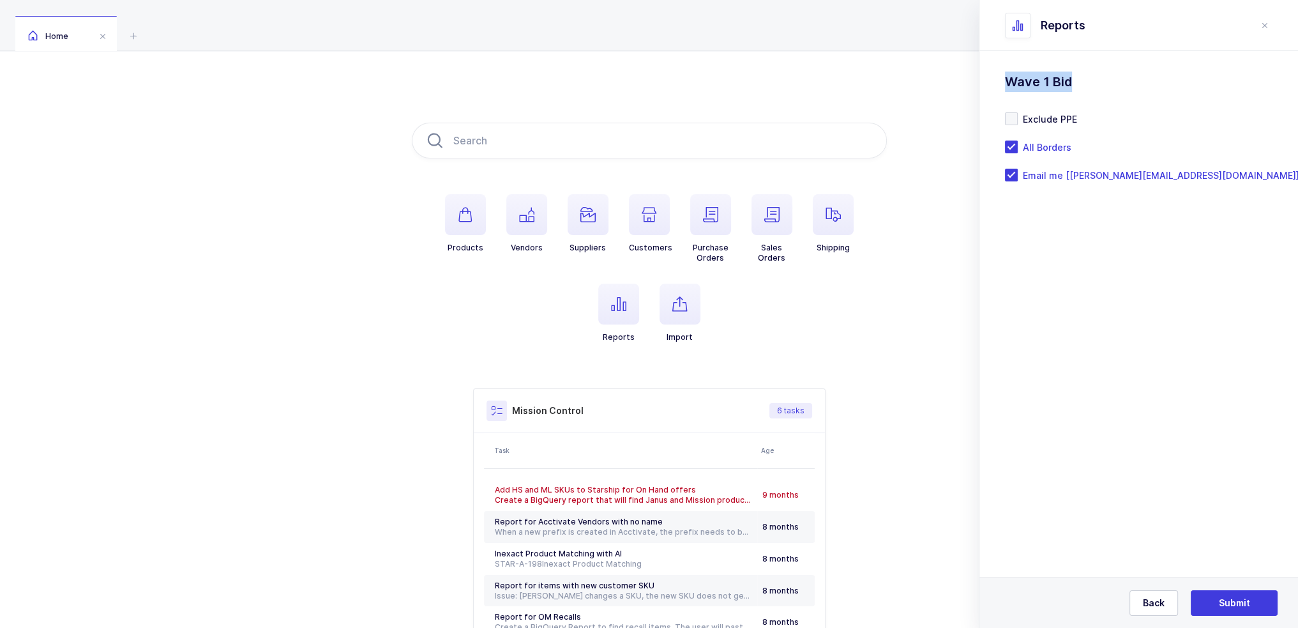
drag, startPoint x: 1078, startPoint y: 77, endPoint x: 1006, endPoint y: 84, distance: 71.9
click at [1006, 84] on h1 "Wave 1 Bid" at bounding box center [1139, 82] width 268 height 20
click at [1053, 80] on h1 "Wave 1 Bid" at bounding box center [1139, 82] width 268 height 20
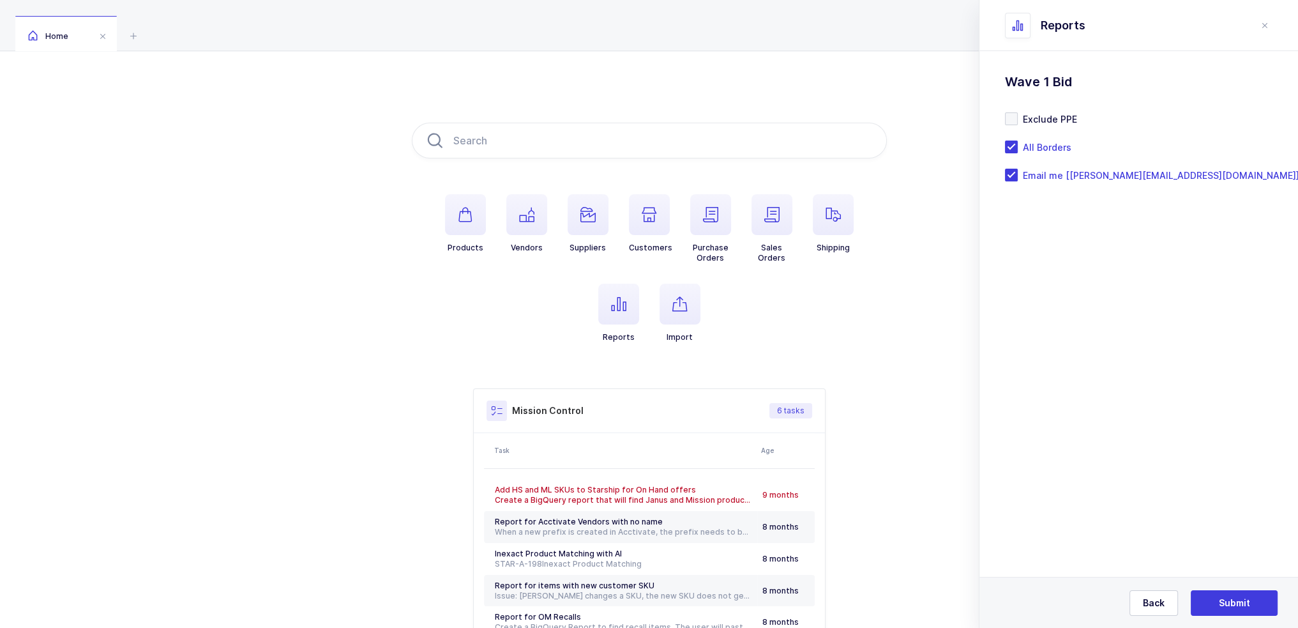
click at [1043, 84] on h1 "Wave 1 Bid" at bounding box center [1139, 82] width 268 height 20
click at [1055, 84] on h1 "Wave 1 Bid" at bounding box center [1139, 82] width 268 height 20
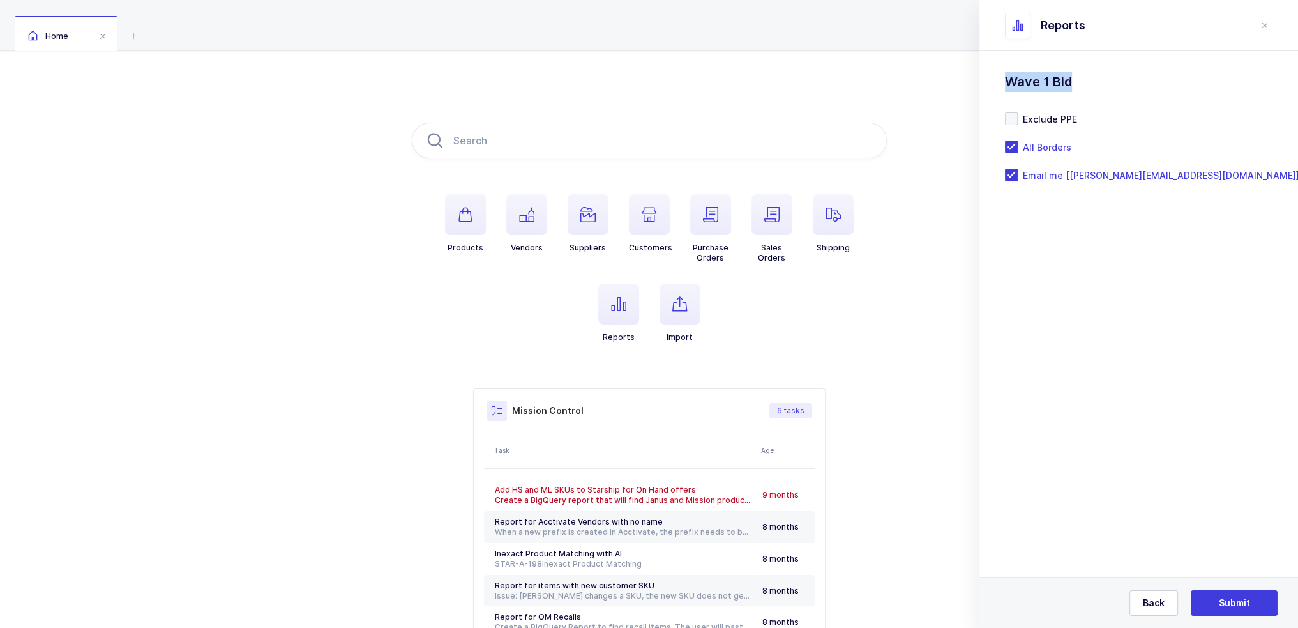
click at [1055, 84] on h1 "Wave 1 Bid" at bounding box center [1139, 82] width 268 height 20
click at [1076, 84] on h1 "Wave 1 Bid" at bounding box center [1139, 82] width 268 height 20
drag, startPoint x: 1071, startPoint y: 86, endPoint x: 1007, endPoint y: 87, distance: 63.9
click at [1007, 87] on h1 "Wave 1 Bid" at bounding box center [1139, 82] width 268 height 20
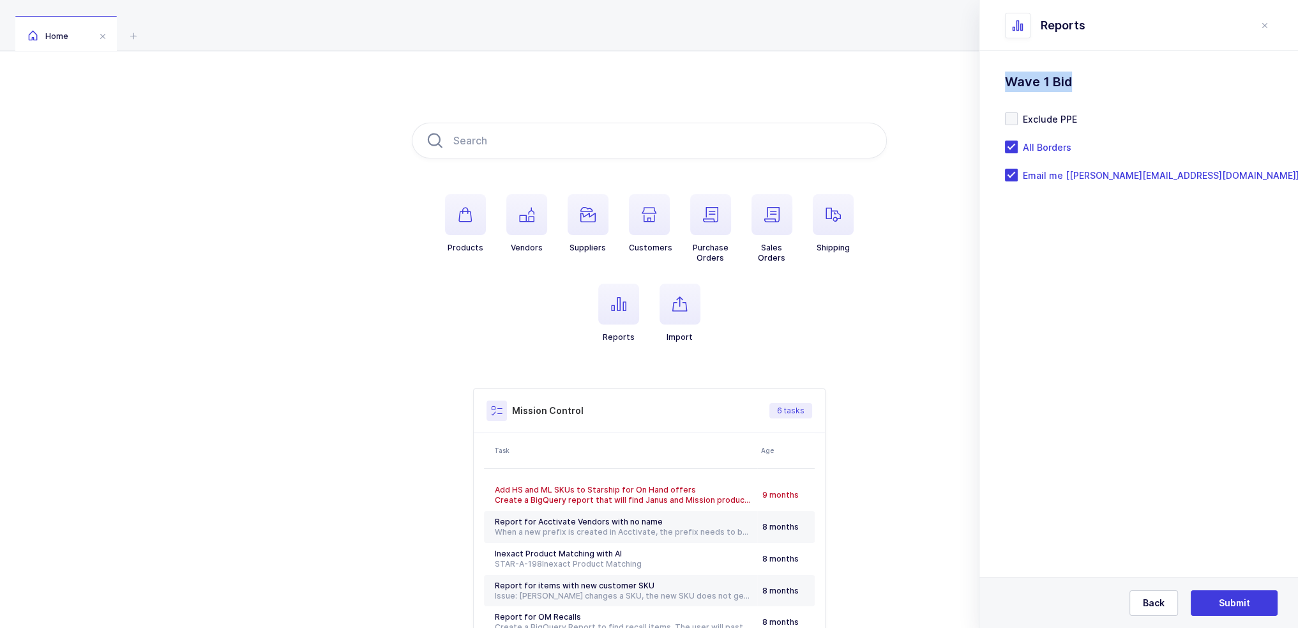
drag, startPoint x: 1007, startPoint y: 87, endPoint x: 1083, endPoint y: 84, distance: 76.1
click at [1083, 84] on h1 "Wave 1 Bid" at bounding box center [1139, 82] width 268 height 20
drag, startPoint x: 1094, startPoint y: 82, endPoint x: 1008, endPoint y: 83, distance: 86.2
click at [1008, 83] on h1 "Wave 1 Bid" at bounding box center [1139, 82] width 268 height 20
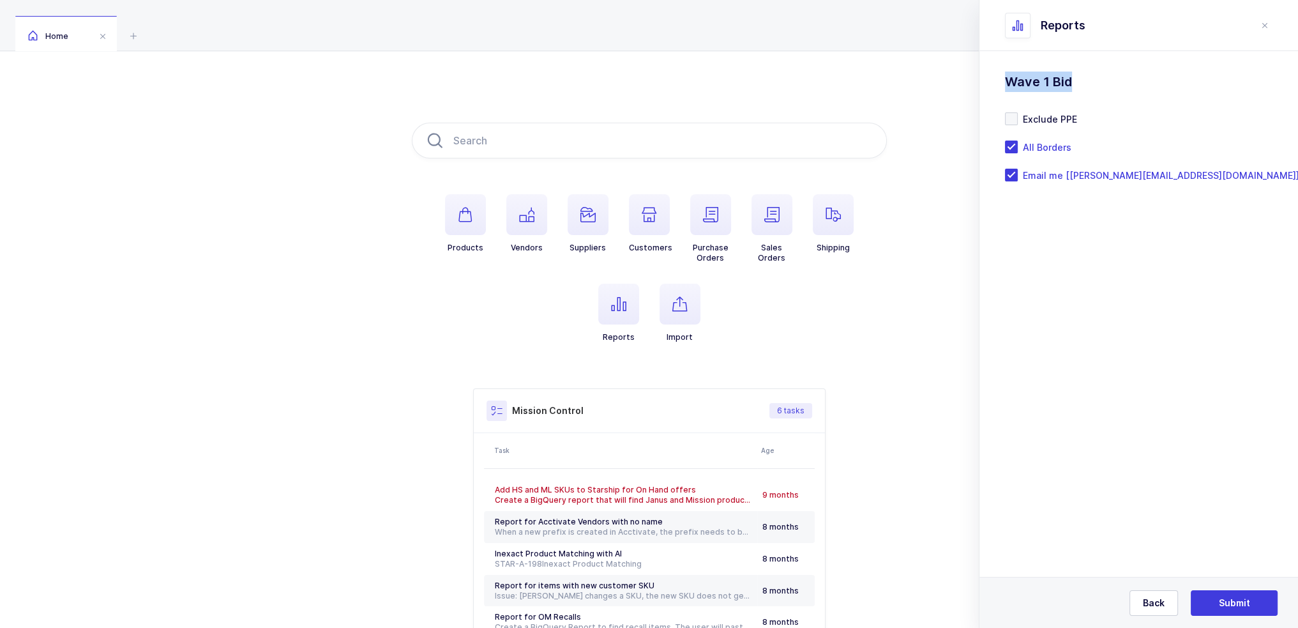
click at [1008, 83] on h1 "Wave 1 Bid" at bounding box center [1139, 82] width 268 height 20
click at [1238, 597] on span "Submit" at bounding box center [1234, 602] width 31 height 13
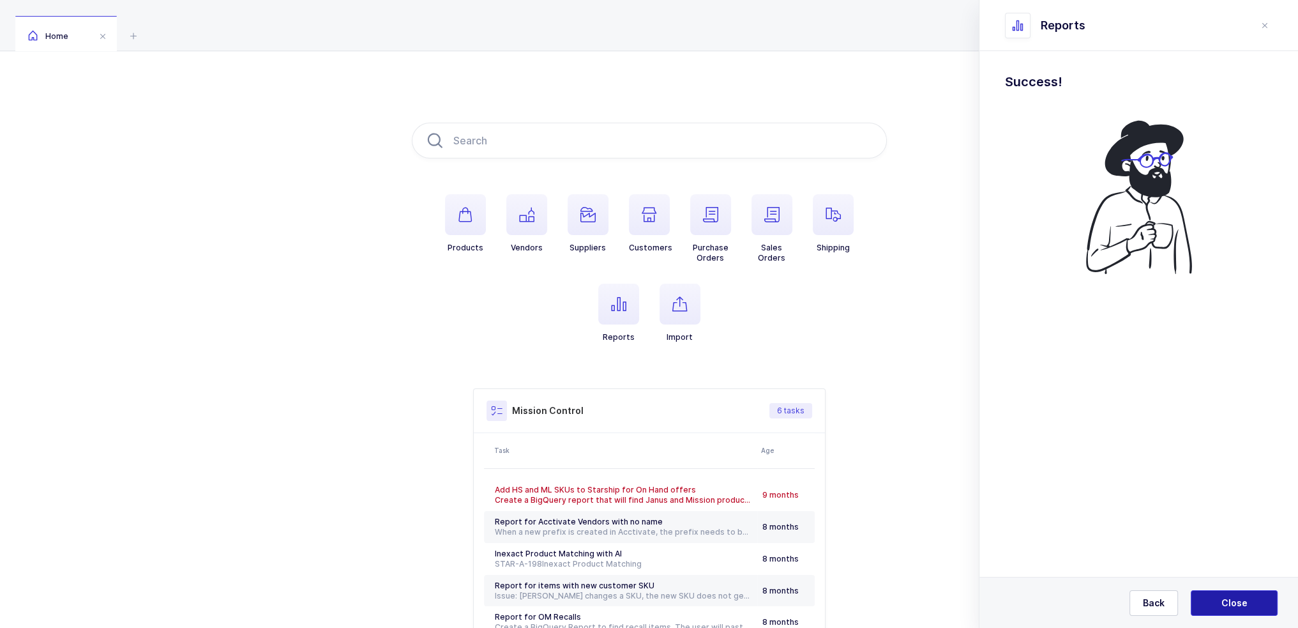
click at [1238, 597] on span "Close" at bounding box center [1235, 602] width 26 height 13
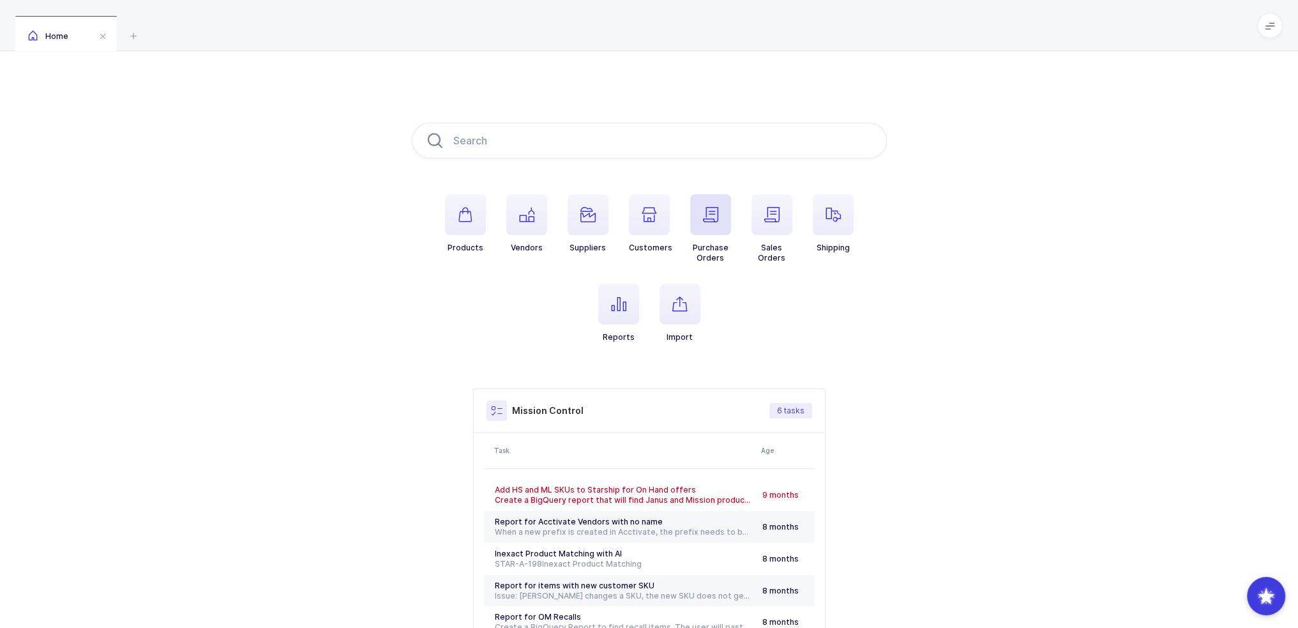
click at [715, 208] on icon "button" at bounding box center [710, 214] width 15 height 15
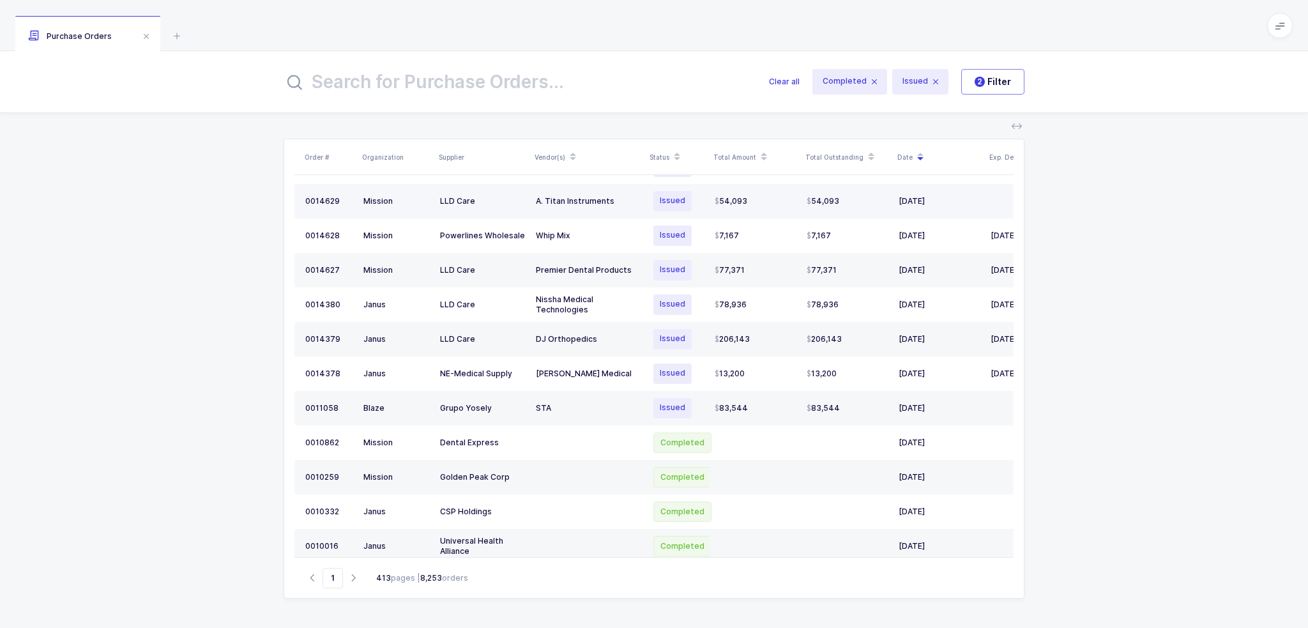
scroll to position [332, 0]
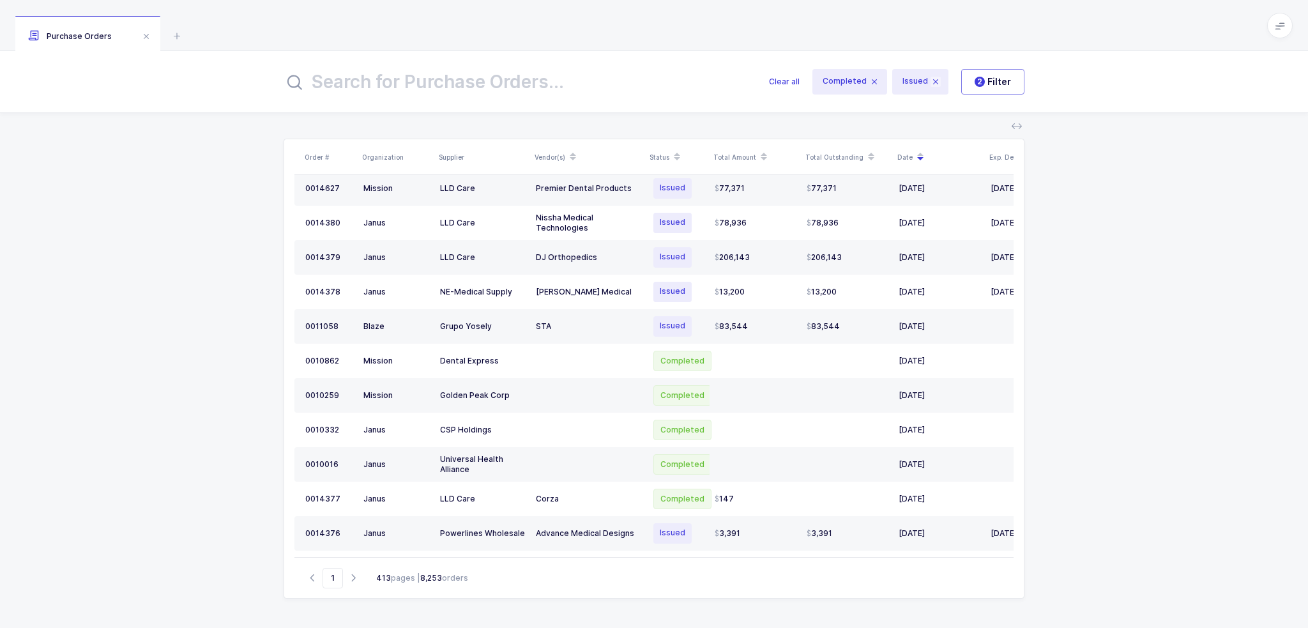
click at [936, 77] on icon at bounding box center [935, 82] width 10 height 10
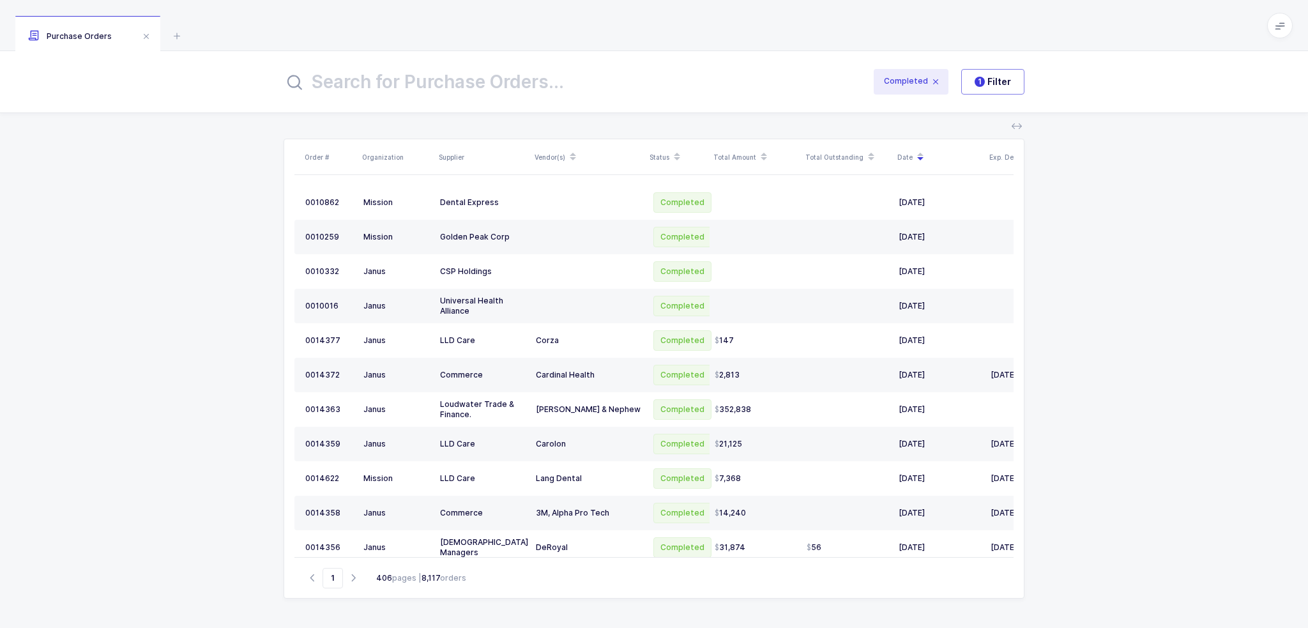
scroll to position [0, 73]
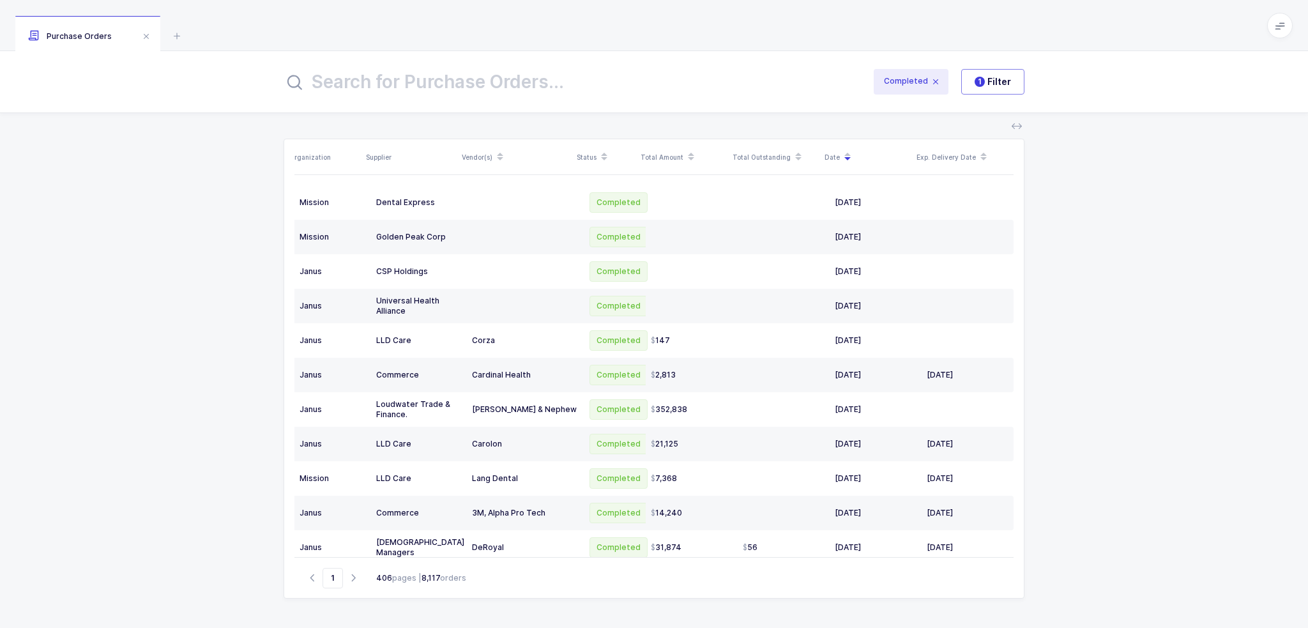
drag, startPoint x: 966, startPoint y: 202, endPoint x: 1149, endPoint y: 208, distance: 183.4
click at [1149, 208] on div "Order # Organization Supplier Vendor(s) Status Total Amount Total Outstanding D…" at bounding box center [654, 370] width 1308 height 515
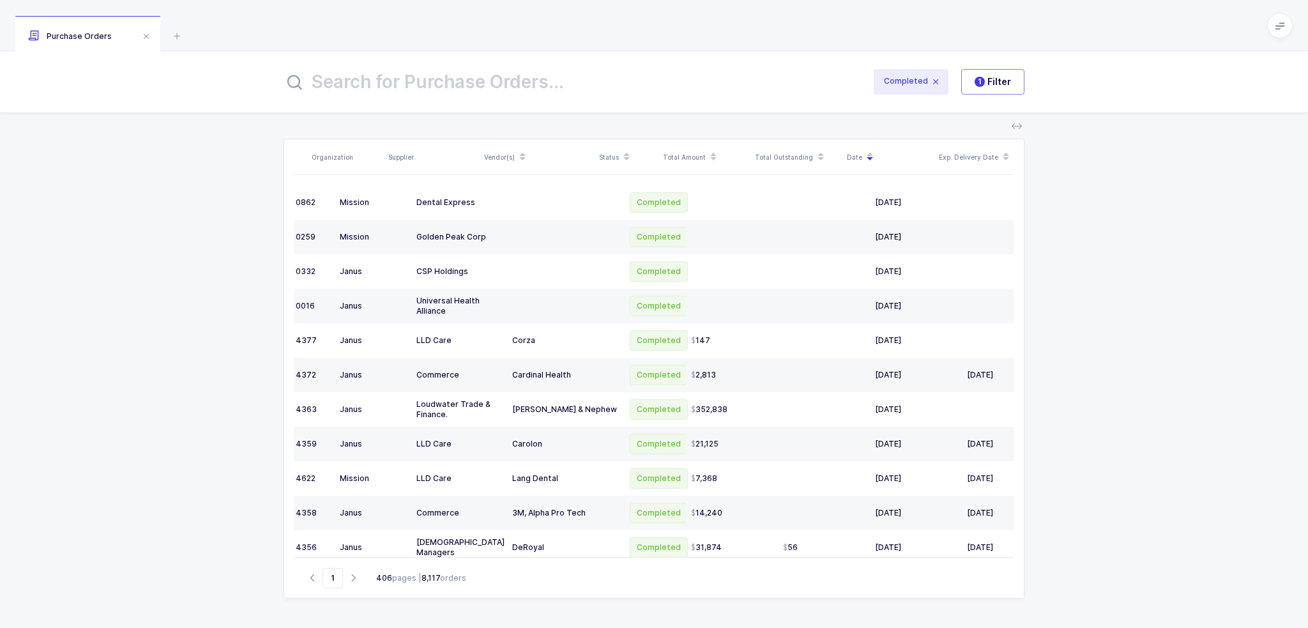
scroll to position [0, 0]
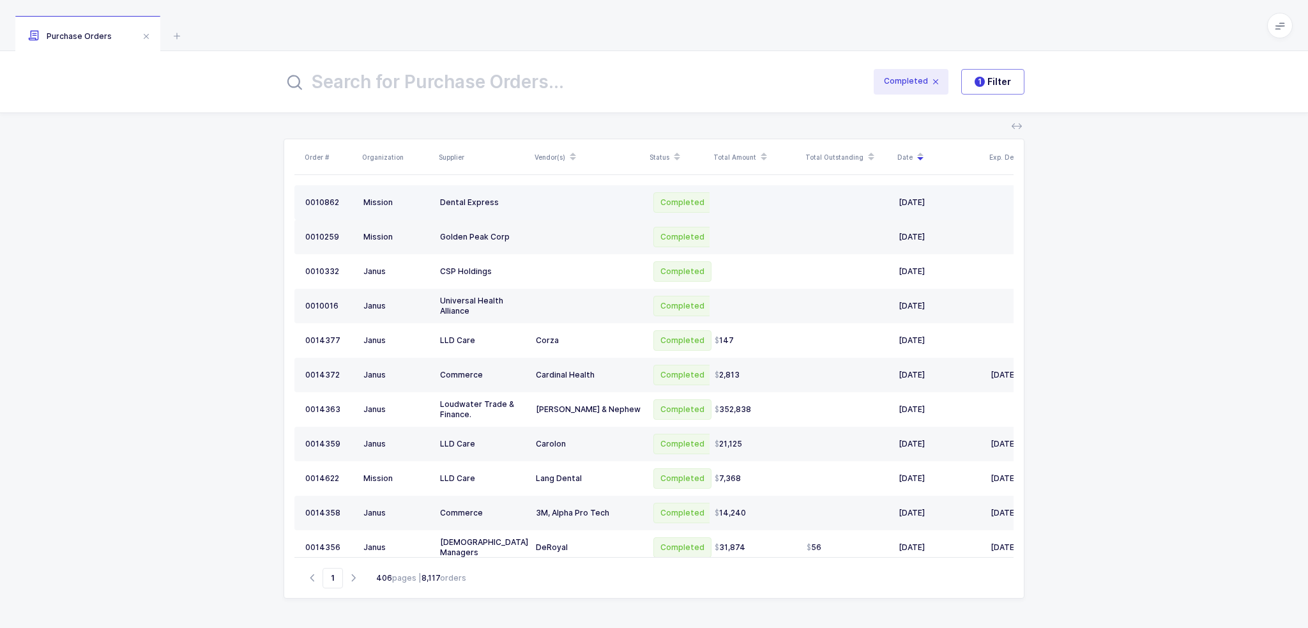
click at [497, 202] on div "Dental Express" at bounding box center [483, 202] width 86 height 10
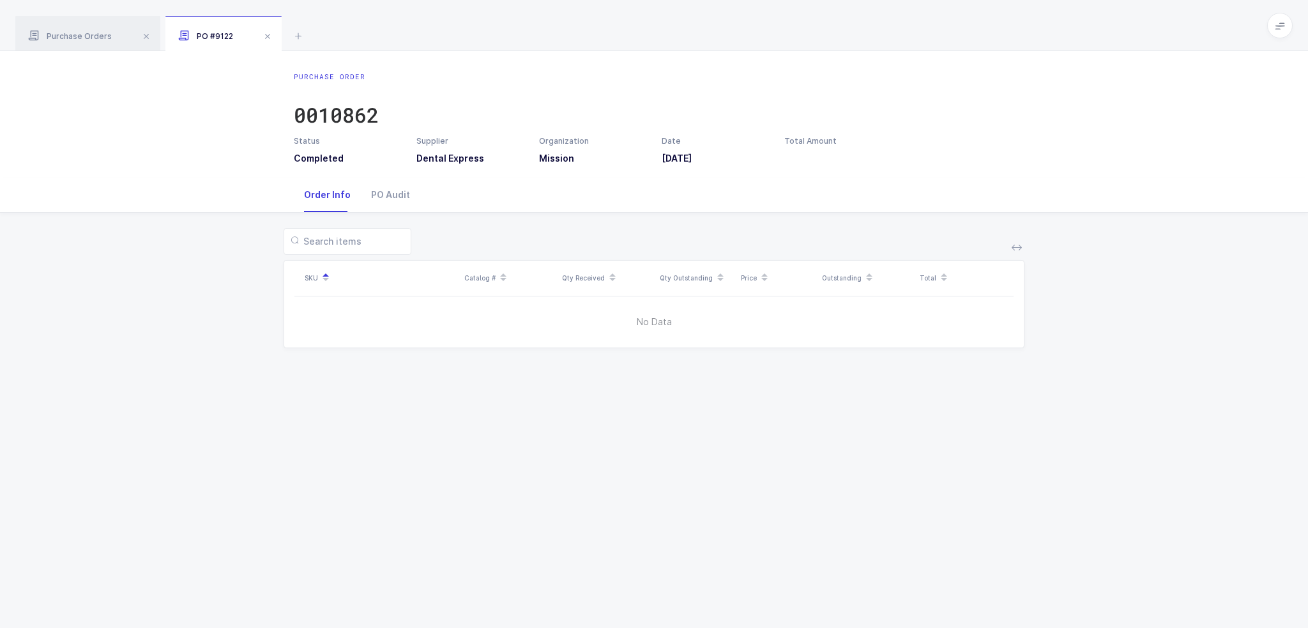
drag, startPoint x: 746, startPoint y: 162, endPoint x: 727, endPoint y: 178, distance: 24.9
click at [727, 178] on div "Purchase Order 0010862 Status Completed Supplier Dental Express Organization Mi…" at bounding box center [654, 339] width 1308 height 577
click at [383, 196] on div "PO Audit" at bounding box center [390, 195] width 59 height 34
click at [342, 197] on div "Order Info" at bounding box center [327, 195] width 67 height 34
click at [93, 34] on span "Purchase Orders" at bounding box center [70, 36] width 84 height 10
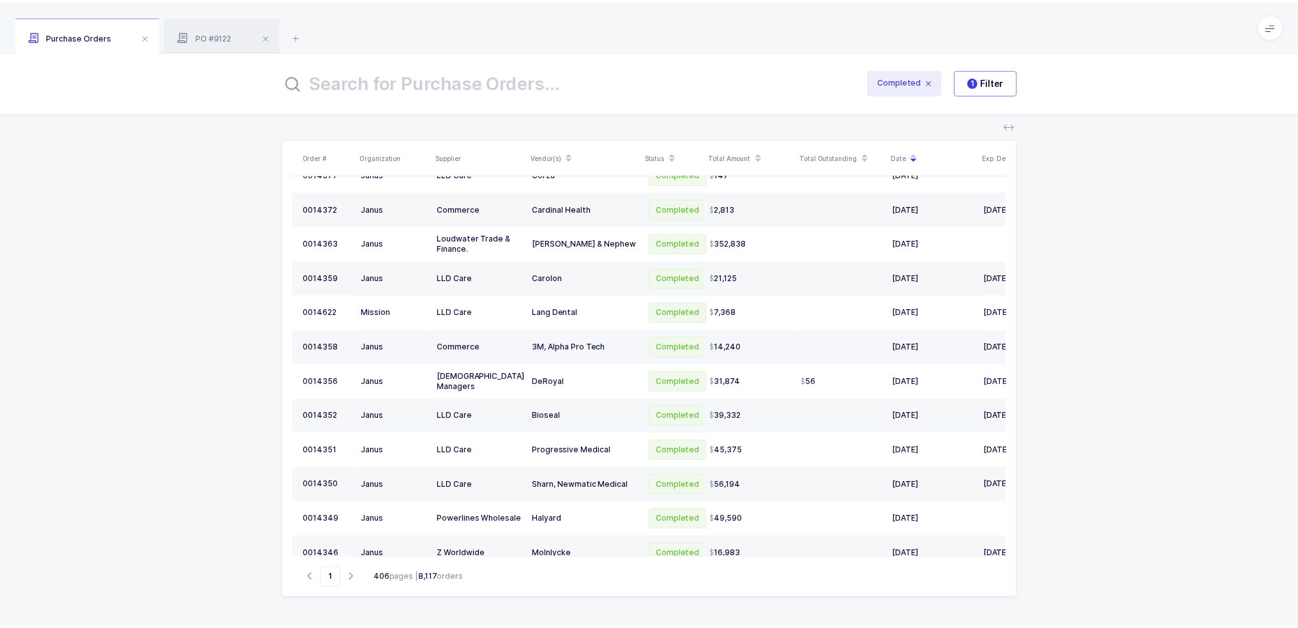
scroll to position [140, 0]
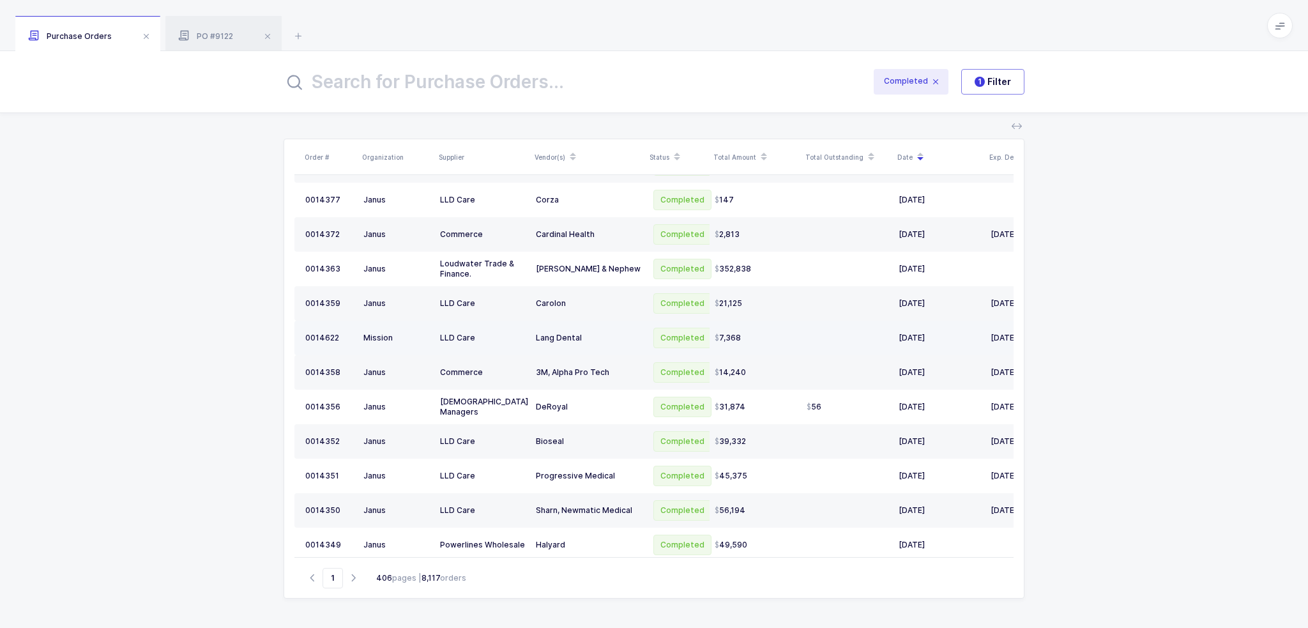
click at [779, 335] on div "7,368" at bounding box center [756, 338] width 82 height 10
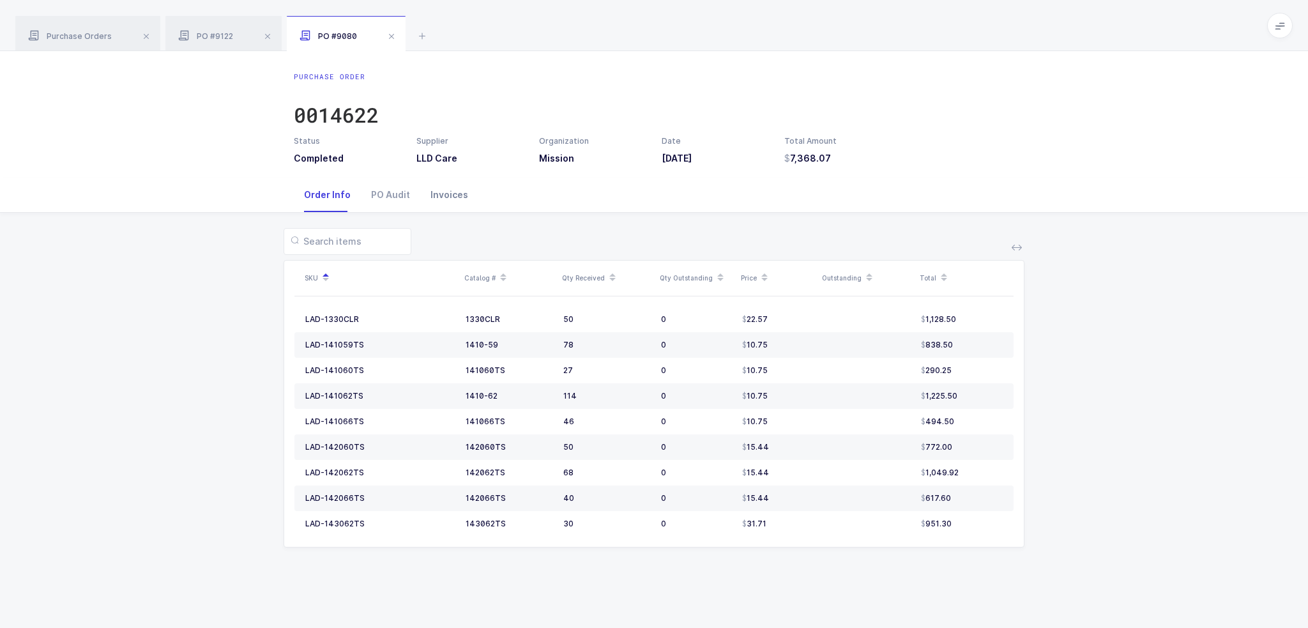
click at [444, 193] on div "Invoices" at bounding box center [449, 195] width 58 height 34
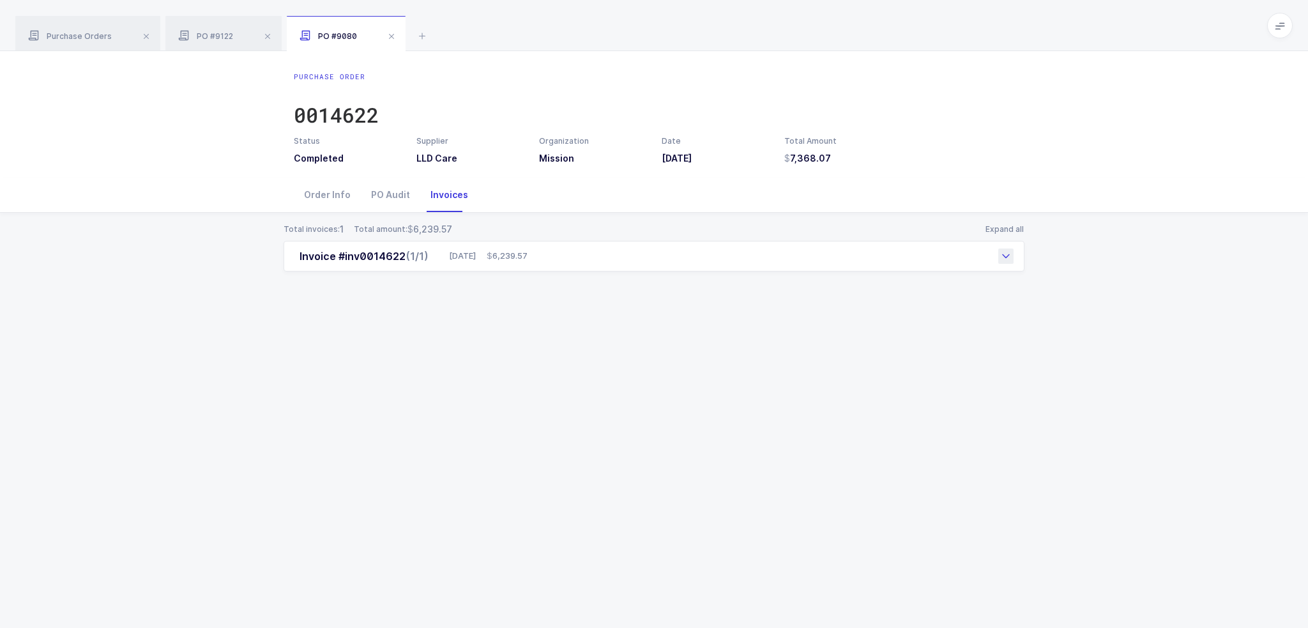
click at [556, 257] on div "Invoice #inv0014622 (1/1) [DATE] 6,239.57" at bounding box center [654, 256] width 741 height 31
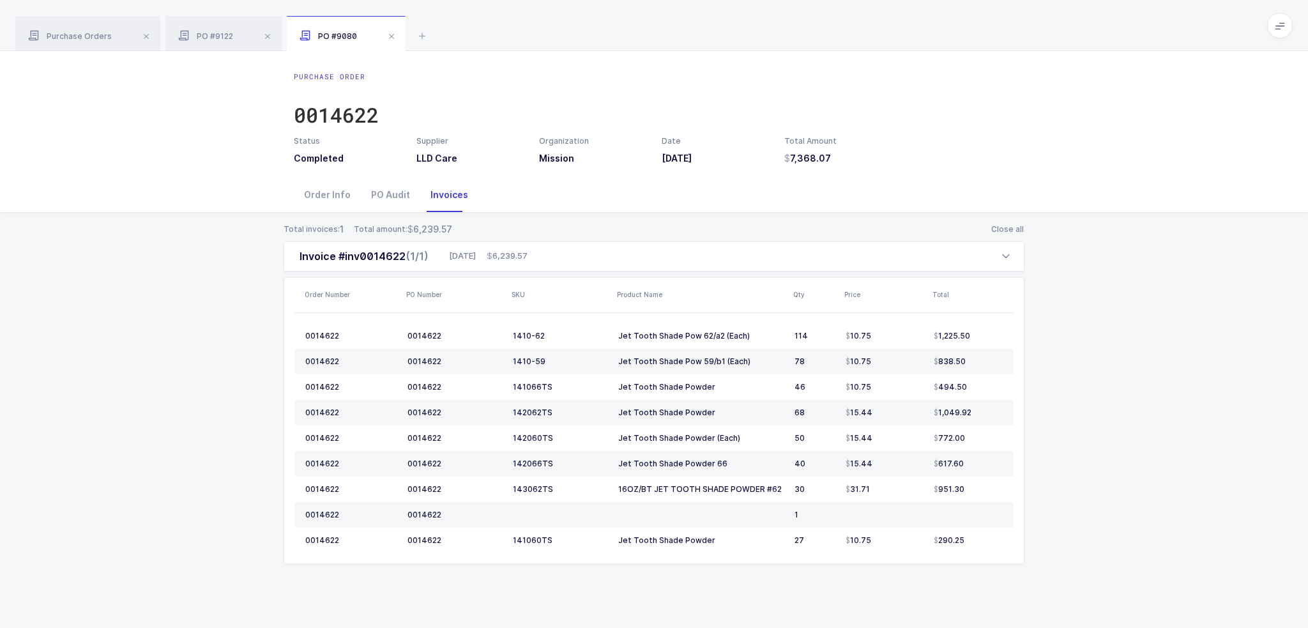
drag, startPoint x: 577, startPoint y: 232, endPoint x: 633, endPoint y: 224, distance: 56.9
click at [632, 224] on div "Total invoices: 1 Total amount: 6,239.57 Close all" at bounding box center [654, 229] width 741 height 13
click at [685, 215] on div "Total invoices: 1 Total amount: 6,239.57 Close all Invoice #inv0014622 (1/1) [D…" at bounding box center [653, 409] width 1287 height 392
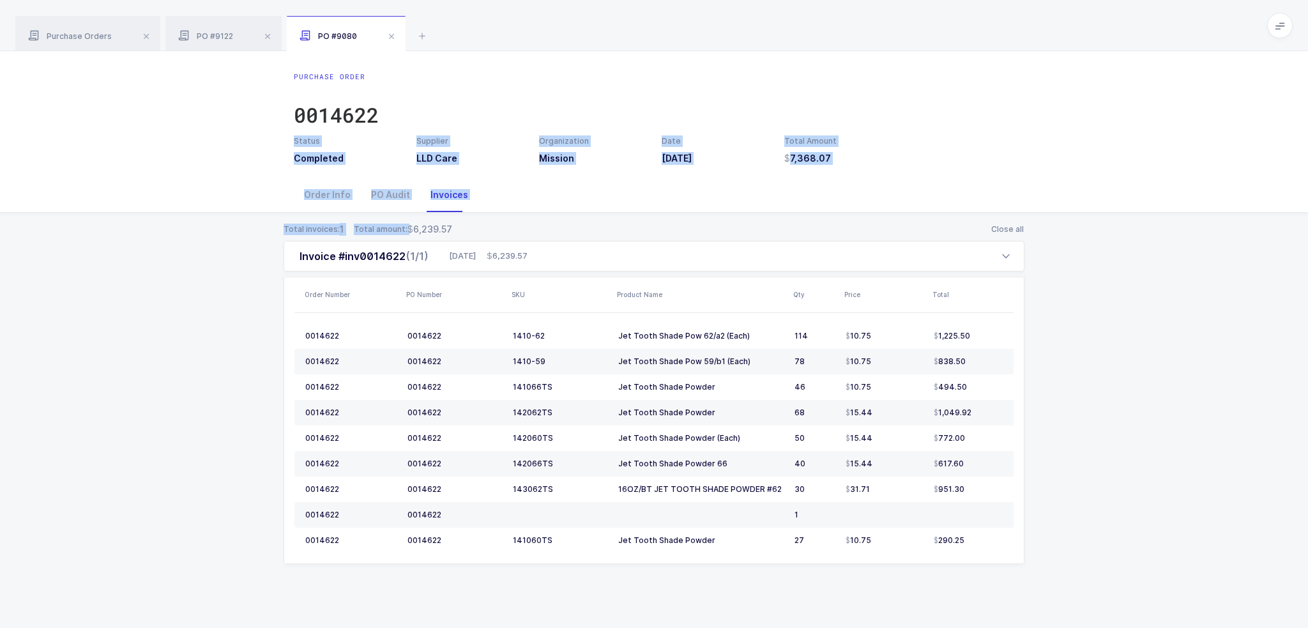
drag, startPoint x: 480, startPoint y: 229, endPoint x: 497, endPoint y: 91, distance: 139.0
click at [497, 91] on div "Purchase Order 0014622 Status Completed Supplier LLD Care Organization Mission …" at bounding box center [654, 339] width 1308 height 577
click at [497, 91] on div "Purchase Order 0014622" at bounding box center [654, 104] width 720 height 64
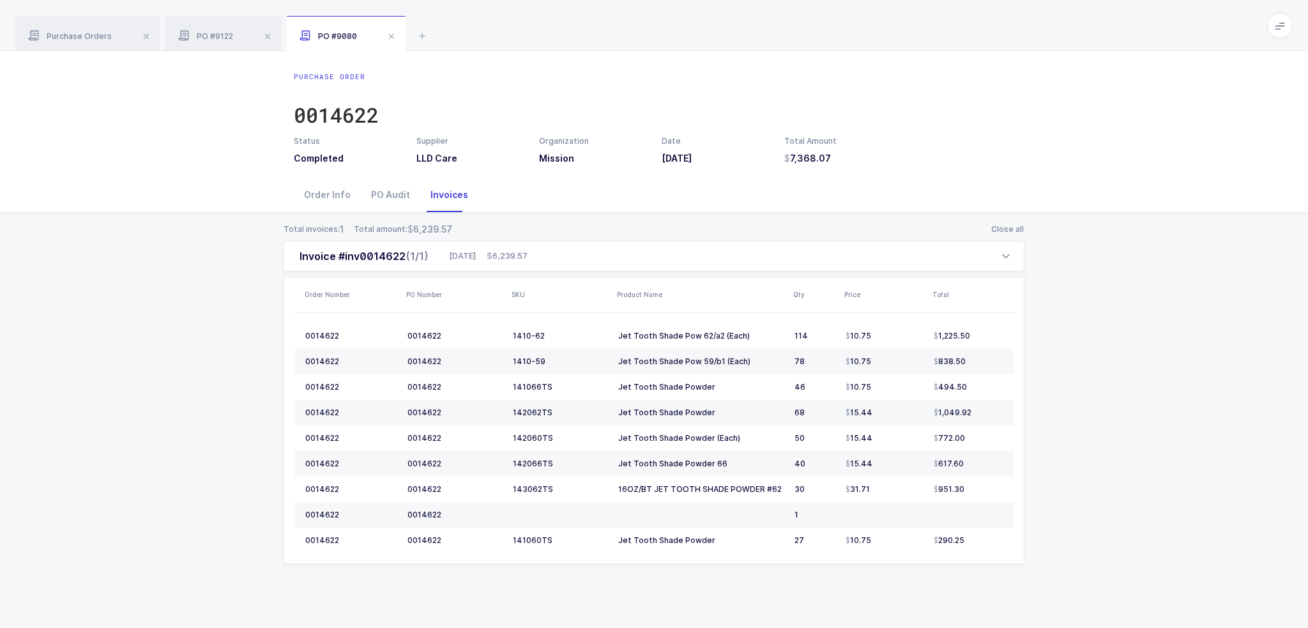
drag, startPoint x: 862, startPoint y: 163, endPoint x: 851, endPoint y: 162, distance: 10.9
click at [851, 162] on h3 "7,368.07" at bounding box center [837, 158] width 107 height 13
drag, startPoint x: 381, startPoint y: 516, endPoint x: 920, endPoint y: 508, distance: 539.0
click at [920, 508] on tr "0014622 0014622 1" at bounding box center [663, 515] width 739 height 26
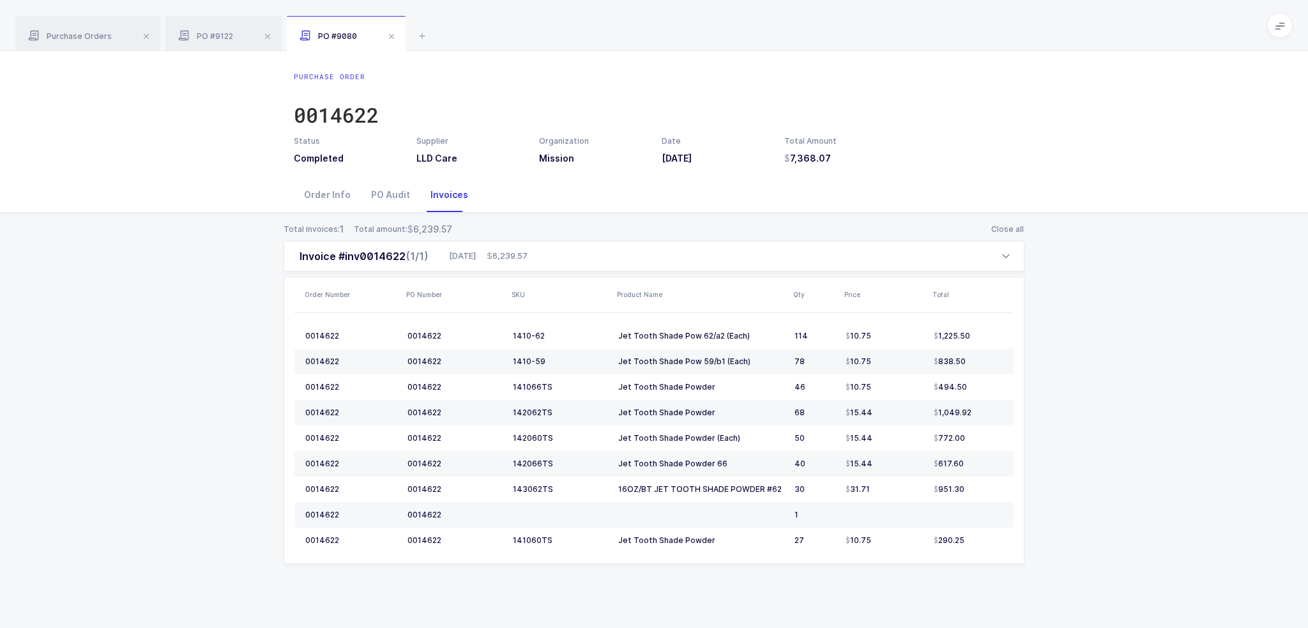
click at [920, 508] on td at bounding box center [884, 515] width 88 height 26
drag, startPoint x: 976, startPoint y: 515, endPoint x: 308, endPoint y: 517, distance: 667.3
click at [308, 517] on tr "0014622 0014622 1" at bounding box center [663, 515] width 739 height 26
click at [308, 517] on div "0014622" at bounding box center [351, 515] width 92 height 10
drag, startPoint x: 307, startPoint y: 517, endPoint x: 913, endPoint y: 510, distance: 606.7
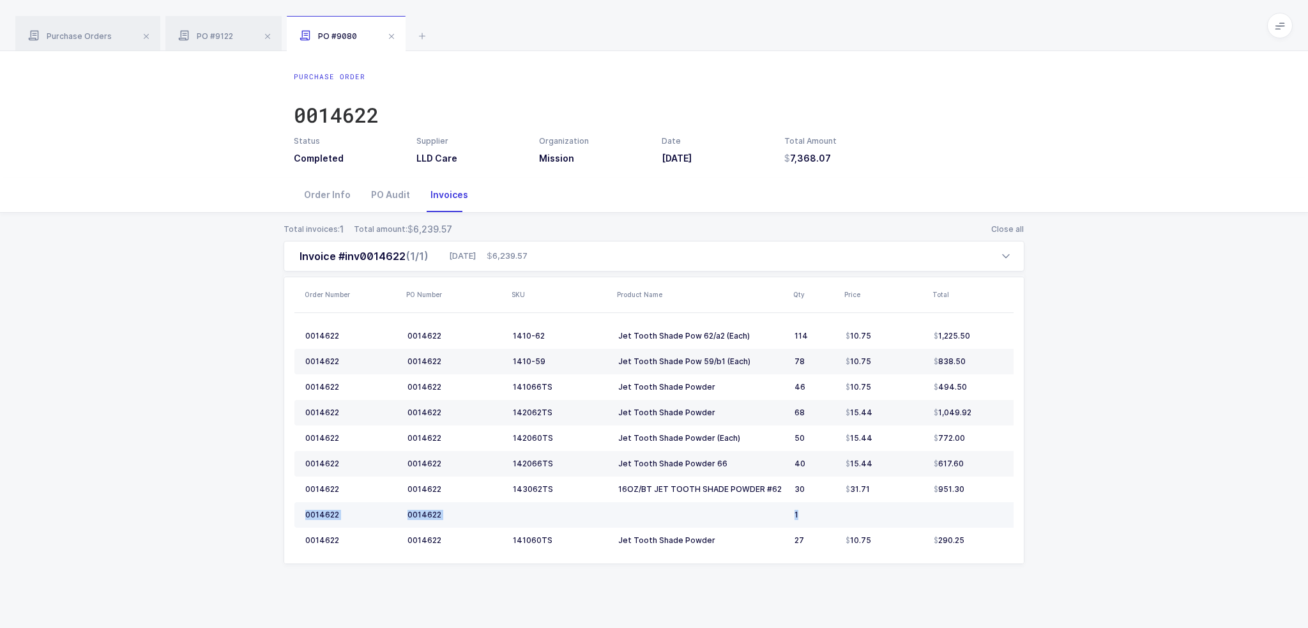
click at [913, 510] on tr "0014622 0014622 1" at bounding box center [663, 515] width 739 height 26
click at [913, 510] on div at bounding box center [884, 515] width 78 height 10
drag, startPoint x: 917, startPoint y: 511, endPoint x: 810, endPoint y: 513, distance: 107.3
click at [810, 513] on tr "0014622 0014622 1" at bounding box center [663, 515] width 739 height 26
click at [794, 516] on div "1" at bounding box center [814, 515] width 41 height 10
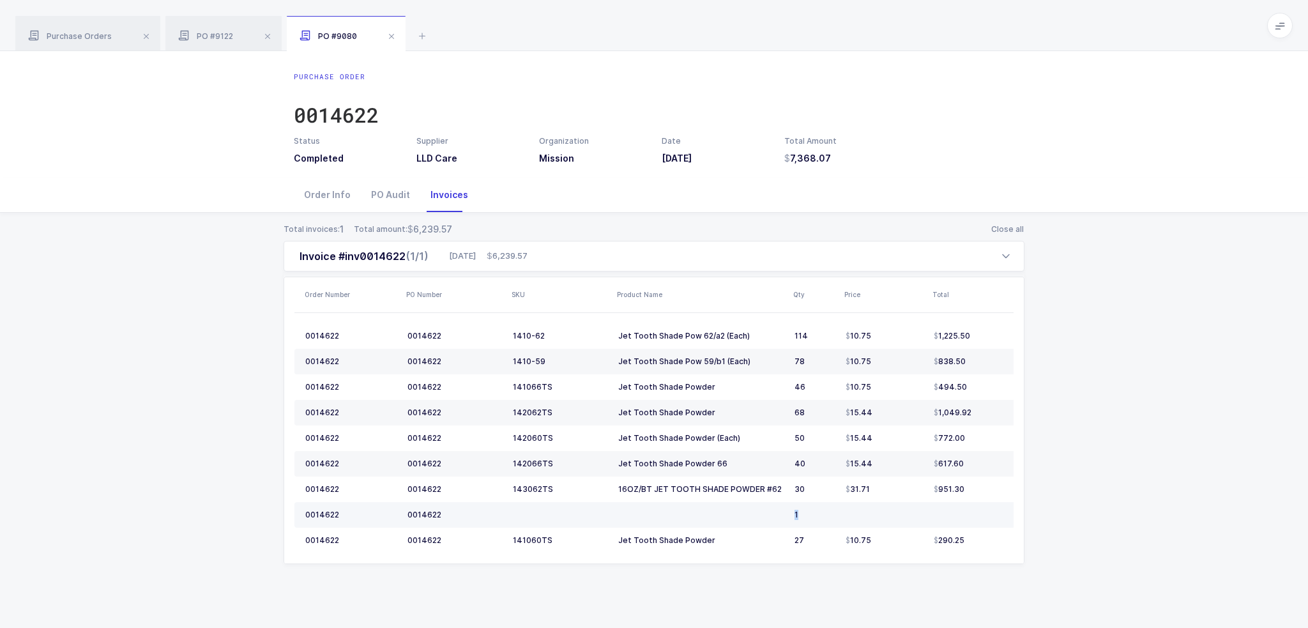
click at [794, 516] on div "1" at bounding box center [814, 515] width 41 height 10
click at [810, 515] on div "1" at bounding box center [814, 515] width 41 height 10
click at [350, 114] on div "0014622" at bounding box center [336, 115] width 85 height 26
drag, startPoint x: 505, startPoint y: 255, endPoint x: 547, endPoint y: 257, distance: 42.2
click at [547, 257] on div "Invoice #inv0014622 (1/1) 08/28/2025 6,239.57" at bounding box center [654, 256] width 741 height 31
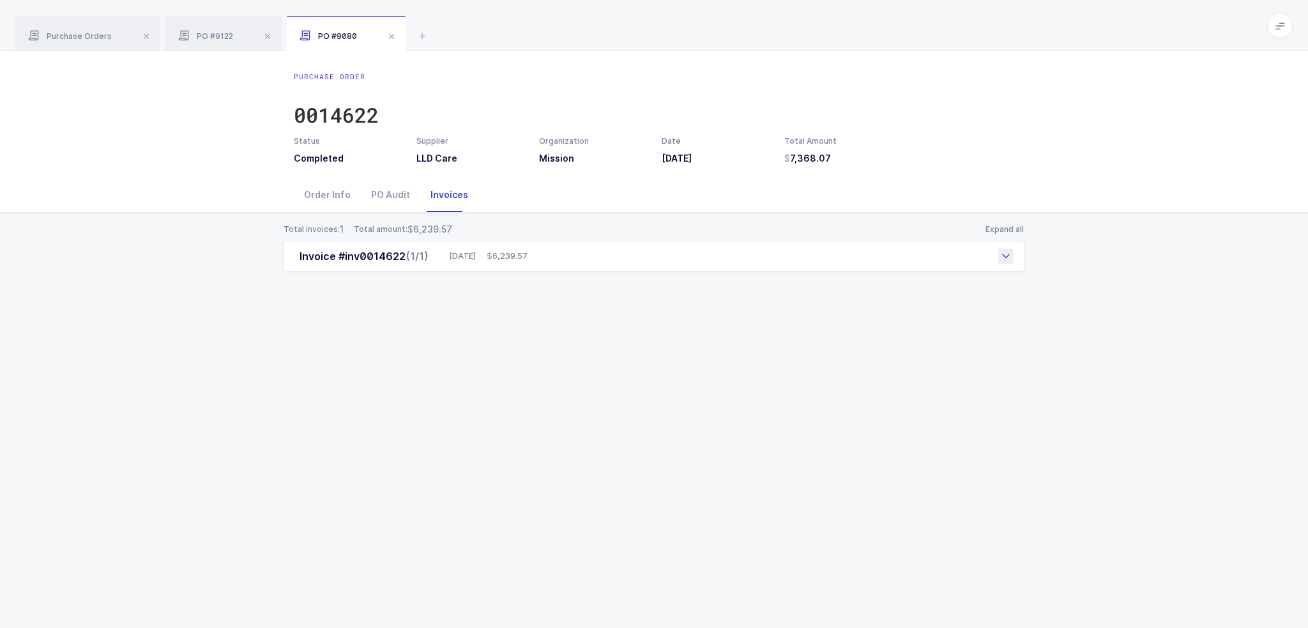
click at [527, 252] on span "6,239.57" at bounding box center [507, 256] width 41 height 13
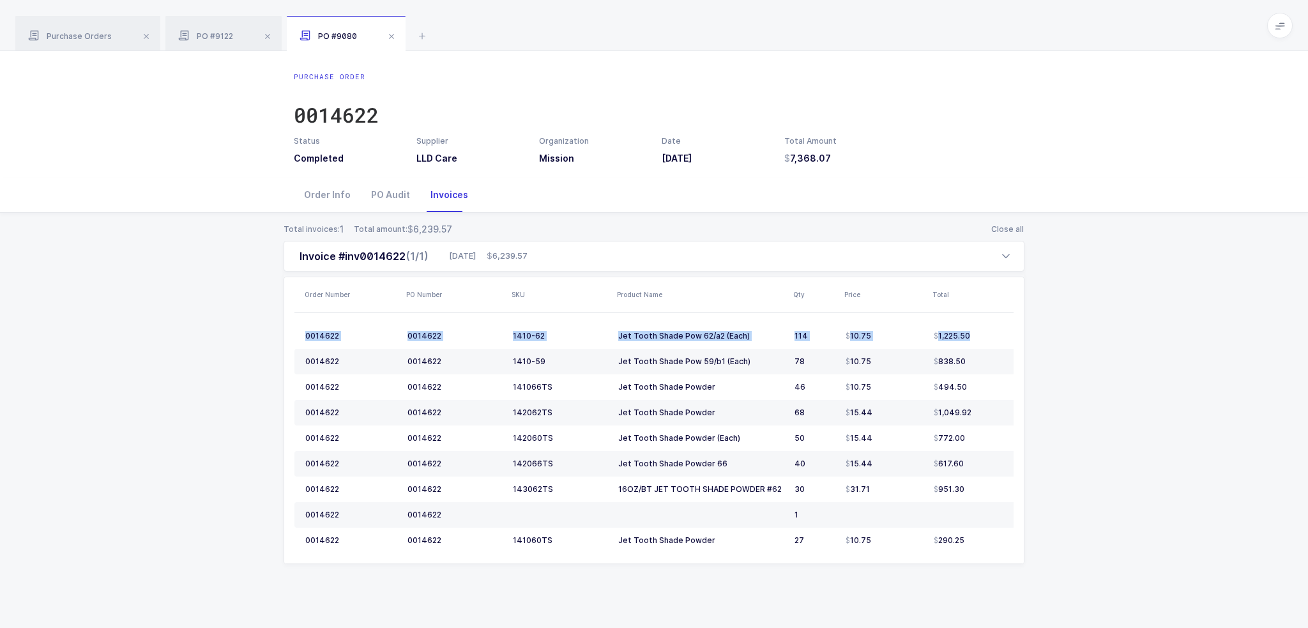
drag, startPoint x: 977, startPoint y: 333, endPoint x: 1080, endPoint y: 337, distance: 102.9
click at [1057, 338] on div "Total invoices: 1 Total amount: 6,239.57 Close all Invoice #inv0014622 (1/1) 08…" at bounding box center [653, 409] width 1287 height 392
click at [1093, 337] on div "Total invoices: 1 Total amount: 6,239.57 Close all Invoice #inv0014622 (1/1) 08…" at bounding box center [653, 409] width 1287 height 392
click at [589, 259] on div "Invoice #inv0014622 (1/1) 08/28/2025 6,239.57" at bounding box center [654, 256] width 741 height 31
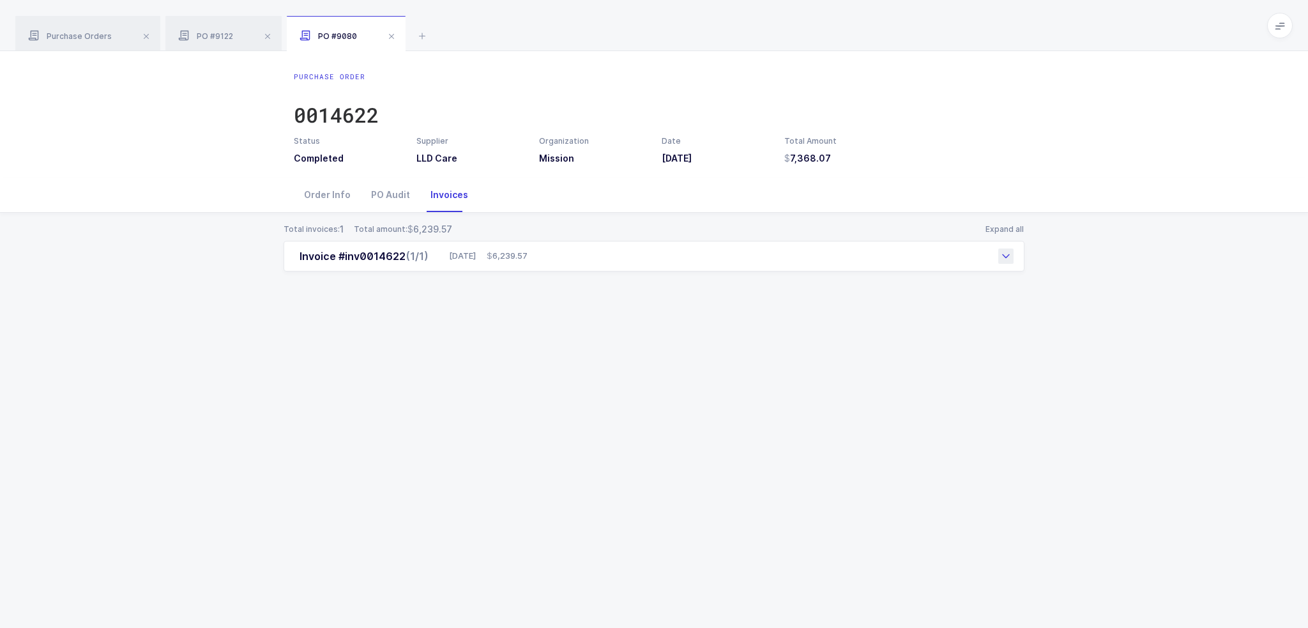
click at [590, 255] on div "Invoice #inv0014622 (1/1) 08/28/2025 6,239.57" at bounding box center [654, 256] width 741 height 31
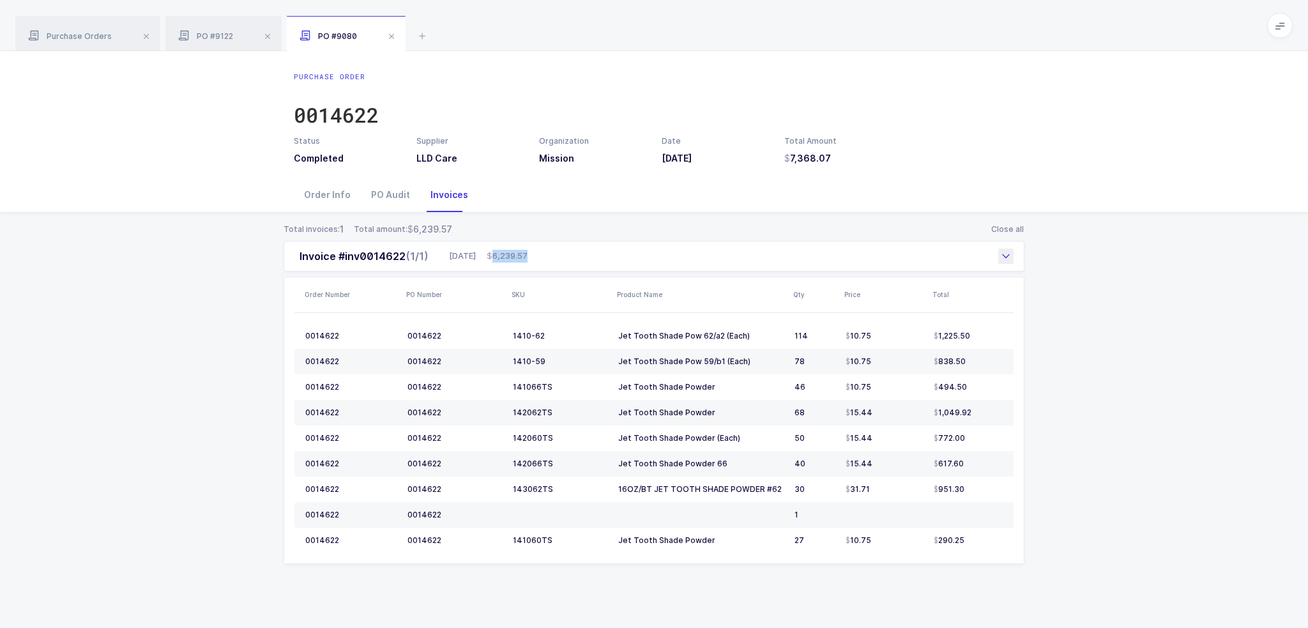
click at [545, 259] on div "Invoice #inv0014622 (1/1) 08/28/2025 6,239.57" at bounding box center [654, 256] width 741 height 31
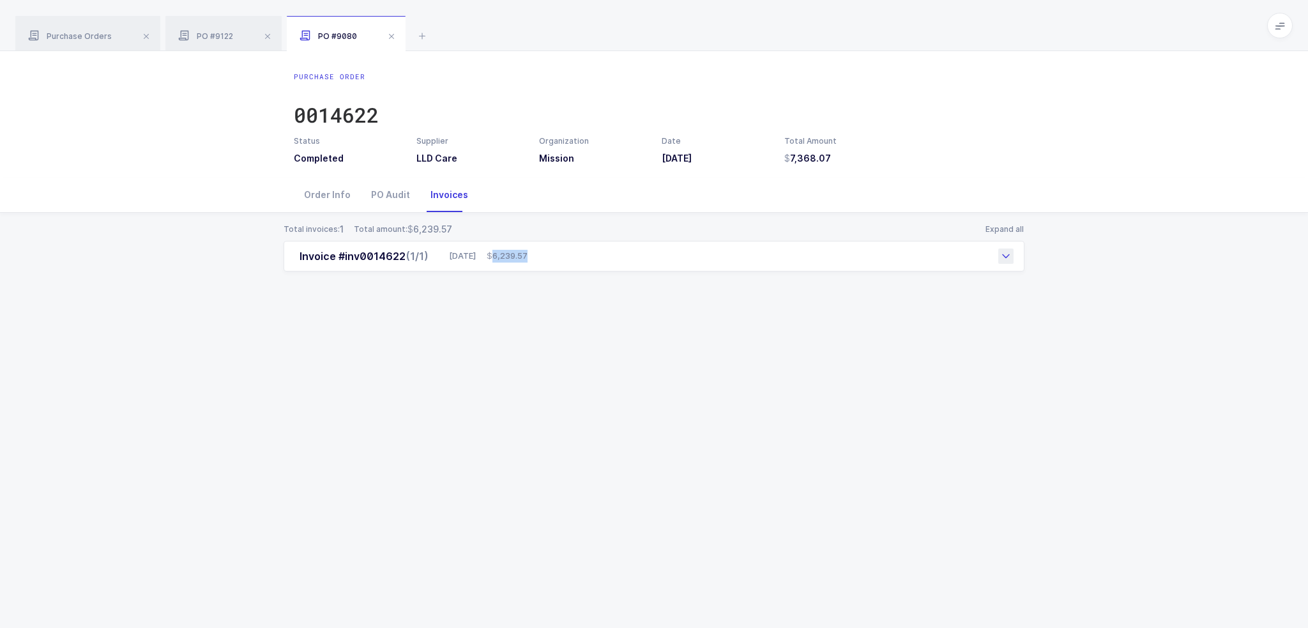
click at [527, 259] on span "6,239.57" at bounding box center [507, 256] width 41 height 13
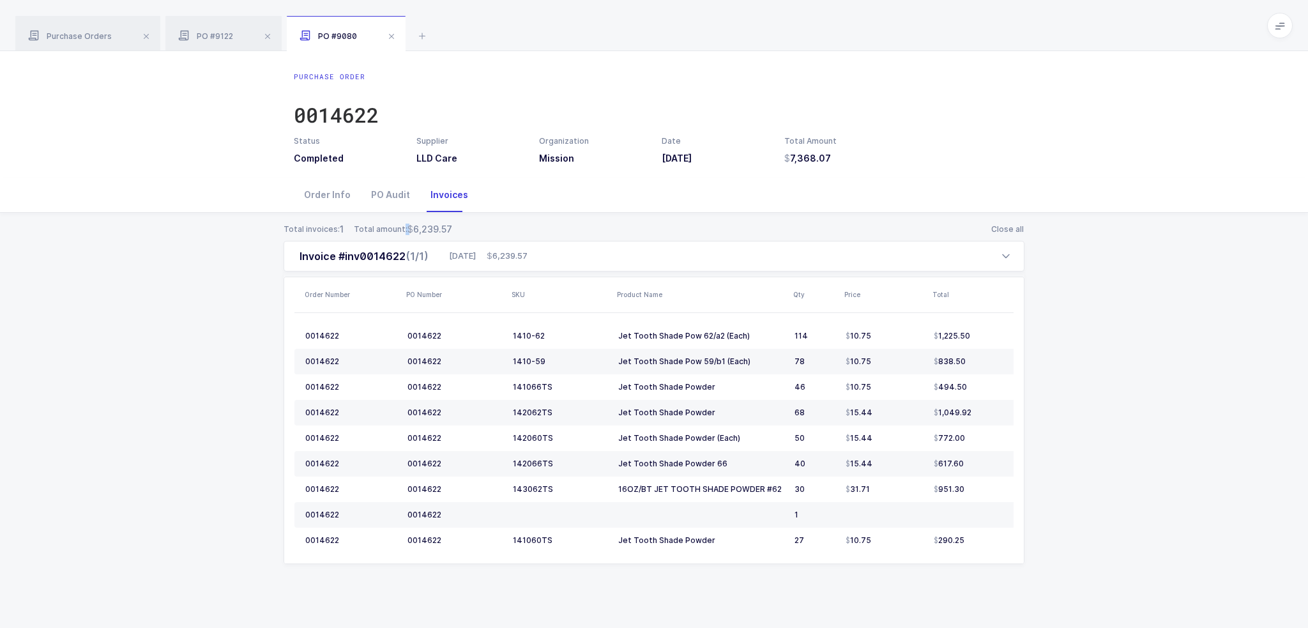
drag, startPoint x: 398, startPoint y: 227, endPoint x: 461, endPoint y: 226, distance: 62.6
click at [461, 226] on div "Total invoices: 1 Total amount: 6,239.57 Close all" at bounding box center [654, 229] width 741 height 13
drag, startPoint x: 451, startPoint y: 229, endPoint x: 443, endPoint y: 228, distance: 9.0
click at [443, 228] on div "Total invoices: 1 Total amount: 6,239.57 Close all" at bounding box center [654, 229] width 741 height 13
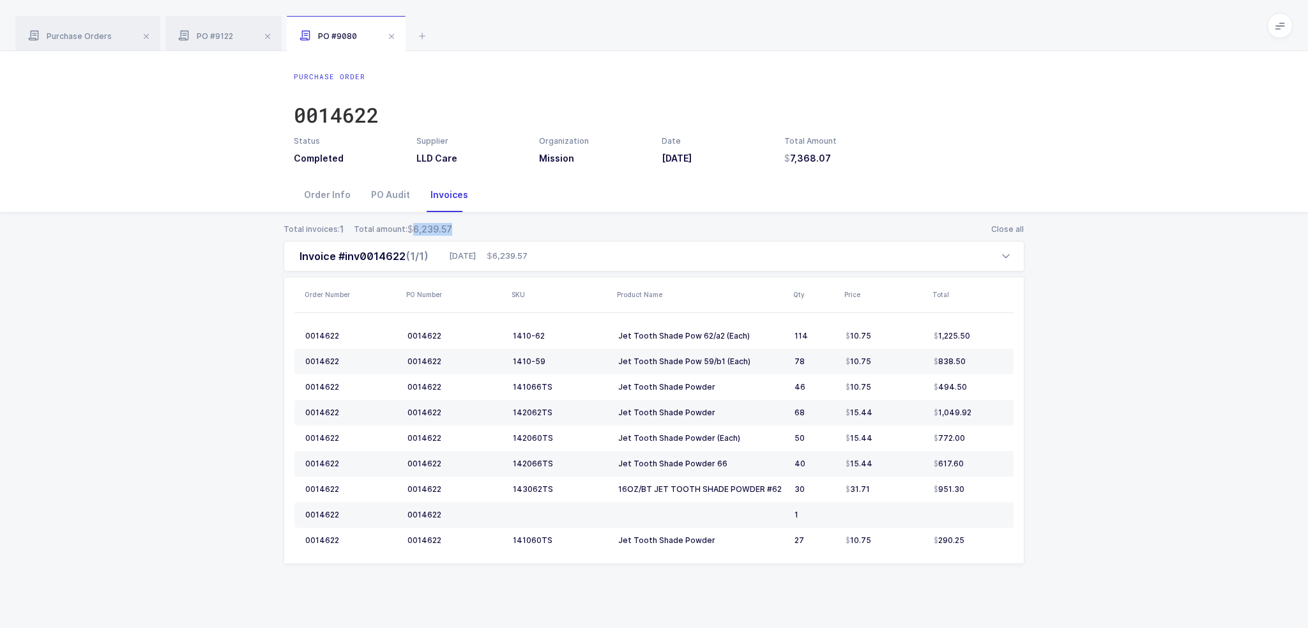
click at [443, 228] on span "6,239.57" at bounding box center [429, 229] width 45 height 13
drag, startPoint x: 587, startPoint y: 224, endPoint x: 651, endPoint y: 570, distance: 351.3
click at [651, 570] on div "Total invoices: 1 Total amount: 6,239.57 Close all Invoice #inv0014622 (1/1) 08…" at bounding box center [653, 409] width 1287 height 392
drag, startPoint x: 491, startPoint y: 520, endPoint x: 966, endPoint y: 511, distance: 475.2
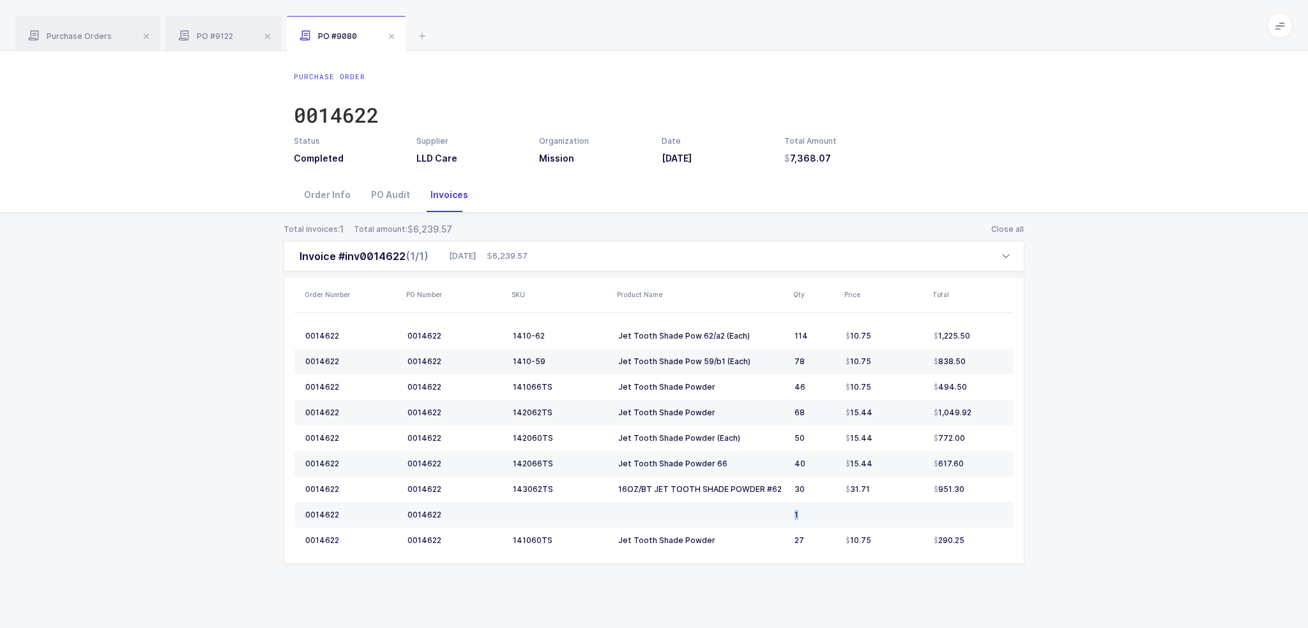
click at [966, 511] on tr "0014622 0014622 1" at bounding box center [663, 515] width 739 height 26
click at [966, 511] on div at bounding box center [978, 515] width 89 height 10
click at [1139, 421] on div "Total invoices: 1 Total amount: 6,239.57 Close all Invoice #inv0014622 (1/1) 08…" at bounding box center [653, 409] width 1287 height 392
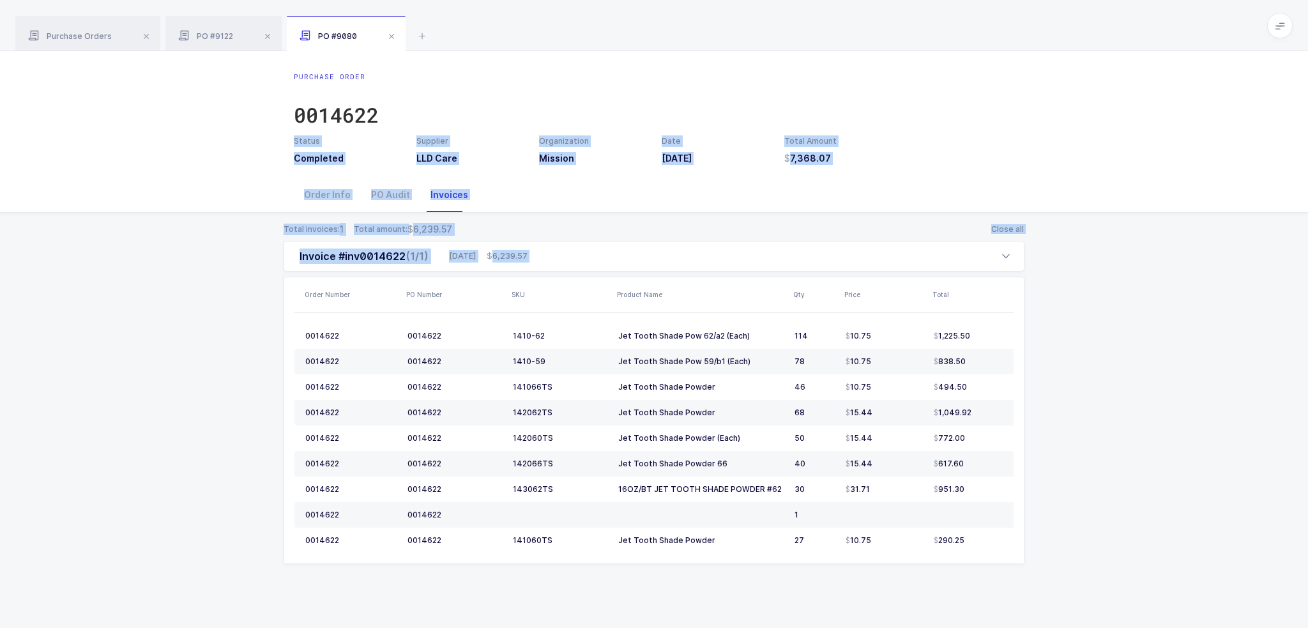
drag, startPoint x: 1077, startPoint y: 580, endPoint x: 996, endPoint y: 132, distance: 455.7
click at [996, 132] on div "Purchase Order 0014622 Status Completed Supplier LLD Care Organization Mission …" at bounding box center [654, 339] width 1308 height 577
click at [996, 132] on div "Purchase Order 0014622" at bounding box center [654, 104] width 720 height 64
drag, startPoint x: 986, startPoint y: 81, endPoint x: 1070, endPoint y: 550, distance: 476.1
click at [1070, 550] on div "Purchase Order 0014622 Status Completed Supplier LLD Care Organization Mission …" at bounding box center [654, 339] width 1308 height 577
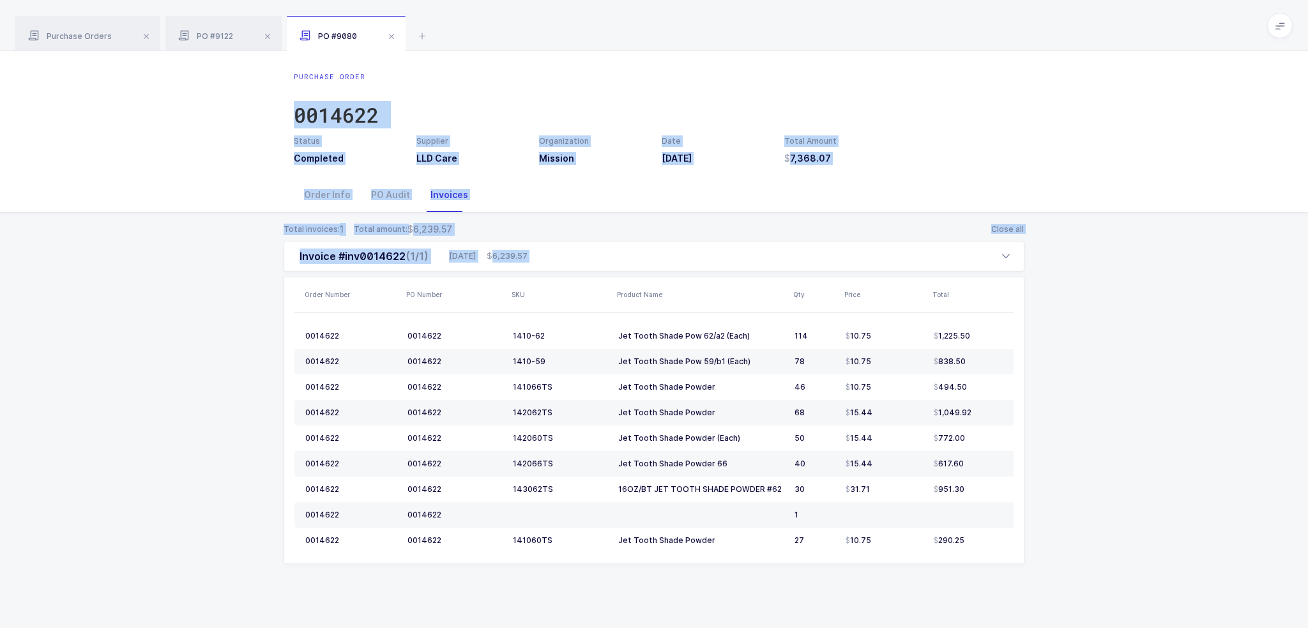
click at [1069, 550] on div "Total invoices: 1 Total amount: 6,239.57 Close all Invoice #inv0014622 (1/1) 08…" at bounding box center [653, 409] width 1287 height 392
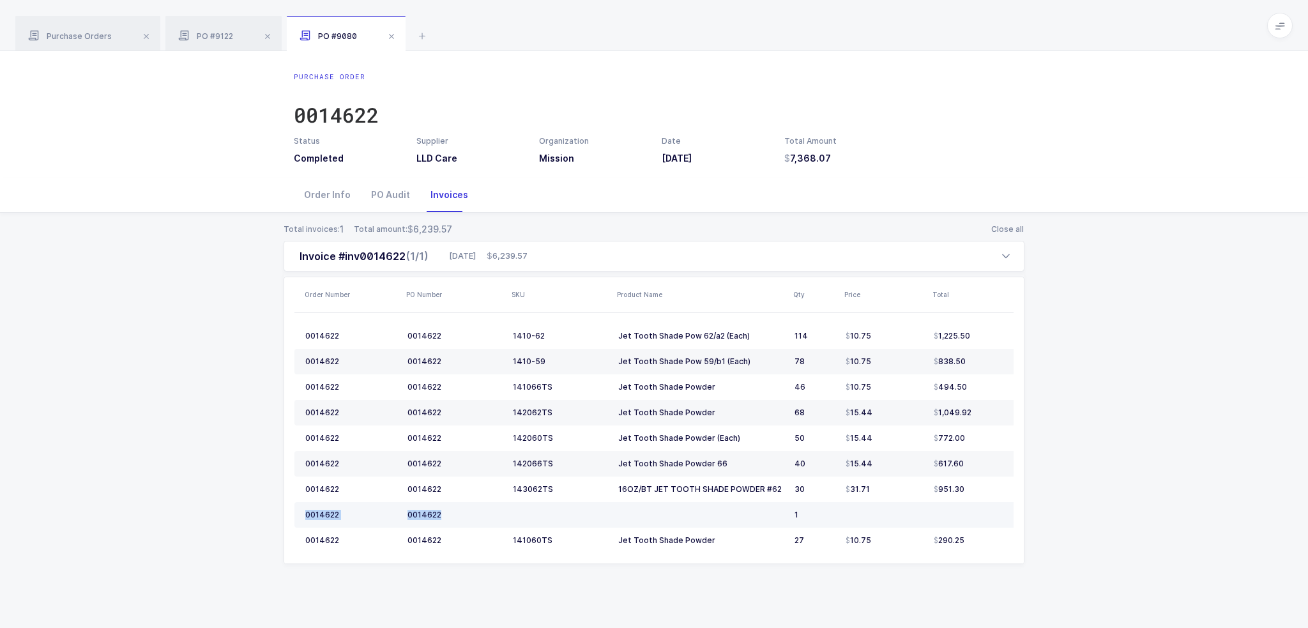
drag, startPoint x: 307, startPoint y: 517, endPoint x: 450, endPoint y: 513, distance: 143.1
click at [450, 513] on tr "0014622 0014622 1" at bounding box center [663, 515] width 739 height 26
click at [450, 513] on div "0014622" at bounding box center [454, 515] width 95 height 10
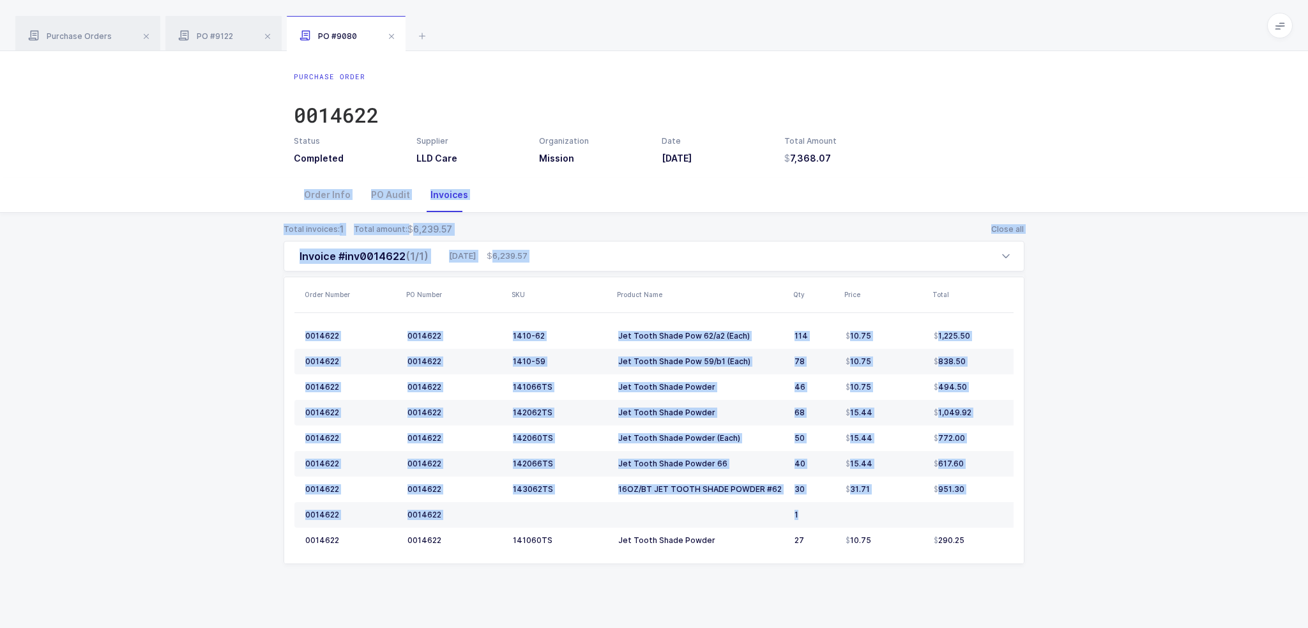
drag, startPoint x: 995, startPoint y: 508, endPoint x: 948, endPoint y: 153, distance: 357.5
click at [948, 153] on div "Purchase Order 0014622 Status Completed Supplier LLD Care Organization Mission …" at bounding box center [654, 339] width 1308 height 577
click at [948, 153] on div "Status Completed Supplier LLD Care Organization Mission Date 07/29/2025 Total A…" at bounding box center [654, 149] width 736 height 29
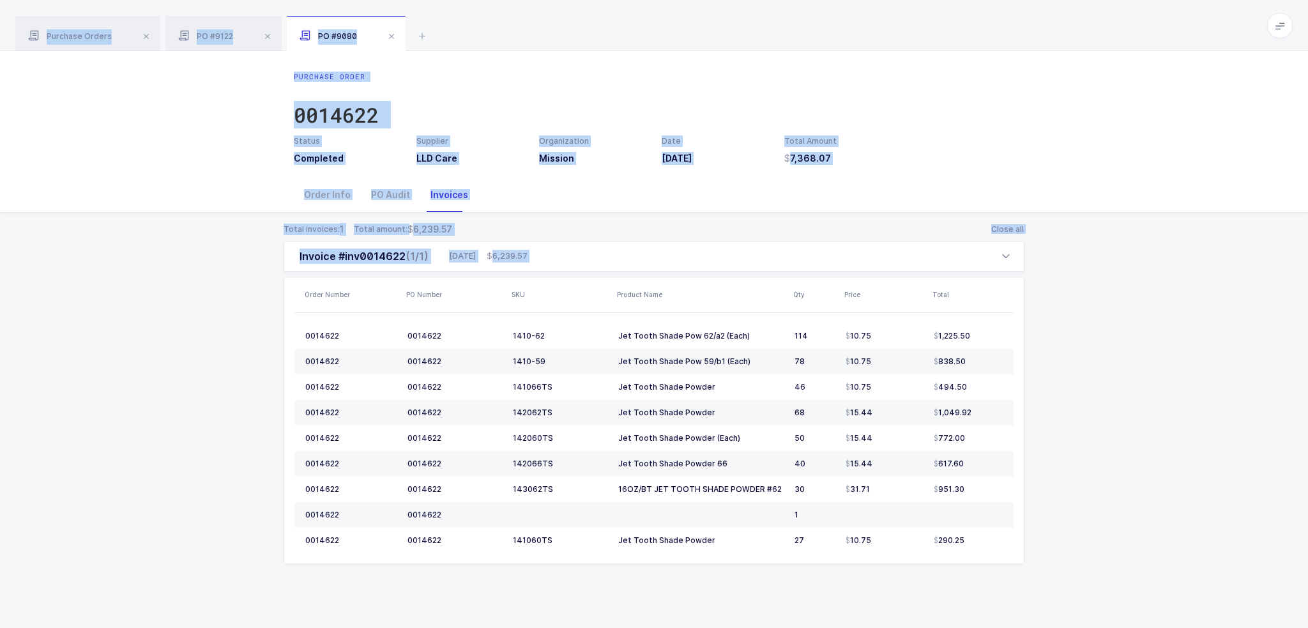
drag, startPoint x: 943, startPoint y: 49, endPoint x: 996, endPoint y: 592, distance: 546.0
click at [996, 592] on div "Purchase Orders PO #9122 PO #9080 Completed 1 Filter Order # Organization Suppl…" at bounding box center [654, 314] width 1308 height 628
click at [996, 592] on div "Total invoices: 1 Total amount: 6,239.57 Close all Invoice #inv0014622 (1/1) 08…" at bounding box center [653, 409] width 1287 height 392
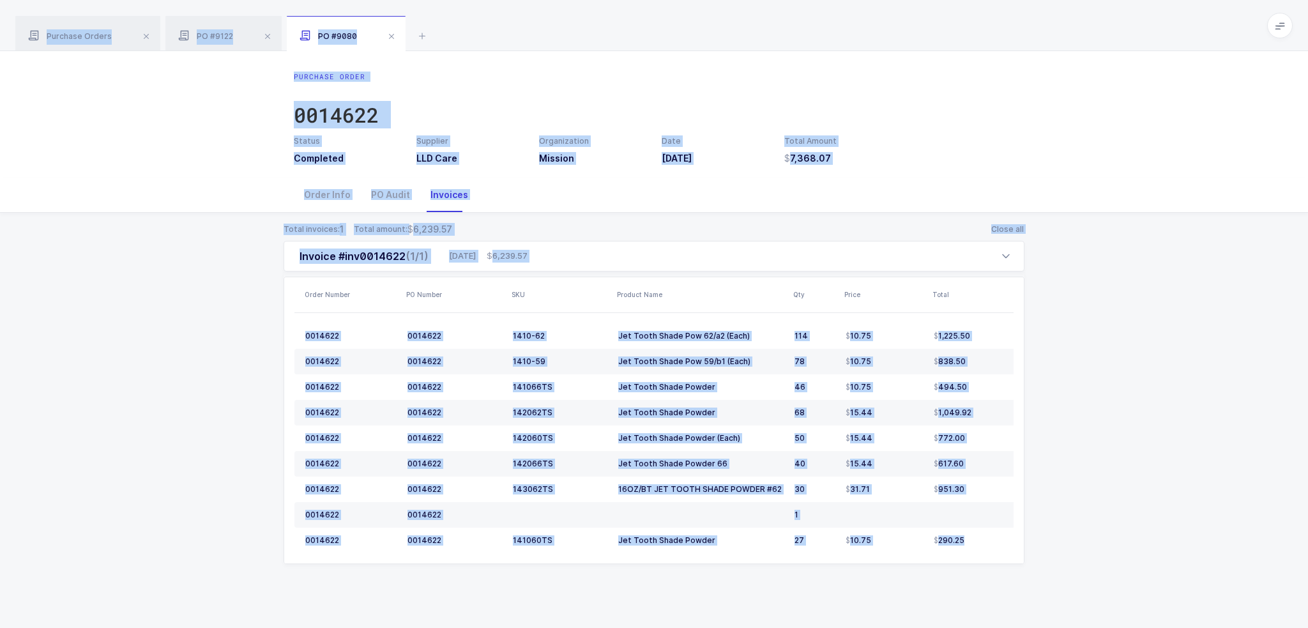
drag, startPoint x: 996, startPoint y: 592, endPoint x: 962, endPoint y: 22, distance: 570.7
click at [962, 22] on div "Purchase Orders PO #9122 PO #9080 Completed 1 Filter Order # Organization Suppl…" at bounding box center [654, 314] width 1308 height 628
click at [962, 22] on div "Purchase Orders PO #9122 PO #9080" at bounding box center [654, 25] width 1308 height 51
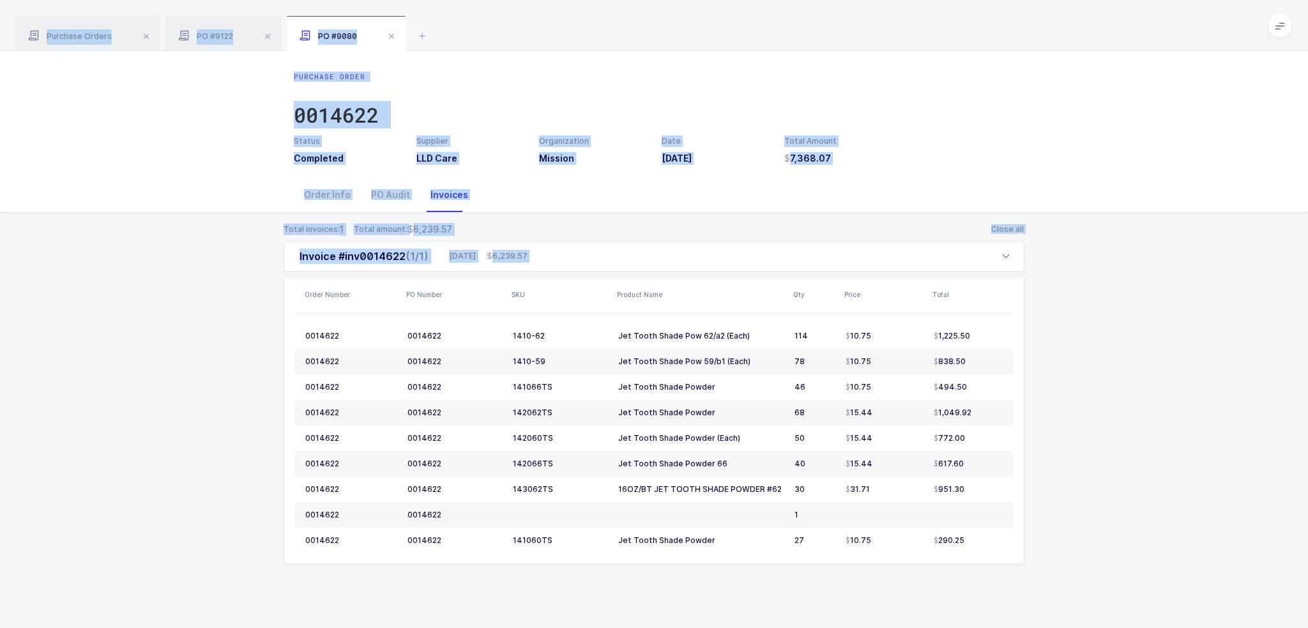
drag, startPoint x: 962, startPoint y: 22, endPoint x: 974, endPoint y: 632, distance: 609.3
click at [974, 627] on html "Apps Core Warehouse Admin Mission Control Purchasing Joey H. Logout Account Joe…" at bounding box center [654, 314] width 1308 height 628
click at [973, 610] on div "Purchase Order 0014622 Status Completed Supplier LLD Care Organization Mission …" at bounding box center [654, 339] width 1308 height 577
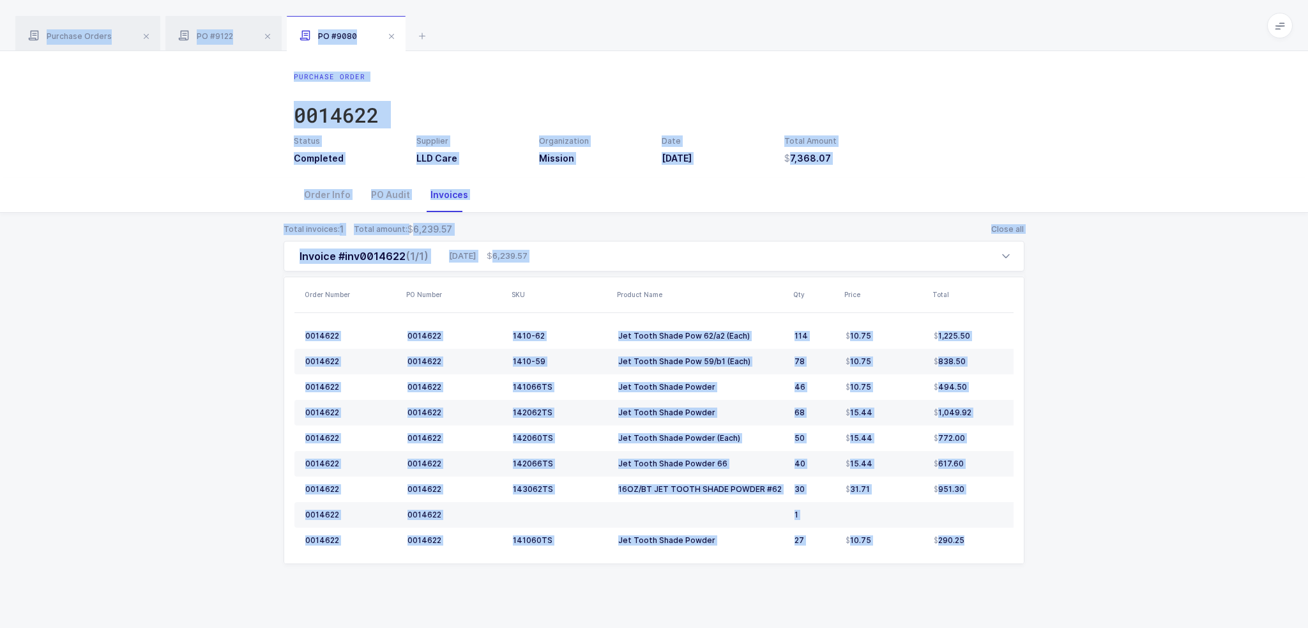
drag, startPoint x: 973, startPoint y: 610, endPoint x: 975, endPoint y: 19, distance: 591.3
click at [975, 19] on div "Purchase Orders PO #9122 PO #9080 Completed 1 Filter Order # Organization Suppl…" at bounding box center [654, 314] width 1308 height 628
click at [975, 19] on div "Purchase Orders PO #9122 PO #9080" at bounding box center [654, 25] width 1308 height 51
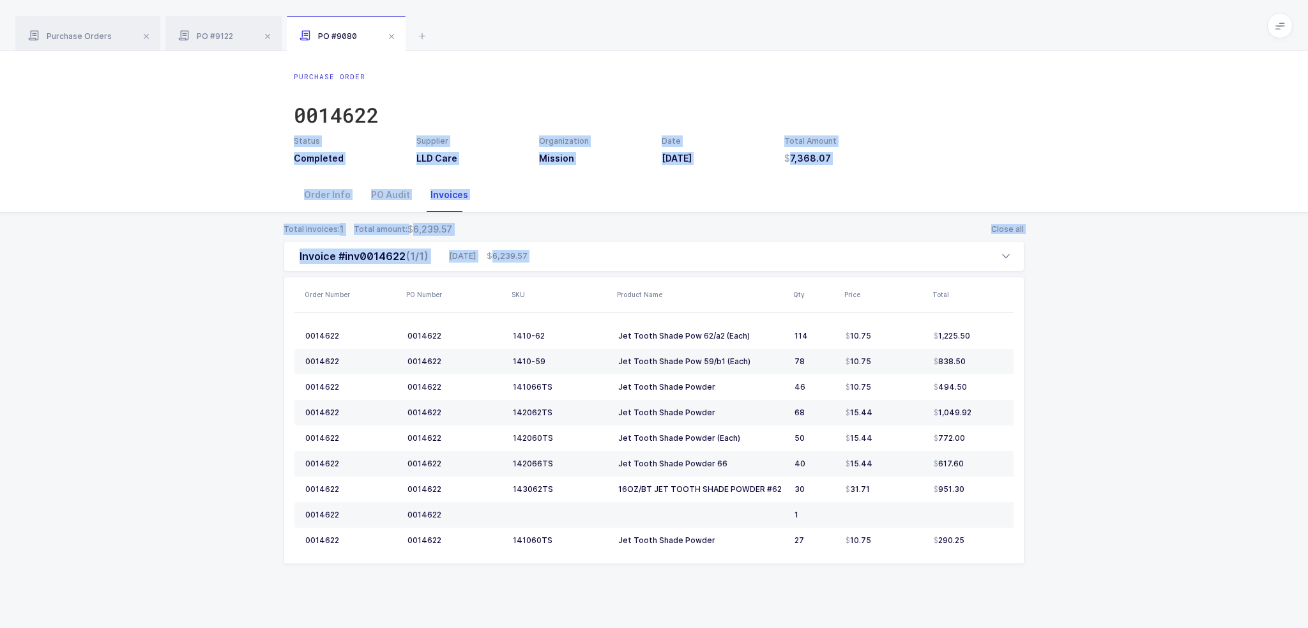
drag, startPoint x: 773, startPoint y: 95, endPoint x: 1098, endPoint y: 523, distance: 537.3
click at [1098, 523] on div "Purchase Order 0014622 Status Completed Supplier LLD Care Organization Mission …" at bounding box center [654, 339] width 1308 height 577
click at [1098, 523] on div "Total invoices: 1 Total amount: 6,239.57 Close all Invoice #inv0014622 (1/1) 08…" at bounding box center [653, 409] width 1287 height 392
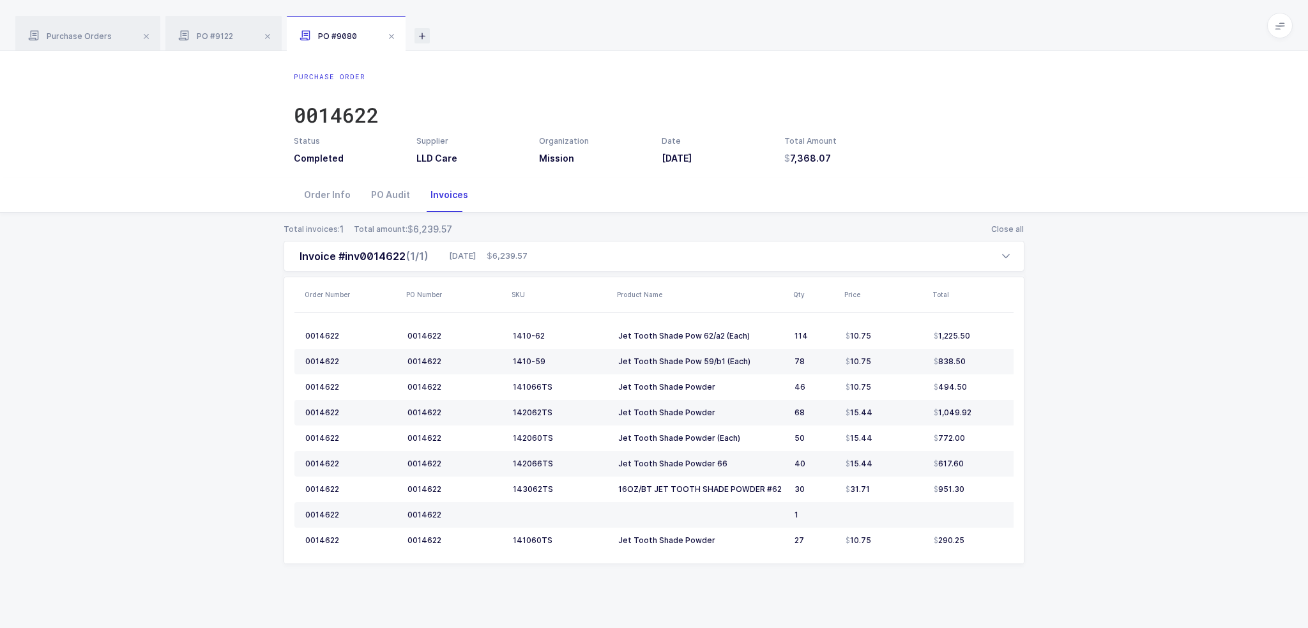
click at [423, 33] on icon at bounding box center [421, 35] width 15 height 15
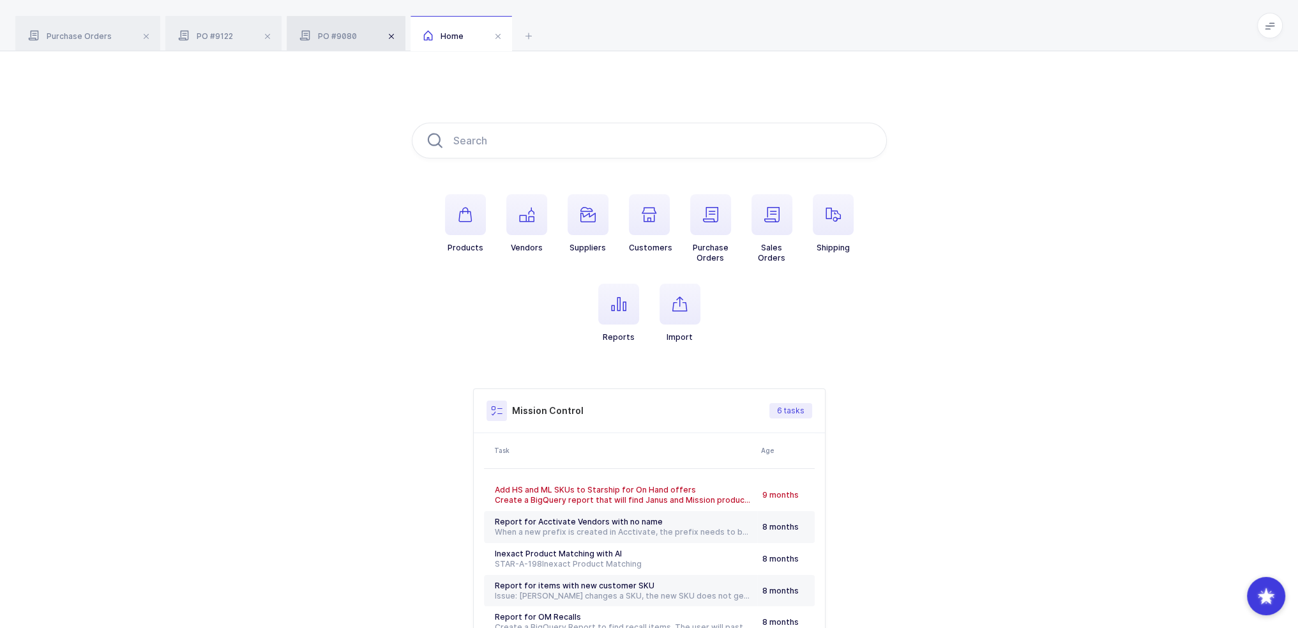
click at [396, 34] on span at bounding box center [391, 36] width 15 height 15
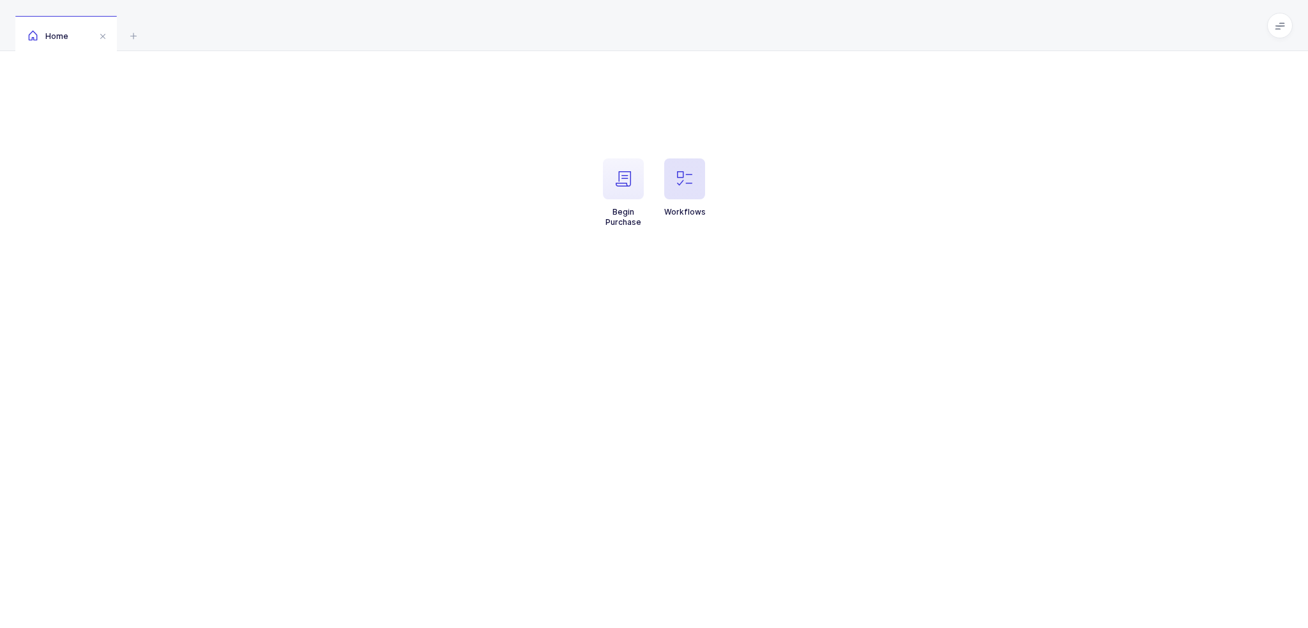
click at [681, 170] on span "button" at bounding box center [684, 178] width 41 height 41
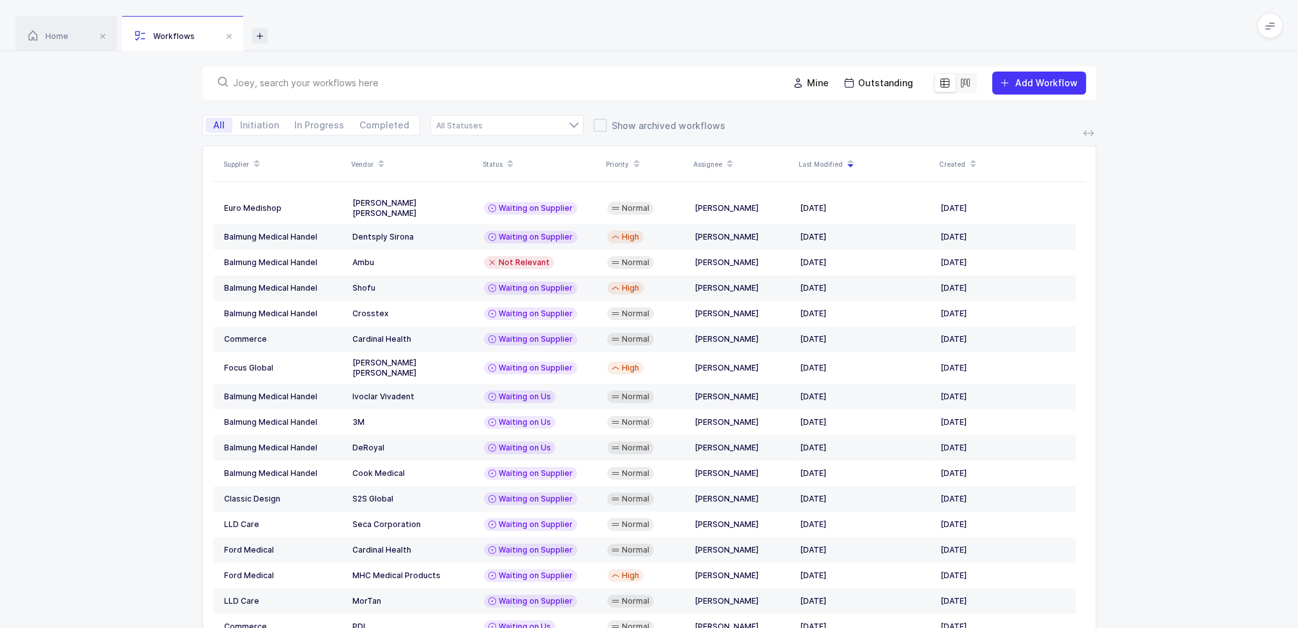
click at [260, 40] on icon at bounding box center [259, 35] width 15 height 15
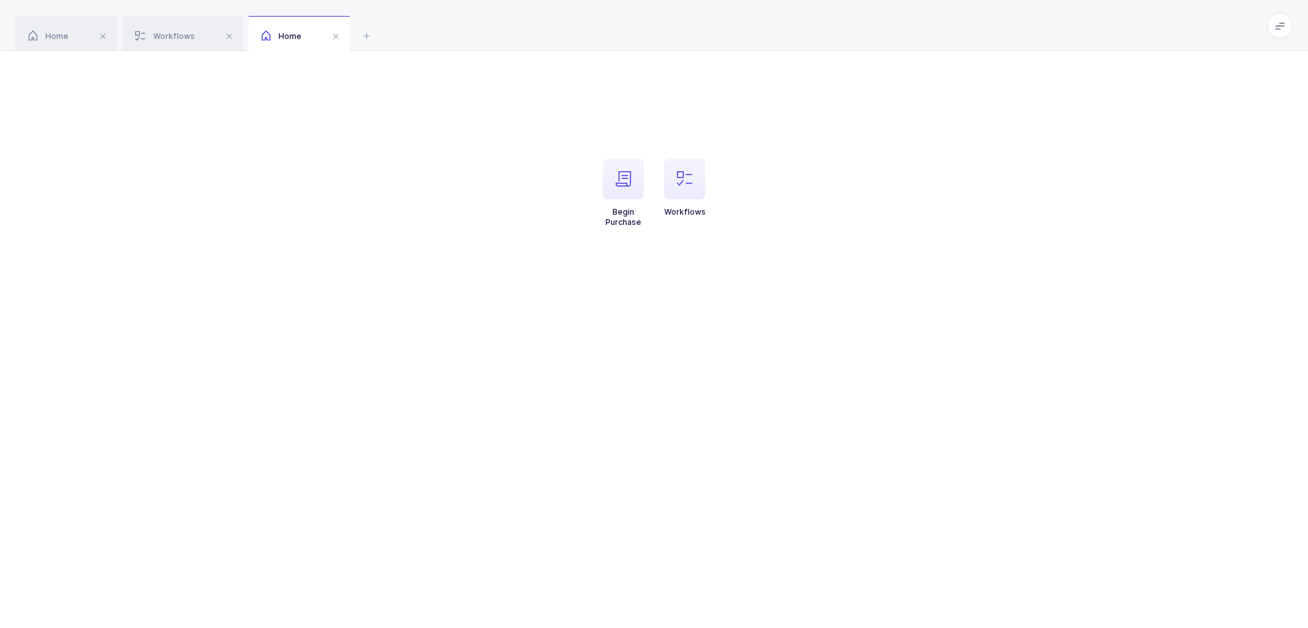
click at [1274, 25] on span at bounding box center [1280, 26] width 26 height 26
click at [1242, 155] on li "Mission Control" at bounding box center [1232, 151] width 95 height 10
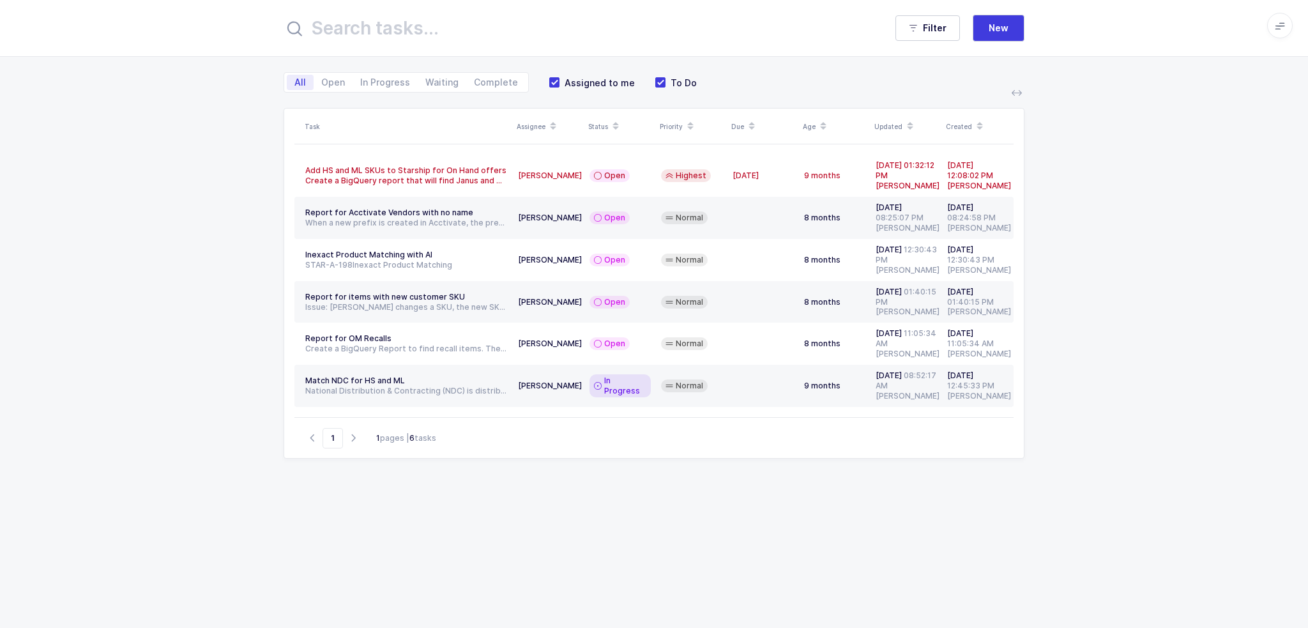
click at [450, 33] on input "text" at bounding box center [578, 28] width 589 height 31
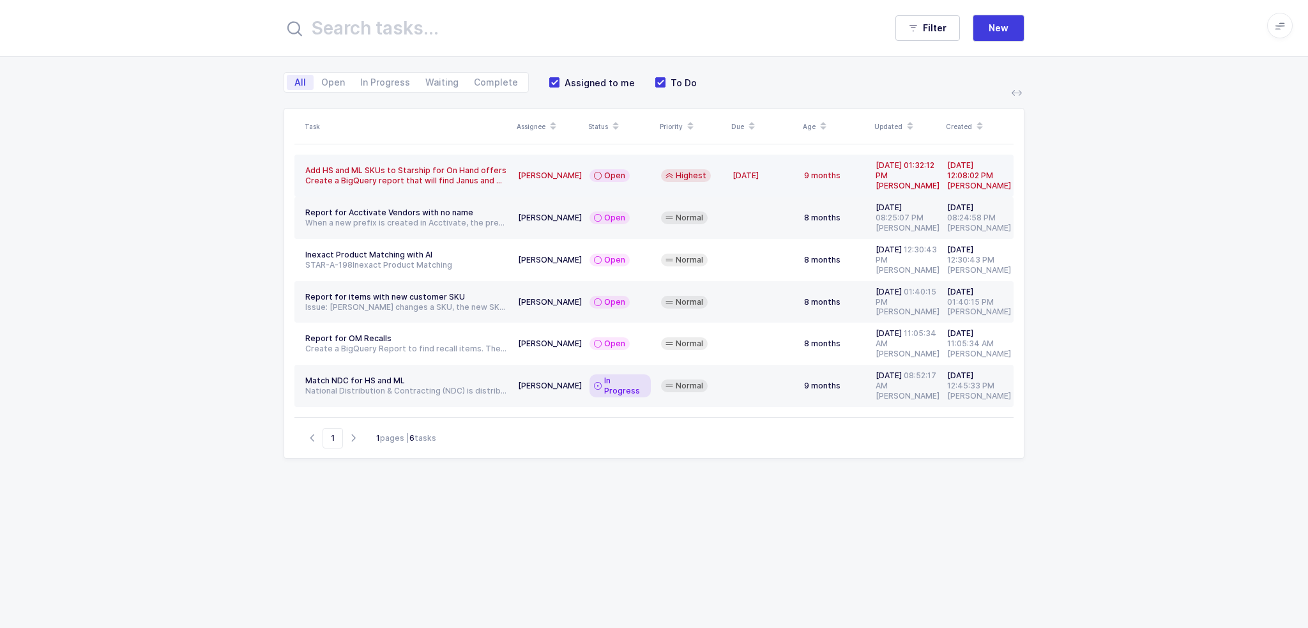
click at [565, 186] on td "[PERSON_NAME]" at bounding box center [549, 176] width 72 height 42
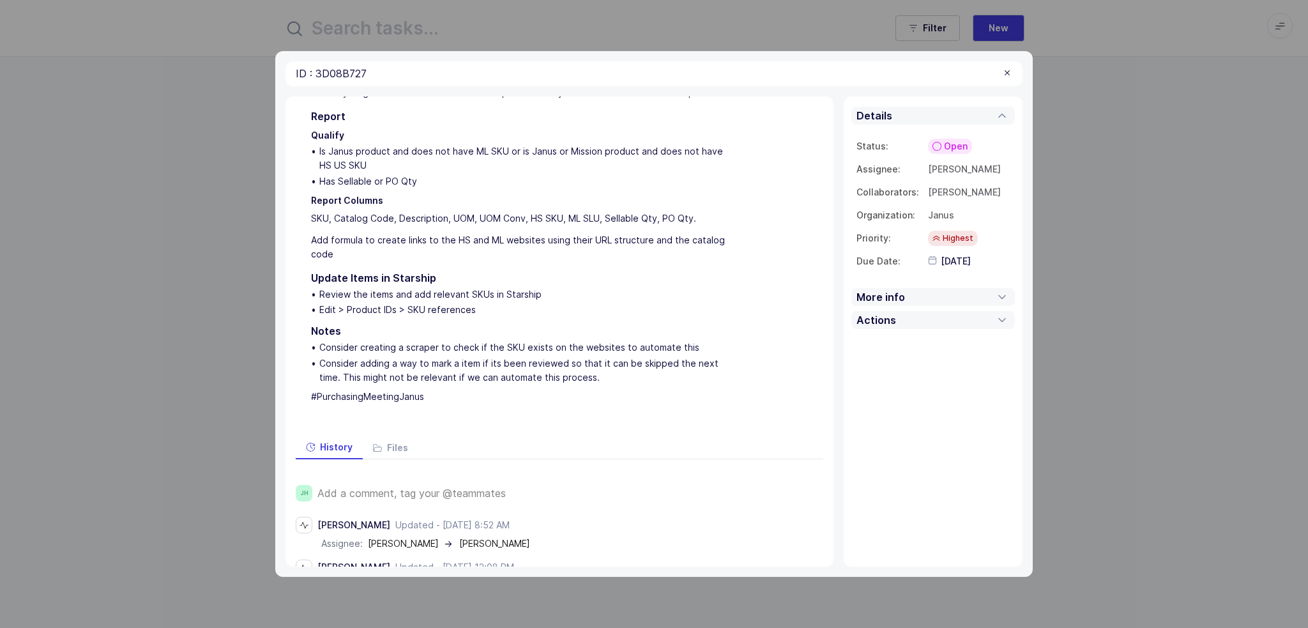
scroll to position [174, 0]
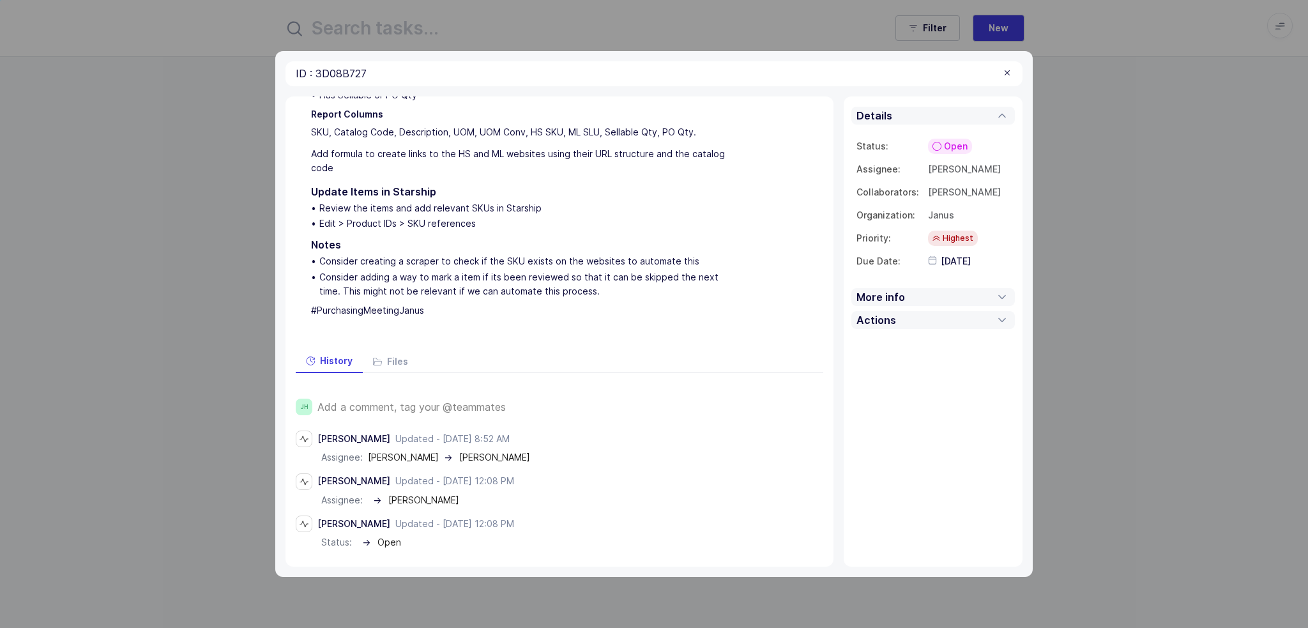
click at [1009, 66] on div "ID : 3D08B727 [URL][DOMAIN_NAME]" at bounding box center [653, 73] width 737 height 25
click at [1008, 68] on div at bounding box center [1007, 73] width 10 height 11
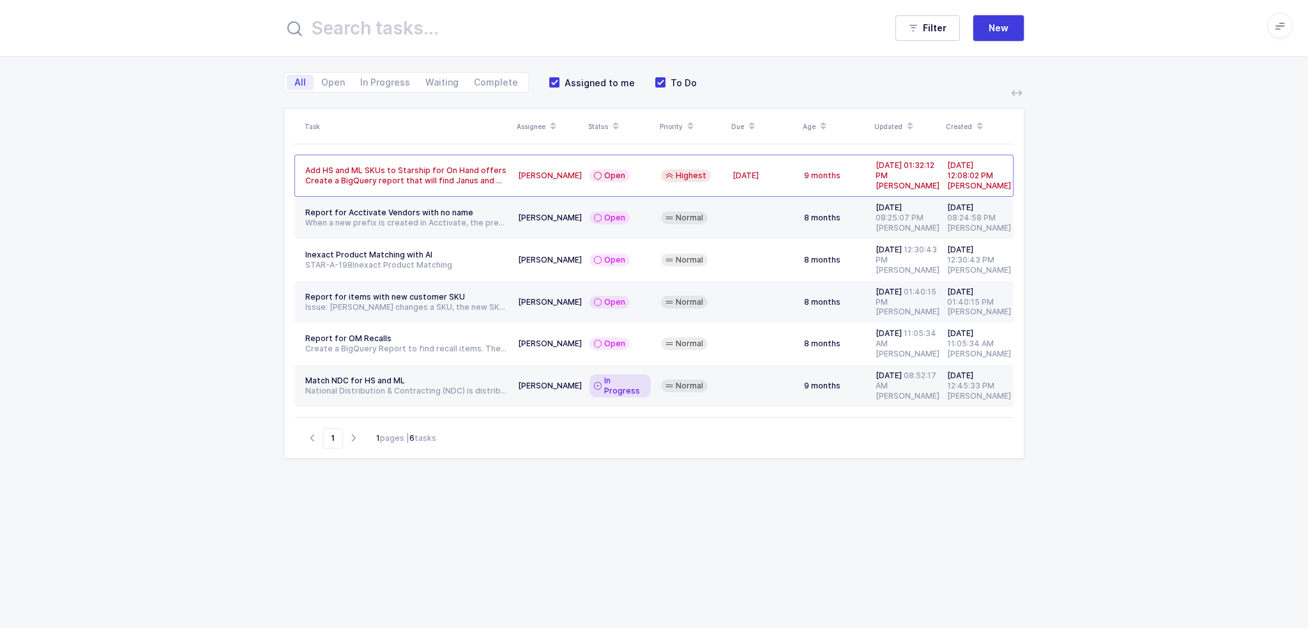
click at [439, 302] on div "Issue: [PERSON_NAME] changes a SKU, the new SKU does not get matched to the Jan…" at bounding box center [406, 307] width 202 height 10
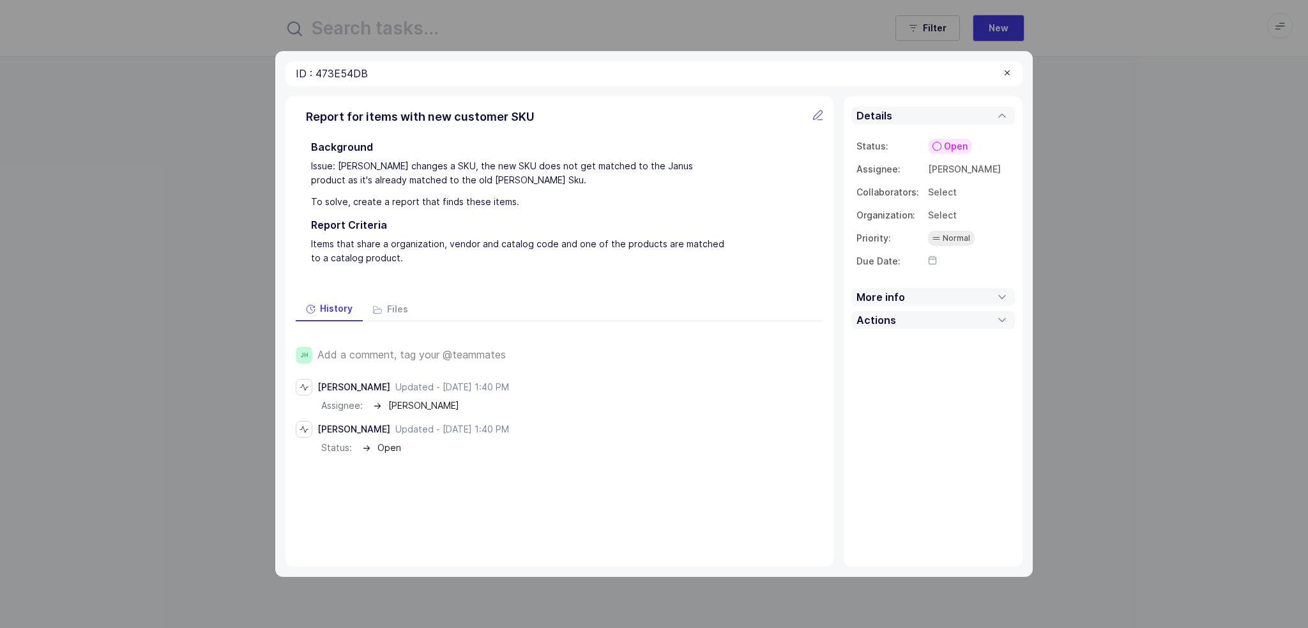
click at [1005, 76] on div at bounding box center [1007, 73] width 10 height 11
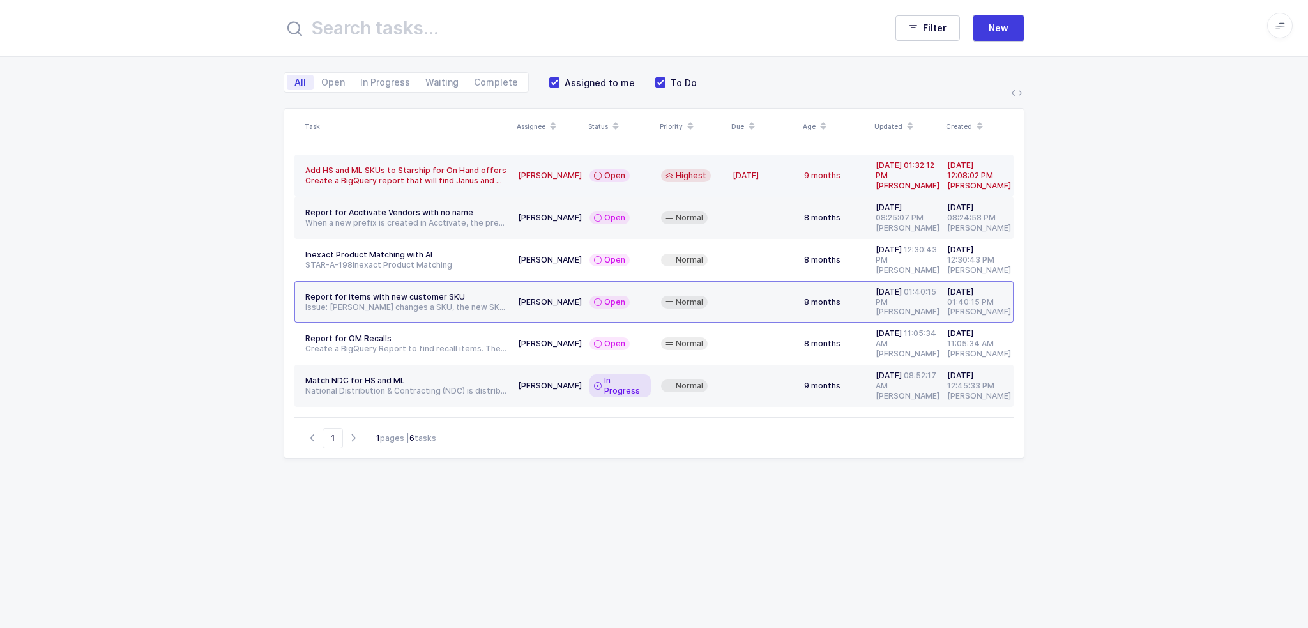
click at [351, 169] on span "Add HS and ML SKUs to Starship for On Hand offers" at bounding box center [405, 170] width 201 height 10
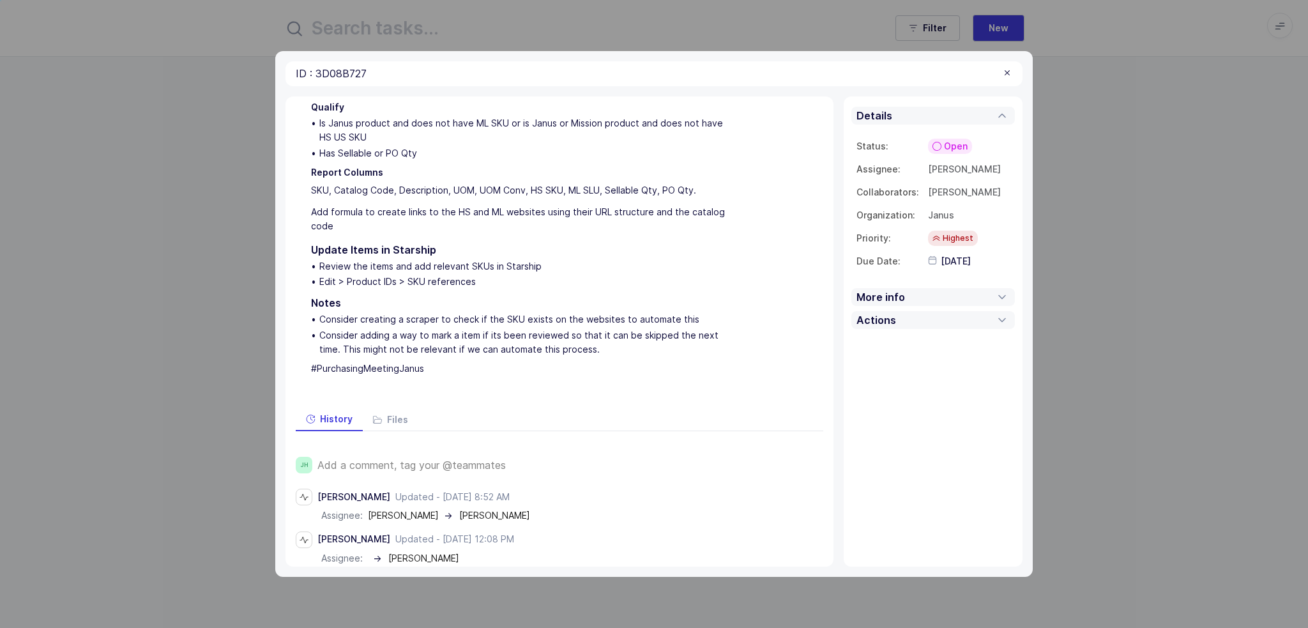
scroll to position [174, 0]
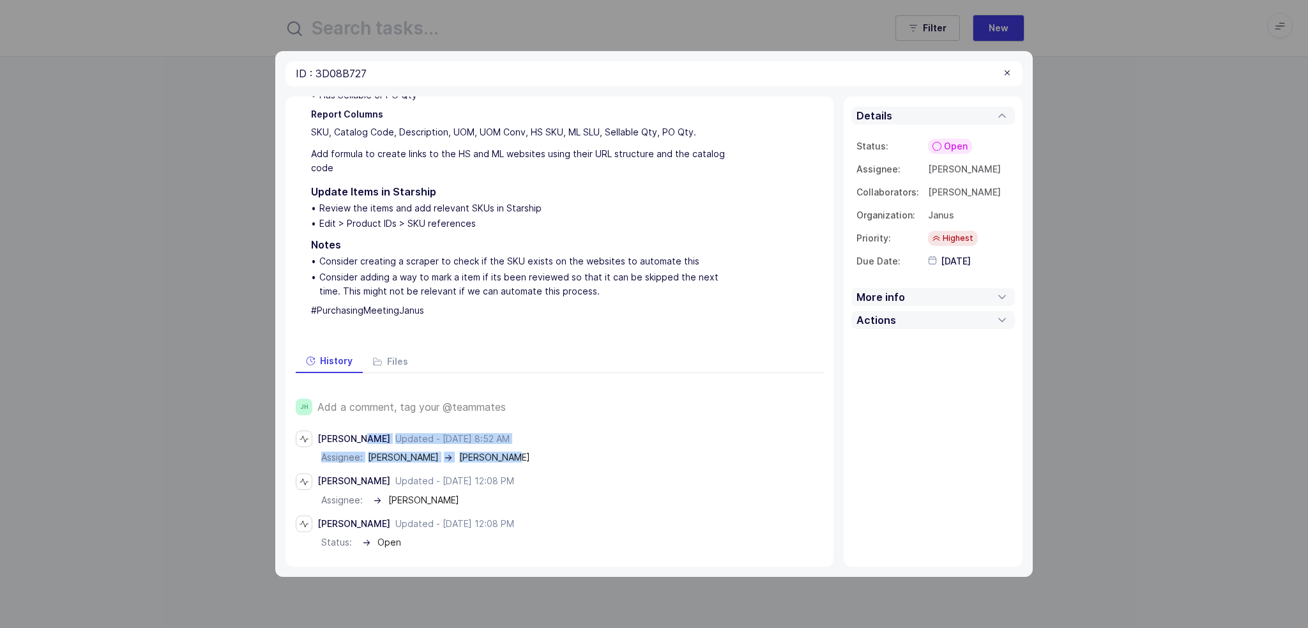
drag, startPoint x: 319, startPoint y: 441, endPoint x: 603, endPoint y: 464, distance: 285.7
click at [603, 464] on div "[PERSON_NAME] Updated - [DATE] 8:52 AM [DATE] 8:52 AM Assignee: [PERSON_NAME] →…" at bounding box center [559, 488] width 527 height 116
drag, startPoint x: 603, startPoint y: 464, endPoint x: 591, endPoint y: 455, distance: 15.5
click at [591, 455] on div "[PERSON_NAME] Updated - [DATE] 8:52 AM [DATE] 8:52 AM Assignee: [PERSON_NAME] →…" at bounding box center [559, 488] width 527 height 116
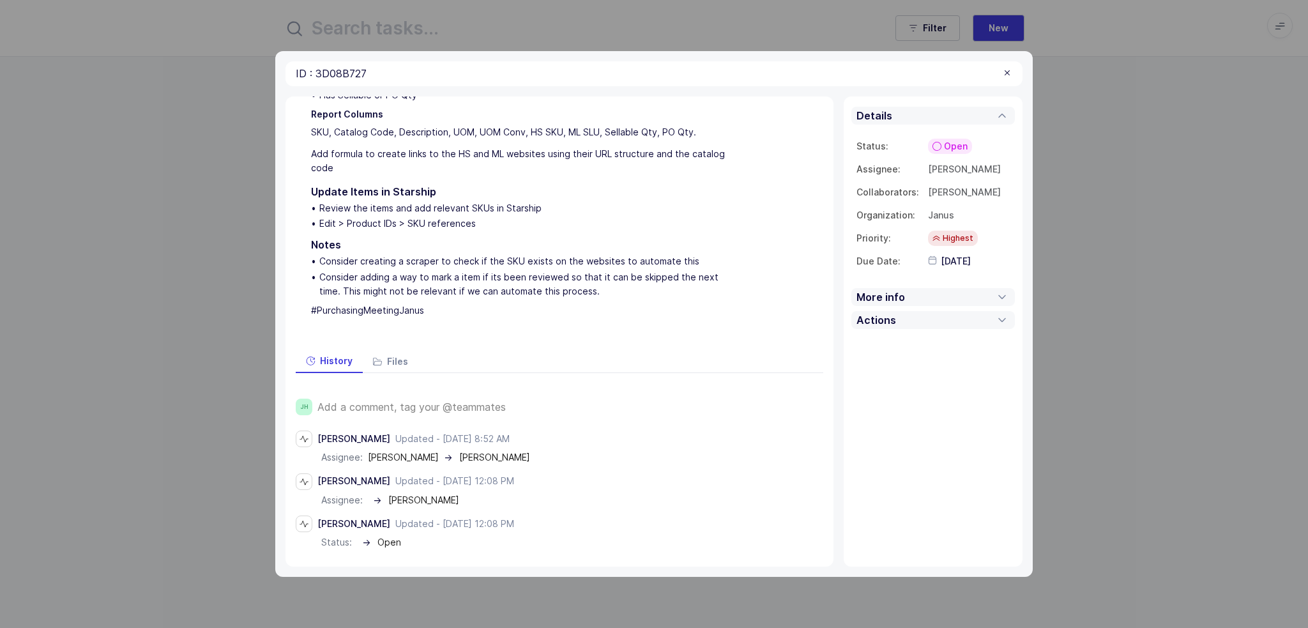
click at [388, 354] on div "Files" at bounding box center [391, 361] width 56 height 22
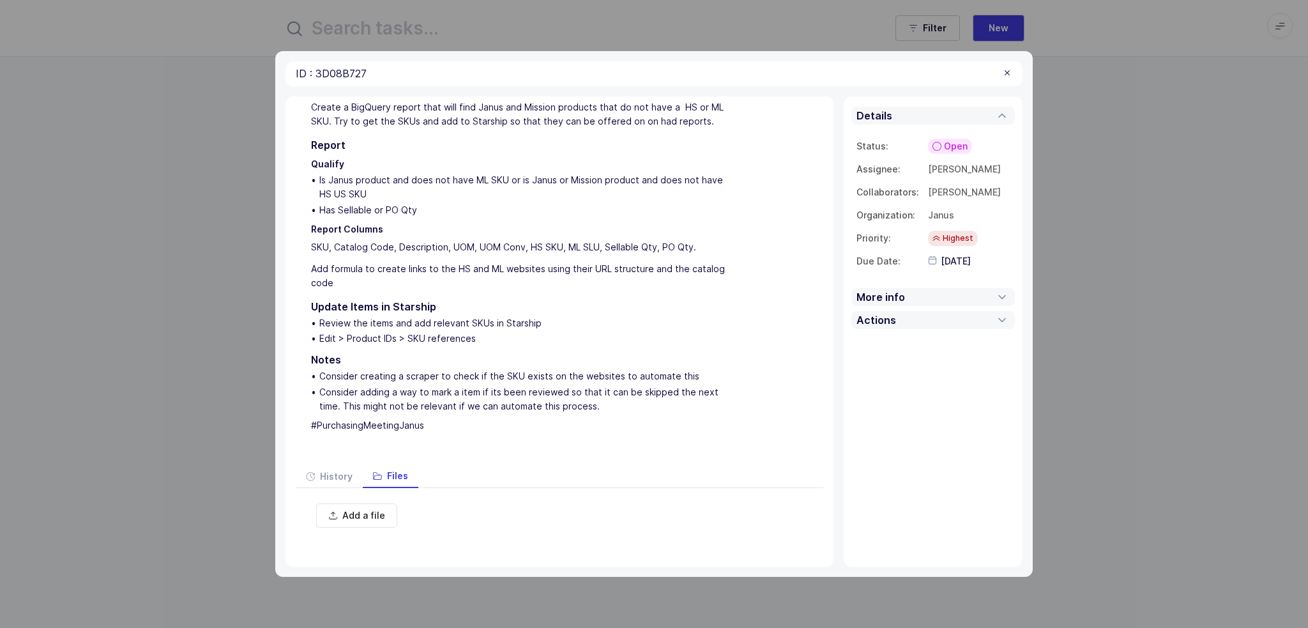
scroll to position [59, 0]
click at [349, 478] on span "History" at bounding box center [336, 475] width 33 height 9
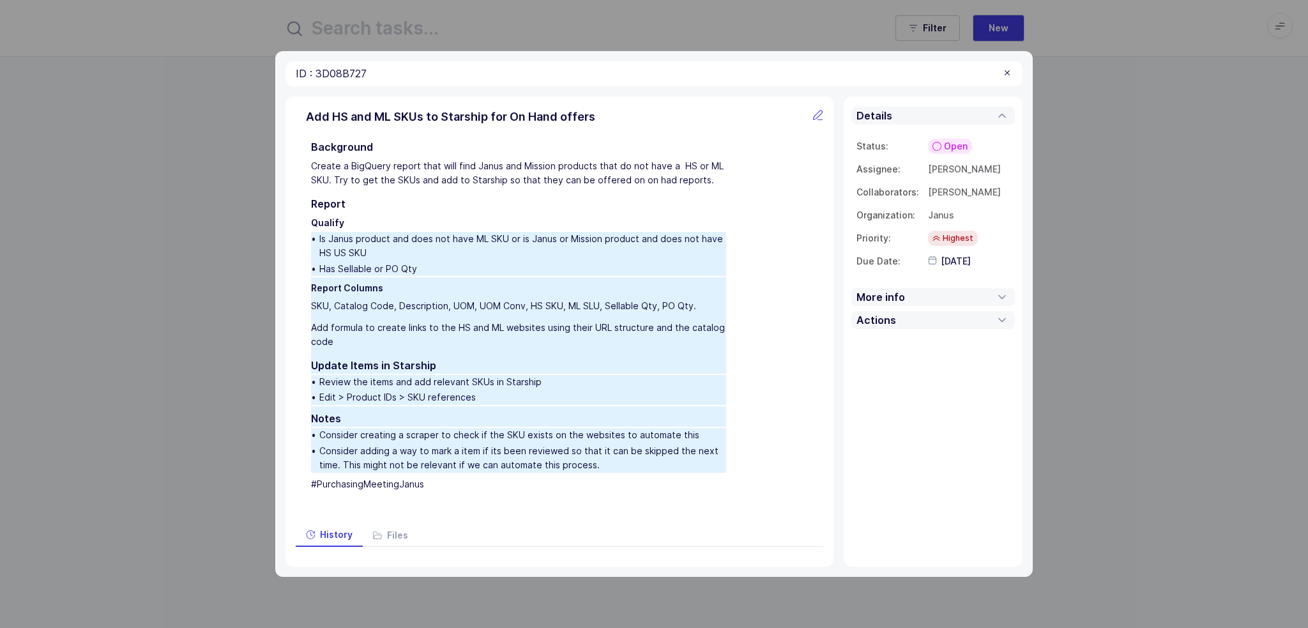
drag, startPoint x: 529, startPoint y: 273, endPoint x: 557, endPoint y: 441, distance: 169.6
click at [557, 441] on div "Background Create a BigQuery report that will find Janus and Mission products t…" at bounding box center [566, 322] width 511 height 374
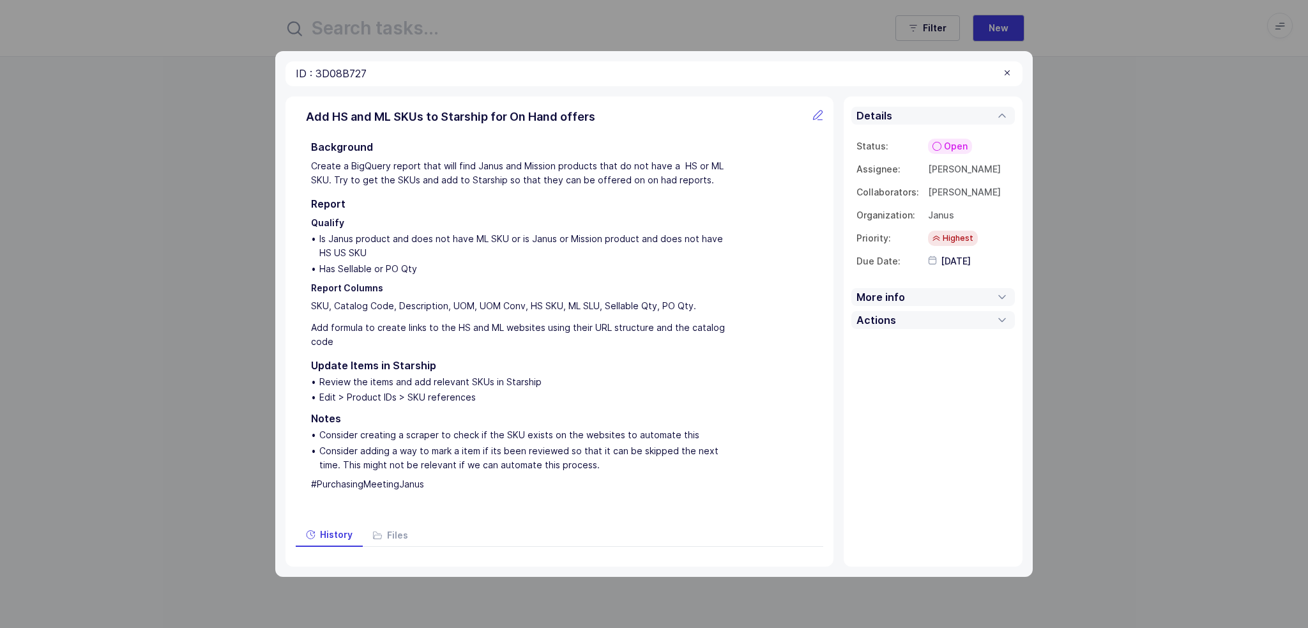
click at [557, 441] on div "Consider creating a scraper to check if the SKU exists on the websites to autom…" at bounding box center [522, 435] width 407 height 14
click at [937, 302] on div "More info" at bounding box center [932, 297] width 163 height 18
click at [925, 299] on div "More info" at bounding box center [932, 297] width 163 height 18
click at [916, 321] on div "Actions" at bounding box center [932, 320] width 163 height 18
click at [909, 321] on div "Actions" at bounding box center [932, 320] width 163 height 18
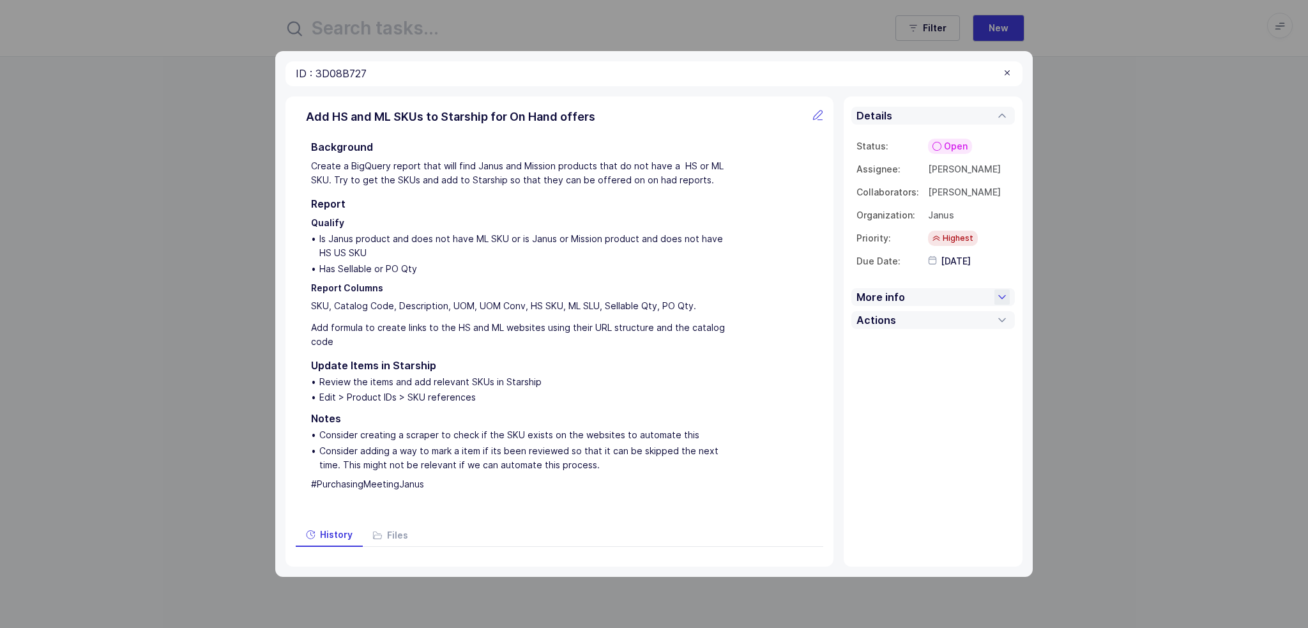
click at [905, 292] on span at bounding box center [908, 298] width 6 height 14
click at [1009, 68] on div at bounding box center [1007, 73] width 10 height 11
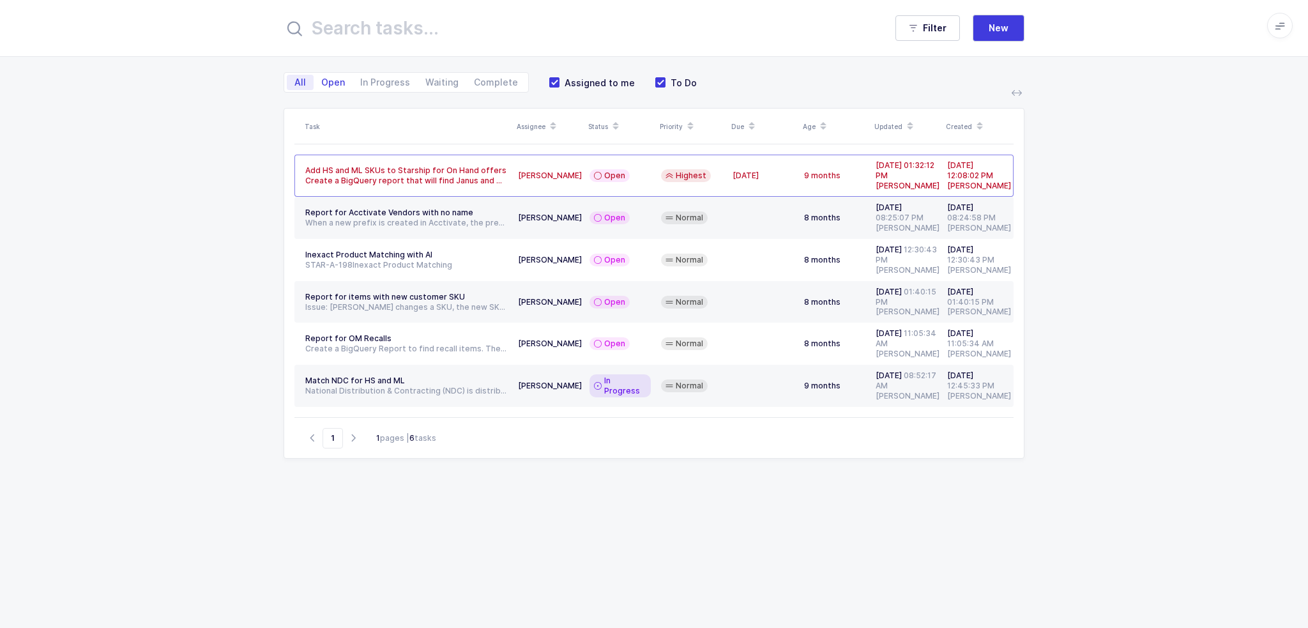
click at [329, 82] on span "Open" at bounding box center [333, 82] width 24 height 9
click at [322, 82] on input "Open" at bounding box center [318, 79] width 8 height 8
radio input "true"
radio input "false"
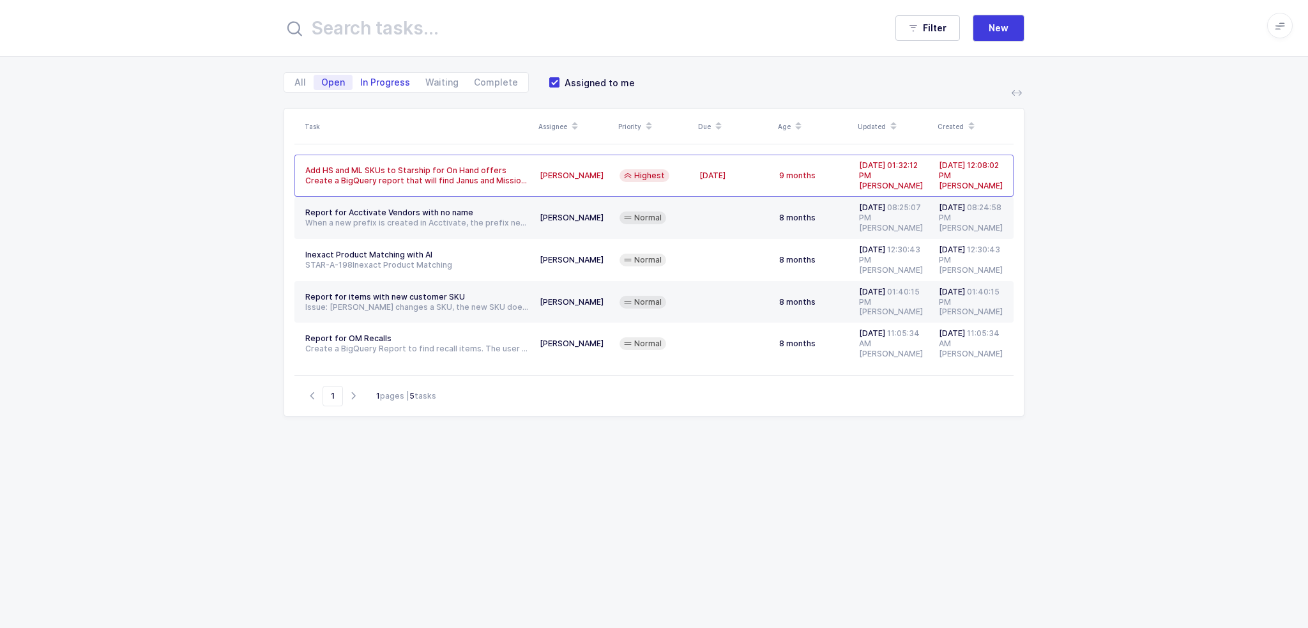
click at [374, 83] on span "In Progress" at bounding box center [385, 82] width 50 height 9
click at [361, 83] on input "In Progress" at bounding box center [356, 79] width 8 height 8
radio input "true"
radio input "false"
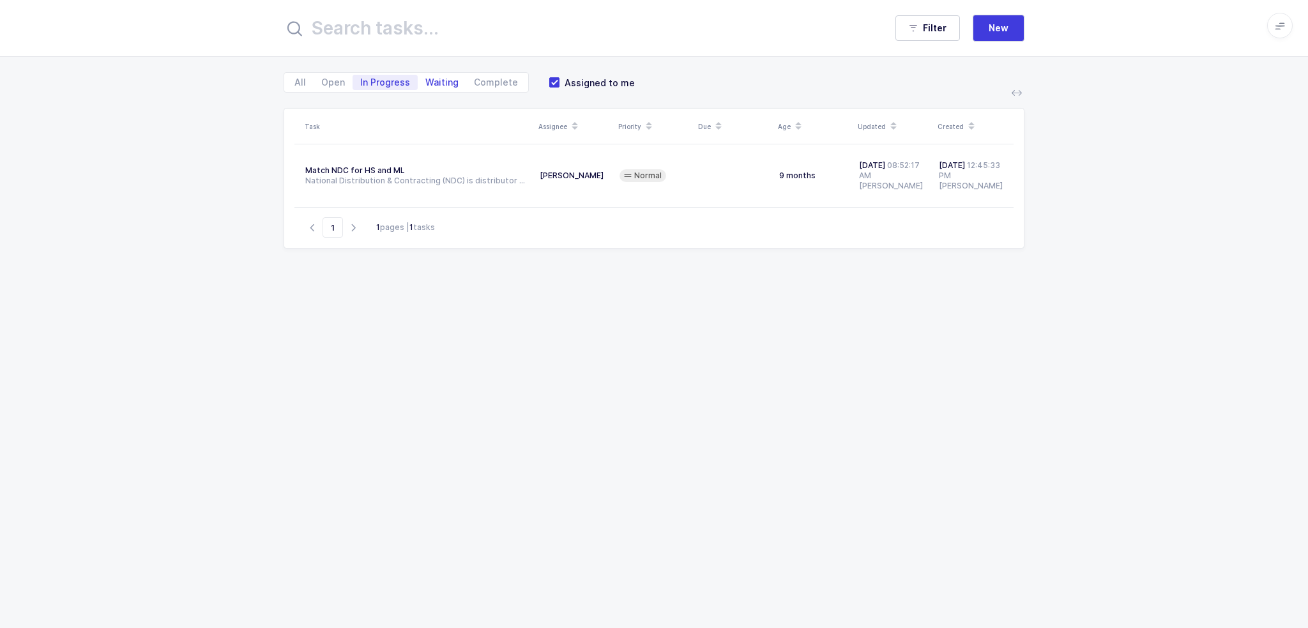
click at [445, 79] on span "Waiting" at bounding box center [441, 82] width 33 height 9
click at [426, 79] on input "Waiting" at bounding box center [422, 79] width 8 height 8
radio input "true"
radio input "false"
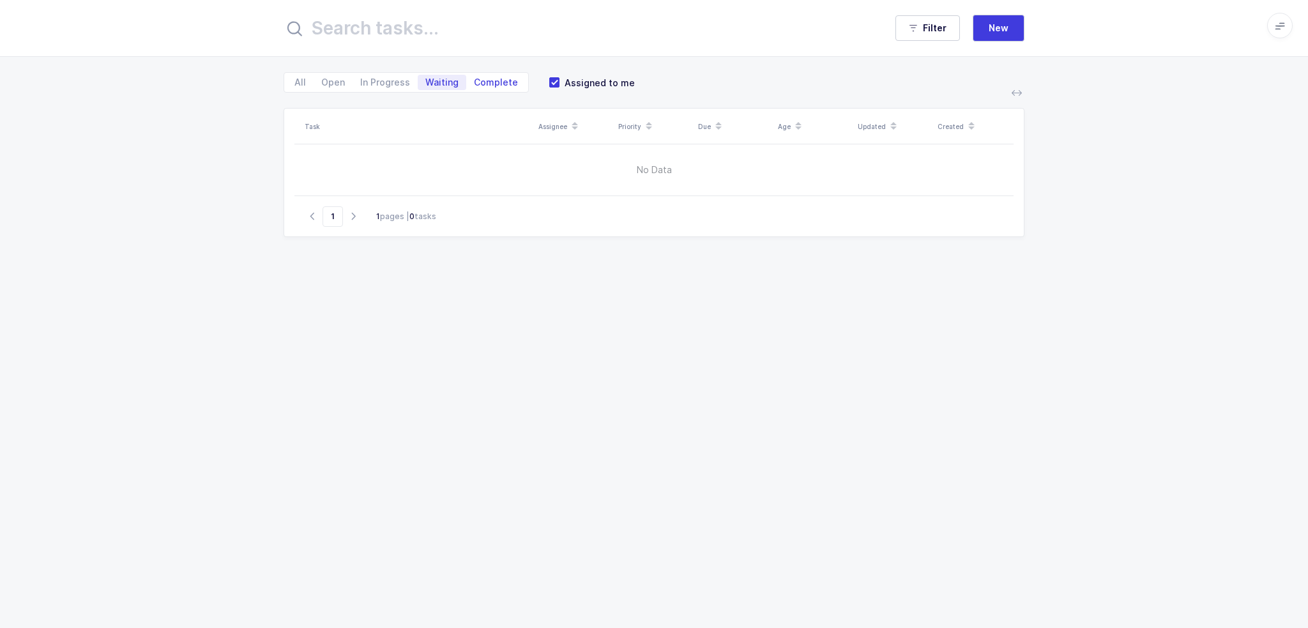
click at [481, 78] on span "Complete" at bounding box center [496, 82] width 44 height 9
click at [474, 77] on input "Complete" at bounding box center [470, 79] width 8 height 8
radio input "true"
radio input "false"
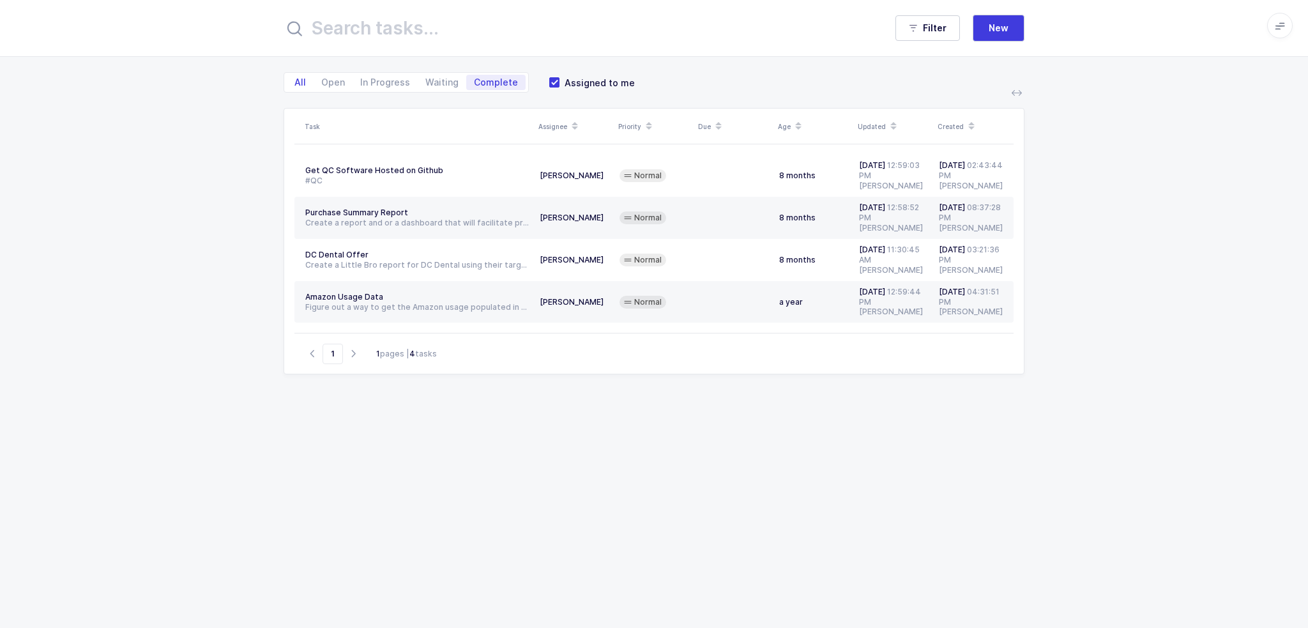
click at [299, 82] on span "All" at bounding box center [299, 82] width 11 height 9
click at [295, 82] on input "All" at bounding box center [291, 79] width 8 height 8
radio input "true"
radio input "false"
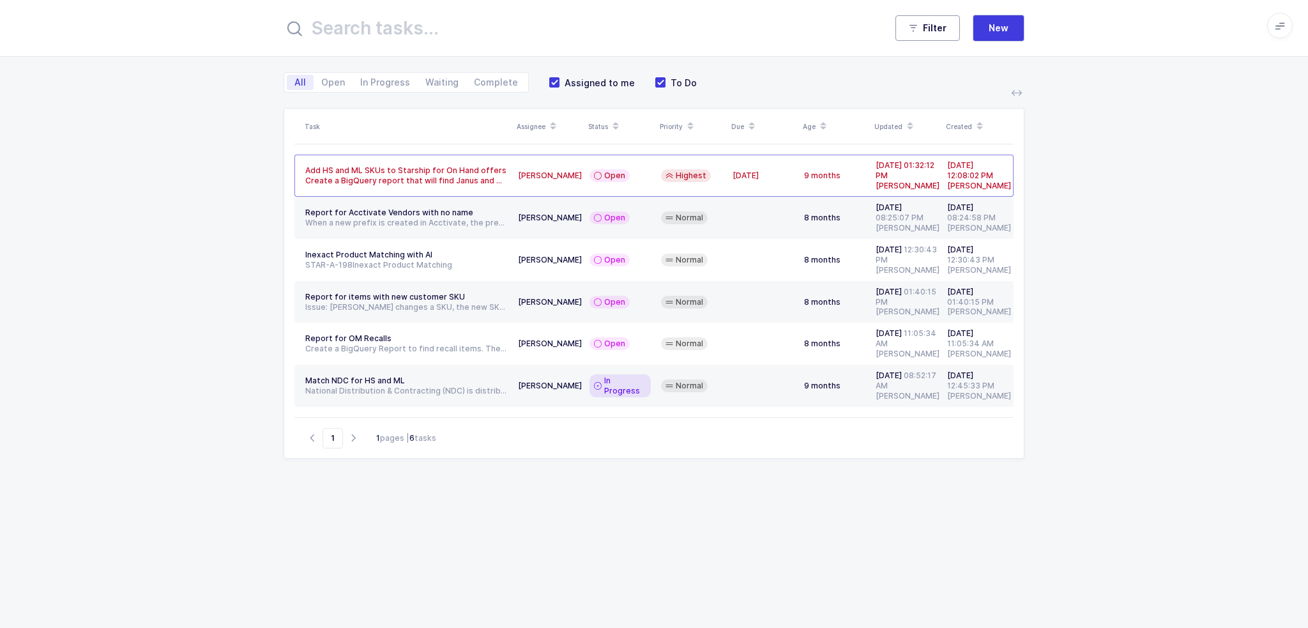
click at [935, 27] on span "Filter" at bounding box center [935, 28] width 24 height 13
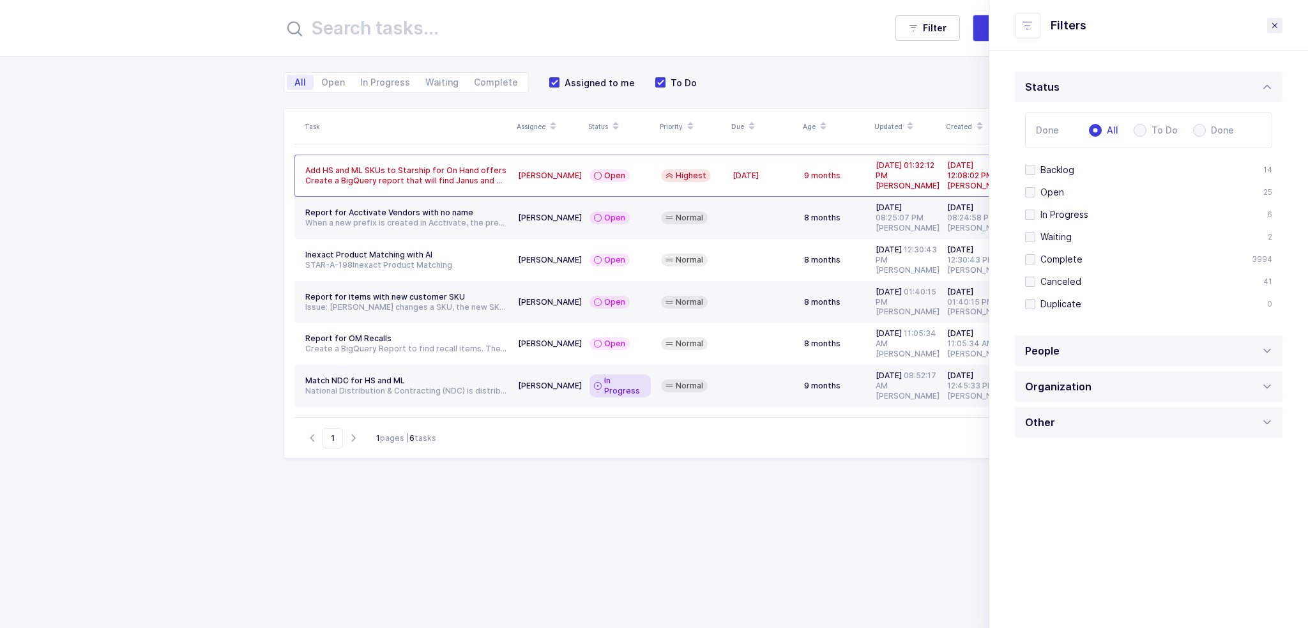
click at [1272, 27] on icon "close drawer" at bounding box center [1274, 25] width 10 height 10
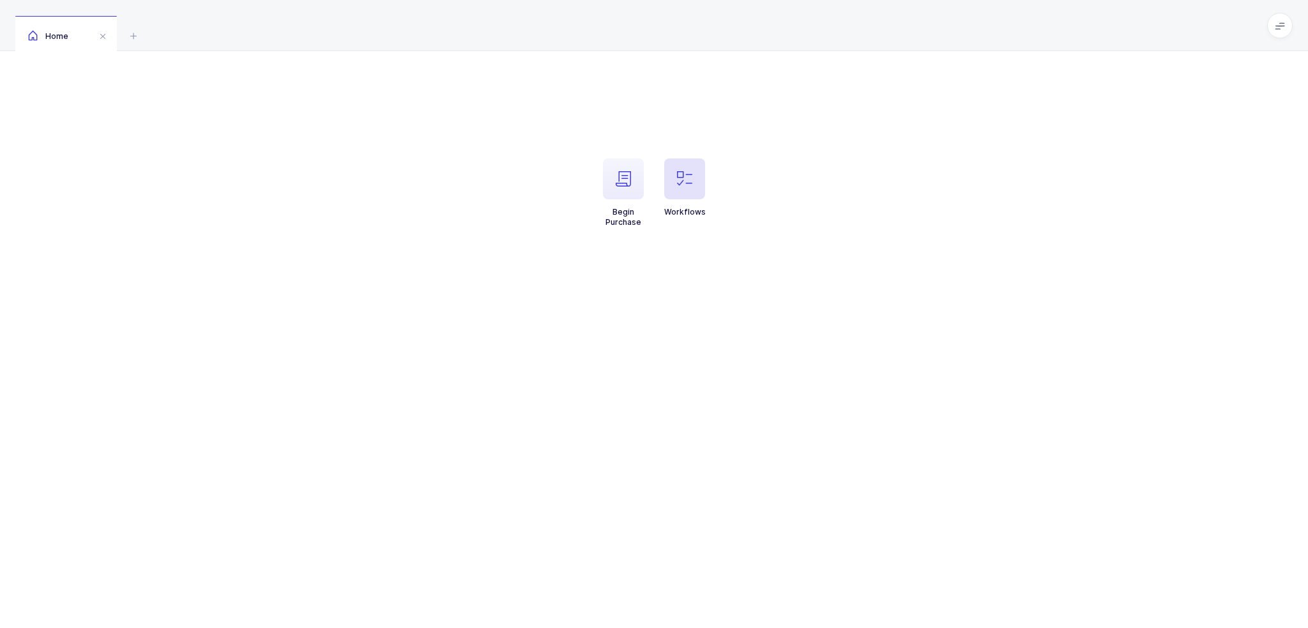
click at [671, 183] on span "button" at bounding box center [684, 178] width 41 height 41
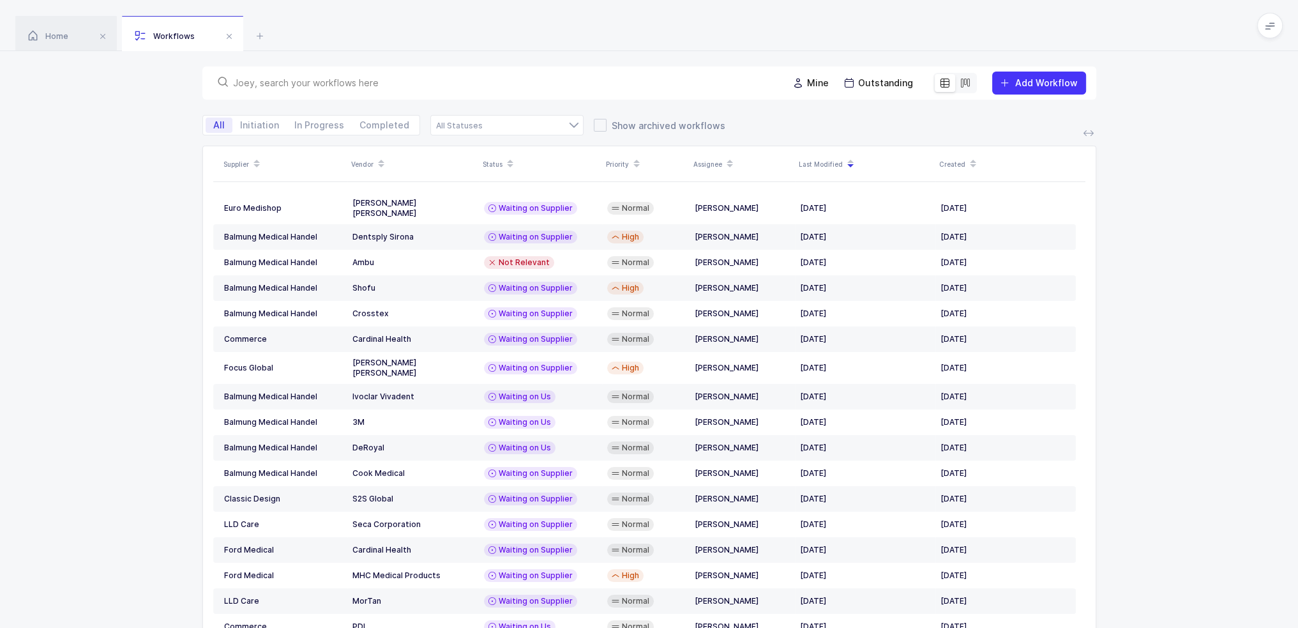
click at [960, 79] on div at bounding box center [965, 83] width 20 height 18
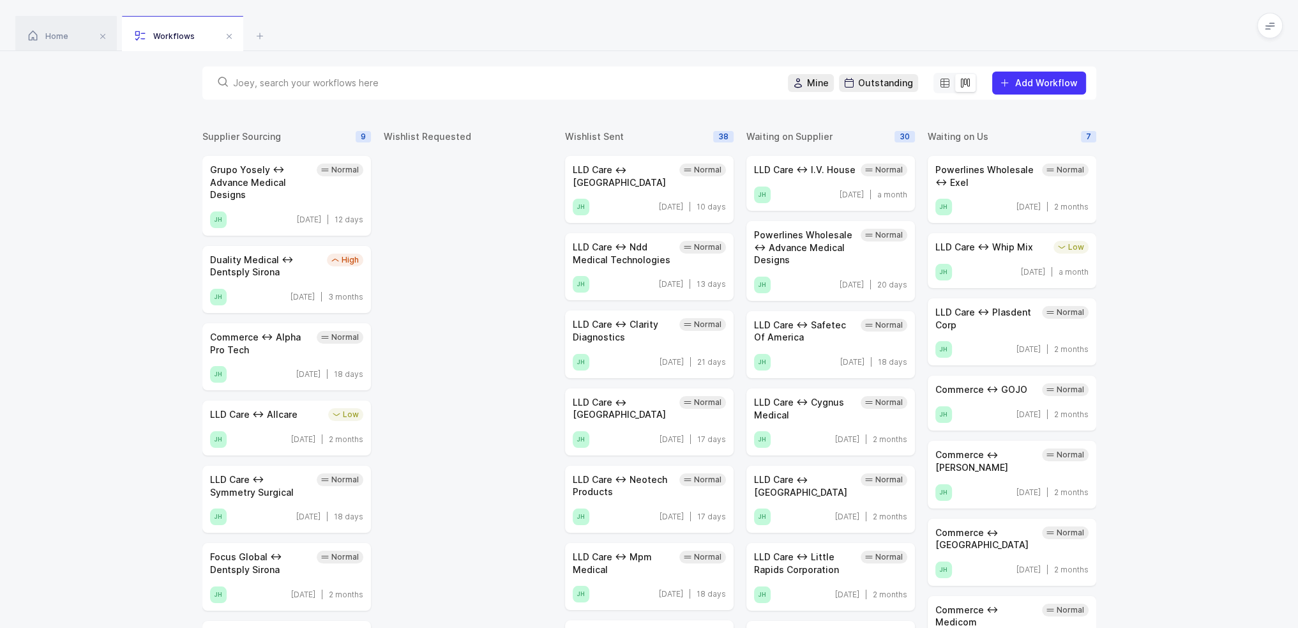
click at [945, 84] on icon at bounding box center [945, 83] width 10 height 10
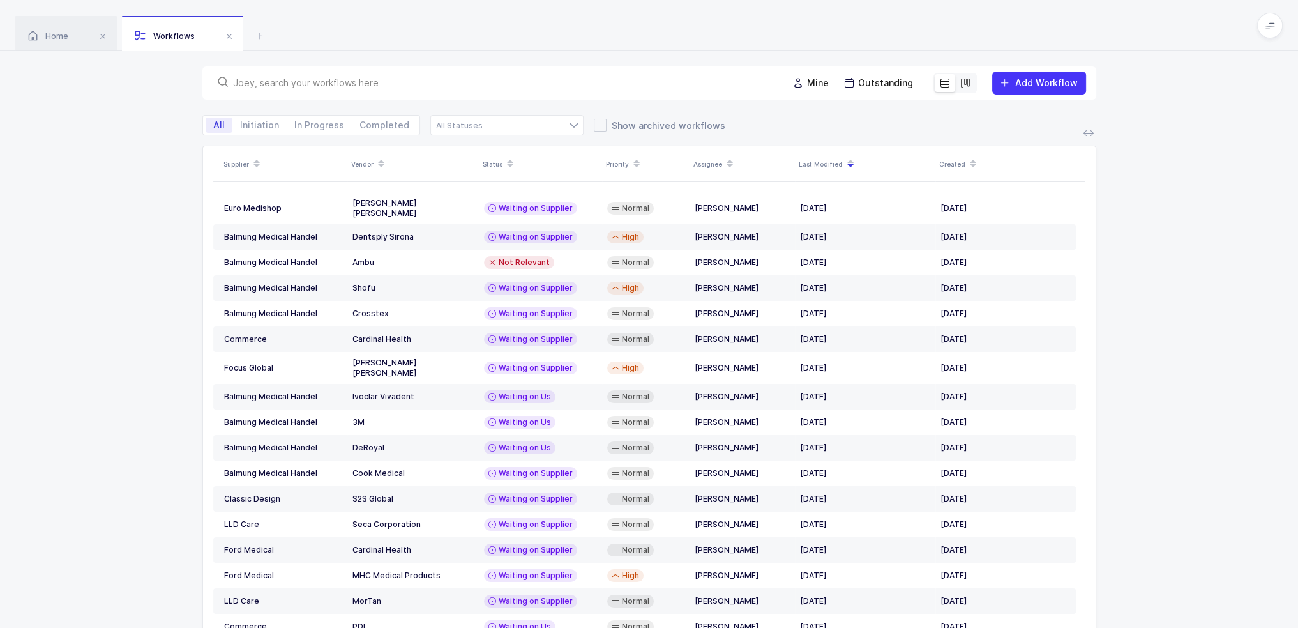
click at [960, 82] on div at bounding box center [965, 83] width 20 height 18
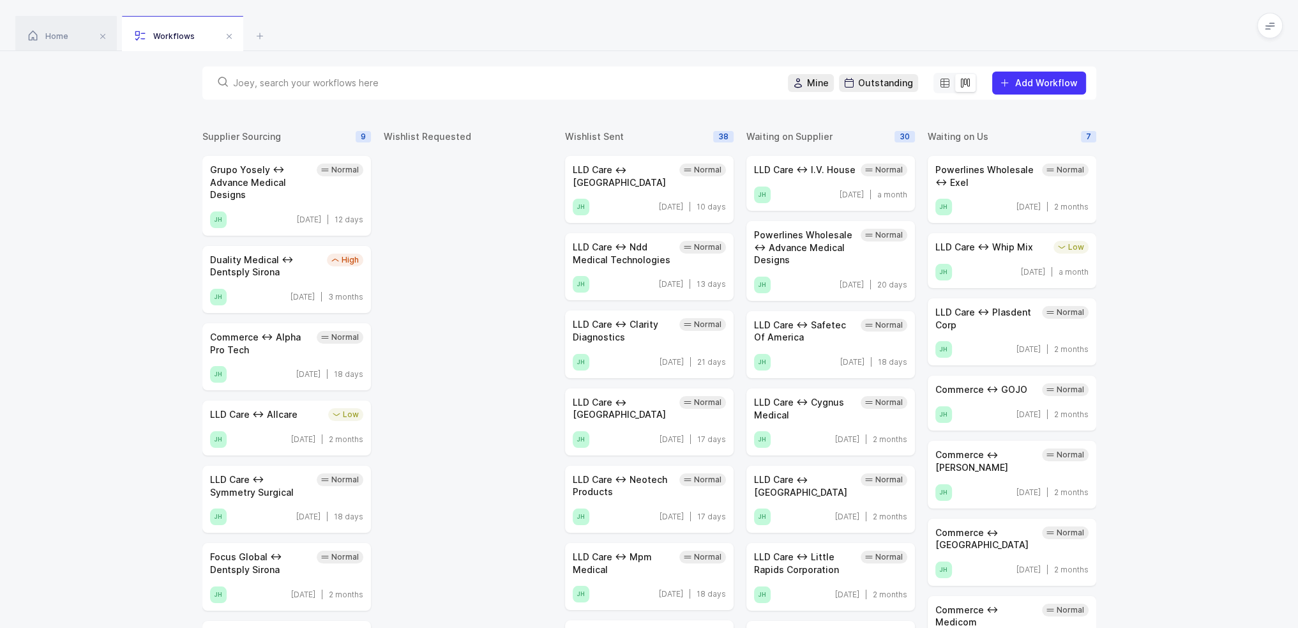
click at [350, 86] on input "text" at bounding box center [503, 83] width 540 height 13
click at [953, 84] on div at bounding box center [945, 83] width 20 height 18
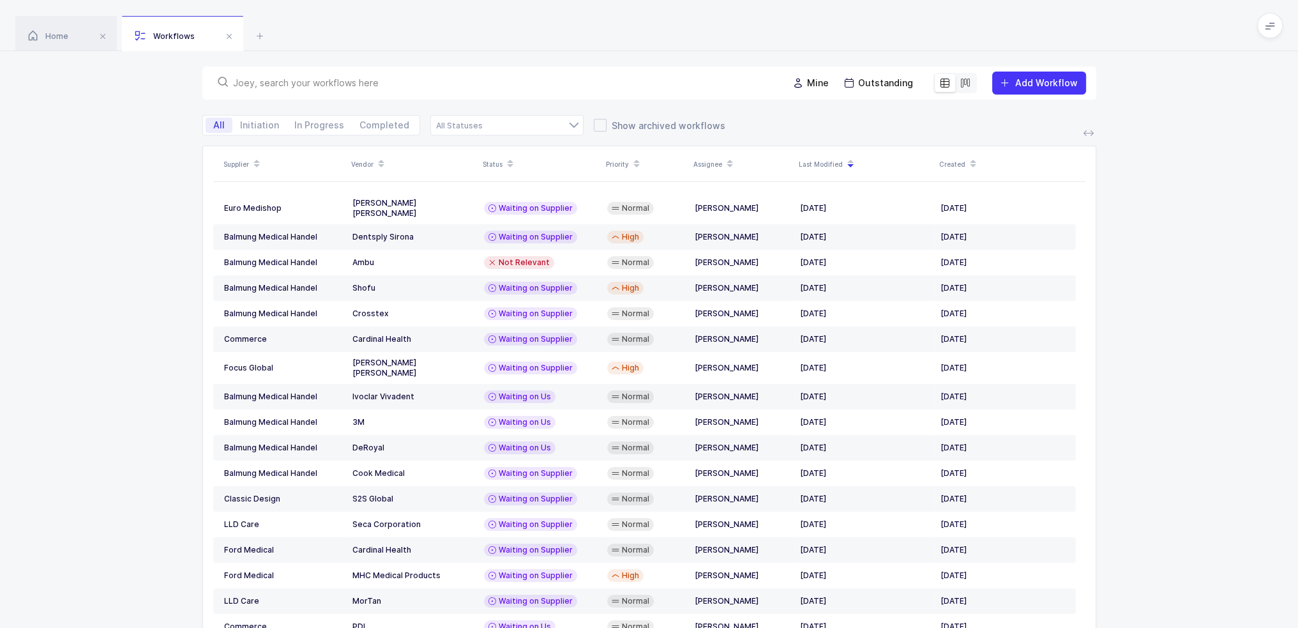
click at [489, 82] on input "text" at bounding box center [503, 83] width 540 height 13
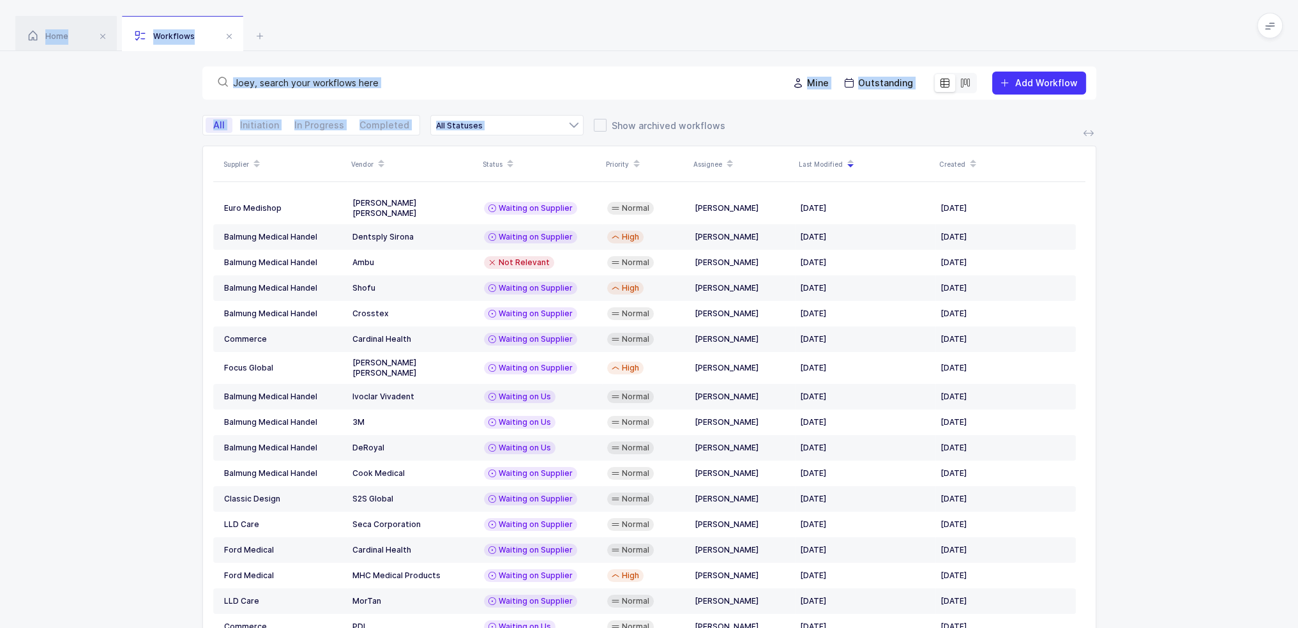
drag, startPoint x: 392, startPoint y: 39, endPoint x: 138, endPoint y: 167, distance: 284.7
click at [138, 167] on div "Home Workflows Begin Purchase Workflows Mine Outstanding Add Workflow All Initi…" at bounding box center [649, 351] width 1298 height 702
click at [138, 167] on div "Supplier Vendor Status Priority Assignee Last Modified Created Euro Medishop Be…" at bounding box center [649, 424] width 1298 height 556
drag, startPoint x: 135, startPoint y: 162, endPoint x: 317, endPoint y: 23, distance: 228.2
click at [317, 23] on div "Home Workflows Begin Purchase Workflows Mine Outstanding Add Workflow All Initi…" at bounding box center [649, 351] width 1298 height 702
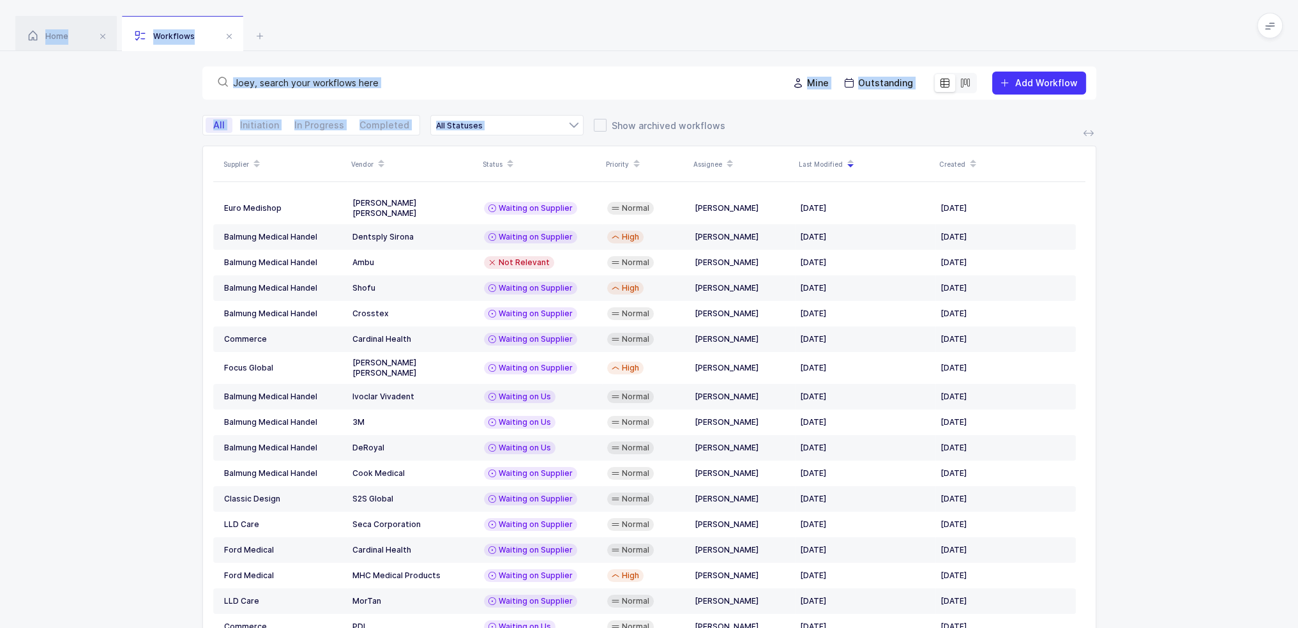
click at [317, 23] on div "Home Workflows" at bounding box center [649, 25] width 1298 height 51
drag, startPoint x: 317, startPoint y: 23, endPoint x: 139, endPoint y: 330, distance: 354.8
click at [139, 330] on div "Home Workflows Begin Purchase Workflows Mine Outstanding Add Workflow All Initi…" at bounding box center [649, 351] width 1298 height 702
click at [139, 330] on div "Supplier Vendor Status Priority Assignee Last Modified Created Euro Medishop Be…" at bounding box center [649, 424] width 1298 height 556
drag, startPoint x: 139, startPoint y: 329, endPoint x: 289, endPoint y: 22, distance: 341.0
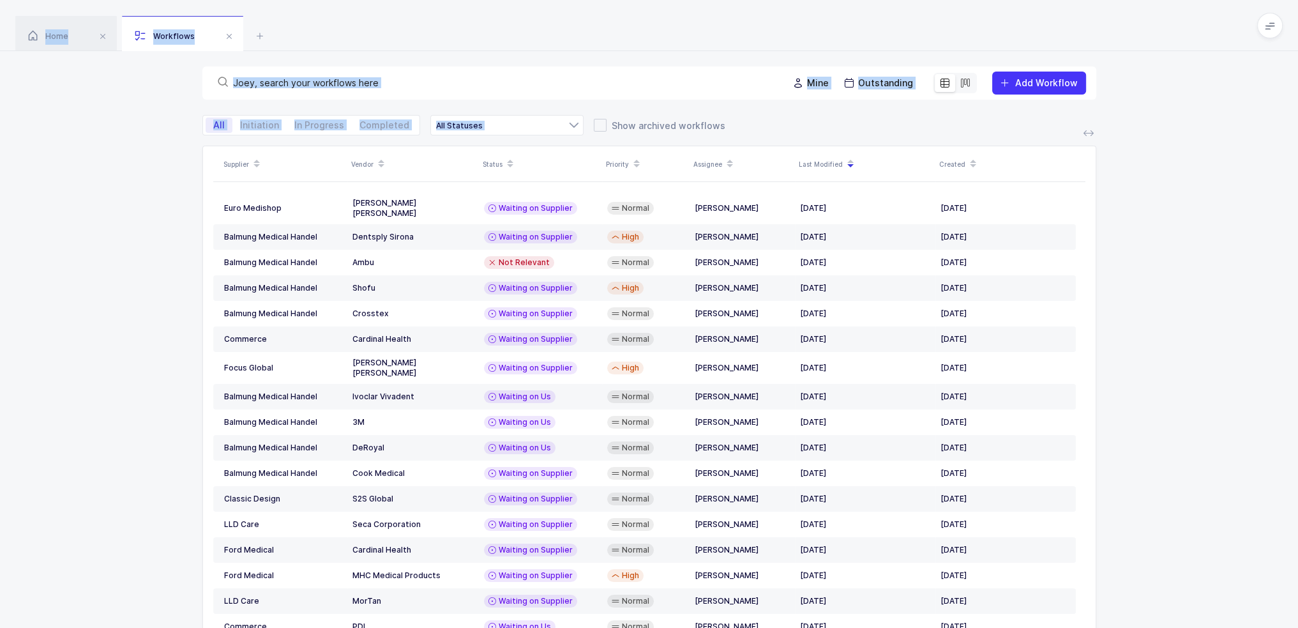
click at [288, 22] on div "Home Workflows Begin Purchase Workflows Mine Outstanding Add Workflow All Initi…" at bounding box center [649, 351] width 1298 height 702
click at [289, 22] on div "Home Workflows" at bounding box center [649, 25] width 1298 height 51
drag, startPoint x: 345, startPoint y: 20, endPoint x: 145, endPoint y: 612, distance: 625.4
click at [145, 612] on div "Home Workflows Begin Purchase Workflows Mine Outstanding Add Workflow All Initi…" at bounding box center [649, 351] width 1298 height 702
click at [144, 610] on div "Supplier Vendor Status Priority Assignee Last Modified Created Euro Medishop Be…" at bounding box center [649, 424] width 1298 height 556
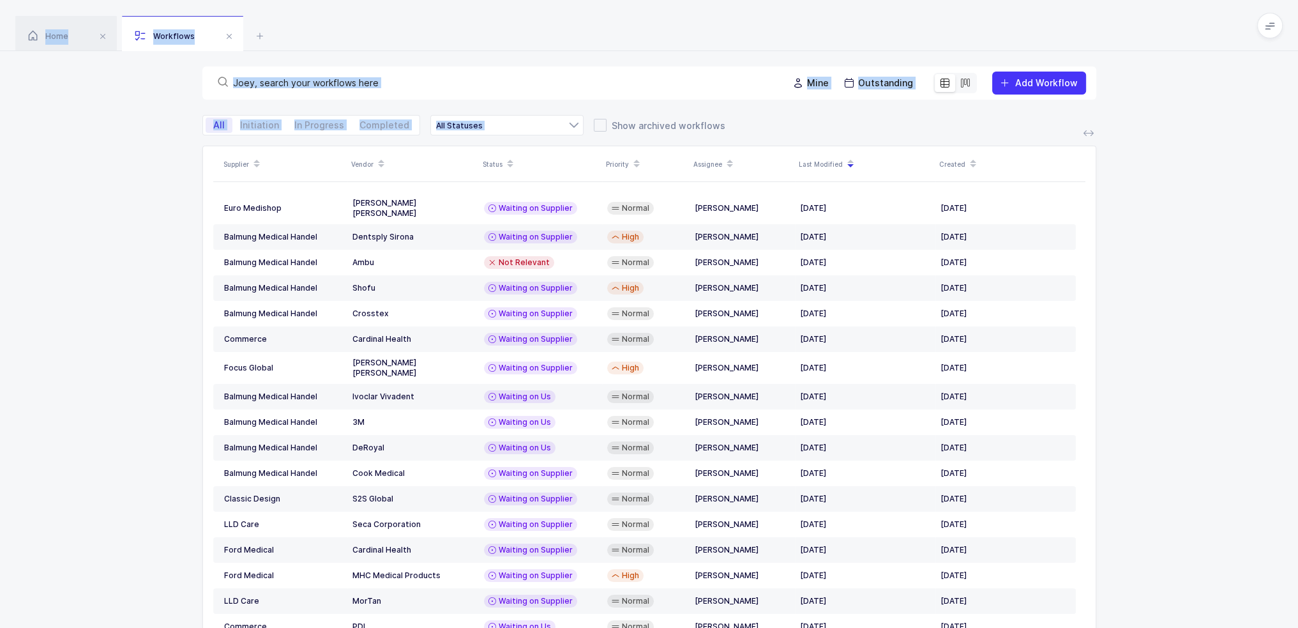
drag, startPoint x: 145, startPoint y: 605, endPoint x: 386, endPoint y: 2, distance: 649.3
click at [386, 2] on div "Home Workflows Begin Purchase Workflows Mine Outstanding Add Workflow All Initi…" at bounding box center [649, 351] width 1298 height 702
click at [386, 2] on div "Home Workflows" at bounding box center [649, 25] width 1298 height 51
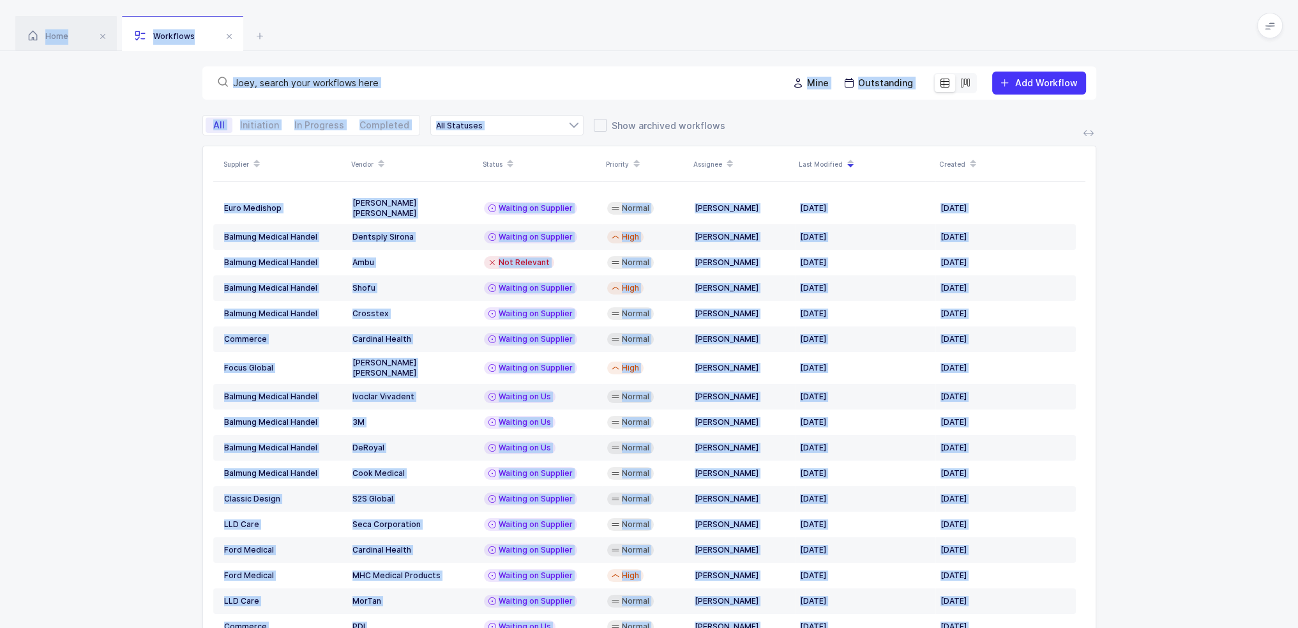
drag, startPoint x: 386, startPoint y: 2, endPoint x: 1105, endPoint y: 615, distance: 944.9
click at [1105, 615] on div "Home Workflows Begin Purchase Workflows Mine Outstanding Add Workflow All Initi…" at bounding box center [649, 351] width 1298 height 702
click at [1105, 614] on div "Supplier Vendor Status Priority Assignee Last Modified Created Euro Medishop Be…" at bounding box center [649, 424] width 1298 height 556
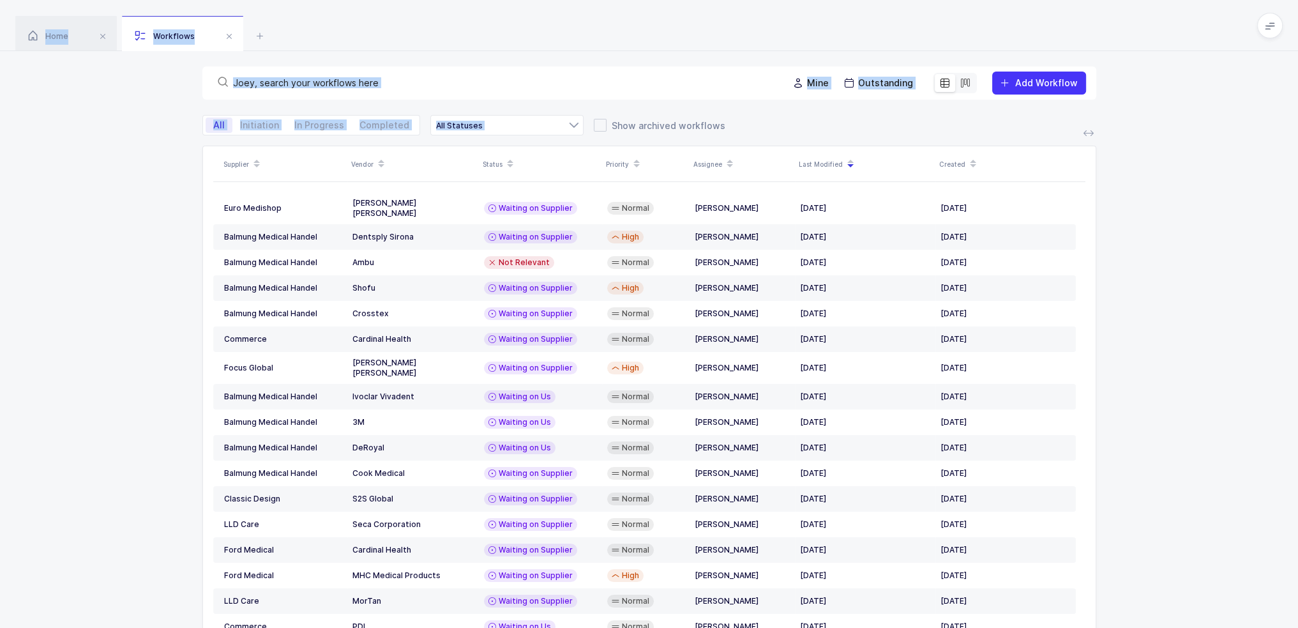
drag, startPoint x: 1110, startPoint y: 611, endPoint x: 529, endPoint y: 44, distance: 812.4
click at [529, 44] on div "Home Workflows Begin Purchase Workflows Mine Outstanding Add Workflow All Initi…" at bounding box center [649, 351] width 1298 height 702
click at [529, 44] on div "Home Workflows" at bounding box center [649, 25] width 1298 height 51
drag, startPoint x: 529, startPoint y: 40, endPoint x: 1115, endPoint y: 609, distance: 816.9
click at [1115, 609] on div "Home Workflows Begin Purchase Workflows Mine Outstanding Add Workflow All Initi…" at bounding box center [649, 351] width 1298 height 702
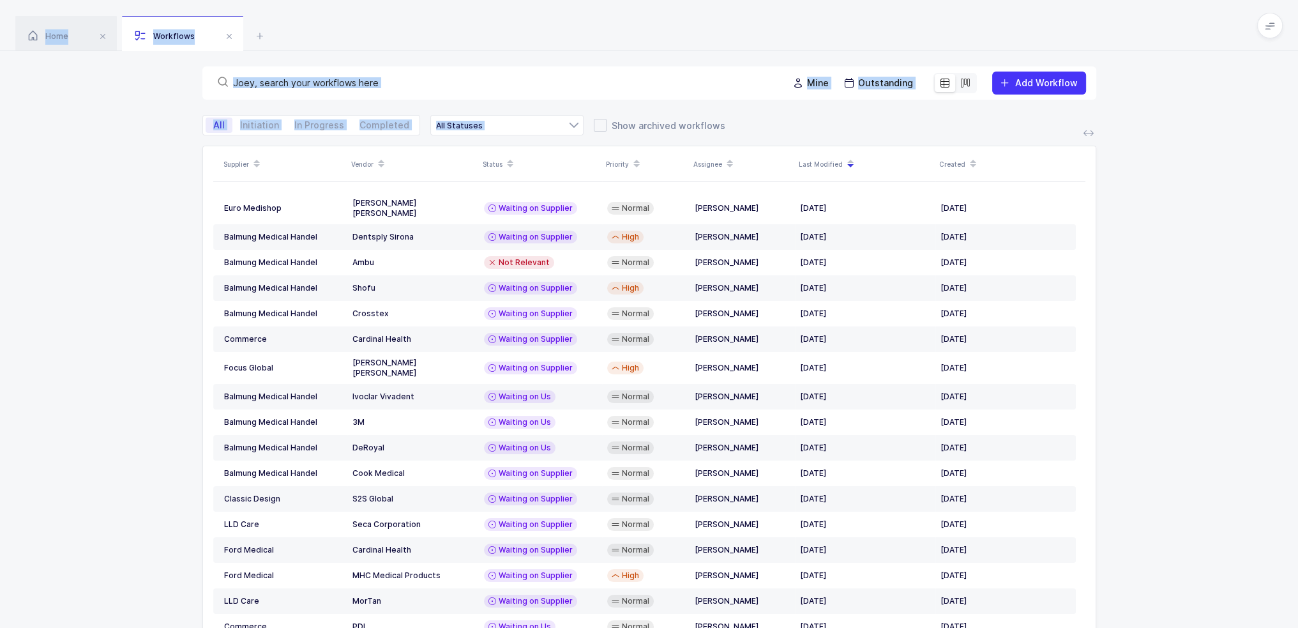
click at [1115, 609] on div "Supplier Vendor Status Priority Assignee Last Modified Created Euro Medishop Be…" at bounding box center [649, 424] width 1298 height 556
drag, startPoint x: 1142, startPoint y: 619, endPoint x: 666, endPoint y: 43, distance: 748.0
click at [666, 43] on div "Home Workflows Begin Purchase Workflows Mine Outstanding Add Workflow All Initi…" at bounding box center [649, 351] width 1298 height 702
click at [666, 43] on div "Home Workflows" at bounding box center [649, 25] width 1298 height 51
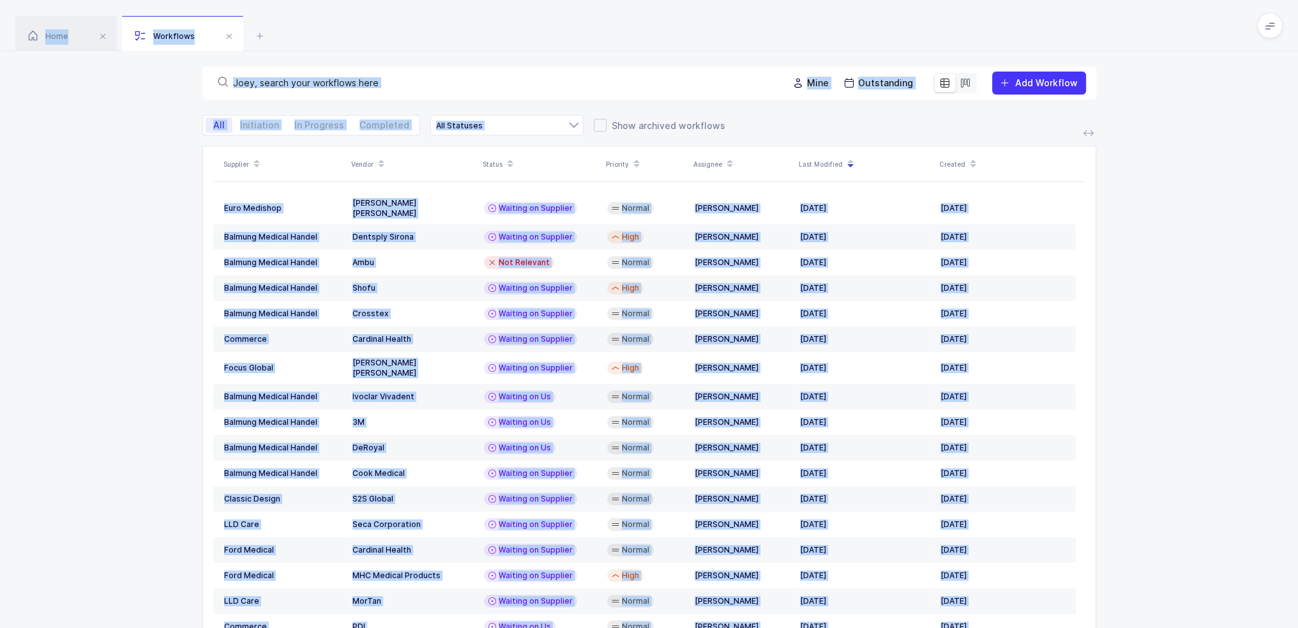
drag, startPoint x: 666, startPoint y: 43, endPoint x: 1189, endPoint y: 606, distance: 768.6
click at [1189, 606] on div "Home Workflows Begin Purchase Workflows Mine Outstanding Add Workflow All Initi…" at bounding box center [649, 351] width 1298 height 702
click at [1189, 606] on div "Supplier Vendor Status Priority Assignee Last Modified Created Euro Medishop Be…" at bounding box center [649, 424] width 1298 height 556
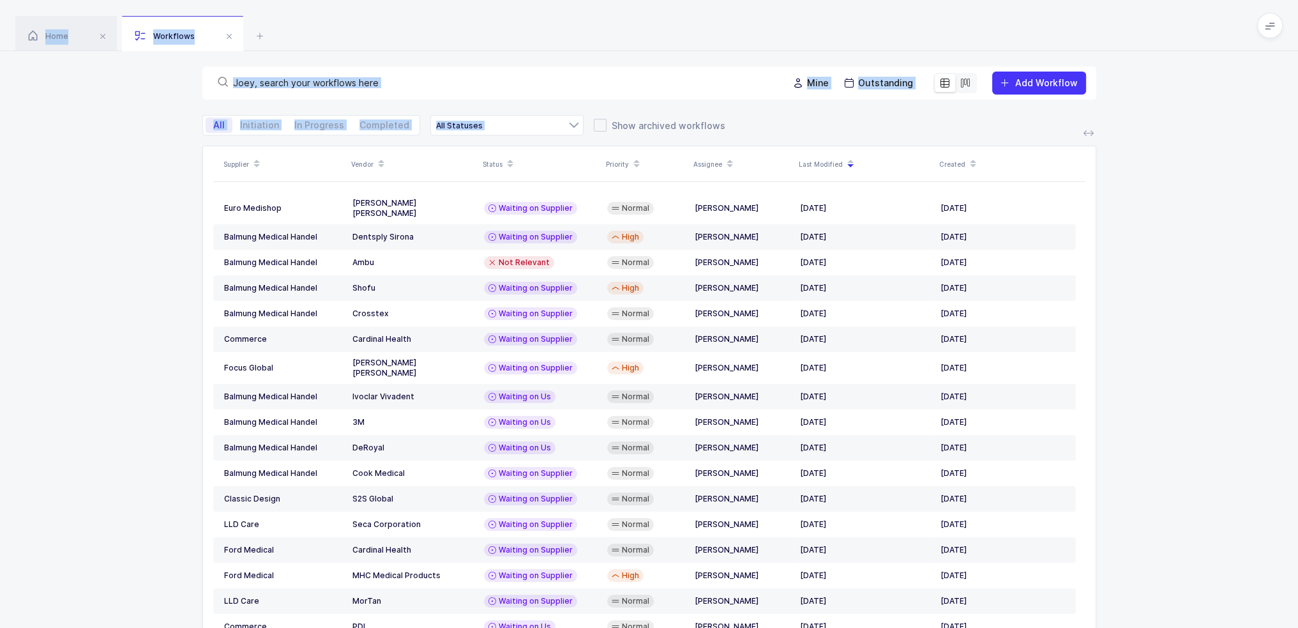
drag, startPoint x: 1172, startPoint y: 610, endPoint x: 903, endPoint y: 40, distance: 630.7
click at [903, 40] on div "Home Workflows Begin Purchase Workflows Mine Outstanding Add Workflow All Initi…" at bounding box center [649, 351] width 1298 height 702
click at [903, 40] on div "Home Workflows" at bounding box center [649, 25] width 1298 height 51
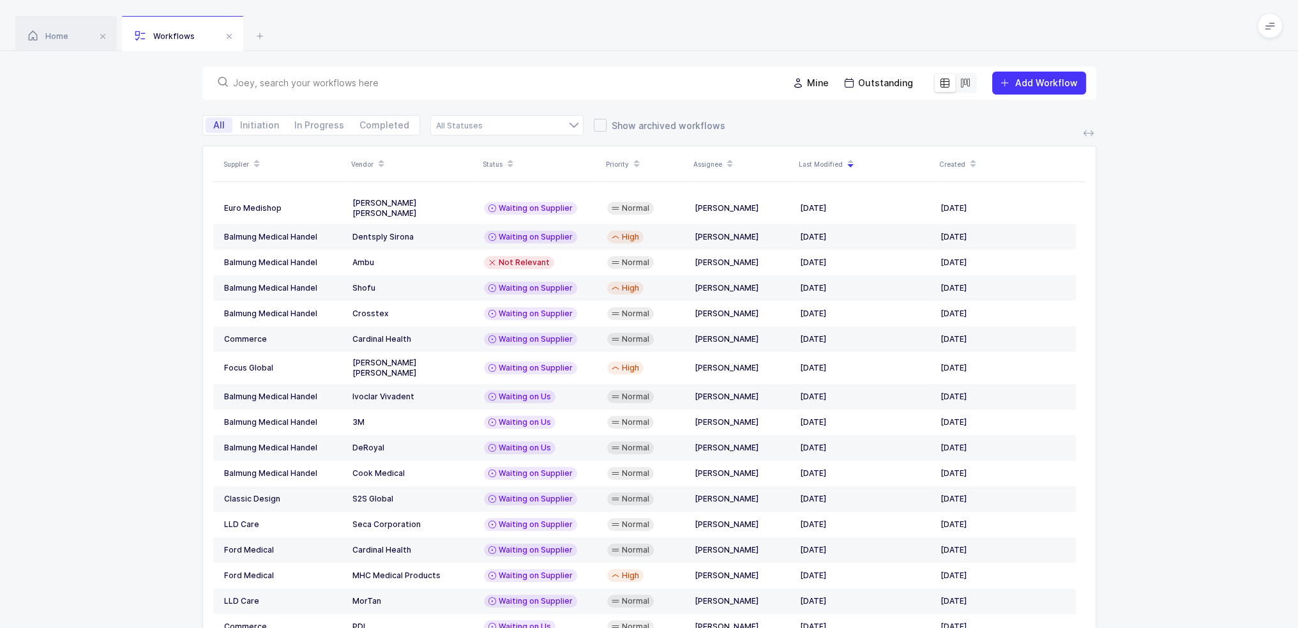
click at [419, 70] on div "Mine Outstanding Add Workflow" at bounding box center [649, 82] width 894 height 33
click at [420, 80] on input "text" at bounding box center [503, 83] width 540 height 13
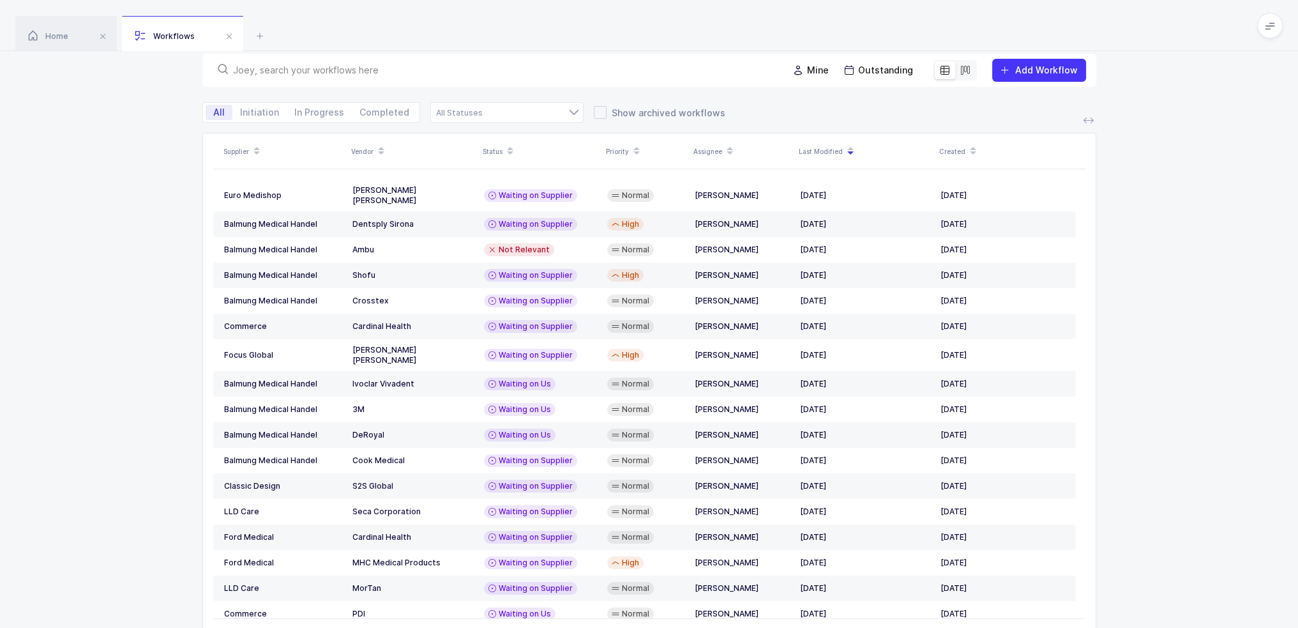
drag, startPoint x: 531, startPoint y: 11, endPoint x: 1162, endPoint y: 615, distance: 873.5
click at [1167, 619] on div "Home Workflows Begin Purchase Workflows Mine Outstanding Add Workflow All Initi…" at bounding box center [649, 338] width 1298 height 702
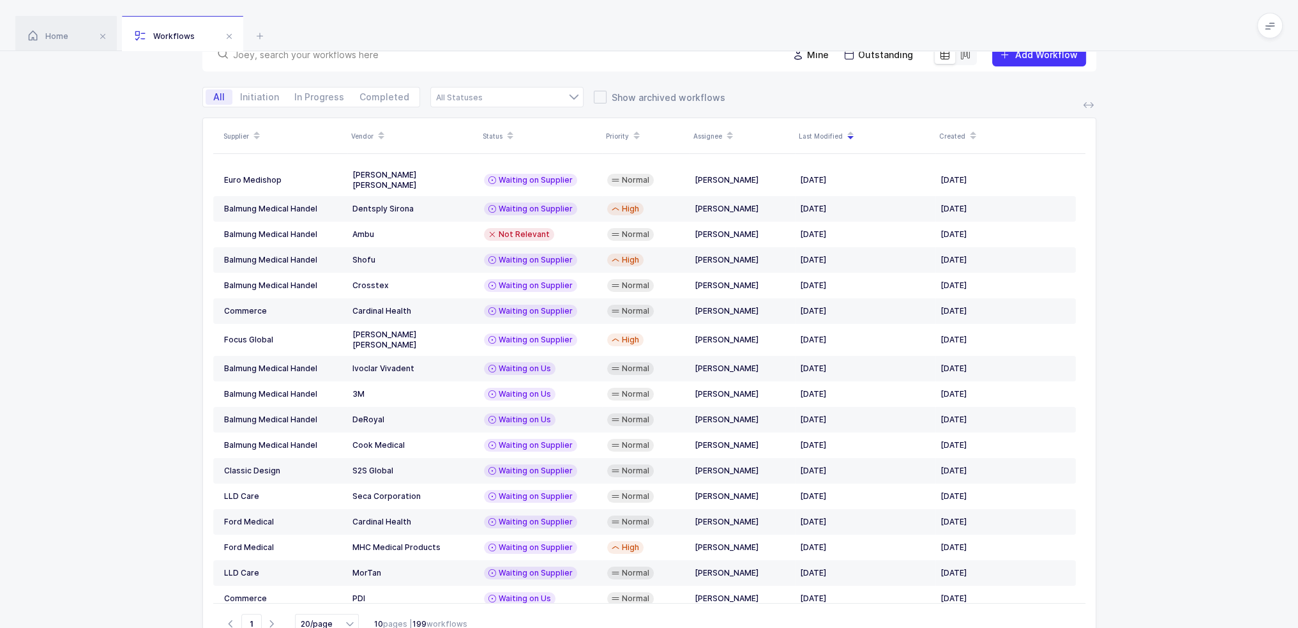
click at [1162, 615] on div "Supplier Vendor Status Priority Assignee Last Modified Created Euro Medishop Be…" at bounding box center [649, 395] width 1298 height 556
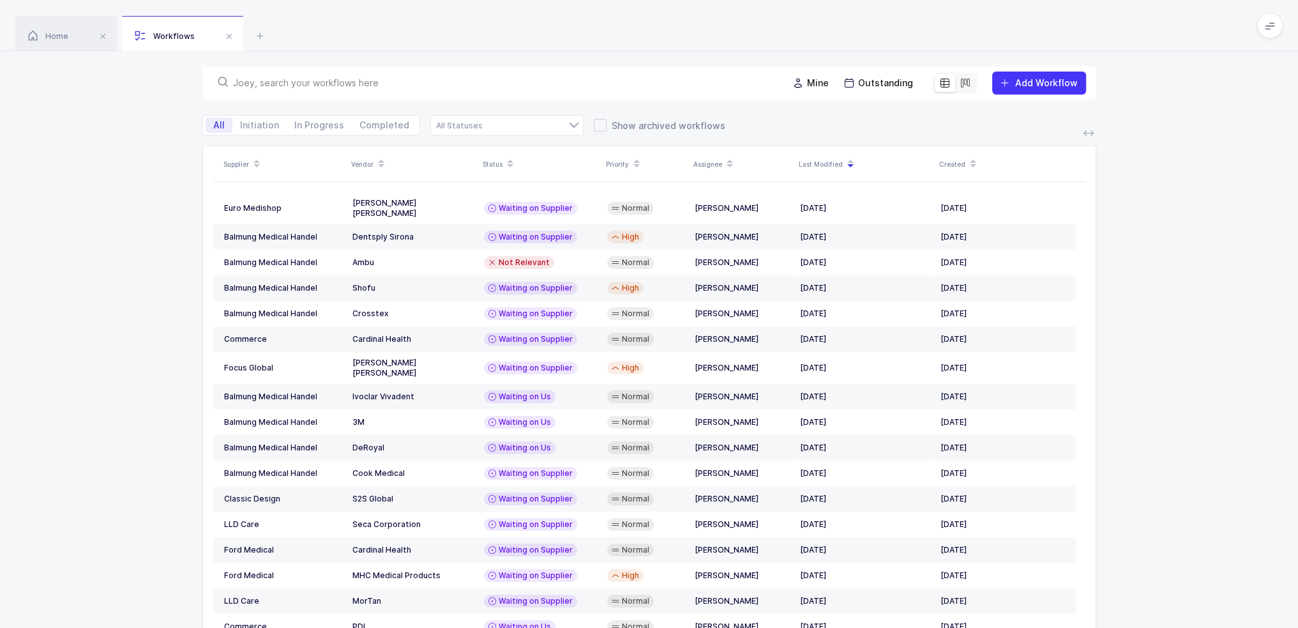
drag, startPoint x: 1161, startPoint y: 614, endPoint x: 874, endPoint y: 24, distance: 656.3
click at [874, 24] on div "Home Workflows Begin Purchase Workflows Mine Outstanding Add Workflow All Initi…" at bounding box center [649, 351] width 1298 height 702
click at [874, 24] on div "Home Workflows" at bounding box center [649, 25] width 1298 height 51
click at [512, 122] on div at bounding box center [506, 125] width 153 height 20
click at [501, 234] on li "Waiting on Us" at bounding box center [511, 235] width 151 height 20
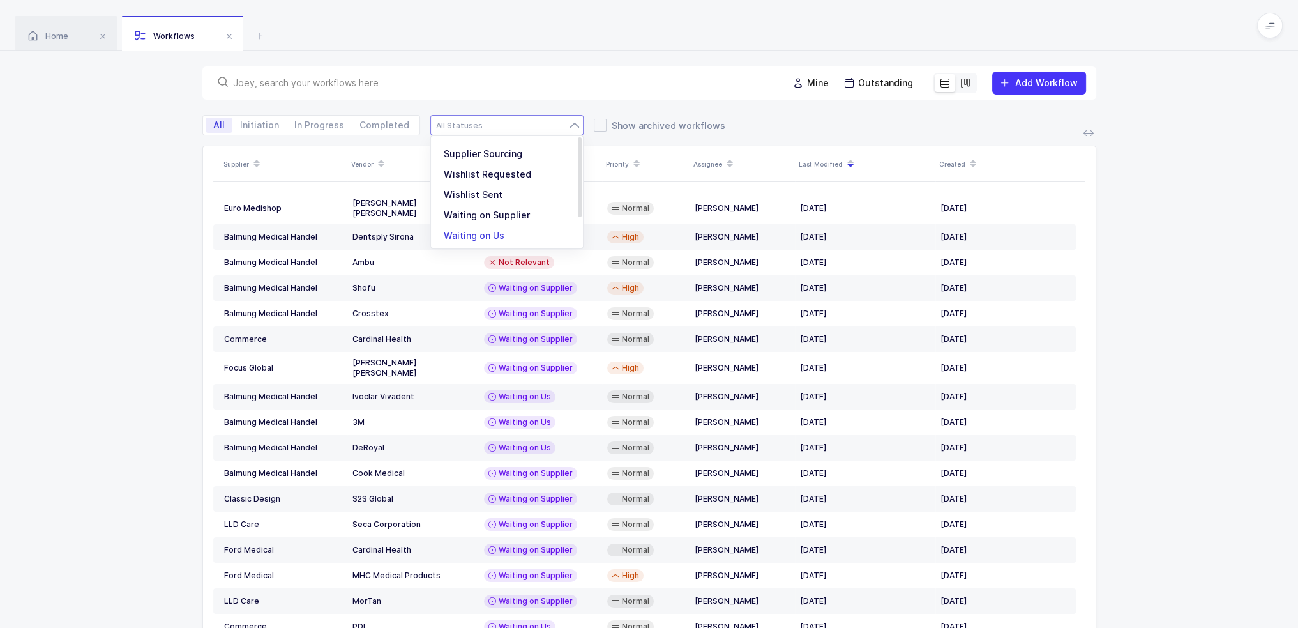
type input "Waiting on Us"
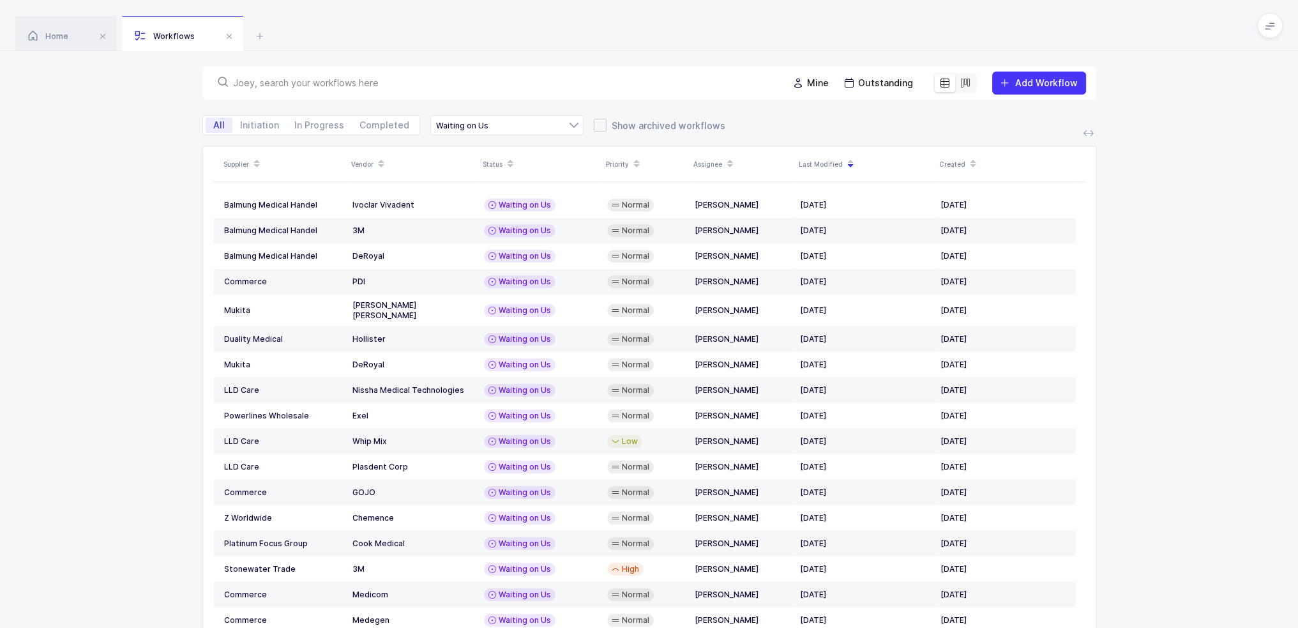
click at [167, 274] on div "Supplier Vendor Status Priority Assignee Last Modified Created Balmung Medical …" at bounding box center [649, 424] width 1298 height 556
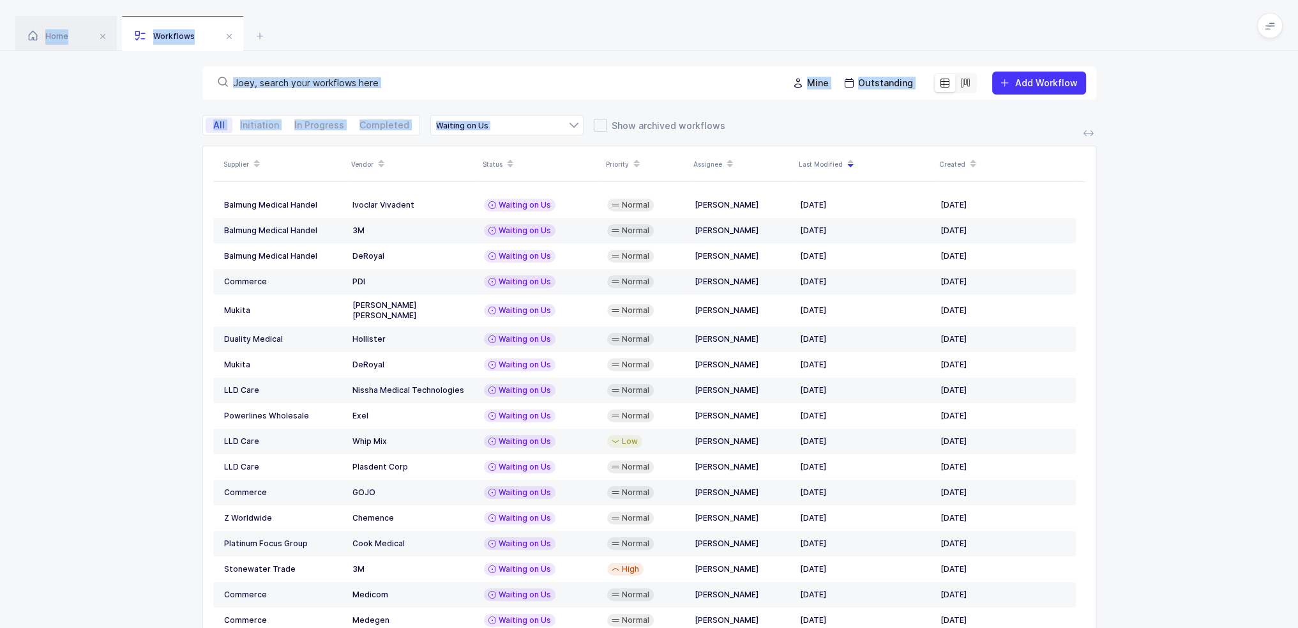
drag, startPoint x: 1075, startPoint y: 39, endPoint x: 1201, endPoint y: 277, distance: 268.8
click at [1201, 277] on div "Home Workflows Begin Purchase Workflows Mine Outstanding Add Workflow All Initi…" at bounding box center [649, 351] width 1298 height 702
click at [1201, 277] on div "Supplier Vendor Status Priority Assignee Last Modified Created Balmung Medical …" at bounding box center [649, 424] width 1298 height 556
drag, startPoint x: 1195, startPoint y: 288, endPoint x: 1096, endPoint y: 25, distance: 281.1
click at [1096, 25] on div "Home Workflows Begin Purchase Workflows Mine Outstanding Add Workflow All Initi…" at bounding box center [649, 351] width 1298 height 702
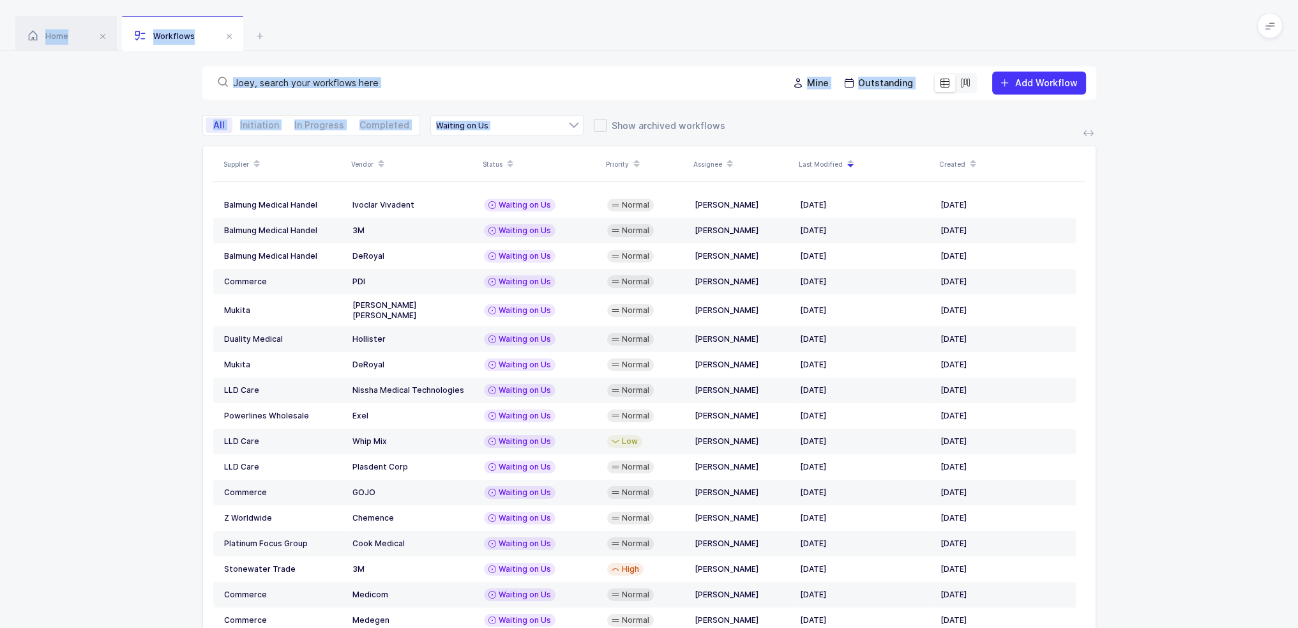
click at [1096, 25] on div "Home Workflows" at bounding box center [649, 25] width 1298 height 51
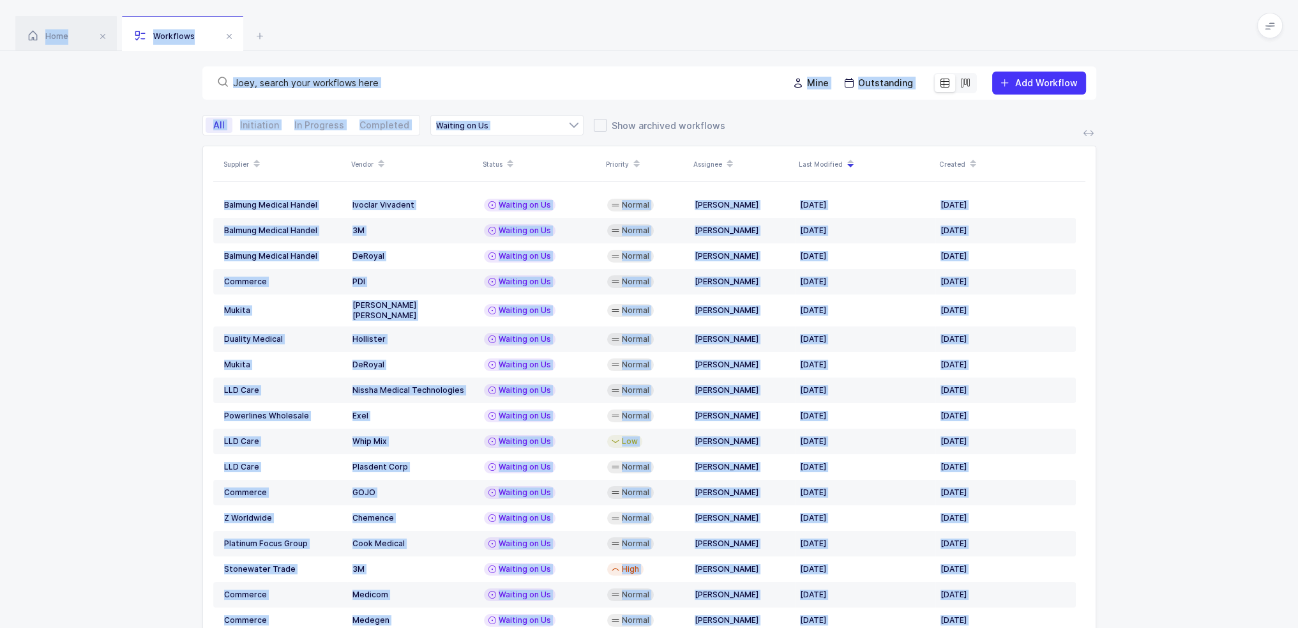
drag, startPoint x: 1096, startPoint y: 25, endPoint x: 1197, endPoint y: 227, distance: 225.3
click at [1197, 227] on div "Home Workflows Begin Purchase Workflows Mine Outstanding Add Workflow All Initi…" at bounding box center [649, 351] width 1298 height 702
click at [1197, 227] on div "Supplier Vendor Status Priority Assignee Last Modified Created Balmung Medical …" at bounding box center [649, 424] width 1298 height 556
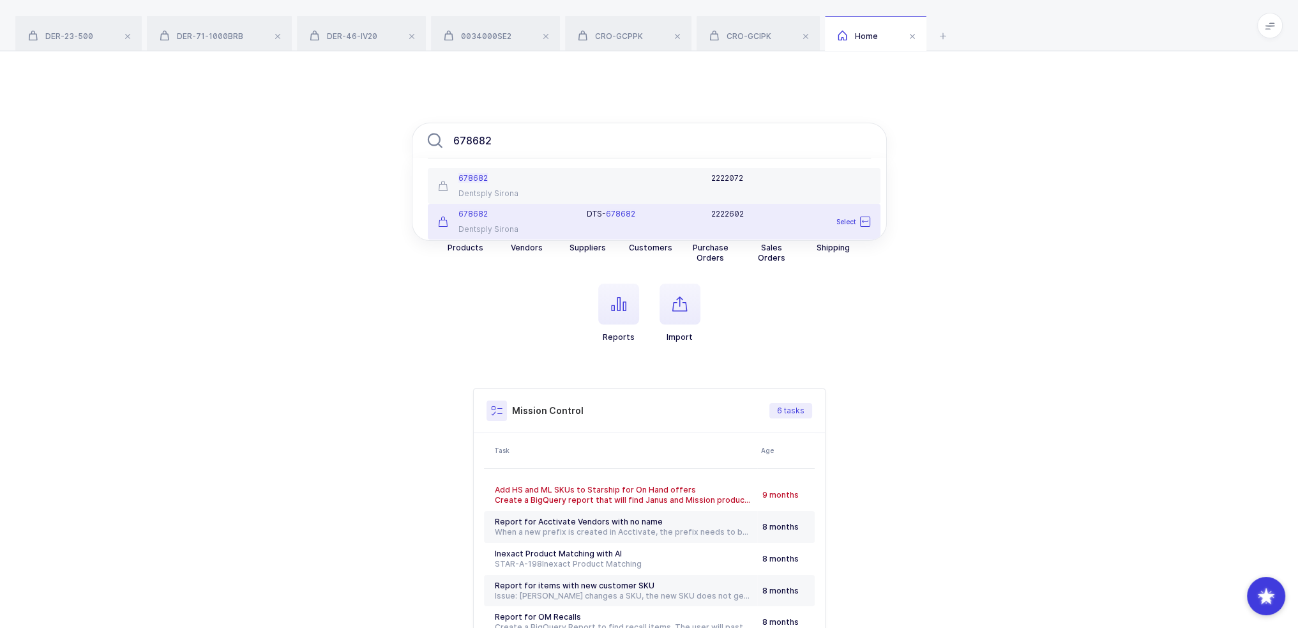
type input "678682"
click at [572, 222] on div "678682 Dentsply [GEOGRAPHIC_DATA]" at bounding box center [504, 222] width 149 height 26
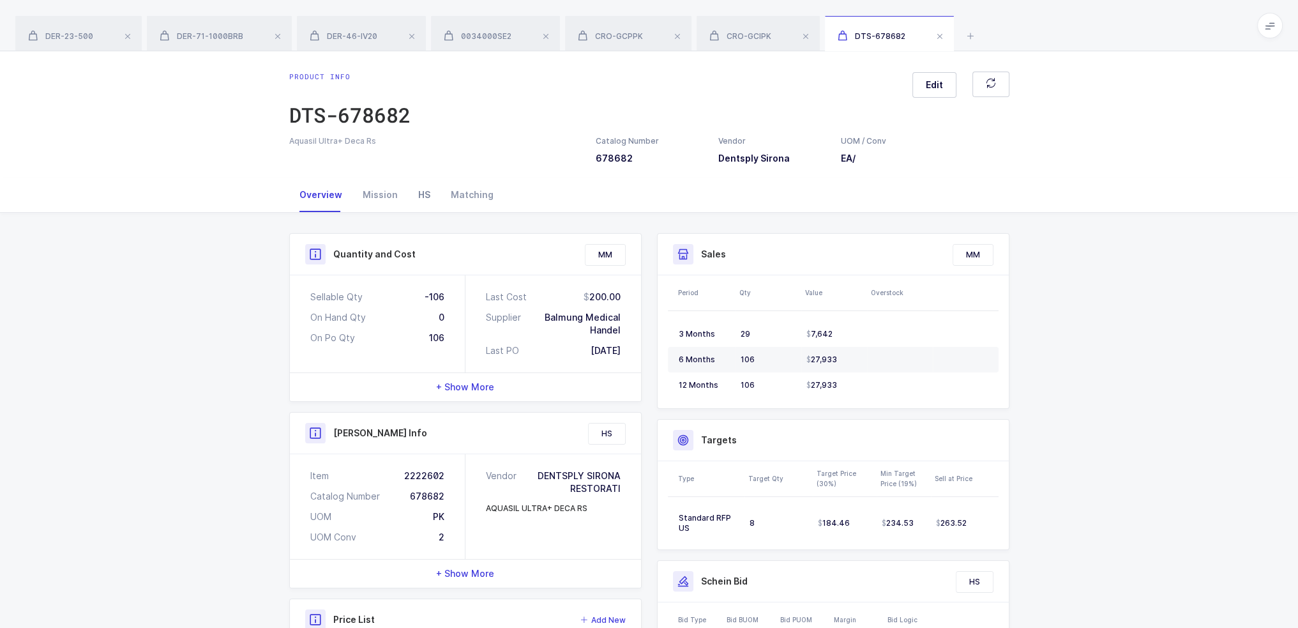
click at [418, 196] on div "HS" at bounding box center [424, 195] width 33 height 34
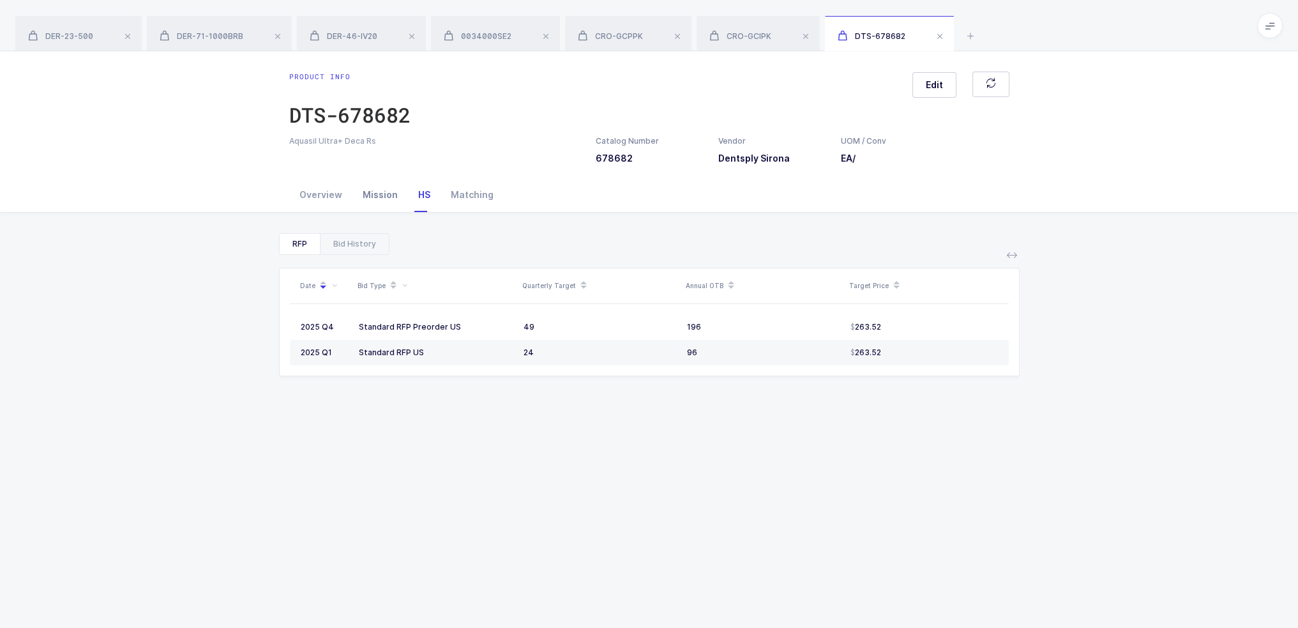
click at [377, 195] on div "Mission" at bounding box center [380, 195] width 56 height 34
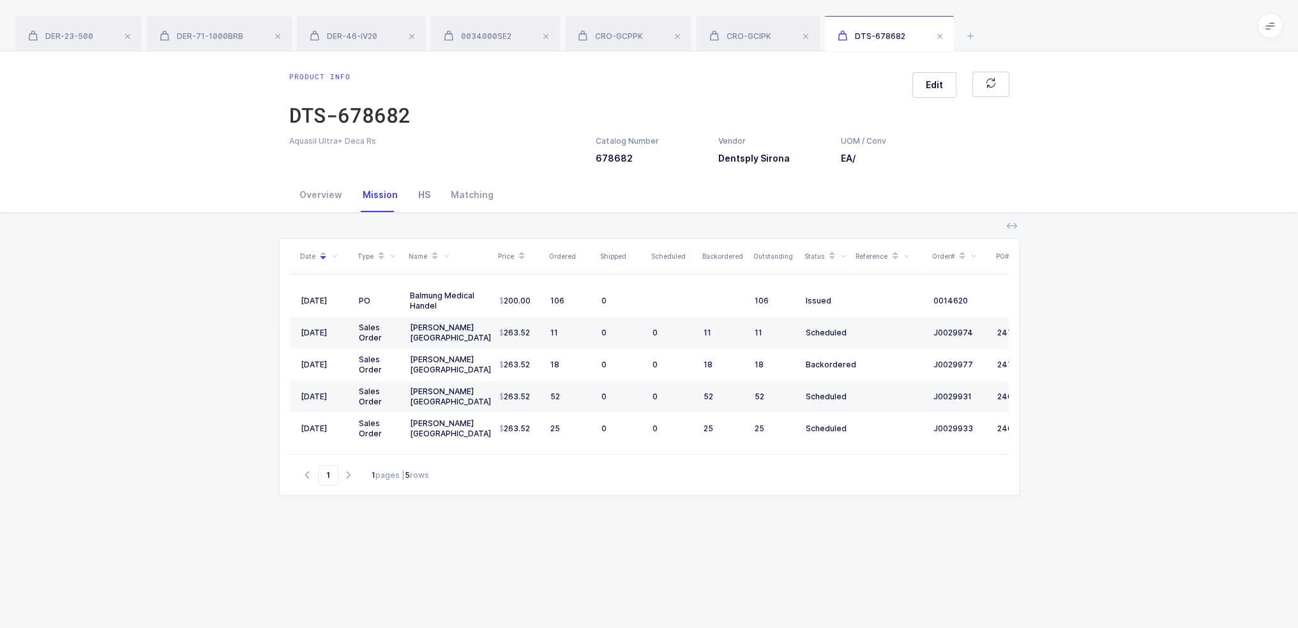
click at [424, 201] on div "HS" at bounding box center [424, 195] width 33 height 34
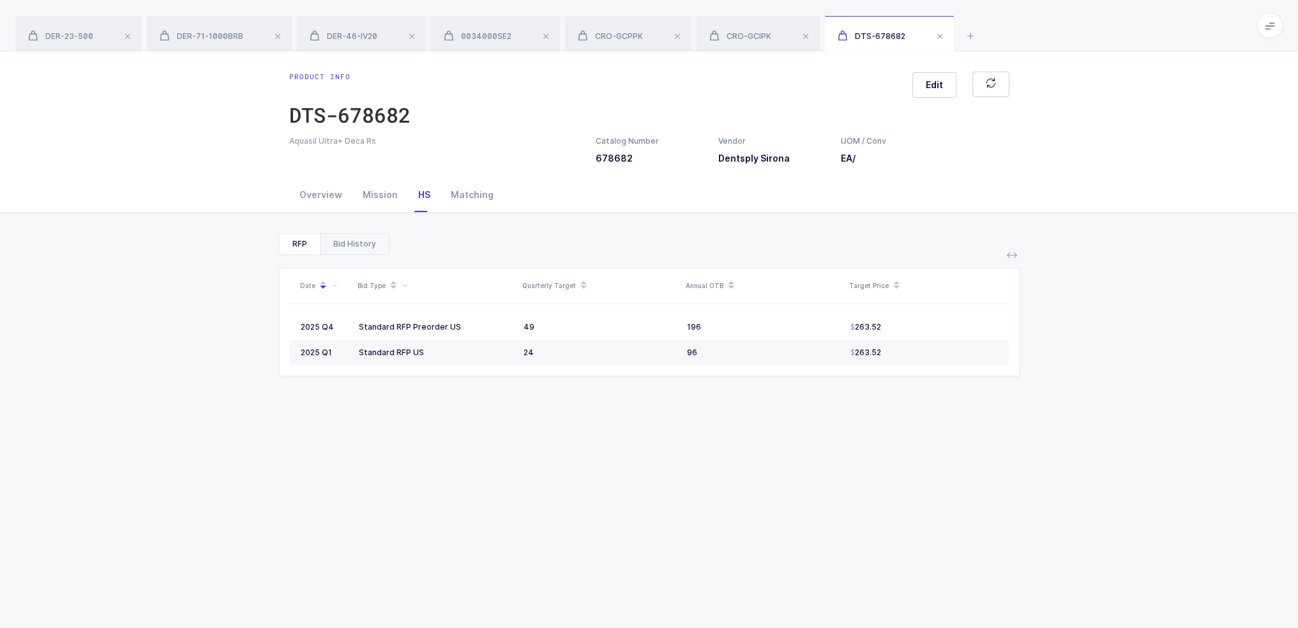
click at [375, 235] on div "Bid History" at bounding box center [354, 244] width 69 height 20
click at [294, 247] on div "RFP" at bounding box center [300, 244] width 40 height 20
click at [381, 193] on div "Mission" at bounding box center [380, 195] width 56 height 34
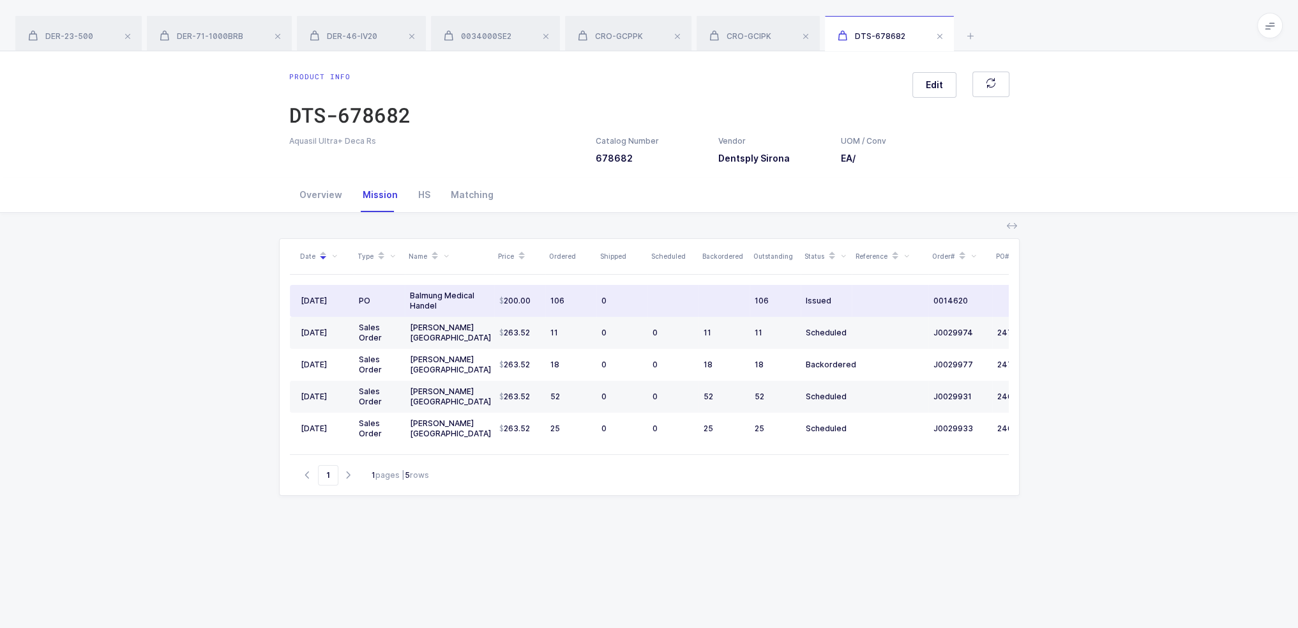
scroll to position [0, 85]
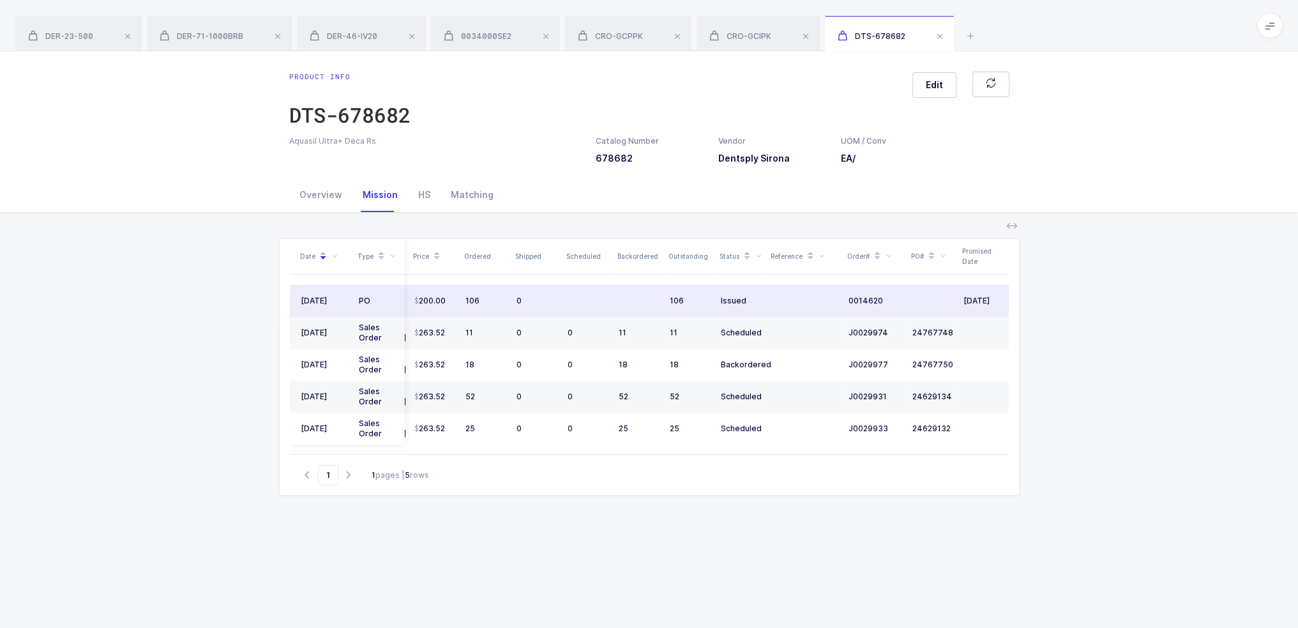
drag, startPoint x: 902, startPoint y: 305, endPoint x: 940, endPoint y: 300, distance: 37.9
click at [940, 300] on tr "07/25/2025 PO Balmung Medical Handel 200.00 106 0 106 Issued 0014620 09/15/2025" at bounding box center [607, 301] width 805 height 32
click at [940, 300] on td at bounding box center [932, 301] width 51 height 32
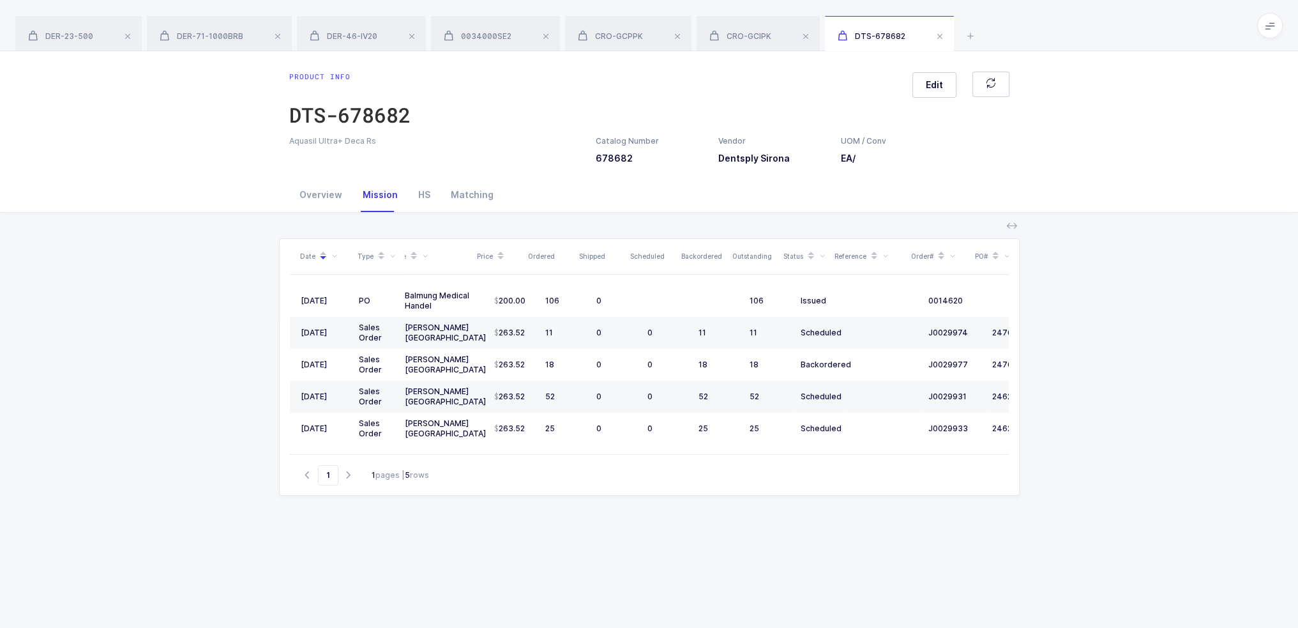
scroll to position [0, 0]
click at [330, 189] on div "Overview" at bounding box center [320, 195] width 63 height 34
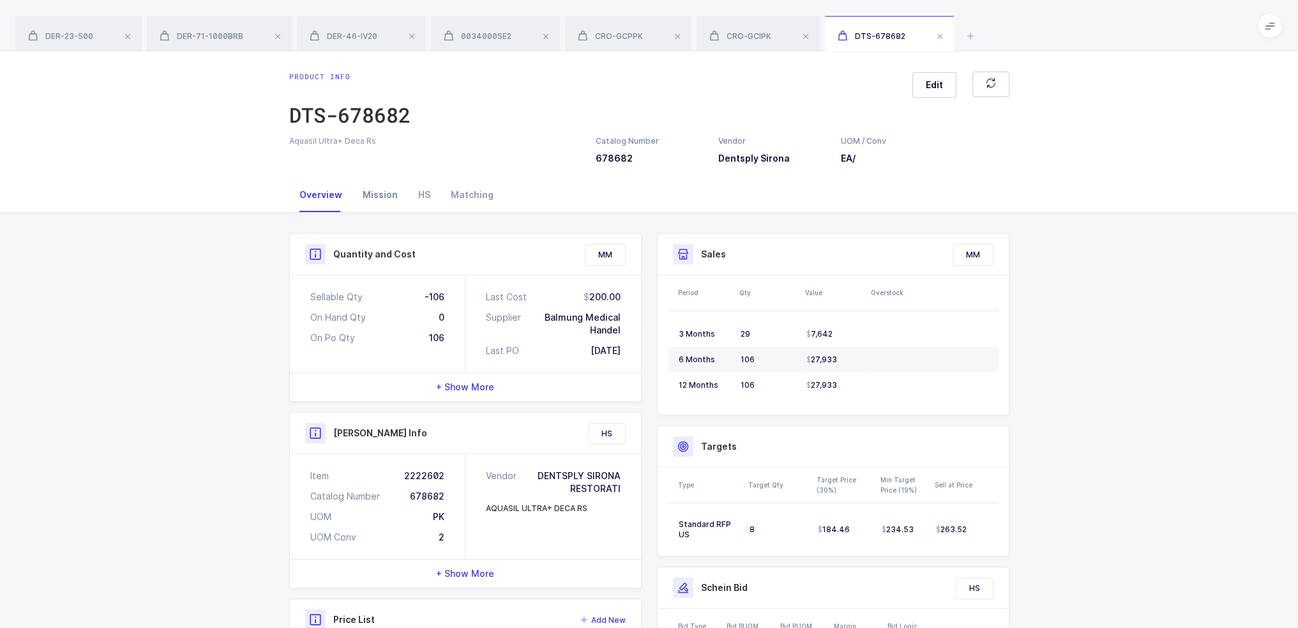
click at [400, 193] on div "Mission" at bounding box center [380, 195] width 56 height 34
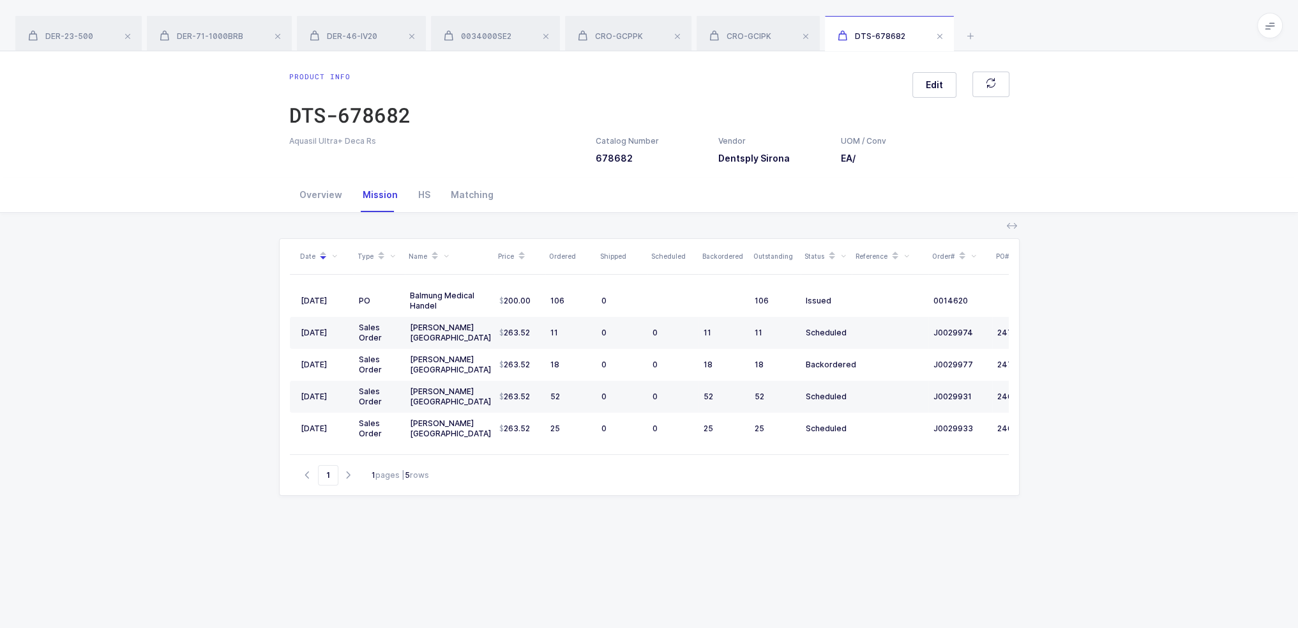
click at [380, 197] on div "Mission" at bounding box center [380, 195] width 56 height 34
click at [984, 35] on div "DER-23-500 DER-71-1000BRB DER-46-IV20 0034000SE2 CRO-GCPPK CRO-GCIPK DTS-678682" at bounding box center [649, 25] width 1298 height 51
click at [981, 35] on div "DER-23-500 DER-71-1000BRB DER-46-IV20 0034000SE2 CRO-GCPPK CRO-GCIPK DTS-678682" at bounding box center [649, 25] width 1298 height 51
click at [974, 36] on icon at bounding box center [970, 35] width 15 height 15
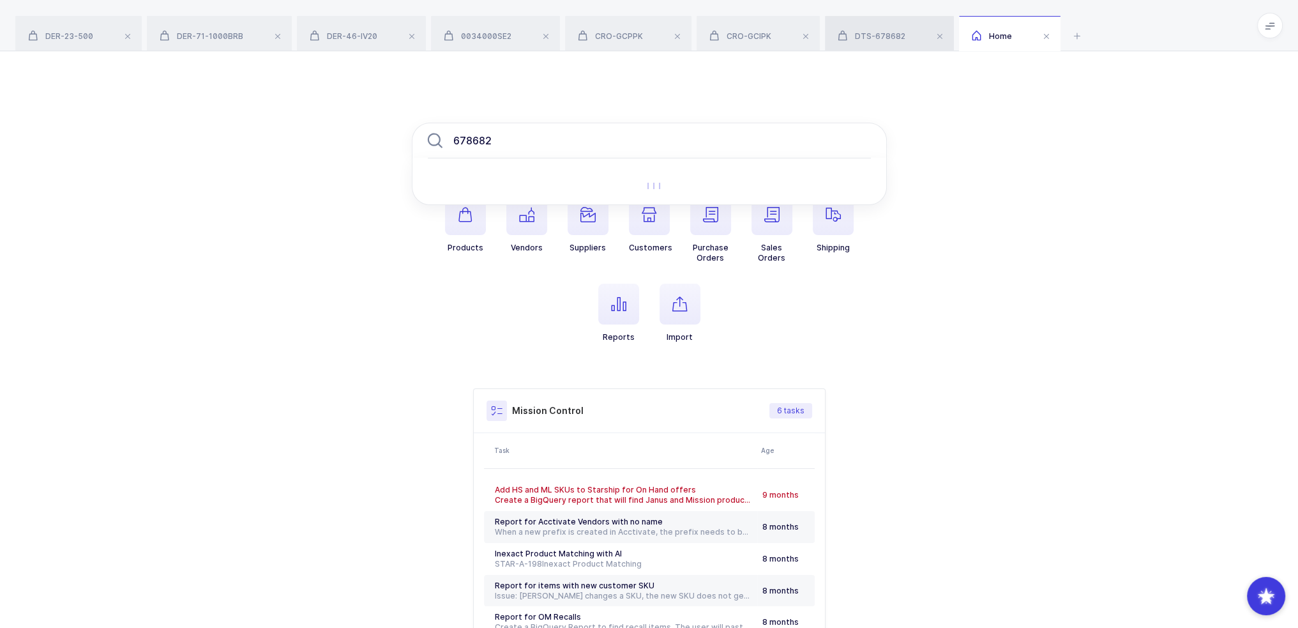
type input "678682"
click at [867, 34] on span "DTS-678682" at bounding box center [872, 36] width 68 height 10
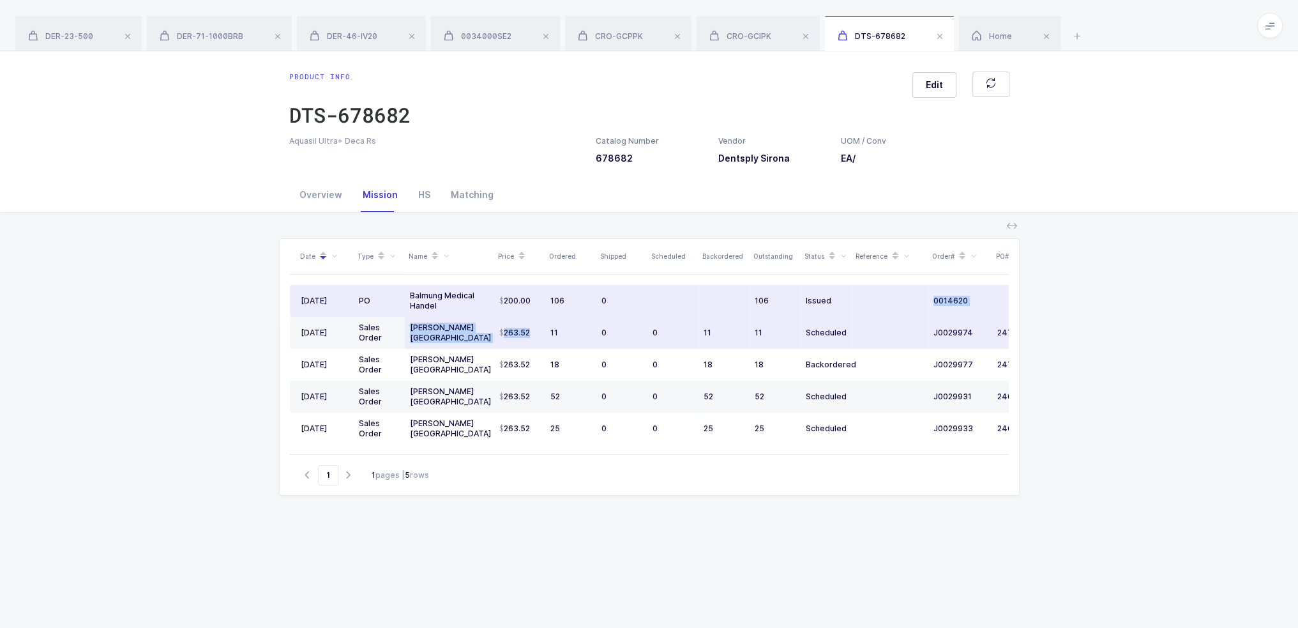
drag, startPoint x: 850, startPoint y: 294, endPoint x: 549, endPoint y: 333, distance: 303.3
click at [542, 331] on tbody "07/25/2025 PO Balmung Medical Handel 200.00 106 0 106 Issued 0014620 09/15/2025…" at bounding box center [692, 365] width 805 height 160
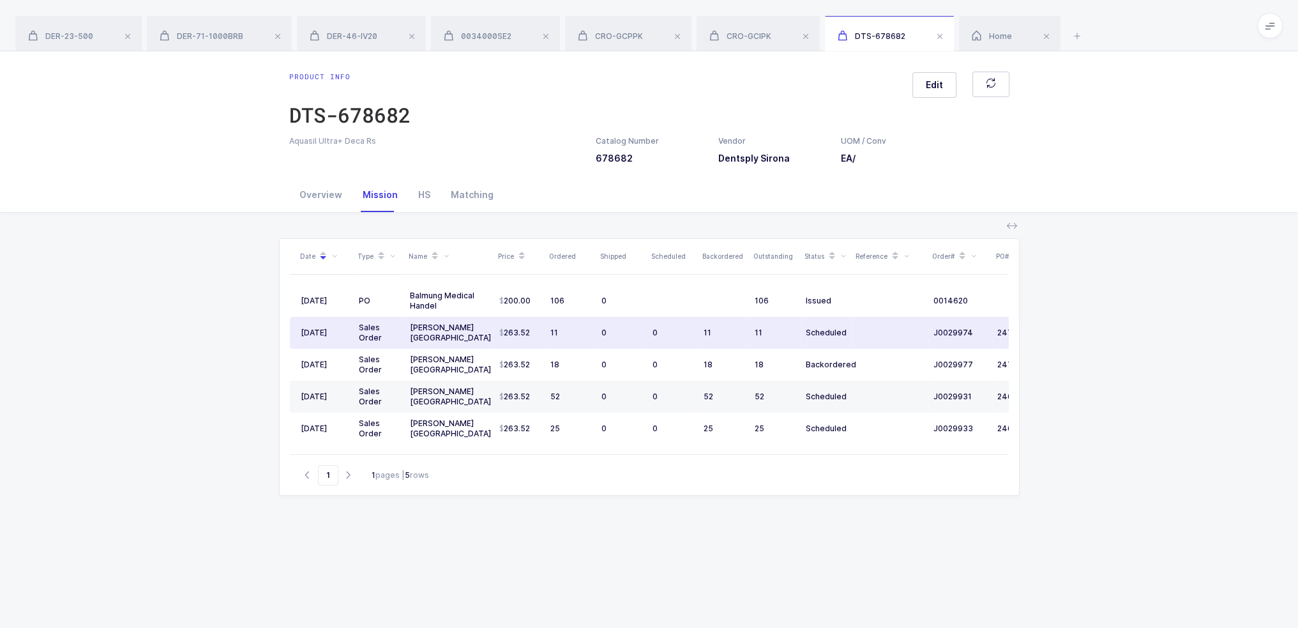
click at [582, 335] on div "11" at bounding box center [570, 333] width 41 height 10
click at [333, 197] on div "Overview" at bounding box center [320, 195] width 63 height 34
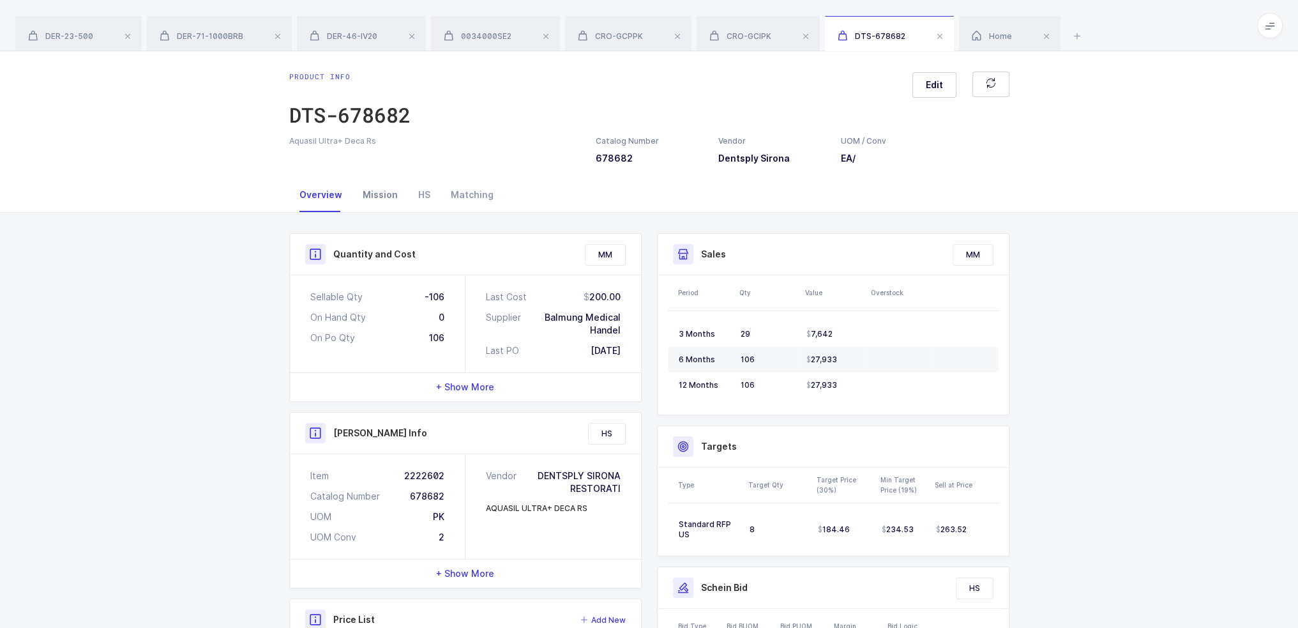
click at [382, 193] on div "Mission" at bounding box center [380, 195] width 56 height 34
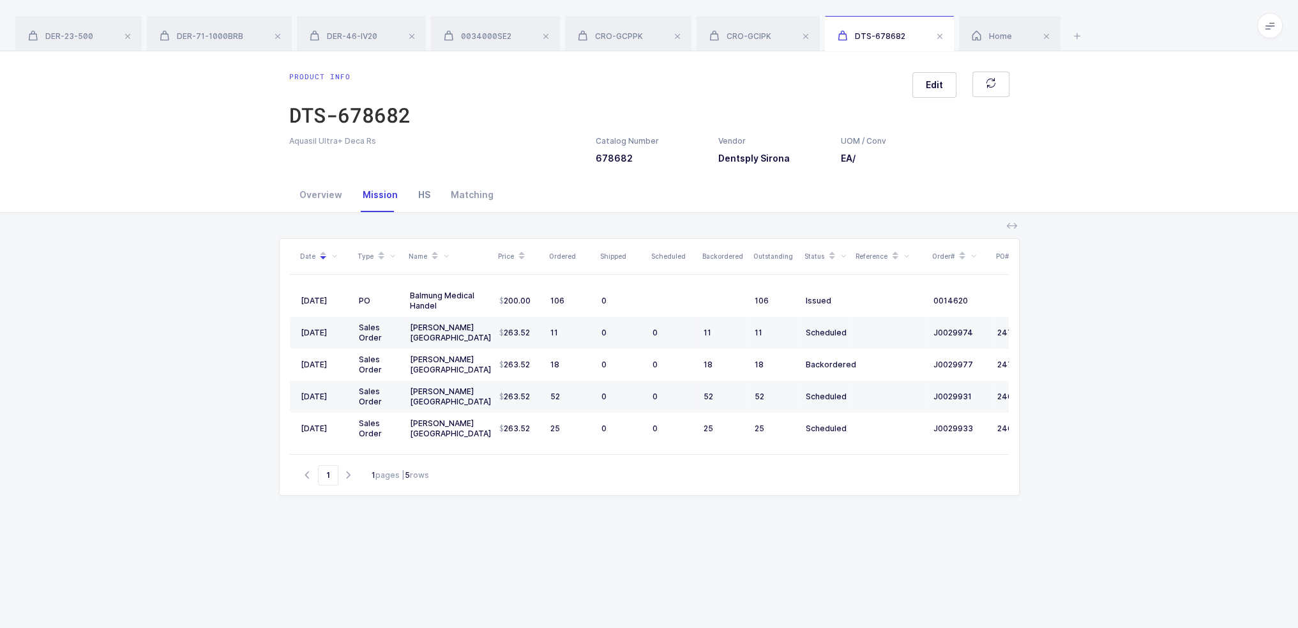
click at [416, 193] on div "HS" at bounding box center [424, 195] width 33 height 34
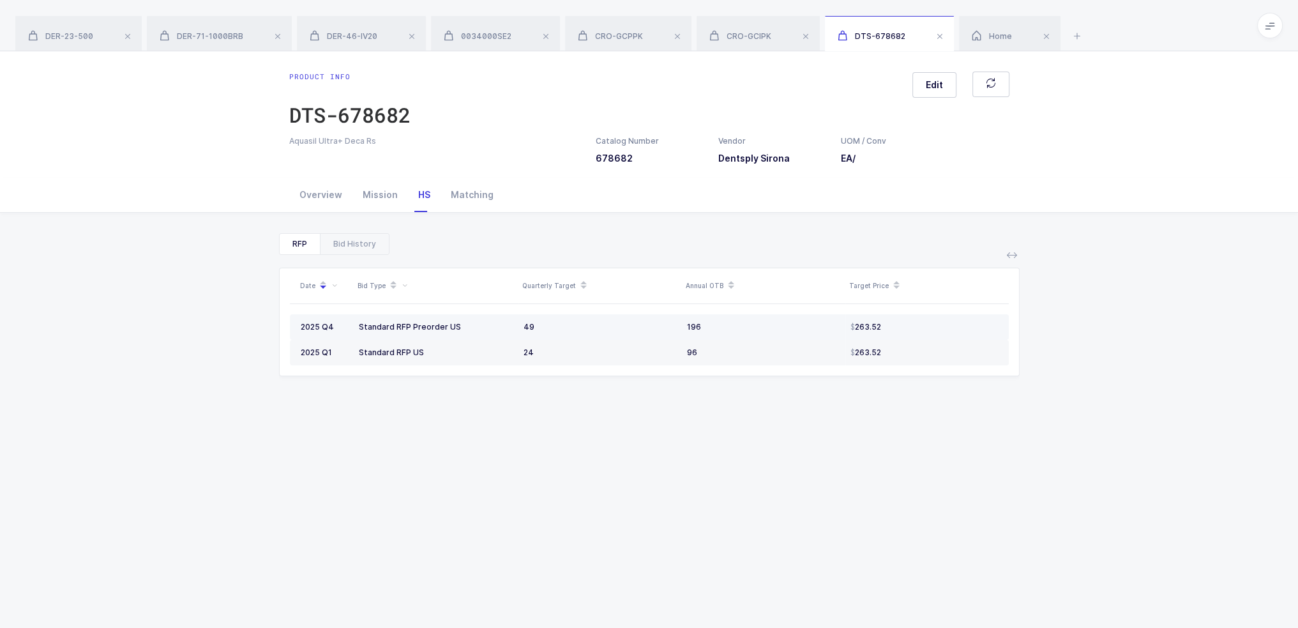
drag, startPoint x: 488, startPoint y: 326, endPoint x: 868, endPoint y: 316, distance: 380.1
click at [868, 316] on tr "2025 Q4 Standard RFP Preorder US 49 196 263.52" at bounding box center [649, 327] width 719 height 26
click at [386, 199] on div "Mission" at bounding box center [380, 195] width 56 height 34
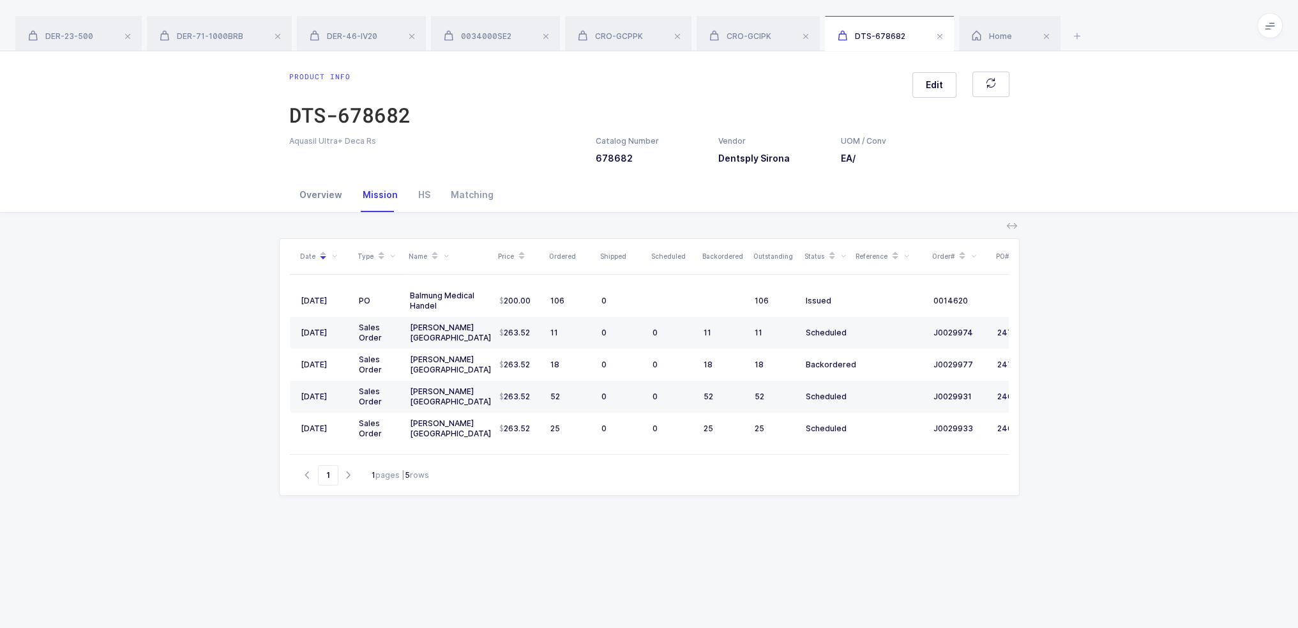
click at [330, 198] on div "Overview" at bounding box center [320, 195] width 63 height 34
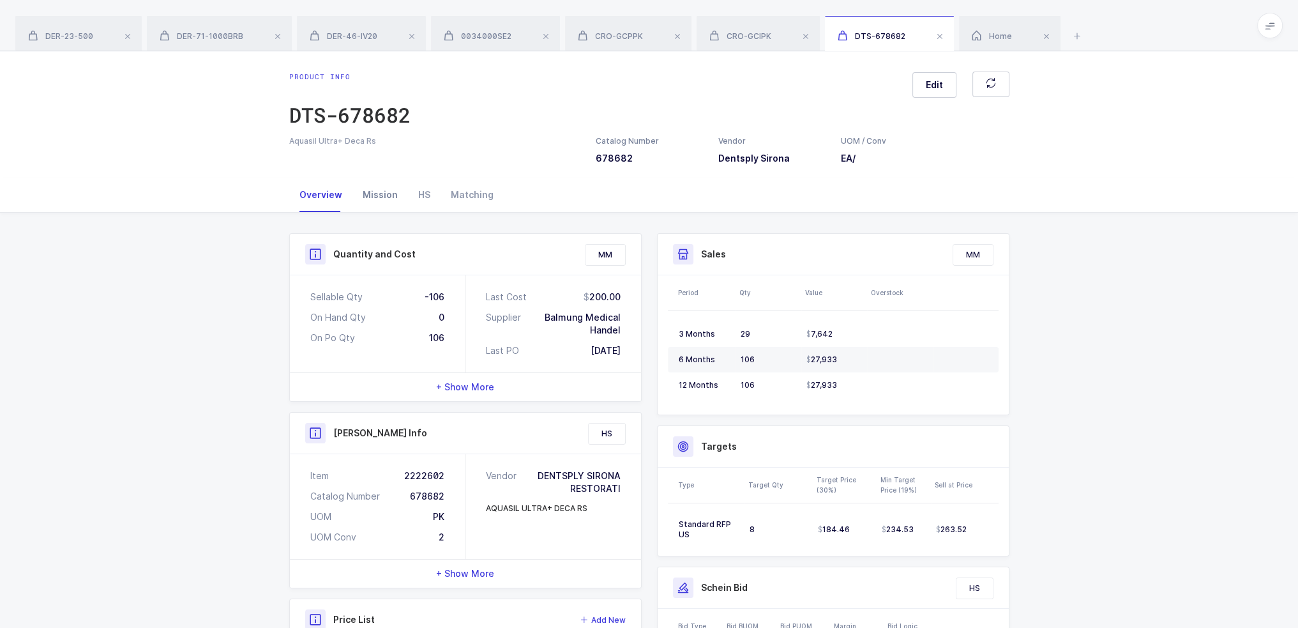
click at [387, 195] on div "Mission" at bounding box center [380, 195] width 56 height 34
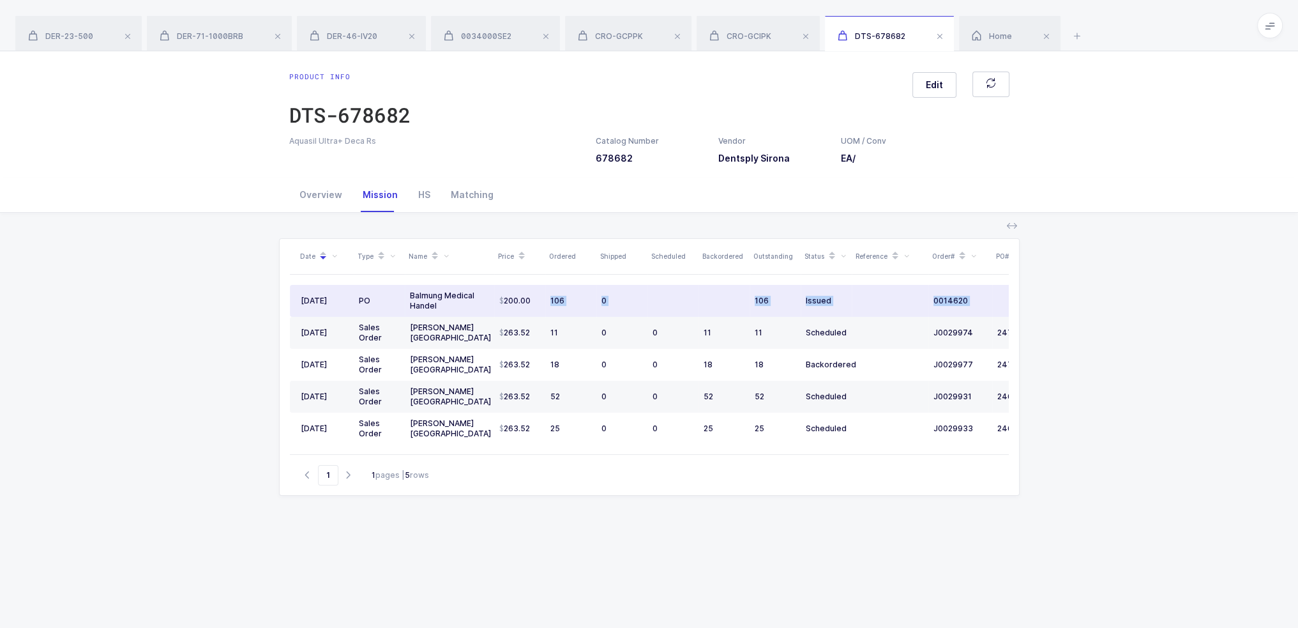
scroll to position [0, 85]
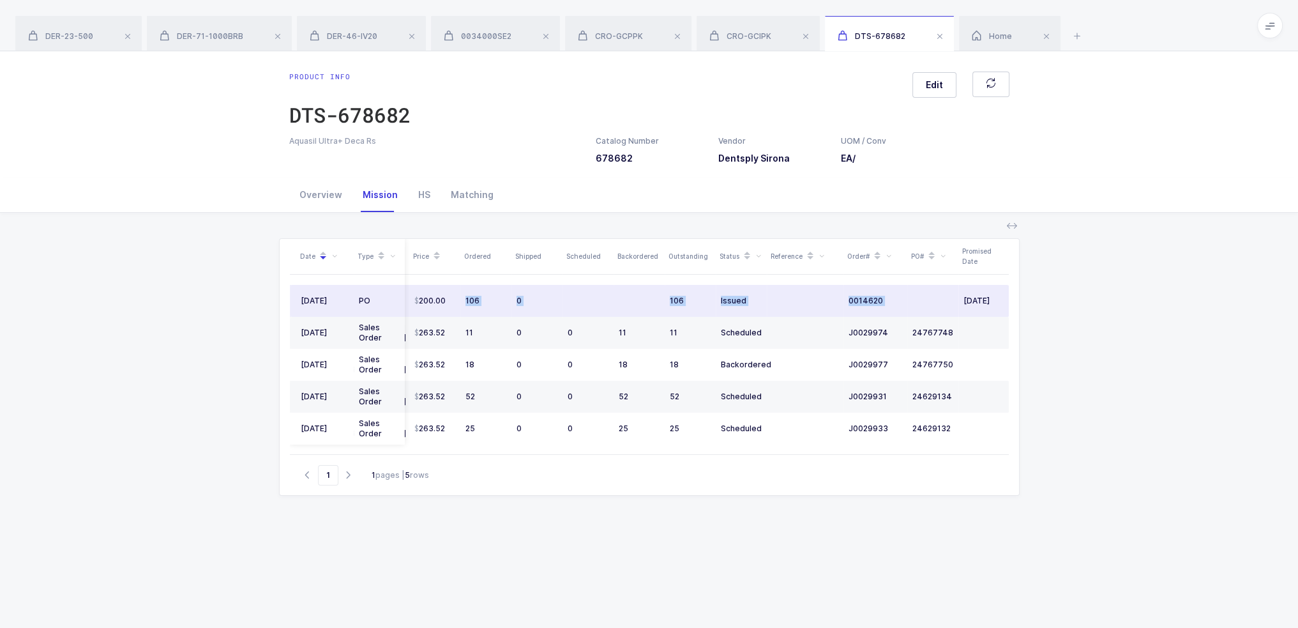
drag, startPoint x: 544, startPoint y: 297, endPoint x: 914, endPoint y: 299, distance: 370.4
click at [894, 299] on tr "07/25/2025 PO Balmung Medical Handel 200.00 106 0 106 Issued 0014620 09/15/2025" at bounding box center [607, 301] width 805 height 32
click at [914, 299] on td at bounding box center [932, 301] width 51 height 32
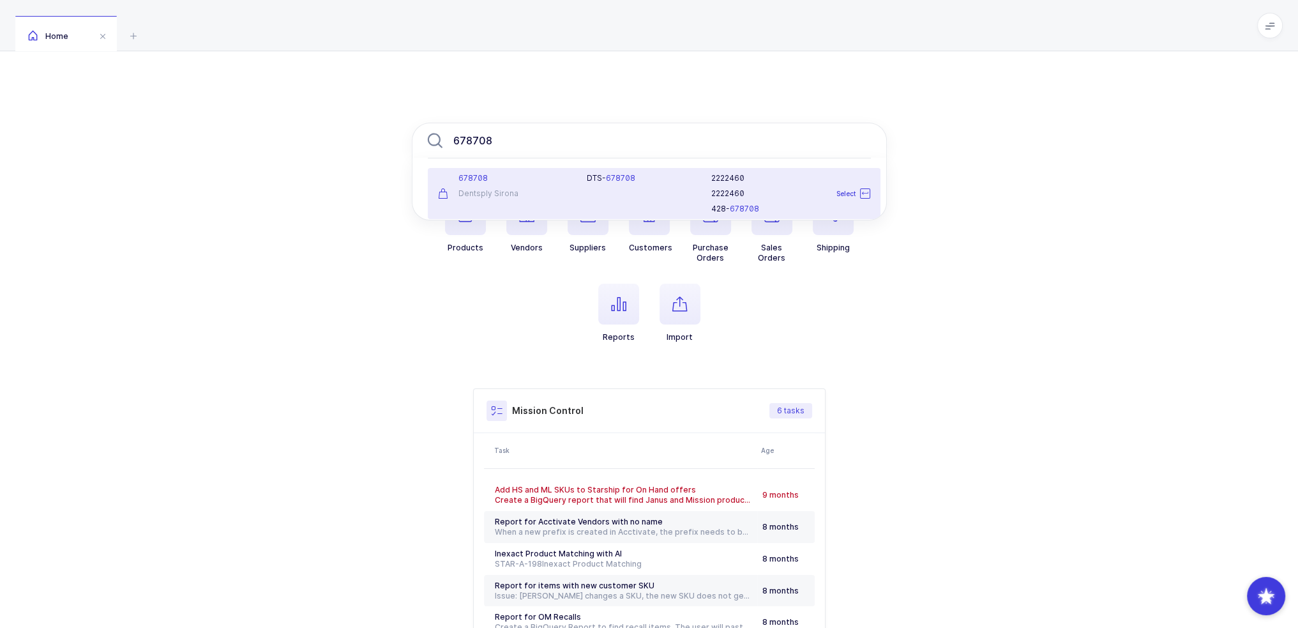
type input "678708"
click at [565, 187] on div "678708 Dentsply Sirona" at bounding box center [504, 193] width 149 height 41
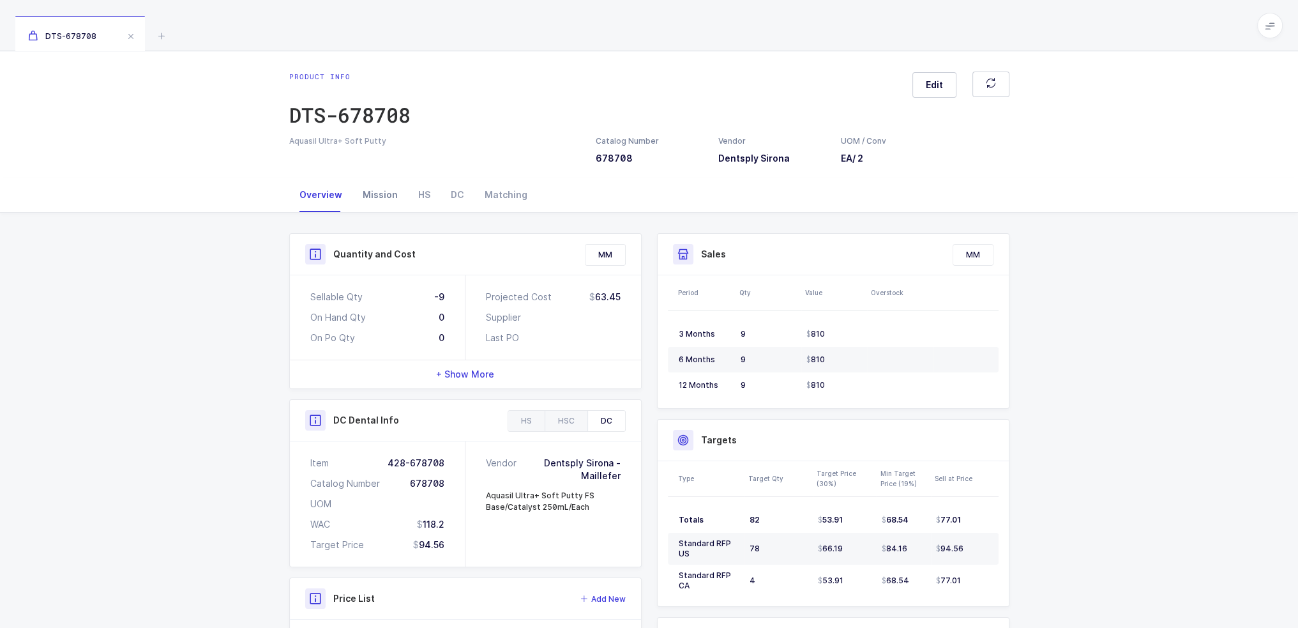
click at [368, 195] on div "Mission" at bounding box center [380, 195] width 56 height 34
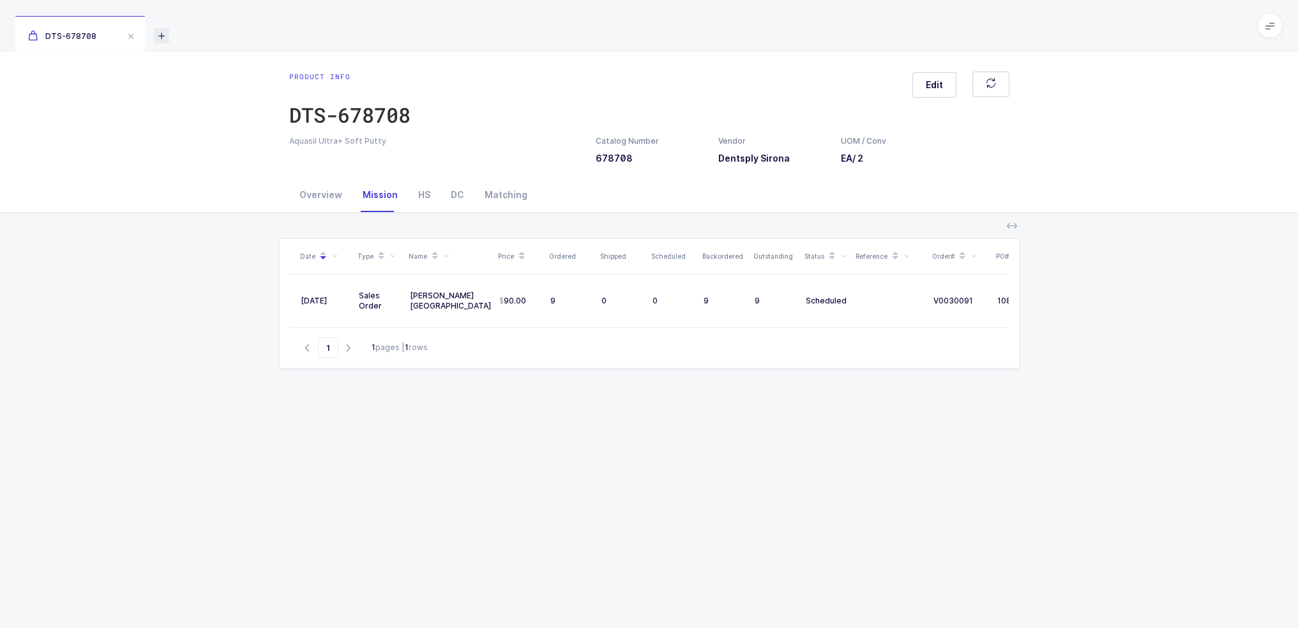
click at [161, 30] on icon at bounding box center [161, 35] width 15 height 15
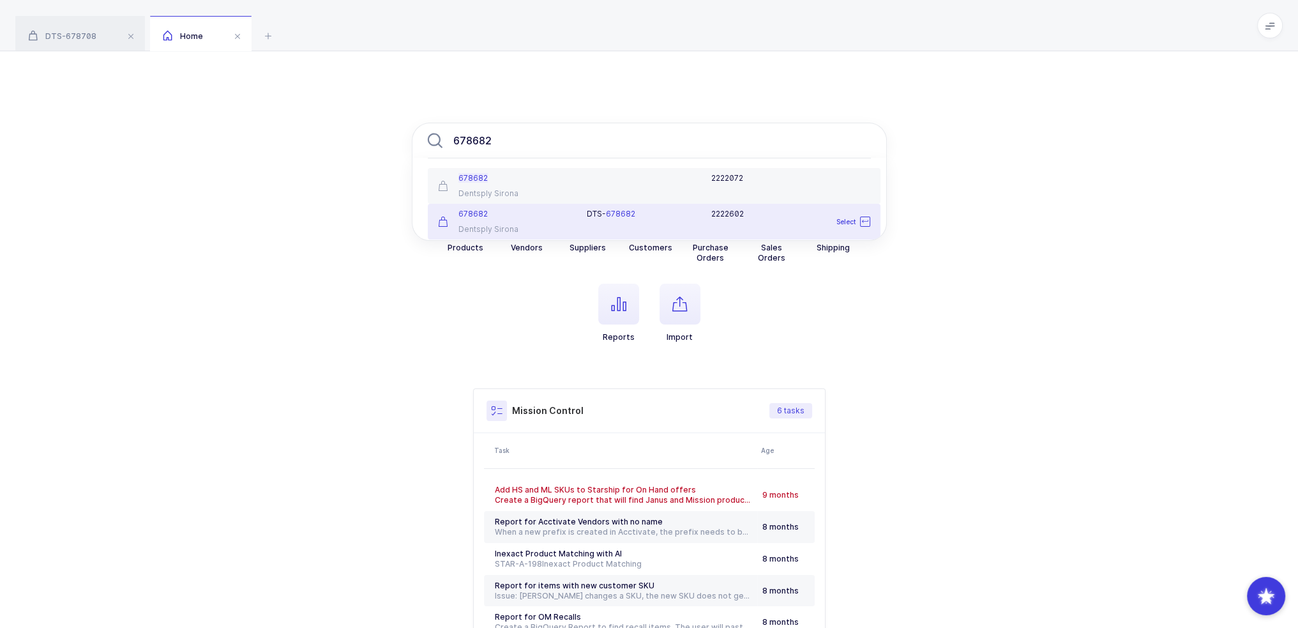
type input "678682"
click at [573, 227] on div "678682 Dentsply [GEOGRAPHIC_DATA]" at bounding box center [504, 222] width 149 height 26
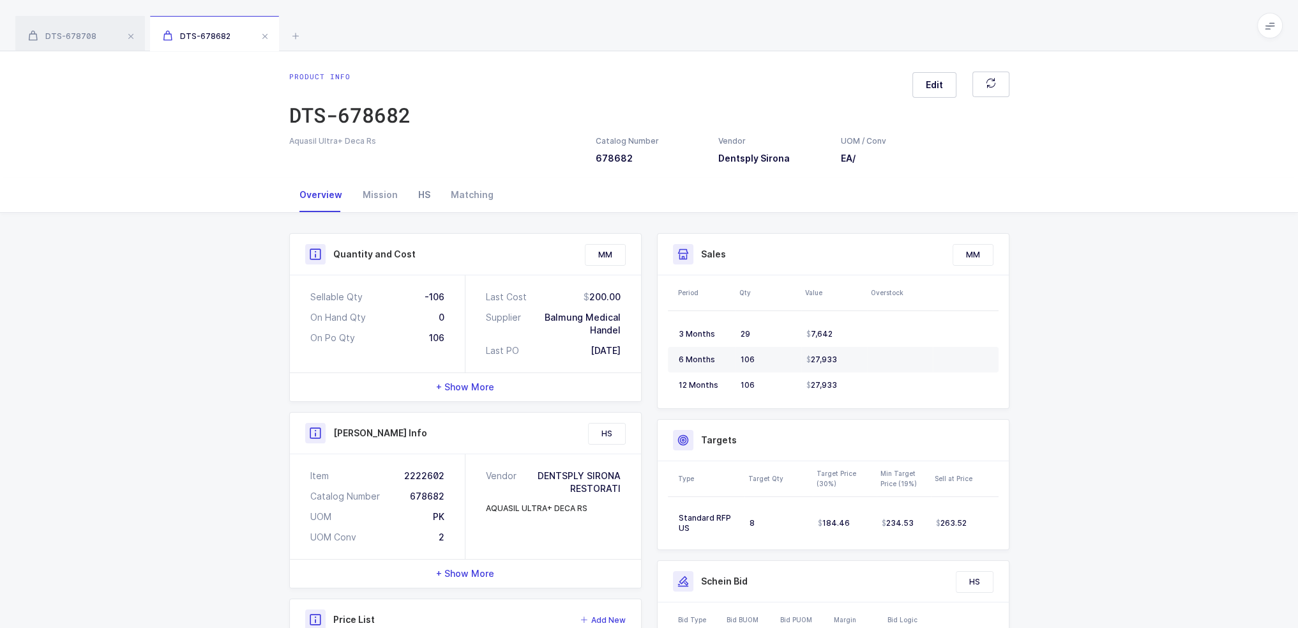
click at [416, 195] on div "HS" at bounding box center [424, 195] width 33 height 34
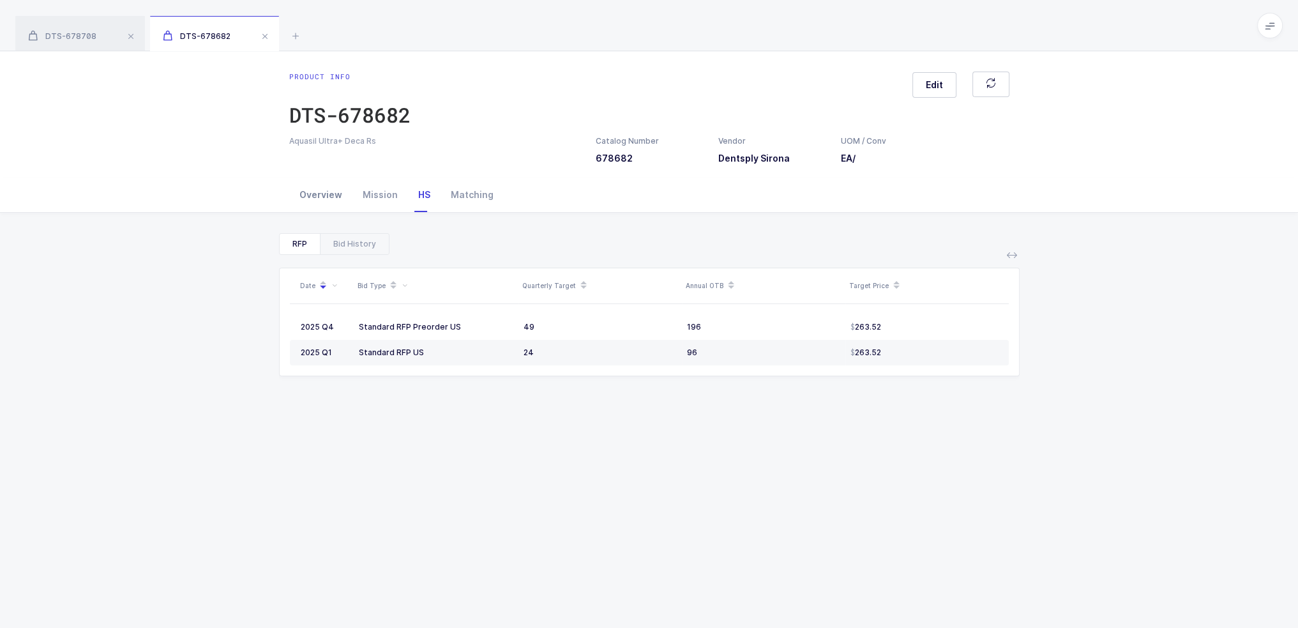
click at [316, 199] on div "Overview" at bounding box center [320, 195] width 63 height 34
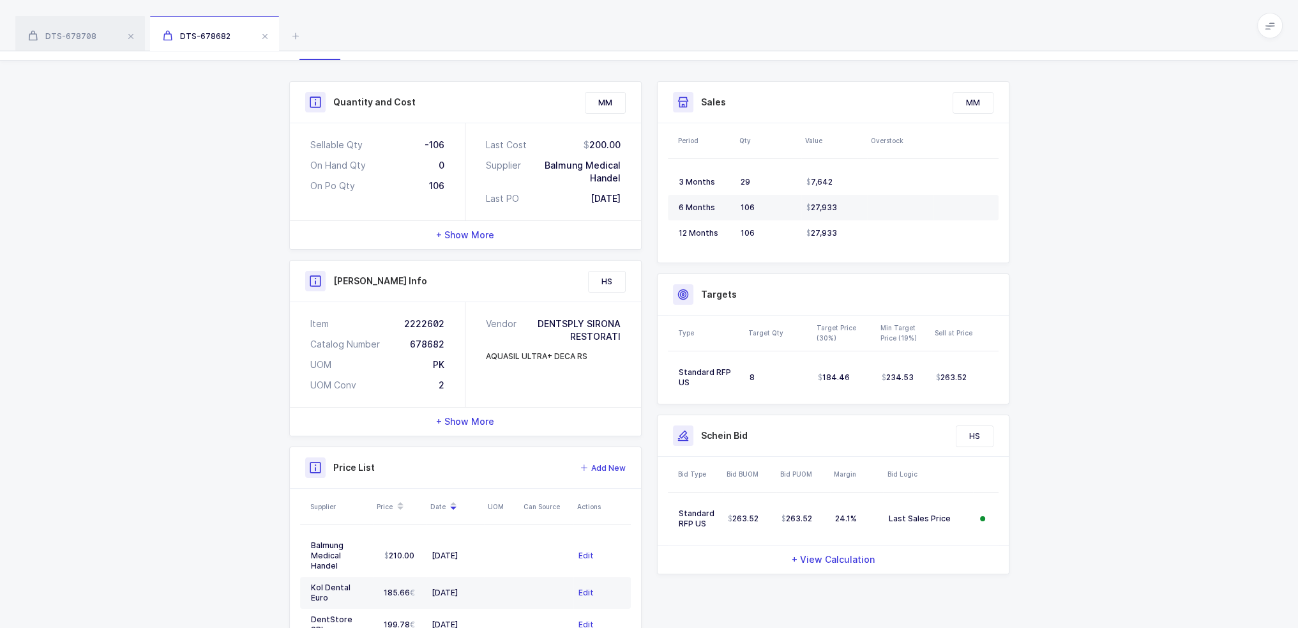
scroll to position [283, 0]
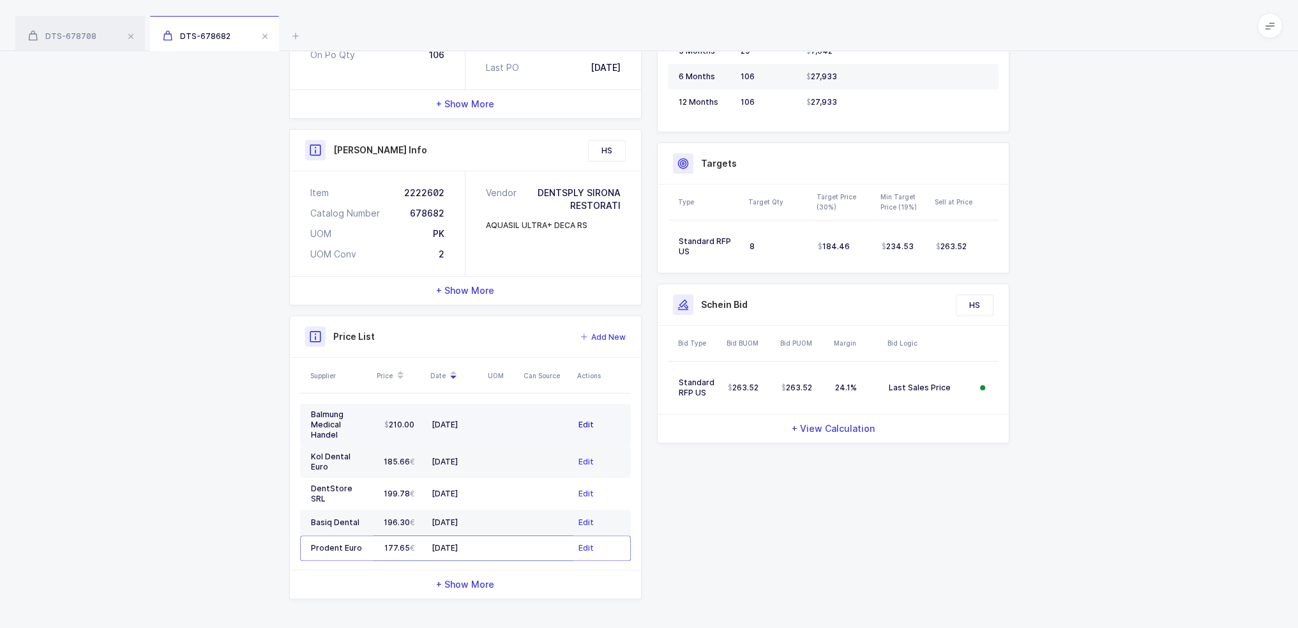
click at [587, 418] on span "Edit" at bounding box center [586, 424] width 15 height 13
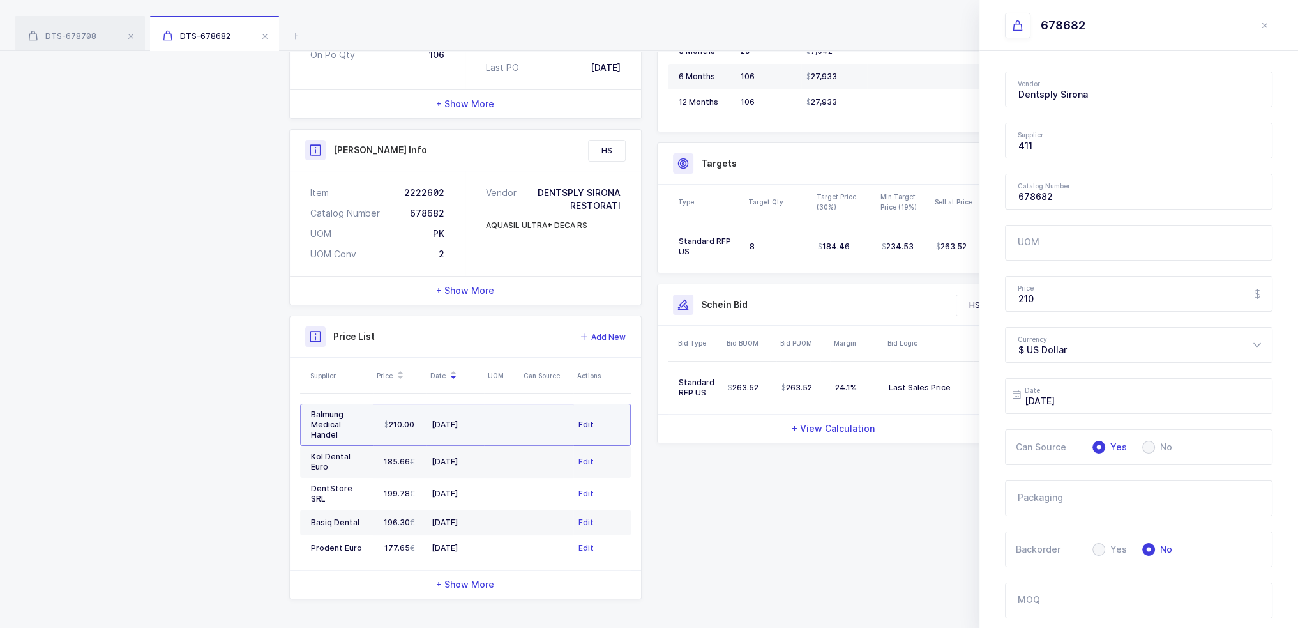
type input "Balmung Medical Handel"
drag, startPoint x: 1064, startPoint y: 295, endPoint x: 990, endPoint y: 299, distance: 73.6
click at [991, 299] on div "Vendor Dentsply Sirona 1073849 Ontario Limited ML 10GFedSupply ML 2XL Corporati…" at bounding box center [1139, 456] width 319 height 810
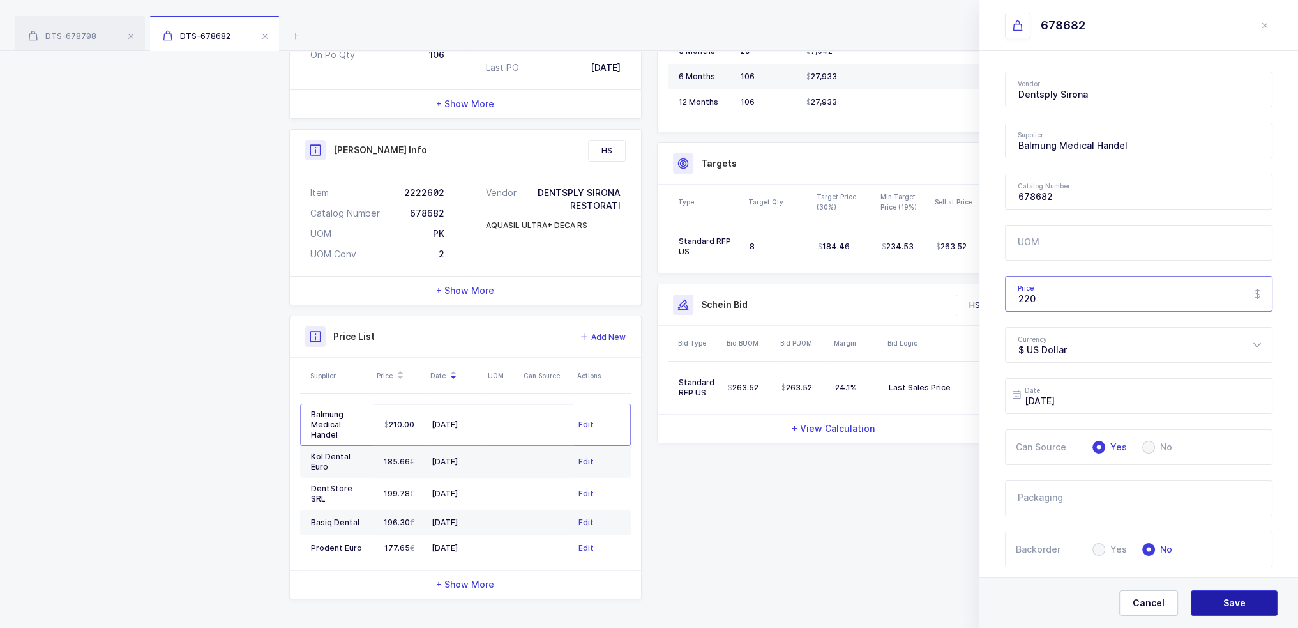
type input "220"
click at [1229, 597] on span "Save" at bounding box center [1235, 602] width 22 height 13
type input "$ US Dollar"
type input "[DATE]"
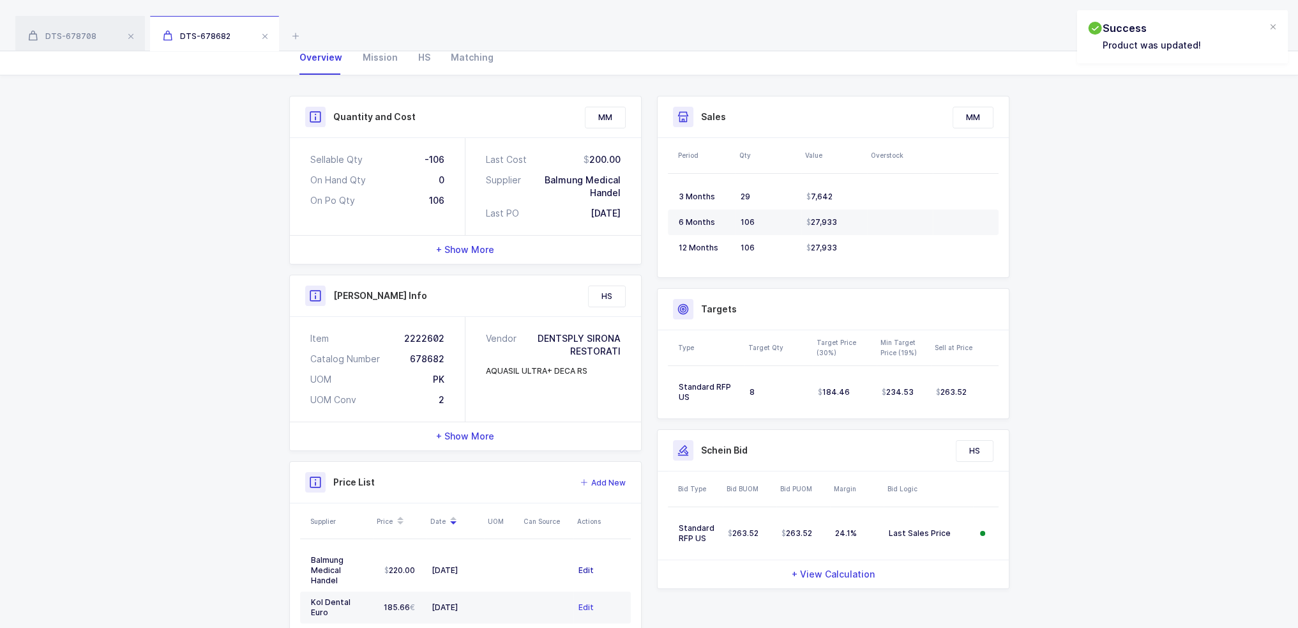
scroll to position [0, 0]
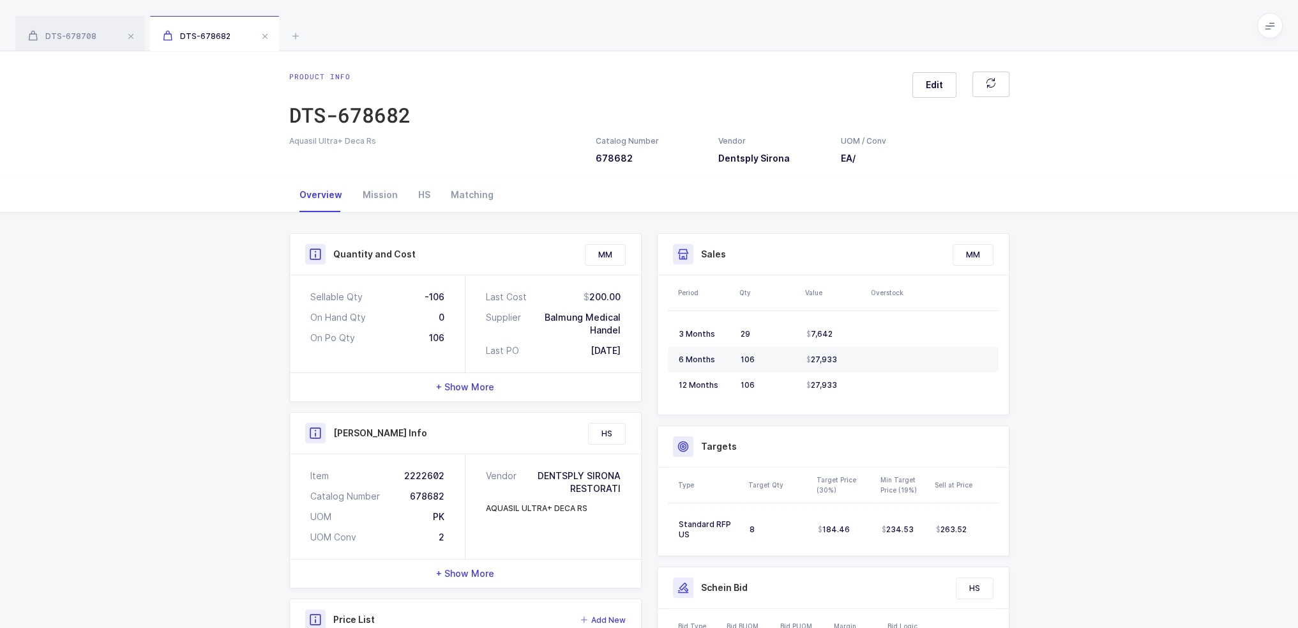
click at [282, 30] on div "DTS-678708 DTS-678682" at bounding box center [649, 25] width 1298 height 51
click at [289, 33] on icon at bounding box center [295, 35] width 15 height 15
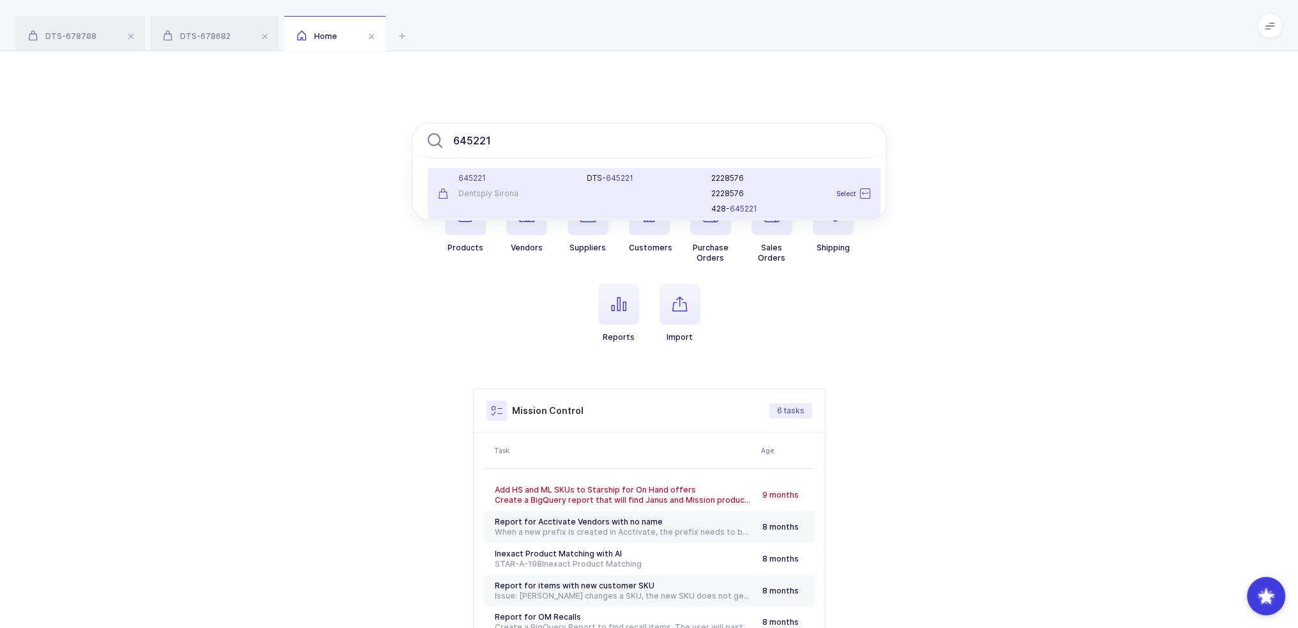
type input "645221"
click at [530, 180] on div "645221" at bounding box center [505, 178] width 134 height 10
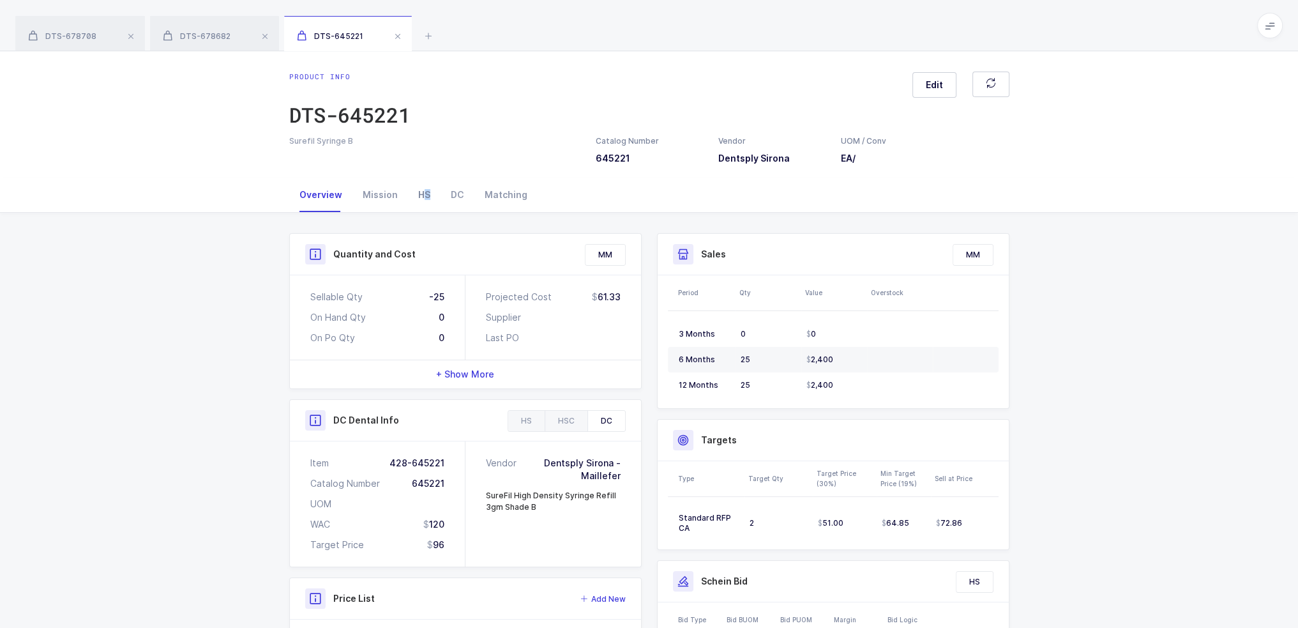
click at [424, 202] on div "HS" at bounding box center [424, 195] width 33 height 34
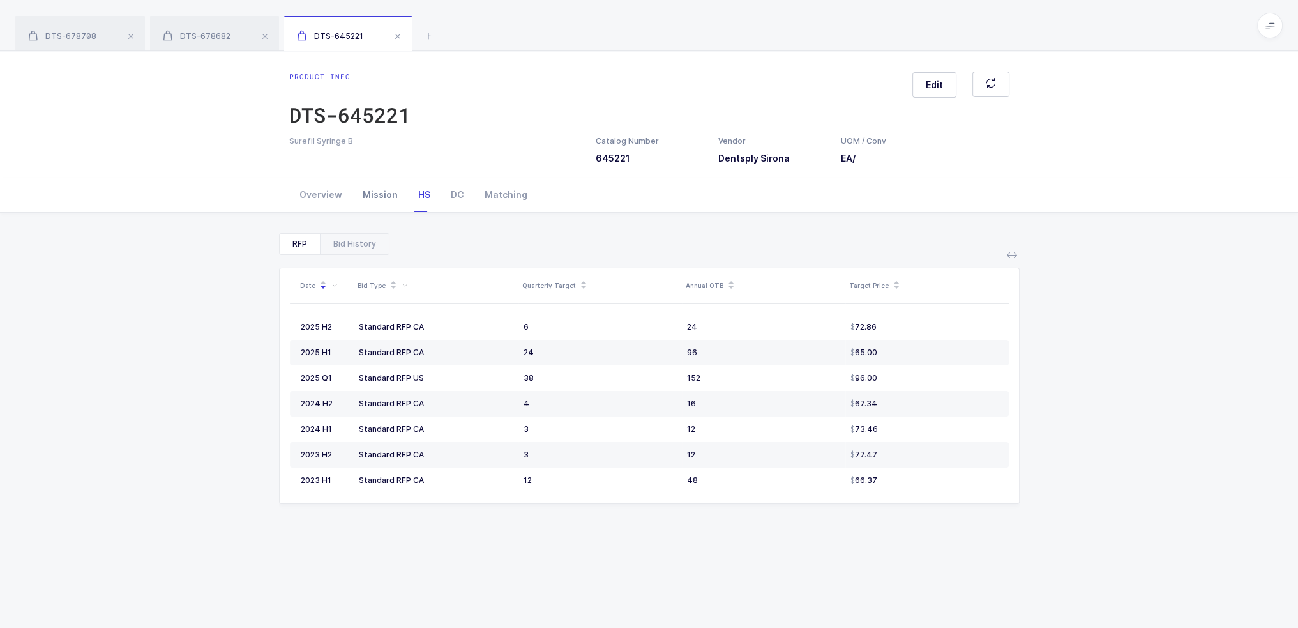
click at [391, 193] on div "Mission" at bounding box center [380, 195] width 56 height 34
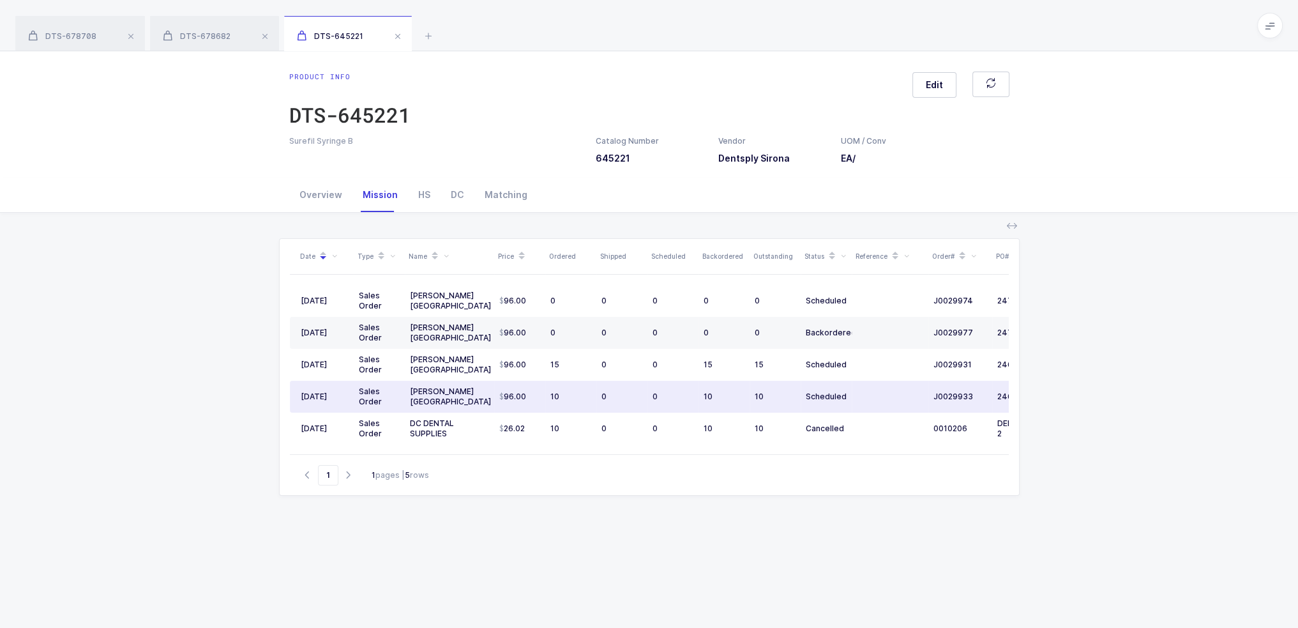
drag, startPoint x: 884, startPoint y: 395, endPoint x: 842, endPoint y: 397, distance: 41.6
click at [842, 397] on tr "[DATE] Sales Order [PERSON_NAME] [GEOGRAPHIC_DATA] 96.00 10 0 0 10 10 Scheduled…" at bounding box center [692, 397] width 805 height 32
click at [856, 397] on td at bounding box center [890, 397] width 77 height 32
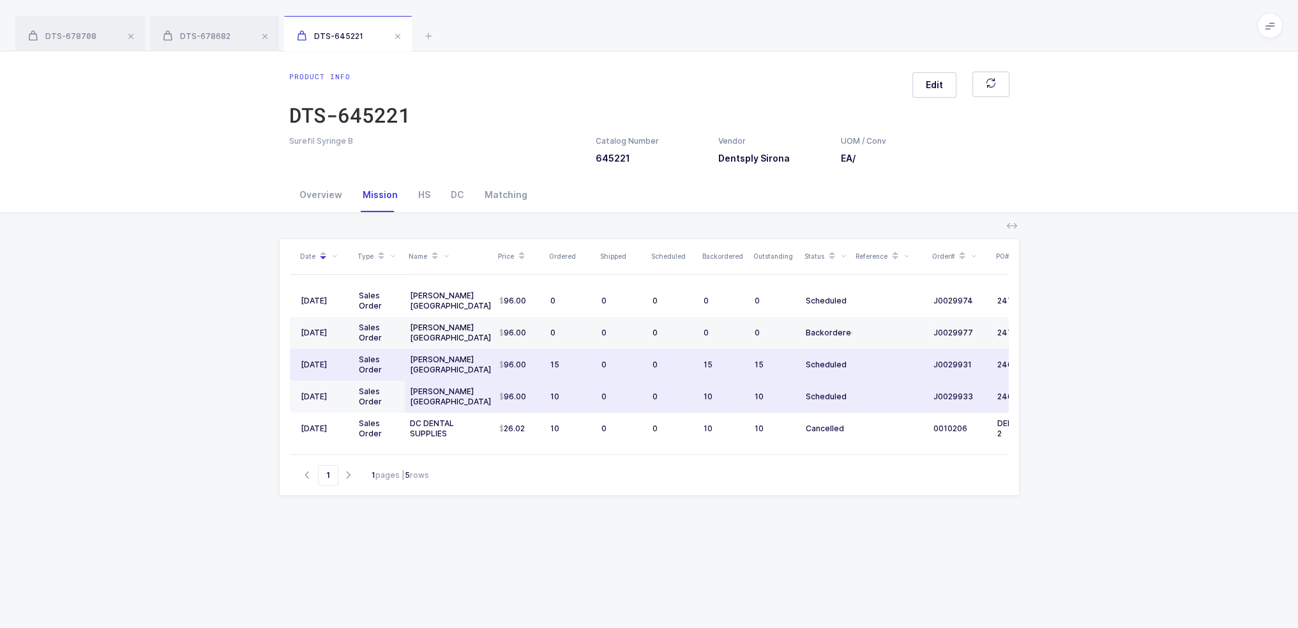
drag, startPoint x: 863, startPoint y: 397, endPoint x: 868, endPoint y: 379, distance: 18.6
click at [868, 381] on td at bounding box center [890, 397] width 77 height 32
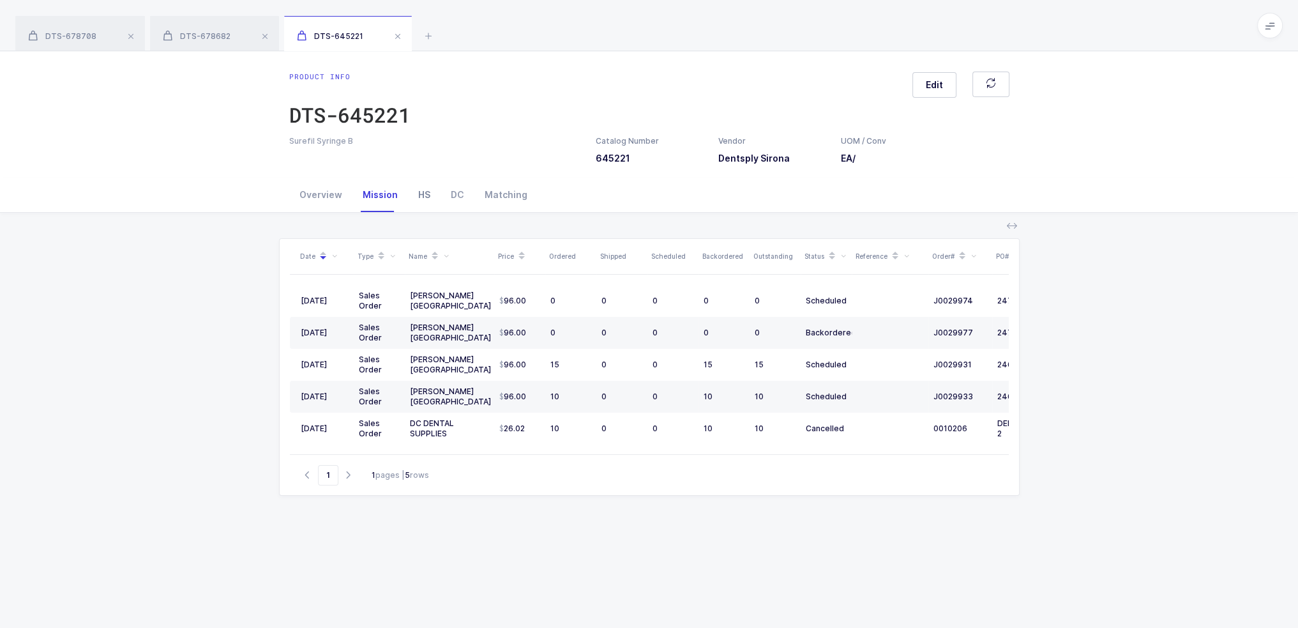
click at [417, 191] on div "HS" at bounding box center [424, 195] width 33 height 34
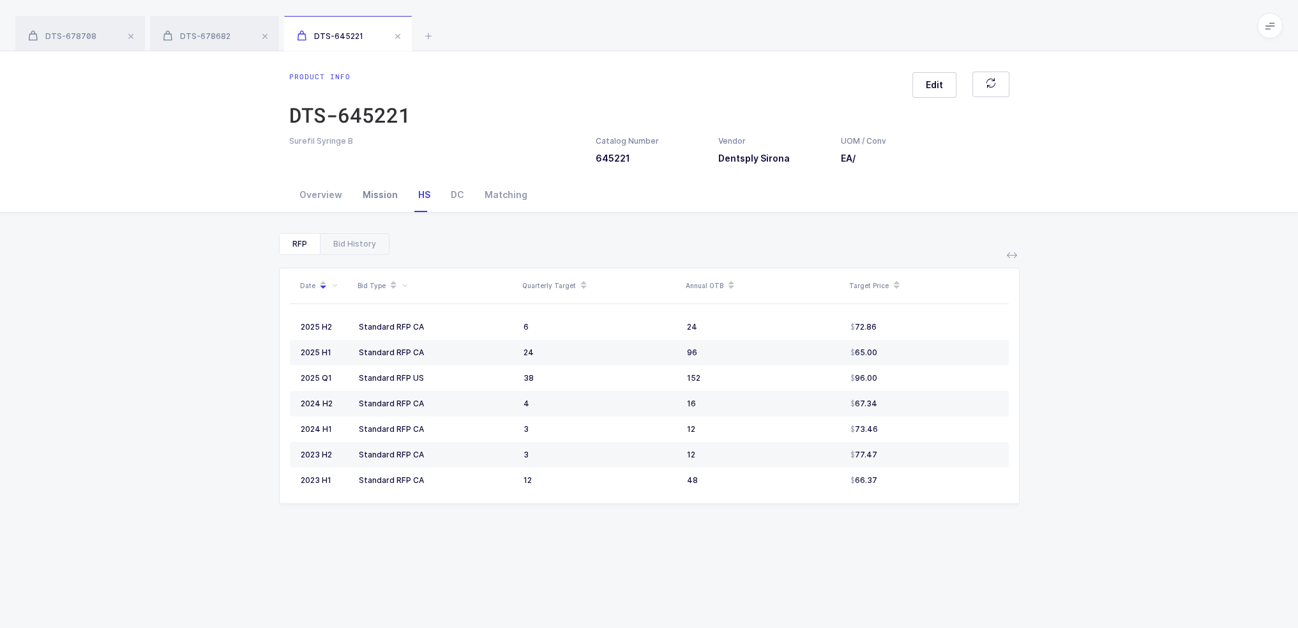
click at [386, 197] on div "Mission" at bounding box center [380, 195] width 56 height 34
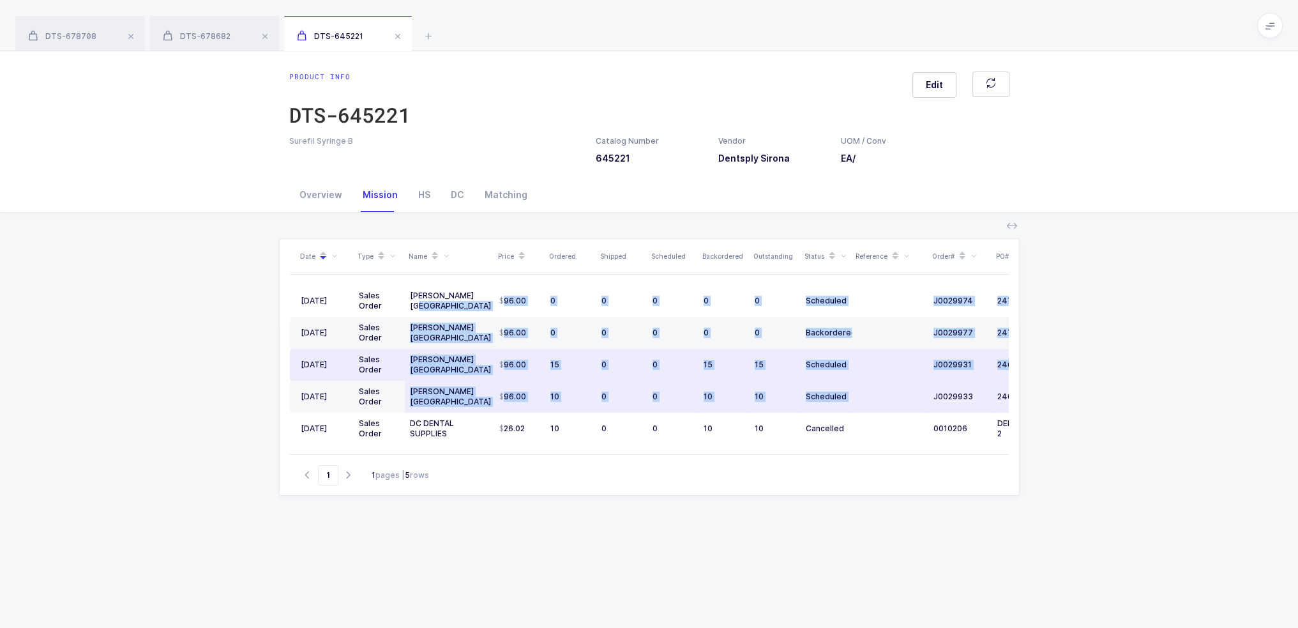
drag, startPoint x: 488, startPoint y: 297, endPoint x: 942, endPoint y: 384, distance: 462.3
click at [924, 388] on tbody "[DATE] Sales Order [PERSON_NAME] [GEOGRAPHIC_DATA] 96.00 0 0 0 0 0 Scheduled J0…" at bounding box center [692, 365] width 805 height 160
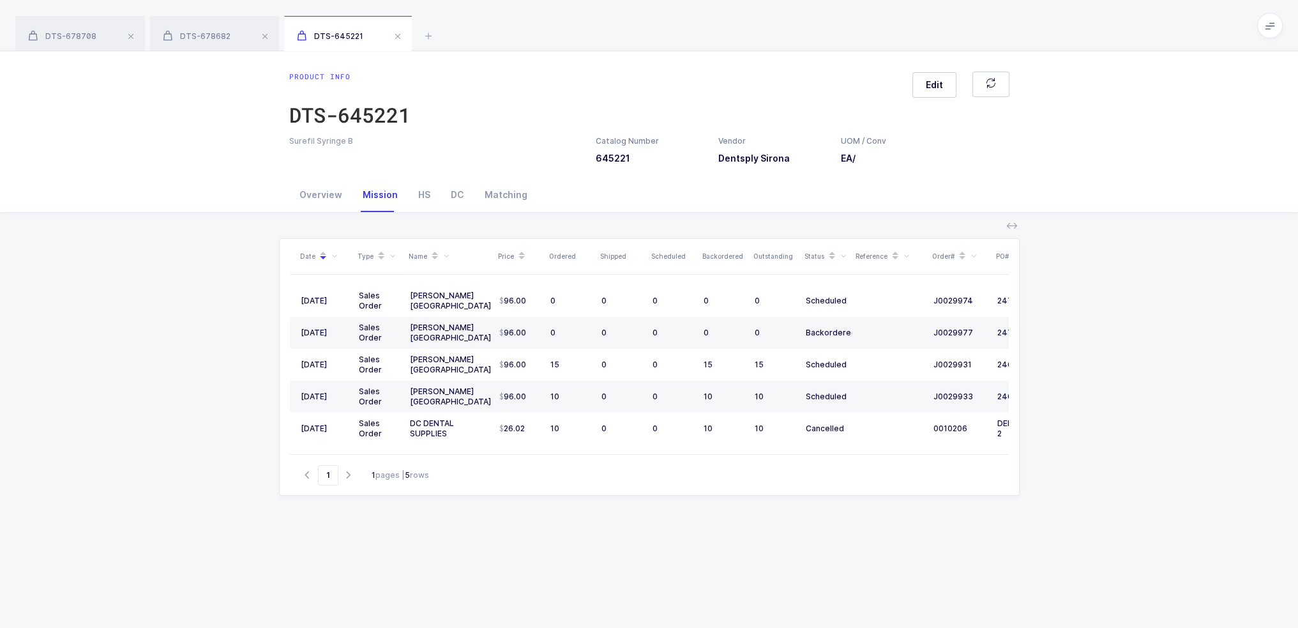
click at [225, 220] on div "Date Type Name Price Ordered Shipped Scheduled Backordered Outstanding Status R…" at bounding box center [649, 484] width 1278 height 542
click at [609, 156] on div "Catalog Number 645221" at bounding box center [627, 149] width 63 height 29
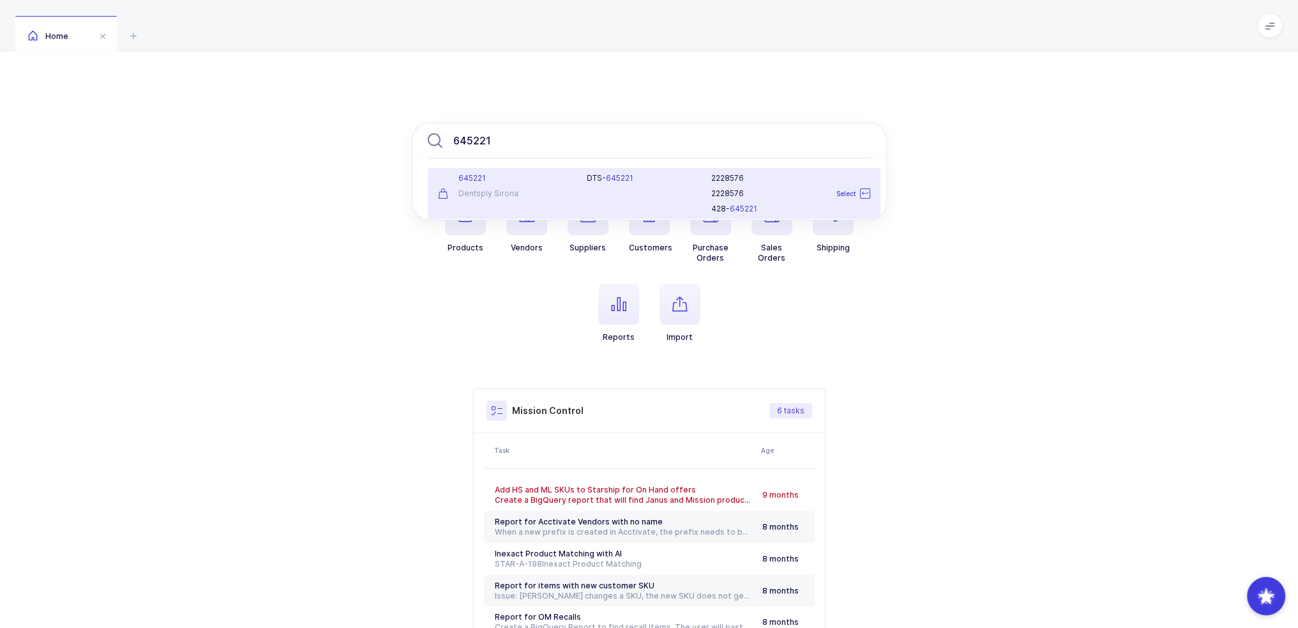
type input "645221"
click at [571, 185] on div "645221 Dentsply Sirona" at bounding box center [504, 193] width 149 height 41
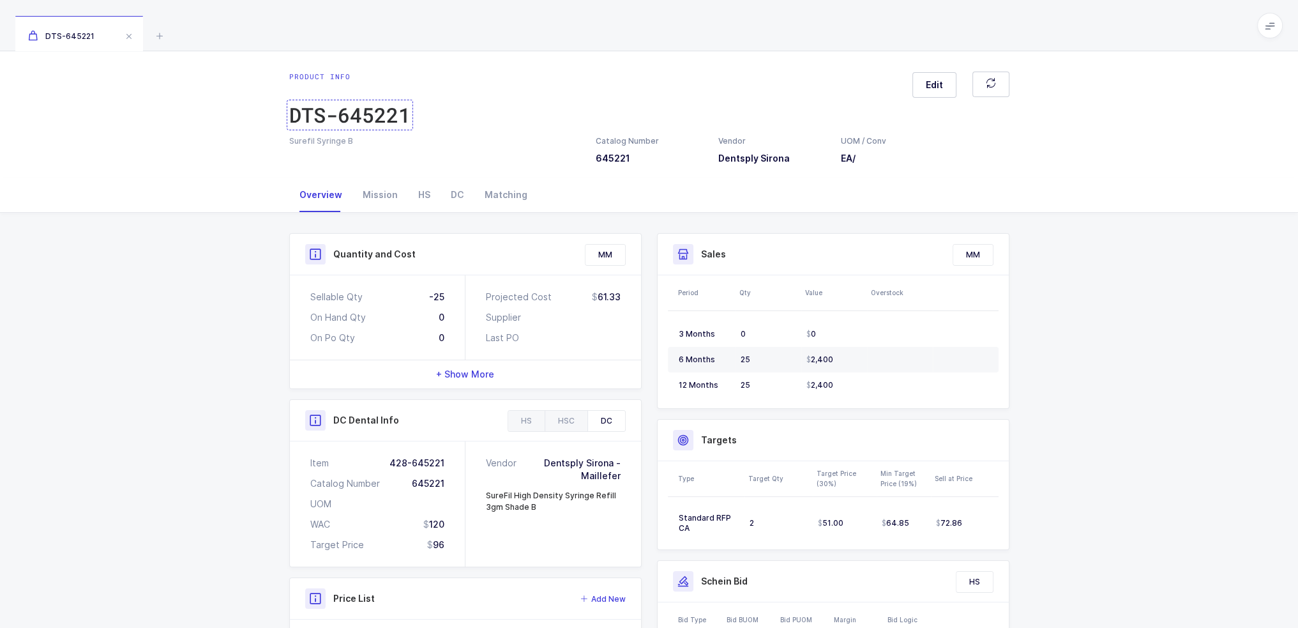
click at [382, 114] on div "DTS-645221" at bounding box center [349, 115] width 121 height 26
click at [164, 38] on icon at bounding box center [159, 35] width 15 height 15
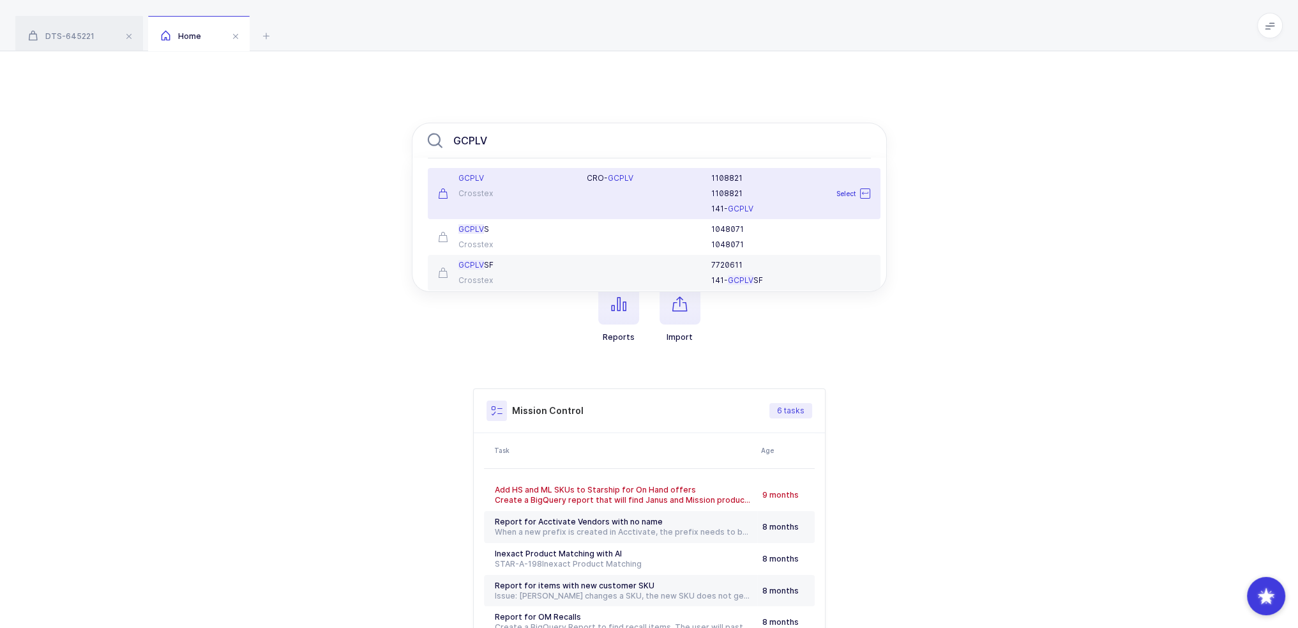
type input "GCPLV"
click at [520, 193] on div "Crosstex" at bounding box center [505, 193] width 134 height 10
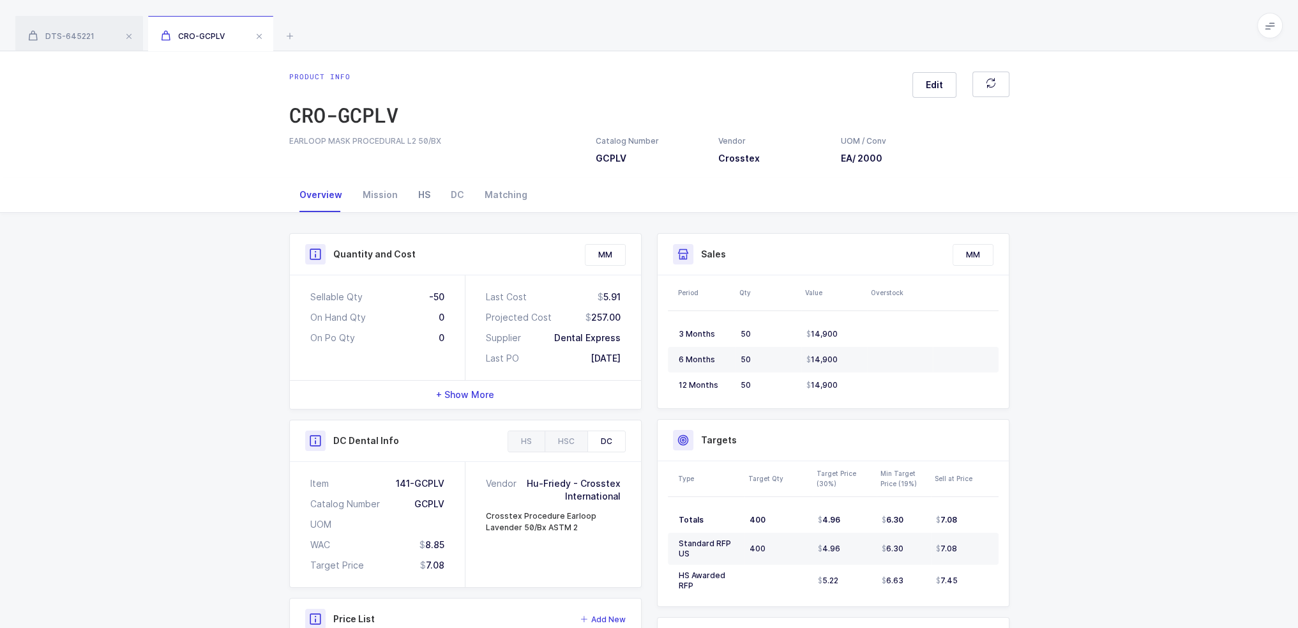
click at [415, 192] on div "HS" at bounding box center [424, 195] width 33 height 34
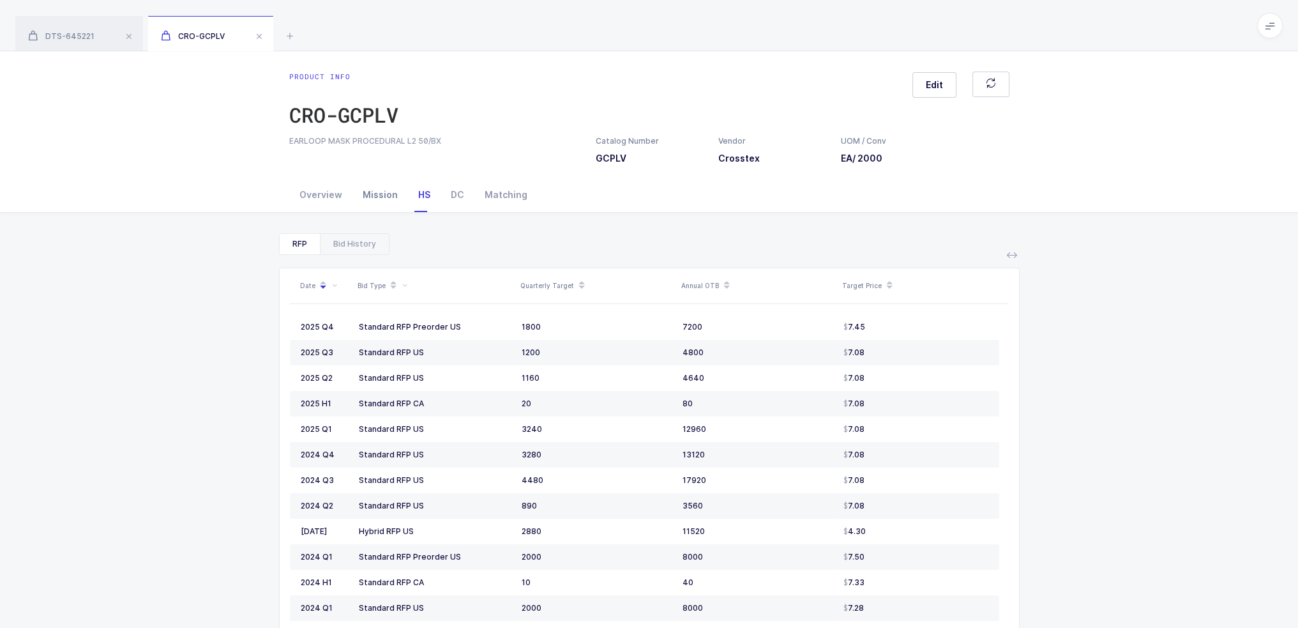
click at [367, 196] on div "Mission" at bounding box center [380, 195] width 56 height 34
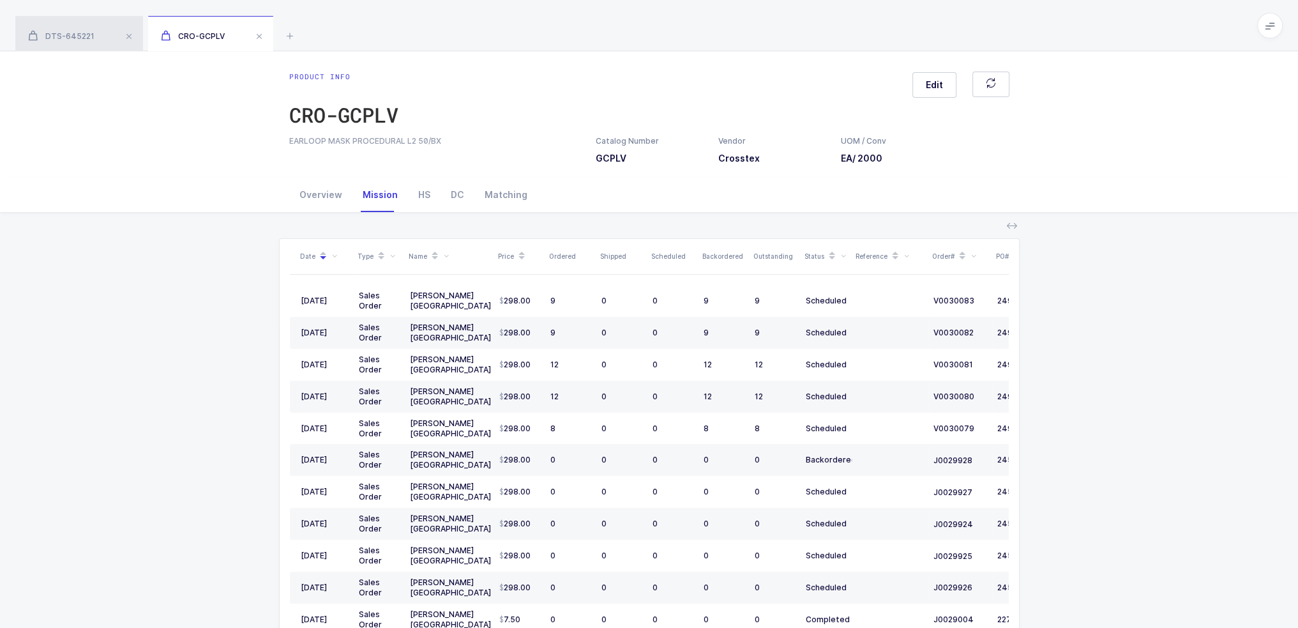
click at [67, 43] on div "DTS-645221" at bounding box center [79, 34] width 128 height 36
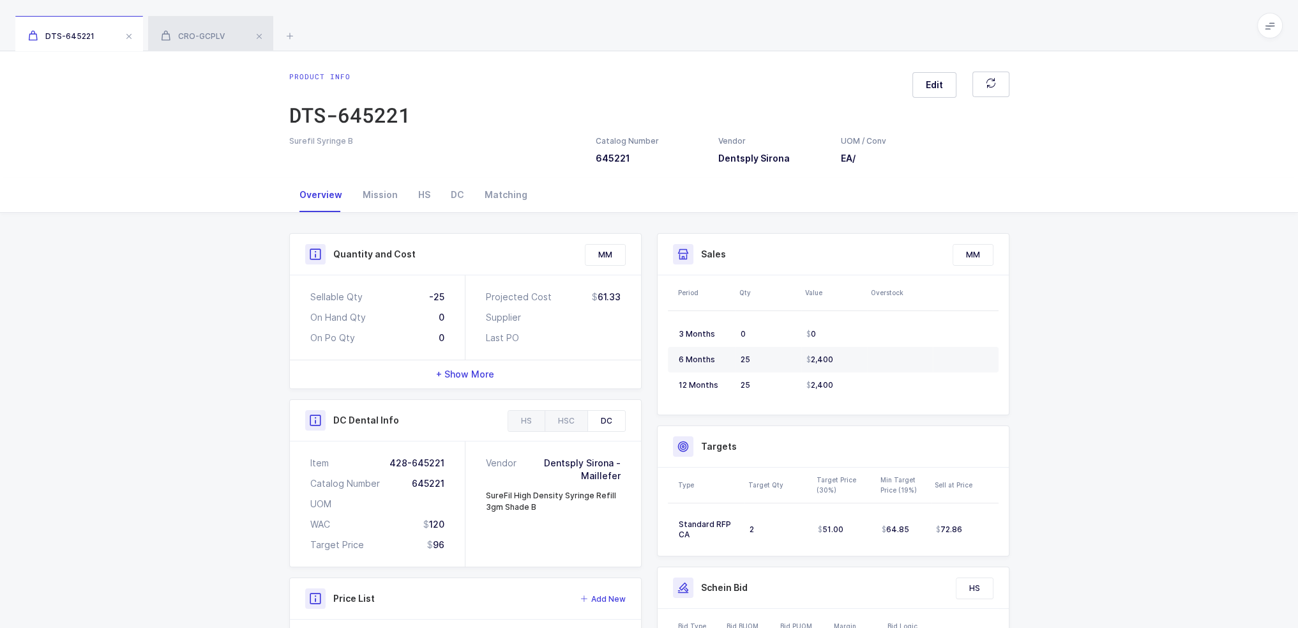
click at [184, 48] on div "CRO-GCPLV" at bounding box center [210, 34] width 125 height 36
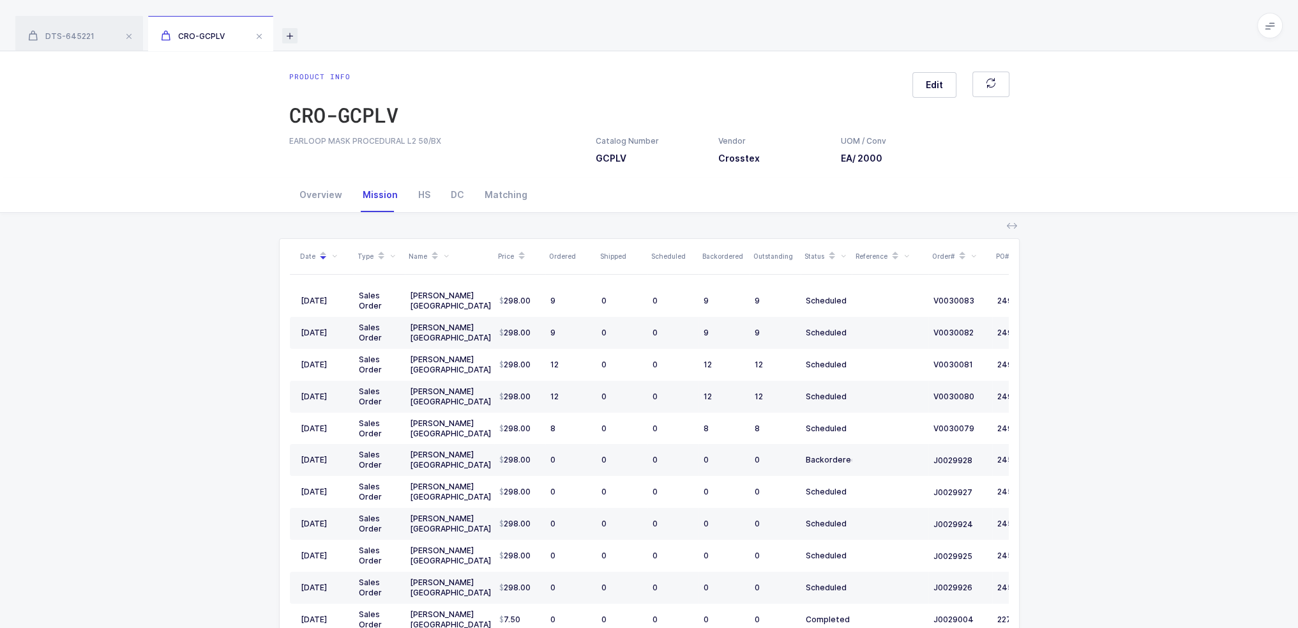
click at [291, 30] on icon at bounding box center [289, 35] width 15 height 15
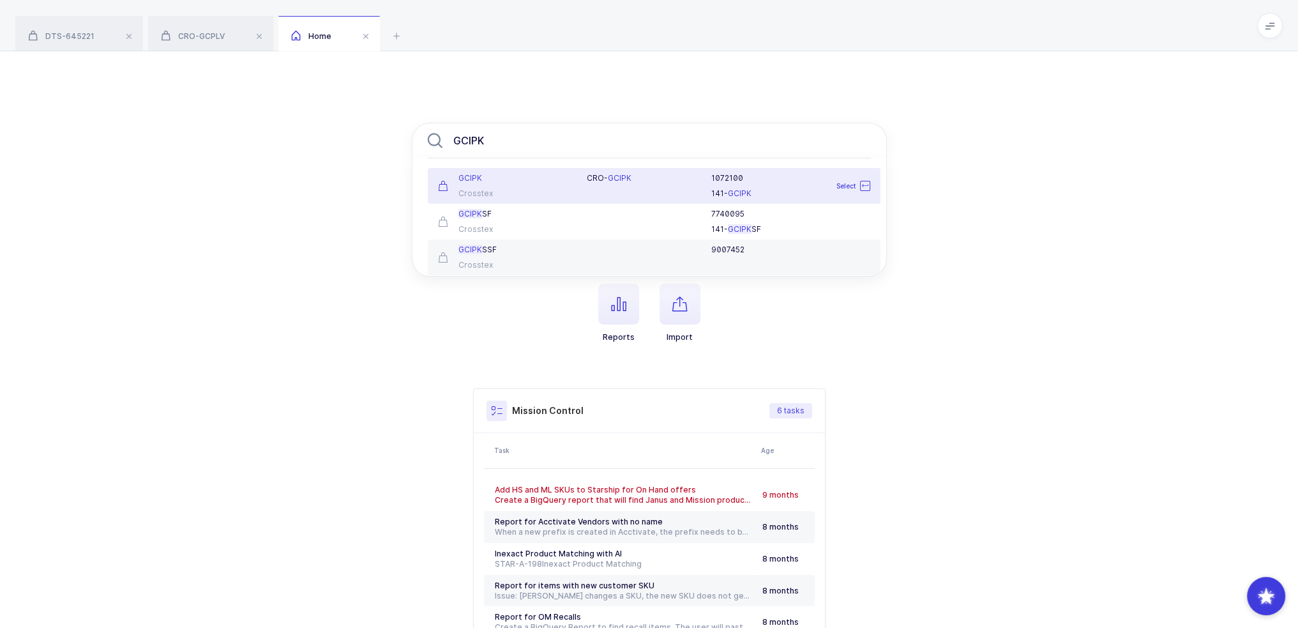
type input "GCIPK"
click at [572, 183] on div "GCIPK Crosstex" at bounding box center [504, 186] width 149 height 26
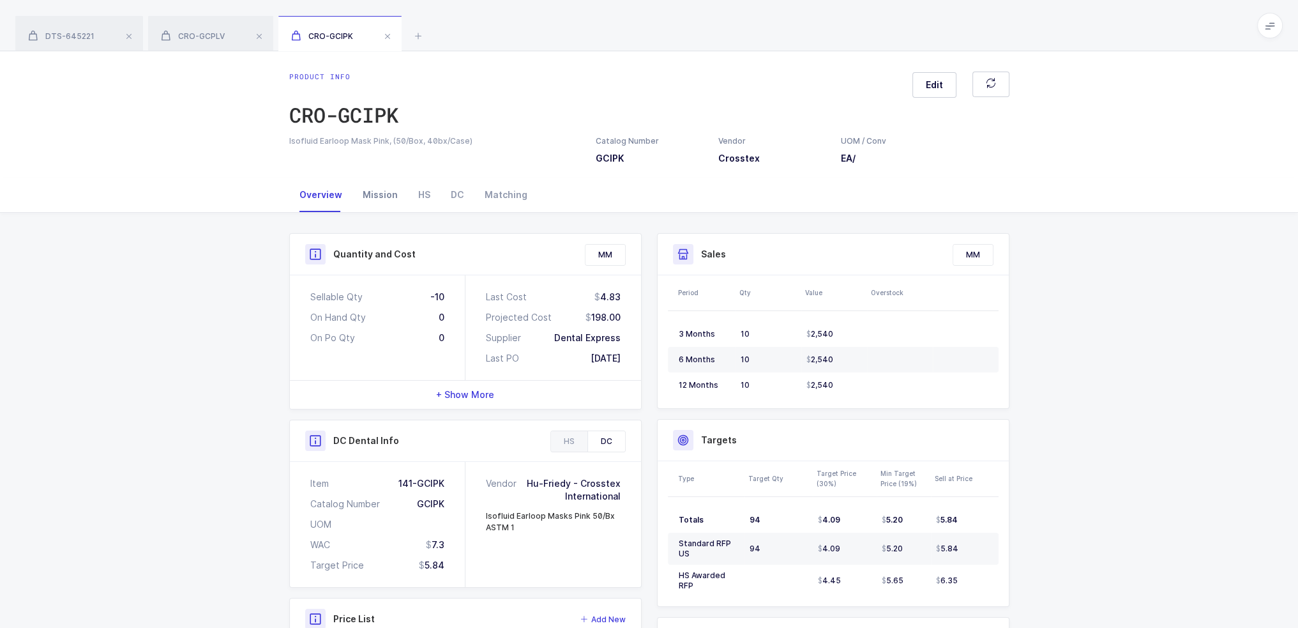
click at [382, 185] on div "Mission" at bounding box center [380, 195] width 56 height 34
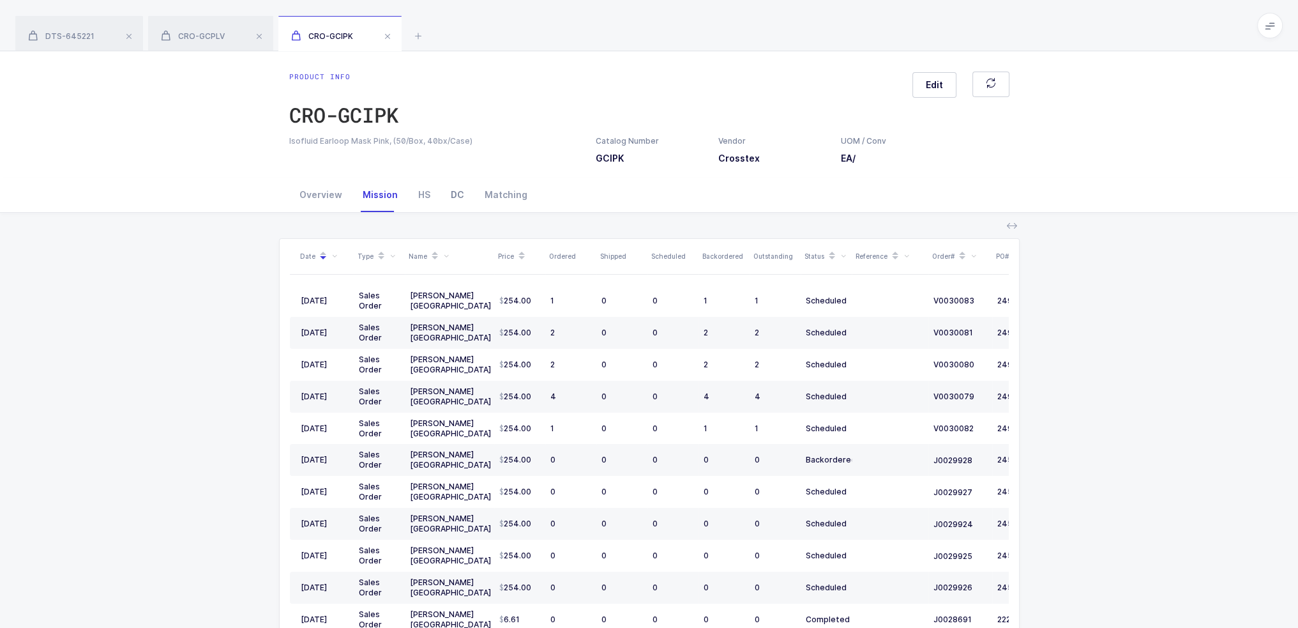
click at [451, 178] on div "DC" at bounding box center [458, 195] width 34 height 34
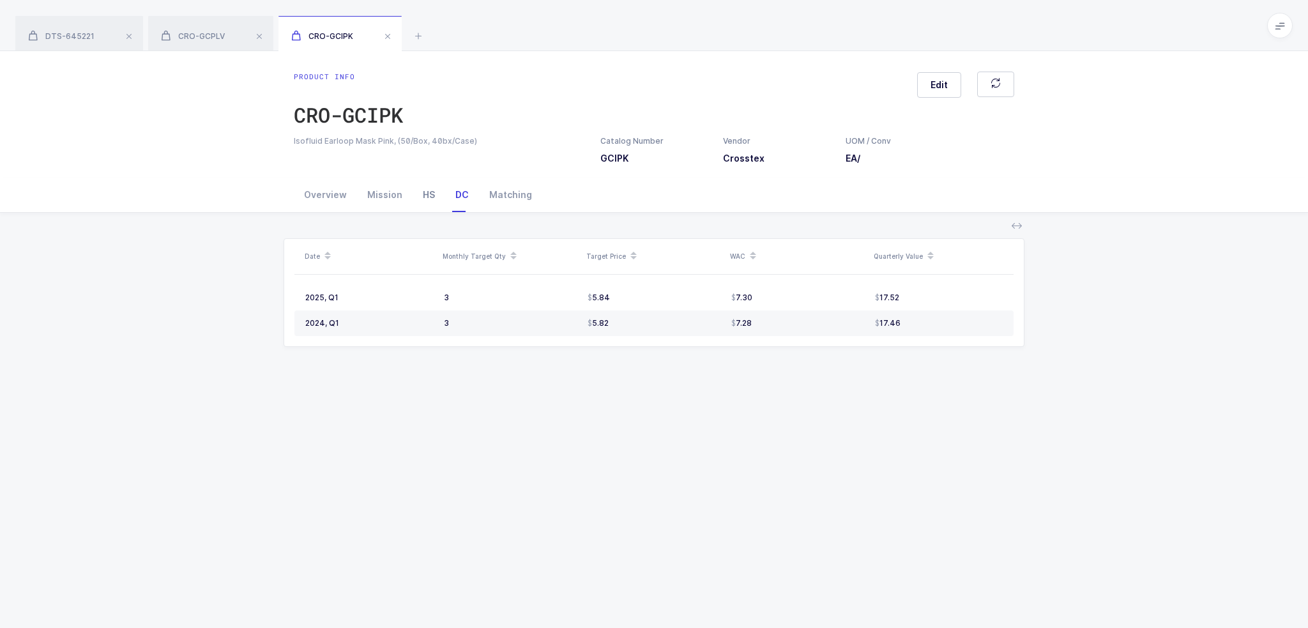
click at [427, 183] on div "HS" at bounding box center [429, 195] width 33 height 34
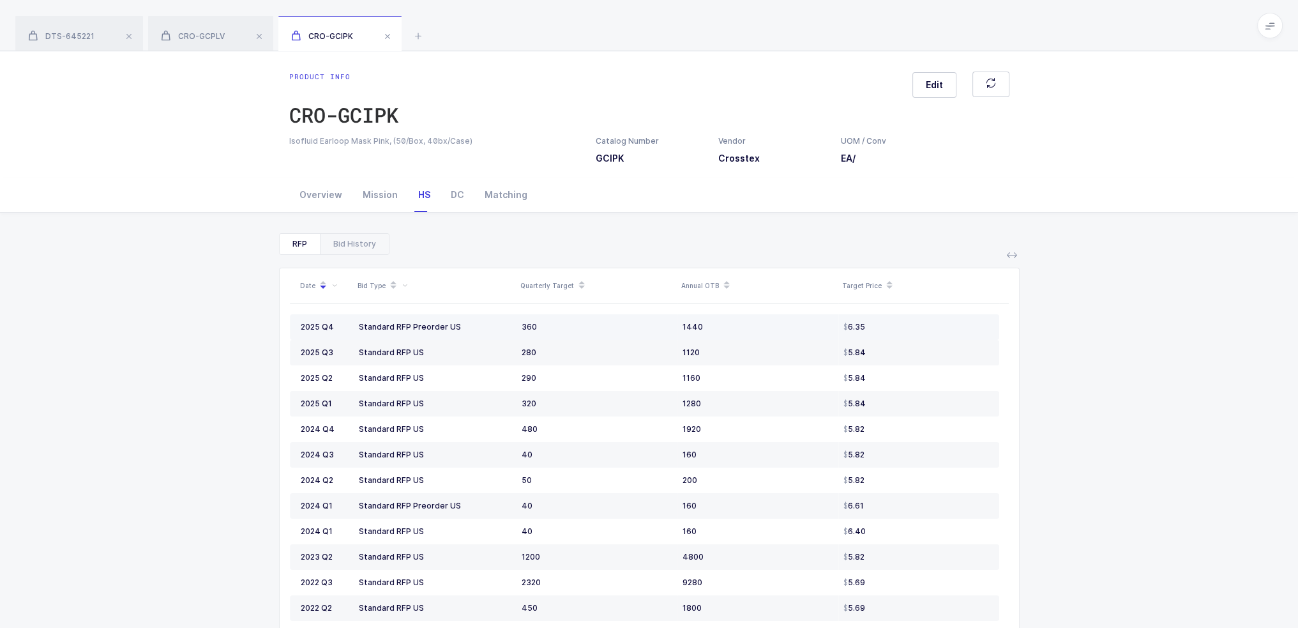
drag, startPoint x: 894, startPoint y: 331, endPoint x: 926, endPoint y: 328, distance: 32.1
click at [926, 328] on div "6.35" at bounding box center [916, 327] width 145 height 10
click at [319, 196] on div "Overview" at bounding box center [320, 195] width 63 height 34
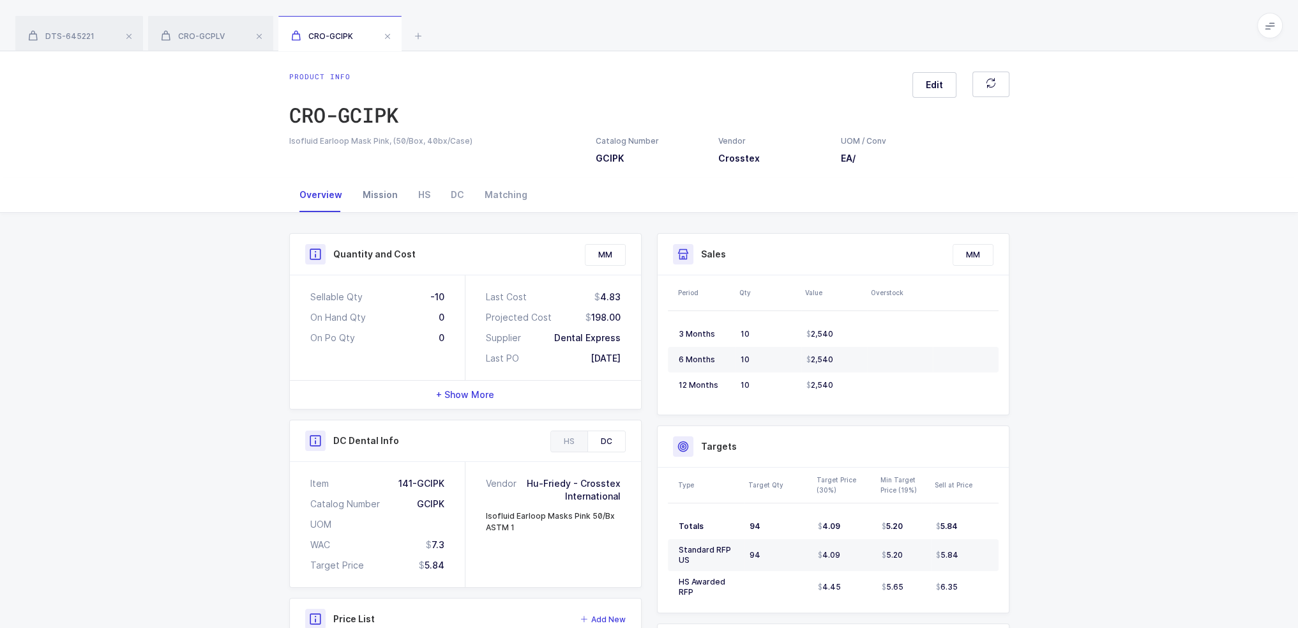
click at [370, 211] on div "Mission" at bounding box center [380, 195] width 56 height 34
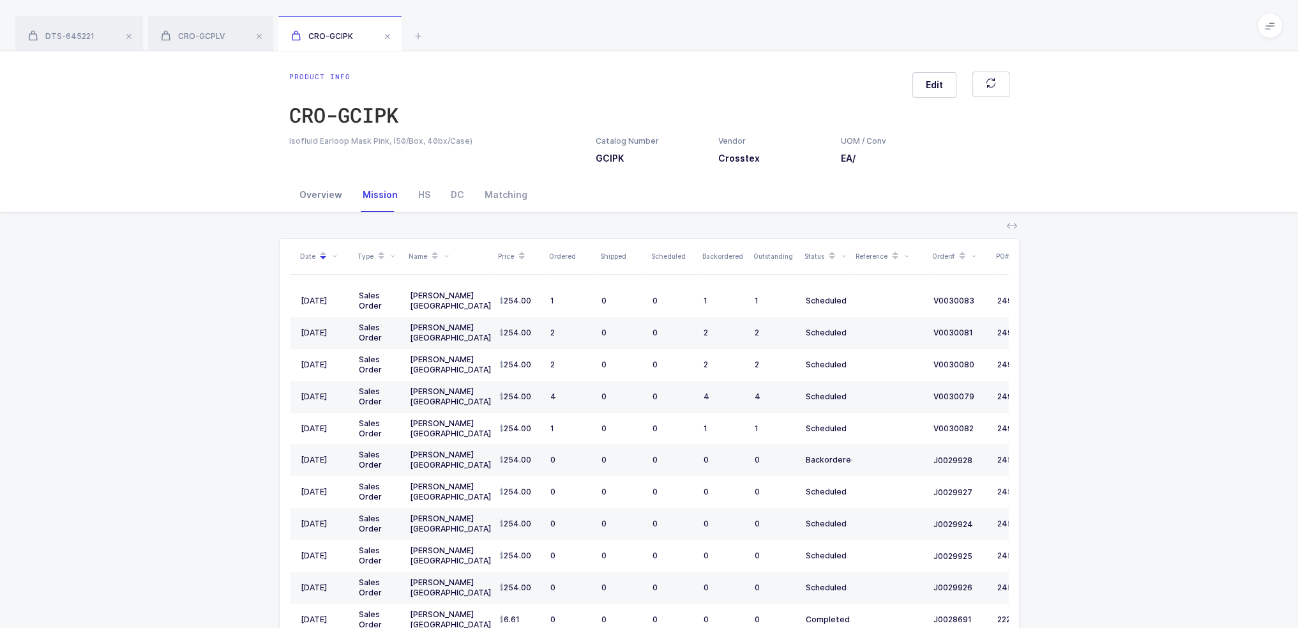
click at [338, 183] on div "Overview" at bounding box center [320, 195] width 63 height 34
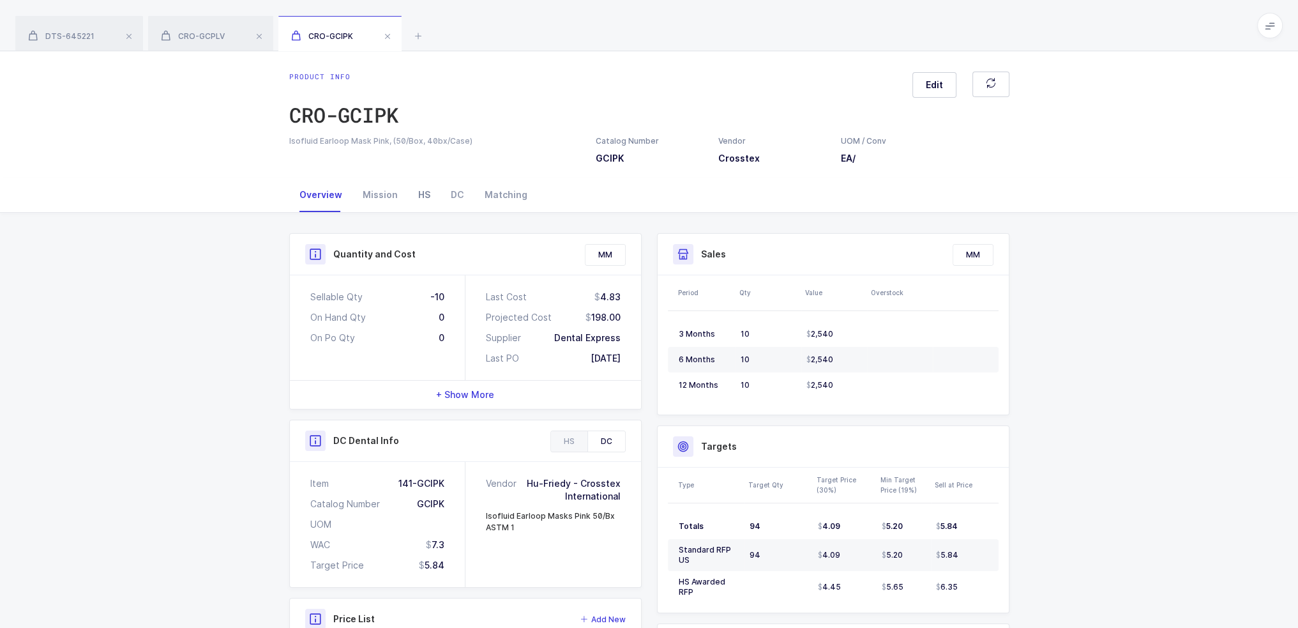
click at [409, 190] on div "HS" at bounding box center [424, 195] width 33 height 34
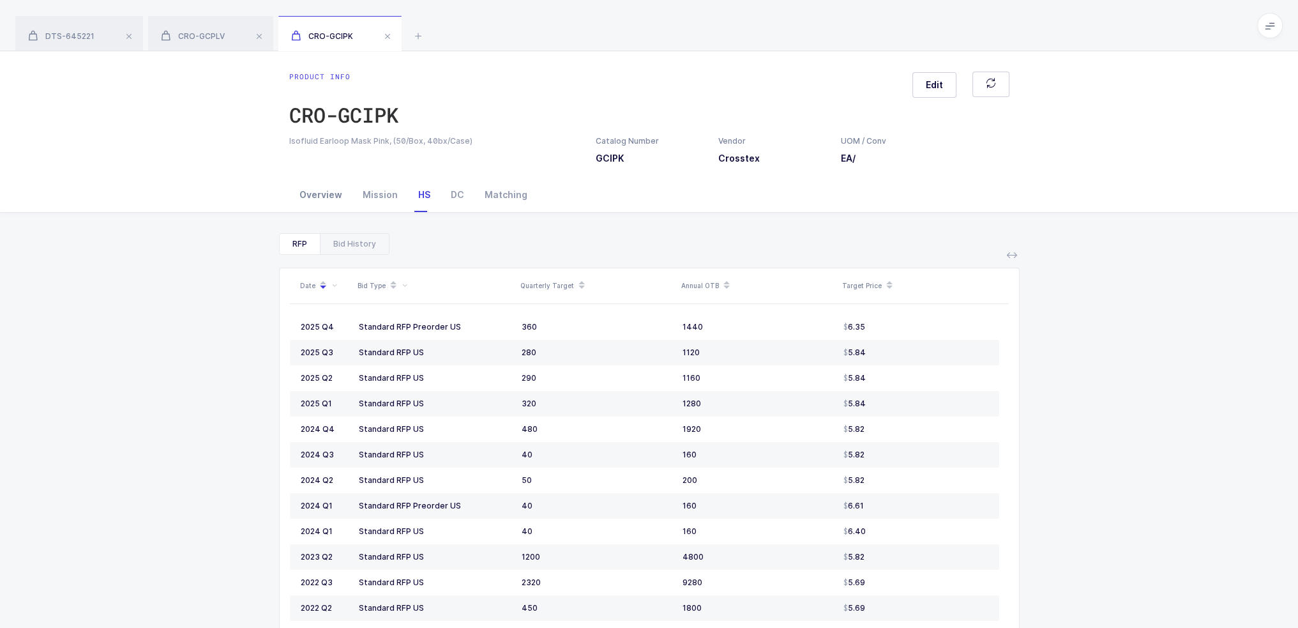
click at [336, 199] on div "Overview" at bounding box center [320, 195] width 63 height 34
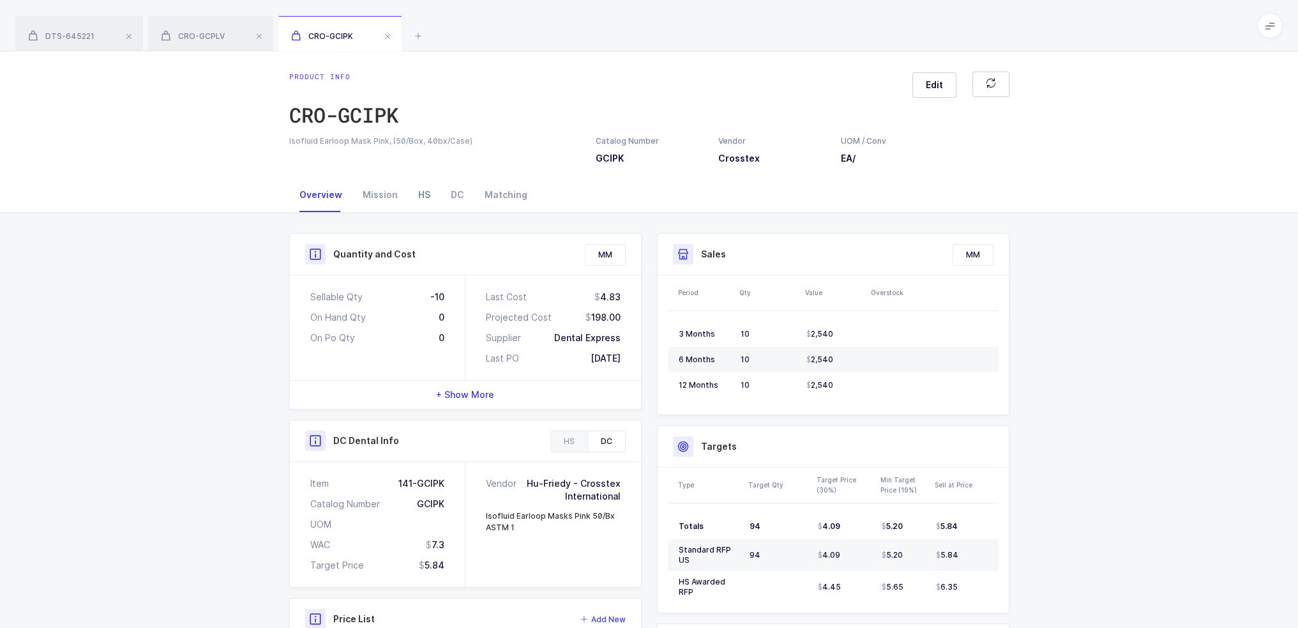
click at [420, 192] on div "HS" at bounding box center [424, 195] width 33 height 34
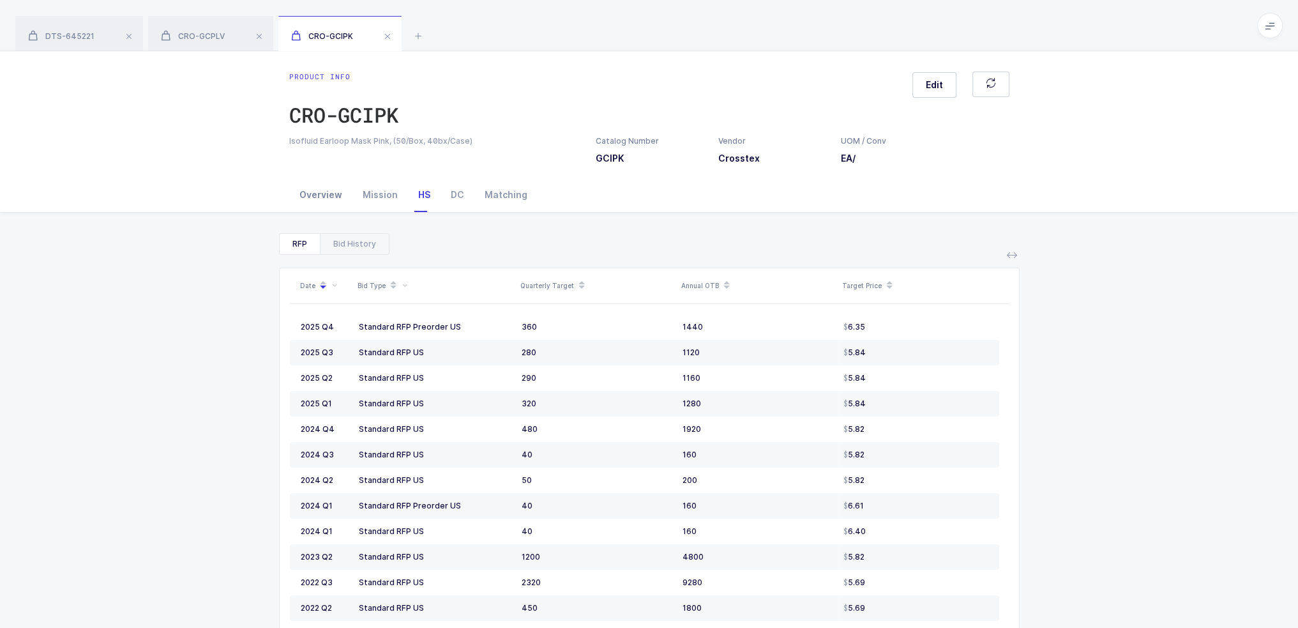
click at [319, 186] on div "Overview" at bounding box center [320, 195] width 63 height 34
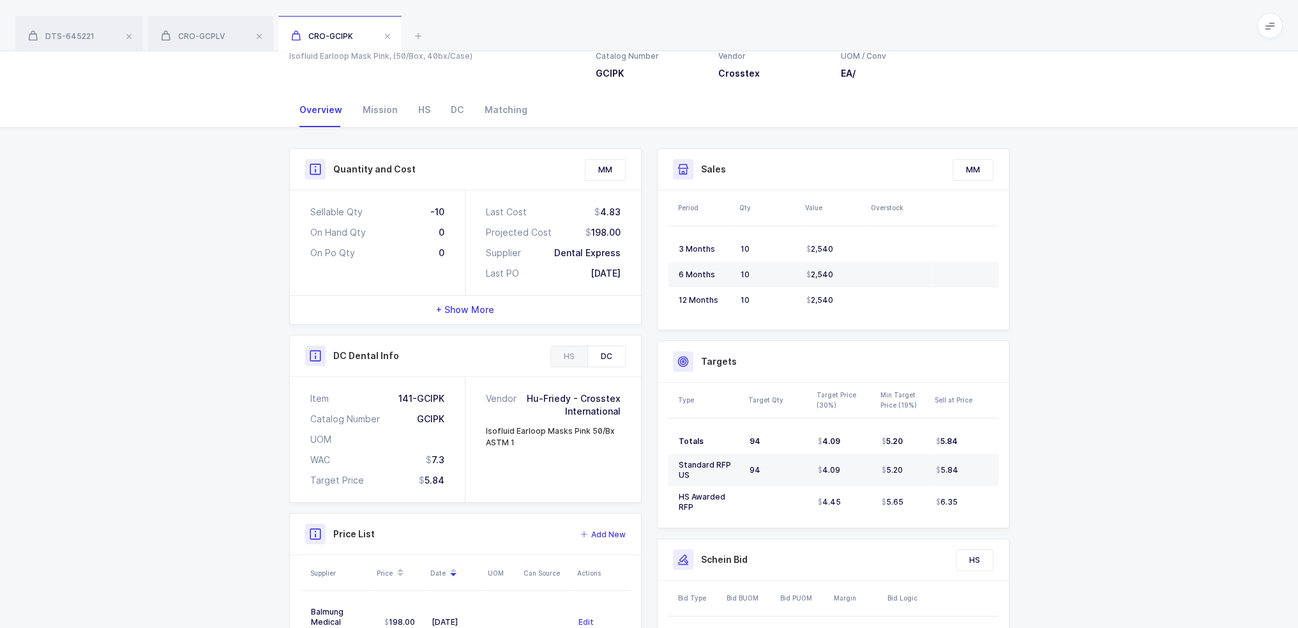
scroll to position [192, 0]
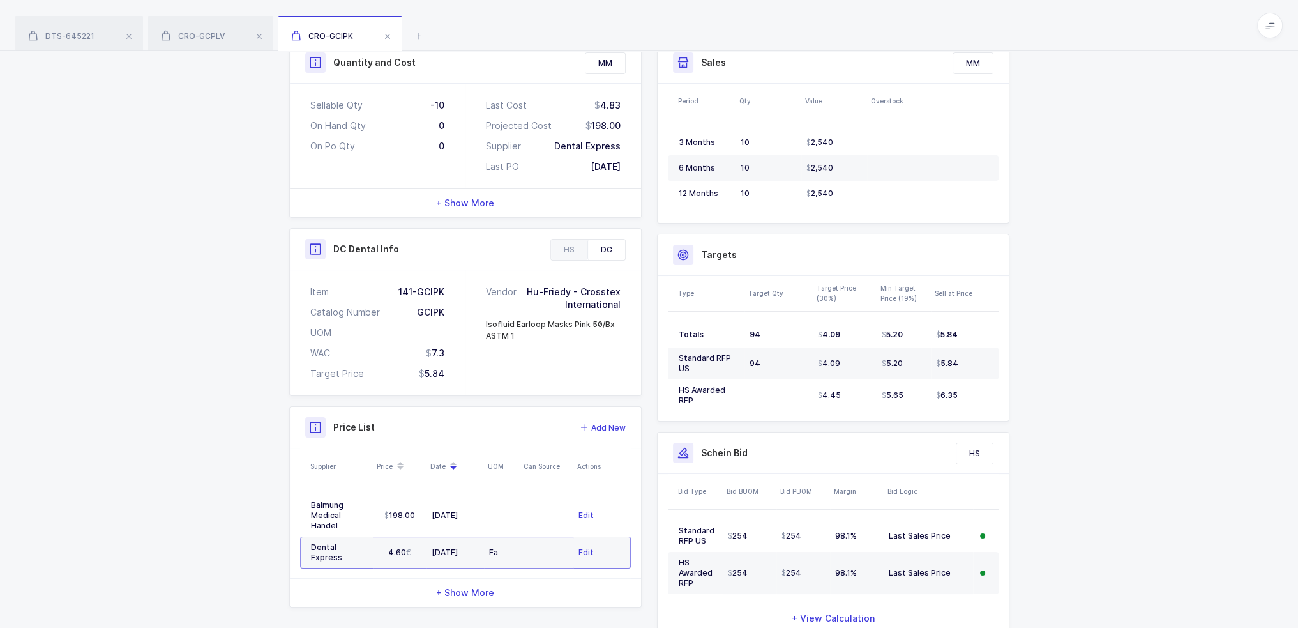
click at [625, 239] on div "DC" at bounding box center [606, 249] width 38 height 20
click at [580, 249] on div "HS" at bounding box center [569, 249] width 36 height 20
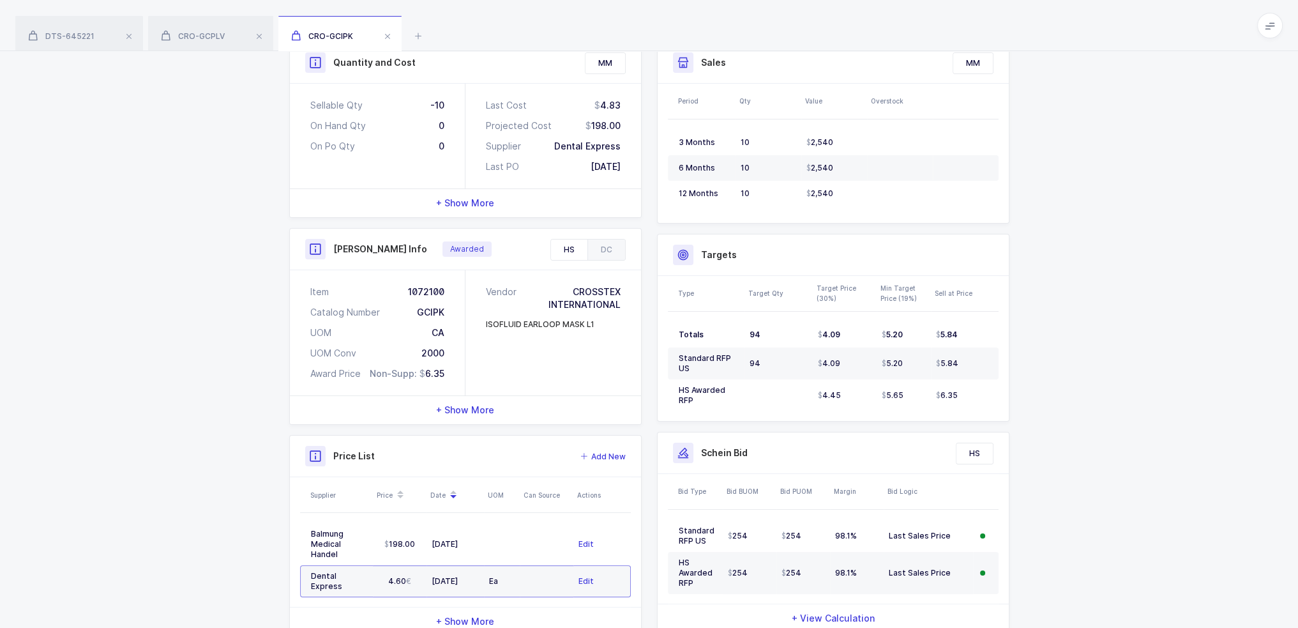
scroll to position [0, 0]
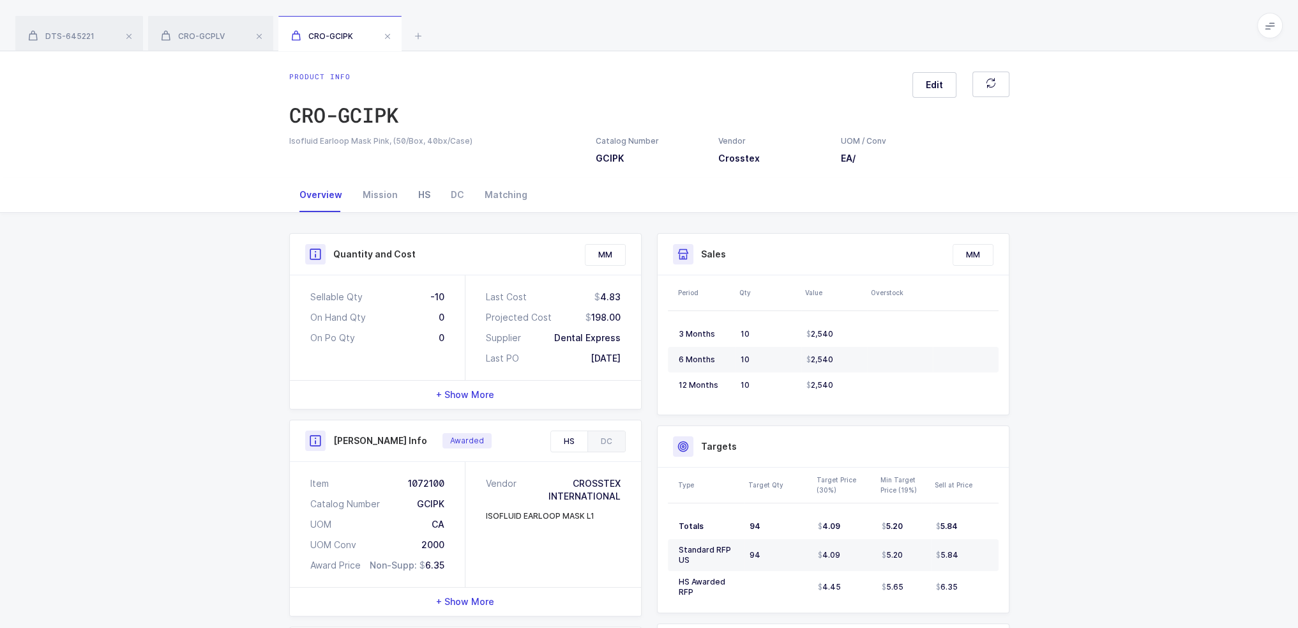
click at [427, 196] on div "HS" at bounding box center [424, 195] width 33 height 34
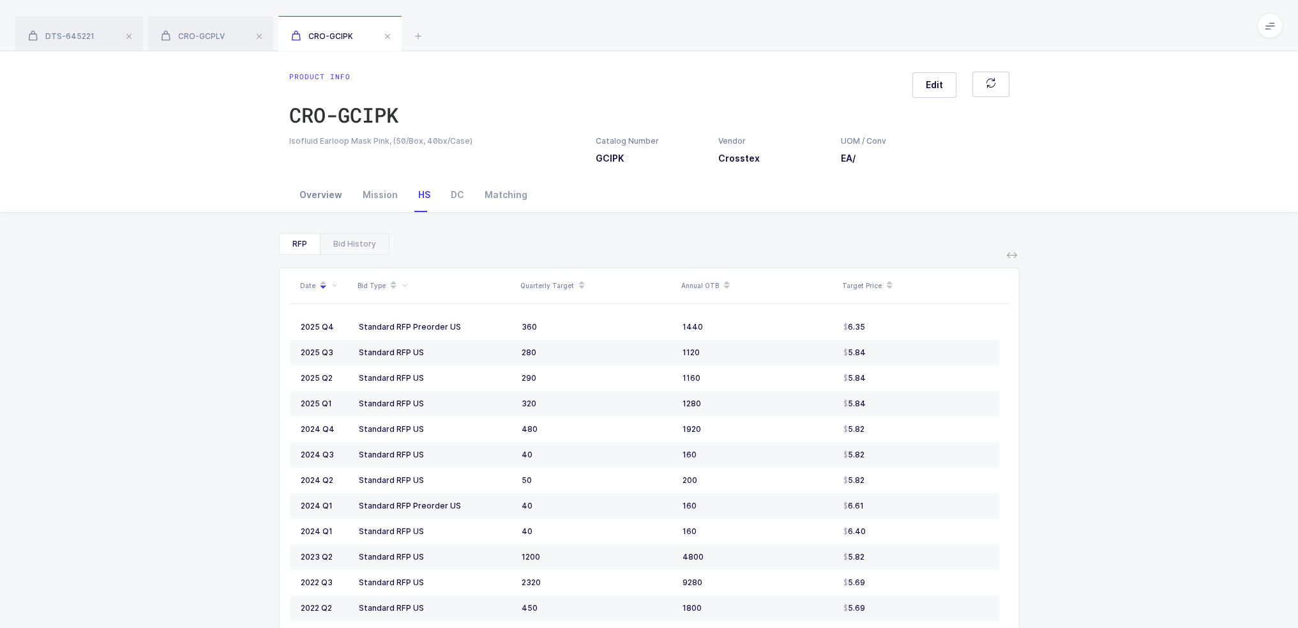
click at [304, 196] on div "Overview" at bounding box center [320, 195] width 63 height 34
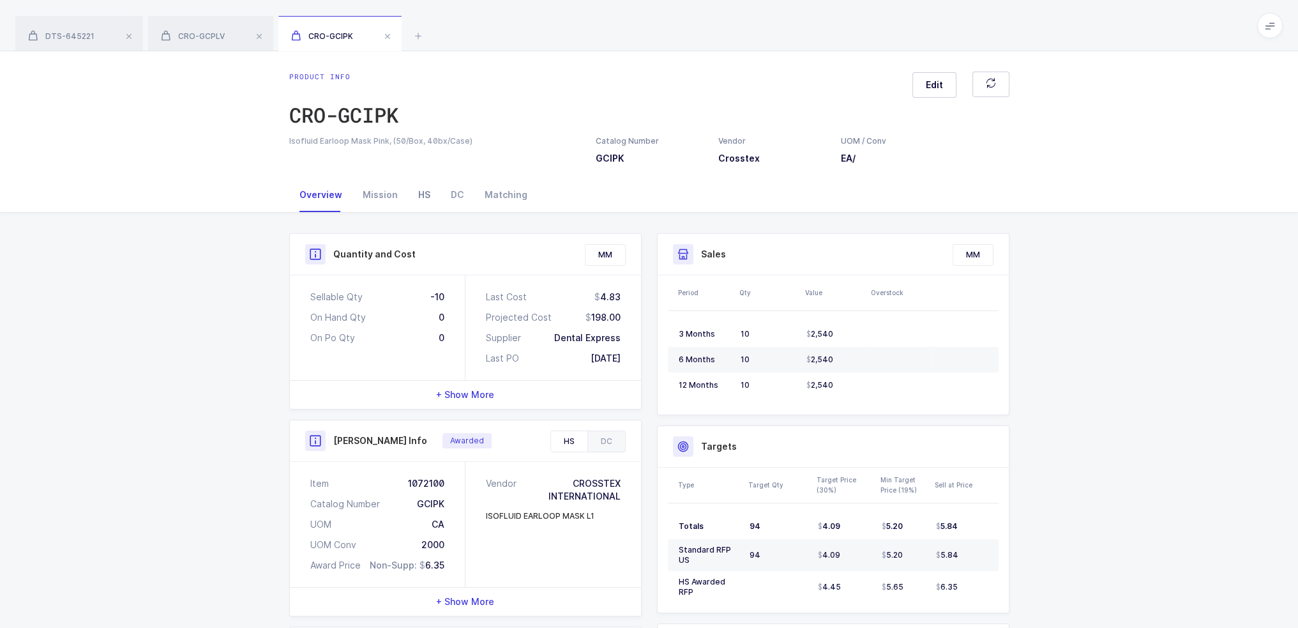
click at [429, 199] on div "HS" at bounding box center [424, 195] width 33 height 34
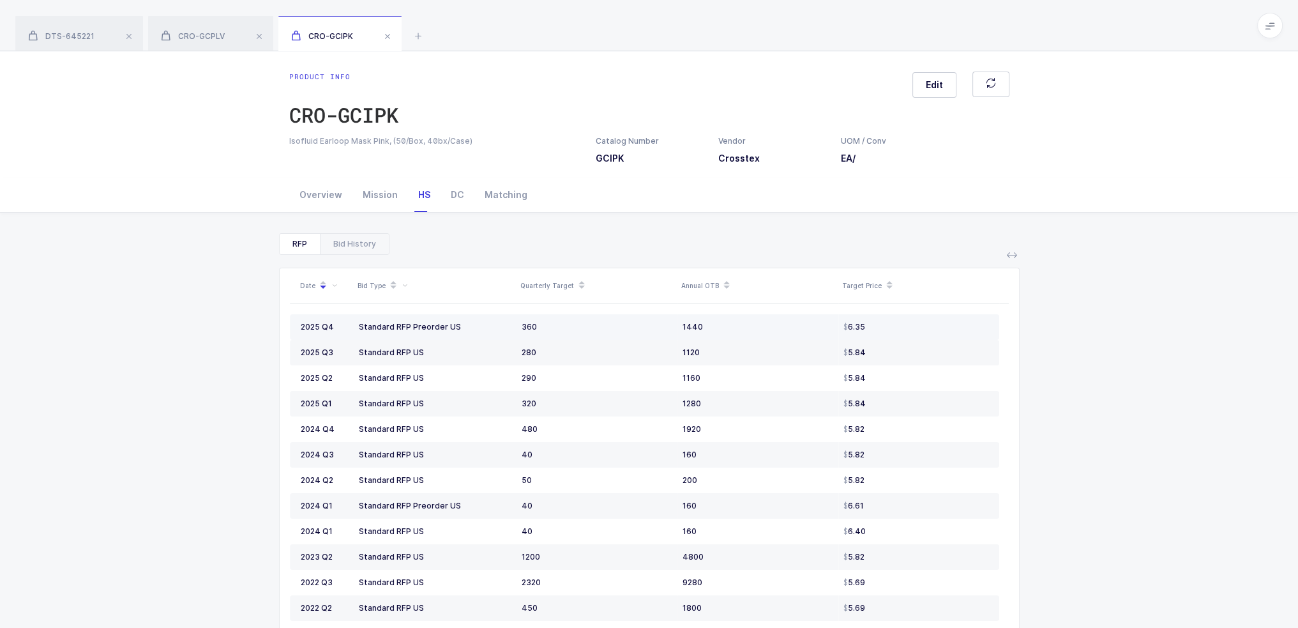
drag, startPoint x: 876, startPoint y: 322, endPoint x: 904, endPoint y: 334, distance: 29.8
click at [904, 334] on td "6.35" at bounding box center [918, 327] width 161 height 26
click at [379, 193] on div "Mission" at bounding box center [380, 195] width 56 height 34
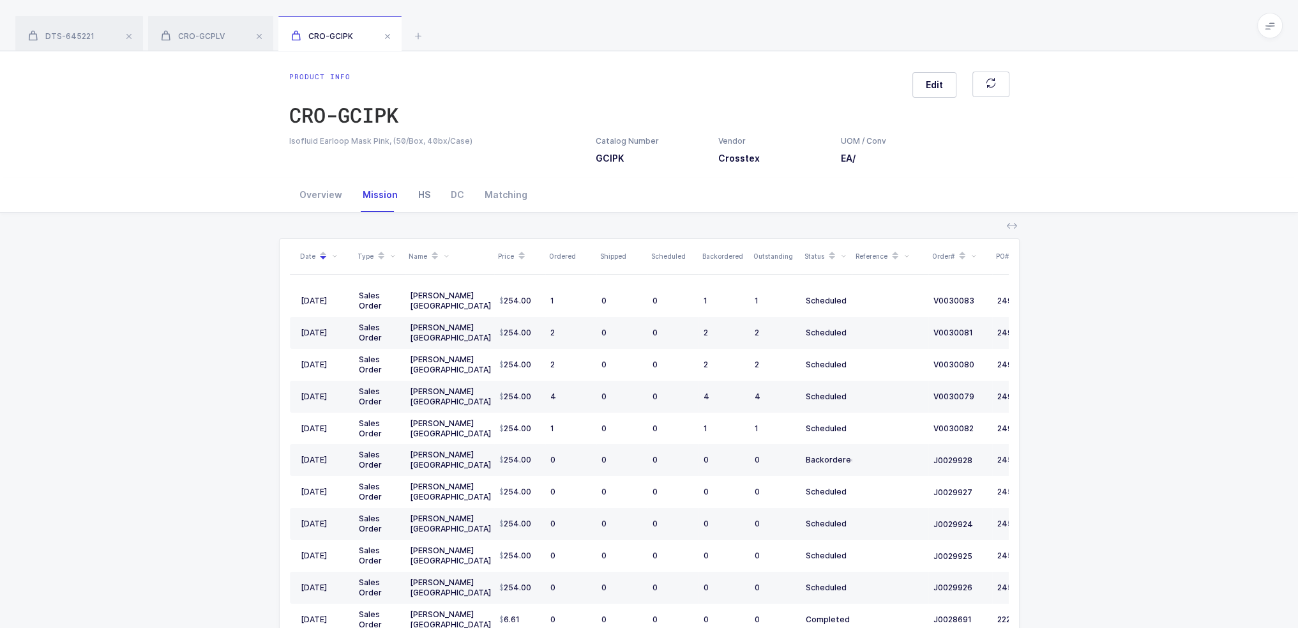
click at [413, 191] on div "HS" at bounding box center [424, 195] width 33 height 34
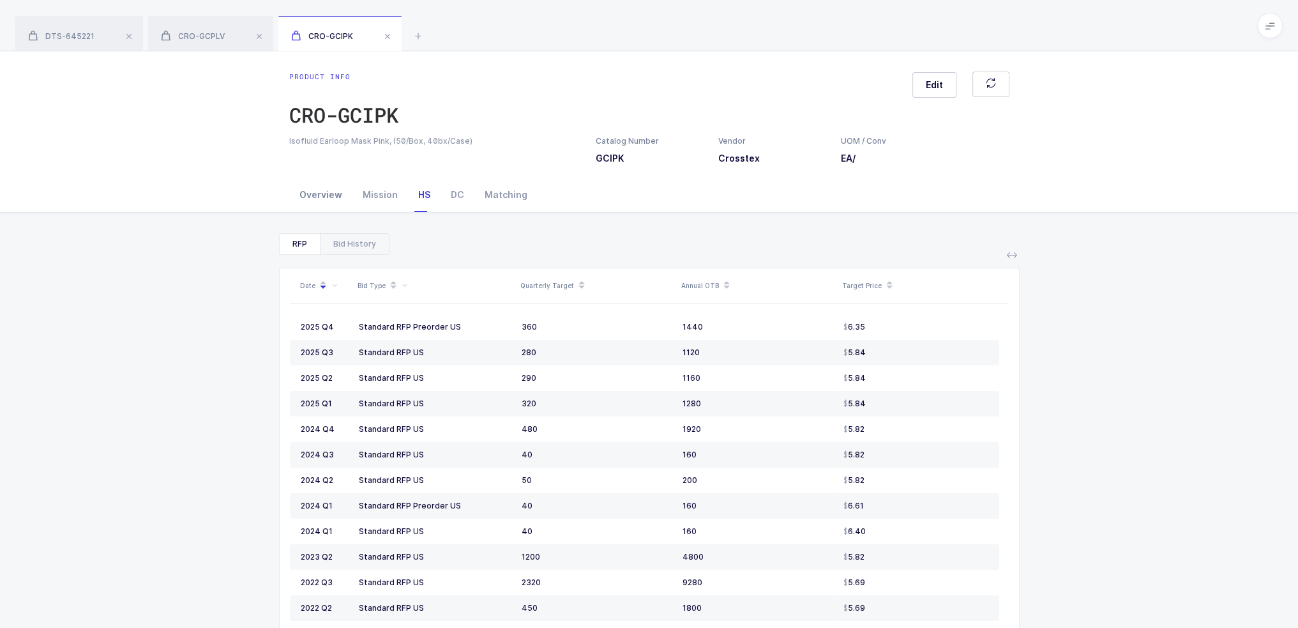
click at [324, 191] on div "Overview" at bounding box center [320, 195] width 63 height 34
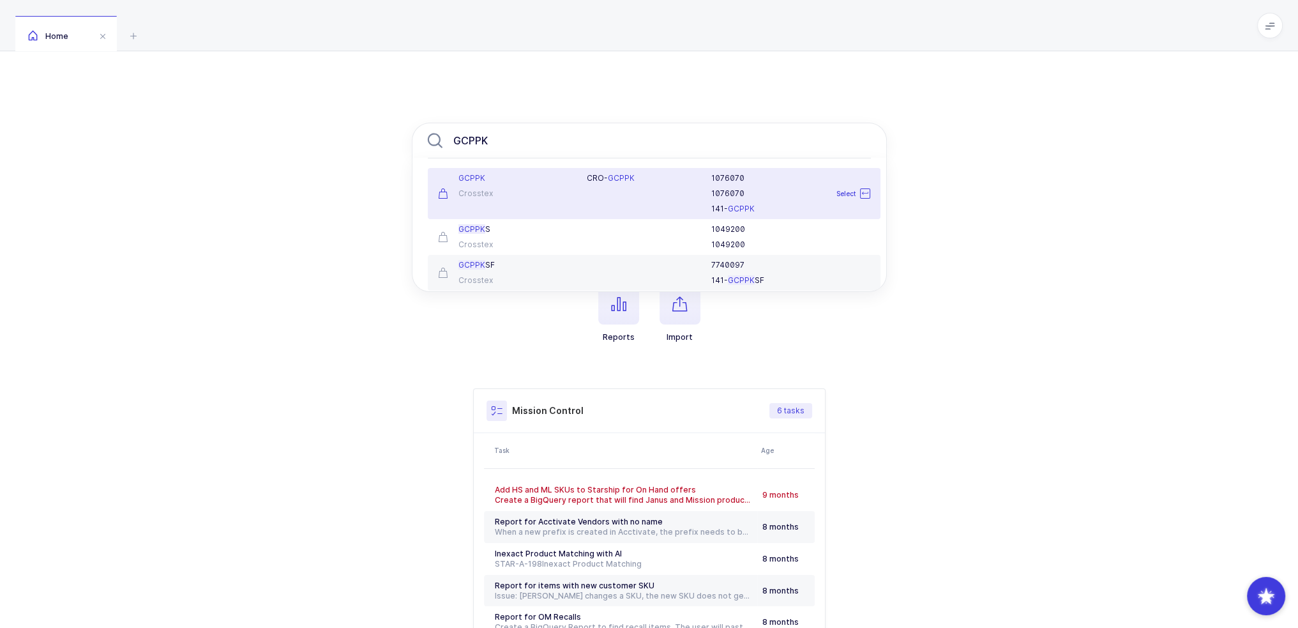
type input "GCPPK"
click at [586, 188] on div "CRO- GCPPK" at bounding box center [641, 193] width 125 height 41
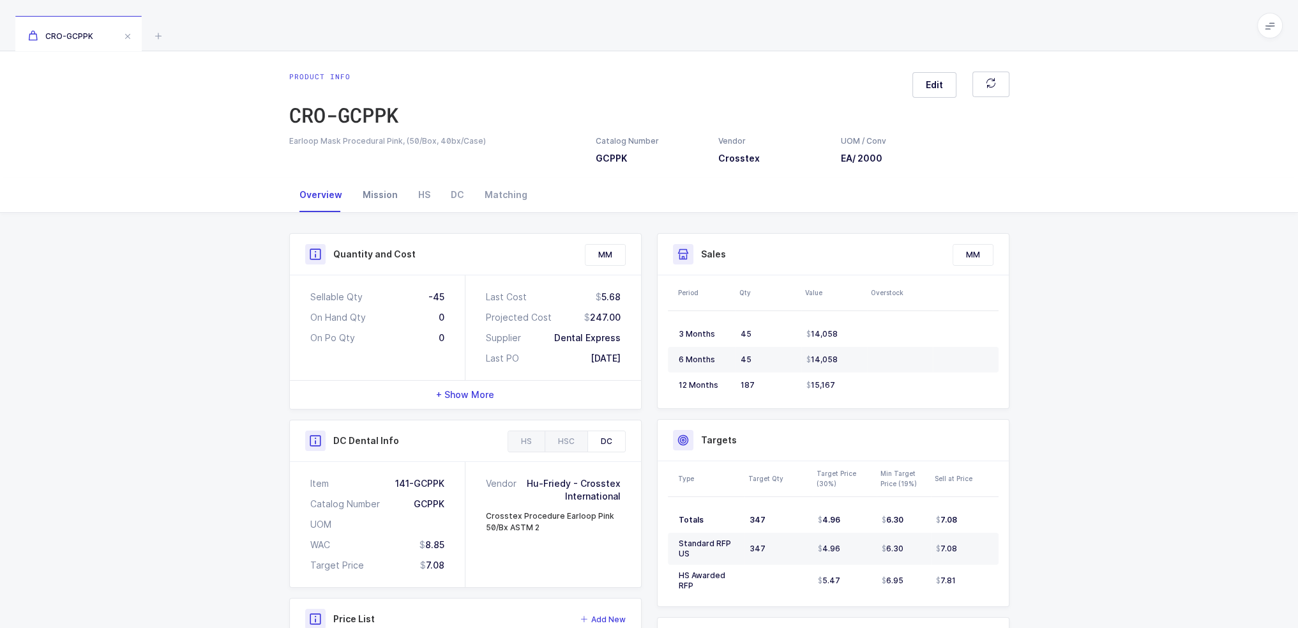
click at [391, 198] on div "Mission" at bounding box center [380, 195] width 56 height 34
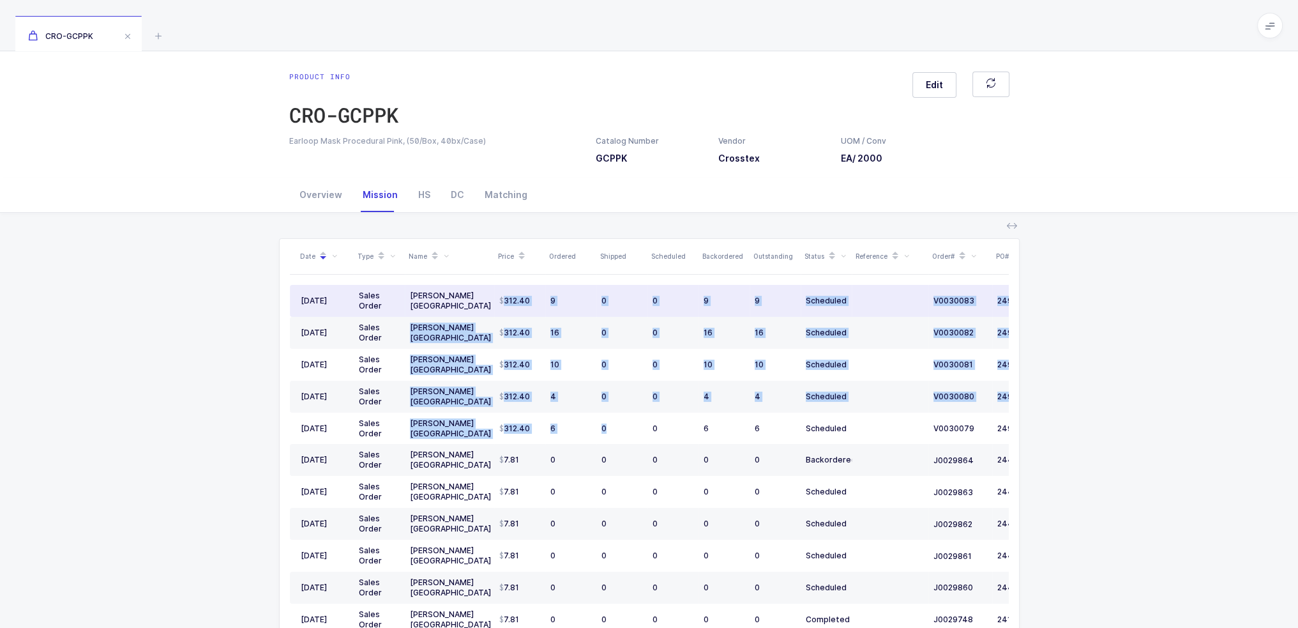
drag, startPoint x: 644, startPoint y: 428, endPoint x: 497, endPoint y: 296, distance: 197.6
click at [497, 296] on tbody "[DATE] Sales Order [PERSON_NAME] [GEOGRAPHIC_DATA] 312.40 9 0 0 9 9 Scheduled V…" at bounding box center [692, 603] width 805 height 637
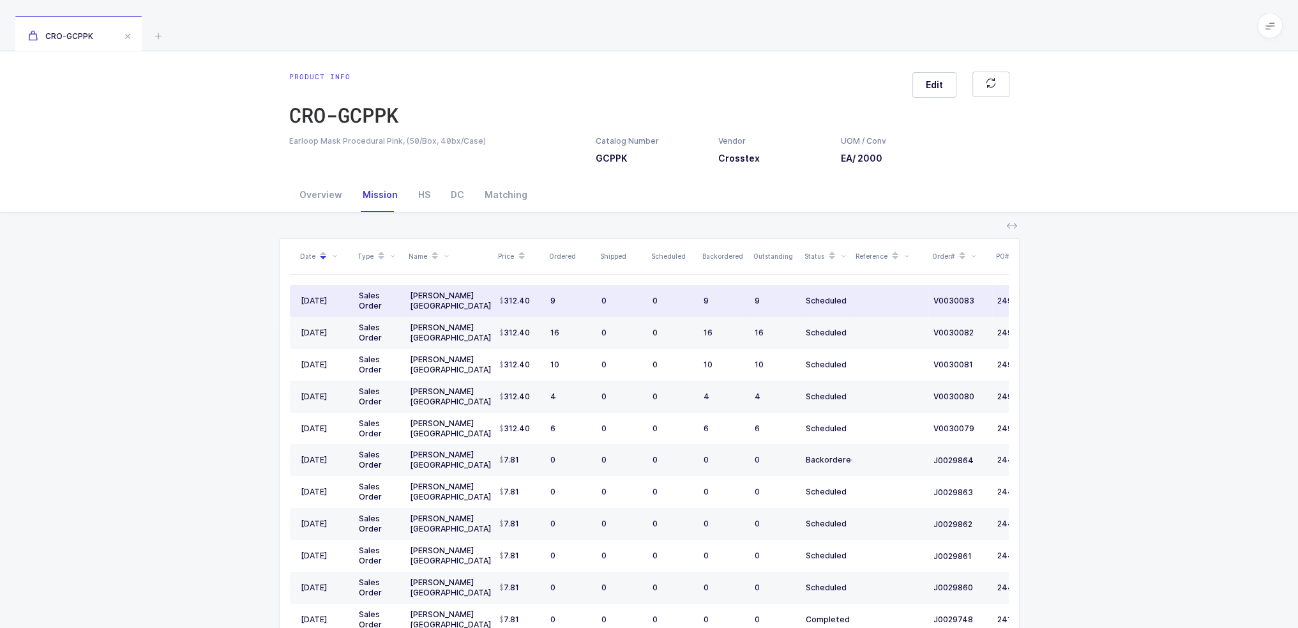
click at [497, 296] on td "312.40" at bounding box center [519, 301] width 51 height 32
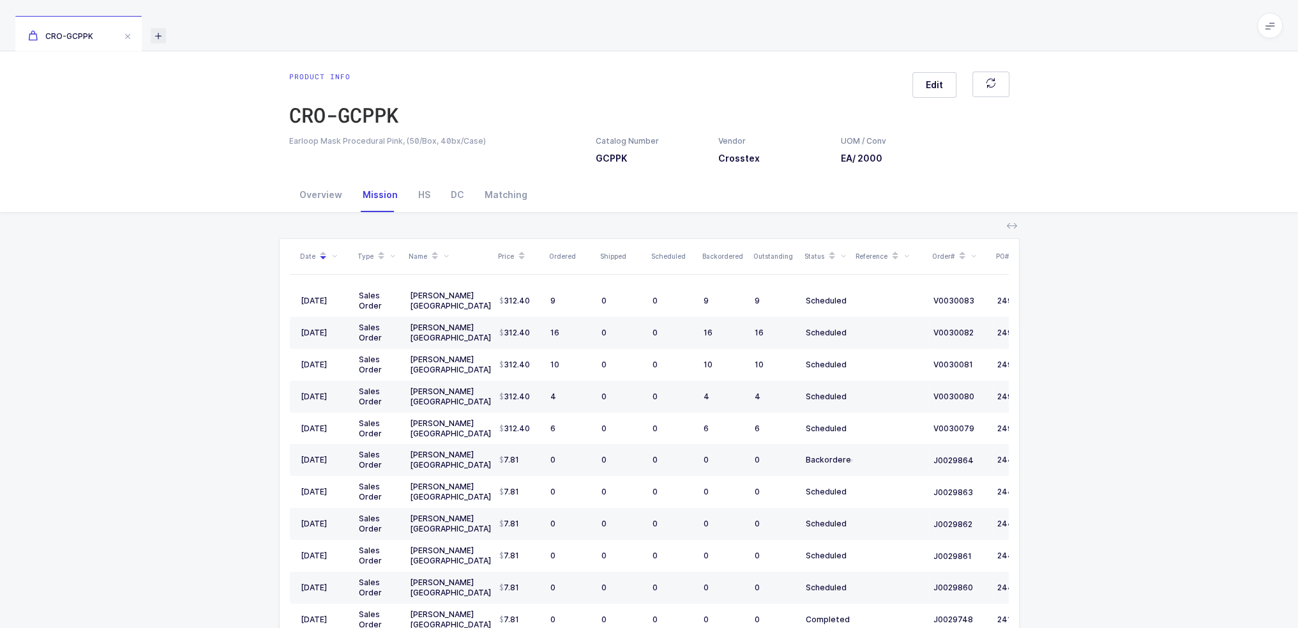
click at [162, 35] on icon at bounding box center [158, 35] width 15 height 15
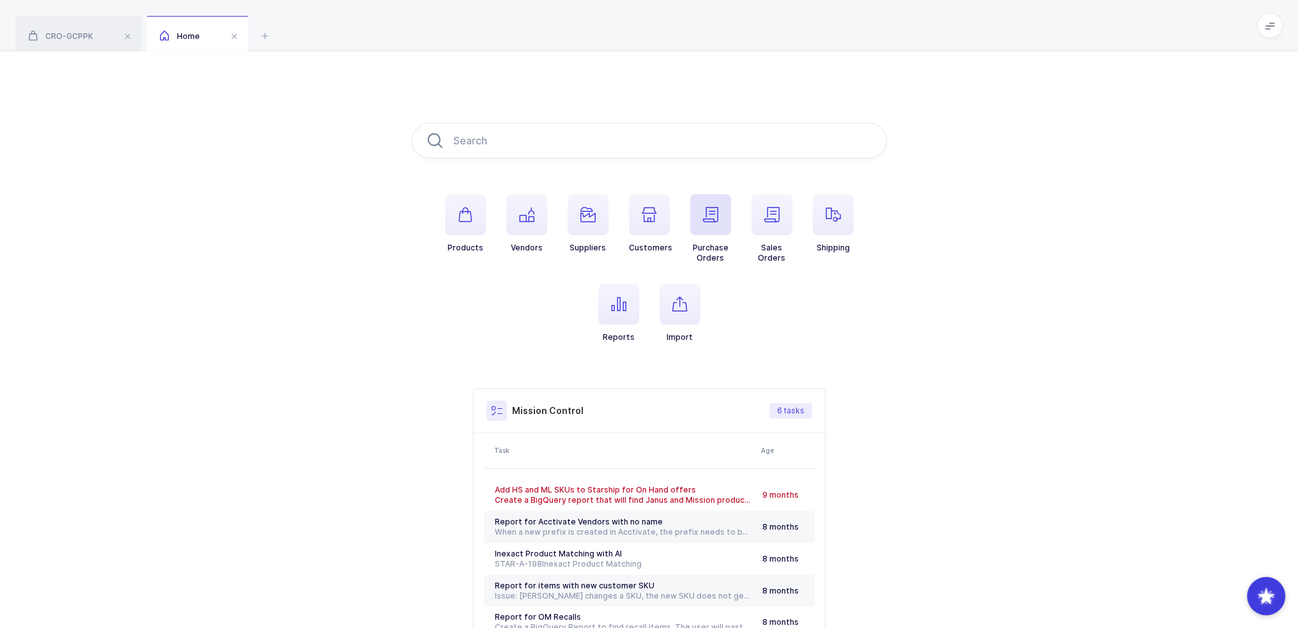
click at [720, 215] on span "button" at bounding box center [710, 214] width 41 height 41
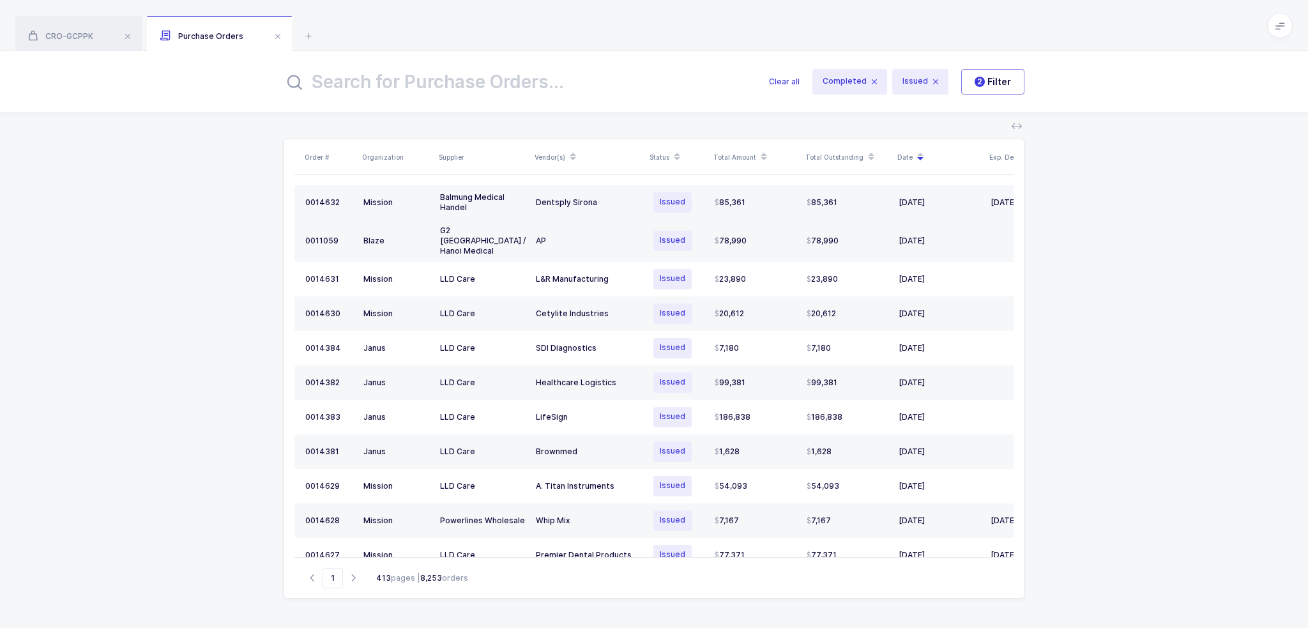
click at [533, 196] on td "Dentsply Sirona" at bounding box center [588, 202] width 115 height 34
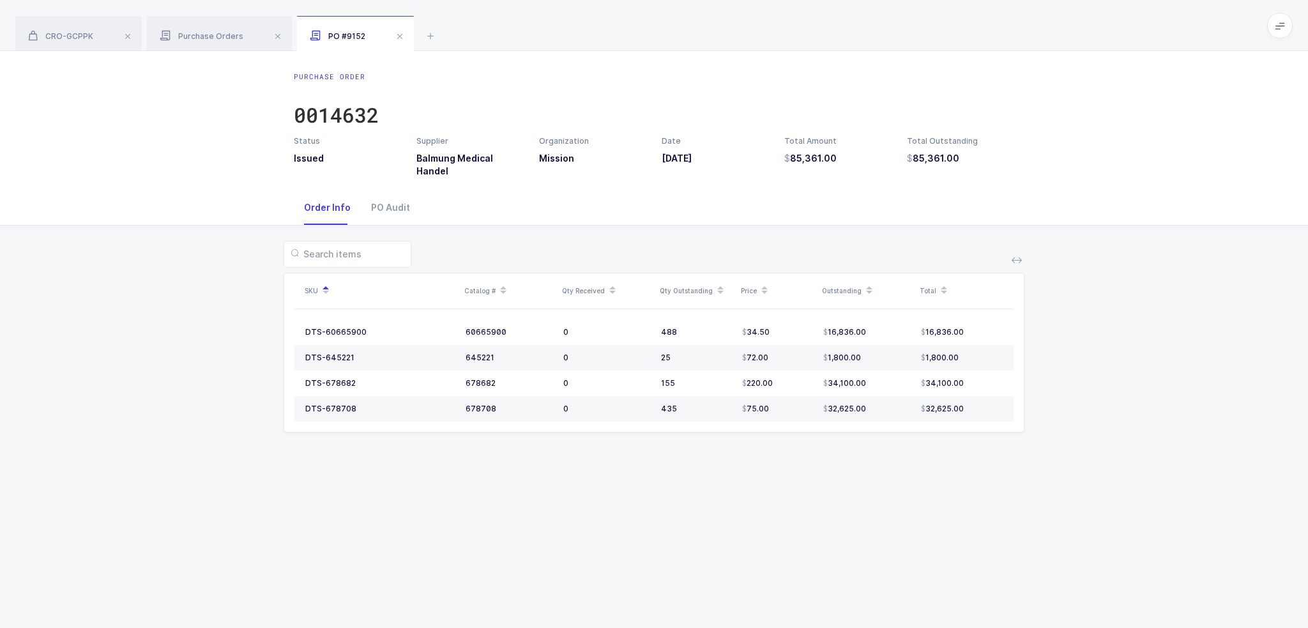
drag, startPoint x: 992, startPoint y: 460, endPoint x: 959, endPoint y: 519, distance: 67.7
click at [959, 519] on div "Purchase Order 0014632 Status Issued Supplier Balmung Medical Handel Organizati…" at bounding box center [654, 339] width 1308 height 577
click at [954, 499] on div "Purchase Order 0014632 Status Issued Supplier Balmung Medical Handel Organizati…" at bounding box center [654, 339] width 1308 height 577
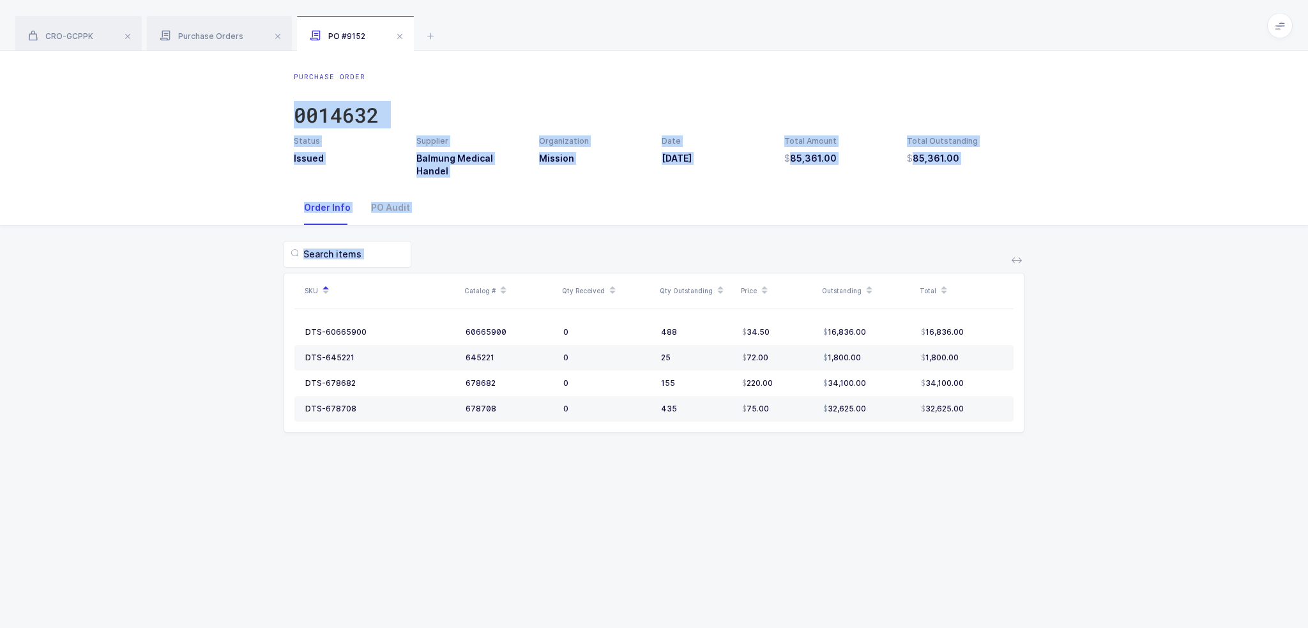
drag, startPoint x: 879, startPoint y: 71, endPoint x: 946, endPoint y: 491, distance: 425.6
click at [946, 491] on div "Purchase Order 0014632 Status Issued Supplier Balmung Medical Handel Organizati…" at bounding box center [654, 339] width 1308 height 577
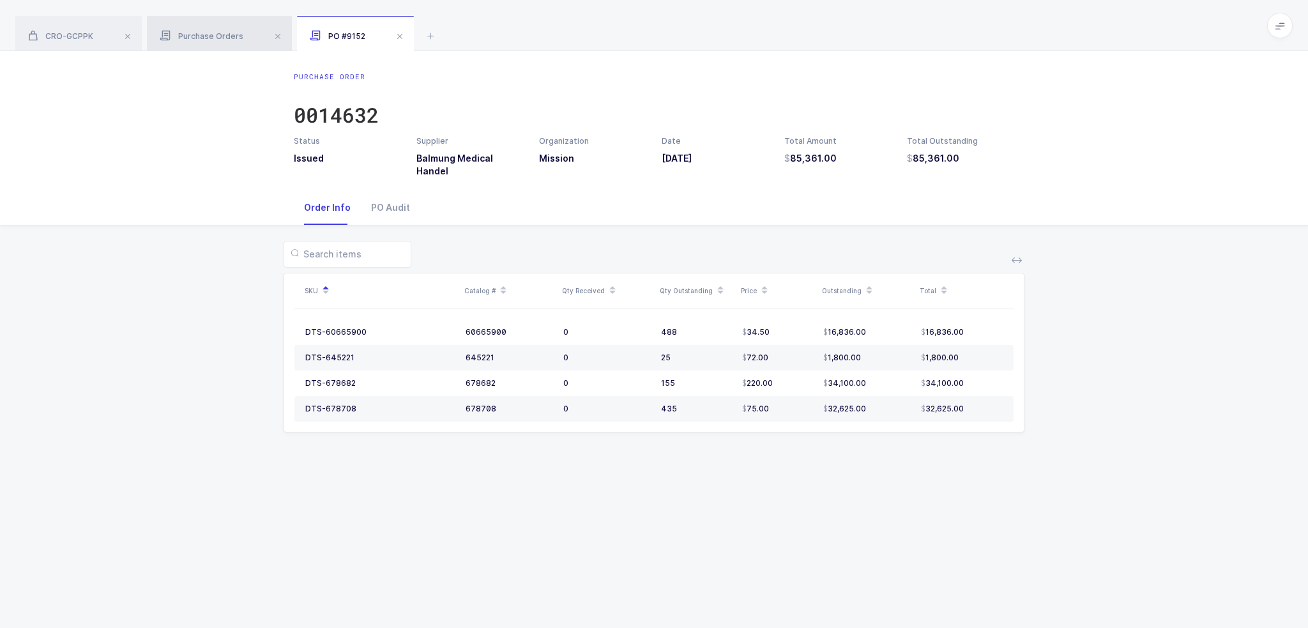
click at [256, 42] on div "Purchase Orders" at bounding box center [219, 34] width 145 height 36
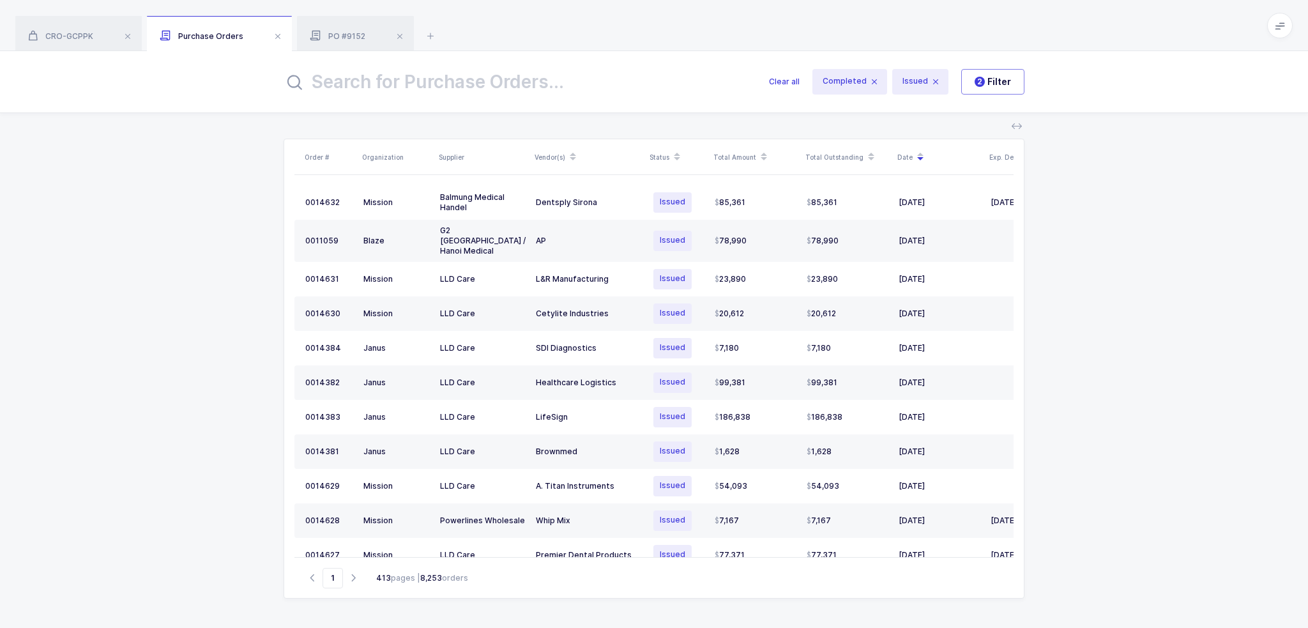
click at [623, 92] on input "text" at bounding box center [519, 81] width 470 height 31
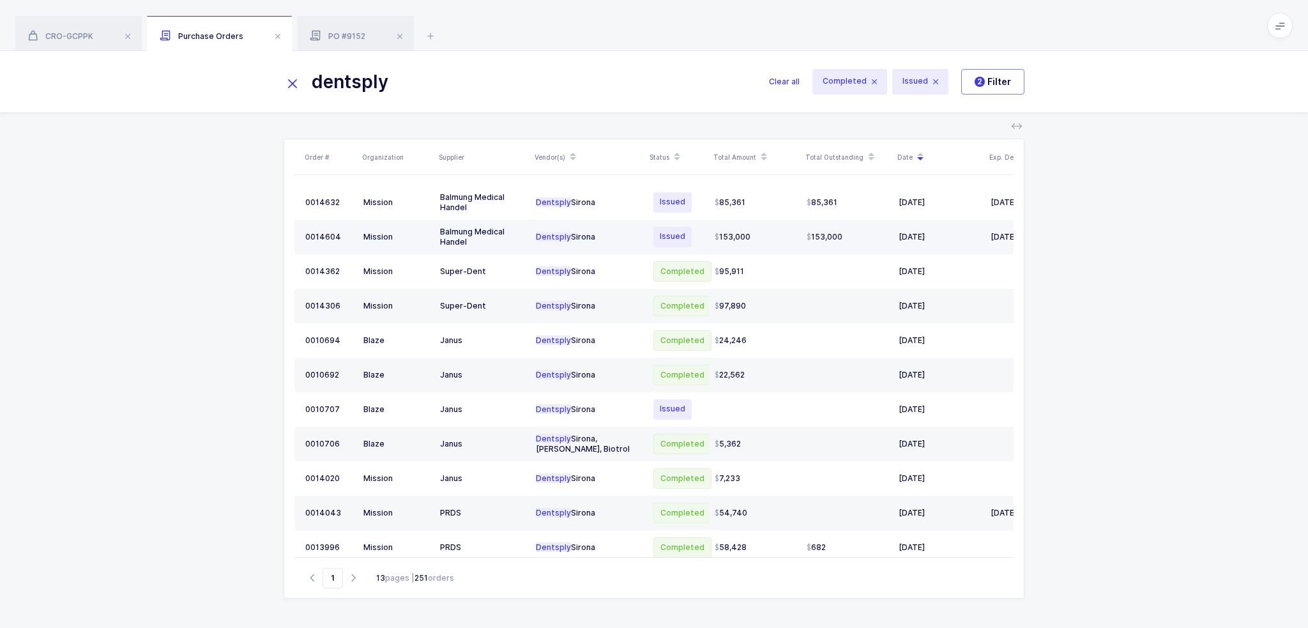
type input "dentsply"
click at [748, 235] on span "153,000" at bounding box center [733, 237] width 36 height 10
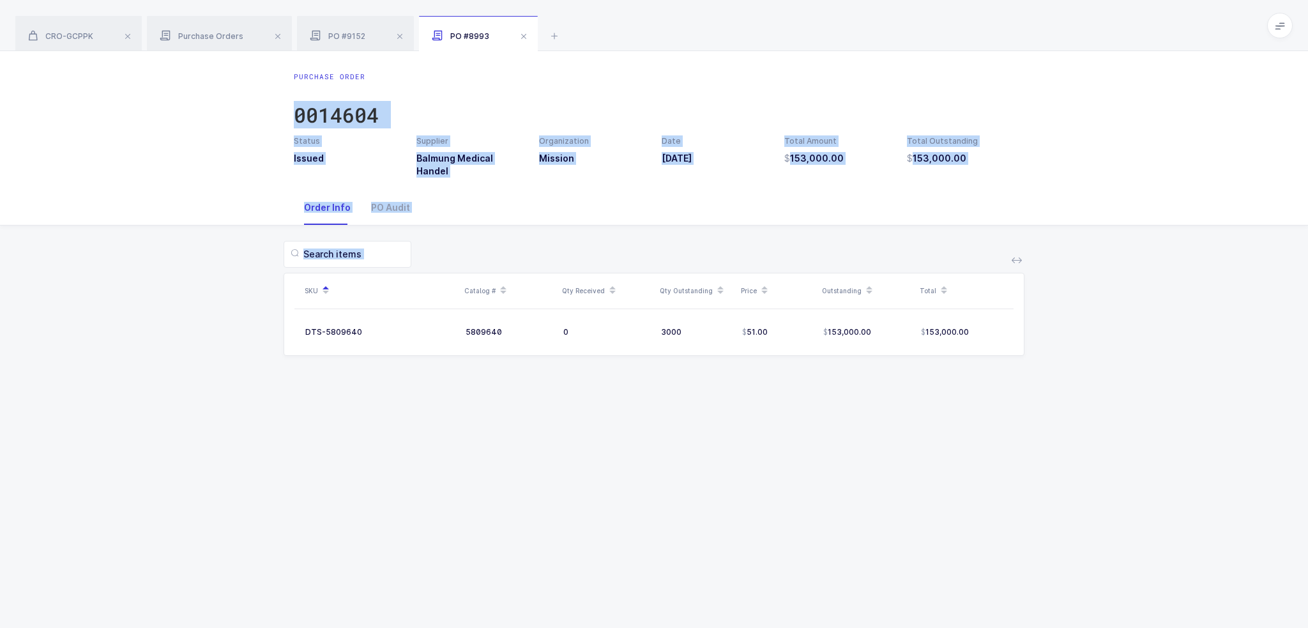
drag, startPoint x: 835, startPoint y: 375, endPoint x: 855, endPoint y: 58, distance: 317.4
click at [855, 58] on div "Purchase Order 0014604 Status Issued Supplier Balmung Medical Handel Organizati…" at bounding box center [654, 339] width 1308 height 577
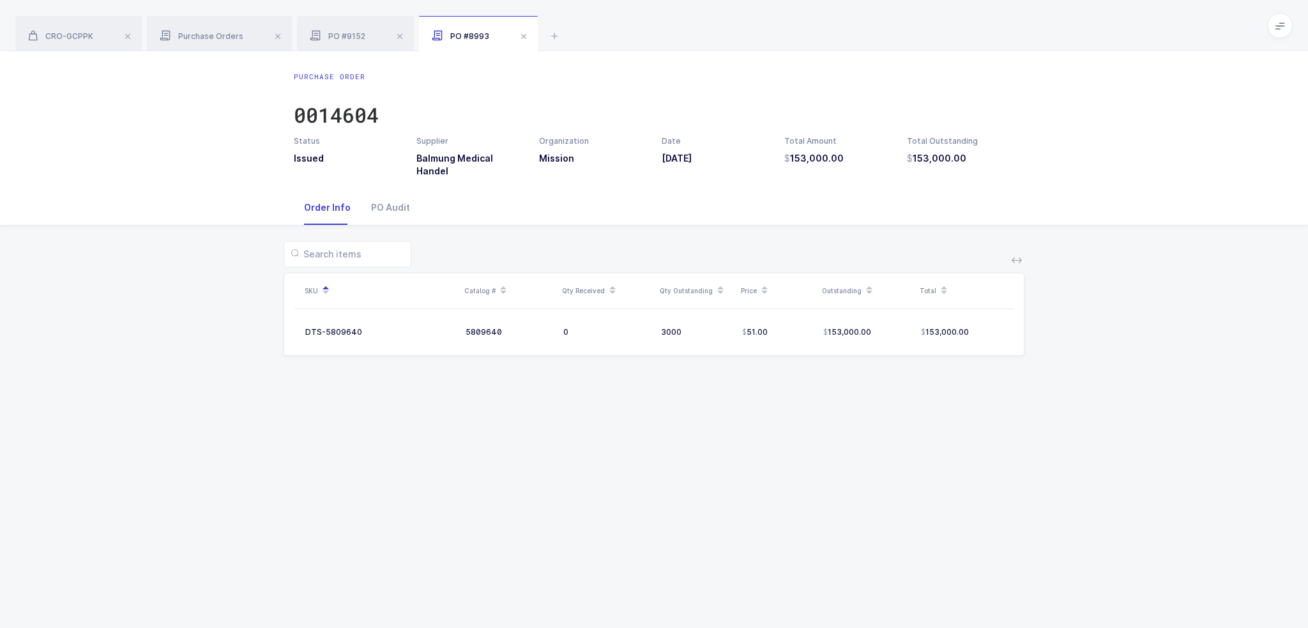
click at [870, 24] on div "CRO-GCPPK Purchase Orders PO #9152 PO #8993" at bounding box center [654, 25] width 1308 height 51
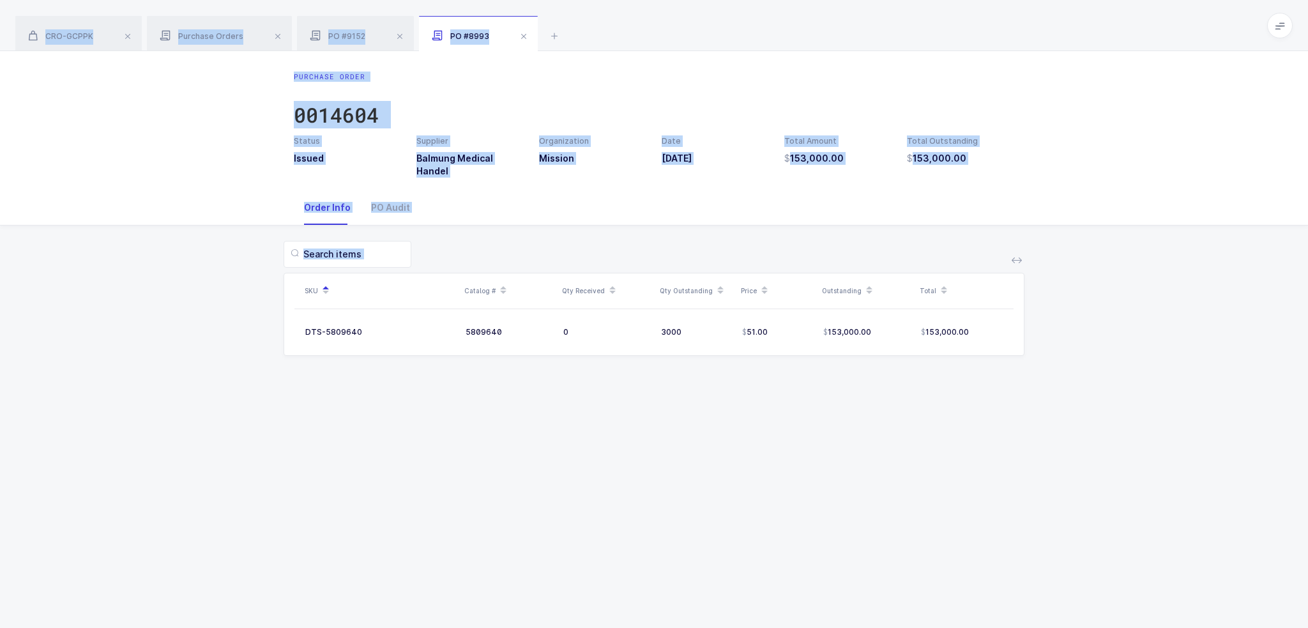
drag, startPoint x: 878, startPoint y: 16, endPoint x: 979, endPoint y: 466, distance: 461.4
click at [979, 466] on div "CRO-GCPPK Purchase Orders PO #9152 PO #8993 Product info CRO-GCPPK Edit Earloop…" at bounding box center [654, 314] width 1308 height 628
click at [979, 466] on div "Purchase Order 0014604 Status Issued Supplier Balmung Medical Handel Organizati…" at bounding box center [654, 339] width 1308 height 577
drag, startPoint x: 979, startPoint y: 466, endPoint x: 733, endPoint y: -4, distance: 530.4
click at [733, 0] on html "Apps Core [GEOGRAPHIC_DATA] Admin Mission Control Purchasing [PERSON_NAME] Logo…" at bounding box center [654, 314] width 1308 height 628
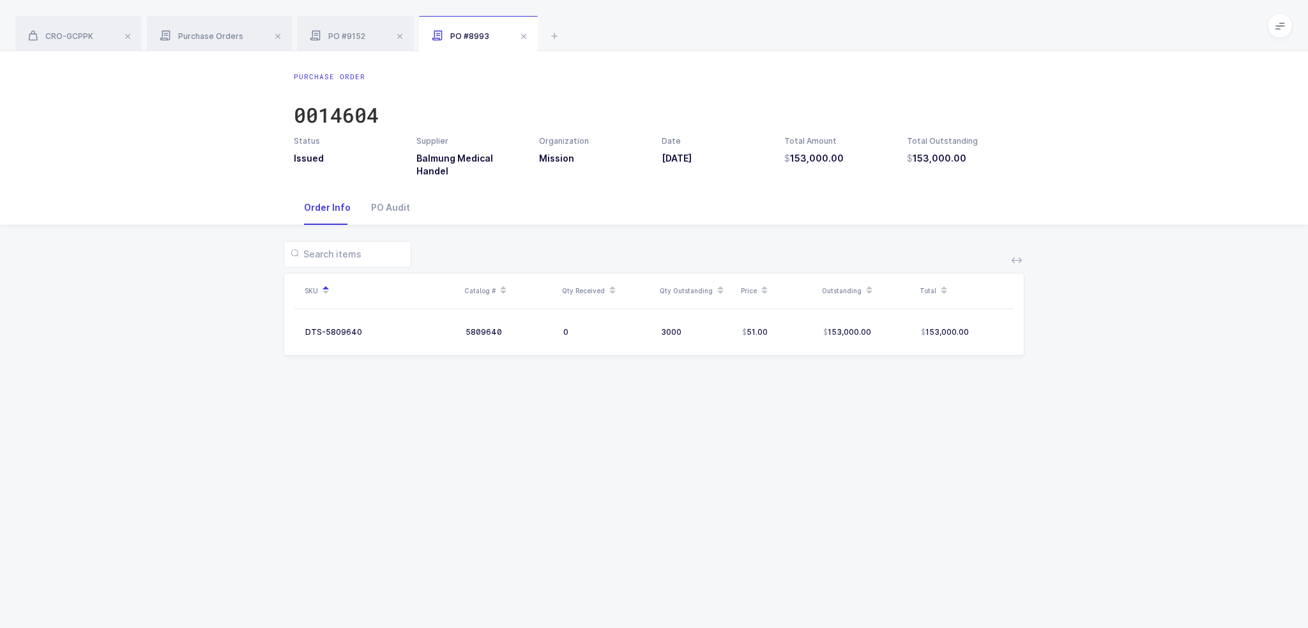
click at [727, 4] on div "CRO-GCPPK Purchase Orders PO #9152 PO #8993" at bounding box center [654, 25] width 1308 height 51
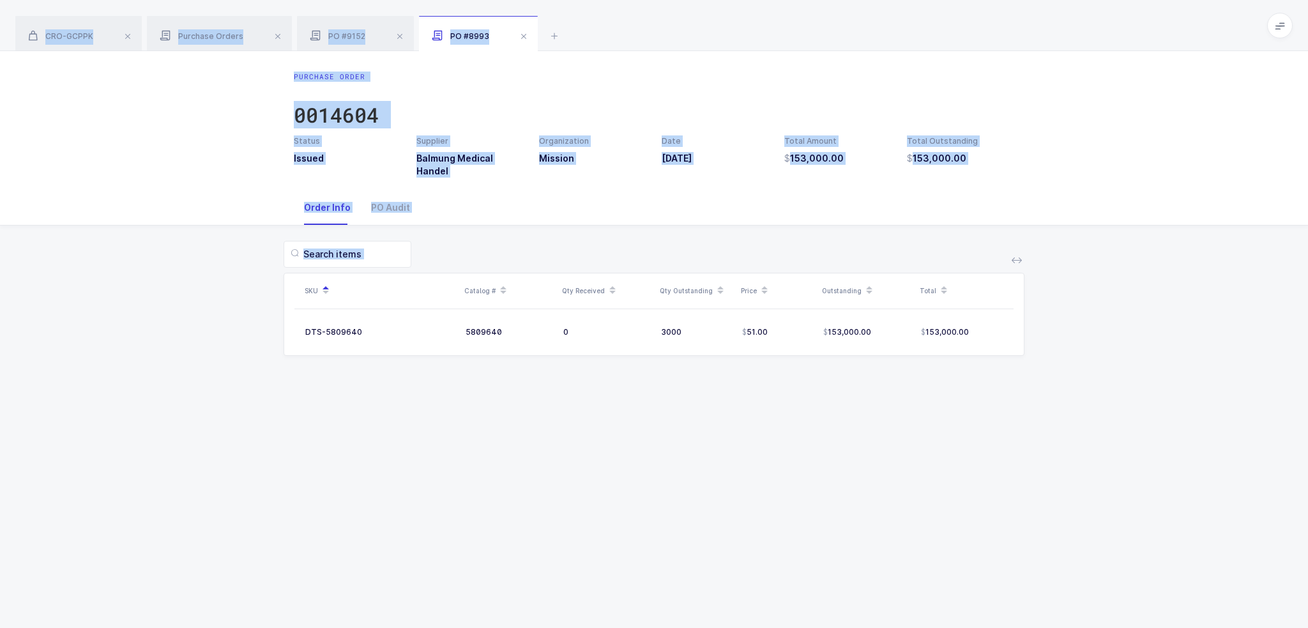
drag, startPoint x: 727, startPoint y: 4, endPoint x: 932, endPoint y: 427, distance: 470.1
click at [932, 427] on div "CRO-GCPPK Purchase Orders PO #9152 PO #8993 Product info CRO-GCPPK Edit Earloop…" at bounding box center [654, 314] width 1308 height 628
click at [932, 427] on div "Purchase Order 0014604 Status Issued Supplier Balmung Medical Handel Organizati…" at bounding box center [654, 339] width 1308 height 577
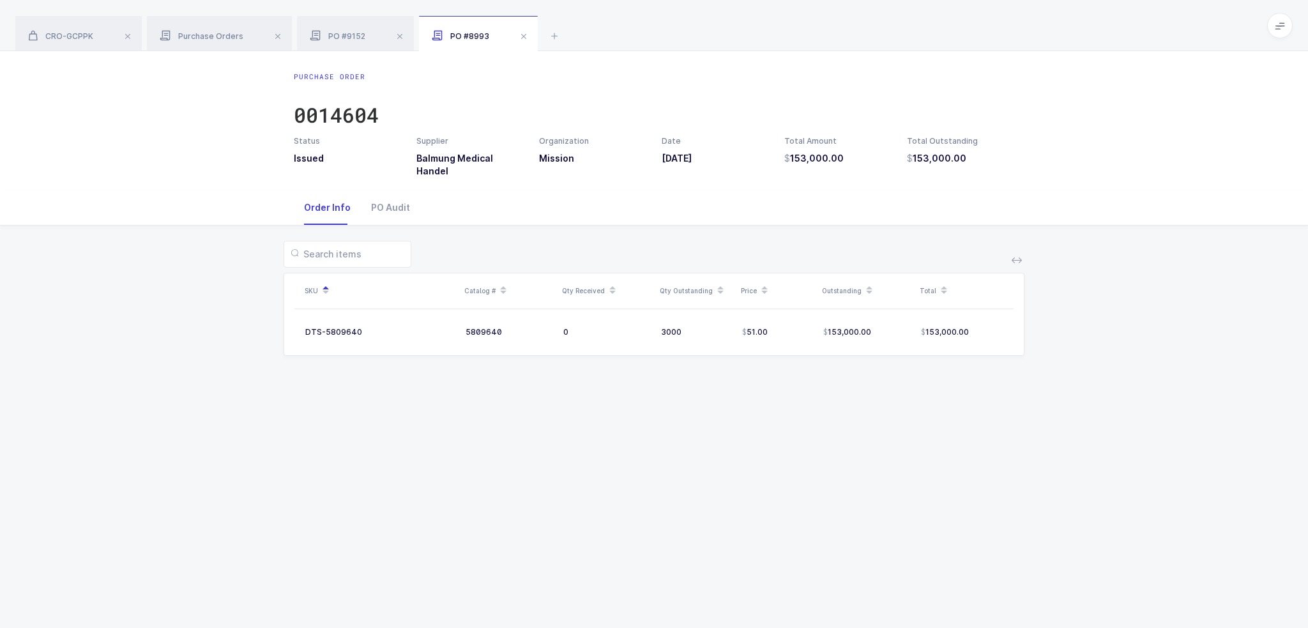
click at [596, 17] on div "CRO-GCPPK Purchase Orders PO #9152 PO #8993" at bounding box center [654, 25] width 1308 height 51
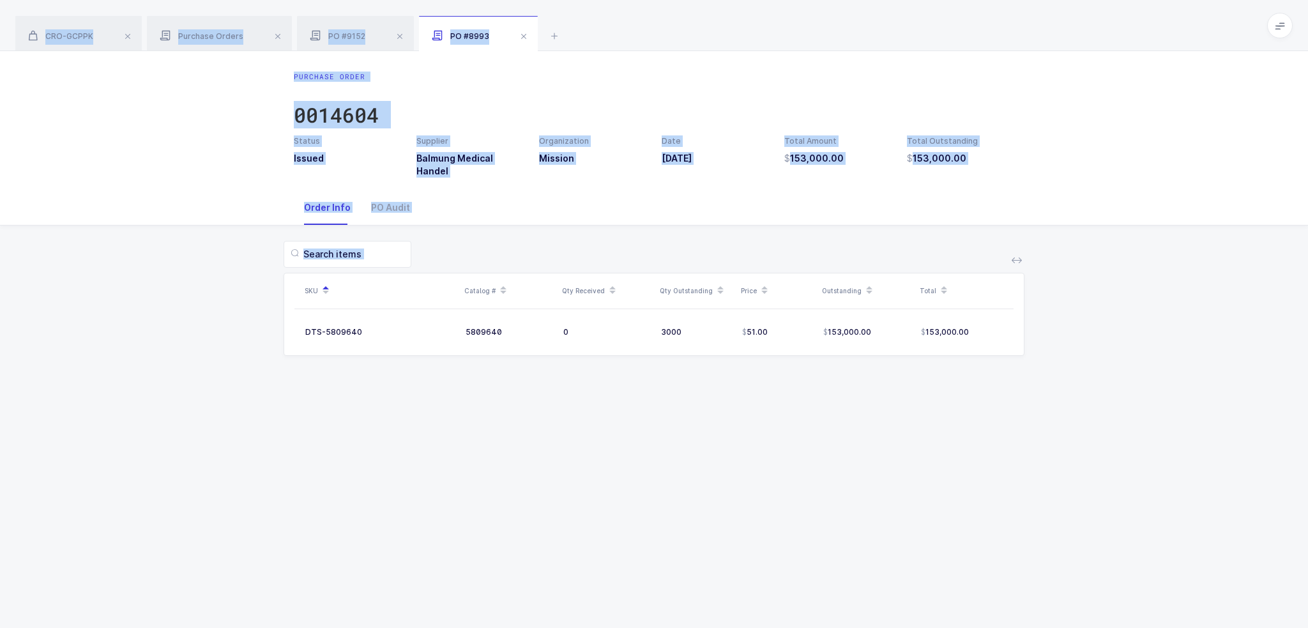
drag, startPoint x: 596, startPoint y: 17, endPoint x: 943, endPoint y: 382, distance: 503.2
click at [863, 356] on div "CRO-GCPPK Purchase Orders PO #9152 PO #8993 Product info CRO-GCPPK Edit Earloop…" at bounding box center [654, 314] width 1308 height 628
click at [1012, 393] on div "Purchase Order 0014604 Status Issued Supplier Balmung Medical Handel Organizati…" at bounding box center [654, 339] width 1308 height 577
drag, startPoint x: 1016, startPoint y: 396, endPoint x: 895, endPoint y: 10, distance: 404.8
click at [895, 10] on div "CRO-GCPPK Purchase Orders PO #9152 PO #8993 Product info CRO-GCPPK Edit Earloop…" at bounding box center [654, 314] width 1308 height 628
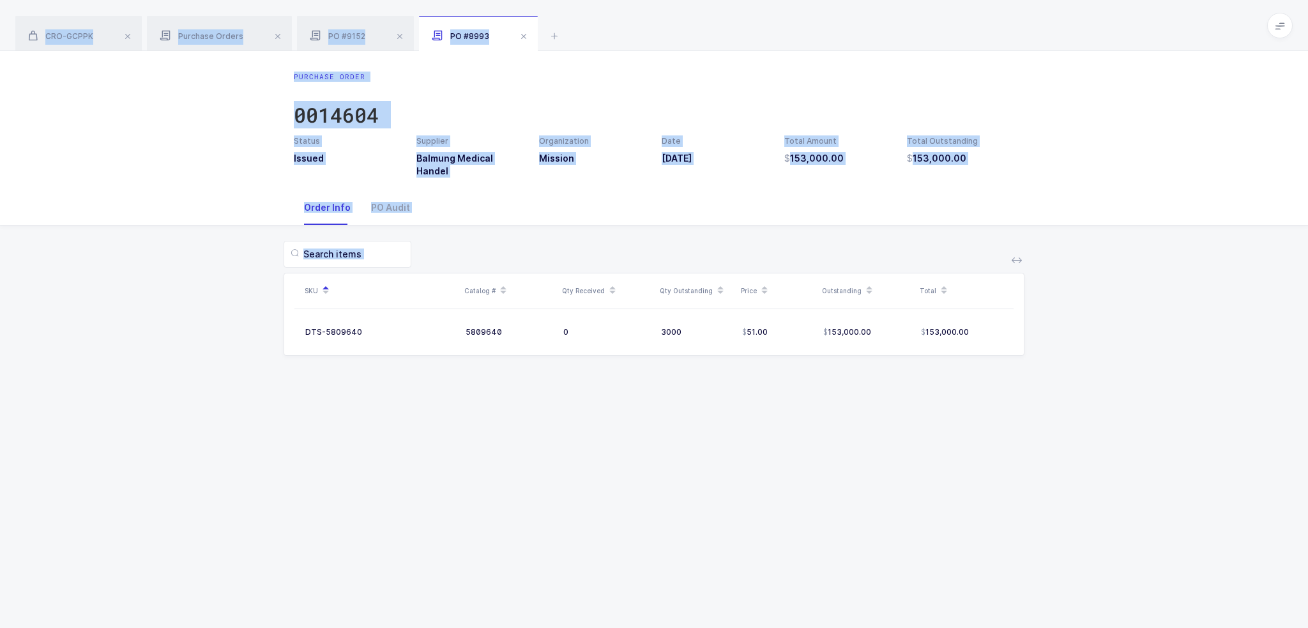
click at [895, 10] on div "CRO-GCPPK Purchase Orders PO #9152 PO #8993" at bounding box center [654, 25] width 1308 height 51
drag, startPoint x: 884, startPoint y: 10, endPoint x: 971, endPoint y: 546, distance: 542.8
click at [971, 546] on div "CRO-GCPPK Purchase Orders PO #9152 PO #8993 Product info CRO-GCPPK Edit Earloop…" at bounding box center [654, 314] width 1308 height 628
click at [971, 546] on div "Purchase Order 0014604 Status Issued Supplier Balmung Medical Handel Organizati…" at bounding box center [654, 339] width 1308 height 577
drag, startPoint x: 1024, startPoint y: 536, endPoint x: 881, endPoint y: 4, distance: 550.4
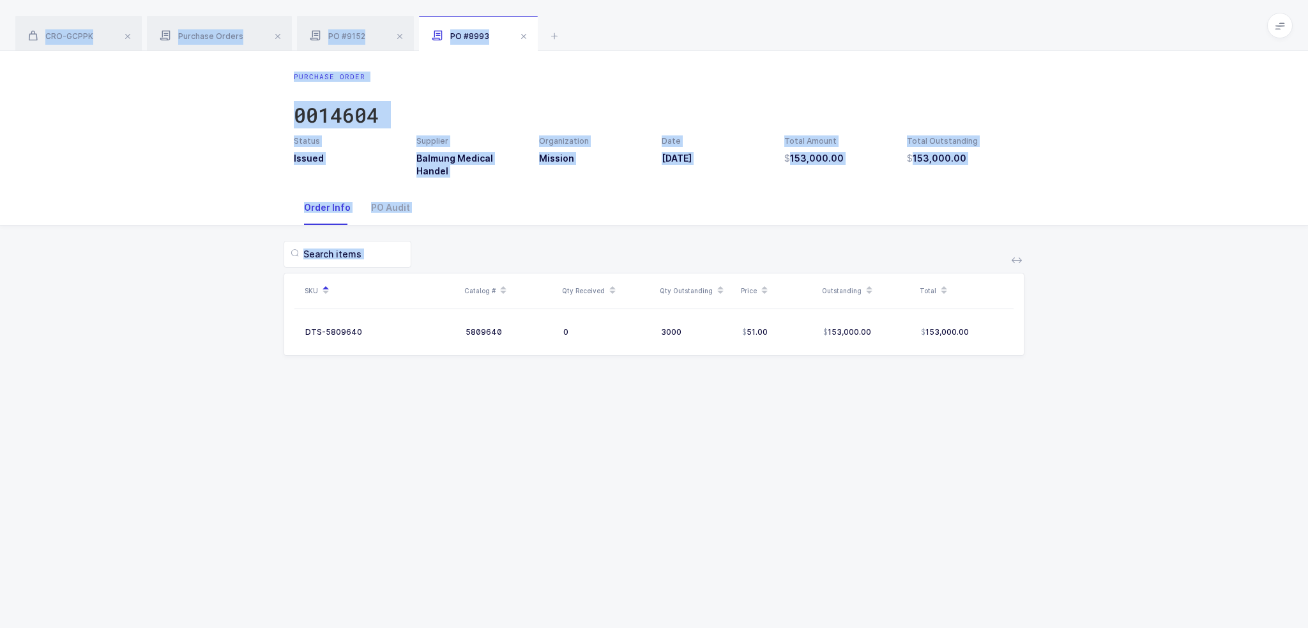
click at [881, 4] on div "CRO-GCPPK Purchase Orders PO #9152 PO #8993 Product info CRO-GCPPK Edit Earloop…" at bounding box center [654, 314] width 1308 height 628
click at [879, 12] on div "CRO-GCPPK Purchase Orders PO #9152 PO #8993" at bounding box center [654, 25] width 1308 height 51
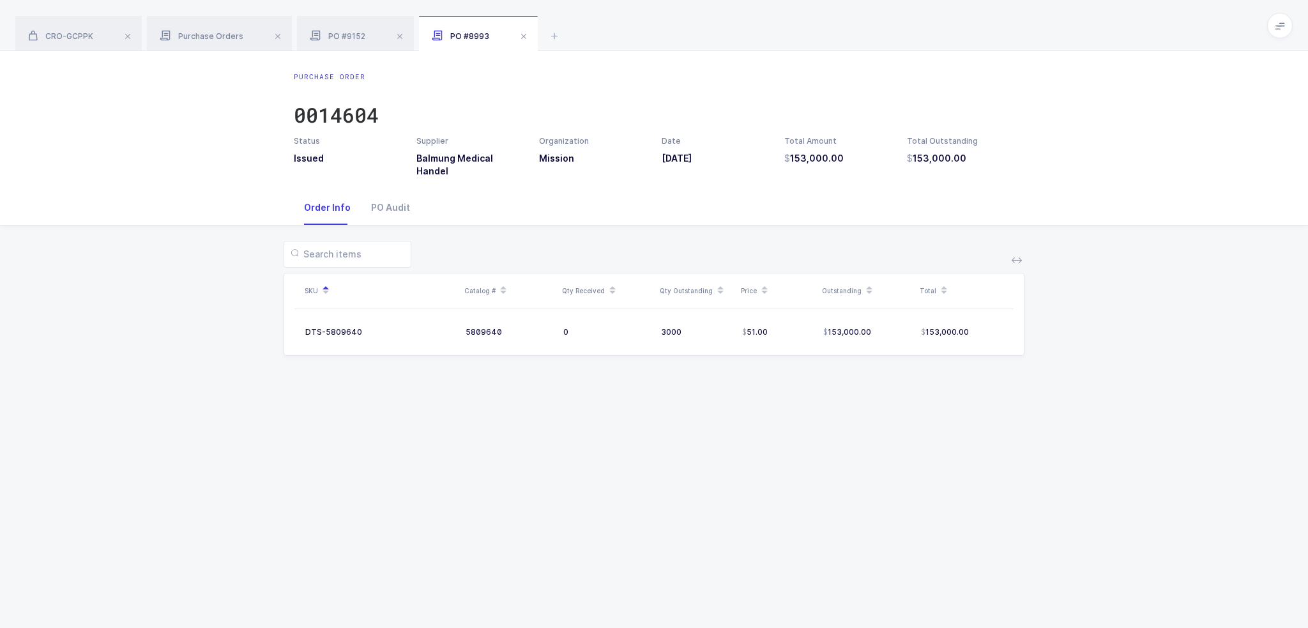
drag, startPoint x: 879, startPoint y: 12, endPoint x: 1042, endPoint y: 377, distance: 400.2
click at [1042, 377] on div "CRO-GCPPK Purchase Orders PO #9152 PO #8993 Product info CRO-GCPPK Edit Earloop…" at bounding box center [654, 314] width 1308 height 628
click at [1042, 377] on div "Purchase Order 0014604 Status Issued Supplier Balmung Medical Handel Organizati…" at bounding box center [654, 339] width 1308 height 577
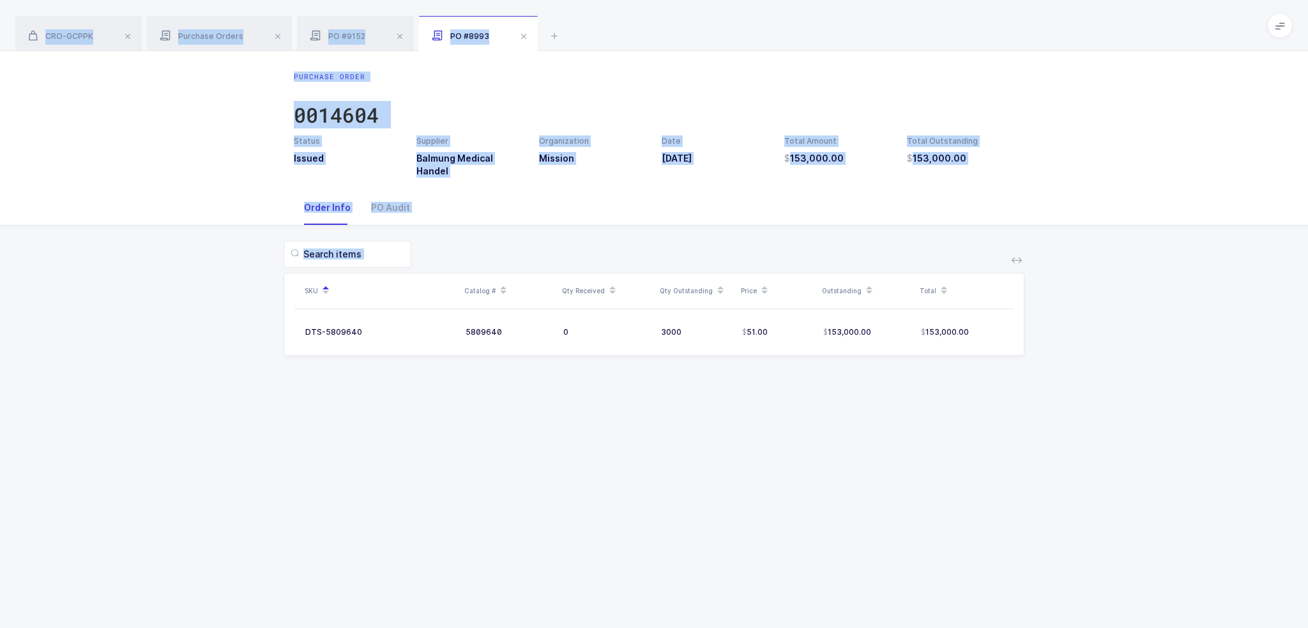
drag, startPoint x: 1040, startPoint y: 383, endPoint x: 884, endPoint y: 10, distance: 405.0
click at [884, 10] on div "CRO-GCPPK Purchase Orders PO #9152 PO #8993 Product info CRO-GCPPK Edit Earloop…" at bounding box center [654, 314] width 1308 height 628
click at [884, 10] on div "CRO-GCPPK Purchase Orders PO #9152 PO #8993" at bounding box center [654, 25] width 1308 height 51
drag, startPoint x: 884, startPoint y: 10, endPoint x: 1079, endPoint y: 436, distance: 468.9
click at [1079, 436] on div "CRO-GCPPK Purchase Orders PO #9152 PO #8993 Product info CRO-GCPPK Edit Earloop…" at bounding box center [654, 314] width 1308 height 628
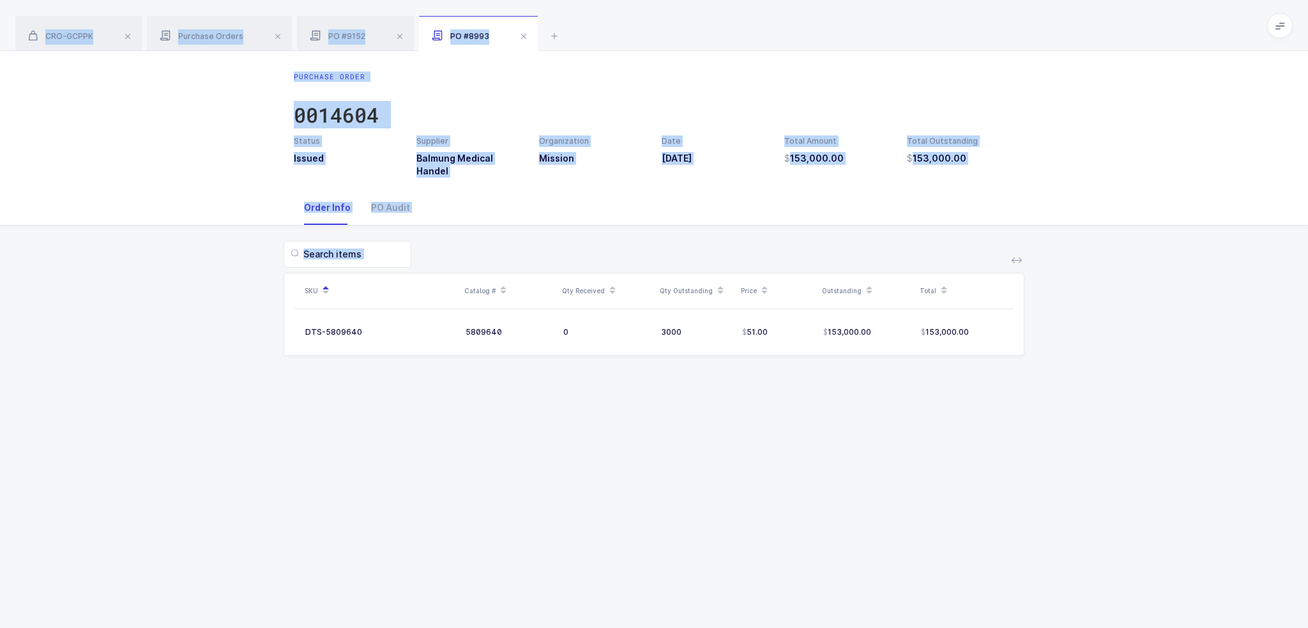
click at [1079, 436] on div "Purchase Order 0014604 Status Issued Supplier Balmung Medical Handel Organizati…" at bounding box center [654, 339] width 1308 height 577
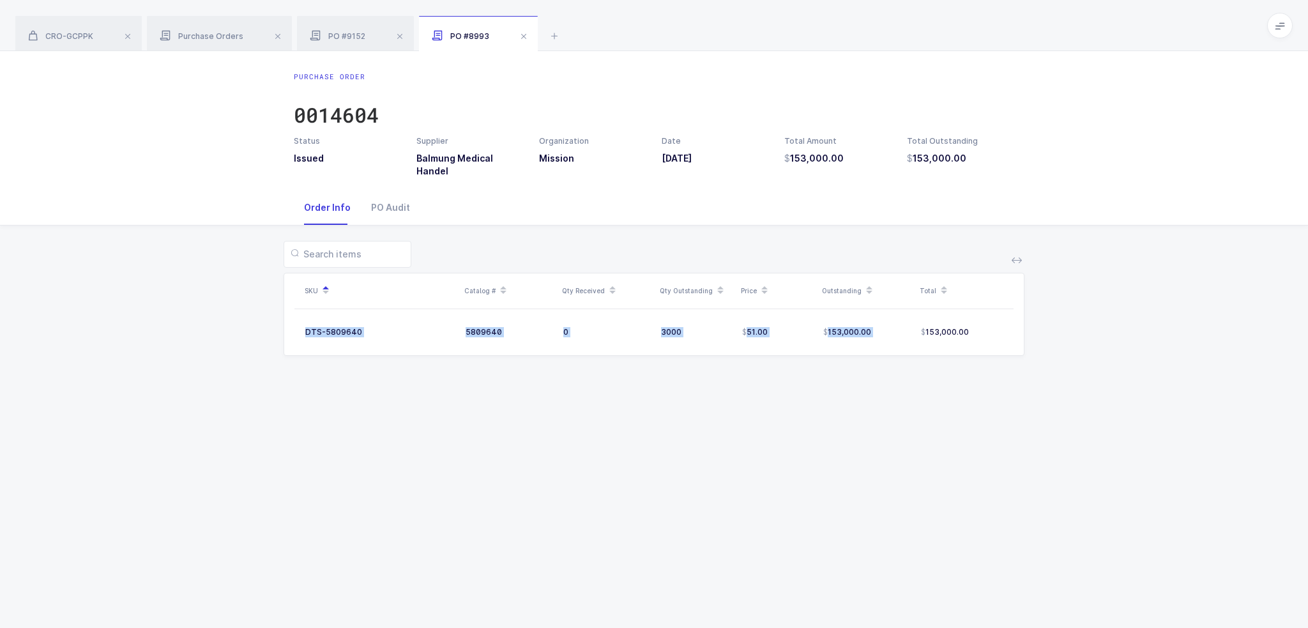
drag, startPoint x: 1079, startPoint y: 436, endPoint x: 950, endPoint y: 382, distance: 139.9
click at [941, 380] on div "Purchase Order 0014604 Status Issued Supplier Balmung Medical Handel Organizati…" at bounding box center [654, 339] width 1308 height 577
click at [950, 382] on div "Purchase Order 0014604 Status Issued Supplier Balmung Medical Handel Organizati…" at bounding box center [654, 339] width 1308 height 577
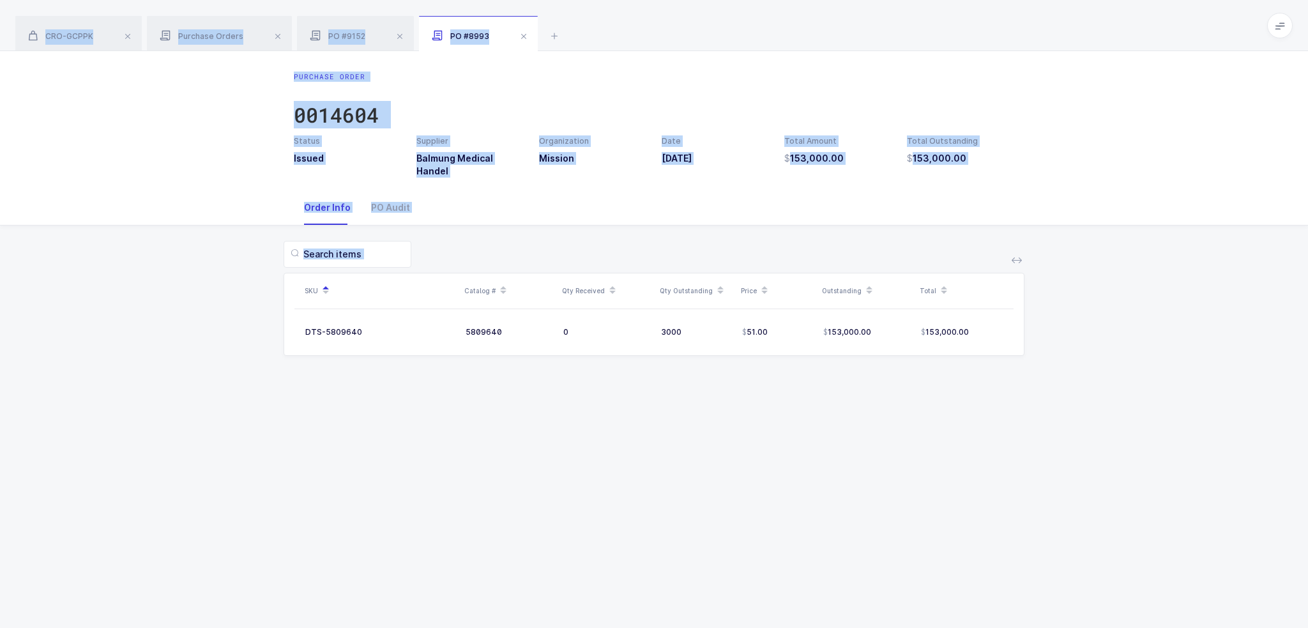
drag, startPoint x: 1004, startPoint y: 392, endPoint x: 918, endPoint y: 11, distance: 390.7
click at [918, 11] on div "CRO-GCPPK Purchase Orders PO #9152 PO #8993 Product info CRO-GCPPK Edit Earloop…" at bounding box center [654, 314] width 1308 height 628
click at [918, 11] on div "CRO-GCPPK Purchase Orders PO #9152 PO #8993" at bounding box center [654, 25] width 1308 height 51
drag, startPoint x: 918, startPoint y: 11, endPoint x: 1016, endPoint y: 404, distance: 405.3
click at [1016, 404] on div "CRO-GCPPK Purchase Orders PO #9152 PO #8993 Product info CRO-GCPPK Edit Earloop…" at bounding box center [654, 314] width 1308 height 628
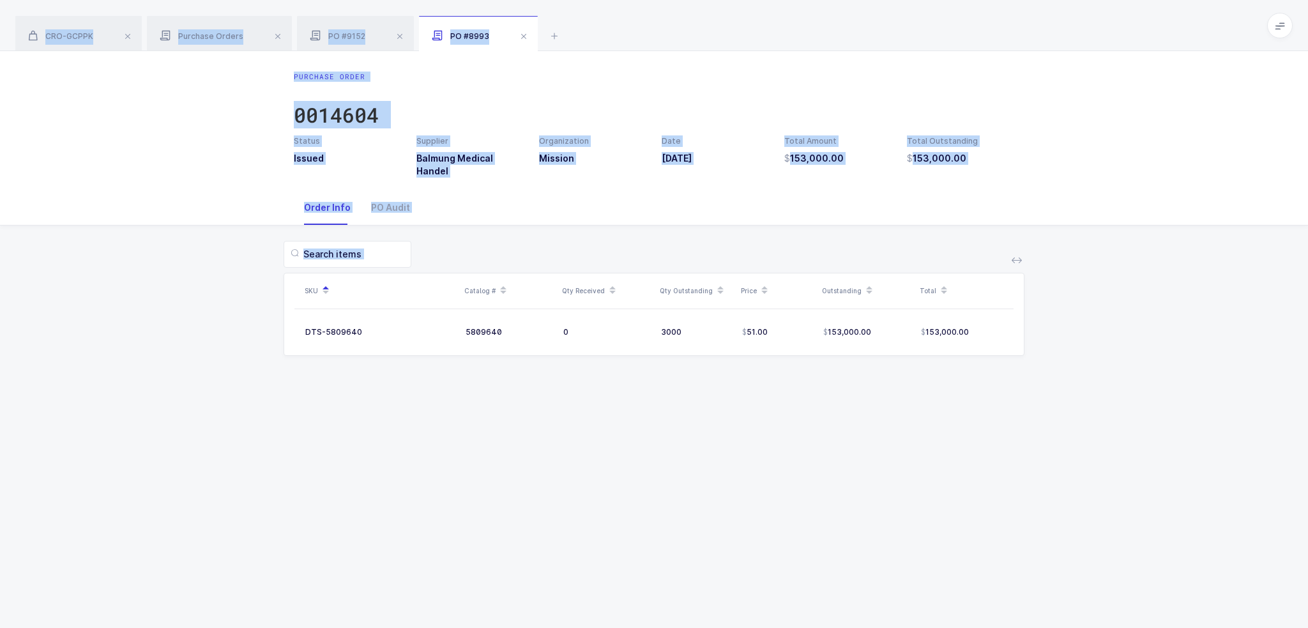
click at [1016, 404] on div "Purchase Order 0014604 Status Issued Supplier Balmung Medical Handel Organizati…" at bounding box center [654, 339] width 1308 height 577
drag, startPoint x: 1016, startPoint y: 404, endPoint x: 860, endPoint y: 15, distance: 418.9
click at [860, 15] on div "CRO-GCPPK Purchase Orders PO #9152 PO #8993 Product info CRO-GCPPK Edit Earloop…" at bounding box center [654, 314] width 1308 height 628
click at [860, 15] on div "CRO-GCPPK Purchase Orders PO #9152 PO #8993" at bounding box center [654, 25] width 1308 height 51
drag, startPoint x: 860, startPoint y: 15, endPoint x: 957, endPoint y: 449, distance: 444.3
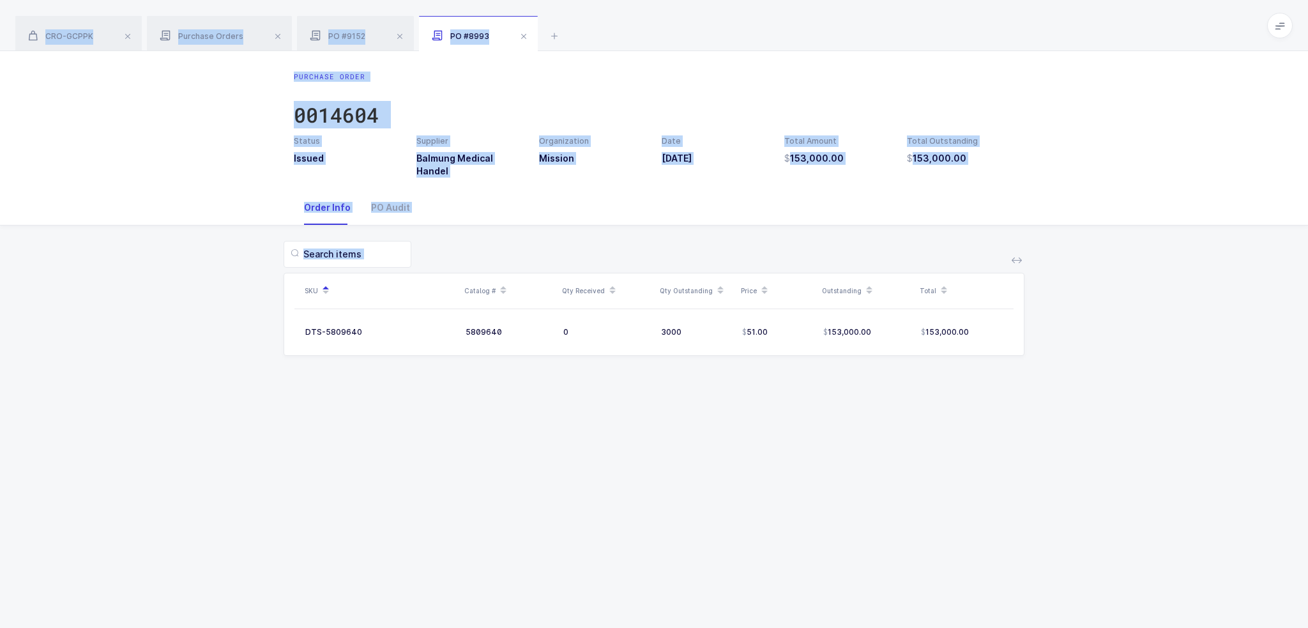
click at [957, 449] on div "CRO-GCPPK Purchase Orders PO #9152 PO #8993 Product info CRO-GCPPK Edit Earloop…" at bounding box center [654, 314] width 1308 height 628
click at [957, 449] on div "Purchase Order 0014604 Status Issued Supplier Balmung Medical Handel Organizati…" at bounding box center [654, 339] width 1308 height 577
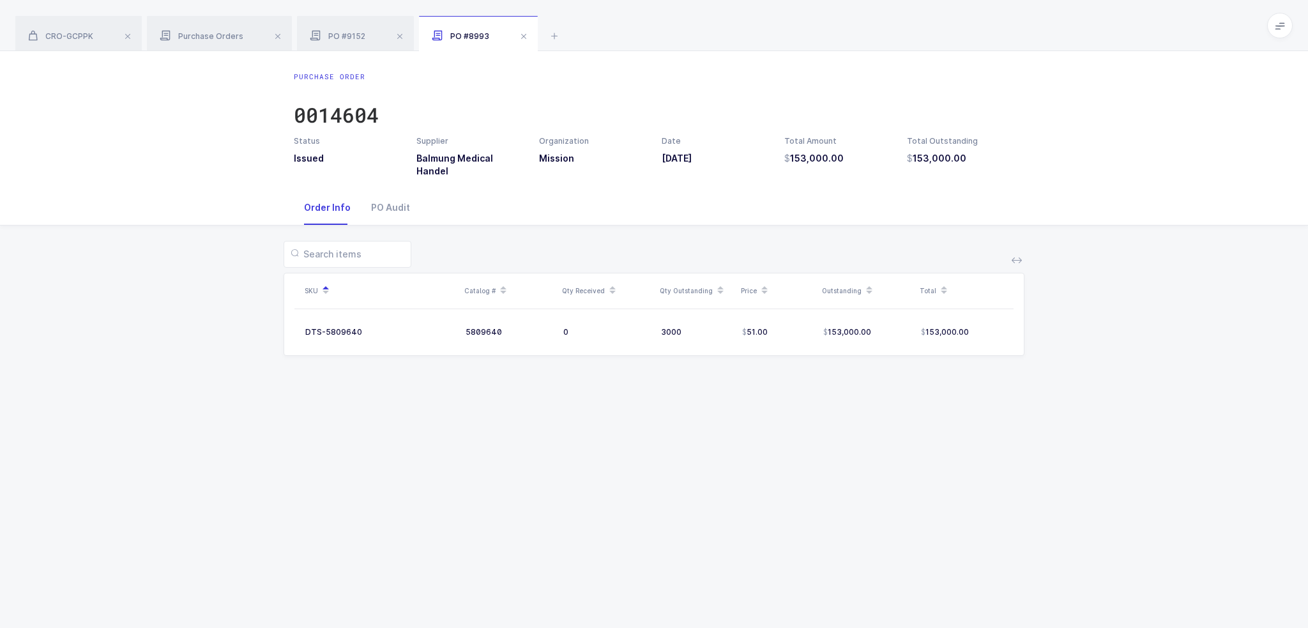
click at [565, 35] on div "CRO-GCPPK Purchase Orders PO #9152 PO #8993" at bounding box center [654, 25] width 1308 height 51
click at [557, 34] on icon at bounding box center [554, 35] width 15 height 15
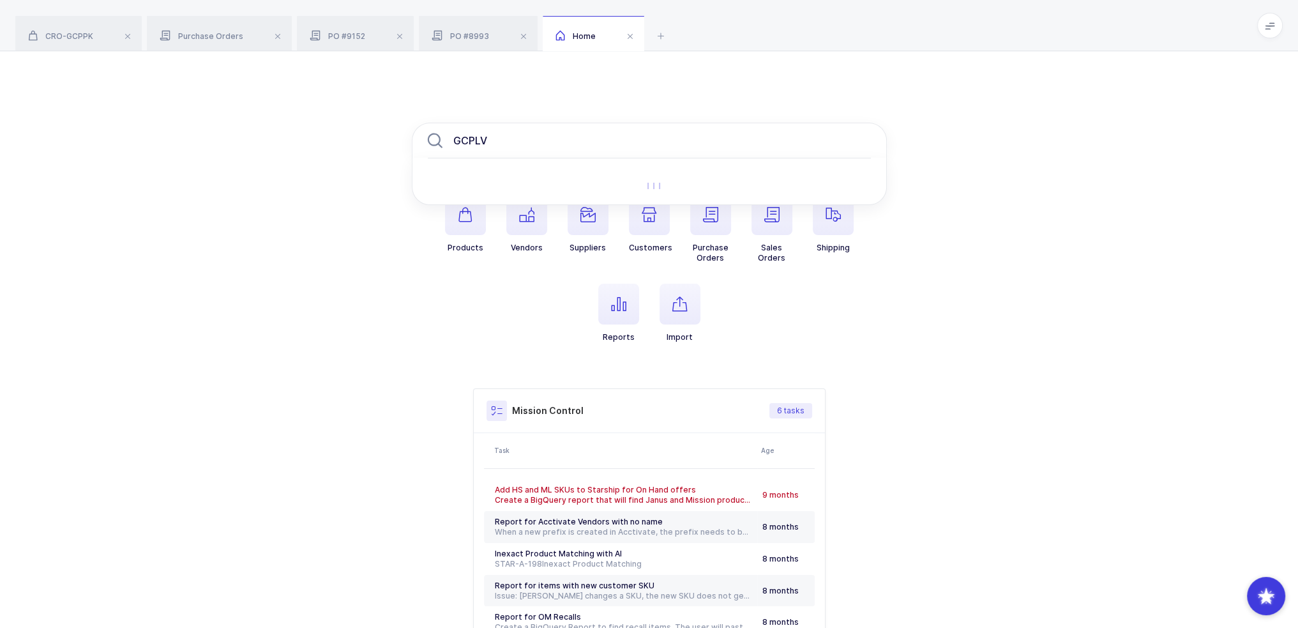
type input "GCPLV"
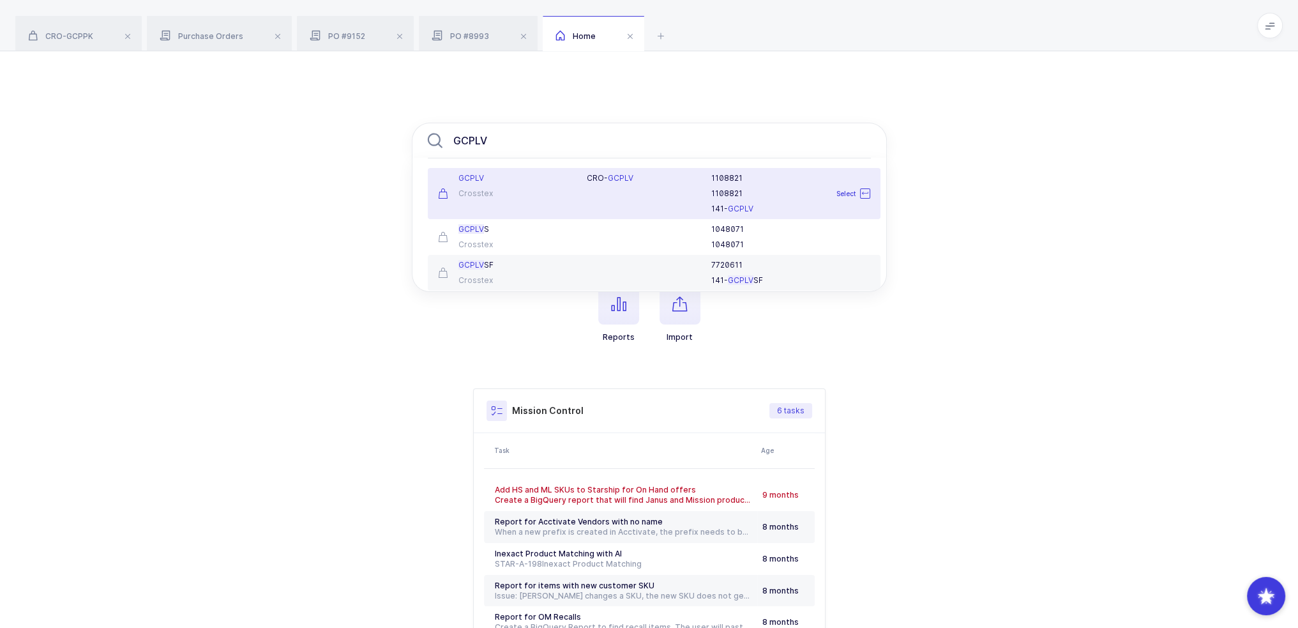
click at [581, 186] on div "CRO- GCPLV" at bounding box center [641, 193] width 125 height 41
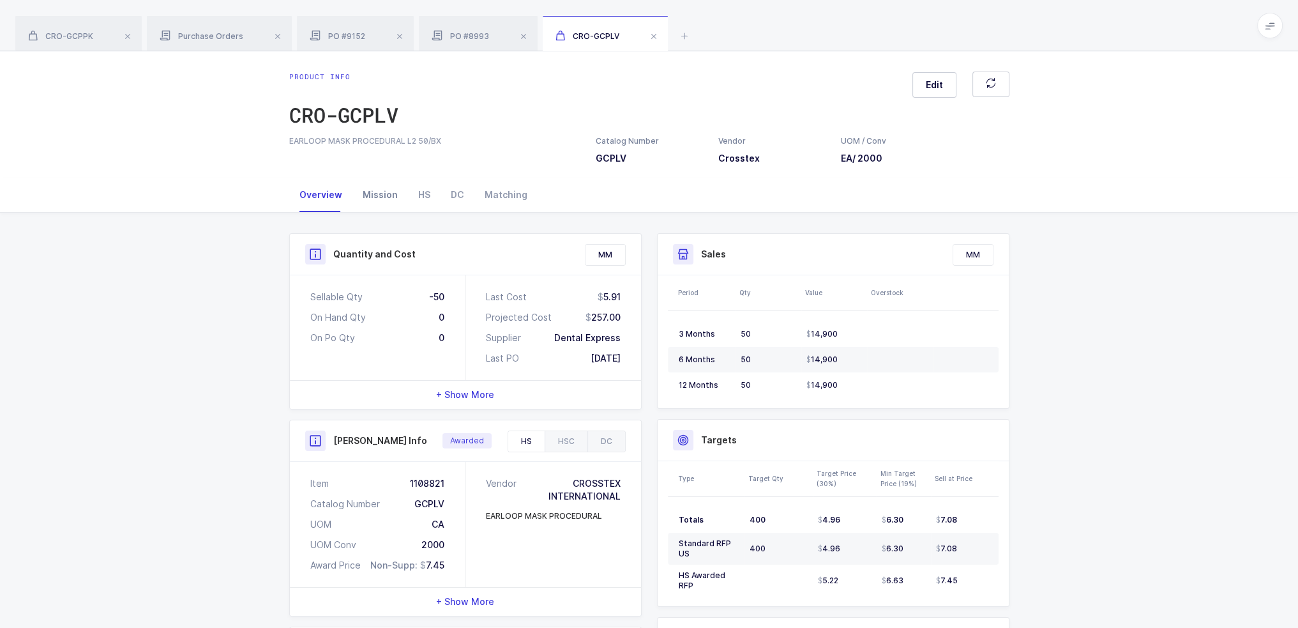
click at [391, 202] on div "Mission" at bounding box center [380, 195] width 56 height 34
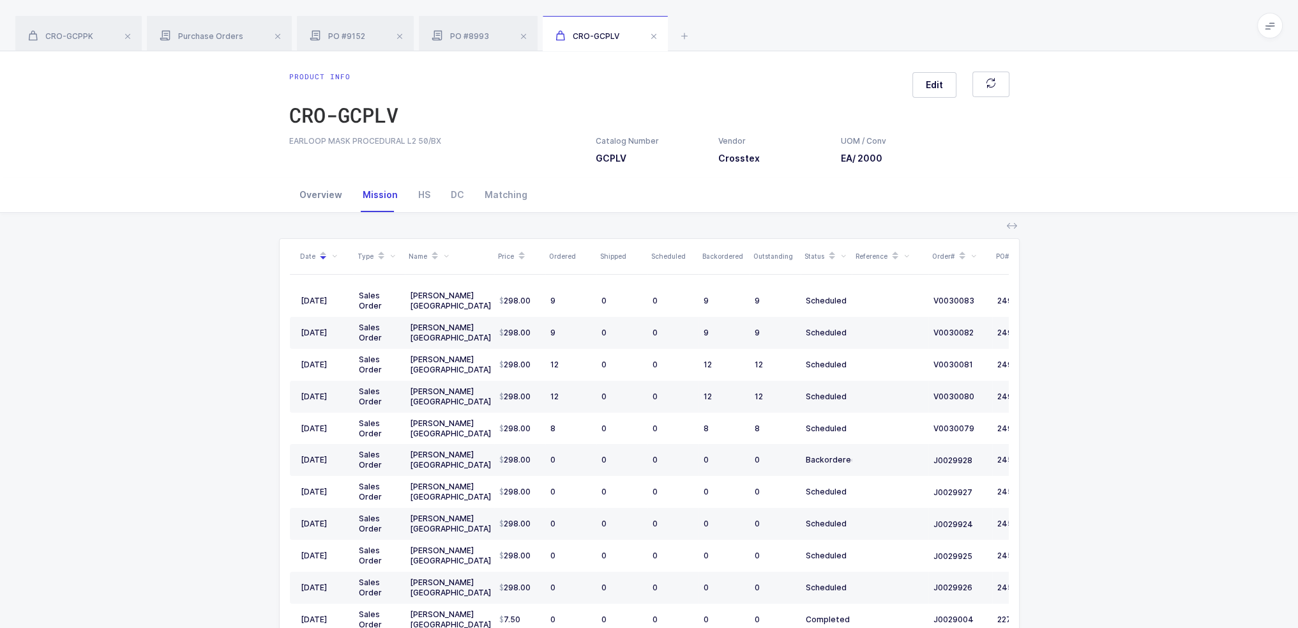
click at [337, 199] on div "Overview" at bounding box center [320, 195] width 63 height 34
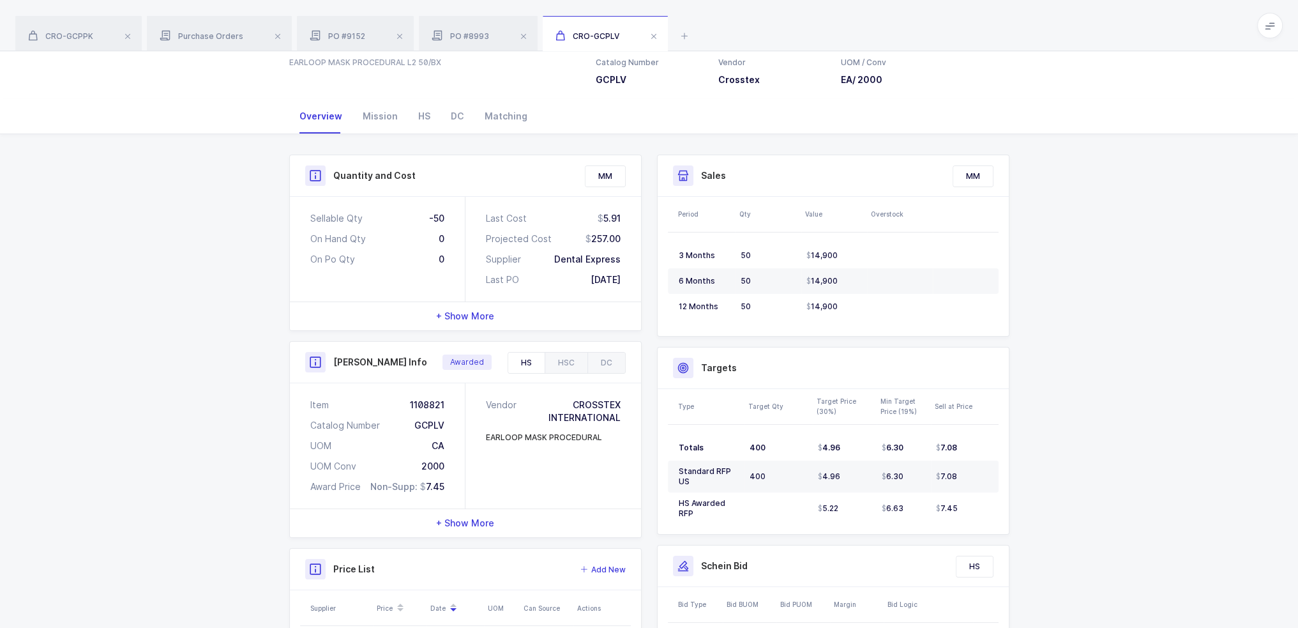
scroll to position [236, 0]
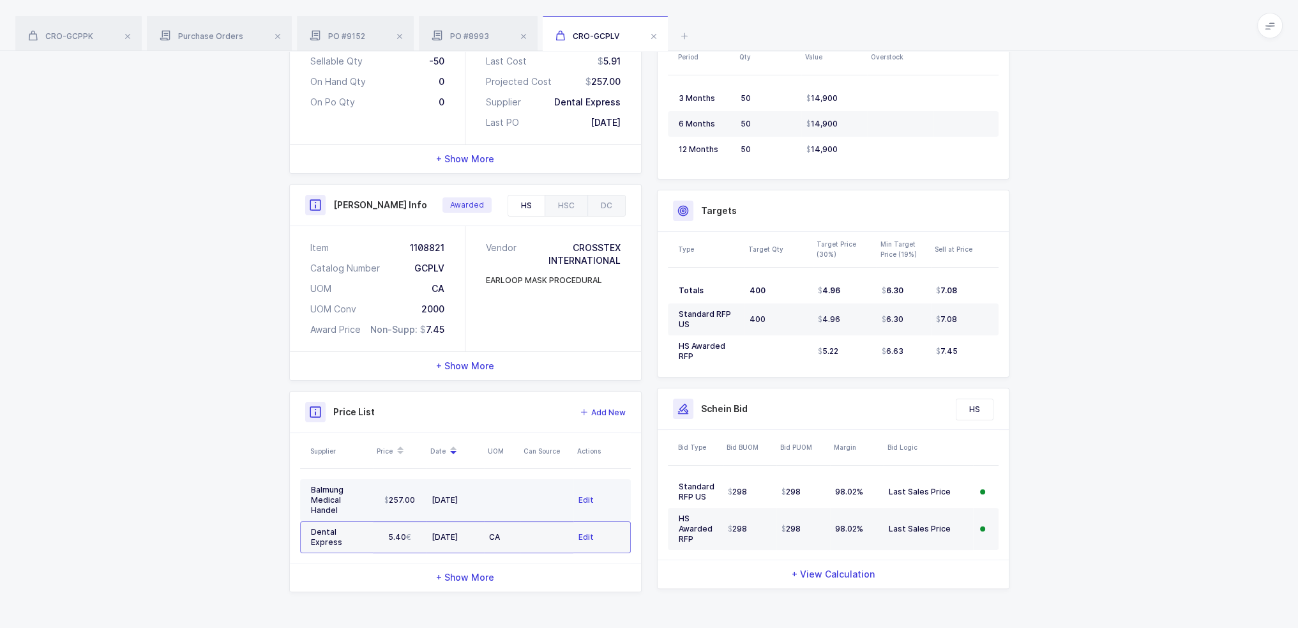
click at [593, 496] on div "Edit" at bounding box center [600, 500] width 42 height 13
click at [583, 494] on span "Edit" at bounding box center [586, 500] width 15 height 13
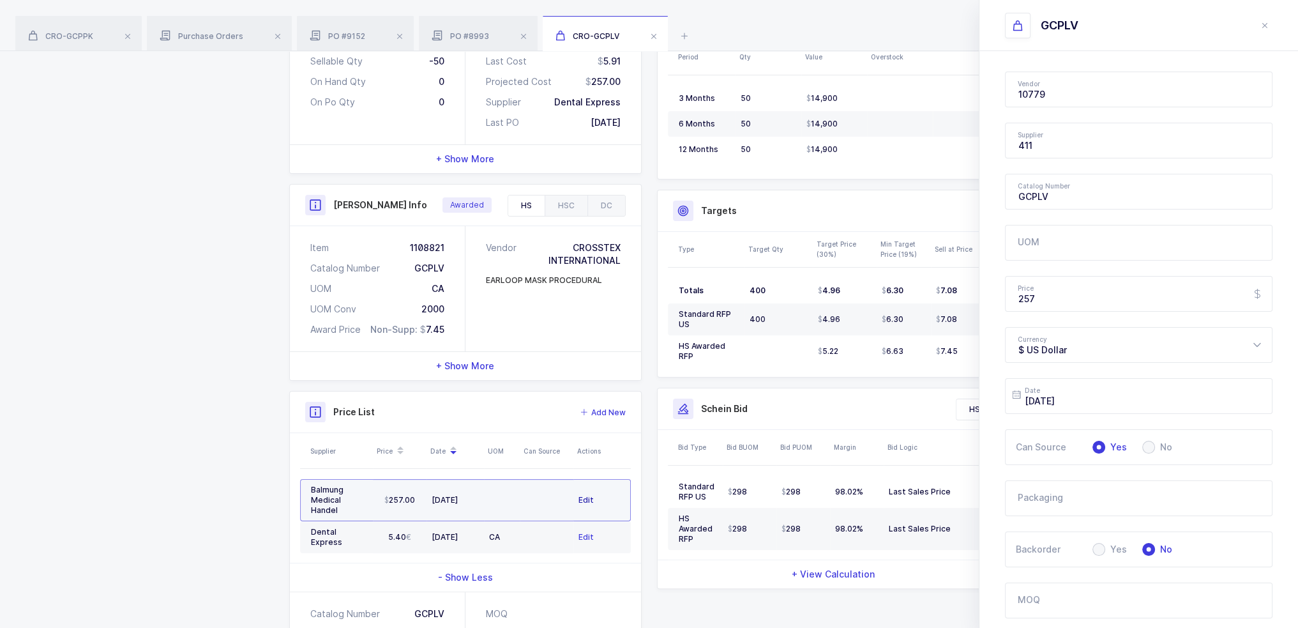
type input "Crosstex"
type input "Balmung Medical Handel"
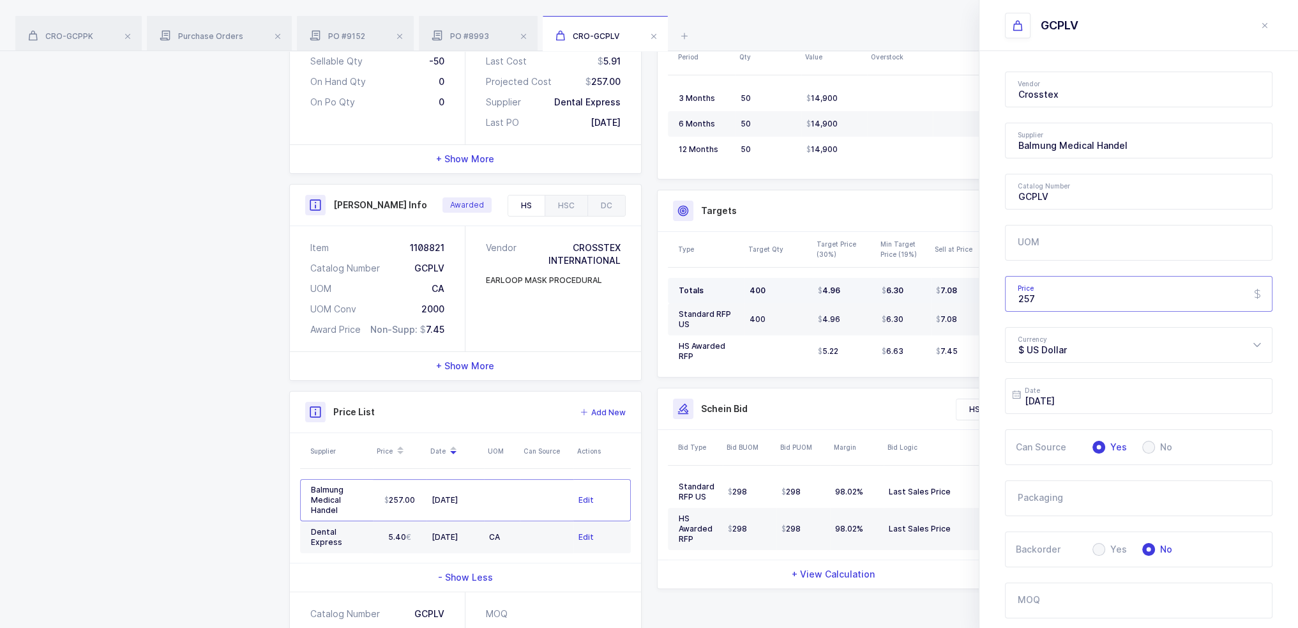
drag, startPoint x: 1054, startPoint y: 296, endPoint x: 945, endPoint y: 292, distance: 109.2
click at [945, 292] on div "Quantity and Cost MM Sellable Qty -50 On Hand Qty 0 On Po Qty 0 Last Cost 5.91 …" at bounding box center [650, 357] width 736 height 720
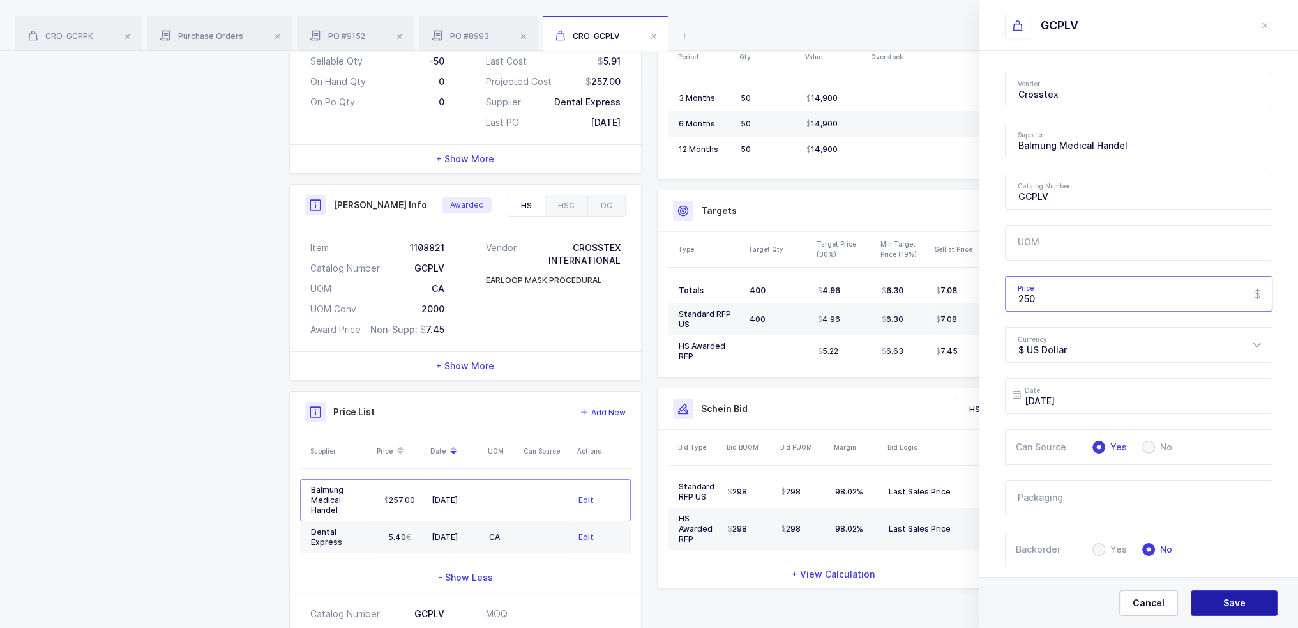
type input "250"
click at [1239, 594] on button "Save" at bounding box center [1234, 603] width 87 height 26
type input "$ US Dollar"
type input "[DATE]"
